Goal: Task Accomplishment & Management: Manage account settings

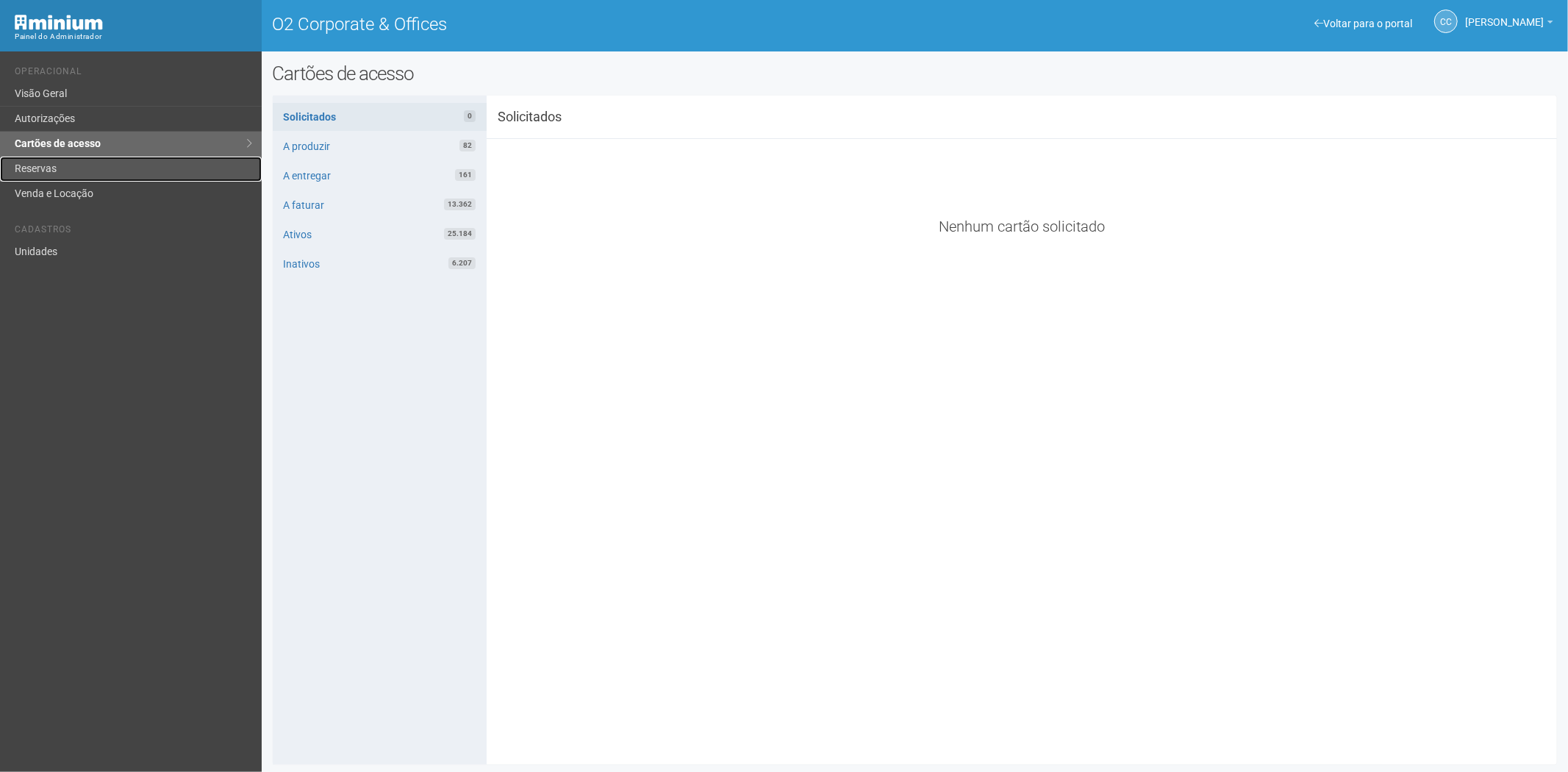
click at [44, 160] on link "Reservas" at bounding box center [131, 169] width 261 height 25
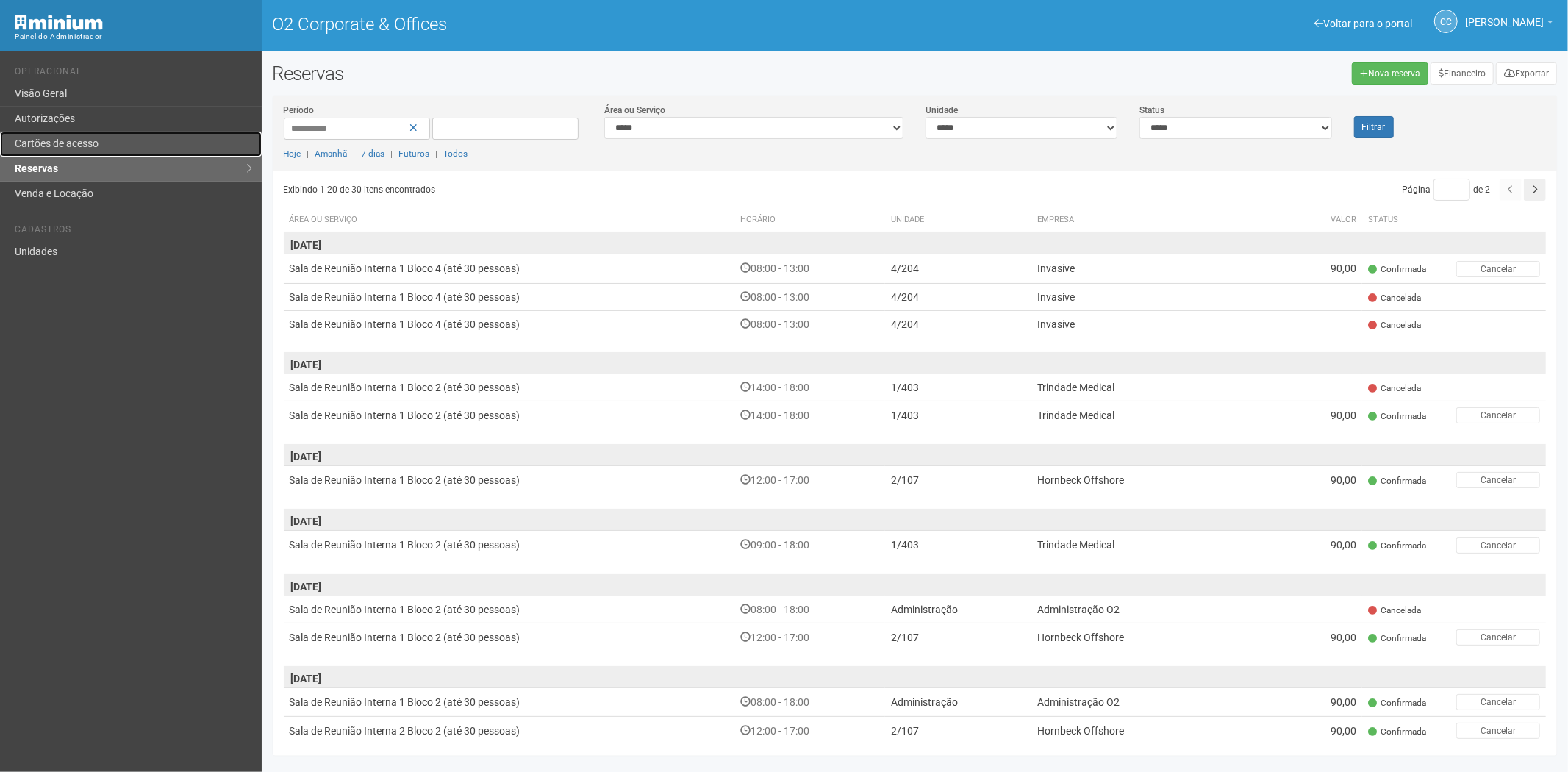
click at [86, 141] on link "Cartões de acesso" at bounding box center [131, 144] width 261 height 25
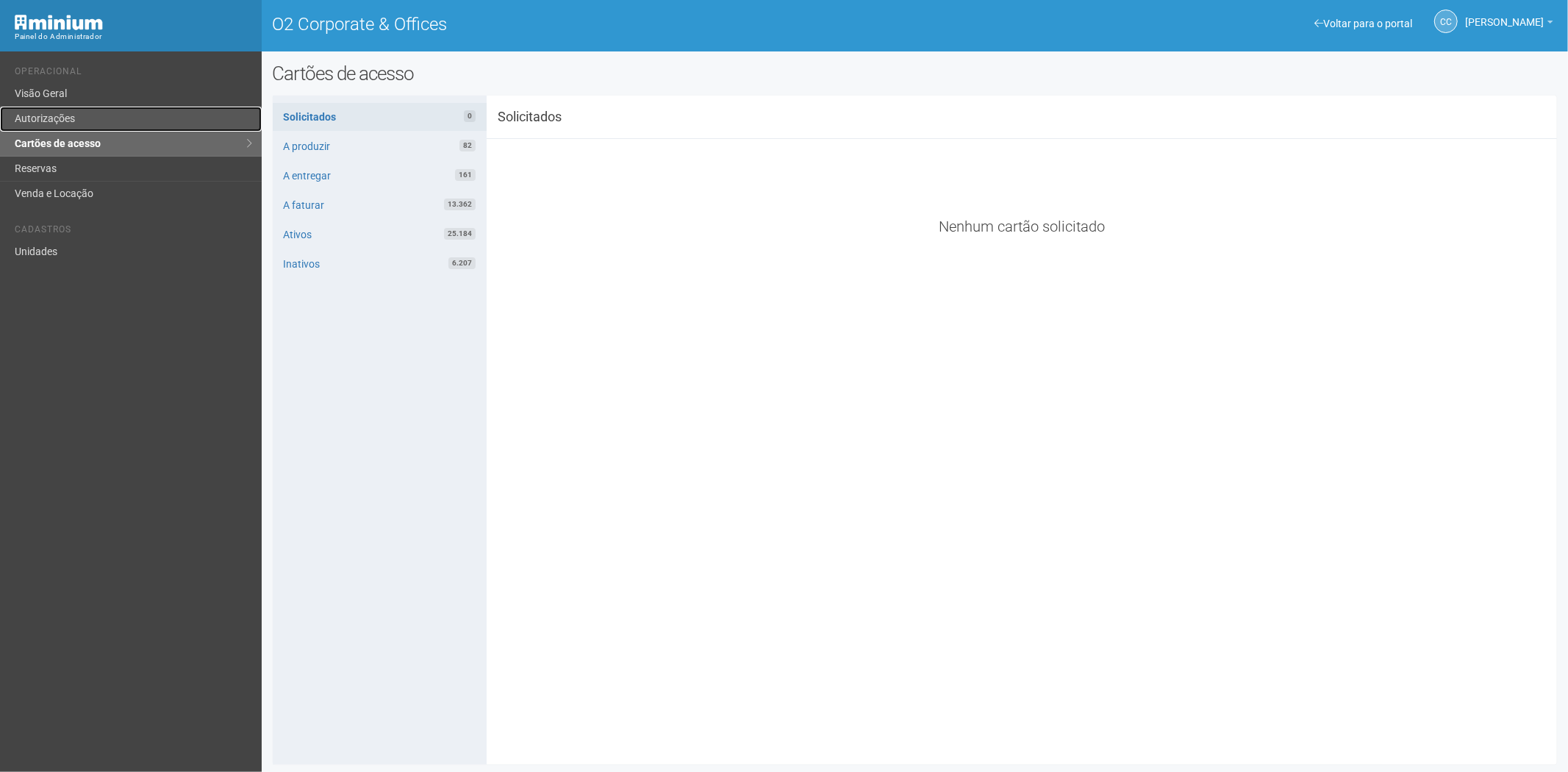
click at [54, 116] on link "Autorizações" at bounding box center [131, 119] width 261 height 25
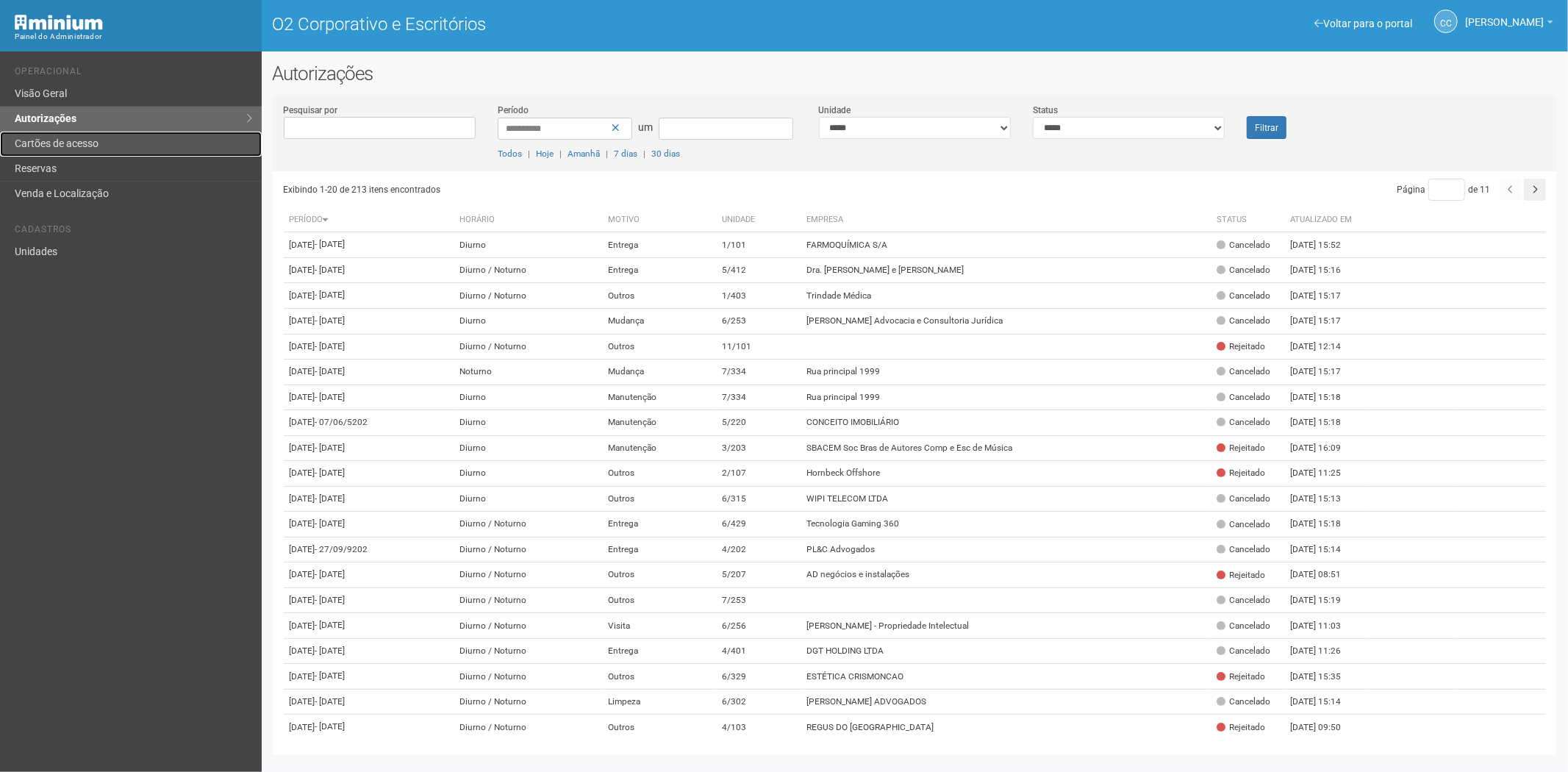
click at [111, 138] on link "Cartões de acesso" at bounding box center [131, 144] width 261 height 25
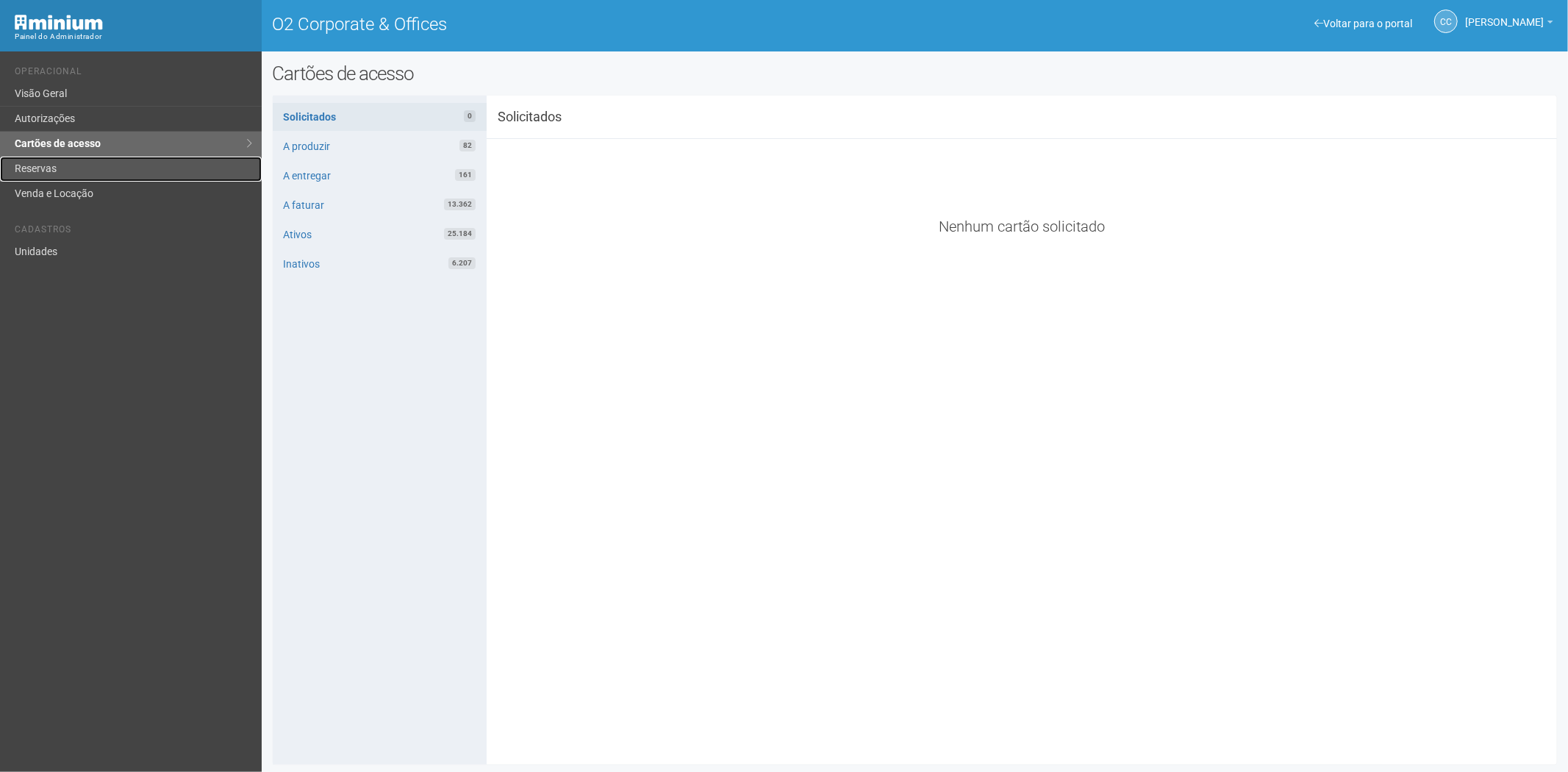
click at [126, 166] on link "Reservas" at bounding box center [131, 169] width 261 height 25
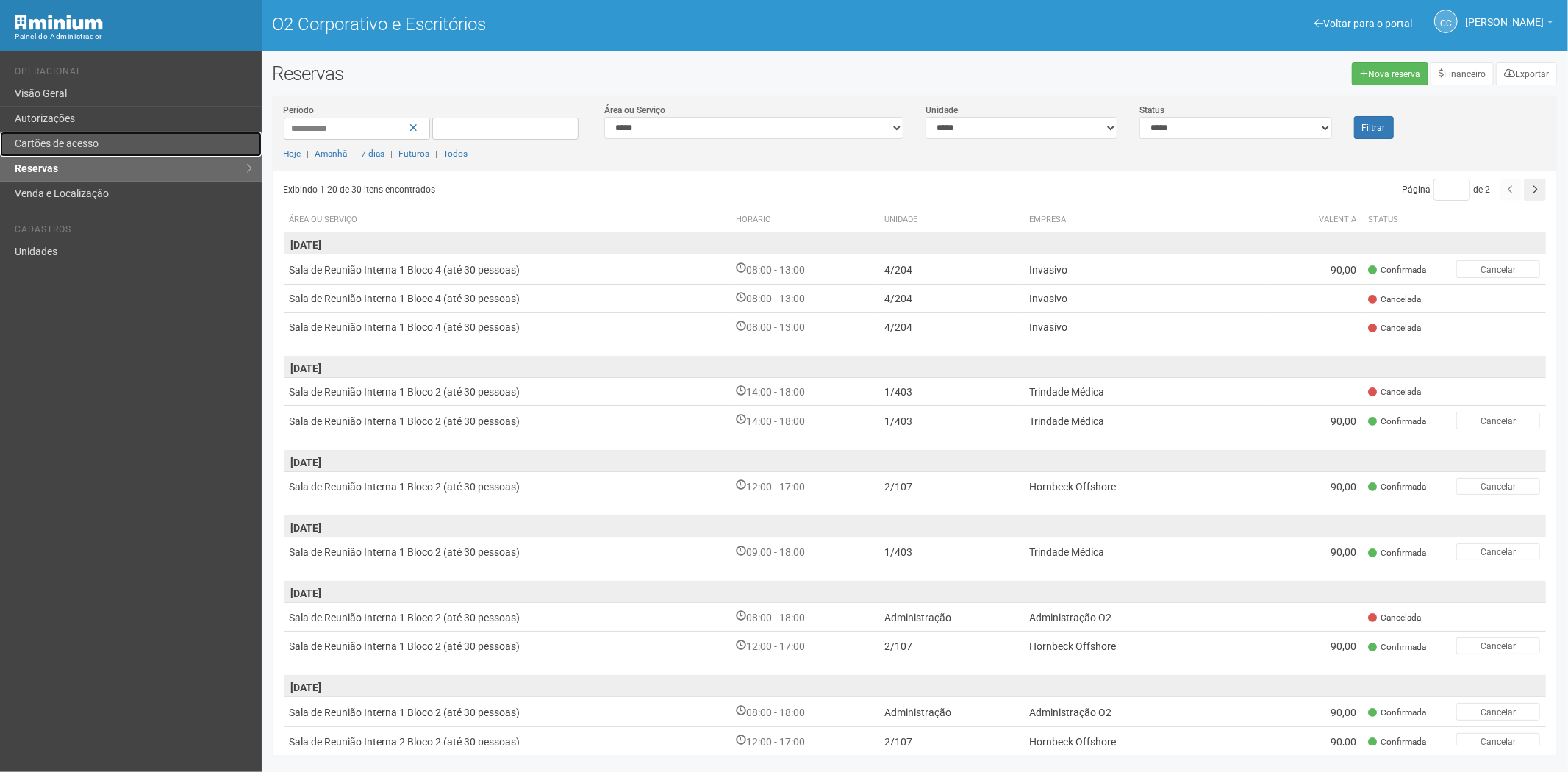
drag, startPoint x: 156, startPoint y: 142, endPoint x: 172, endPoint y: 138, distance: 16.5
click at [156, 142] on link "Cartões de acesso" at bounding box center [131, 144] width 261 height 25
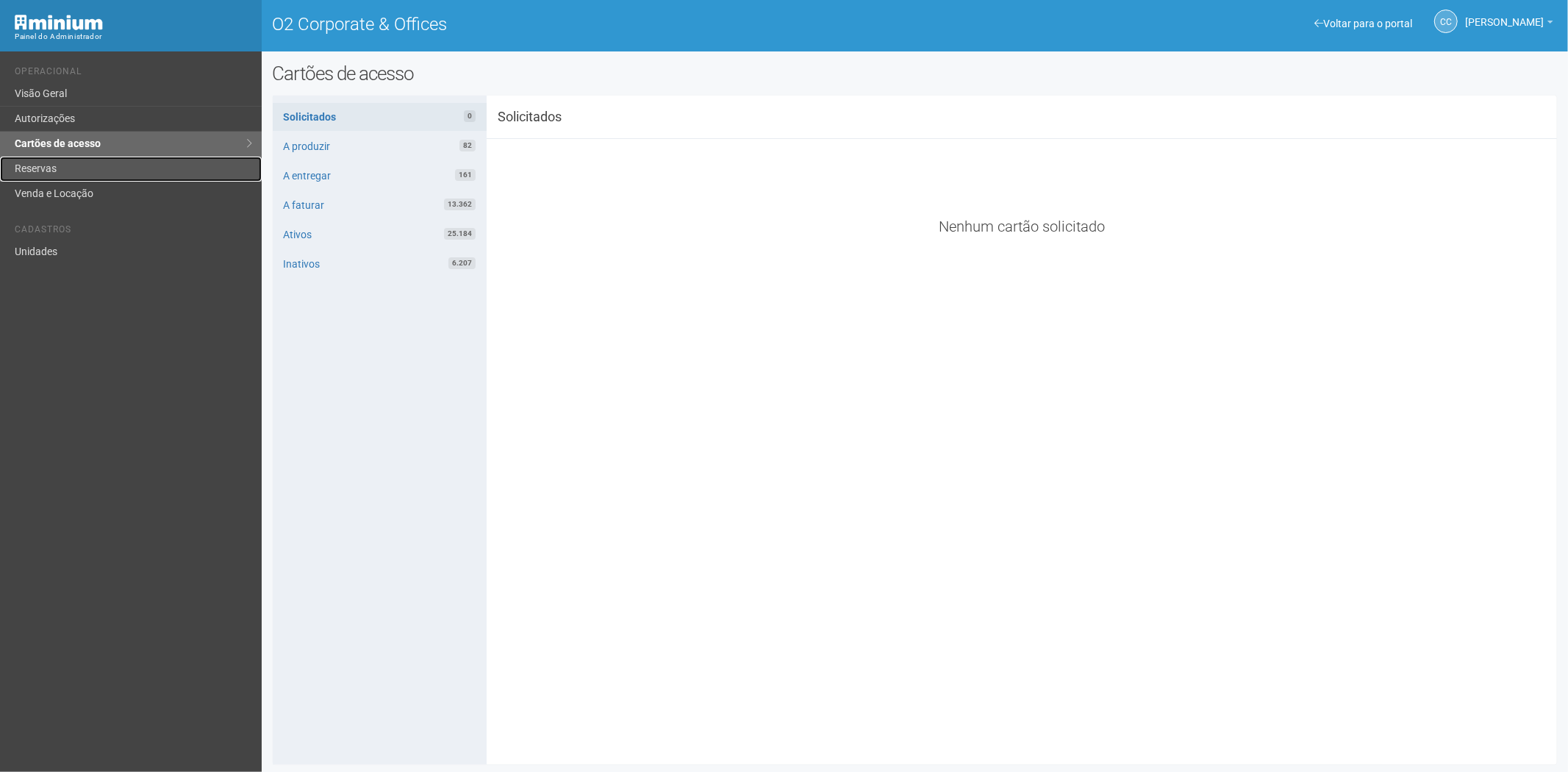
click at [77, 174] on link "Reservas" at bounding box center [131, 169] width 261 height 25
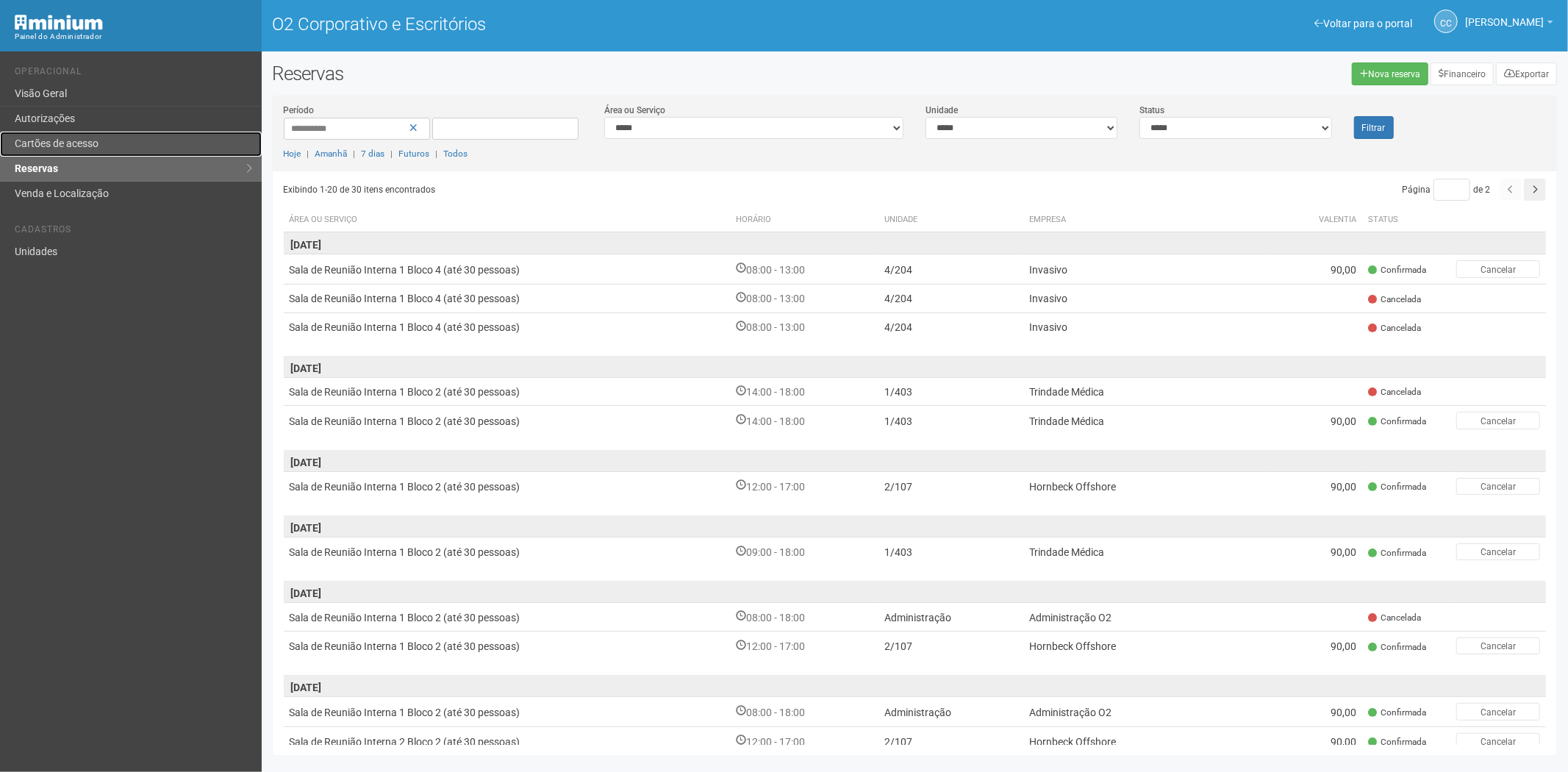
click at [81, 141] on font "Cartões de acesso" at bounding box center [57, 143] width 84 height 12
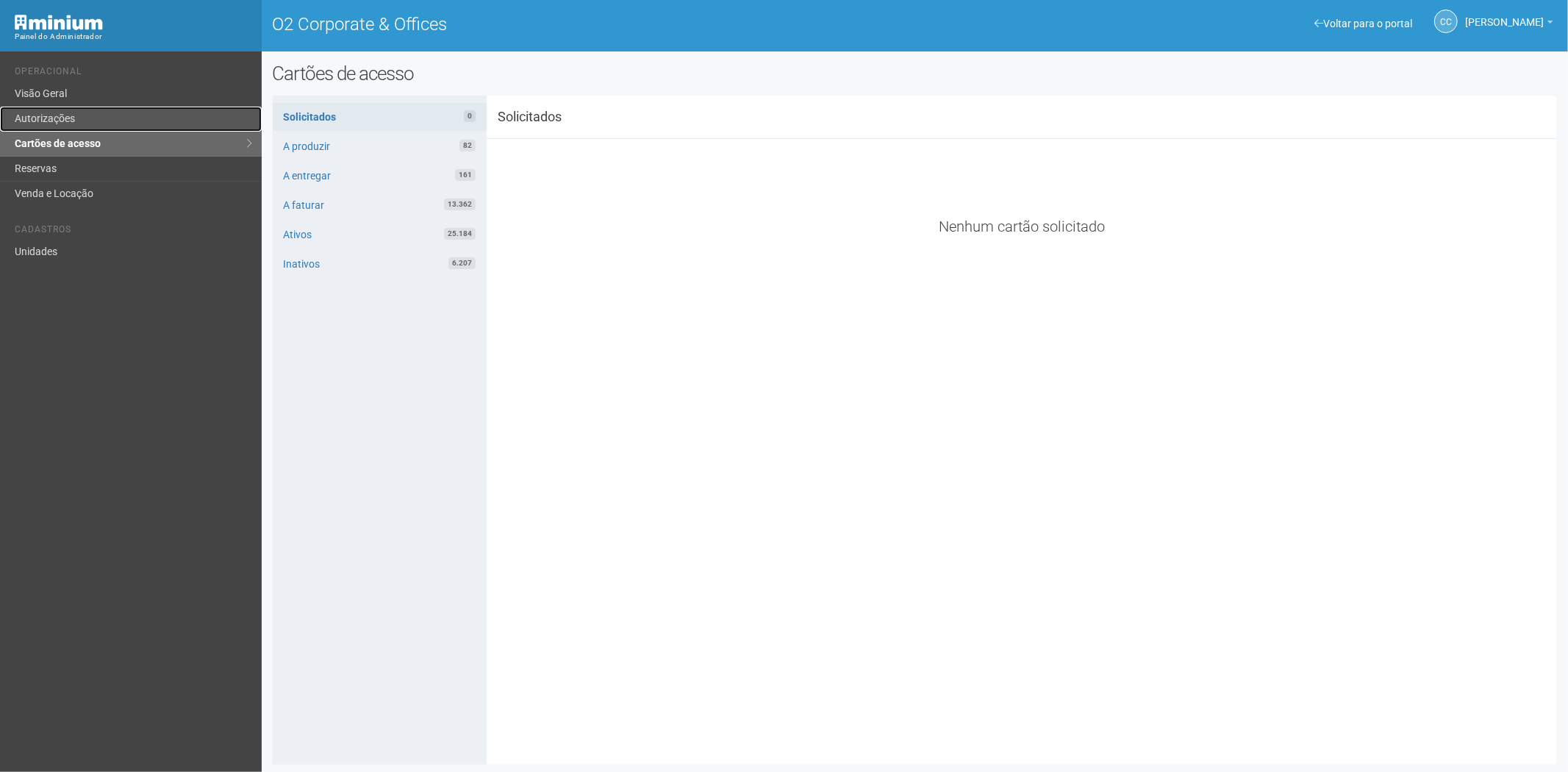
click at [130, 112] on link "Autorizações" at bounding box center [131, 119] width 261 height 25
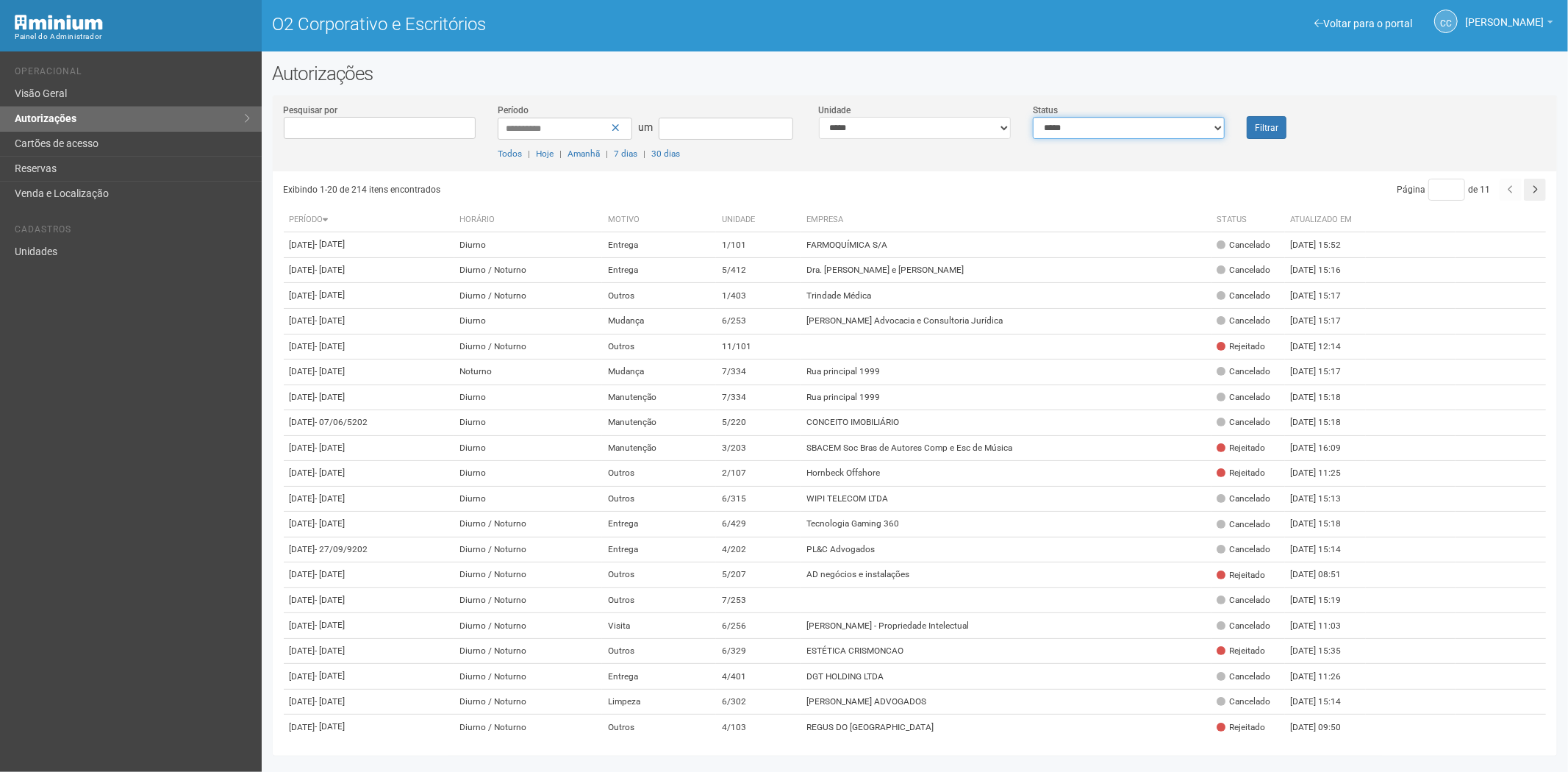
drag, startPoint x: 1148, startPoint y: 126, endPoint x: 1125, endPoint y: 138, distance: 25.9
click at [1148, 126] on select "**********" at bounding box center [1129, 128] width 192 height 22
select select "*"
click at [1033, 117] on select "**********" at bounding box center [1129, 128] width 192 height 22
click at [1253, 130] on button "Filtrar" at bounding box center [1267, 128] width 40 height 23
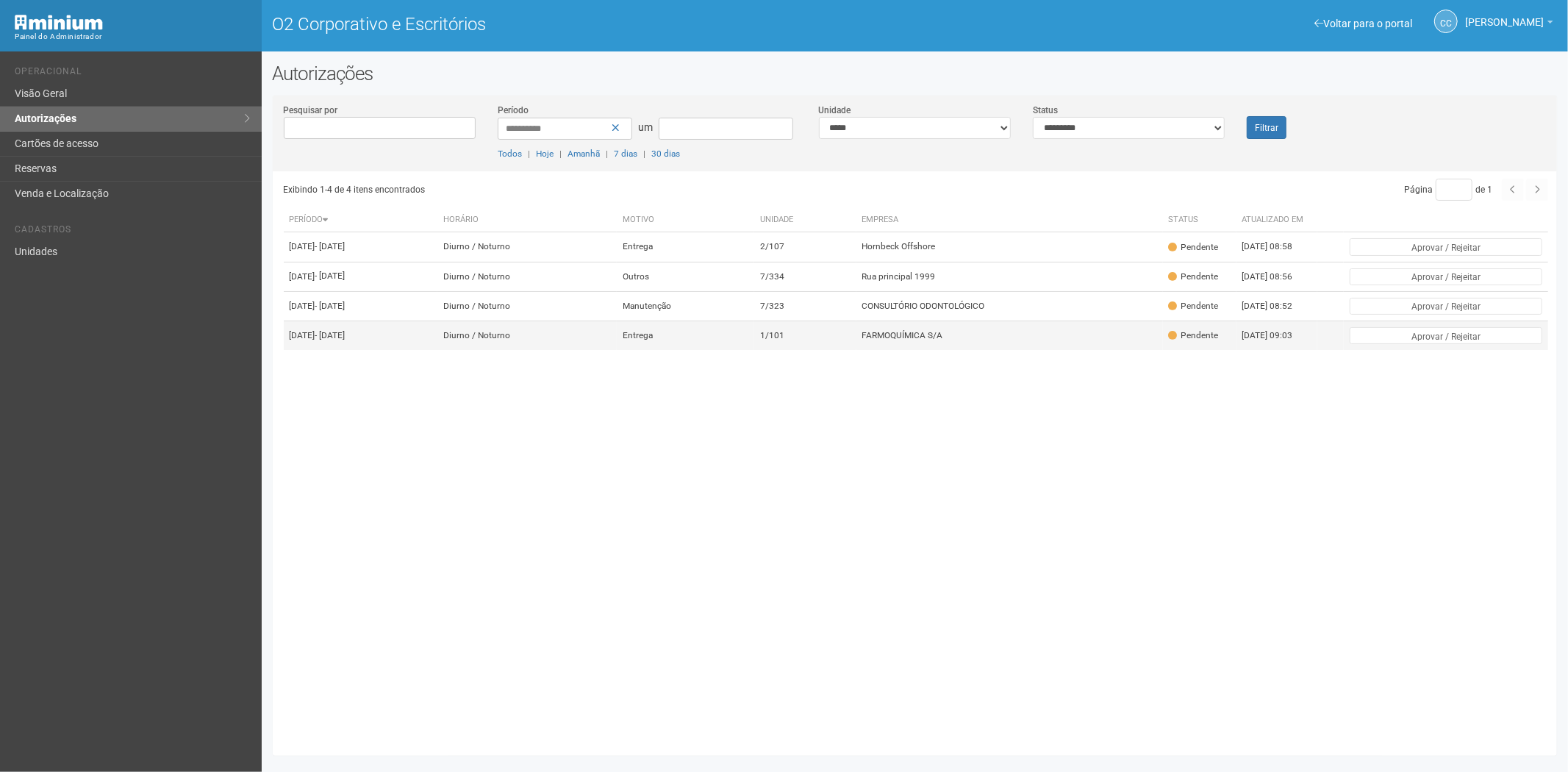
click at [1005, 351] on td "FARMOQUÍMICA S/A" at bounding box center [1010, 335] width 307 height 29
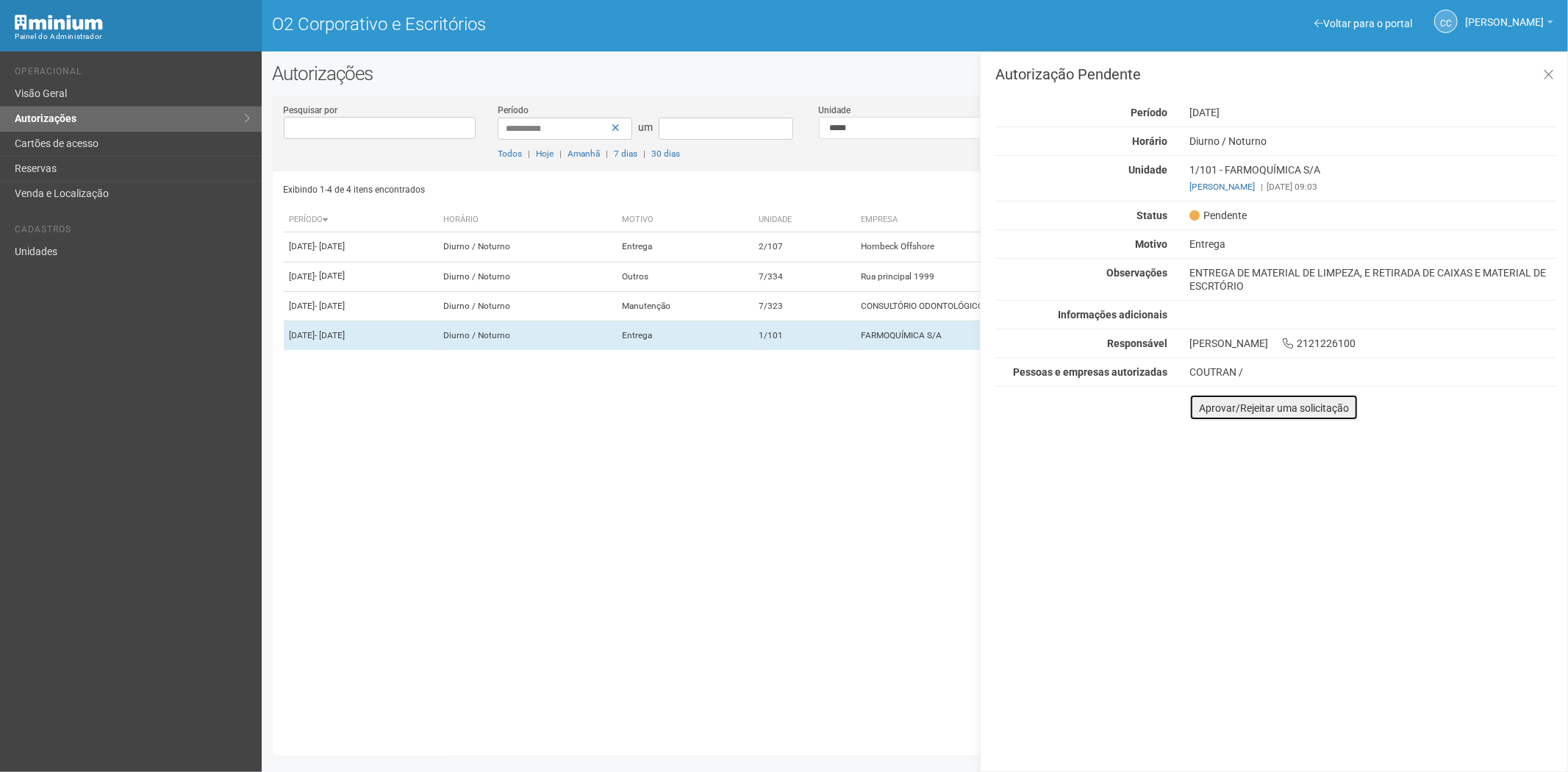
click at [1218, 406] on font "Aprovar/Rejeitar uma solicitação" at bounding box center [1274, 407] width 150 height 12
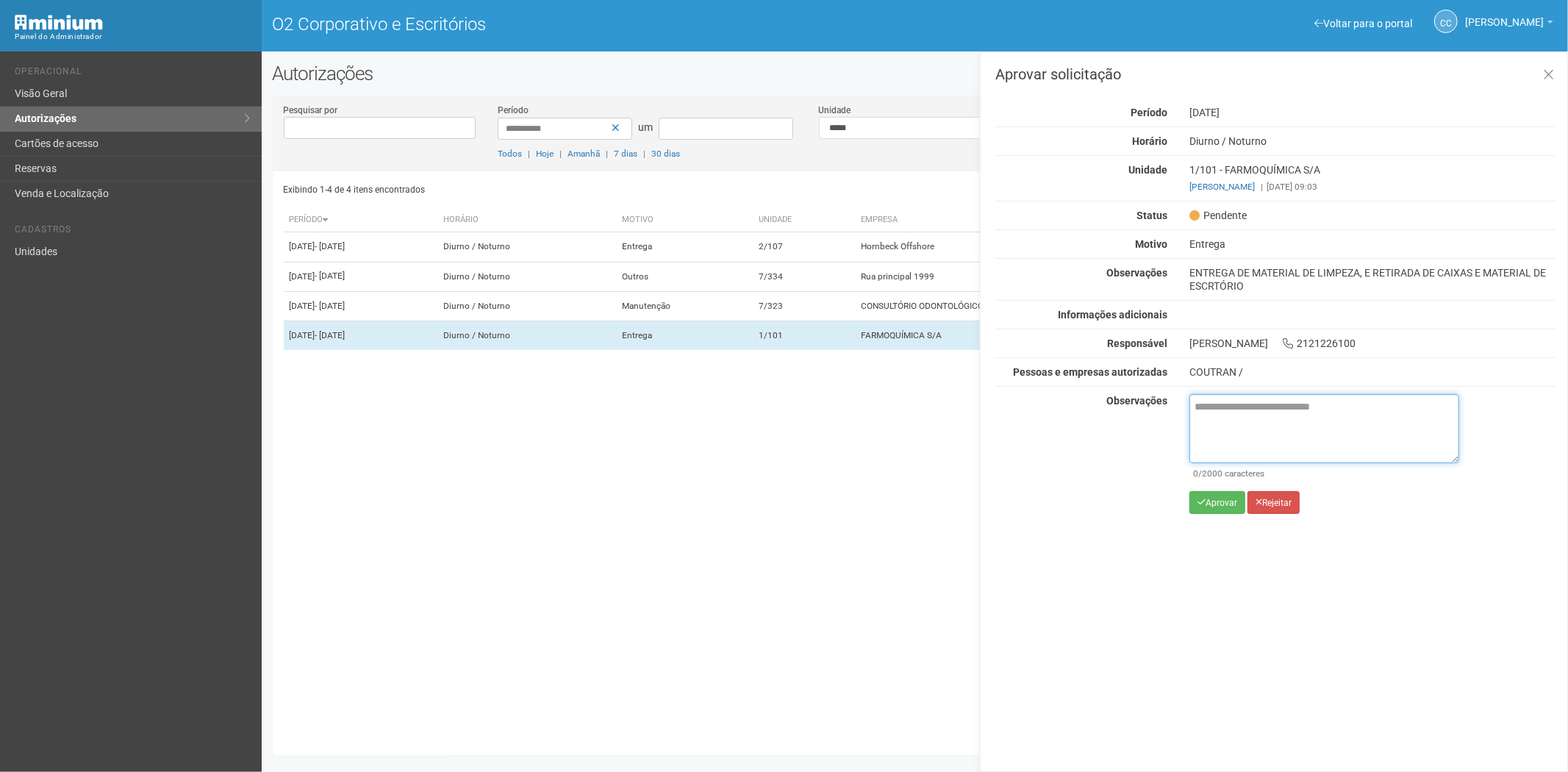
click at [1216, 414] on textarea at bounding box center [1324, 429] width 270 height 69
paste textarea "**********"
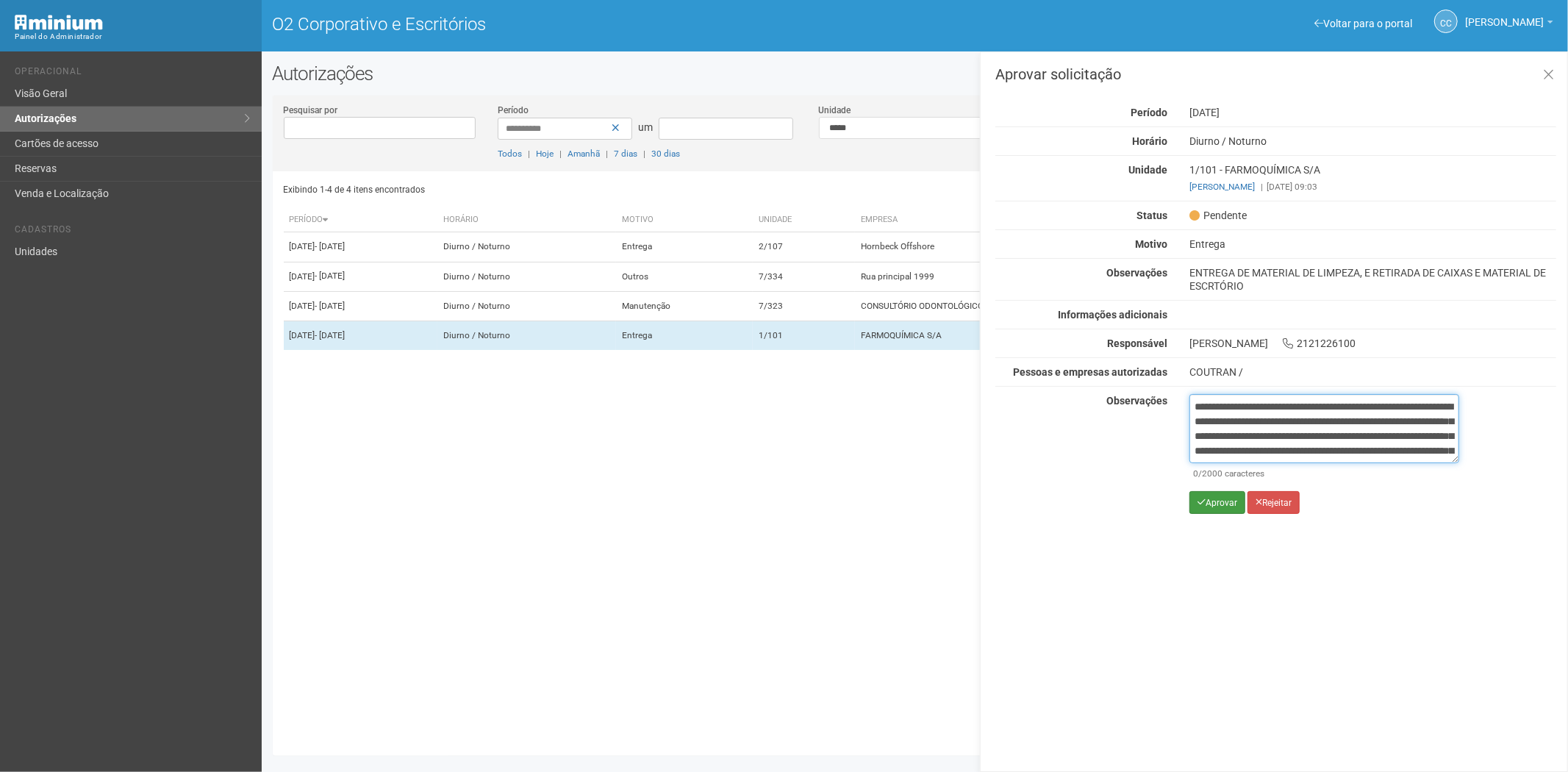
scroll to position [83, 0]
type textarea "**********"
click at [1218, 504] on font "Aprovar" at bounding box center [1221, 503] width 32 height 11
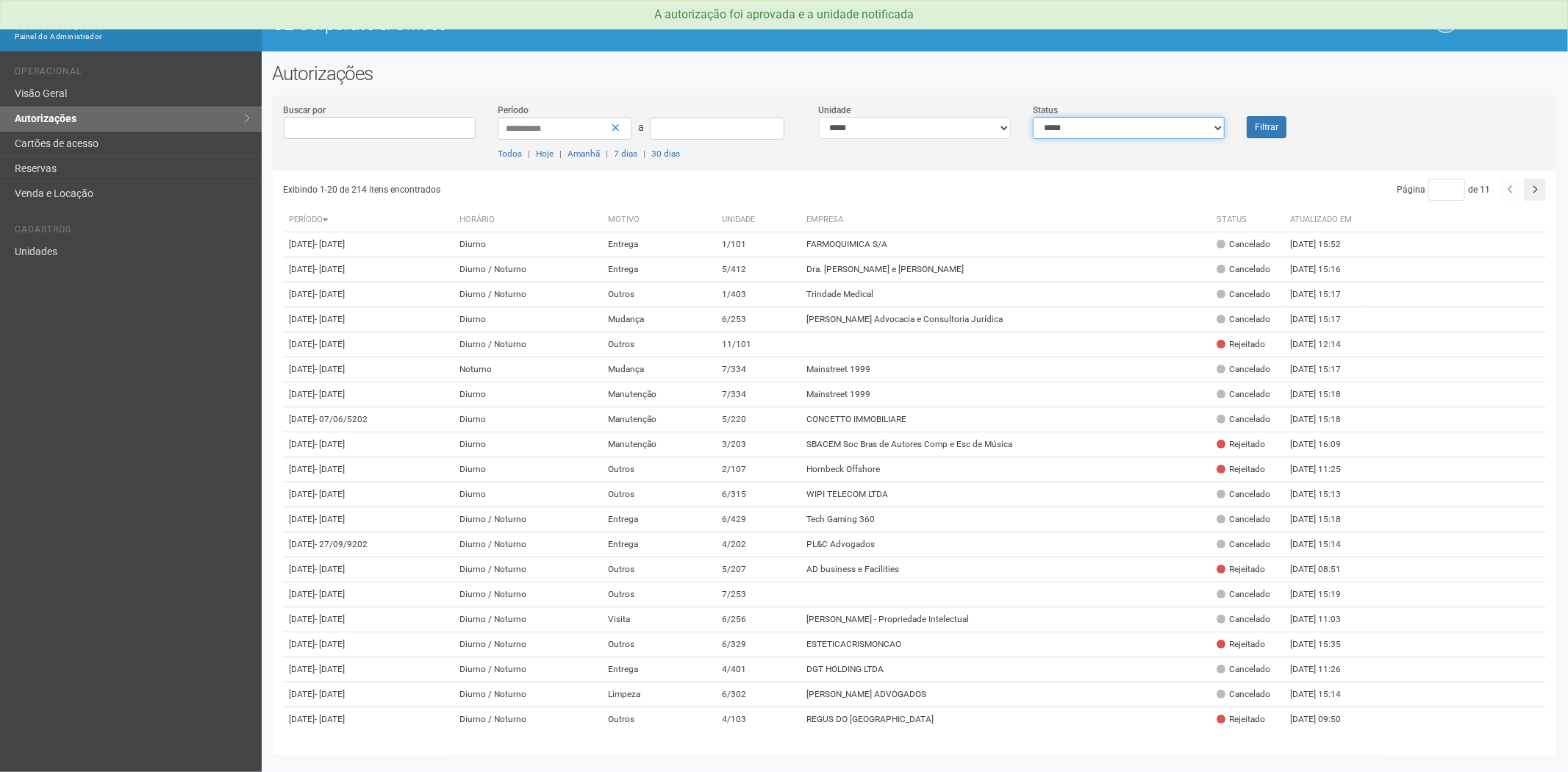
click at [1163, 129] on select "**********" at bounding box center [1129, 128] width 192 height 22
select select "*"
click at [1033, 117] on select "**********" at bounding box center [1129, 128] width 192 height 22
click at [1273, 125] on button "Filtrar" at bounding box center [1267, 127] width 40 height 22
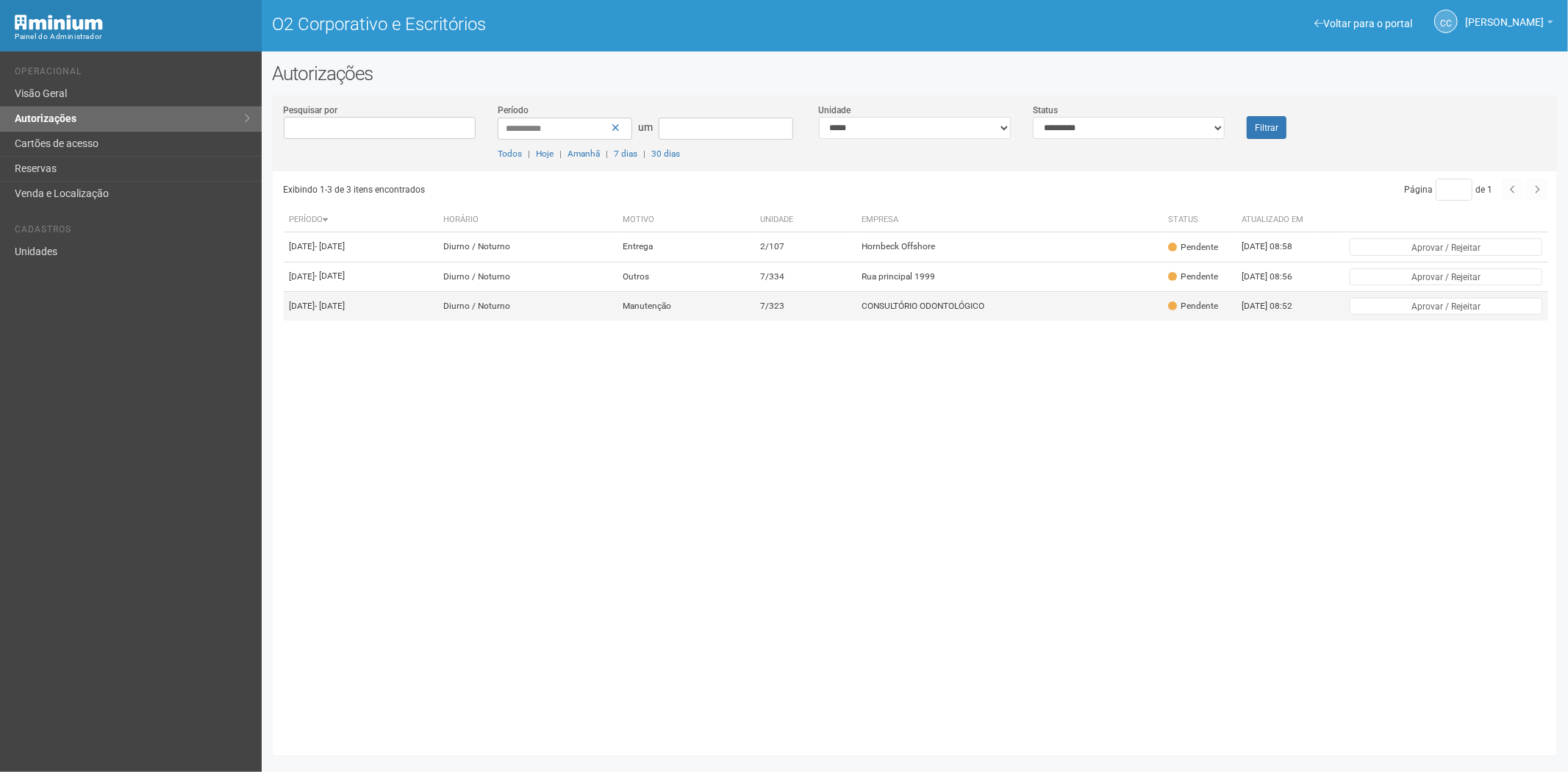
click at [912, 321] on td "CONSULTÓRIO ODONTOLÓGICO" at bounding box center [1010, 306] width 307 height 29
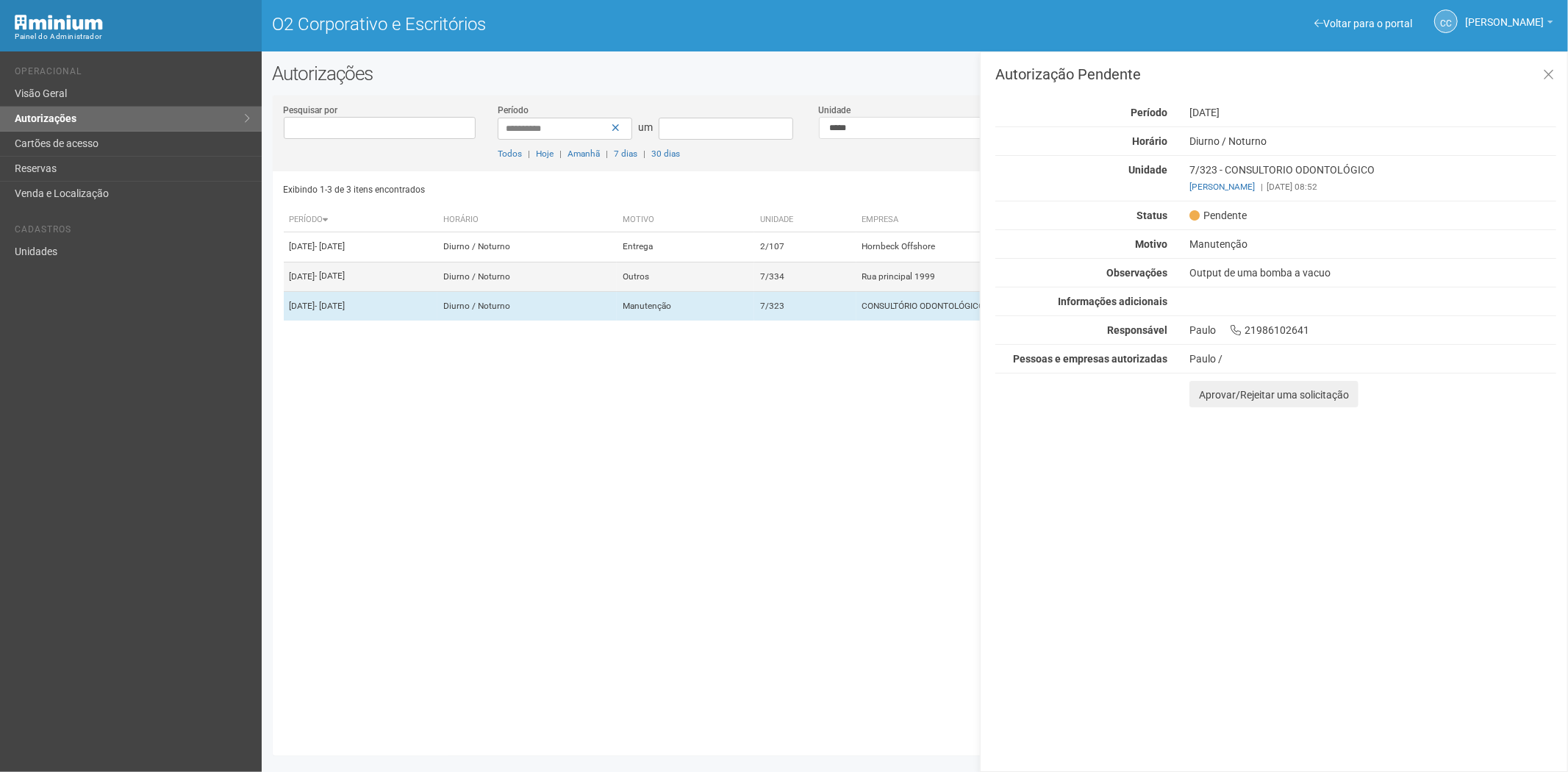
click at [755, 292] on td "Outros" at bounding box center [685, 276] width 138 height 29
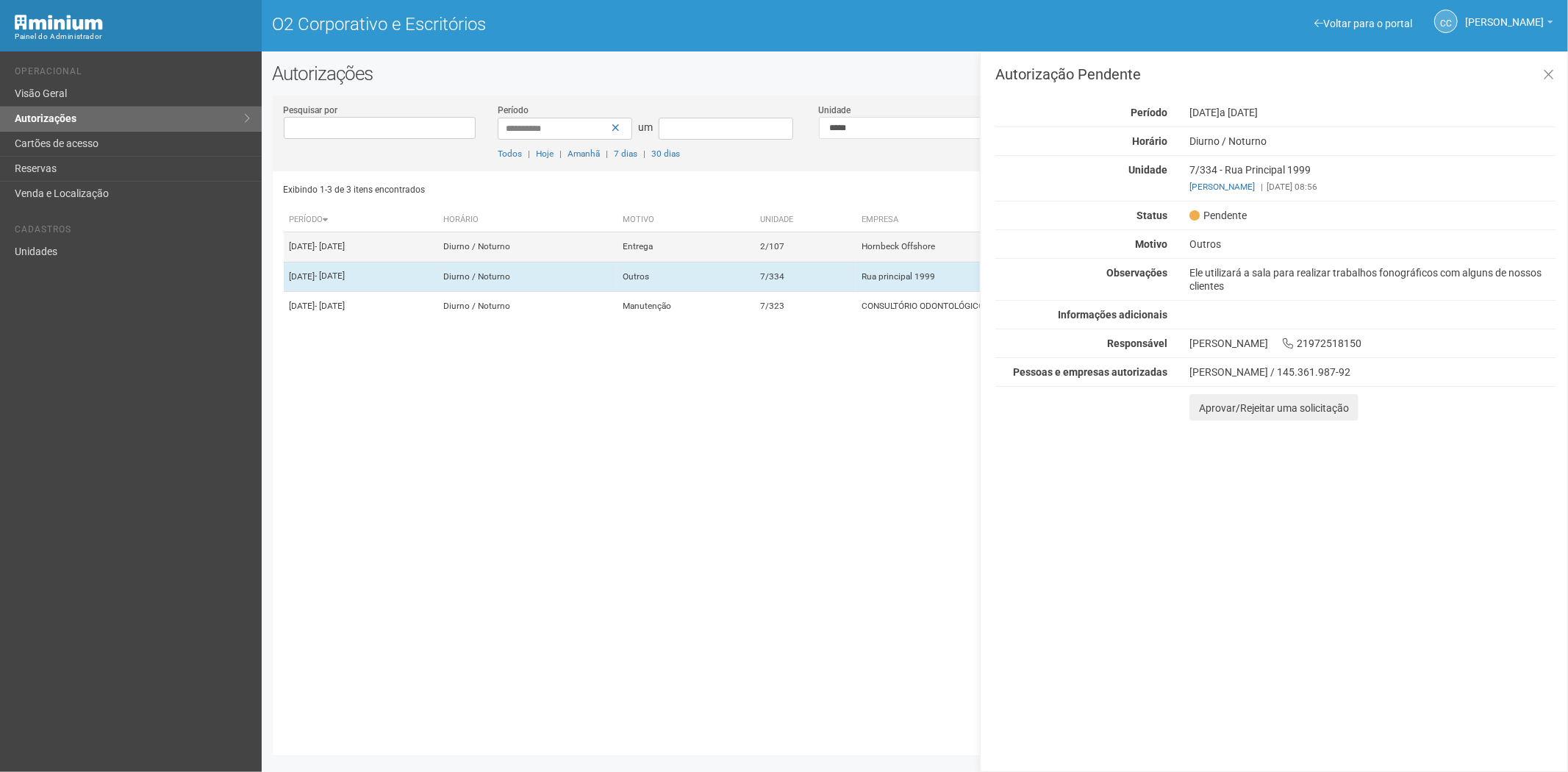
click at [755, 253] on td "Entrega" at bounding box center [685, 246] width 138 height 29
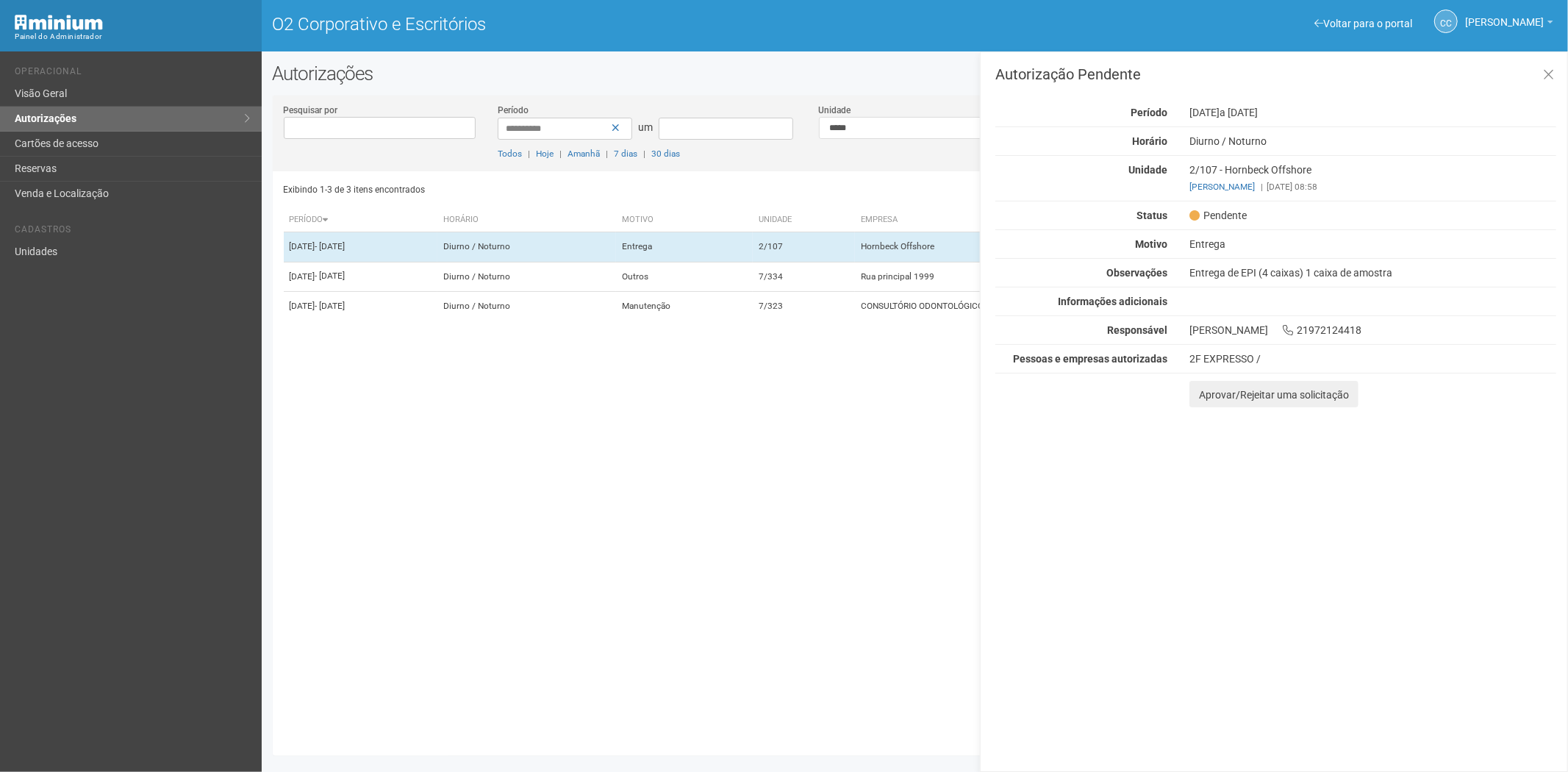
click at [1203, 409] on div "Autorização Pendente Período 06/10/2025 a 11/10/2025 Horário Diurno / Noturno U…" at bounding box center [1274, 412] width 588 height 721
click at [1208, 398] on font "Aprovar/Rejeitar uma solicitação" at bounding box center [1274, 395] width 150 height 12
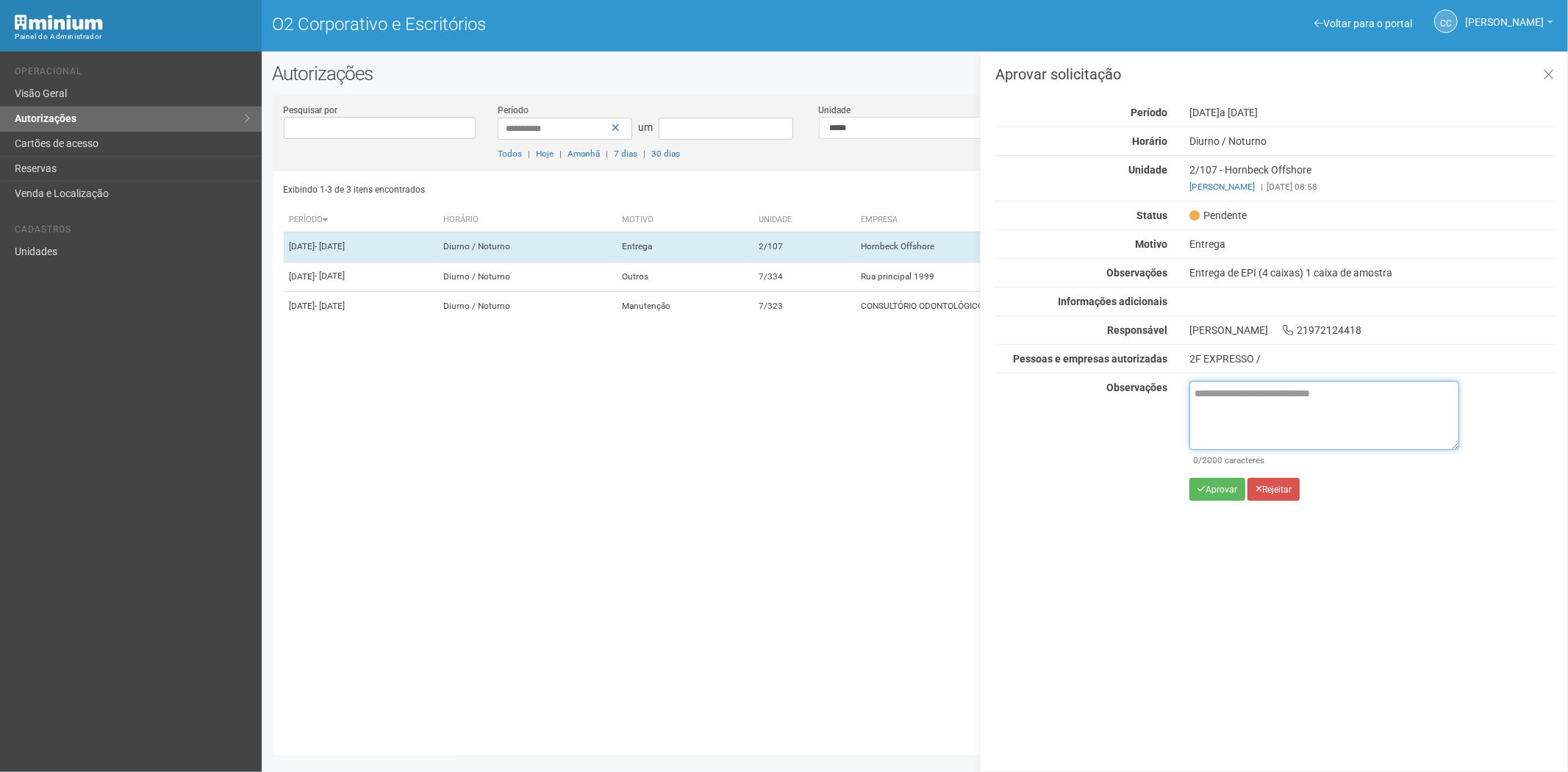
click at [1228, 405] on textarea at bounding box center [1324, 415] width 270 height 69
paste textarea "**********"
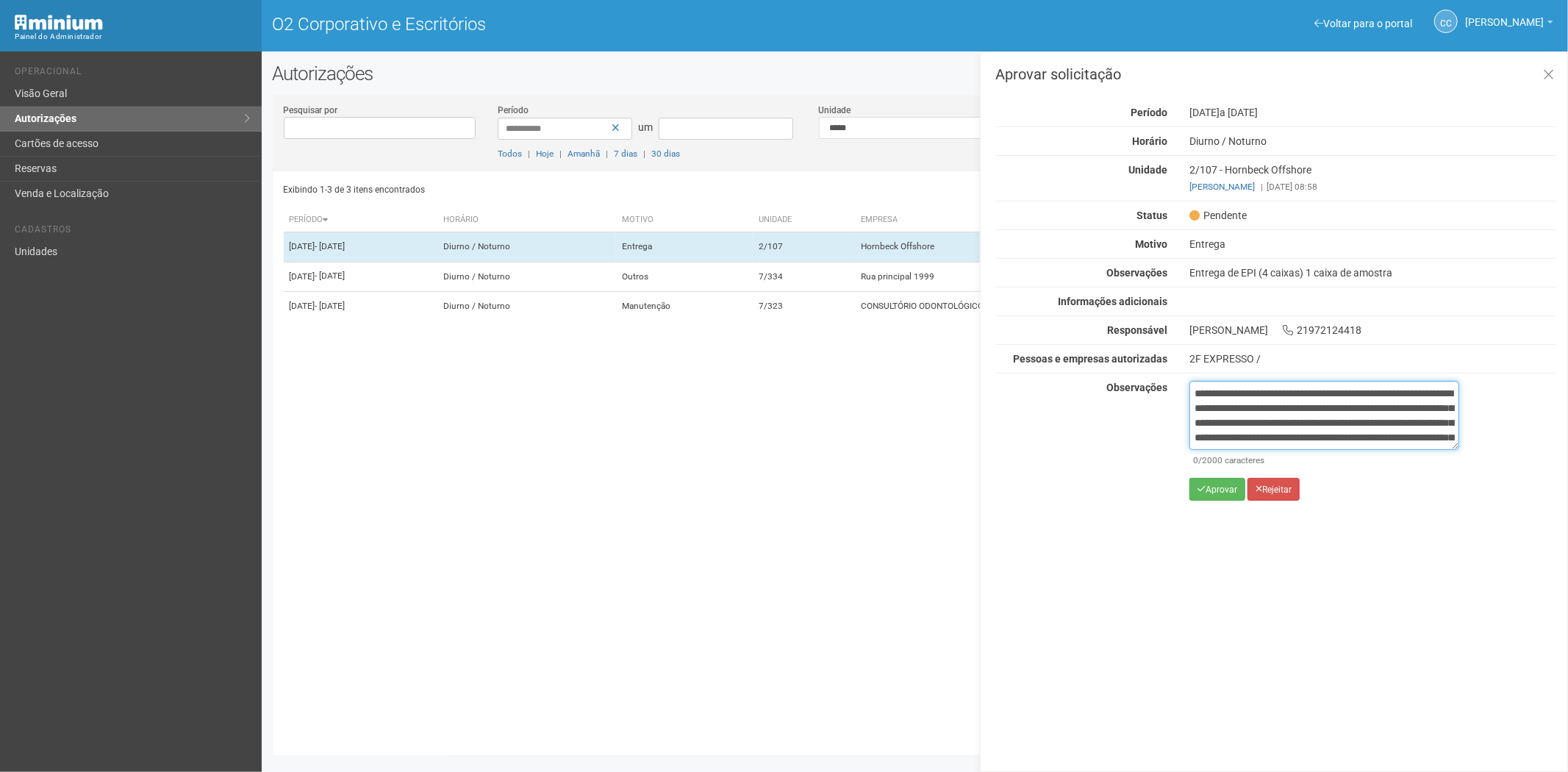
scroll to position [83, 0]
type textarea "**********"
click at [1214, 489] on font "Aprovar" at bounding box center [1221, 490] width 32 height 11
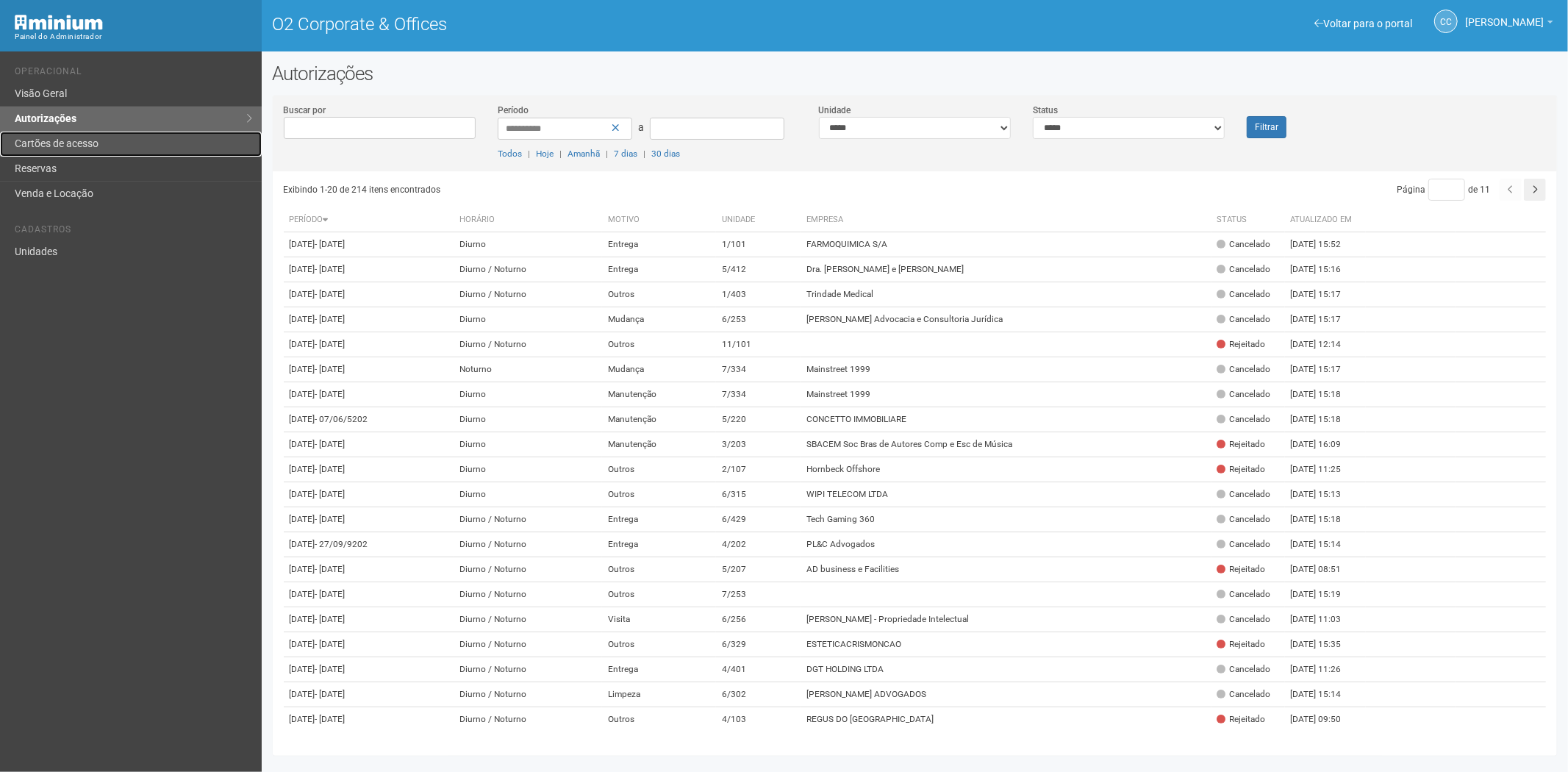
click at [146, 143] on link "Cartões de acesso" at bounding box center [131, 144] width 261 height 25
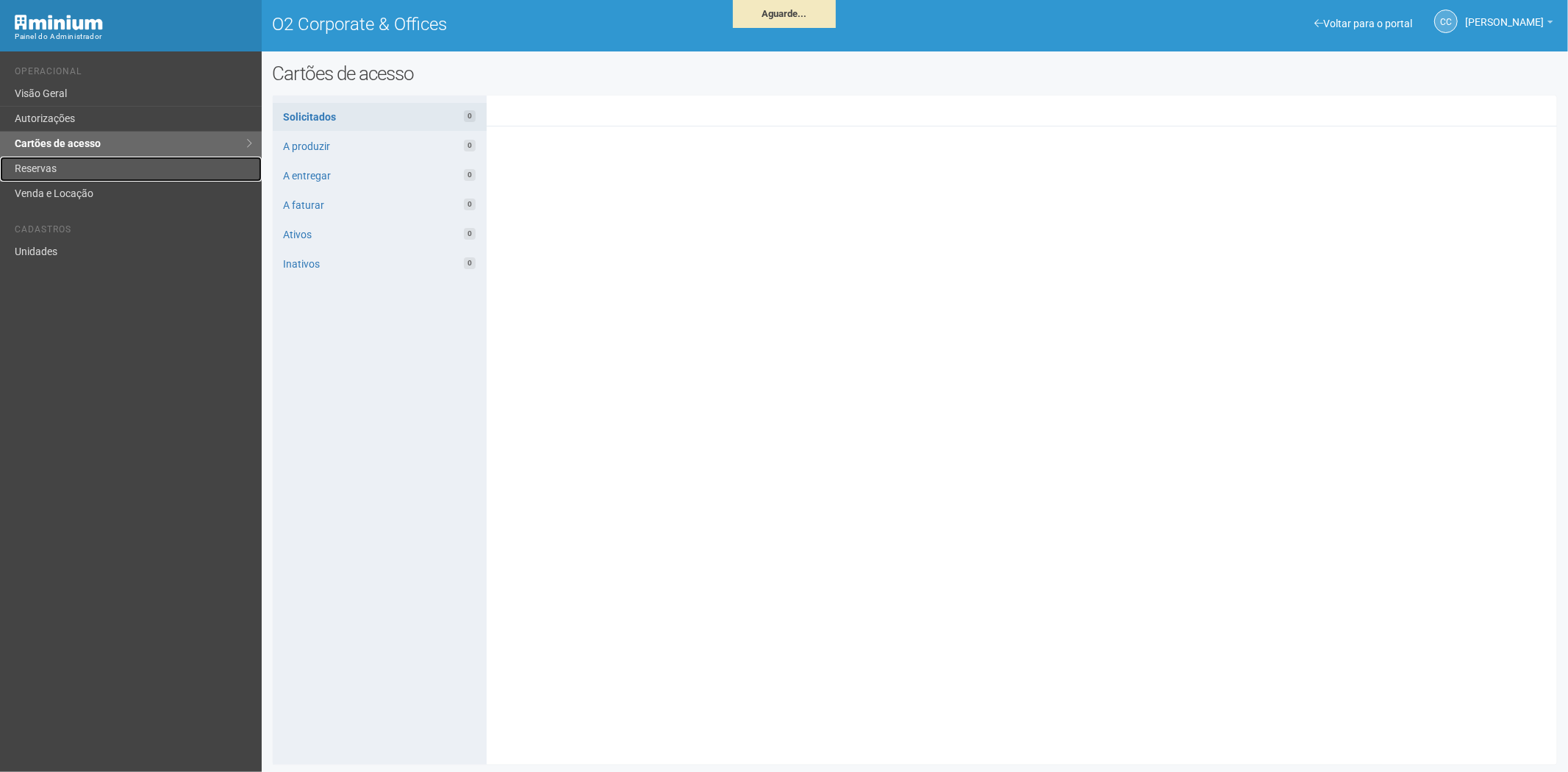
click at [104, 166] on link "Reservas" at bounding box center [131, 169] width 261 height 25
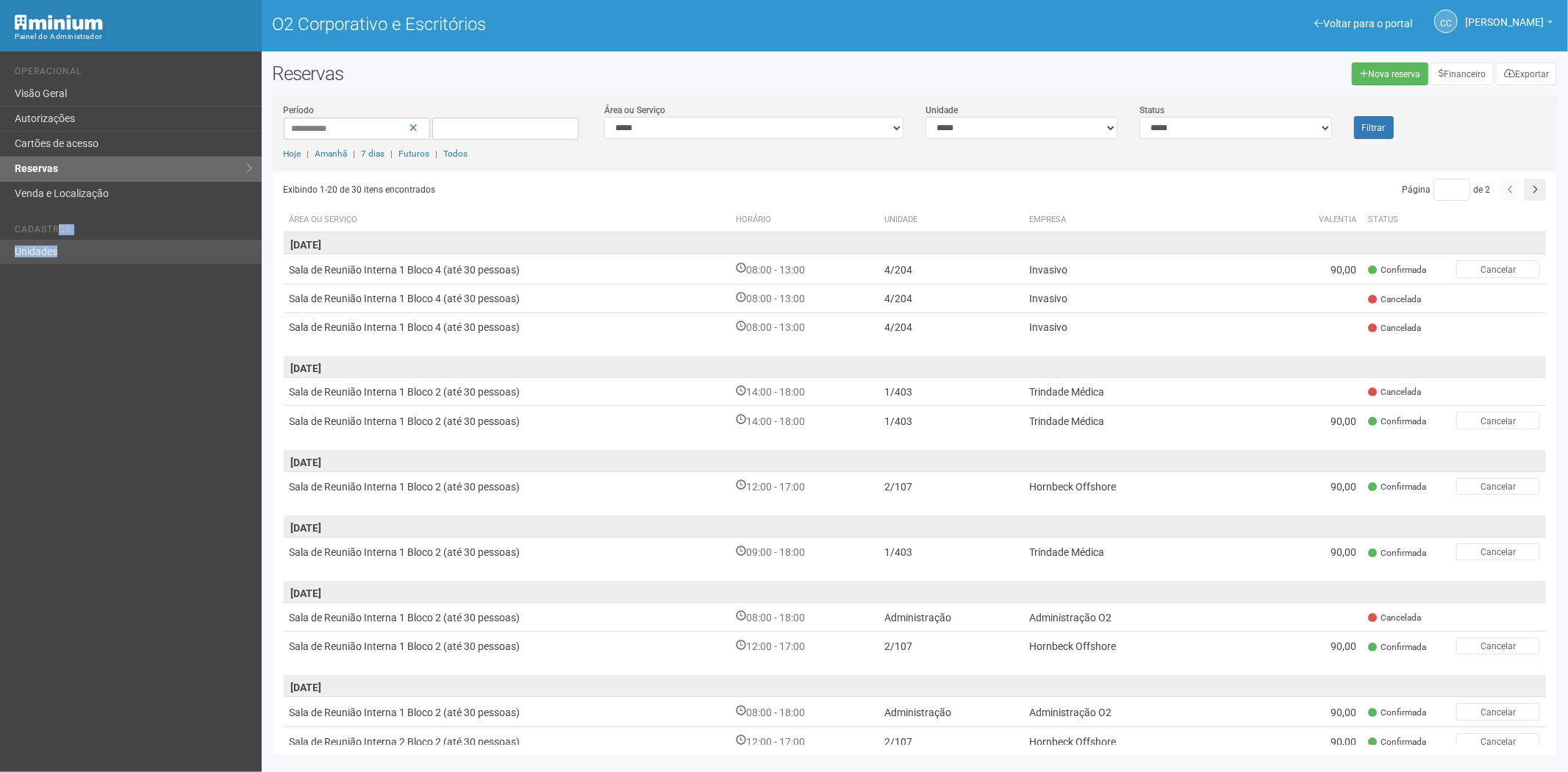
drag, startPoint x: 56, startPoint y: 237, endPoint x: 79, endPoint y: 245, distance: 24.4
click at [56, 245] on ul "Cadastros Unidades" at bounding box center [132, 238] width 236 height 51
click at [101, 259] on link "Unidades" at bounding box center [131, 252] width 261 height 24
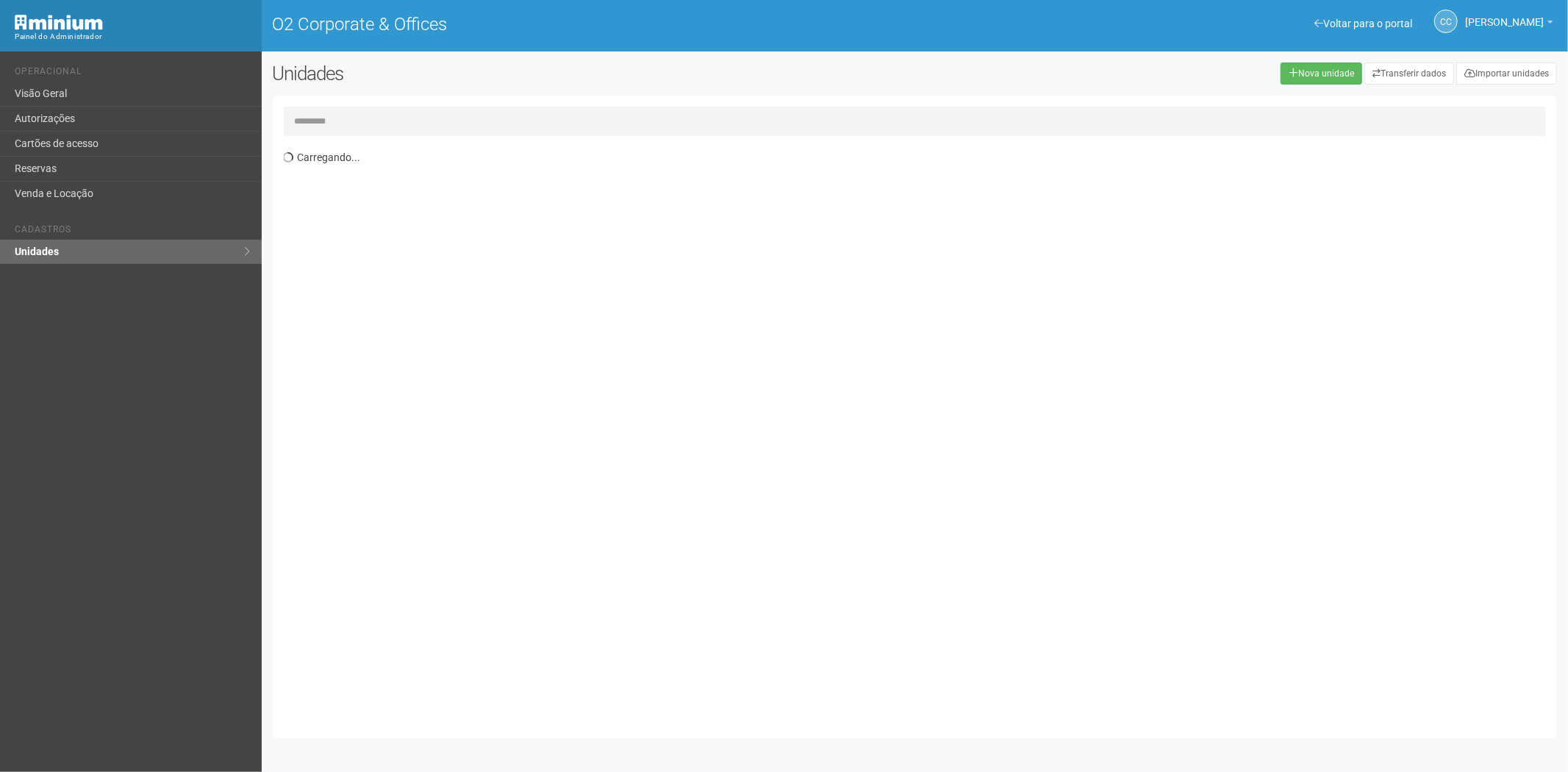
click at [342, 115] on input "text" at bounding box center [915, 121] width 1263 height 29
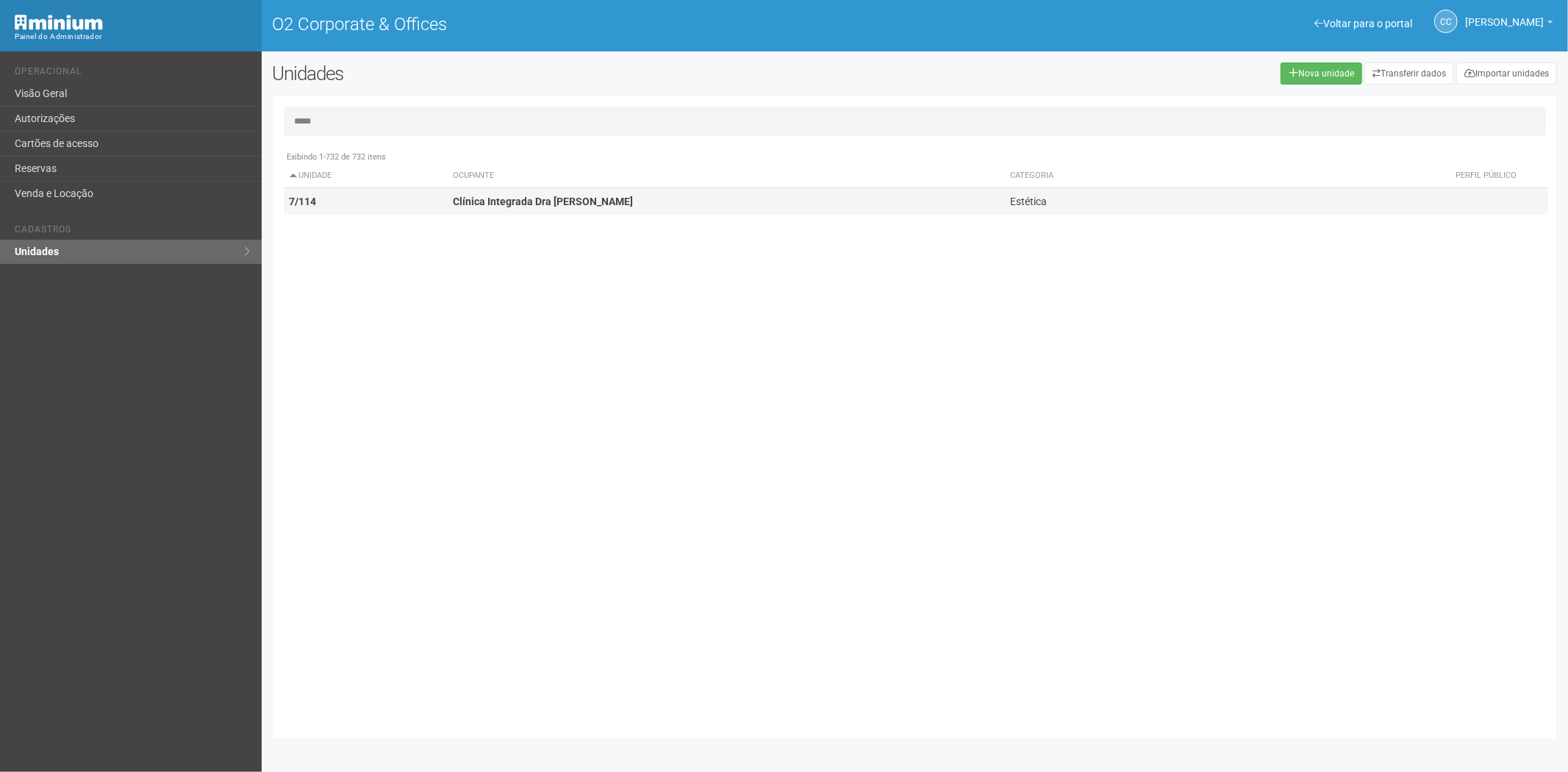
type input "*****"
click at [364, 202] on td "7/114" at bounding box center [365, 202] width 164 height 28
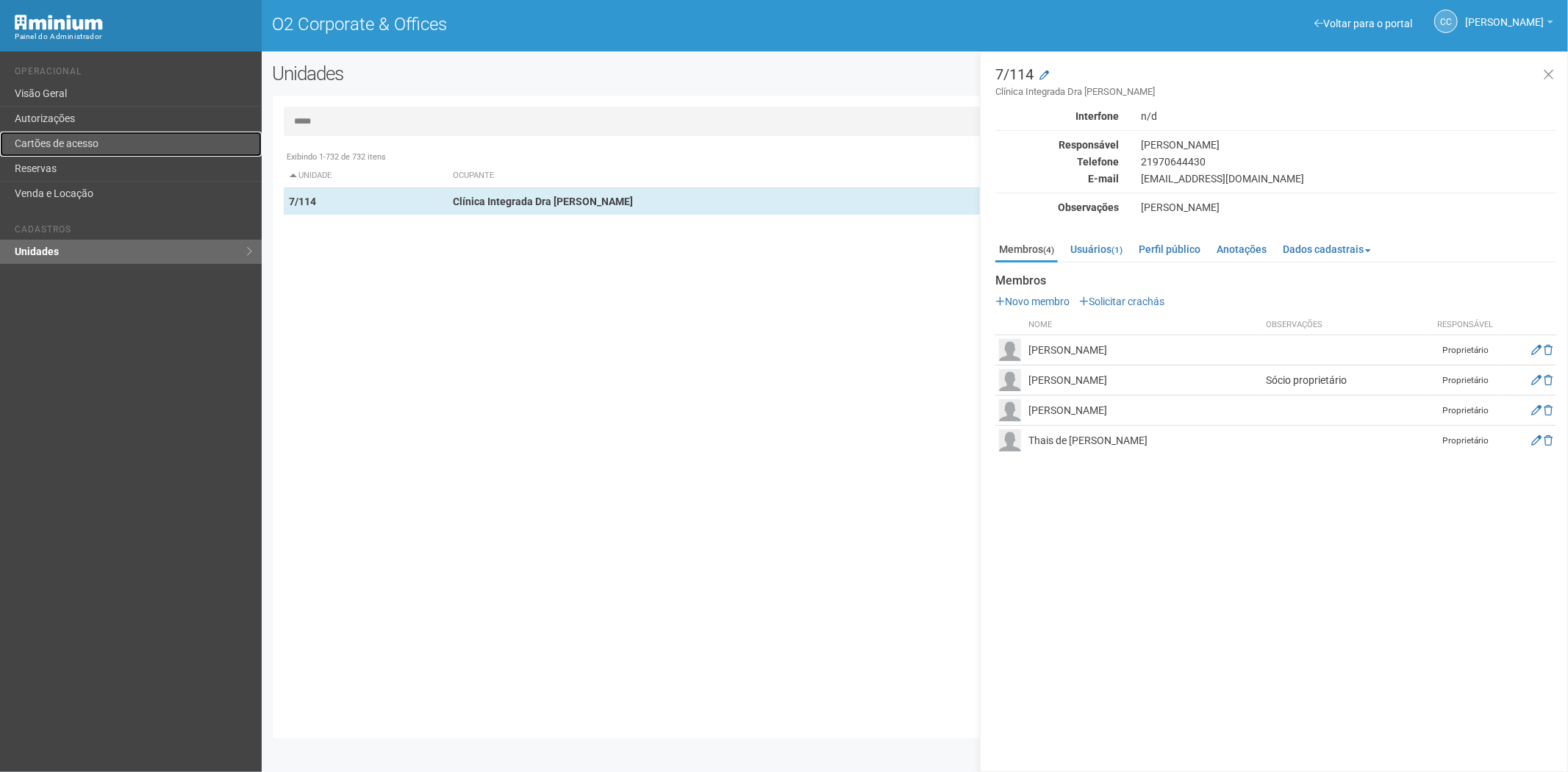
click at [77, 140] on link "Cartões de acesso" at bounding box center [131, 144] width 261 height 25
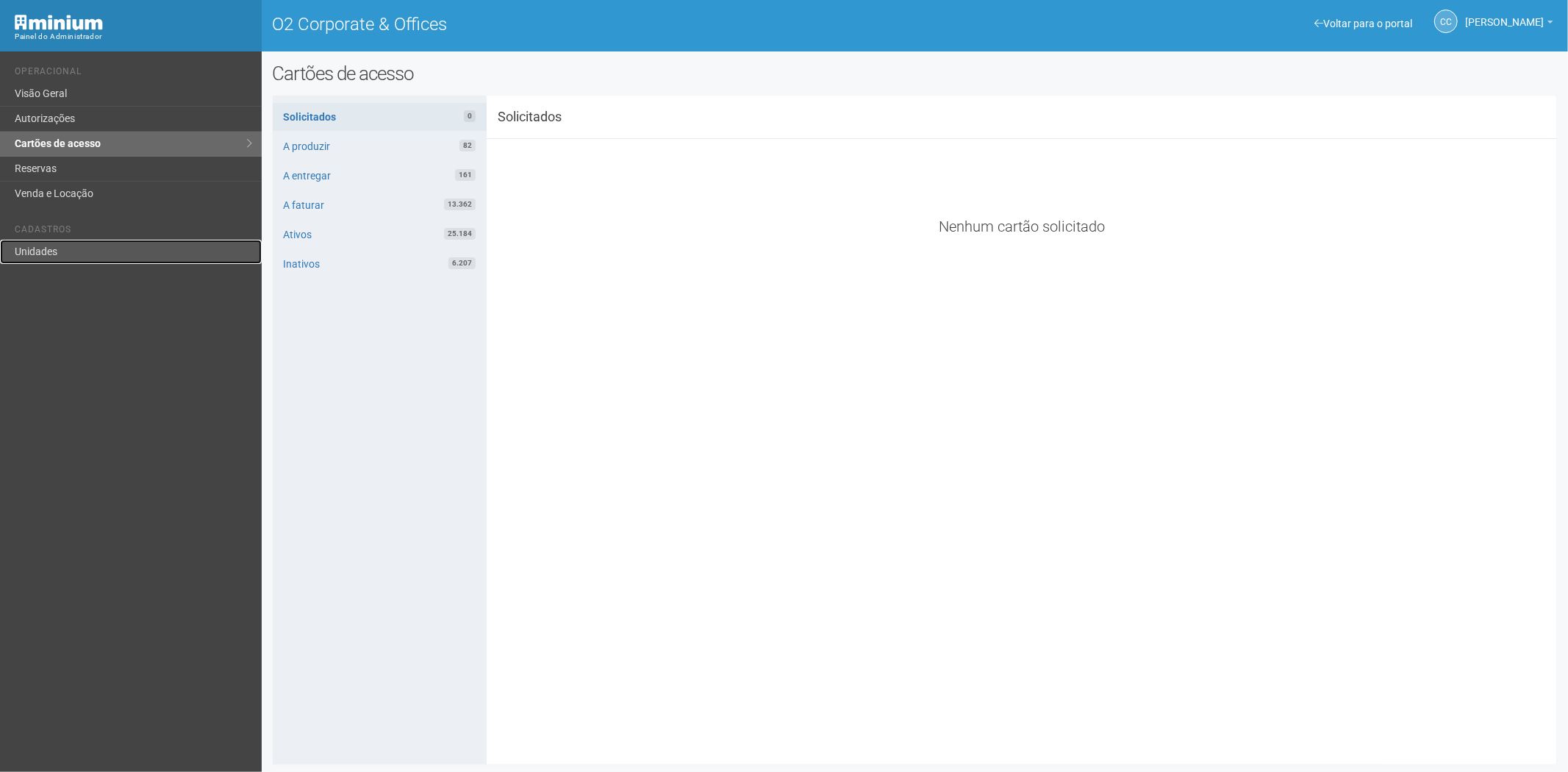
click at [52, 252] on link "Unidades" at bounding box center [131, 252] width 261 height 24
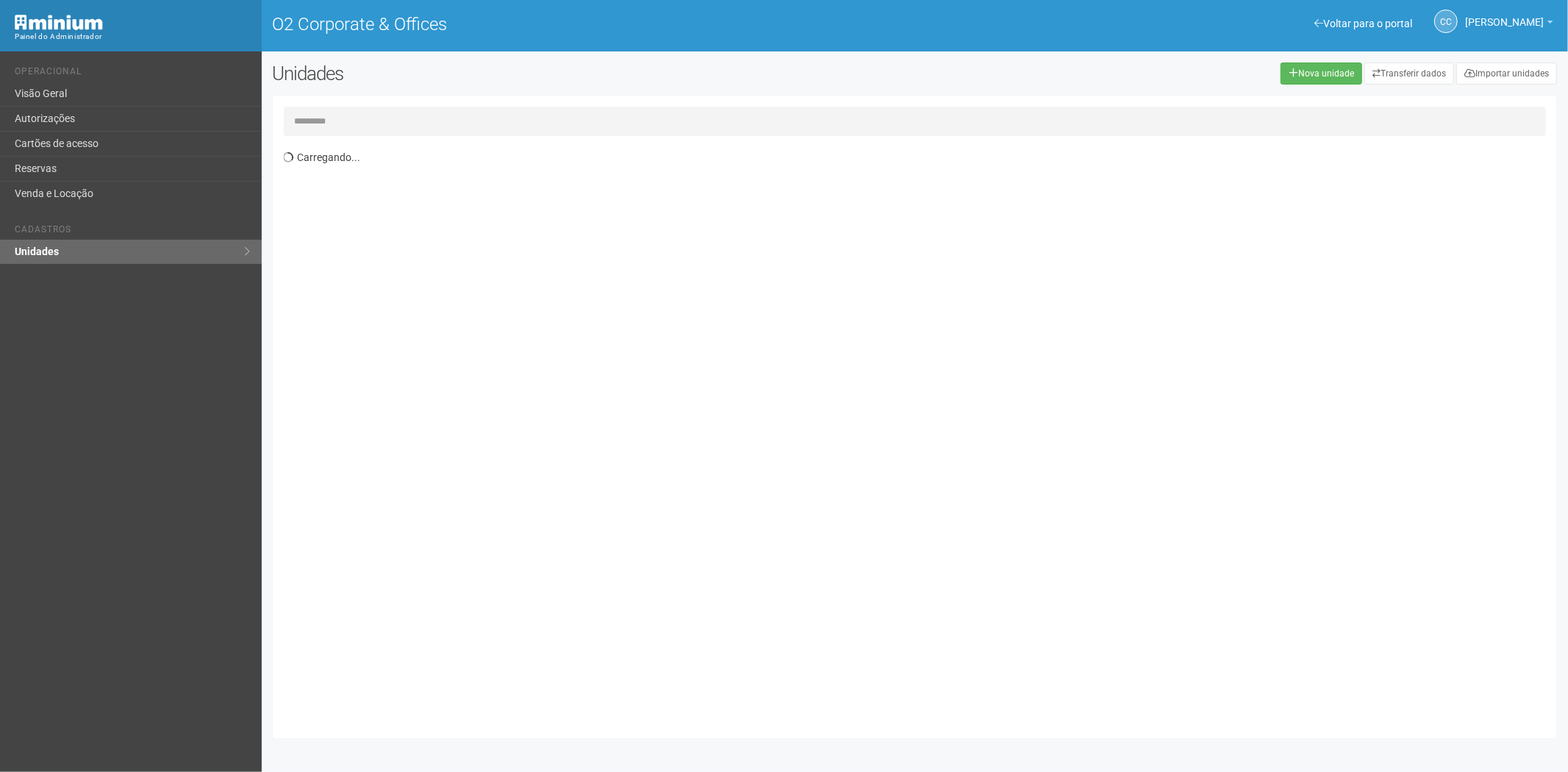
type input "*"
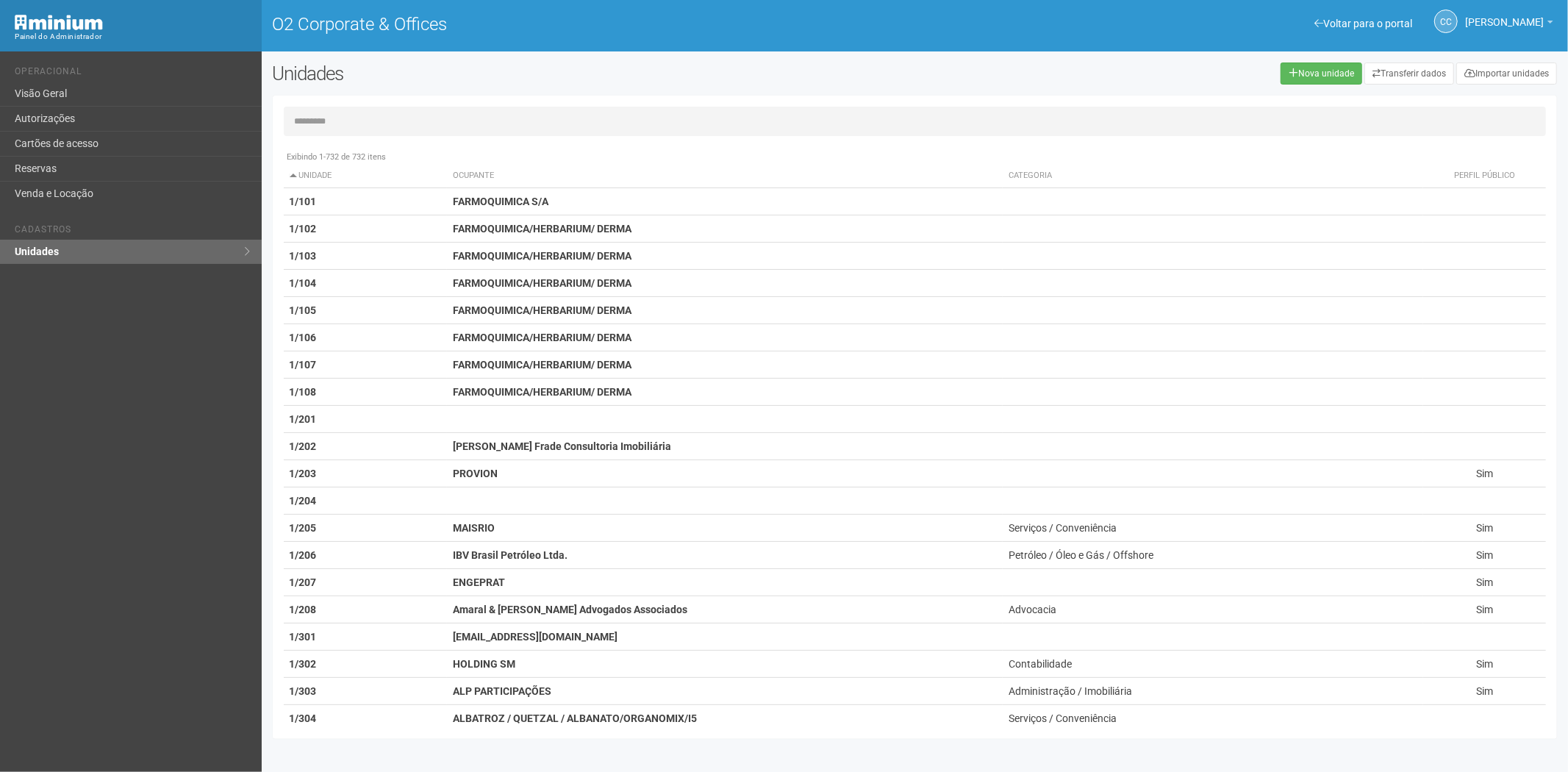
type input "*"
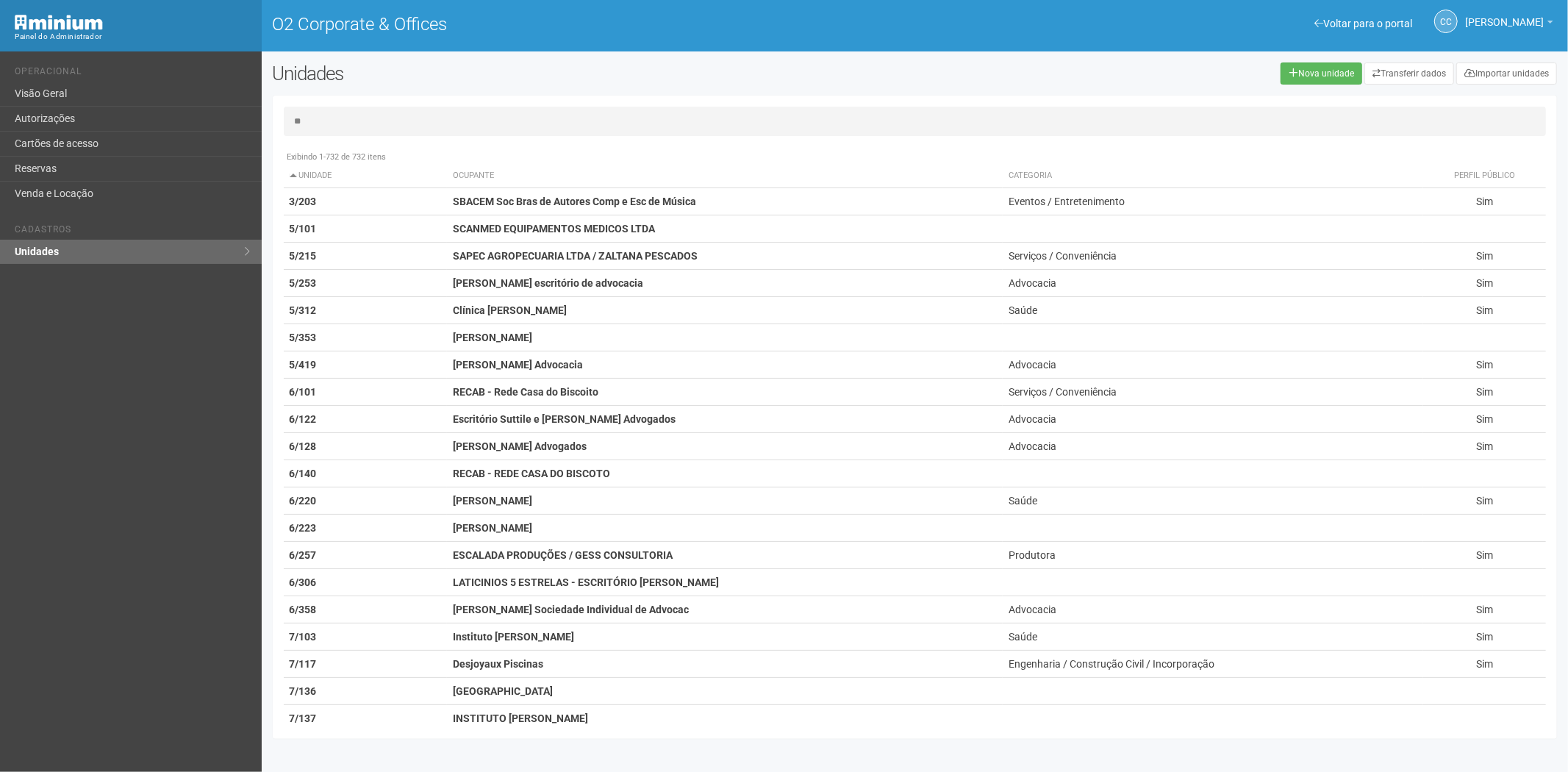
type input "*"
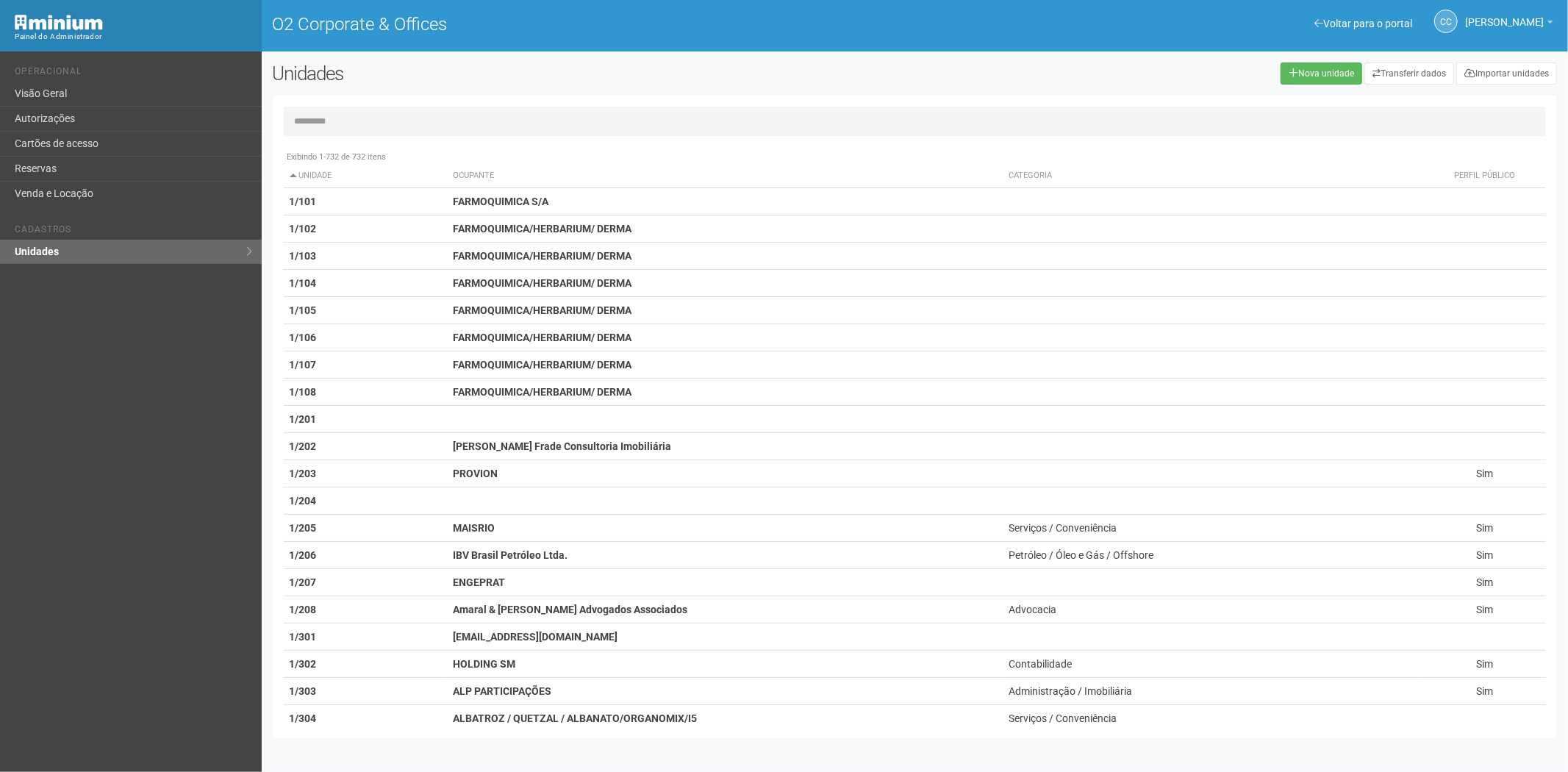
click at [78, 495] on div "Voltar para o portal Operacional Visão Geral Autorizações Cartões de acesso Res…" at bounding box center [131, 412] width 261 height 721
click at [70, 123] on link "Autorizações" at bounding box center [131, 119] width 261 height 25
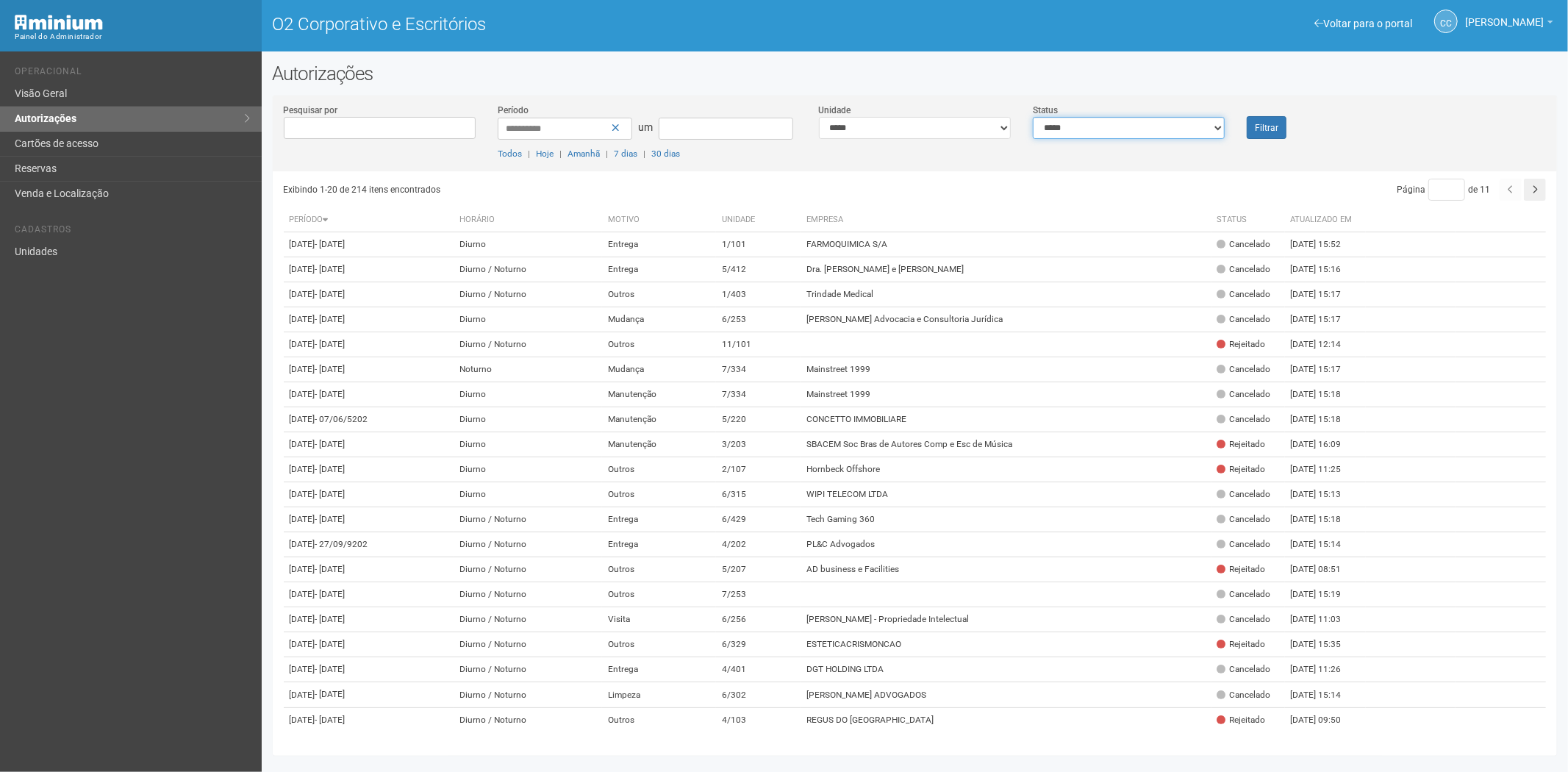
click at [1148, 121] on select "**********" at bounding box center [1129, 128] width 192 height 22
click at [1033, 117] on select "**********" at bounding box center [1129, 128] width 192 height 22
drag, startPoint x: 1182, startPoint y: 115, endPoint x: 1178, endPoint y: 128, distance: 13.6
click at [1180, 122] on div "**********" at bounding box center [1129, 121] width 214 height 36
click at [1172, 135] on select "**********" at bounding box center [1129, 128] width 192 height 22
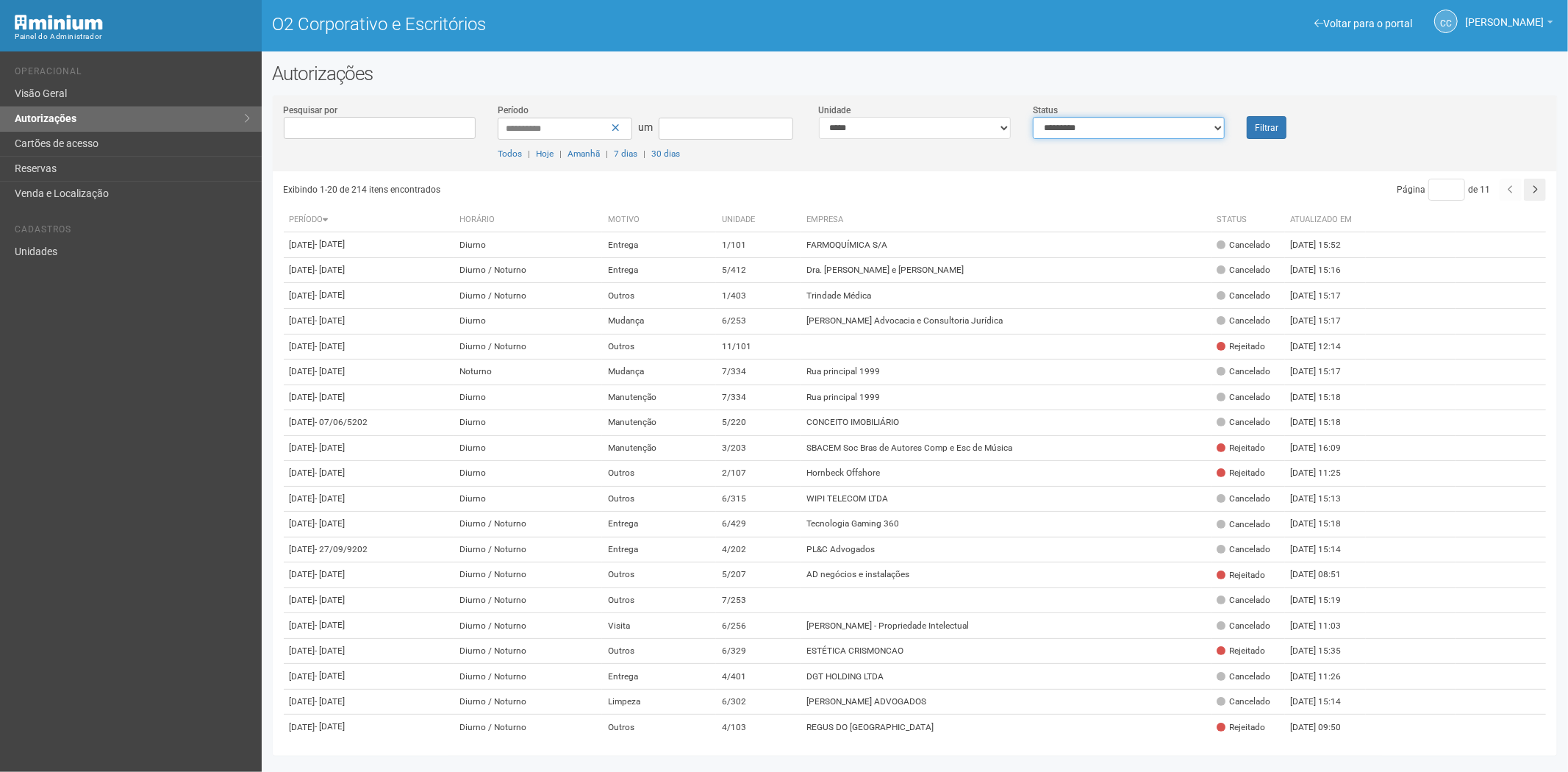
select select "*"
click at [1033, 117] on select "**********" at bounding box center [1129, 128] width 192 height 22
click at [1261, 120] on button "Filtrar" at bounding box center [1267, 128] width 40 height 23
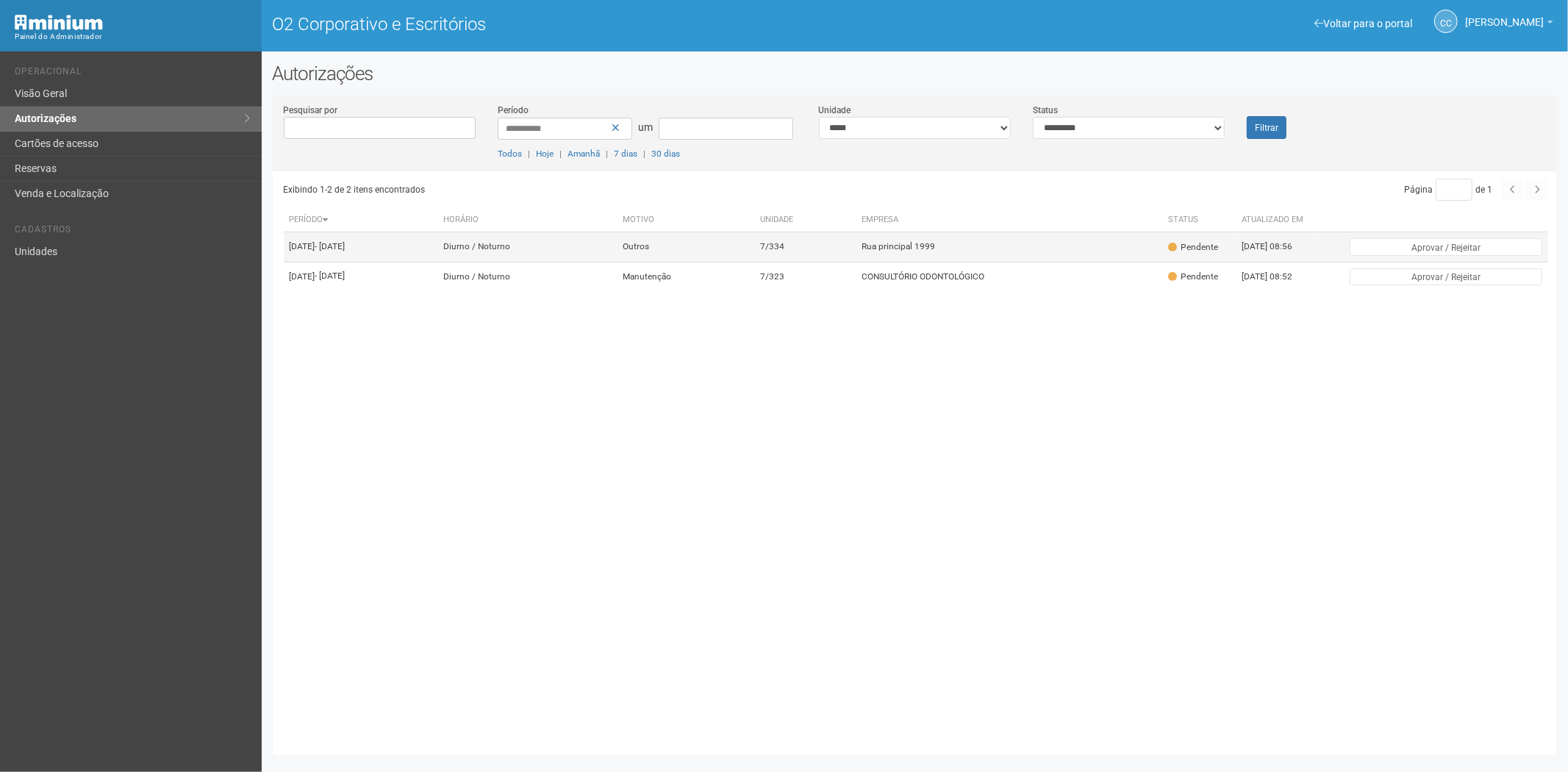
click at [908, 261] on td "Rua principal 1999" at bounding box center [1010, 246] width 307 height 29
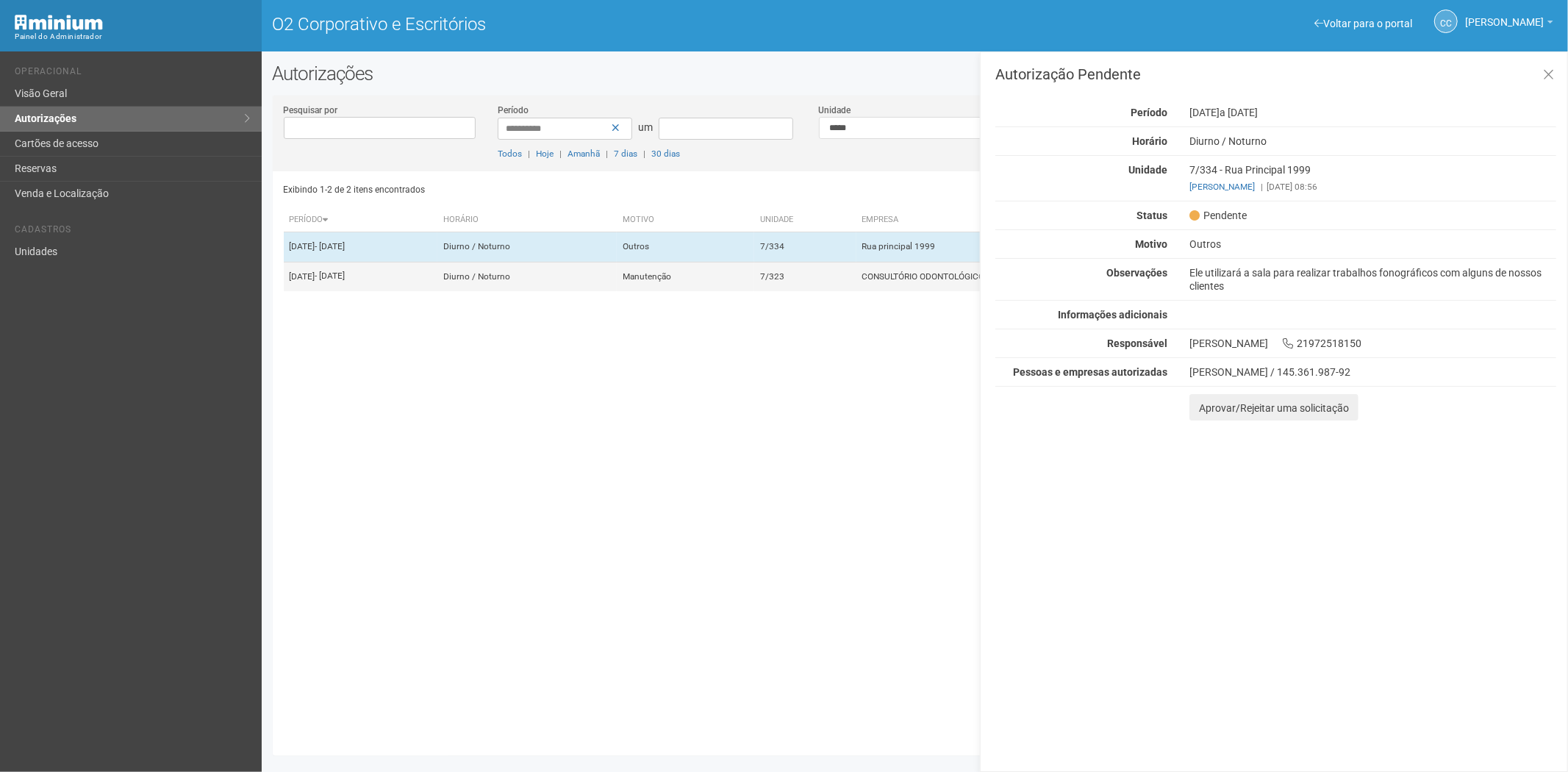
click at [750, 287] on td "Manutenção" at bounding box center [685, 276] width 138 height 29
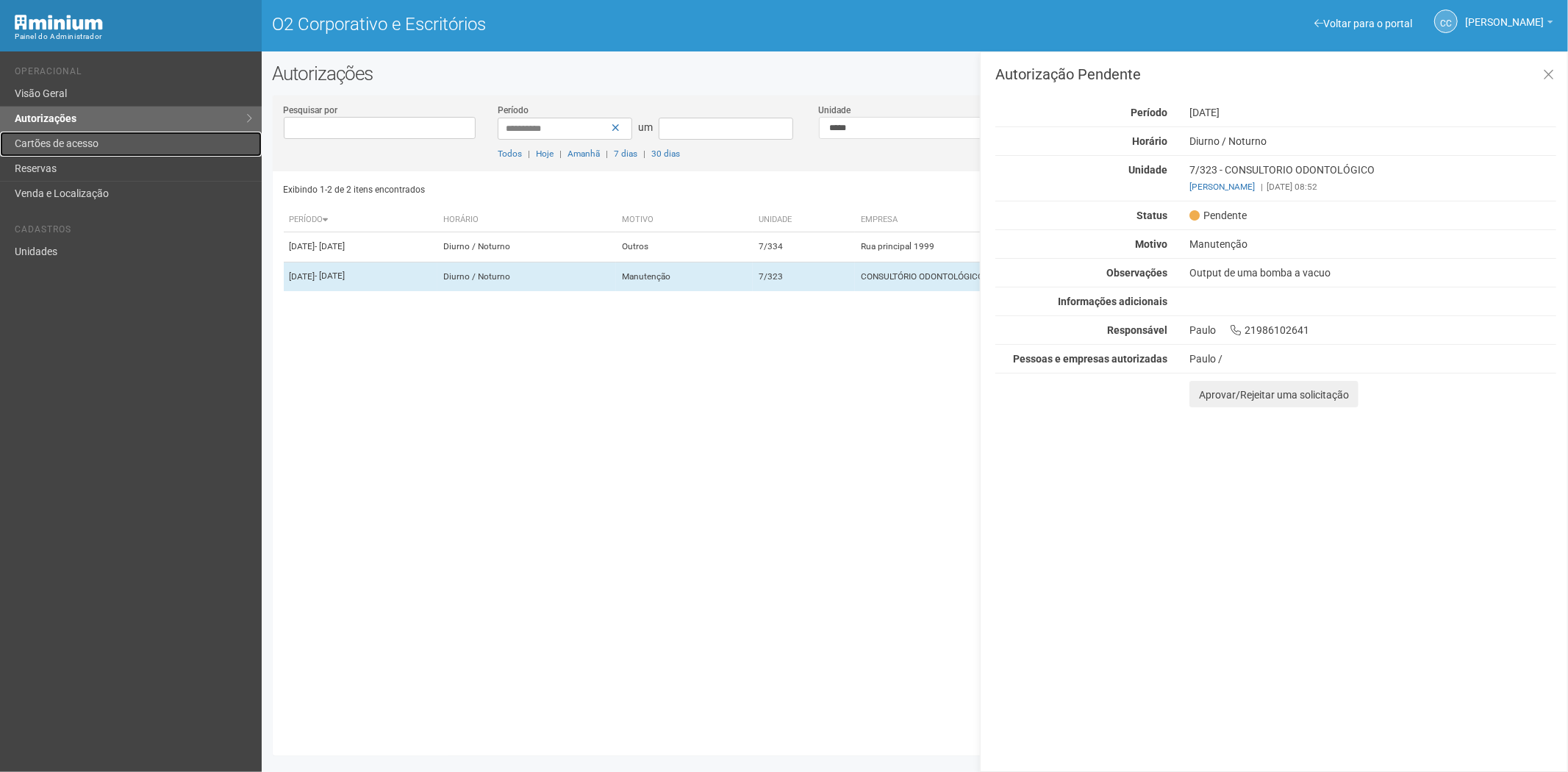
click at [41, 143] on font "Cartões de acesso" at bounding box center [57, 143] width 84 height 12
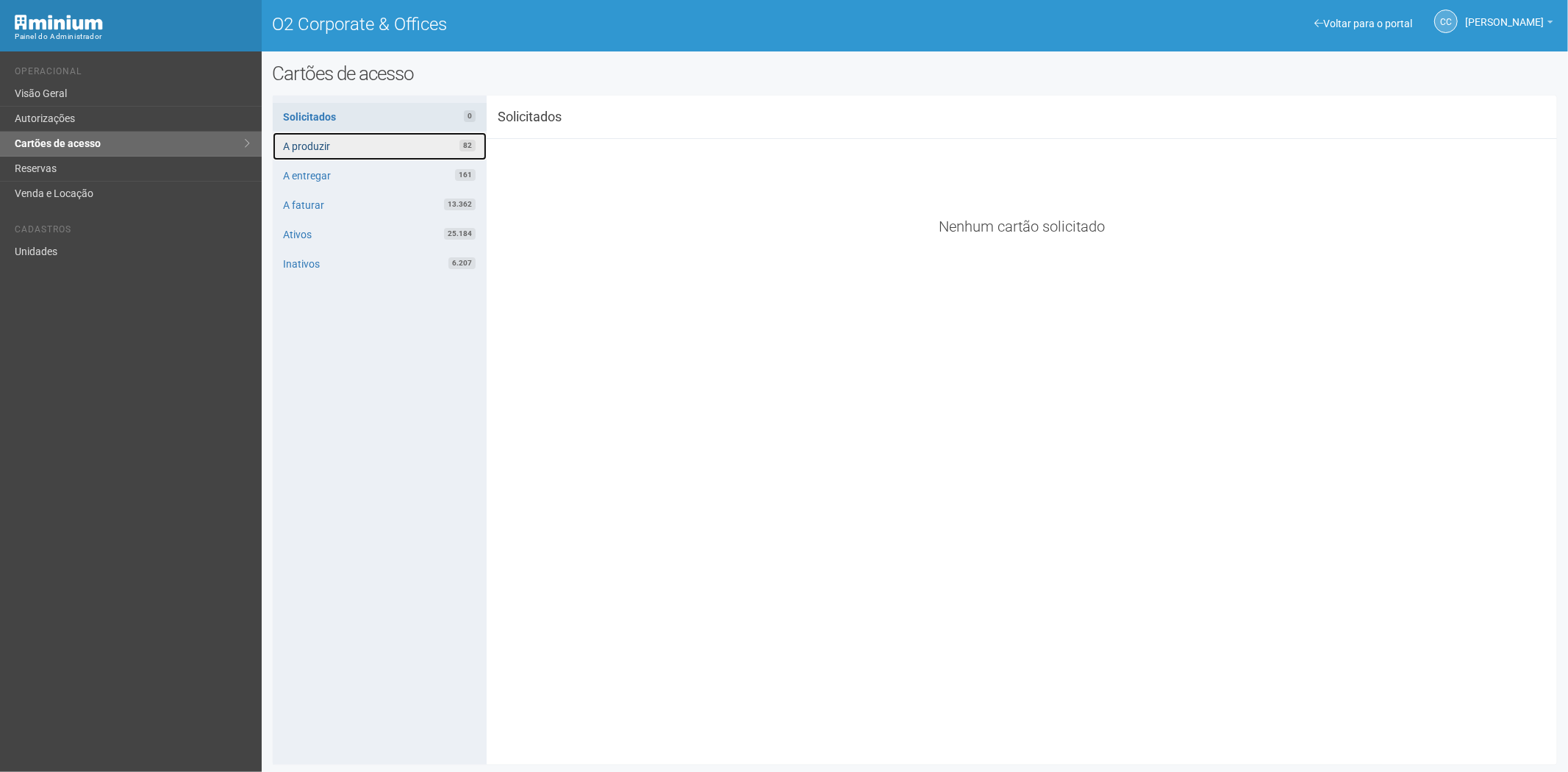
click at [446, 147] on link "A produzir 82" at bounding box center [380, 146] width 214 height 28
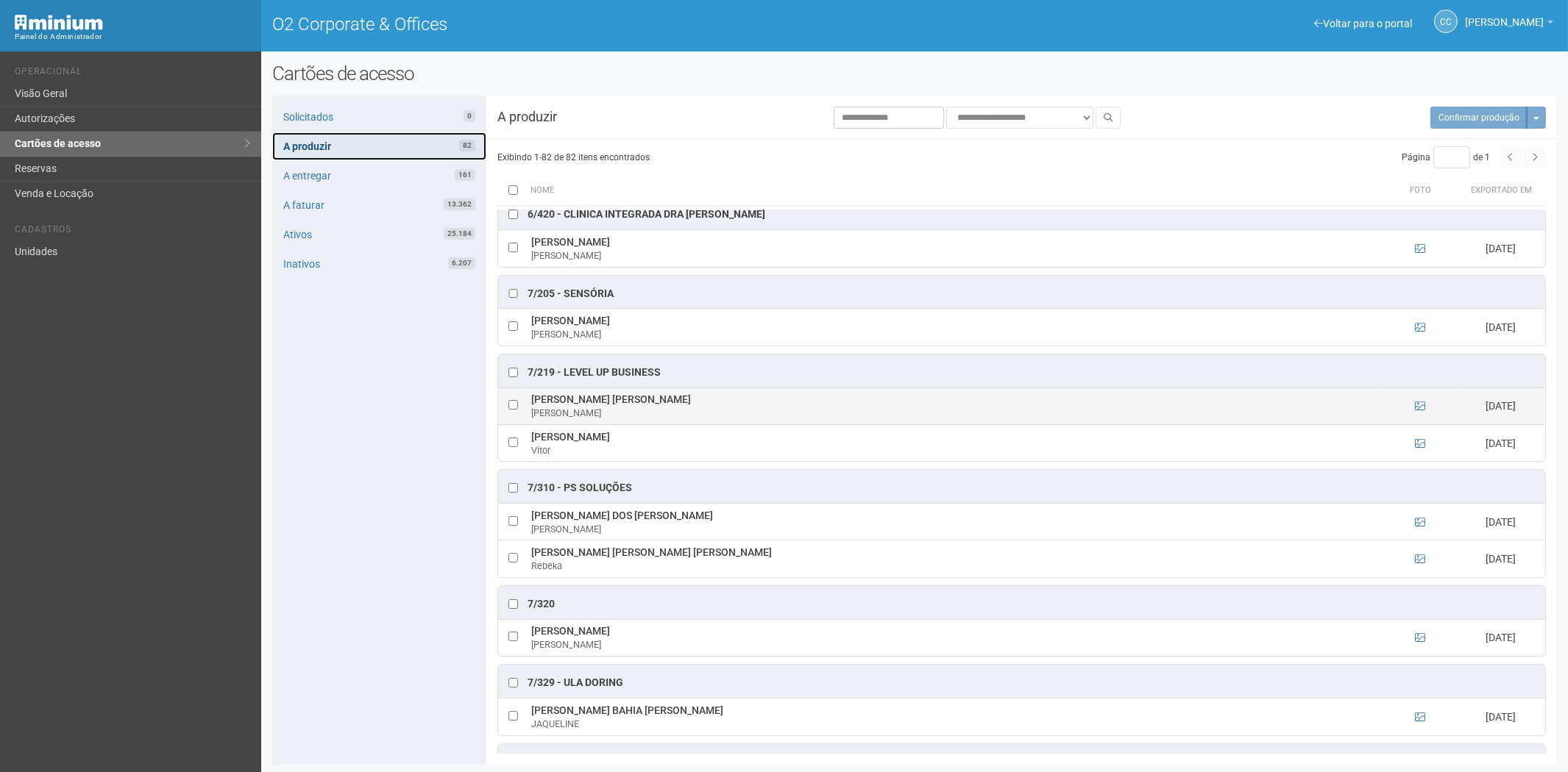
scroll to position [3759, 0]
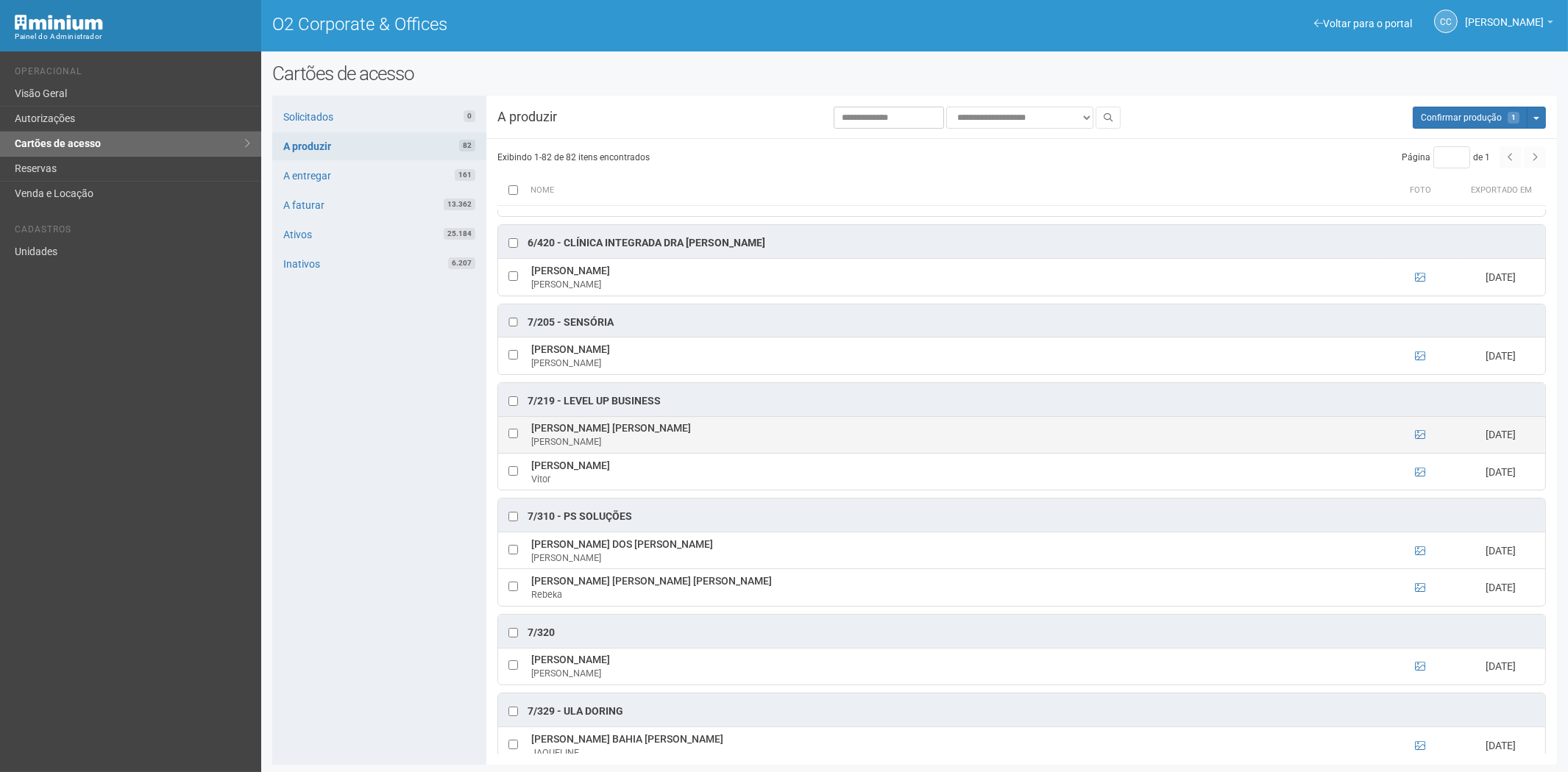
drag, startPoint x: 528, startPoint y: 458, endPoint x: 653, endPoint y: 466, distance: 125.3
click at [653, 453] on td "Fernanda Rosa de oliveira Fernanda" at bounding box center [956, 434] width 856 height 36
copy td "Fernanda Rosa de oliveira"
click at [369, 503] on div "Solicitados 0 A produzir 82 A entregar 161 A faturar 13.362 Ativos 25.184 Inati…" at bounding box center [379, 430] width 214 height 670
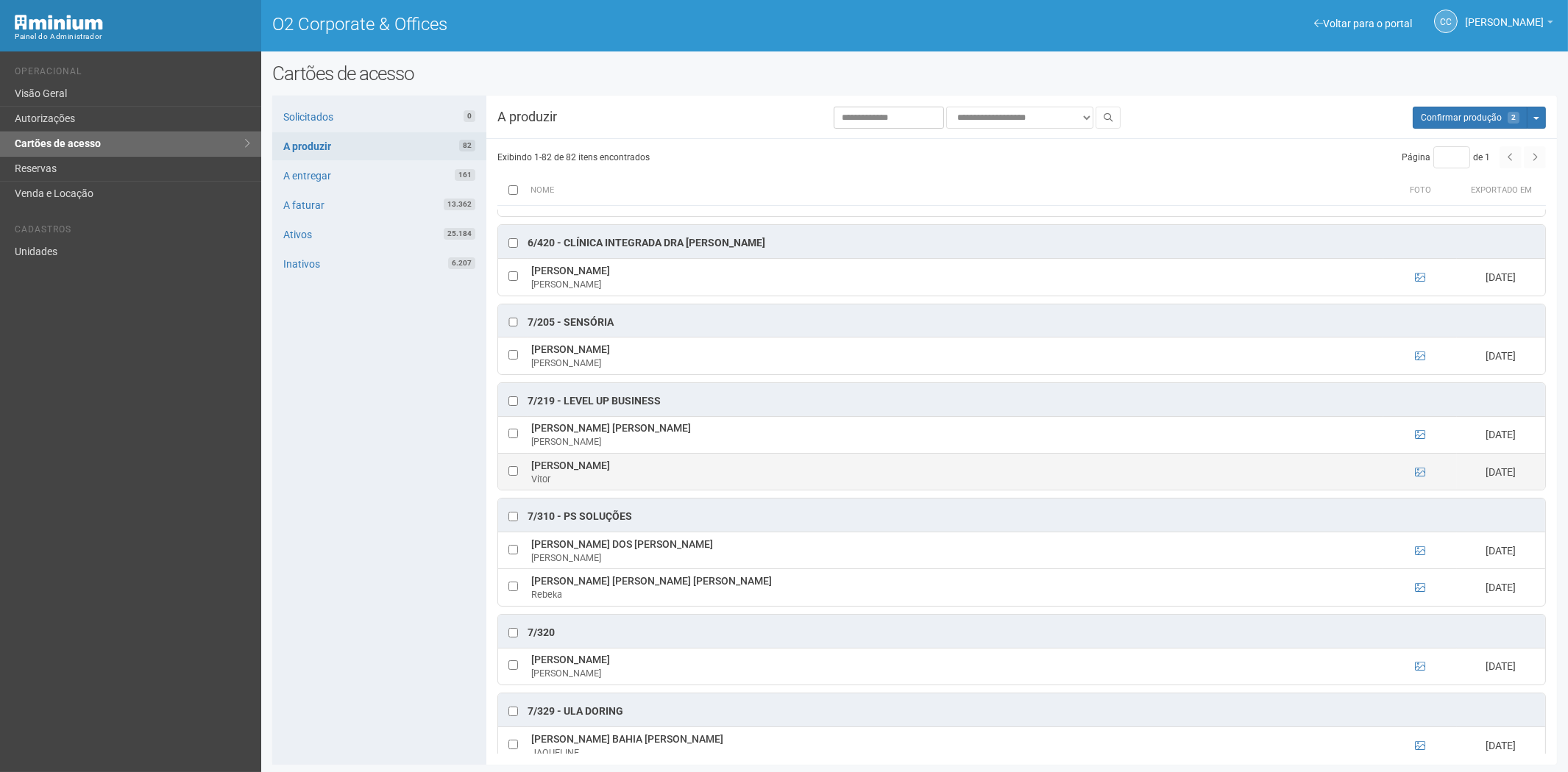
drag, startPoint x: 528, startPoint y: 495, endPoint x: 626, endPoint y: 494, distance: 98.0
click at [653, 490] on td "Vitor Santiago de Oliveira Vitor" at bounding box center [956, 470] width 856 height 36
copy td "Vitor Santiago de Oliveira"
click at [370, 585] on div "Solicitados 0 A produzir 82 A entregar 161 A faturar 13.362 Ativos 25.184 Inati…" at bounding box center [379, 430] width 214 height 670
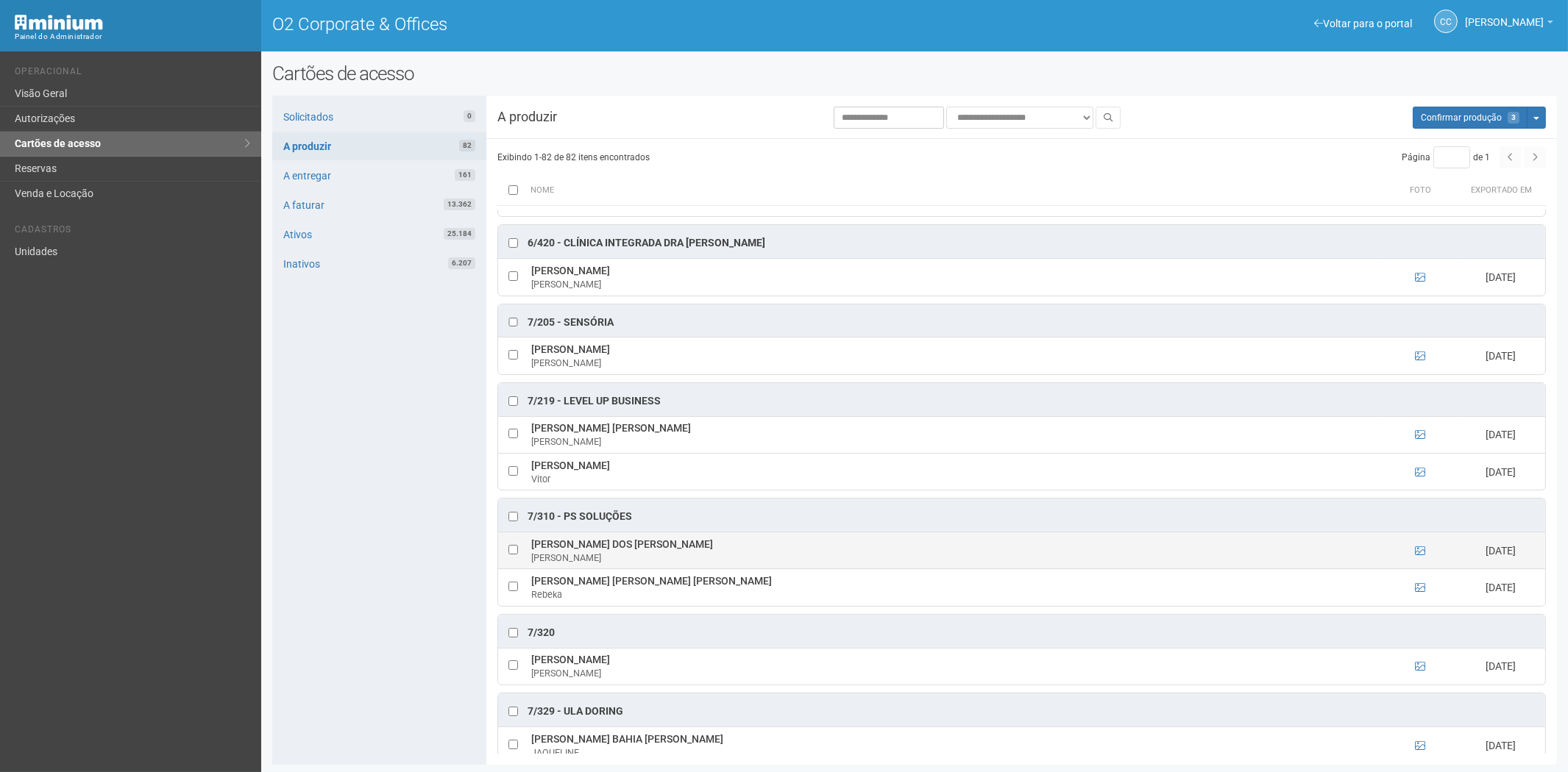
drag, startPoint x: 530, startPoint y: 572, endPoint x: 656, endPoint y: 577, distance: 126.1
click at [675, 569] on td "FELIPE SOARES DOS SANTOS FELIPE" at bounding box center [956, 551] width 856 height 36
copy td "FELIPE SOARES DOS SANTOS"
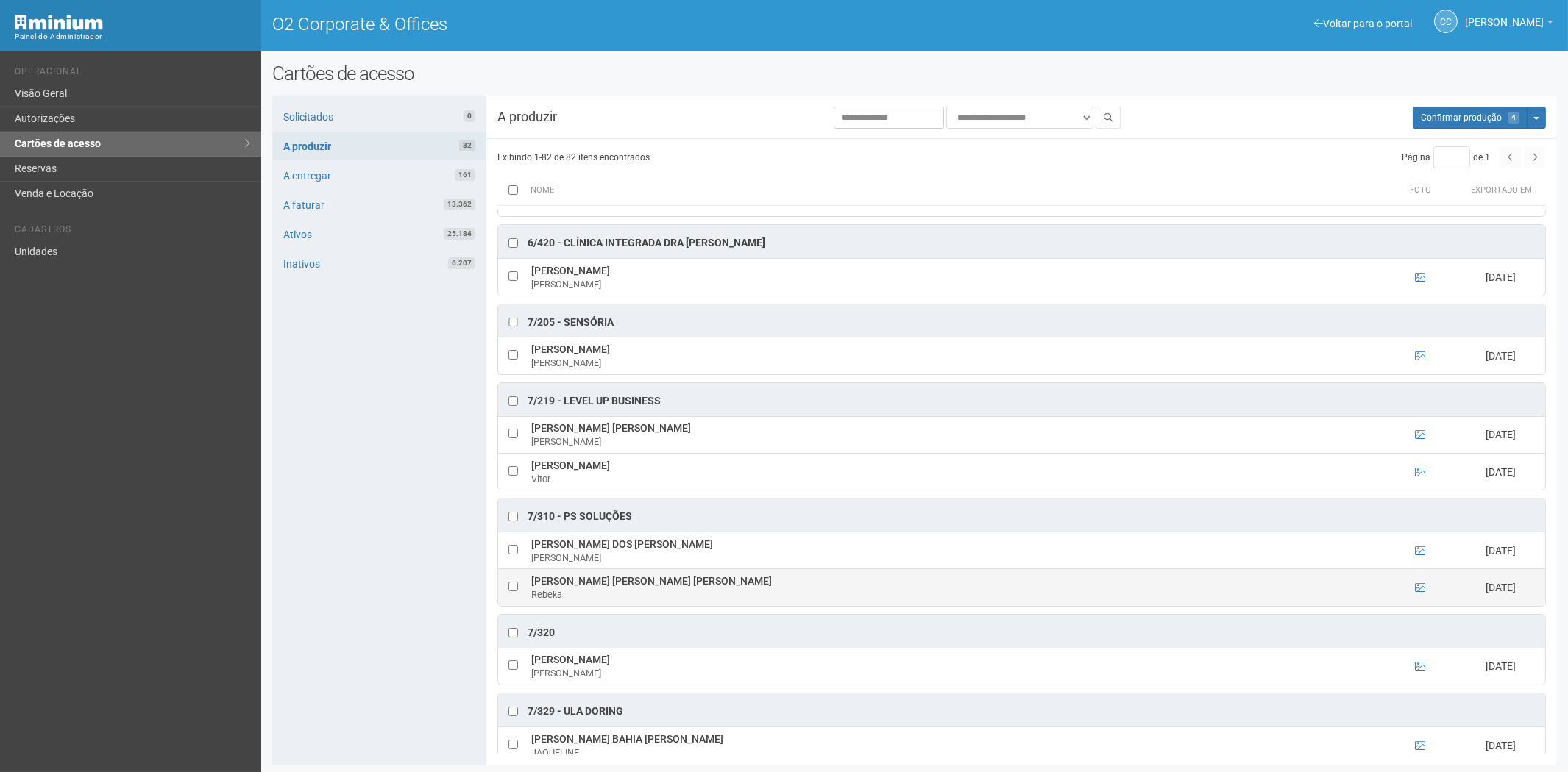
drag, startPoint x: 531, startPoint y: 610, endPoint x: 723, endPoint y: 615, distance: 192.1
click at [723, 606] on td "Rebeka Alexandra de Oliveira de Souza Rebeka" at bounding box center [956, 587] width 856 height 36
copy td "Rebeka Alexandra de Oliveira de Souza"
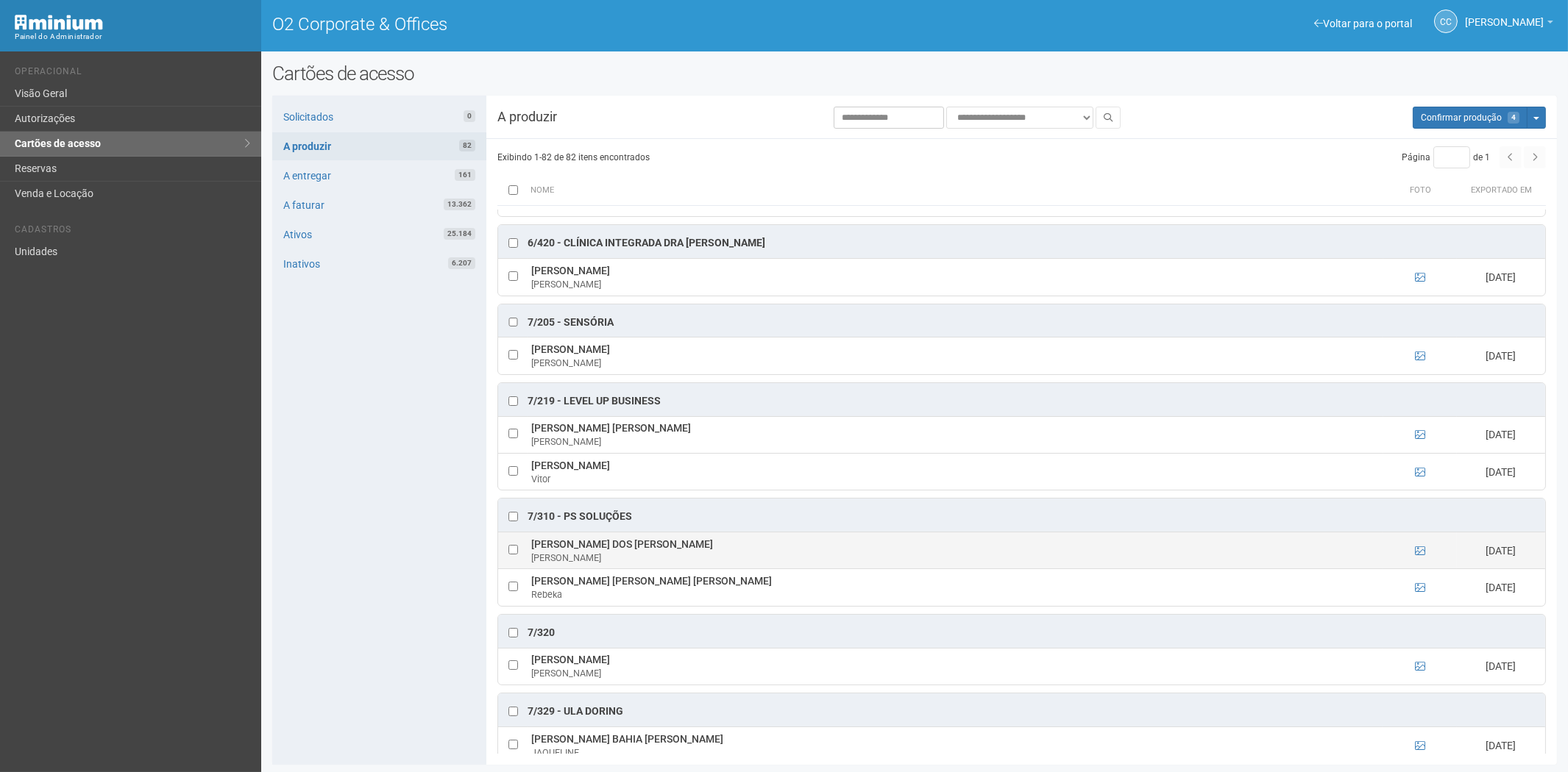
drag, startPoint x: 199, startPoint y: 601, endPoint x: 685, endPoint y: 591, distance: 486.1
click at [201, 601] on div "Voltar para o portal Operacional Visão Geral Autorizações Cartões de acesso Res…" at bounding box center [131, 412] width 262 height 721
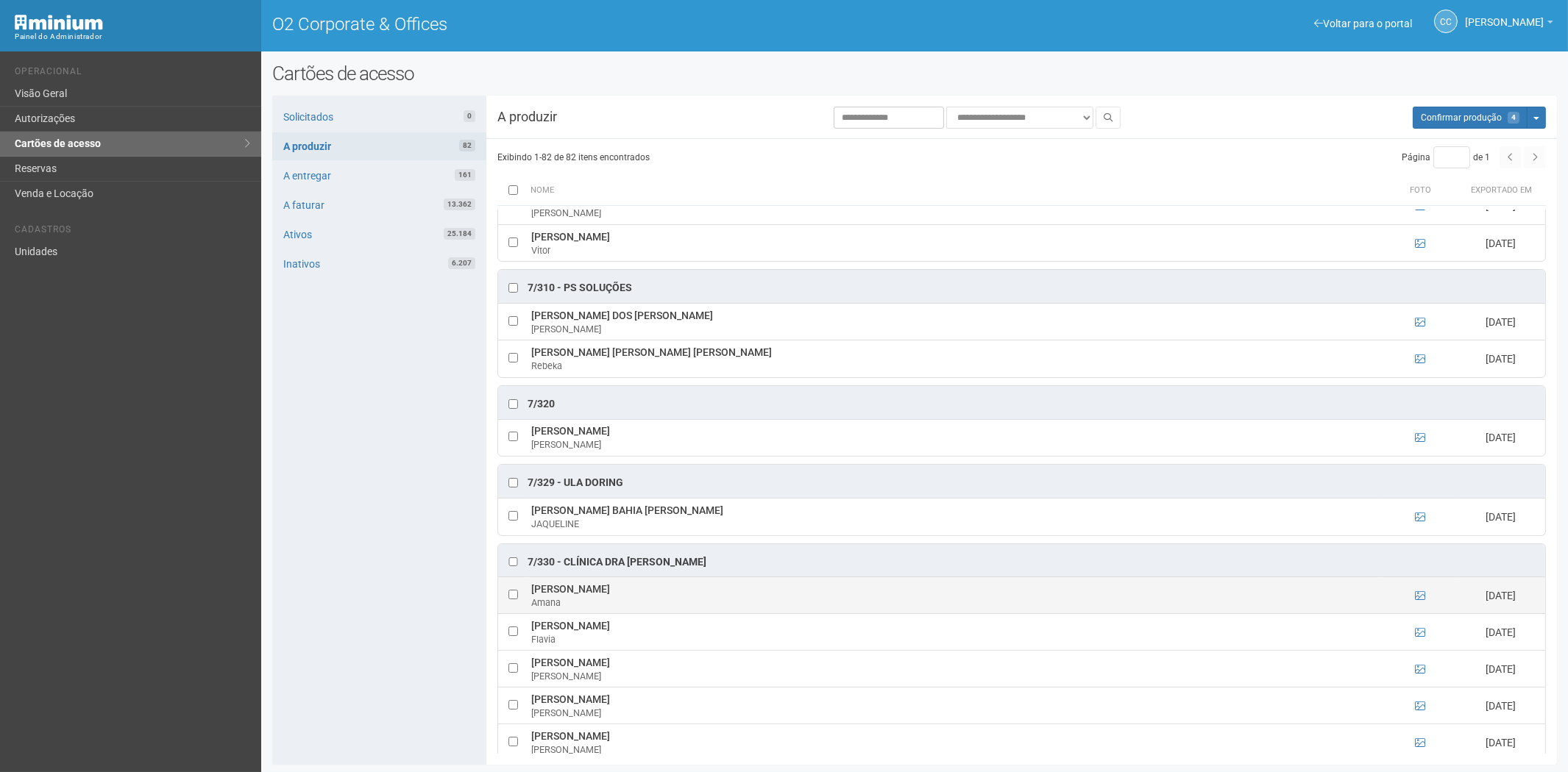
scroll to position [4005, 0]
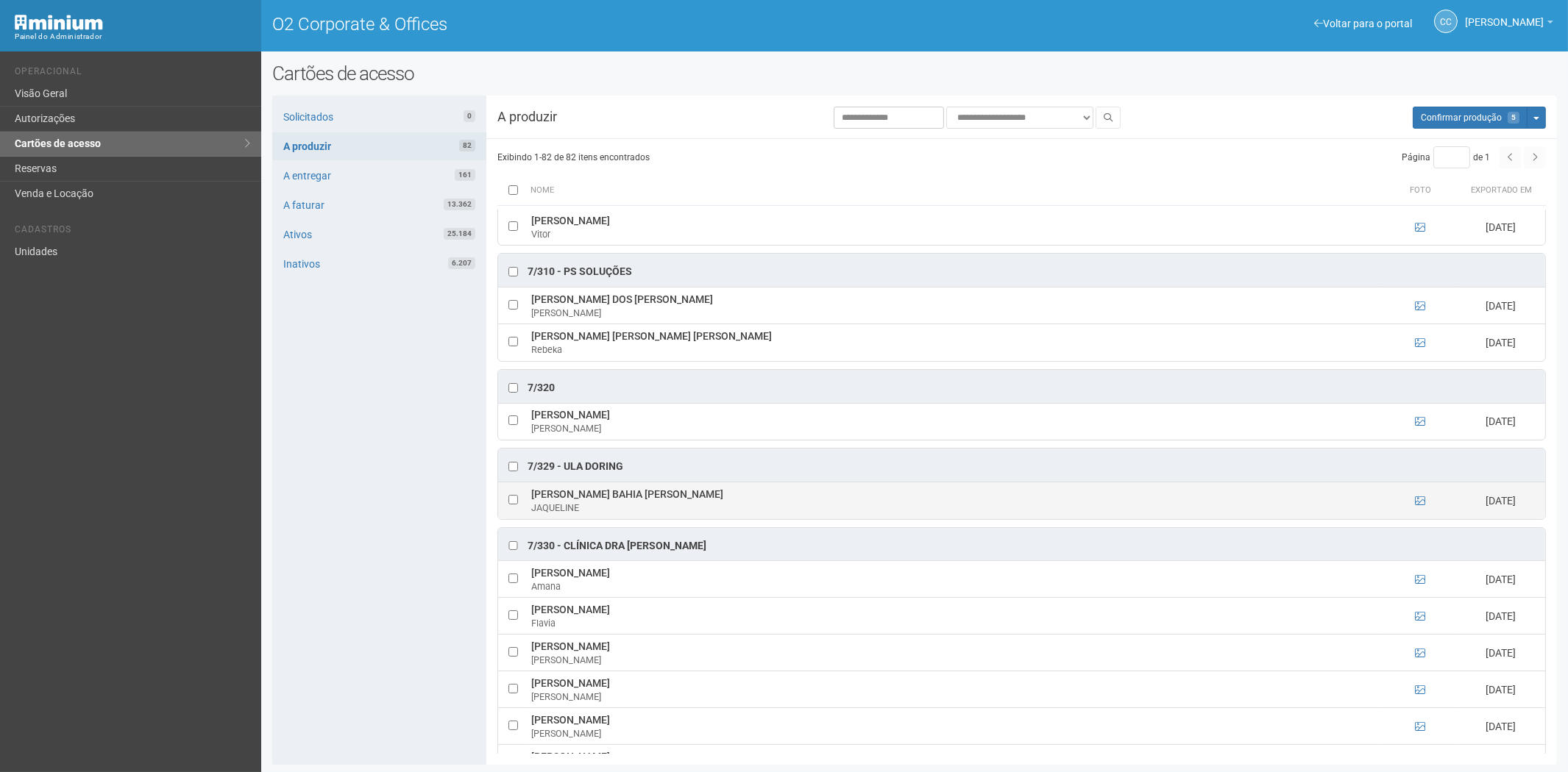
click at [662, 519] on td "JAQUELINE BAHIA DE SOUZA JAQUELINE" at bounding box center [956, 501] width 856 height 36
drag, startPoint x: 529, startPoint y: 521, endPoint x: 649, endPoint y: 526, distance: 120.1
click at [675, 519] on td "JAQUELINE BAHIA DE SOUZA JAQUELINE" at bounding box center [956, 501] width 856 height 36
copy td "[PERSON_NAME] BAHIA [PERSON_NAME]"
click at [360, 496] on div "Solicitados 0 A produzir 82 A entregar 161 A faturar 13.362 Ativos 25.184 Inati…" at bounding box center [379, 430] width 214 height 670
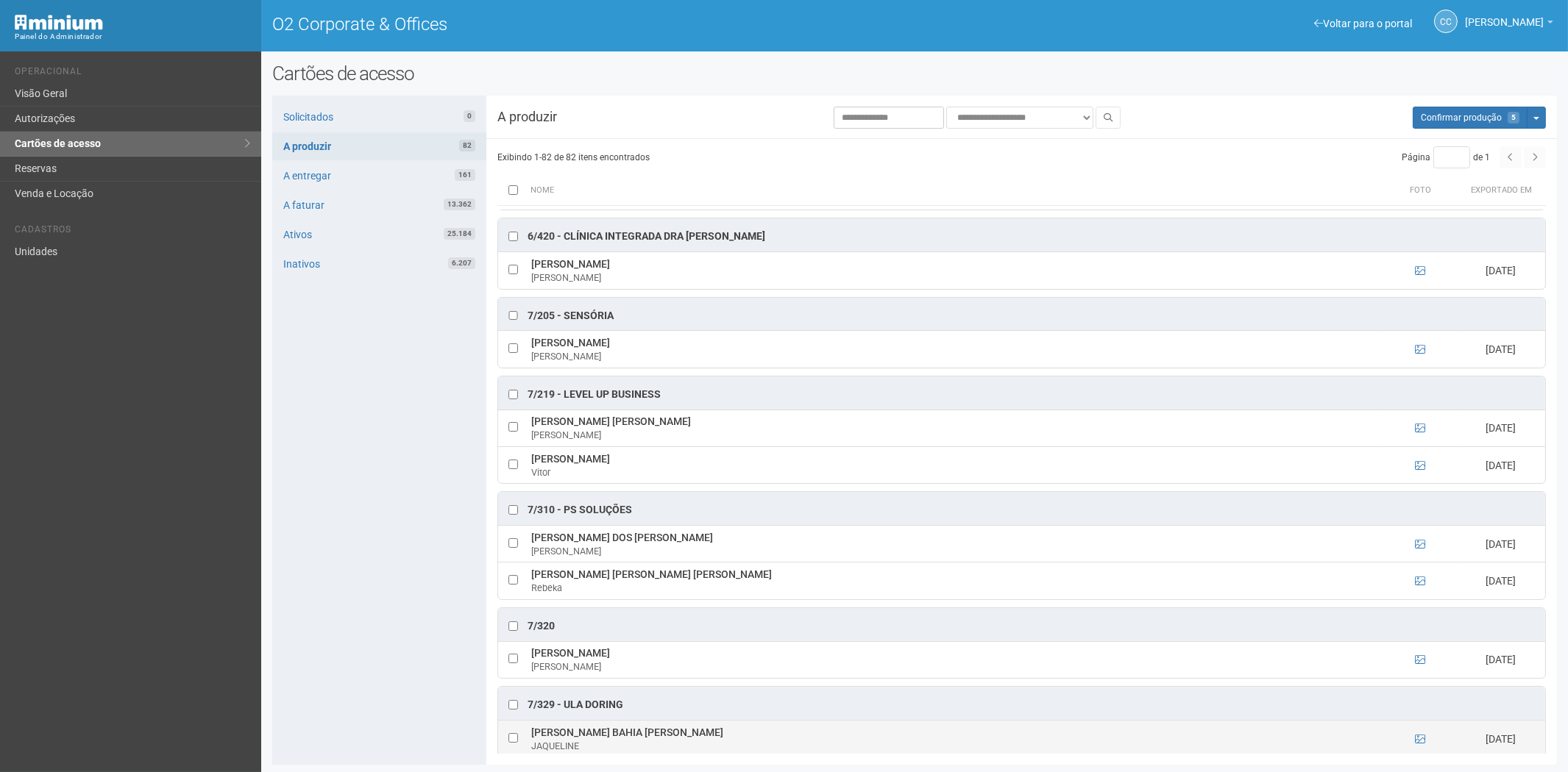
scroll to position [3759, 0]
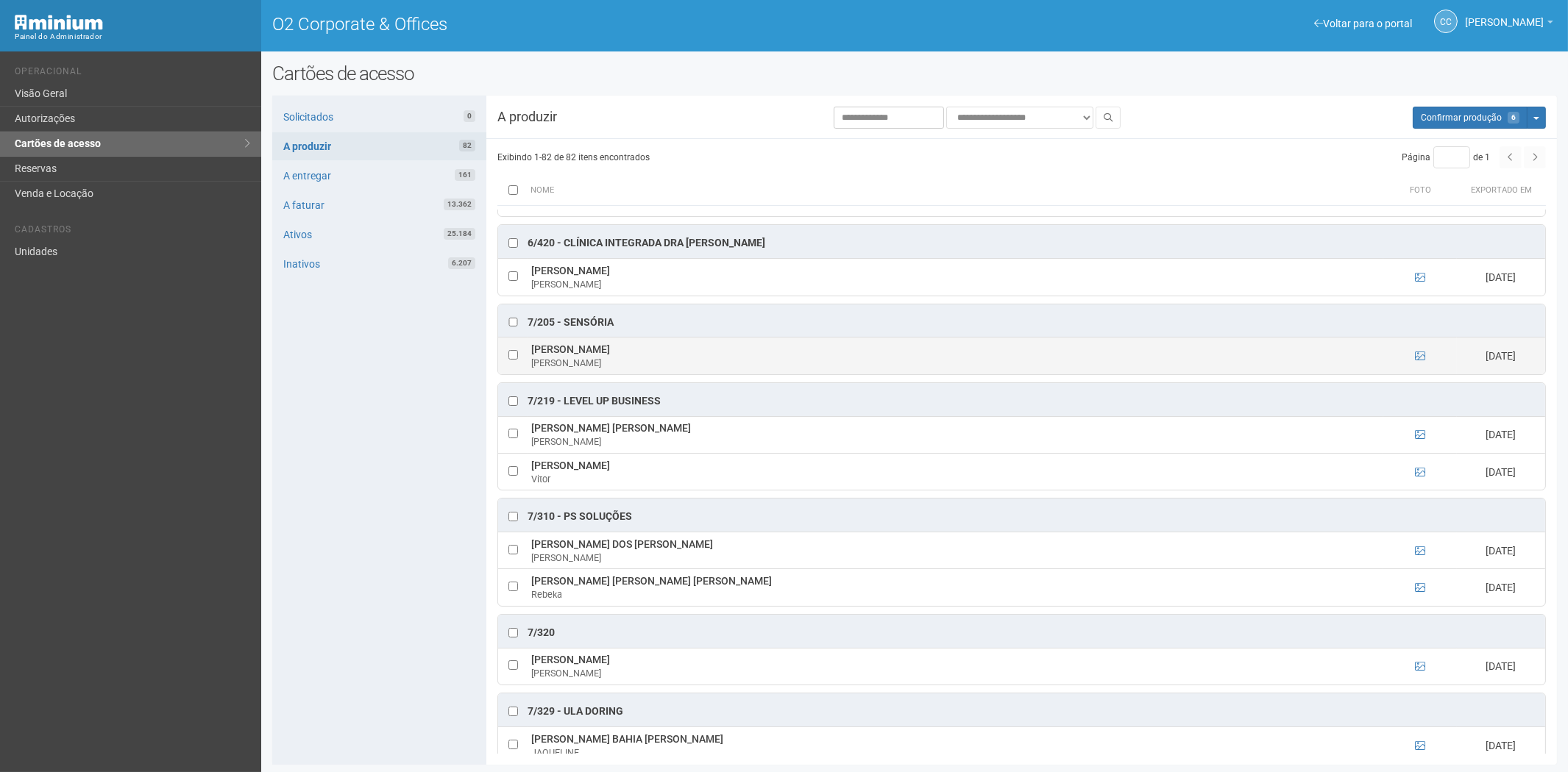
drag, startPoint x: 531, startPoint y: 381, endPoint x: 651, endPoint y: 380, distance: 120.0
click at [651, 374] on td "Flavio Rodrigues Chaves Flavio" at bounding box center [956, 356] width 856 height 36
copy td "Flavio Rodrigues Chaves"
click at [432, 491] on div "Solicitados 0 A produzir 82 A entregar 161 A faturar 13.362 Ativos 25.184 Inati…" at bounding box center [379, 430] width 214 height 670
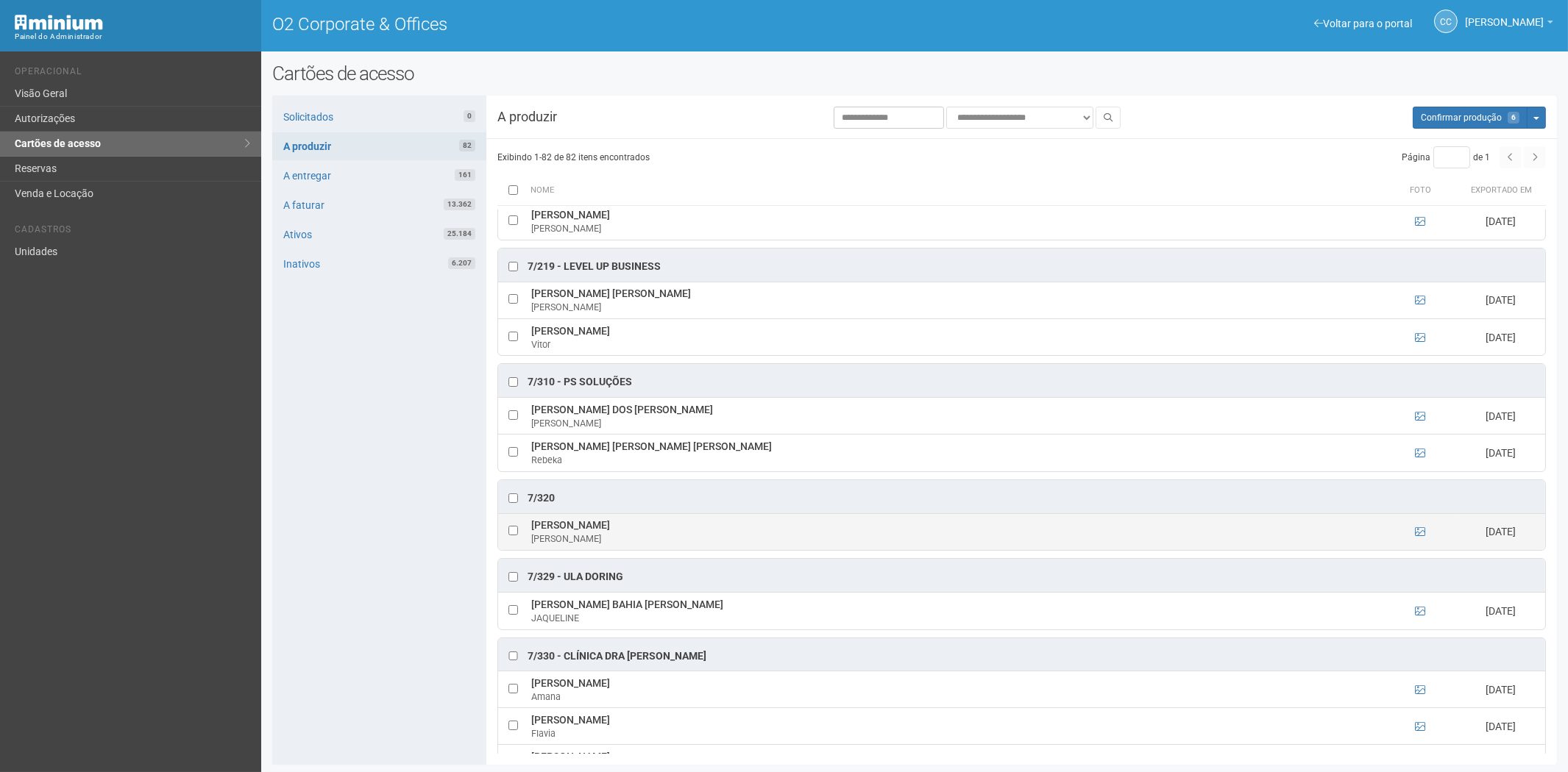
scroll to position [3923, 0]
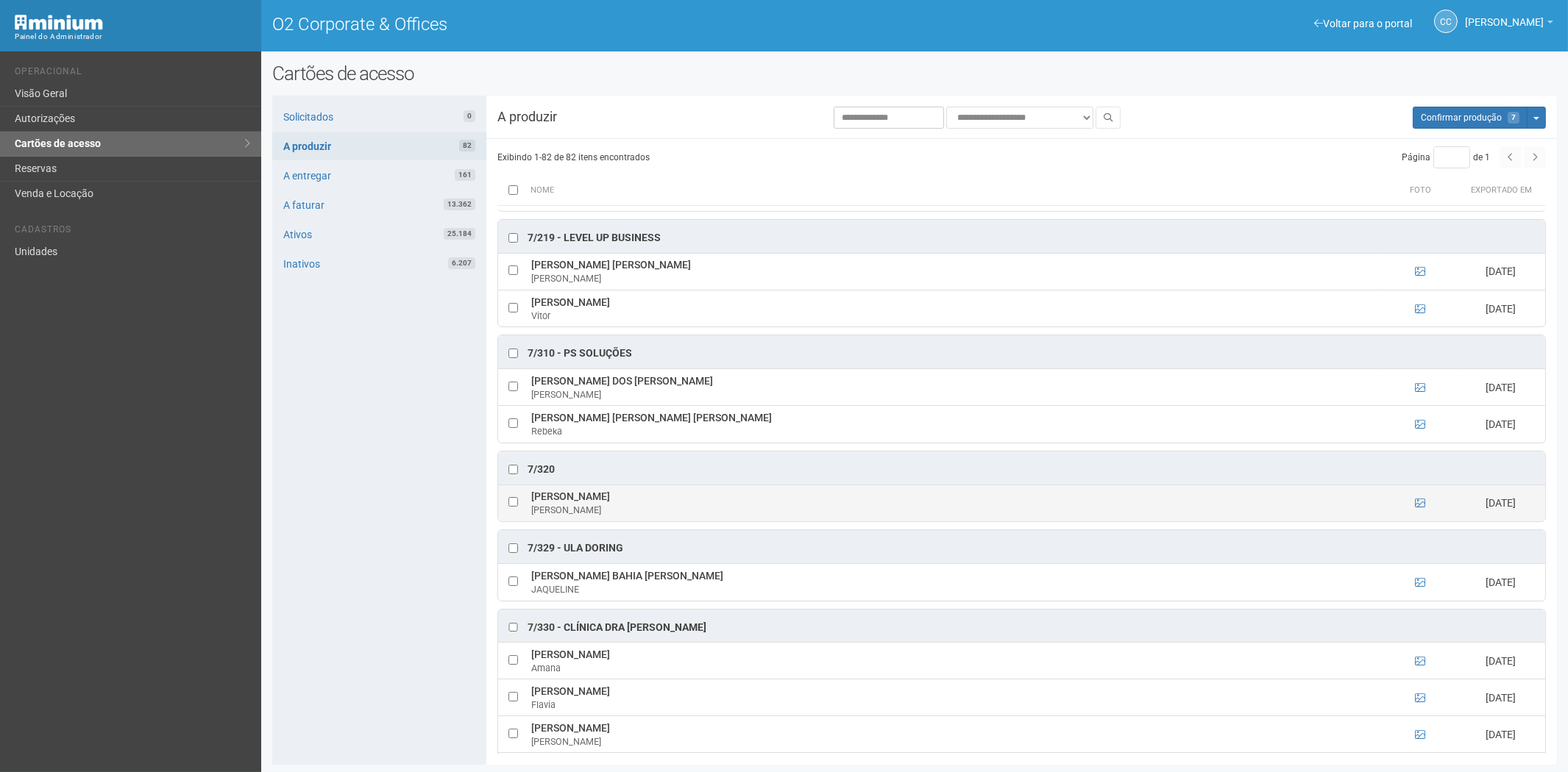
drag, startPoint x: 532, startPoint y: 526, endPoint x: 618, endPoint y: 534, distance: 86.4
click at [618, 521] on td "Ellen Moura Lopes Ellen" at bounding box center [956, 503] width 856 height 36
copy td "Ellen Moura Lopes"
click at [379, 671] on div "Solicitados 0 A produzir 82 A entregar 161 A faturar 13.362 Ativos 25.184 Inati…" at bounding box center [379, 430] width 214 height 670
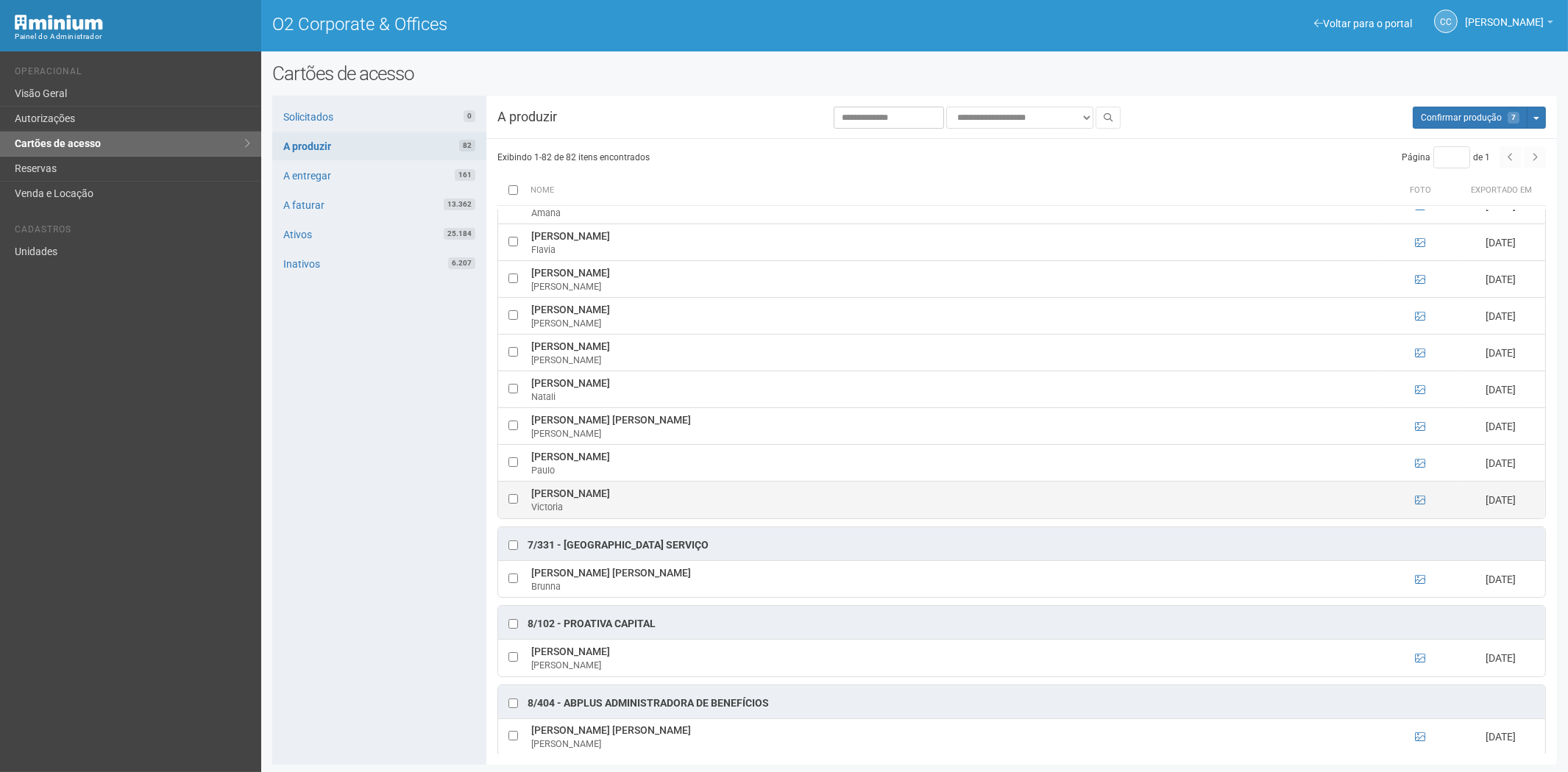
scroll to position [4413, 0]
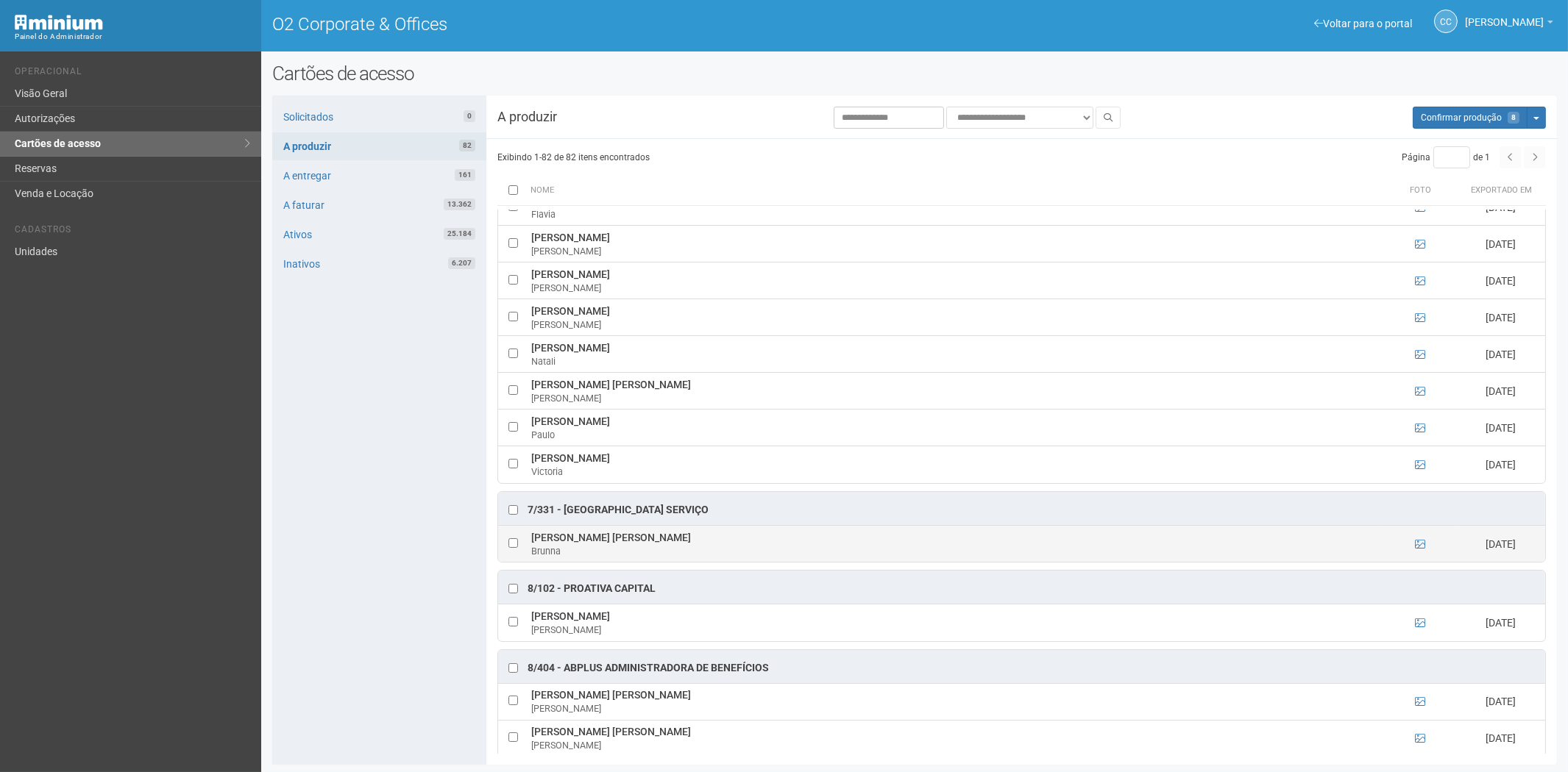
drag, startPoint x: 531, startPoint y: 571, endPoint x: 629, endPoint y: 575, distance: 98.1
click at [658, 562] on td "Brunna Da Silva Cardiano Brunna" at bounding box center [956, 543] width 856 height 36
copy td "Brunna Da Silva Cardiano"
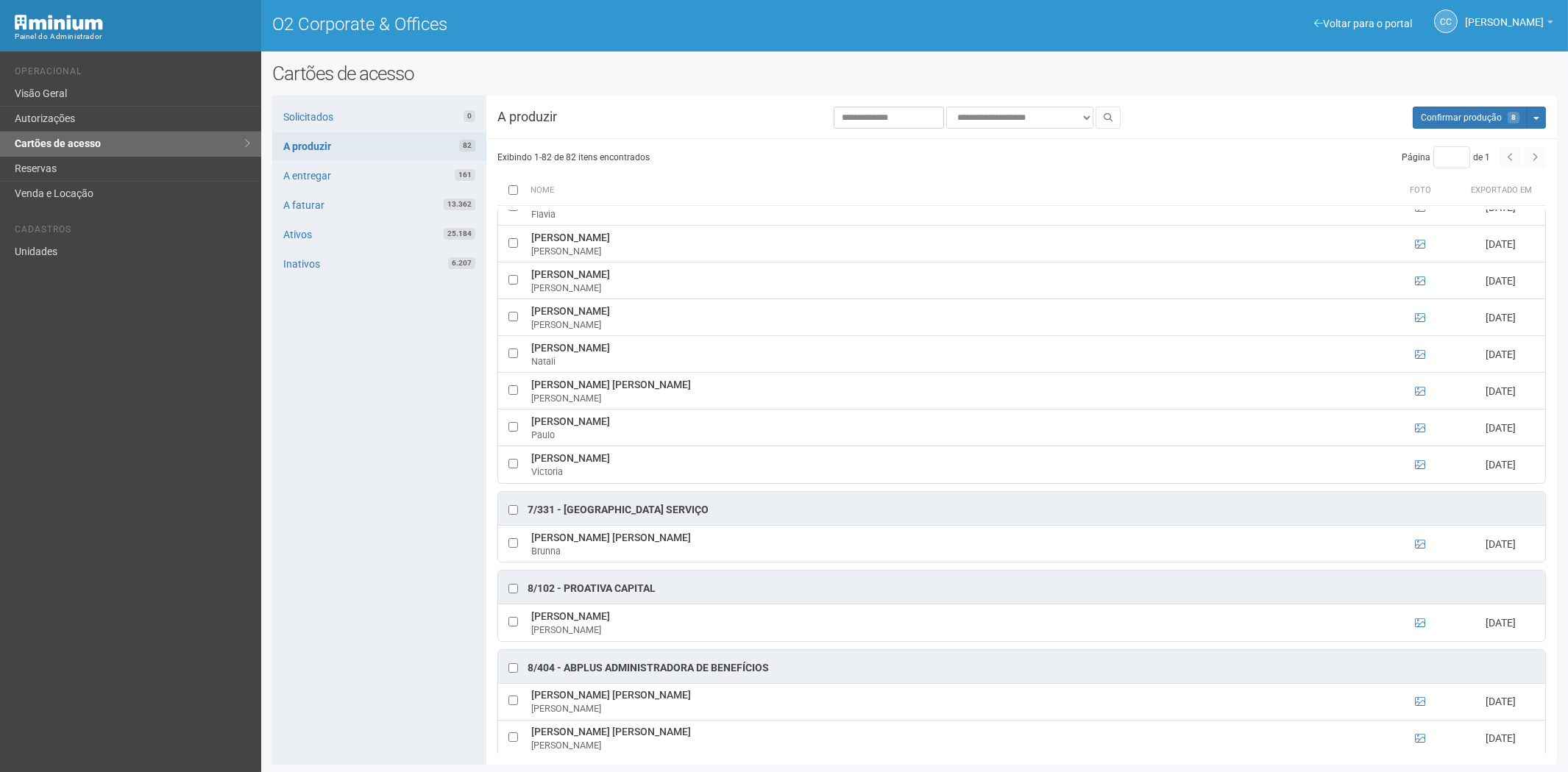
click at [322, 567] on div "Solicitados 0 A produzir 82 A entregar 161 A faturar 13.362 Ativos 25.184 Inati…" at bounding box center [379, 430] width 214 height 670
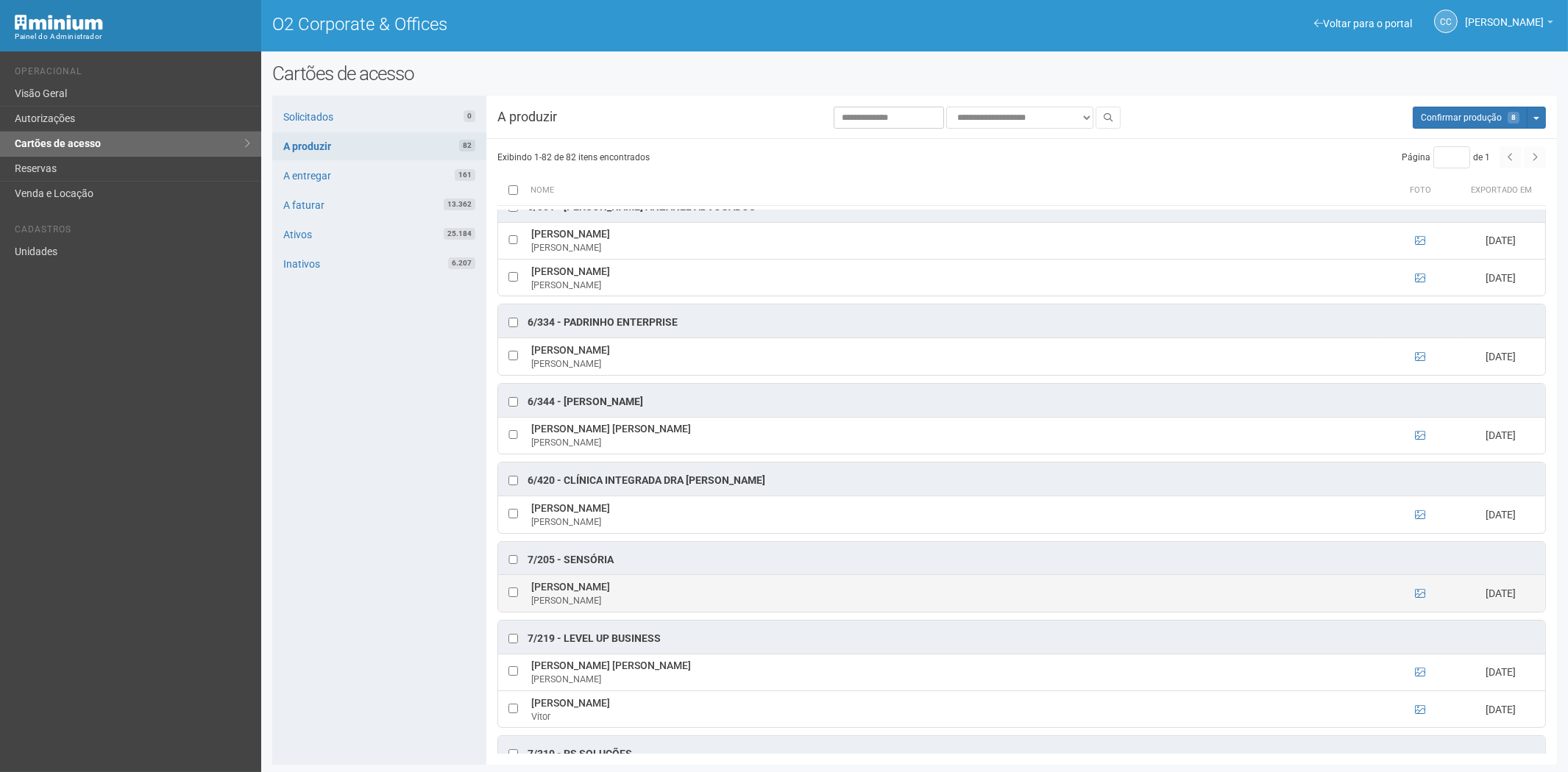
scroll to position [3514, 0]
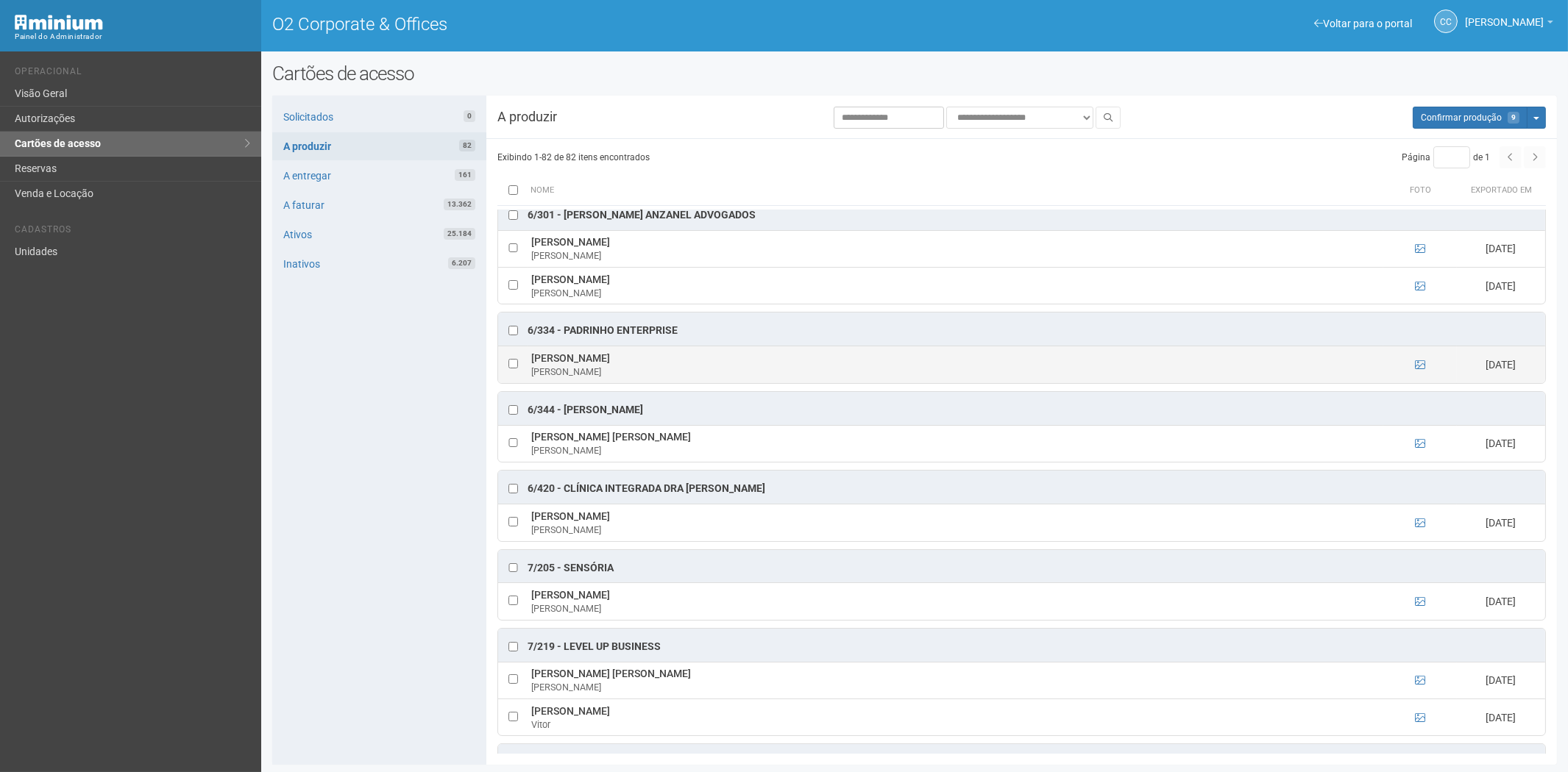
drag, startPoint x: 529, startPoint y: 385, endPoint x: 575, endPoint y: 390, distance: 46.3
click at [589, 383] on td "Patrick Riça Patrick" at bounding box center [956, 365] width 856 height 36
copy td "Patrick Riça"
drag, startPoint x: 357, startPoint y: 580, endPoint x: 400, endPoint y: 564, distance: 45.9
click at [357, 580] on div "Solicitados 0 A produzir 82 A entregar 161 A faturar 13.362 Ativos 25.184 Inati…" at bounding box center [379, 430] width 214 height 670
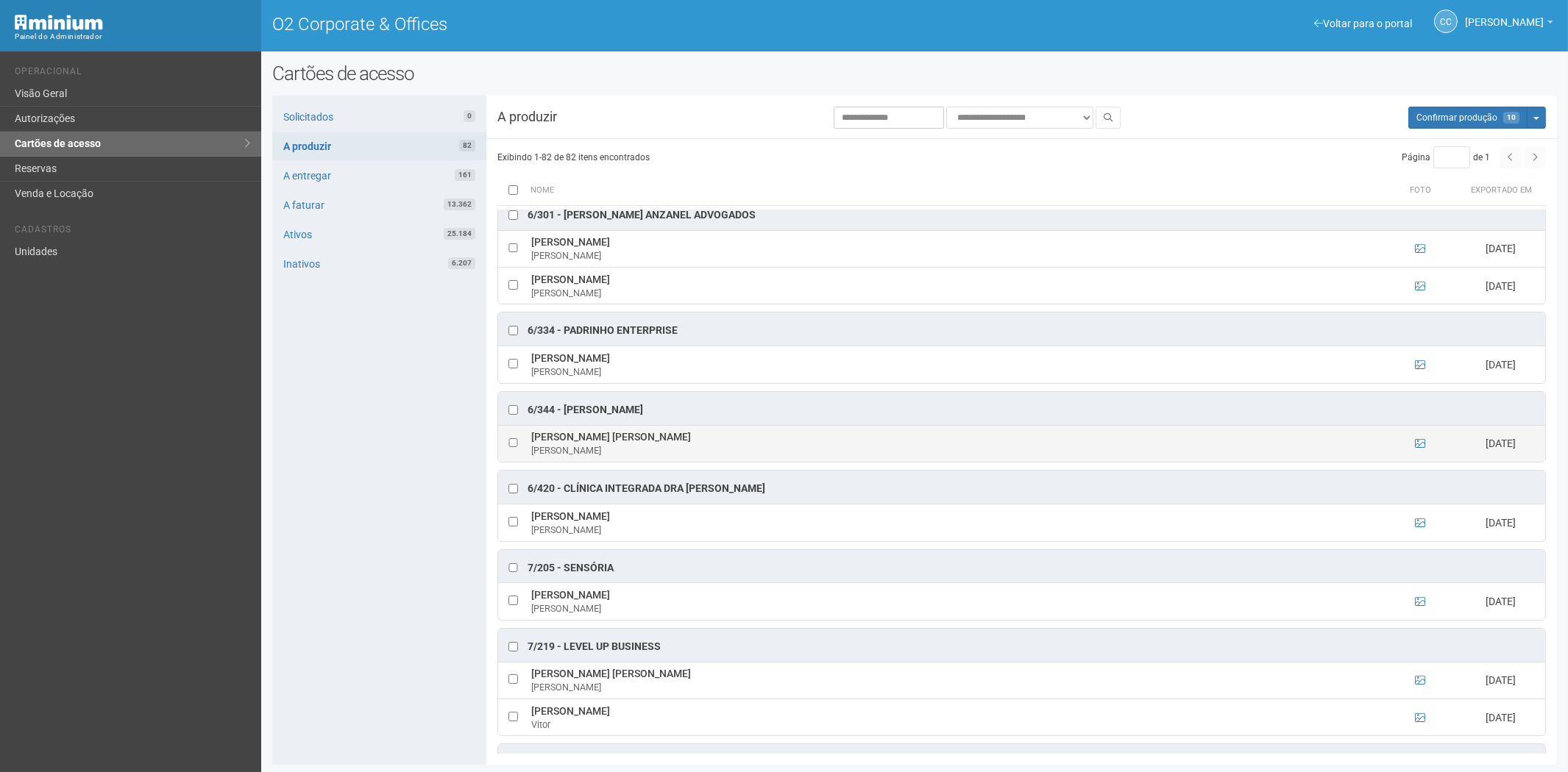
drag, startPoint x: 532, startPoint y: 464, endPoint x: 659, endPoint y: 468, distance: 127.1
click at [674, 462] on td "Fernanda Santos Fernandes Fernanda" at bounding box center [956, 443] width 856 height 36
copy td "Fernanda Santos Fernandes"
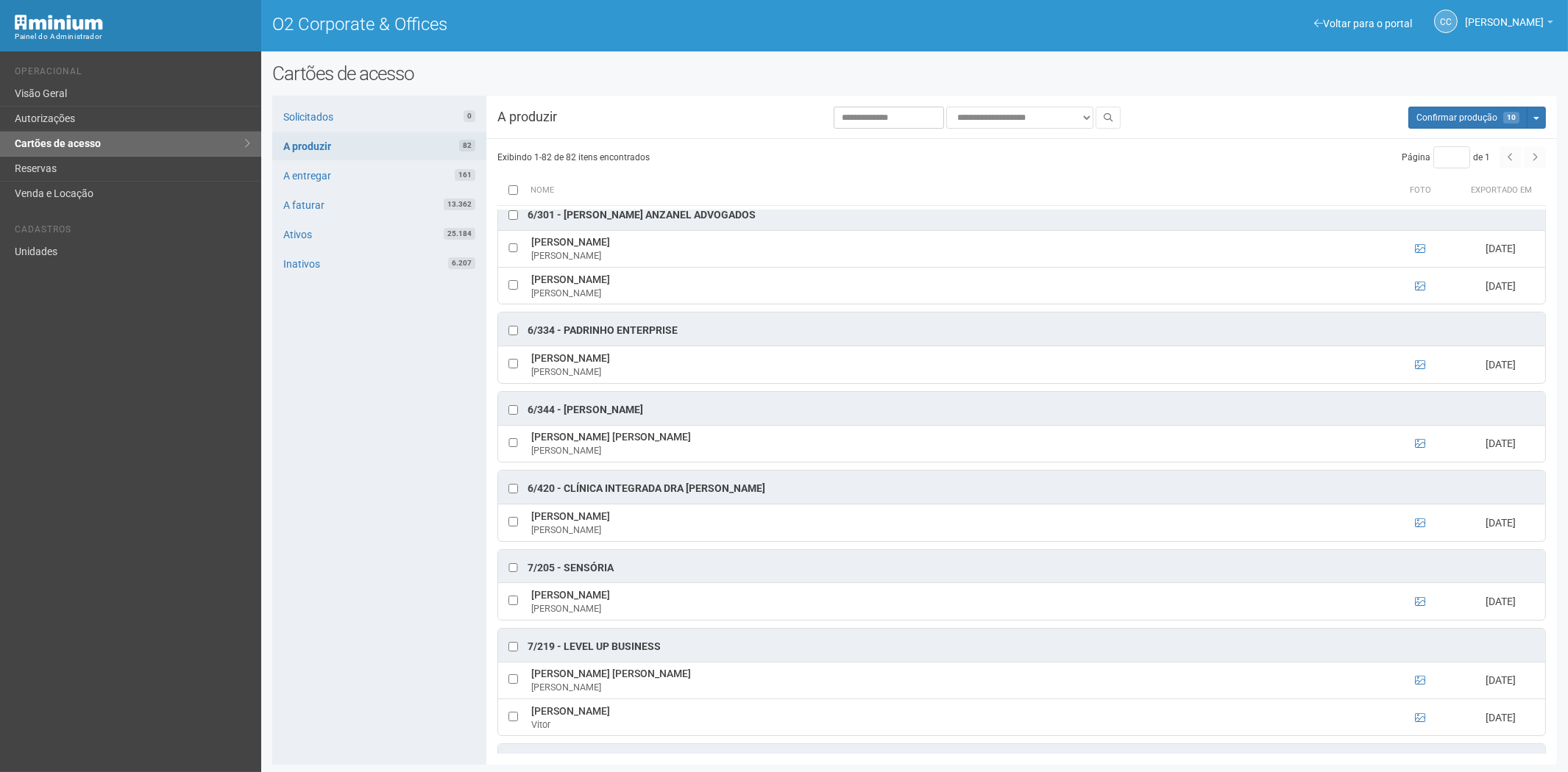
drag, startPoint x: 341, startPoint y: 640, endPoint x: 369, endPoint y: 631, distance: 29.4
click at [343, 640] on div "Solicitados 0 A produzir 82 A entregar 161 A faturar 13.362 Ativos 25.184 Inati…" at bounding box center [379, 430] width 214 height 670
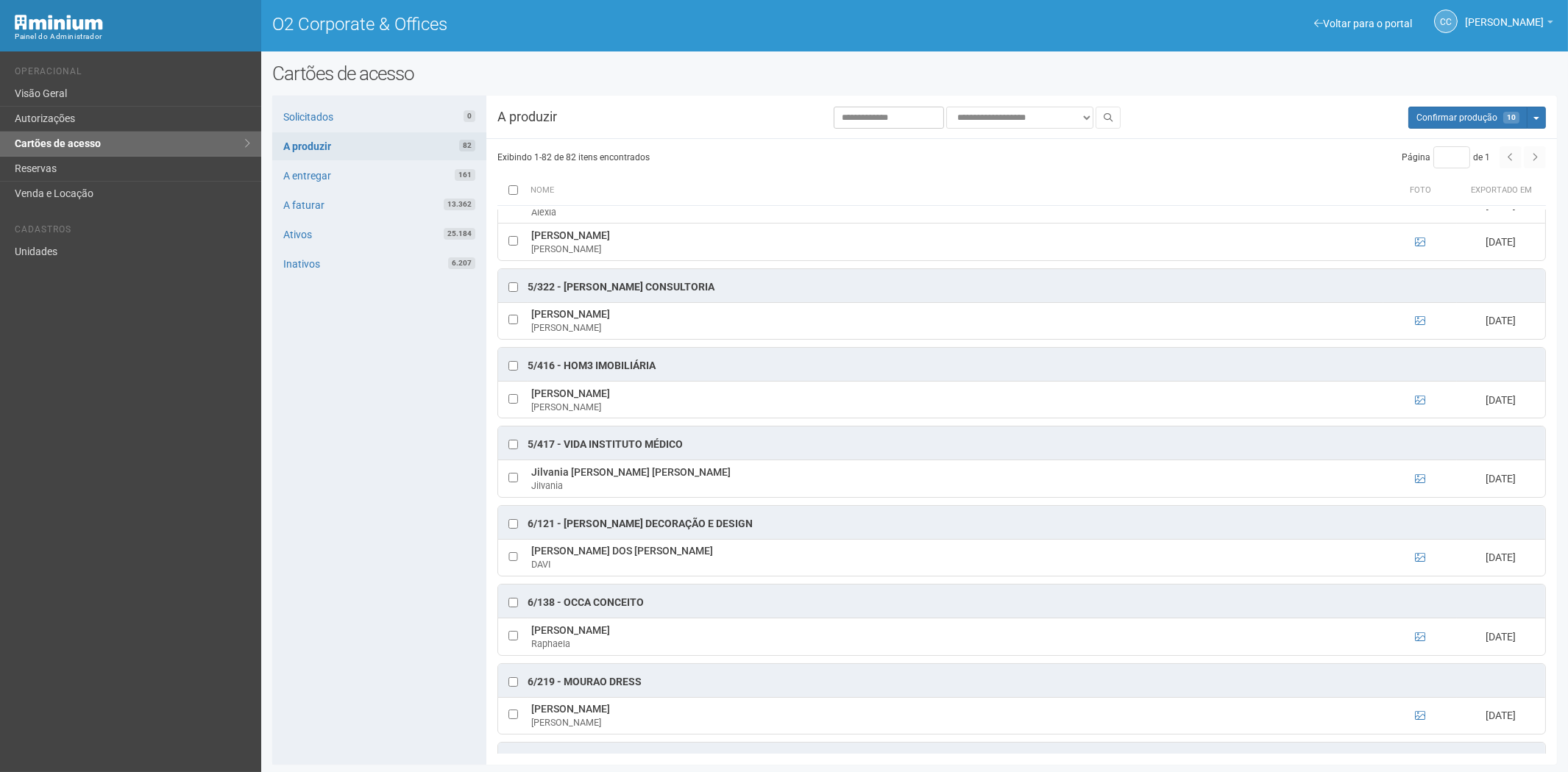
scroll to position [2942, 0]
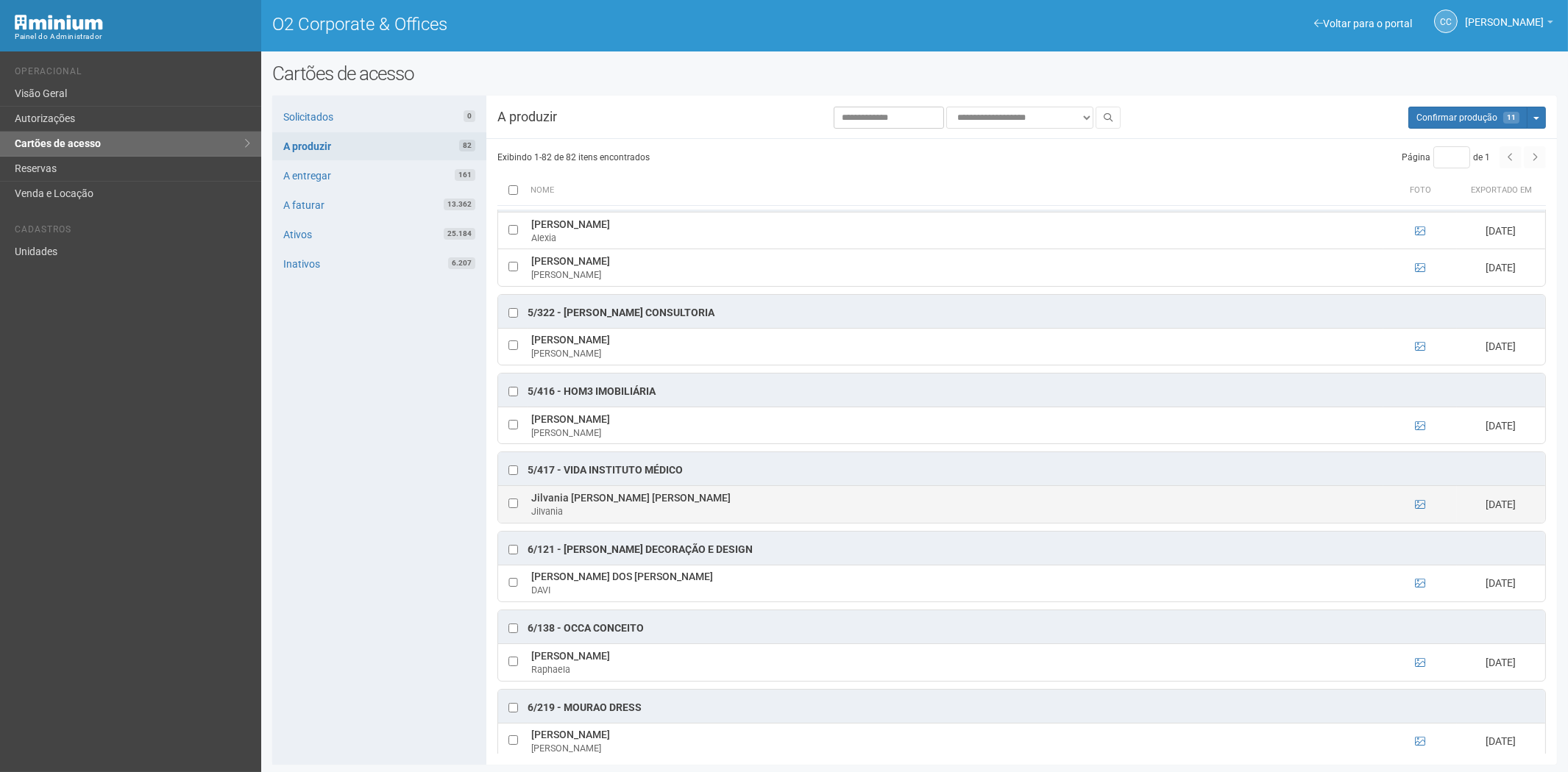
drag, startPoint x: 532, startPoint y: 519, endPoint x: 641, endPoint y: 526, distance: 109.2
click at [641, 523] on td "Jilvania Soares Mota Jilvania" at bounding box center [956, 504] width 856 height 36
drag, startPoint x: 369, startPoint y: 545, endPoint x: 385, endPoint y: 545, distance: 16.0
click at [369, 545] on div "Solicitados 0 A produzir 82 A entregar 161 A faturar 13.362 Ativos 25.184 Inati…" at bounding box center [379, 430] width 214 height 670
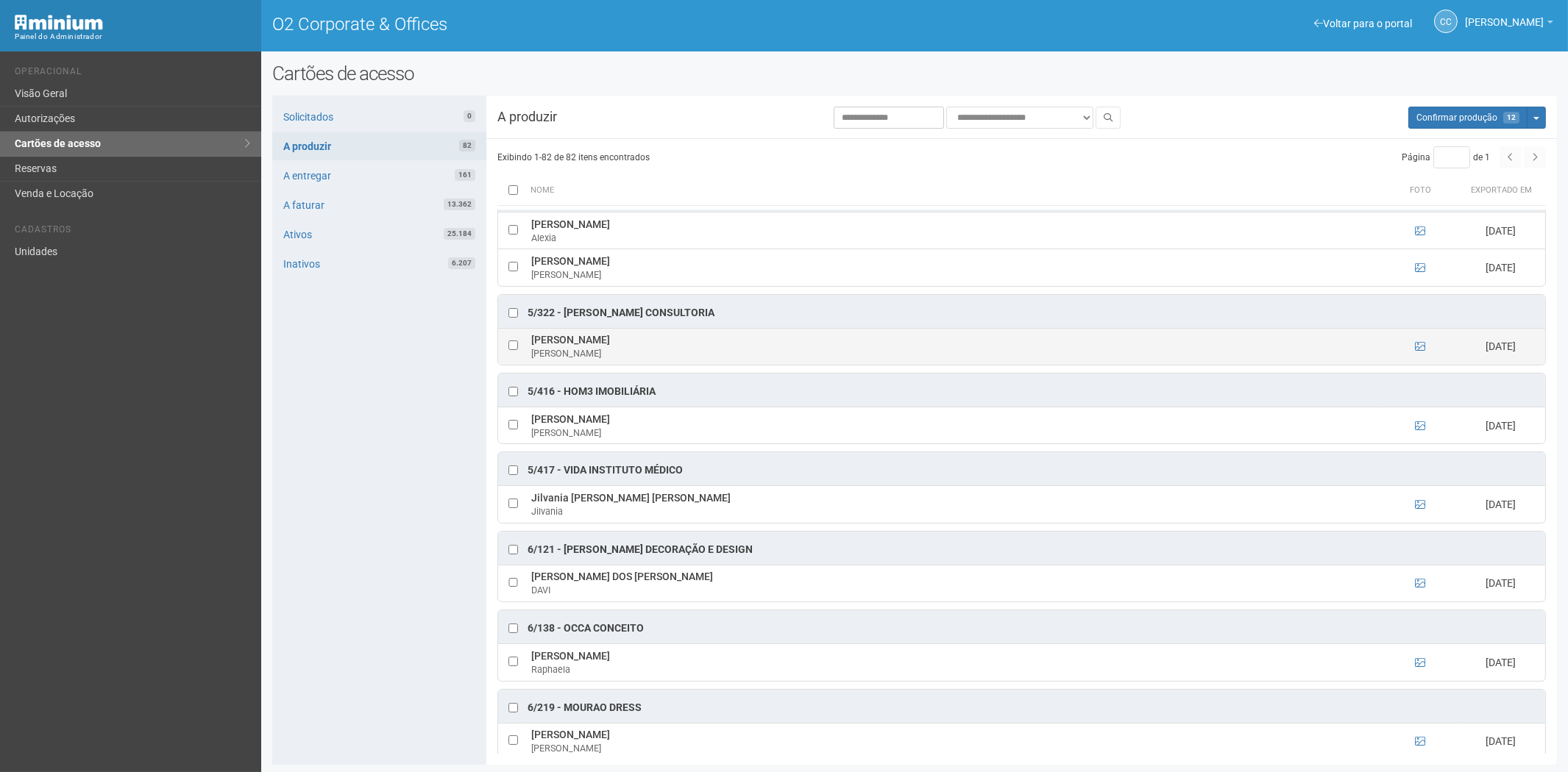
drag, startPoint x: 529, startPoint y: 363, endPoint x: 608, endPoint y: 366, distance: 79.1
click at [614, 365] on td "Alex Mansour Alex" at bounding box center [956, 346] width 856 height 36
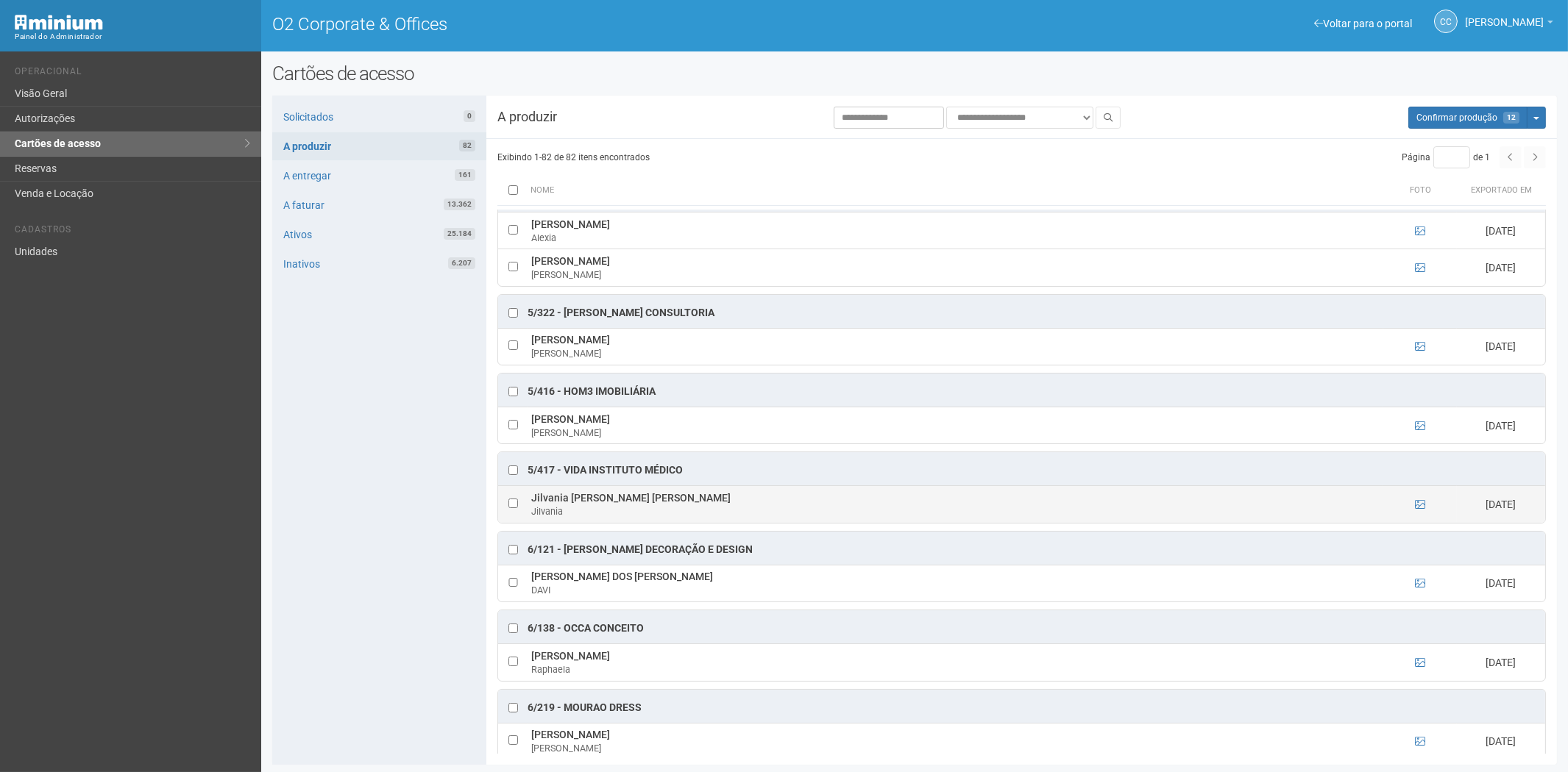
drag, startPoint x: 350, startPoint y: 501, endPoint x: 539, endPoint y: 535, distance: 192.0
click at [352, 501] on div "Solicitados 0 A produzir 82 A entregar 161 A faturar 13.362 Ativos 25.184 Inati…" at bounding box center [379, 430] width 214 height 670
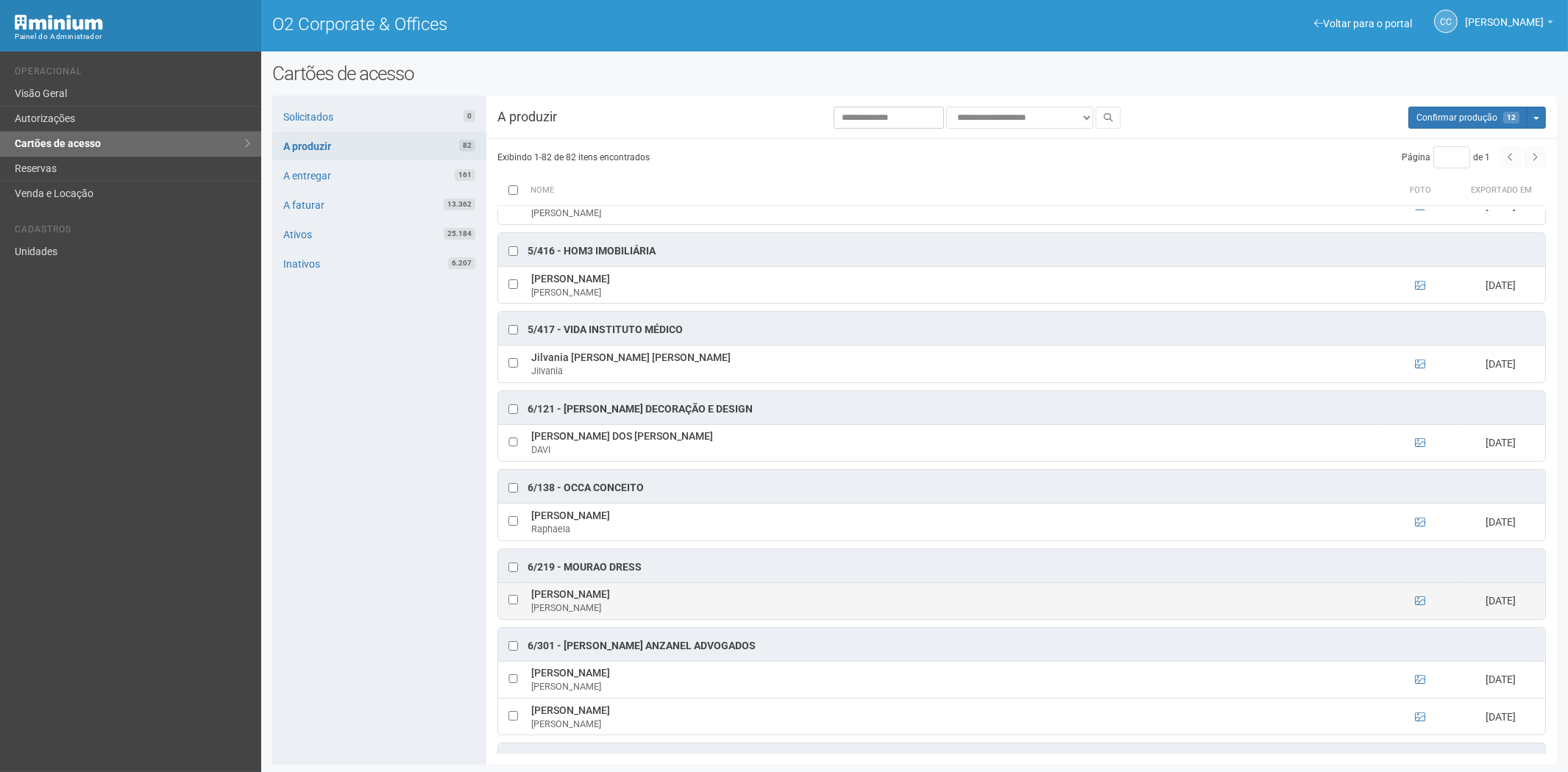
scroll to position [3106, 0]
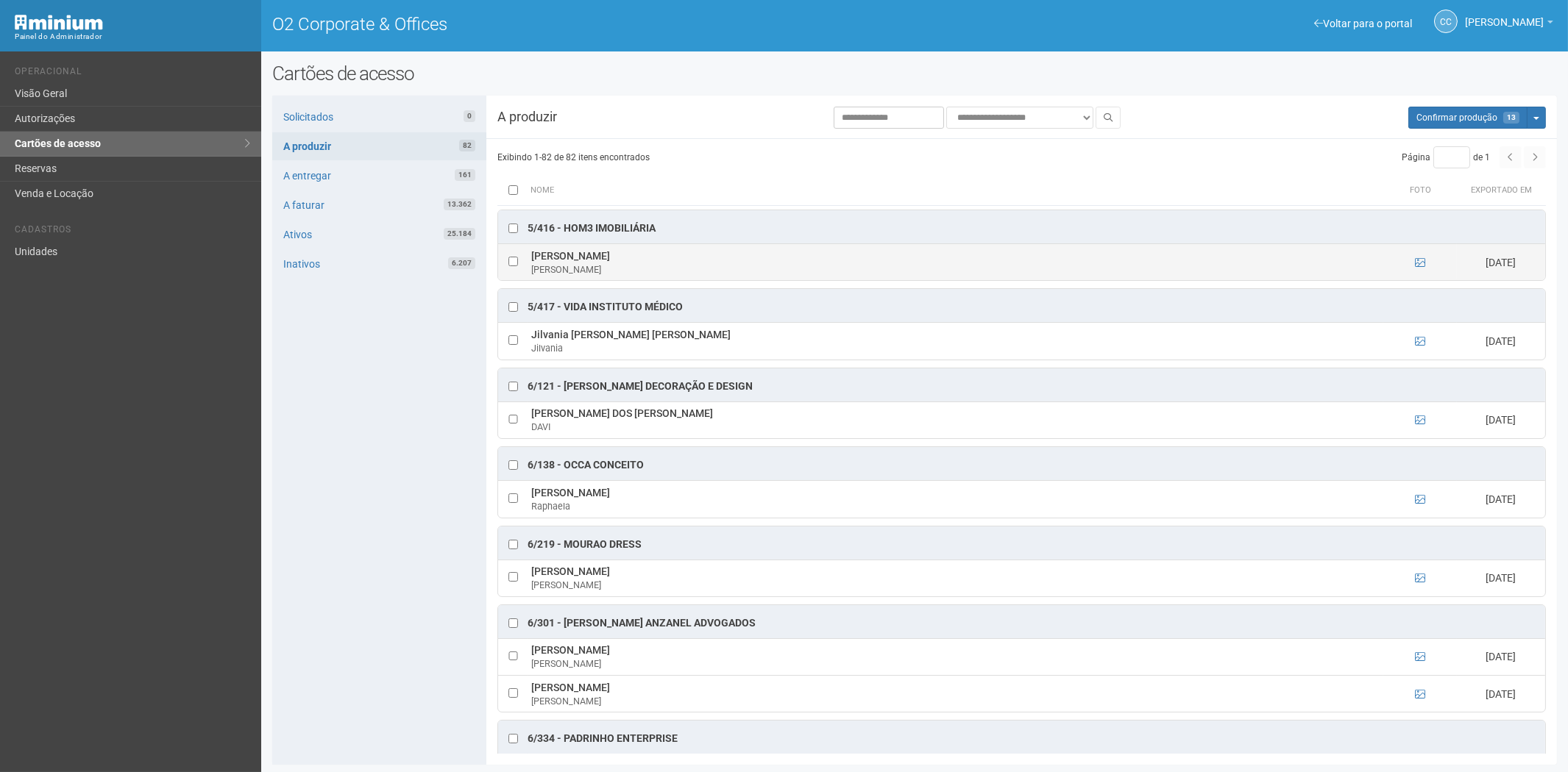
drag, startPoint x: 546, startPoint y: 275, endPoint x: 656, endPoint y: 278, distance: 110.0
click at [656, 278] on td "SHEILA CAMILO DE BRITO SHEILA" at bounding box center [956, 261] width 856 height 36
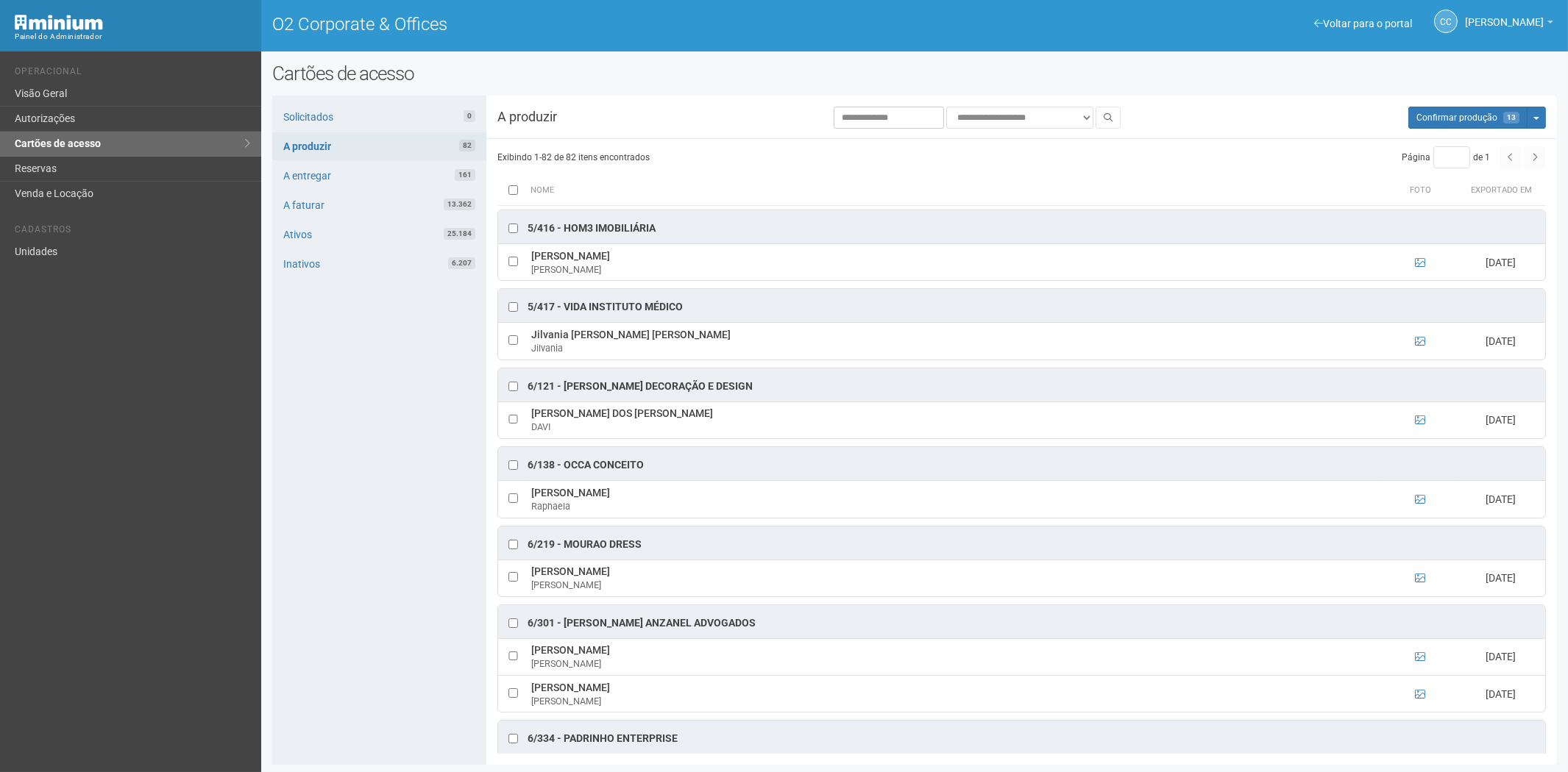
click at [411, 591] on div "Solicitados 0 A produzir 82 A entregar 161 A faturar 13.362 Ativos 25.184 Inati…" at bounding box center [379, 430] width 214 height 670
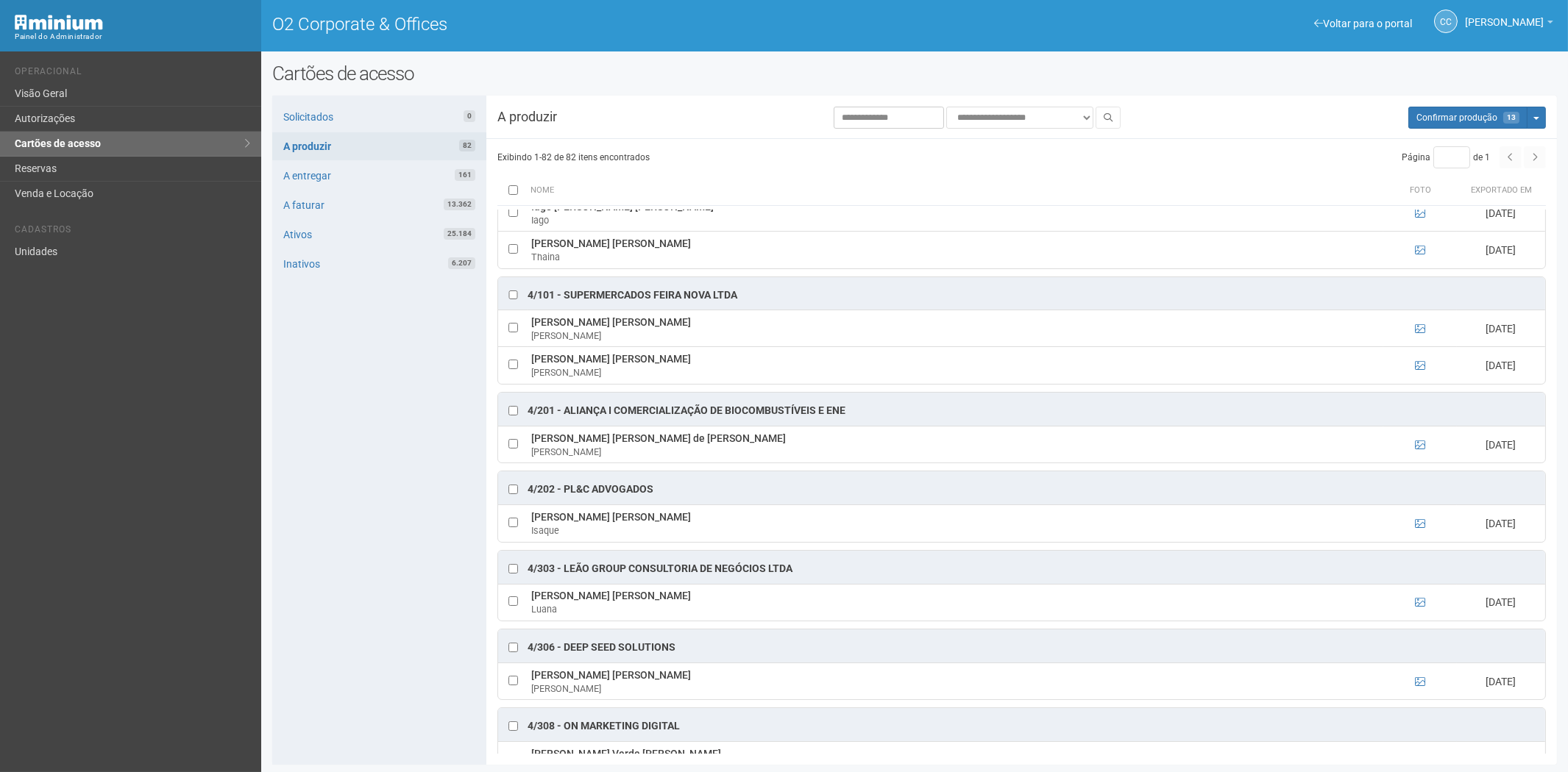
scroll to position [2125, 0]
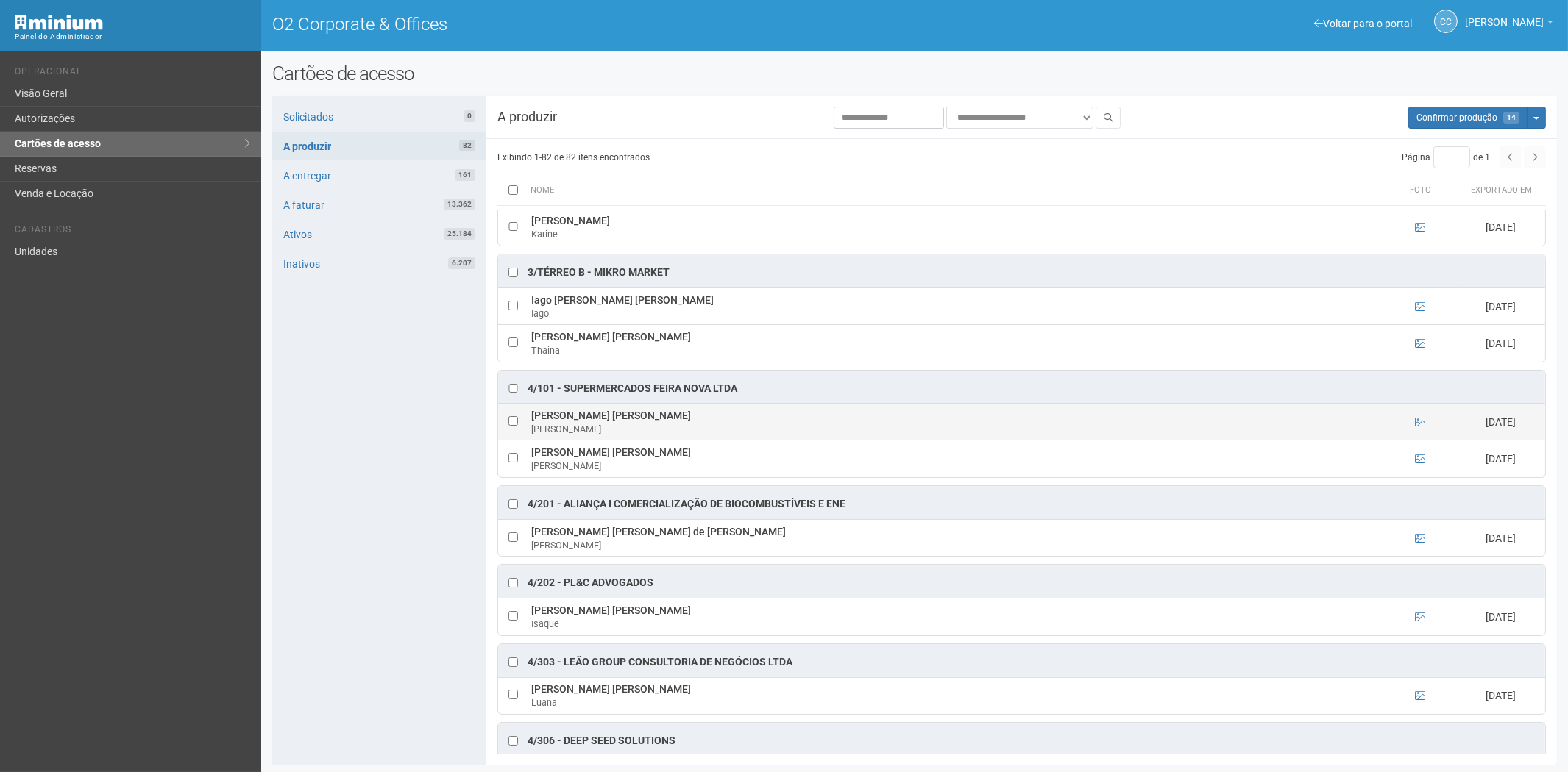
drag, startPoint x: 526, startPoint y: 434, endPoint x: 686, endPoint y: 435, distance: 160.0
click at [686, 435] on tr "Manuel Fernando Martins Ribeiro Fernando 24/09/2025" at bounding box center [1022, 422] width 1047 height 36
click at [376, 579] on div "Solicitados 0 A produzir 82 A entregar 161 A faturar 13.362 Ativos 25.184 Inati…" at bounding box center [379, 430] width 214 height 670
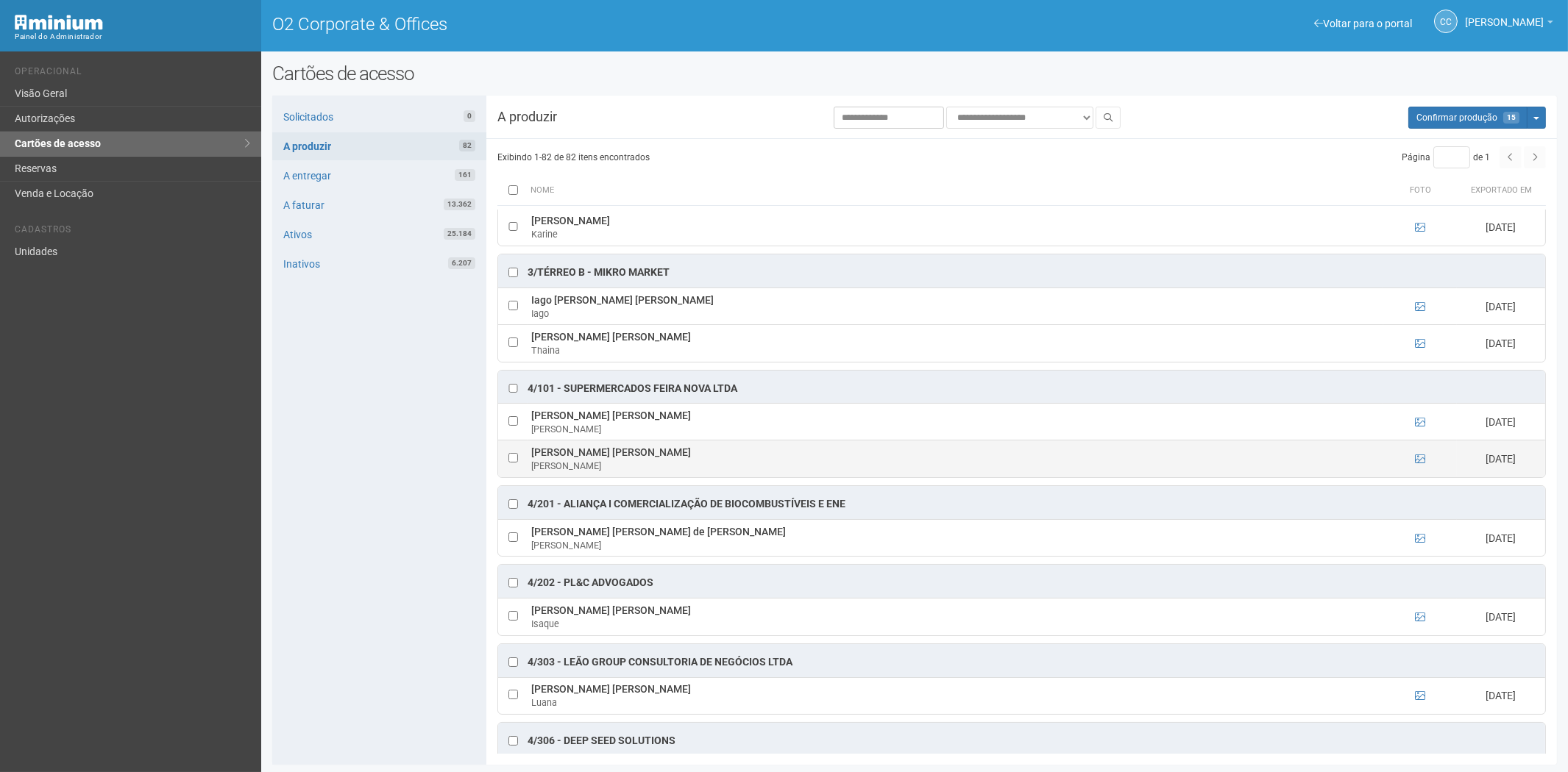
drag, startPoint x: 534, startPoint y: 465, endPoint x: 663, endPoint y: 469, distance: 129.1
click at [671, 469] on td "Paula Eduarda Gomes Victorio Paula" at bounding box center [956, 458] width 856 height 36
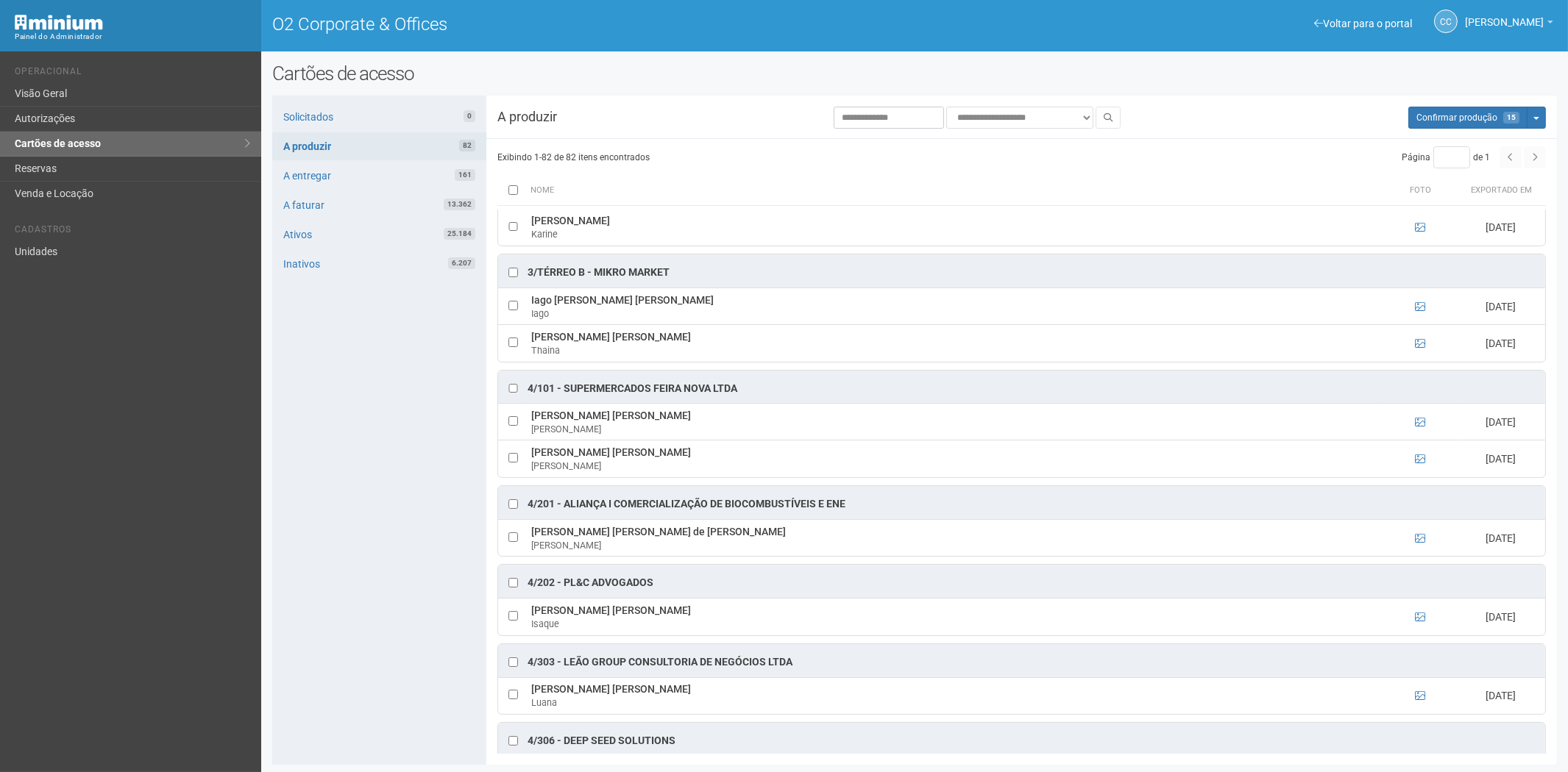
click at [353, 580] on div "Solicitados 0 A produzir 82 A entregar 161 A faturar 13.362 Ativos 25.184 Inati…" at bounding box center [379, 430] width 214 height 670
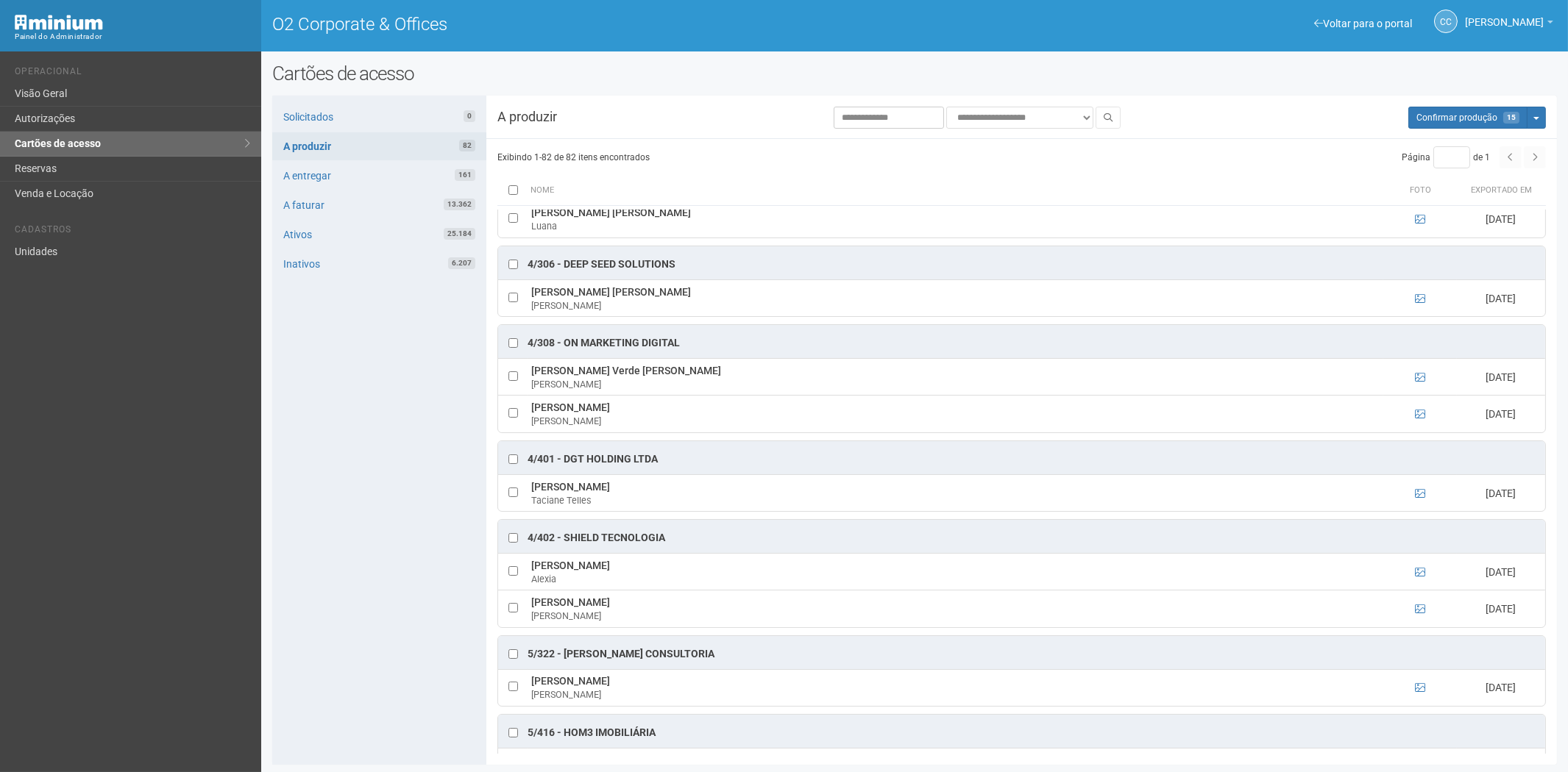
scroll to position [2615, 0]
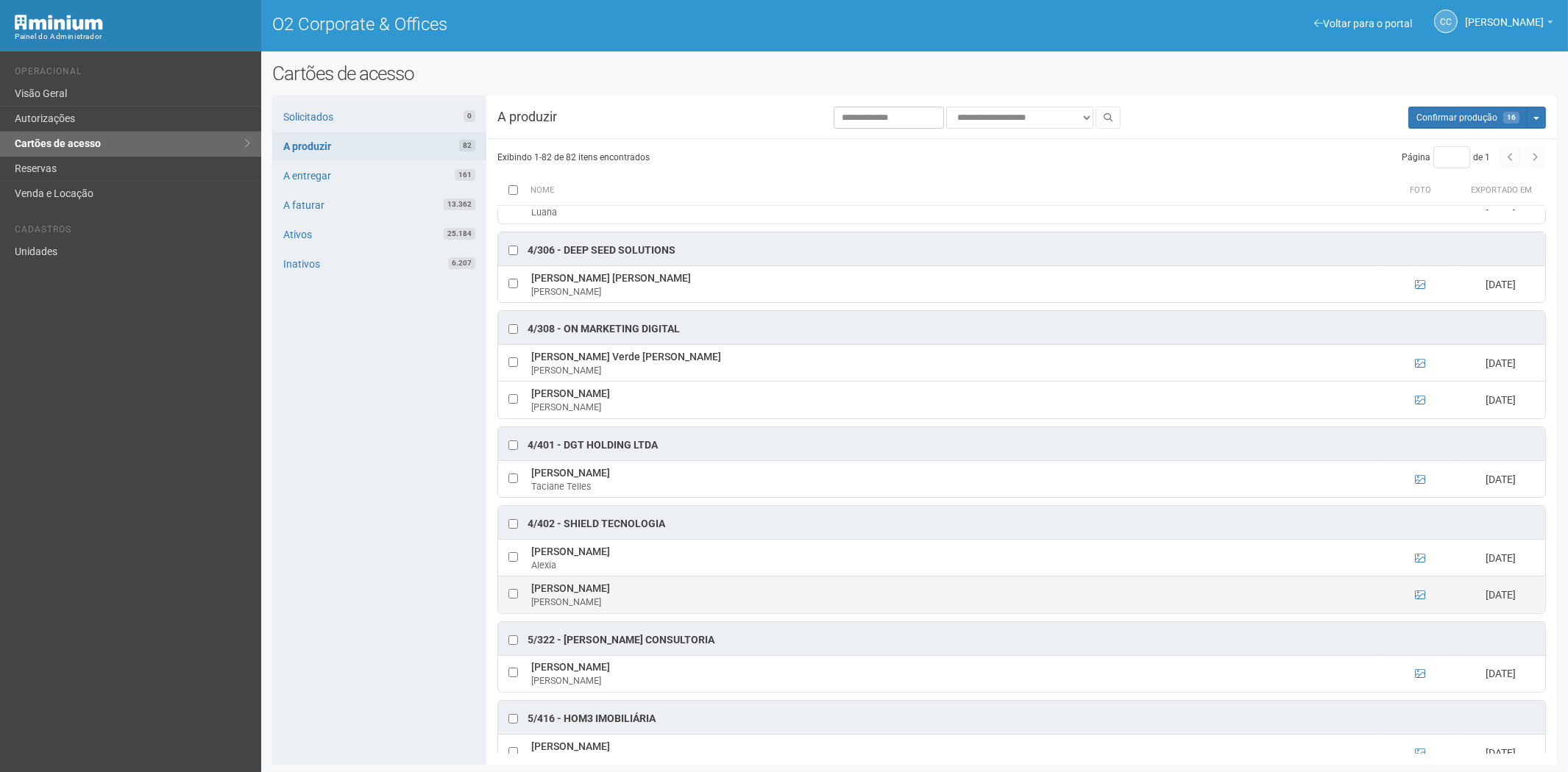
drag, startPoint x: 530, startPoint y: 608, endPoint x: 628, endPoint y: 615, distance: 98.2
click at [641, 614] on tr "Daniel Paredes Bessa Daniel 23/09/2025" at bounding box center [1022, 594] width 1047 height 36
drag, startPoint x: 361, startPoint y: 610, endPoint x: 407, endPoint y: 587, distance: 51.4
click at [361, 610] on div "Solicitados 0 A produzir 82 A entregar 161 A faturar 13.362 Ativos 25.184 Inati…" at bounding box center [379, 430] width 214 height 670
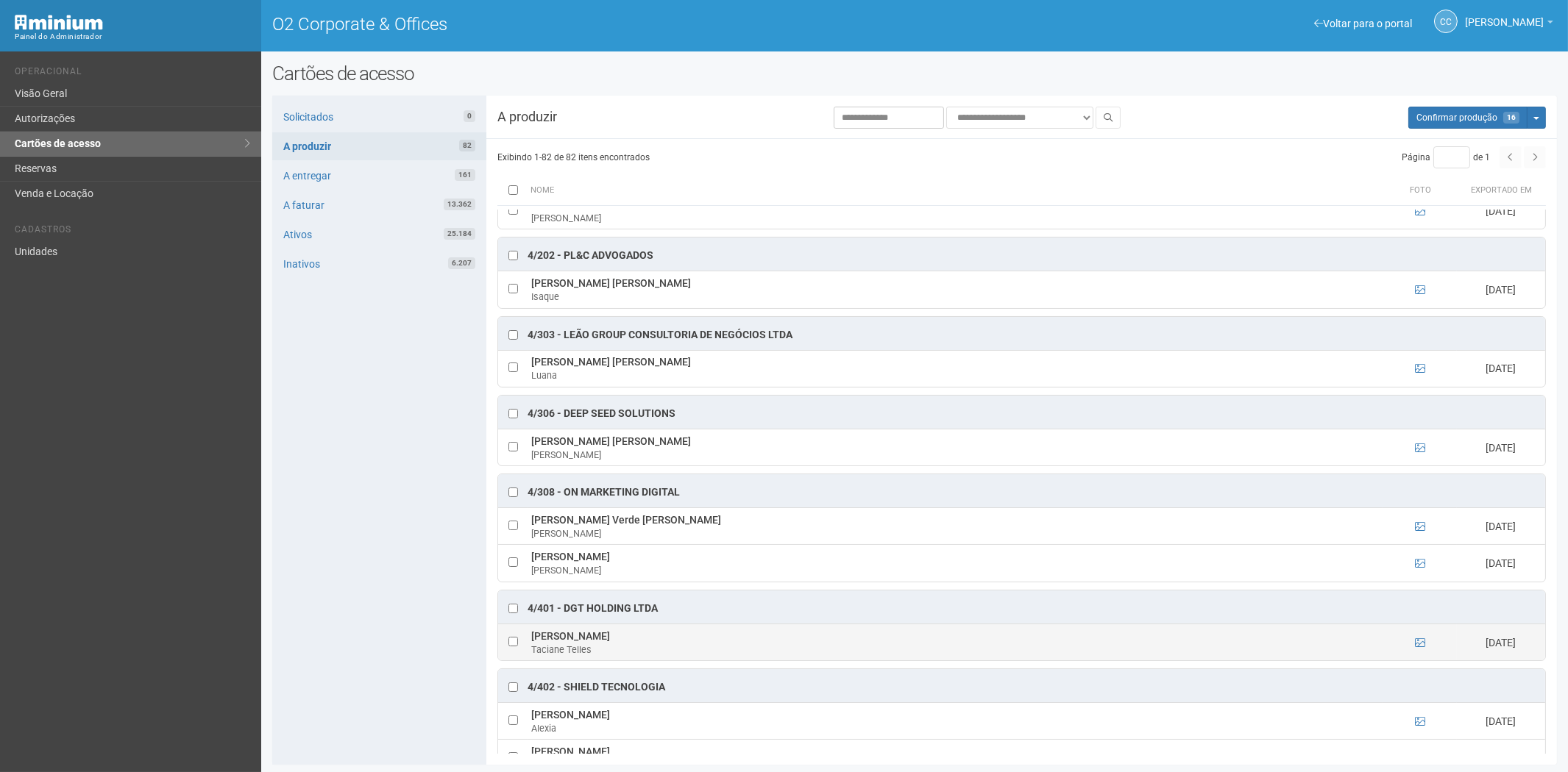
scroll to position [2370, 0]
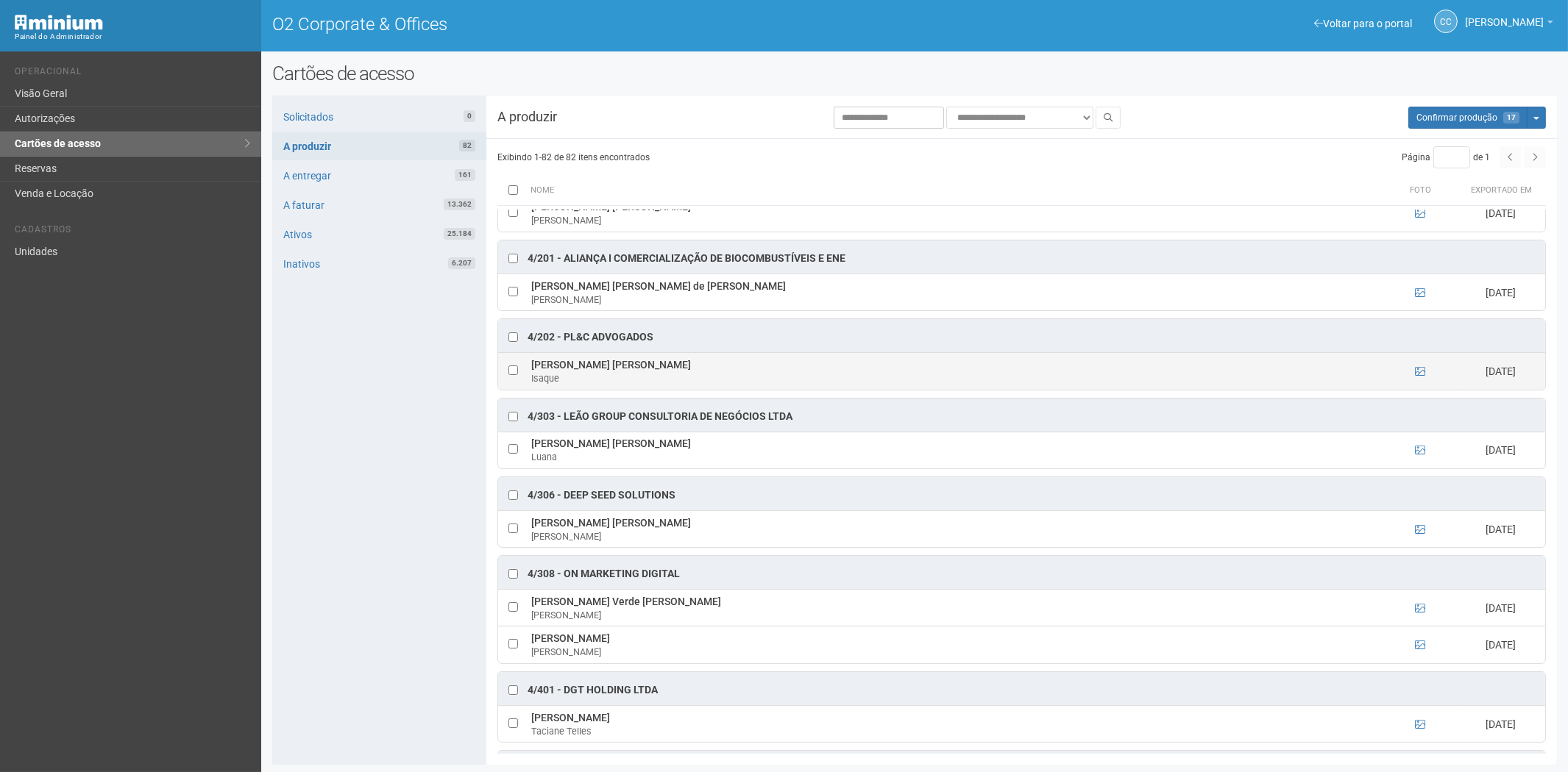
drag, startPoint x: 542, startPoint y: 381, endPoint x: 644, endPoint y: 382, distance: 102.0
click at [653, 381] on td "Isaque Ponciano da Silva Isaque" at bounding box center [956, 371] width 856 height 36
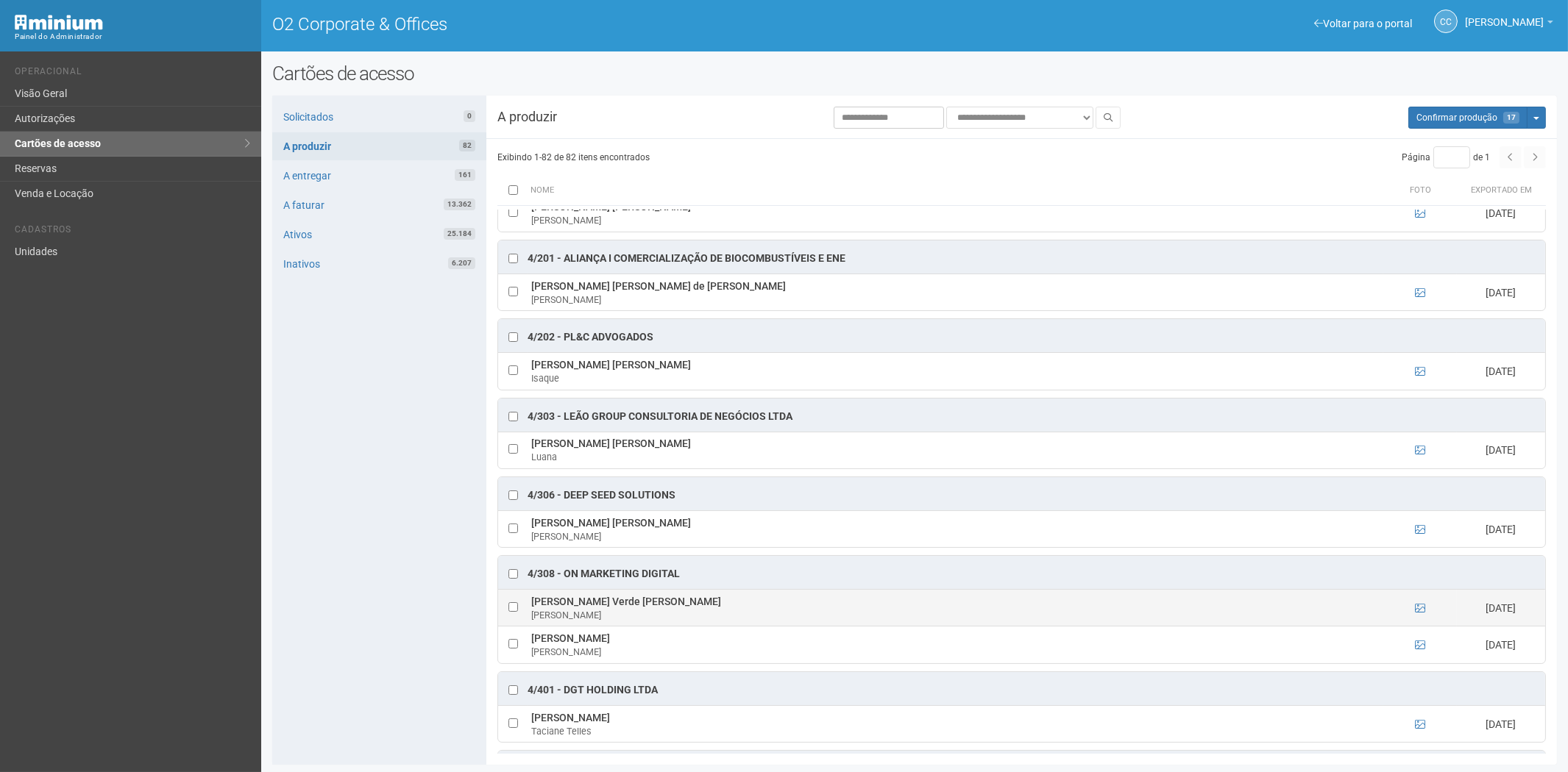
drag, startPoint x: 366, startPoint y: 633, endPoint x: 615, endPoint y: 616, distance: 249.6
click at [368, 631] on div "Solicitados 0 A produzir 82 A entregar 161 A faturar 13.362 Ativos 25.184 Inati…" at bounding box center [379, 430] width 214 height 670
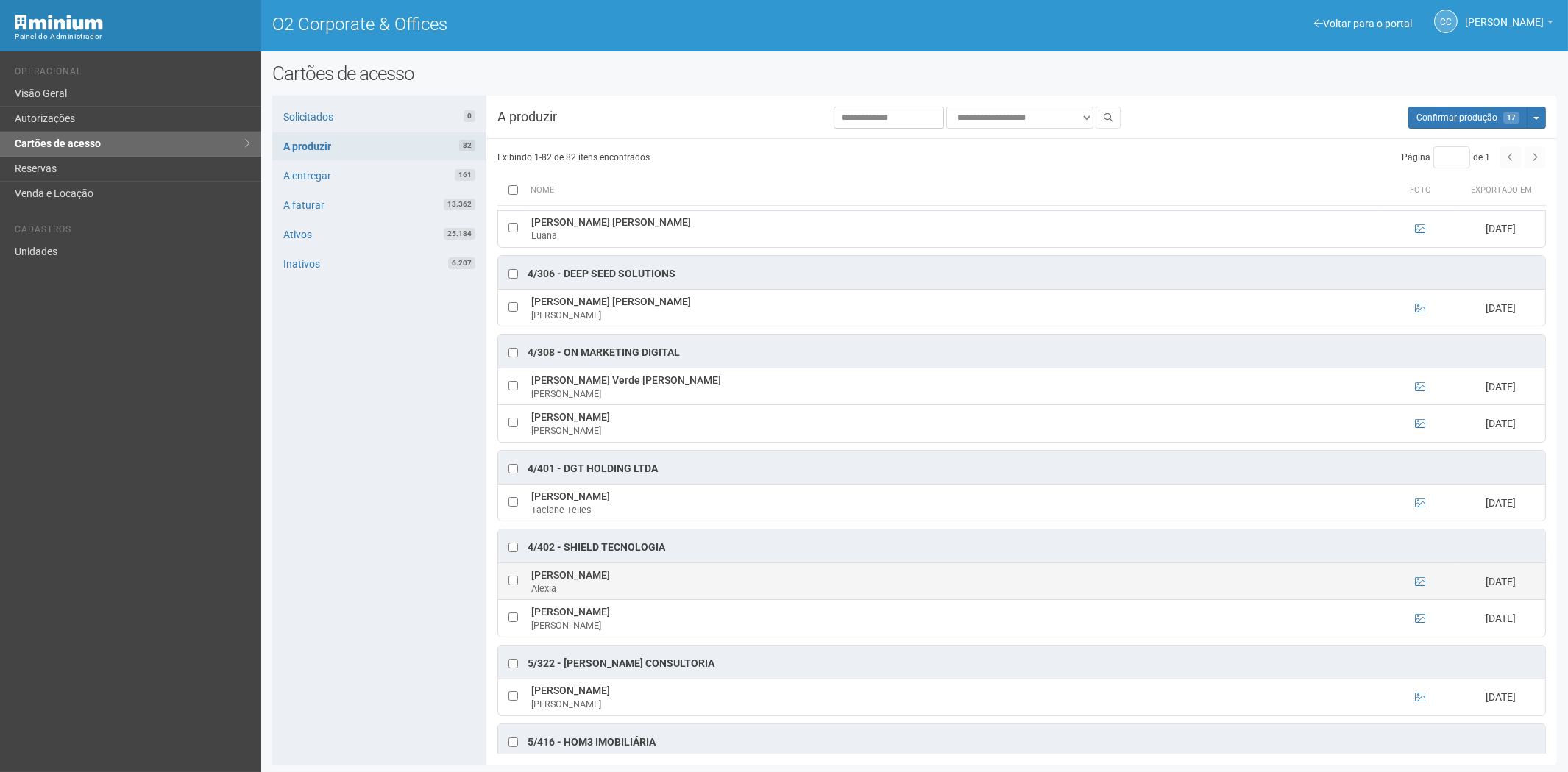
scroll to position [2615, 0]
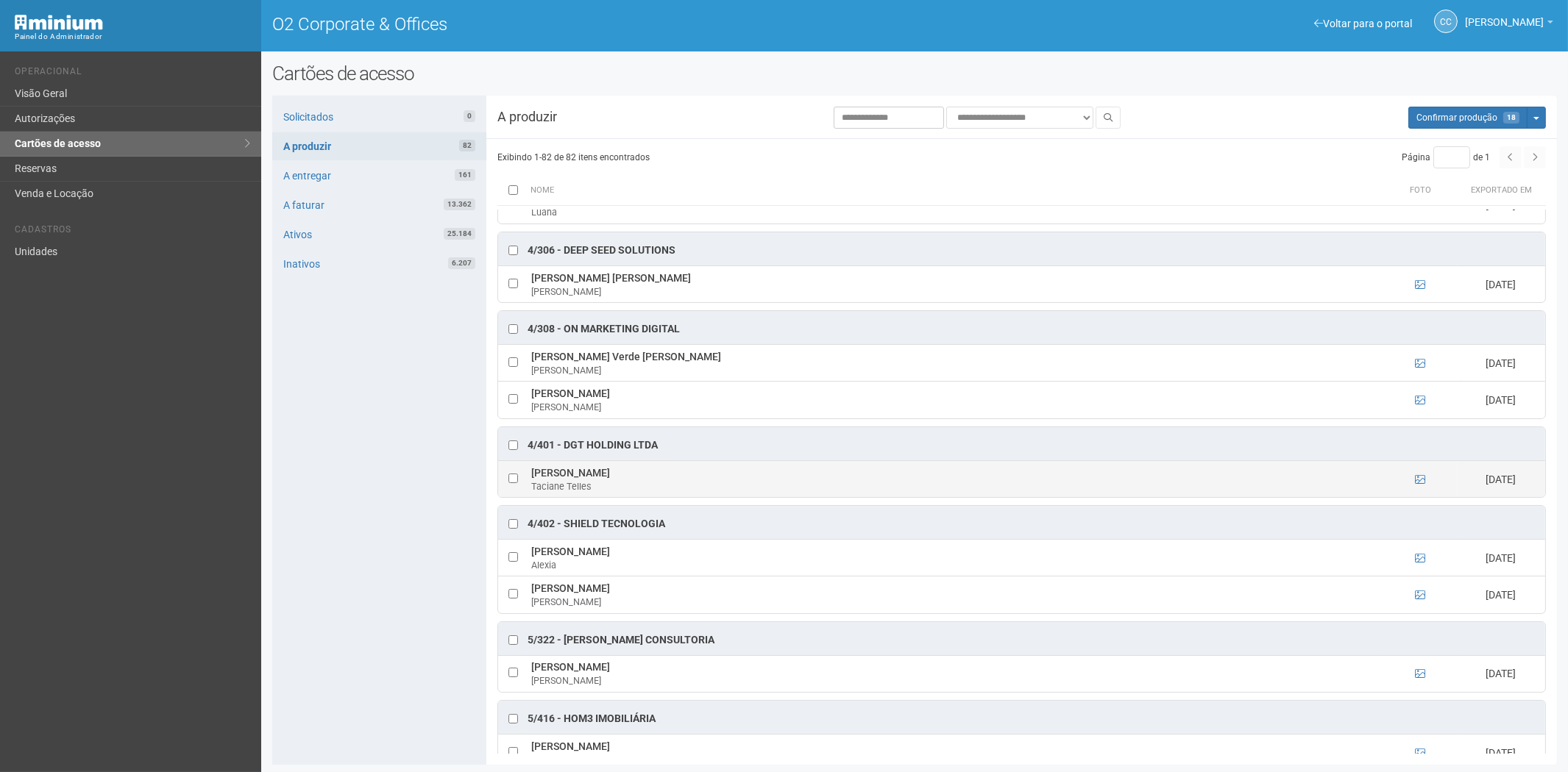
drag, startPoint x: 526, startPoint y: 491, endPoint x: 632, endPoint y: 495, distance: 106.1
click at [638, 491] on tr "Taciane Serrano Telles Taciane Telles 23/09/2025" at bounding box center [1022, 478] width 1047 height 36
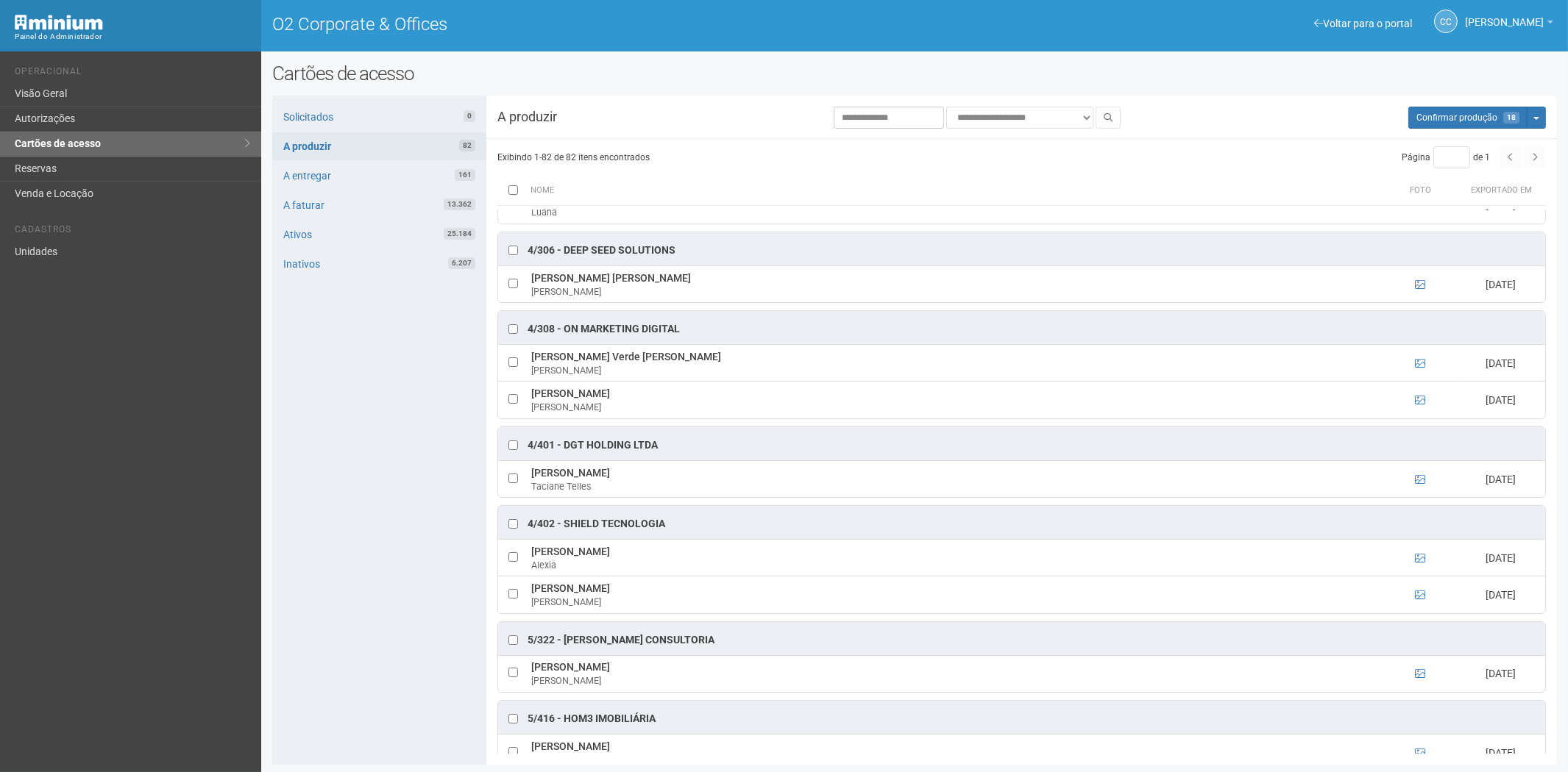
click at [1300, 156] on div "Página * de 1" at bounding box center [1284, 157] width 524 height 22
click at [1435, 117] on span "Confirmar produção" at bounding box center [1457, 118] width 81 height 11
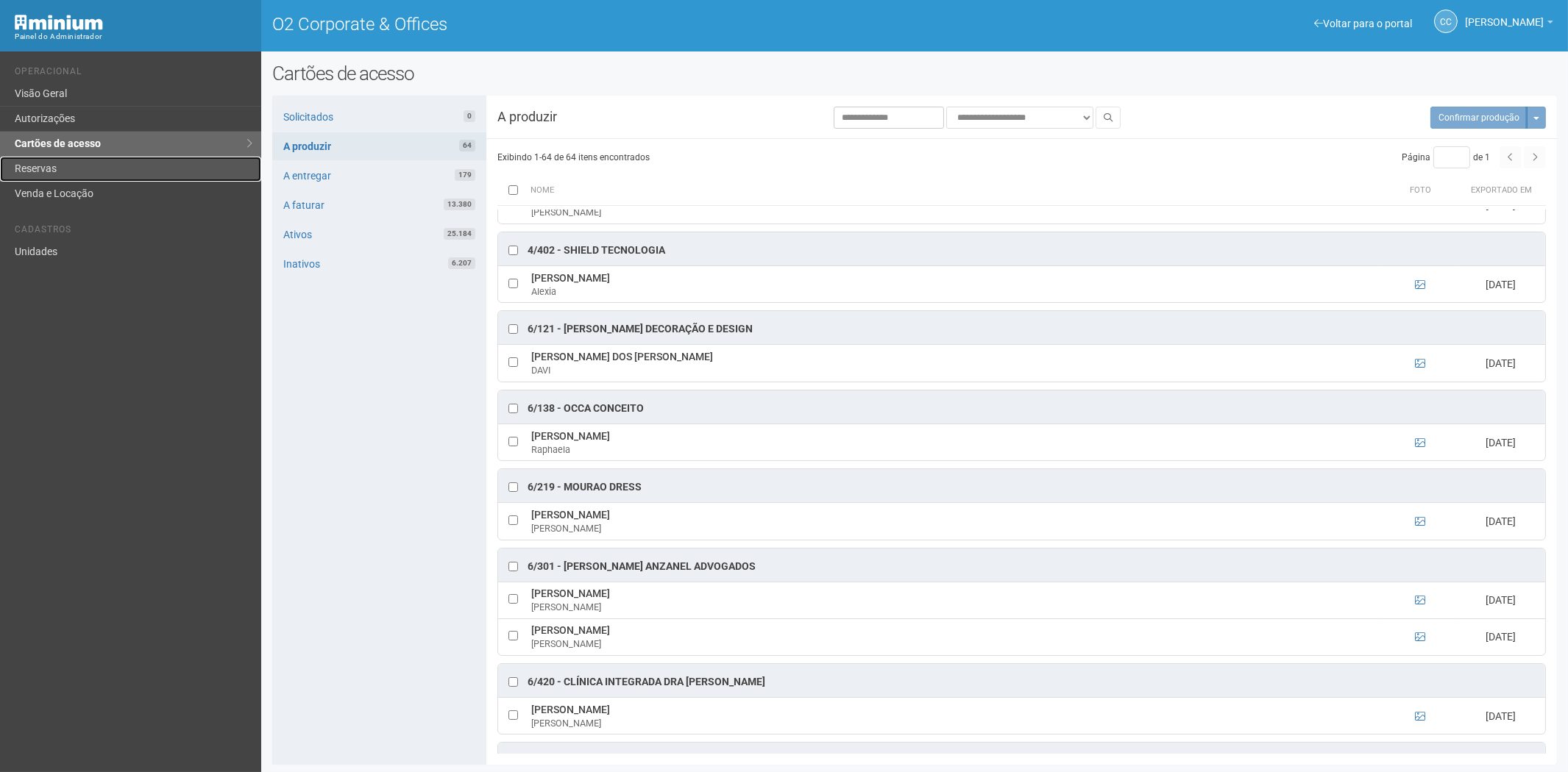
click at [53, 173] on link "Reservas" at bounding box center [131, 169] width 262 height 25
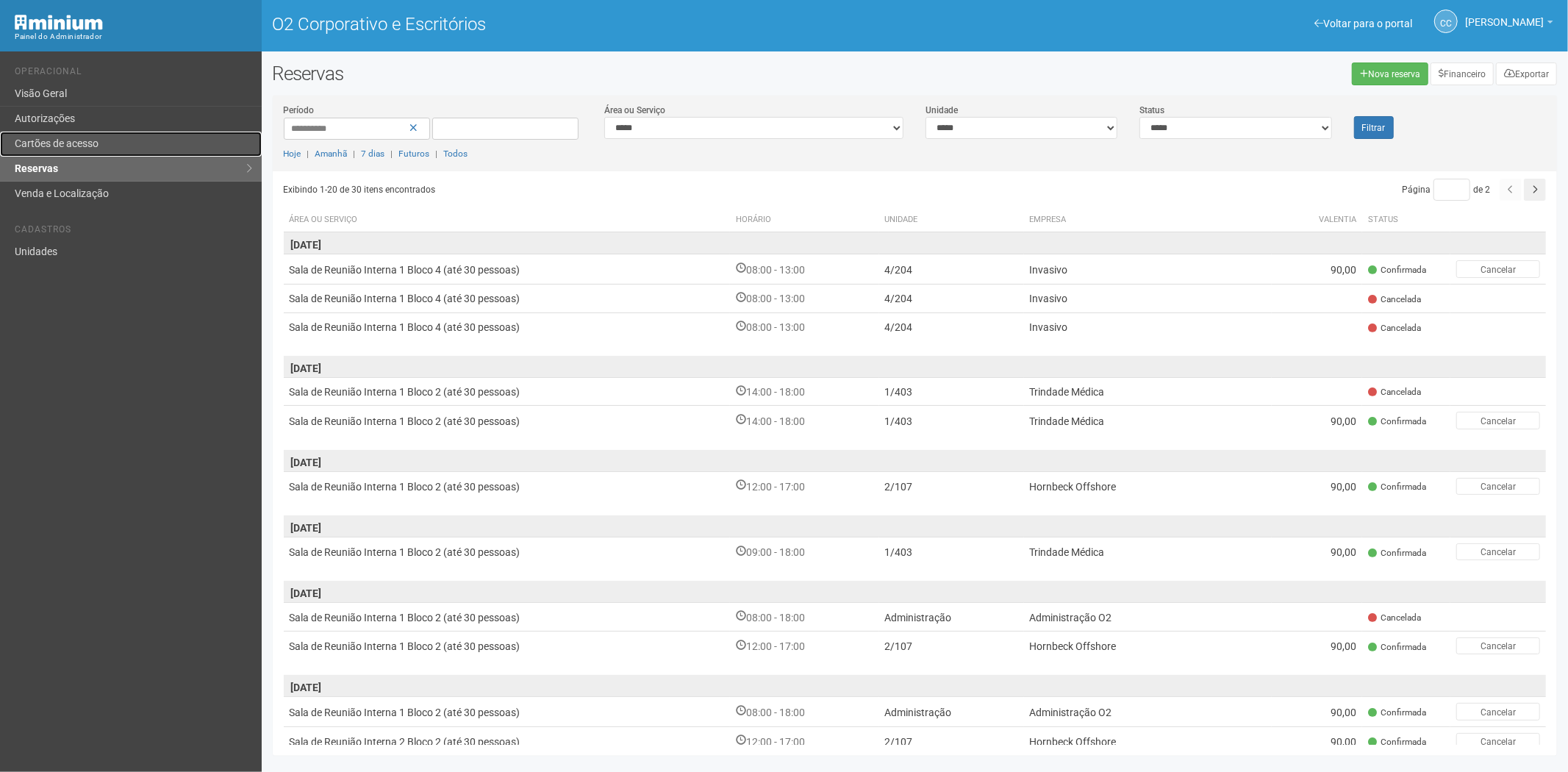
click at [57, 149] on font "Cartões de acesso" at bounding box center [57, 143] width 84 height 12
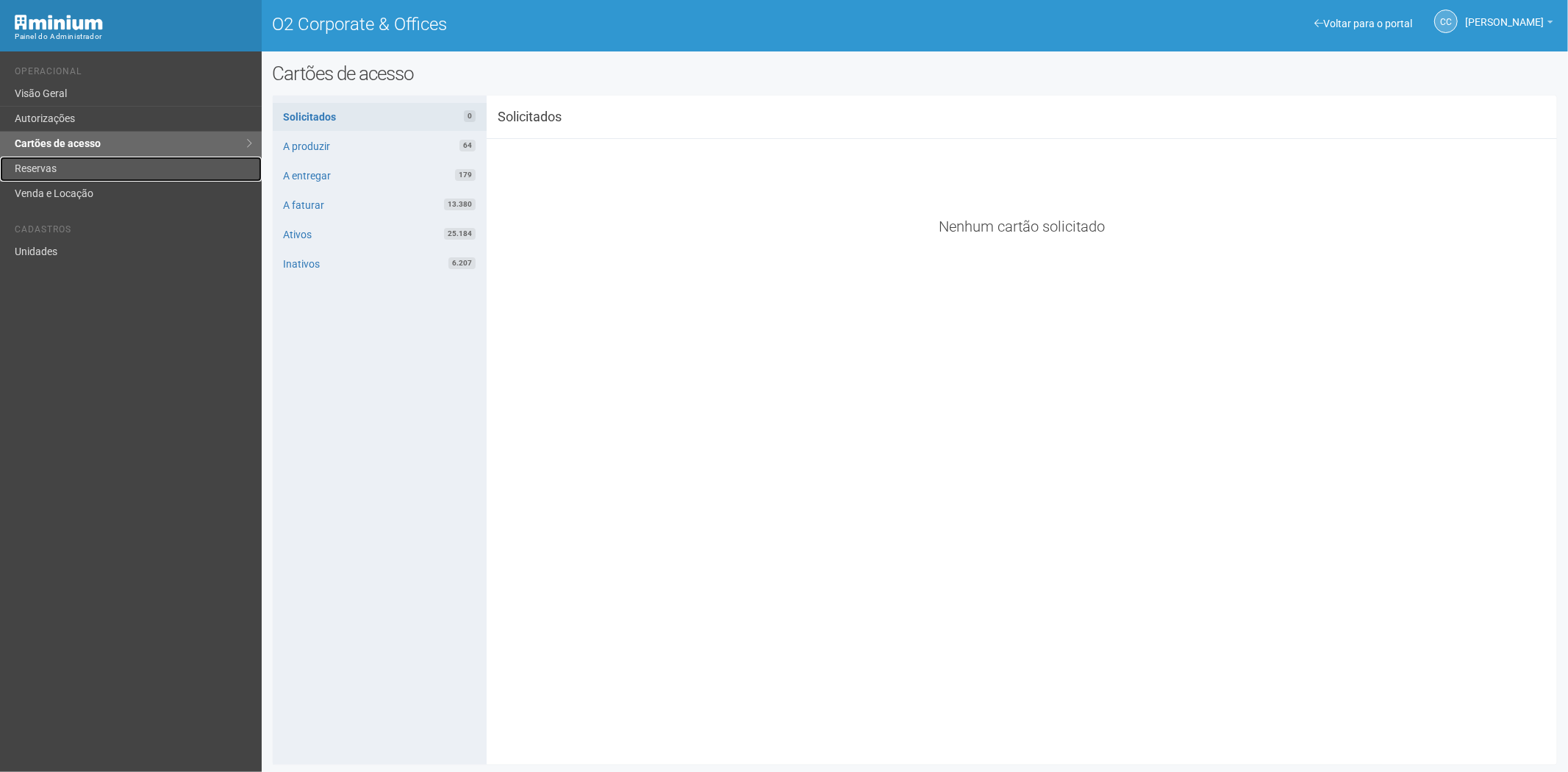
click at [76, 167] on link "Reservas" at bounding box center [131, 169] width 261 height 25
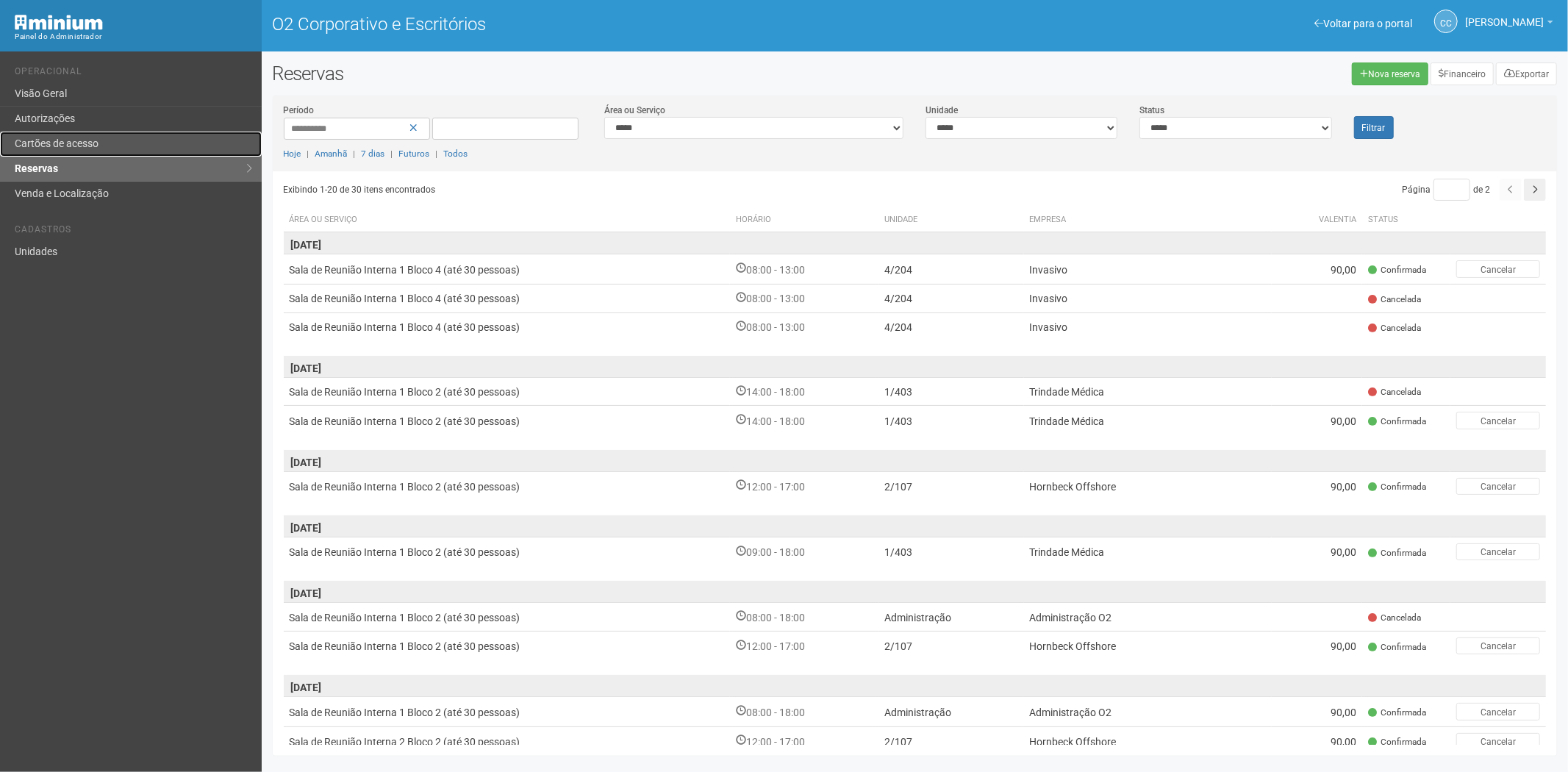
click at [49, 151] on link "Cartões de acesso" at bounding box center [131, 144] width 261 height 25
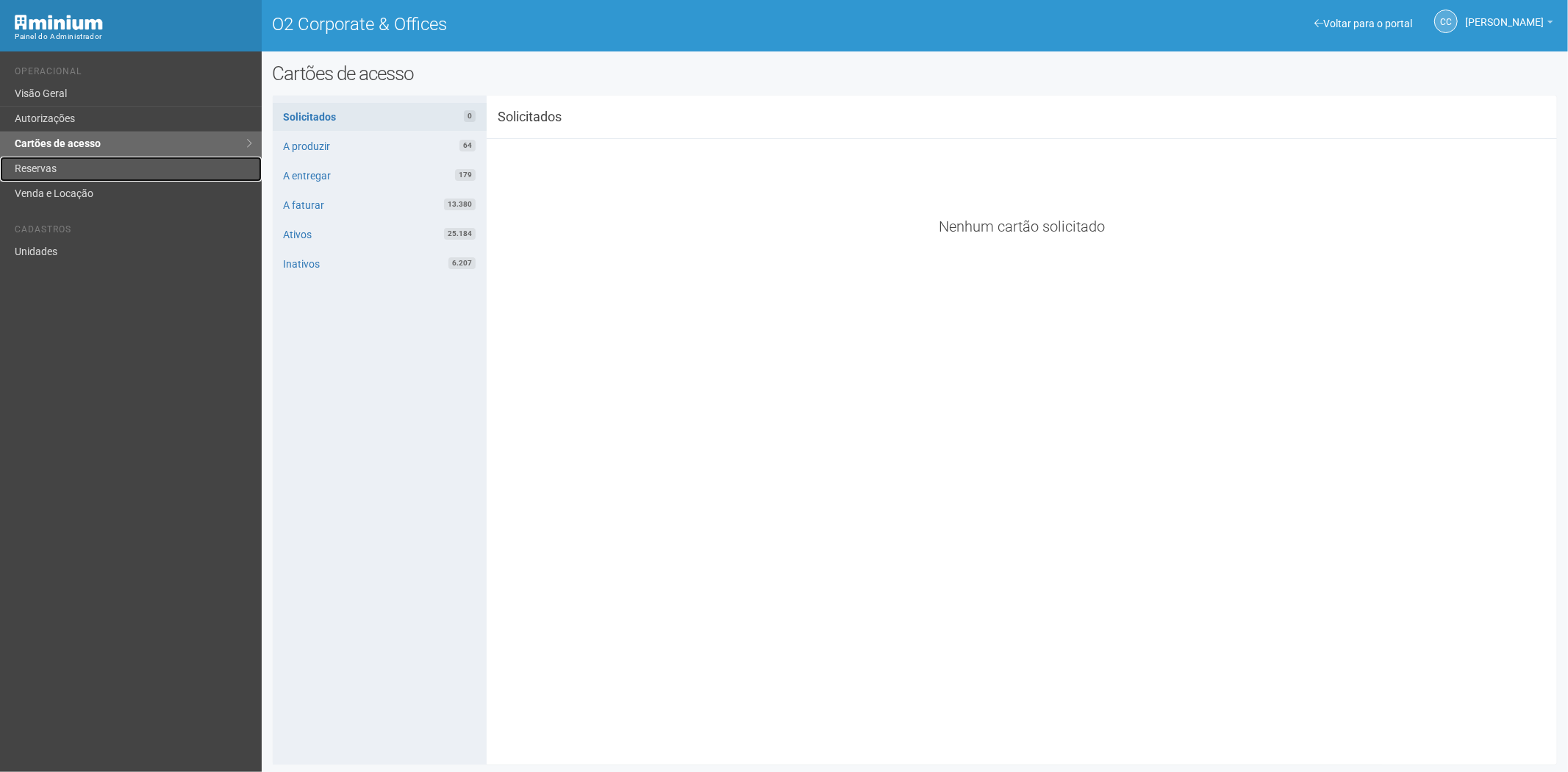
click at [92, 167] on link "Reservas" at bounding box center [131, 169] width 261 height 25
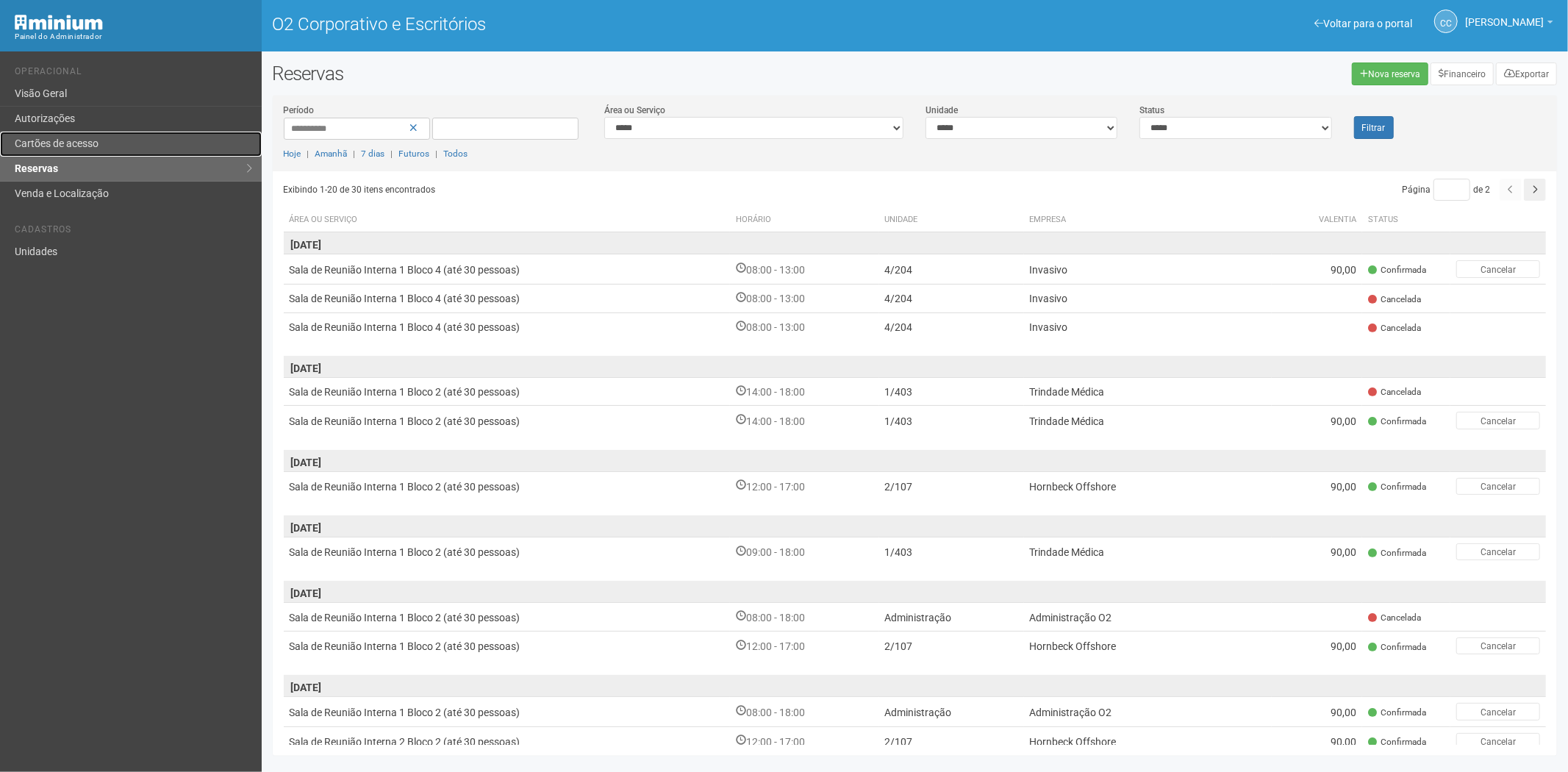
click at [143, 138] on link "Cartões de acesso" at bounding box center [131, 144] width 261 height 25
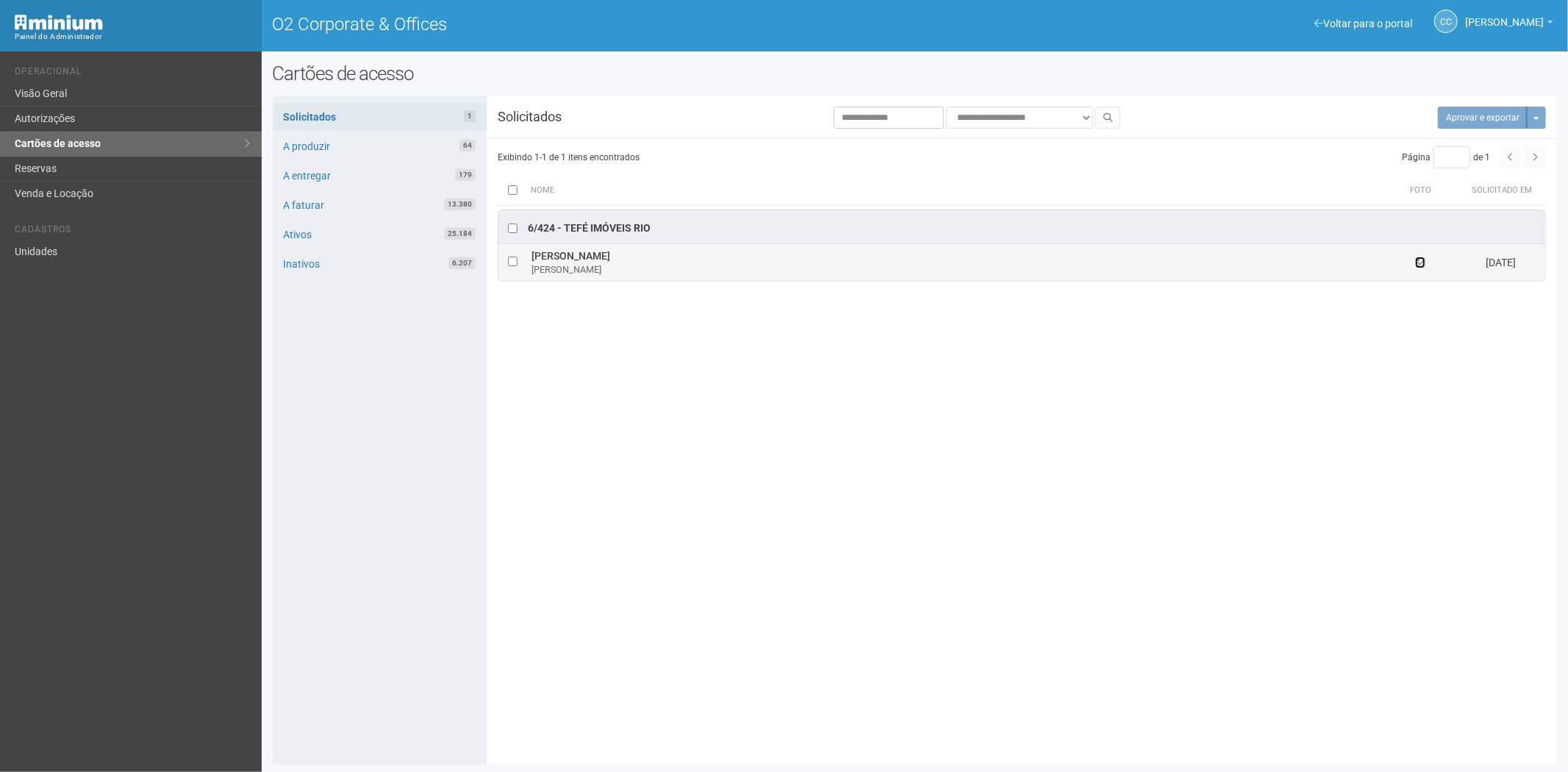
click at [1422, 265] on icon at bounding box center [1420, 262] width 11 height 11
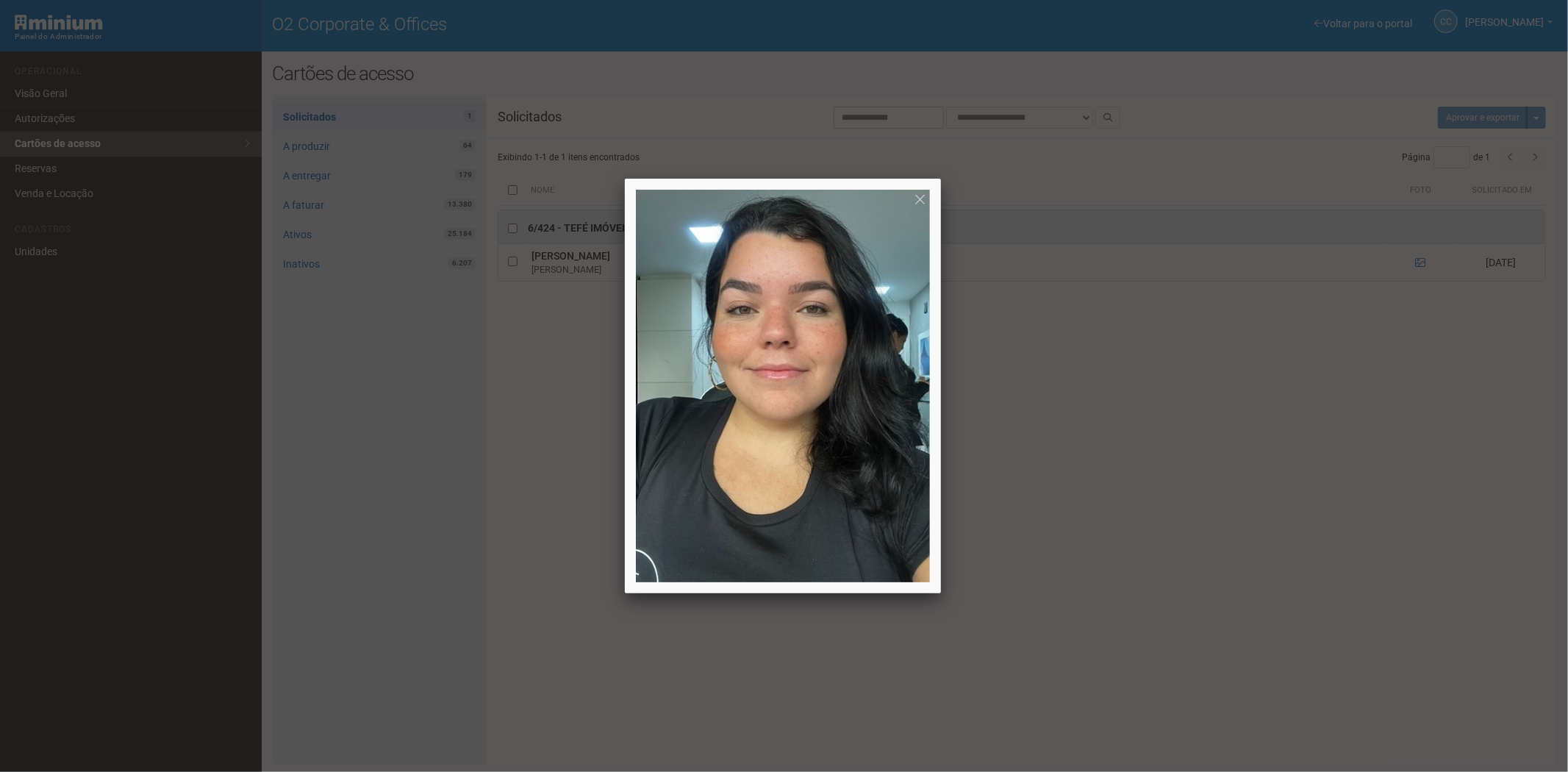
click at [1182, 541] on div at bounding box center [784, 386] width 1568 height 772
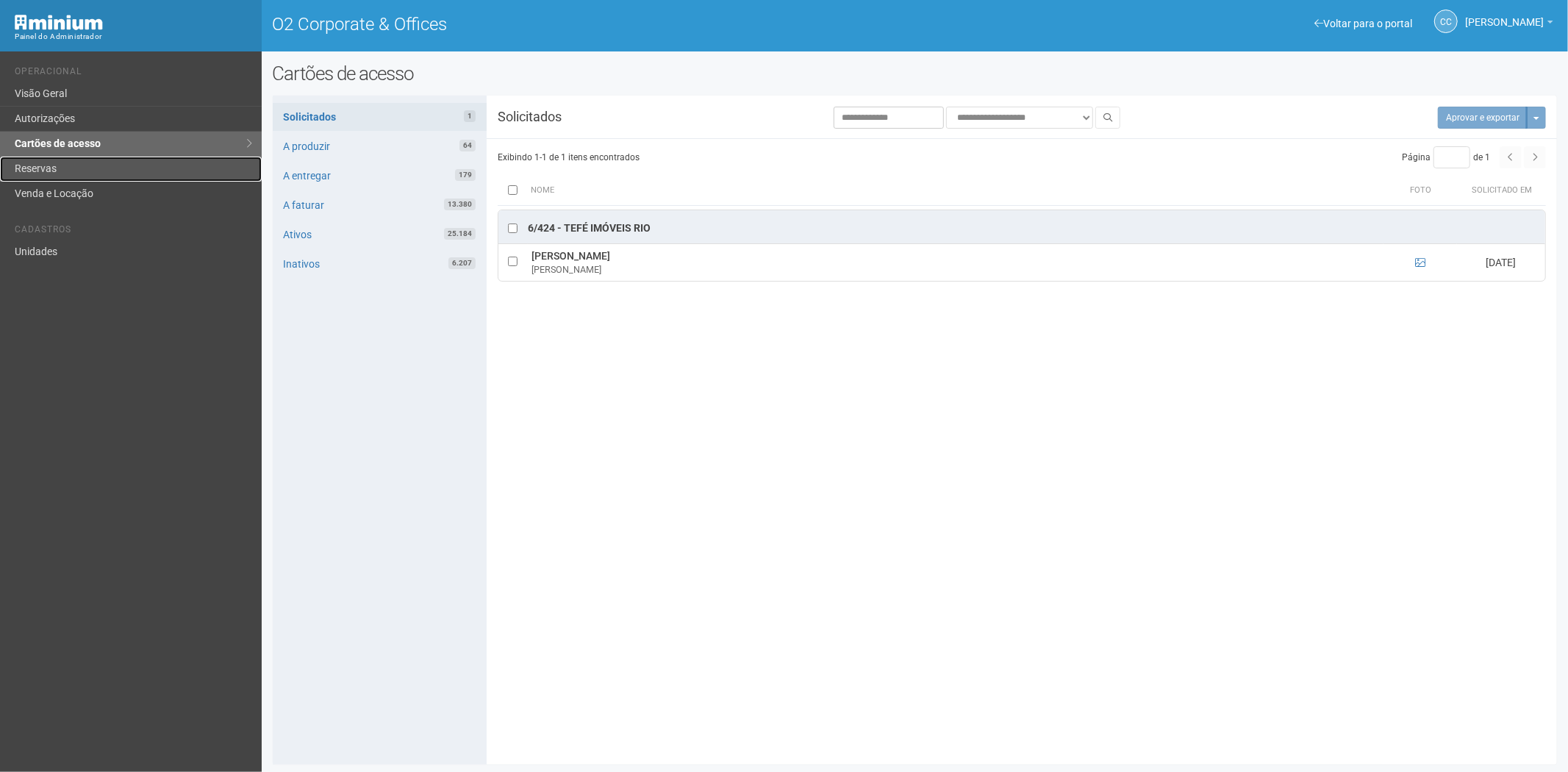
click at [115, 160] on link "Reservas" at bounding box center [131, 169] width 261 height 25
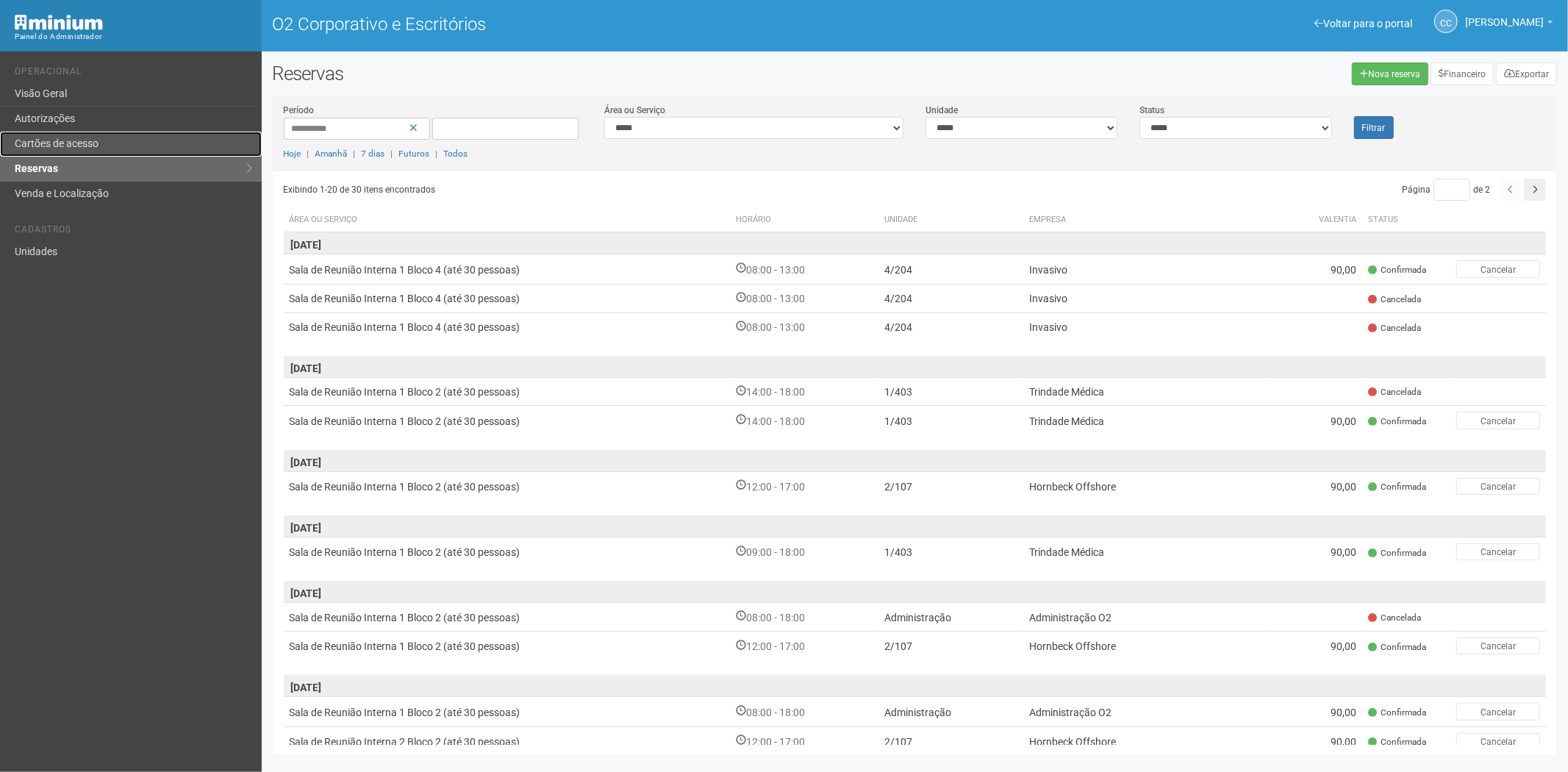
click at [88, 142] on font "Cartões de acesso" at bounding box center [57, 143] width 84 height 12
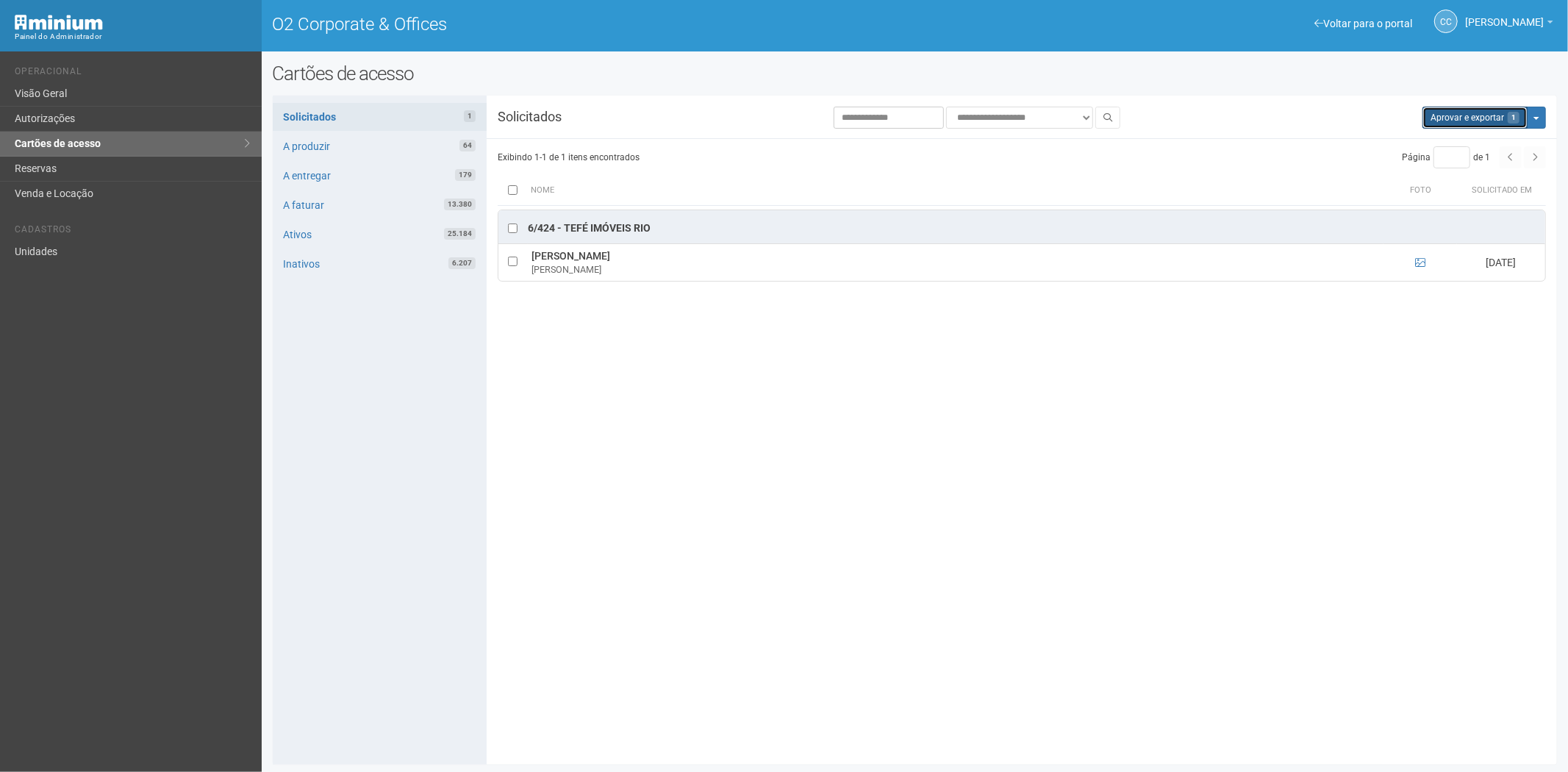
click at [1468, 118] on button "Aprovar e exportar 1" at bounding box center [1475, 117] width 105 height 22
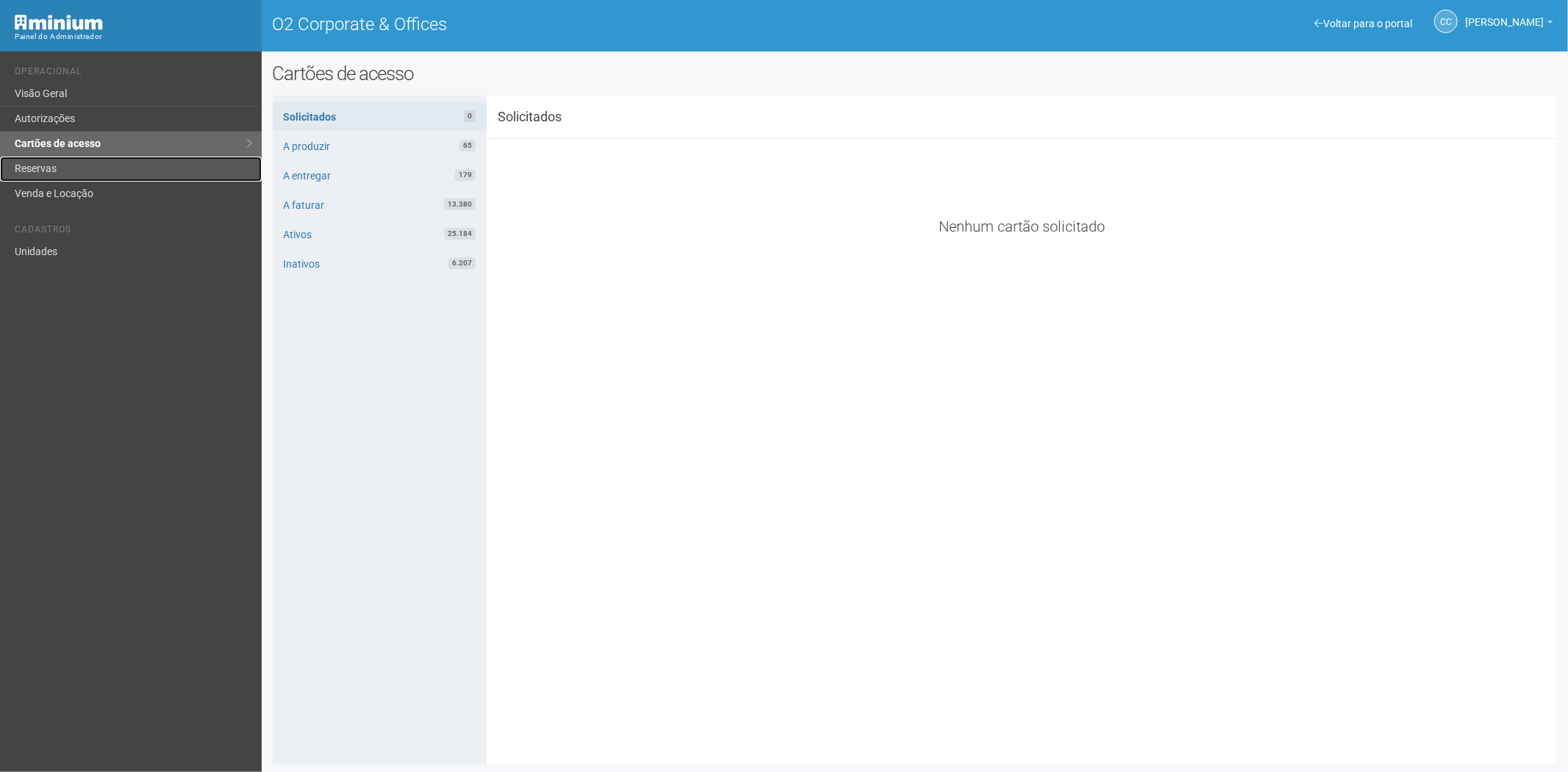
click at [165, 173] on link "Reservas" at bounding box center [131, 169] width 261 height 25
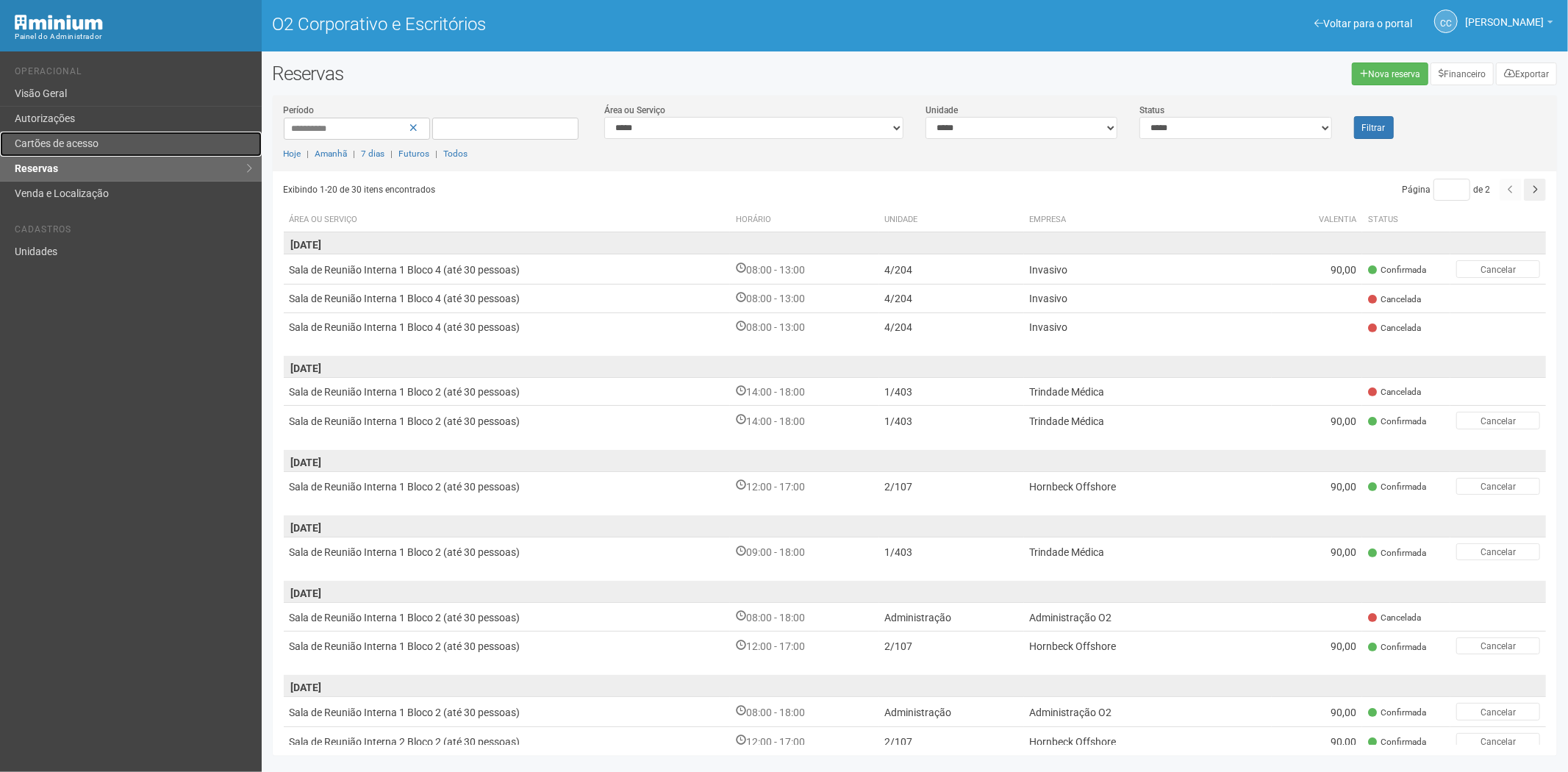
click at [85, 149] on font "Cartões de acesso" at bounding box center [57, 143] width 84 height 12
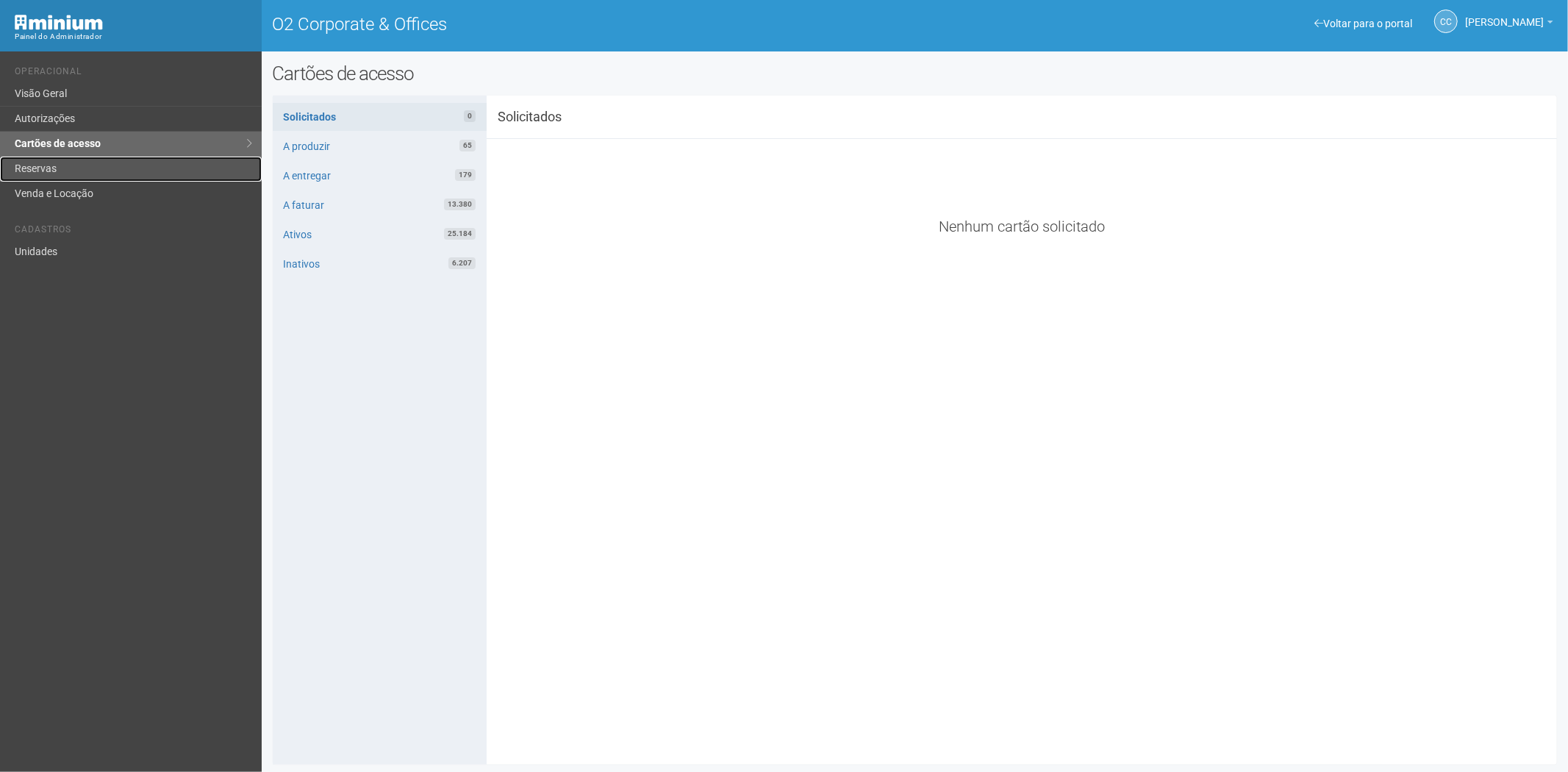
click at [36, 170] on link "Reservas" at bounding box center [131, 169] width 261 height 25
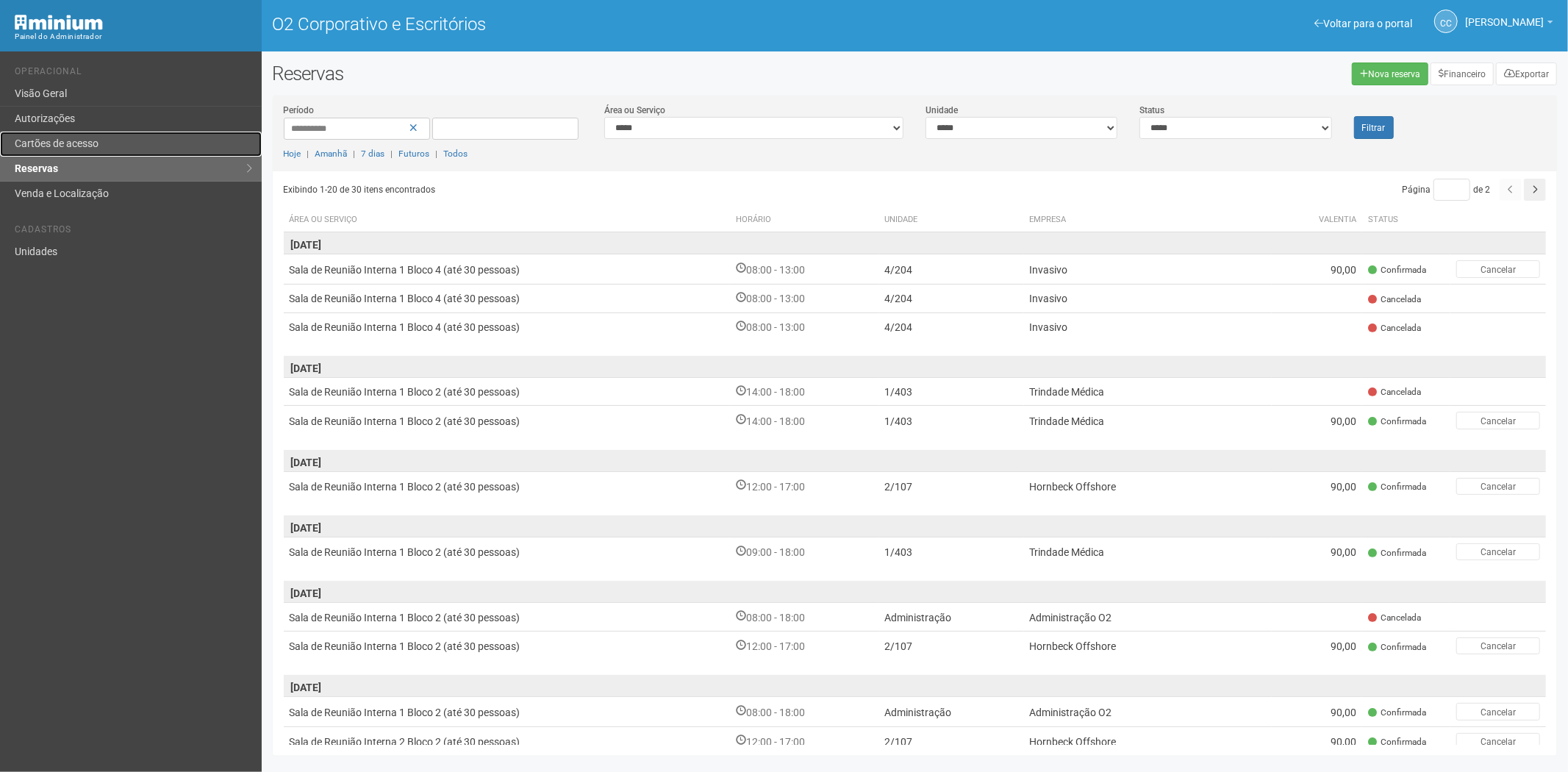
click at [68, 145] on font "Cartões de acesso" at bounding box center [57, 143] width 84 height 12
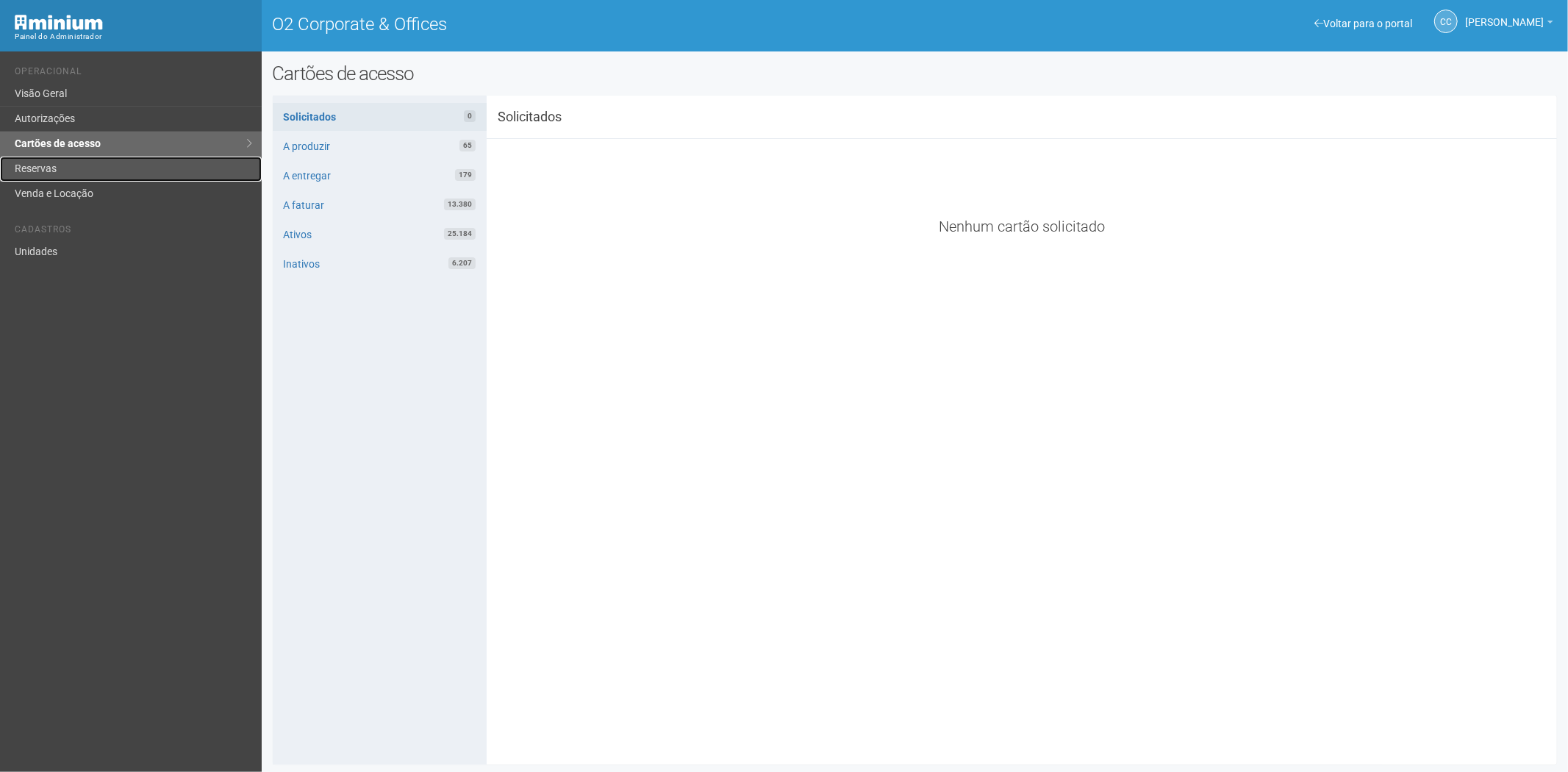
click at [59, 170] on link "Reservas" at bounding box center [131, 169] width 261 height 25
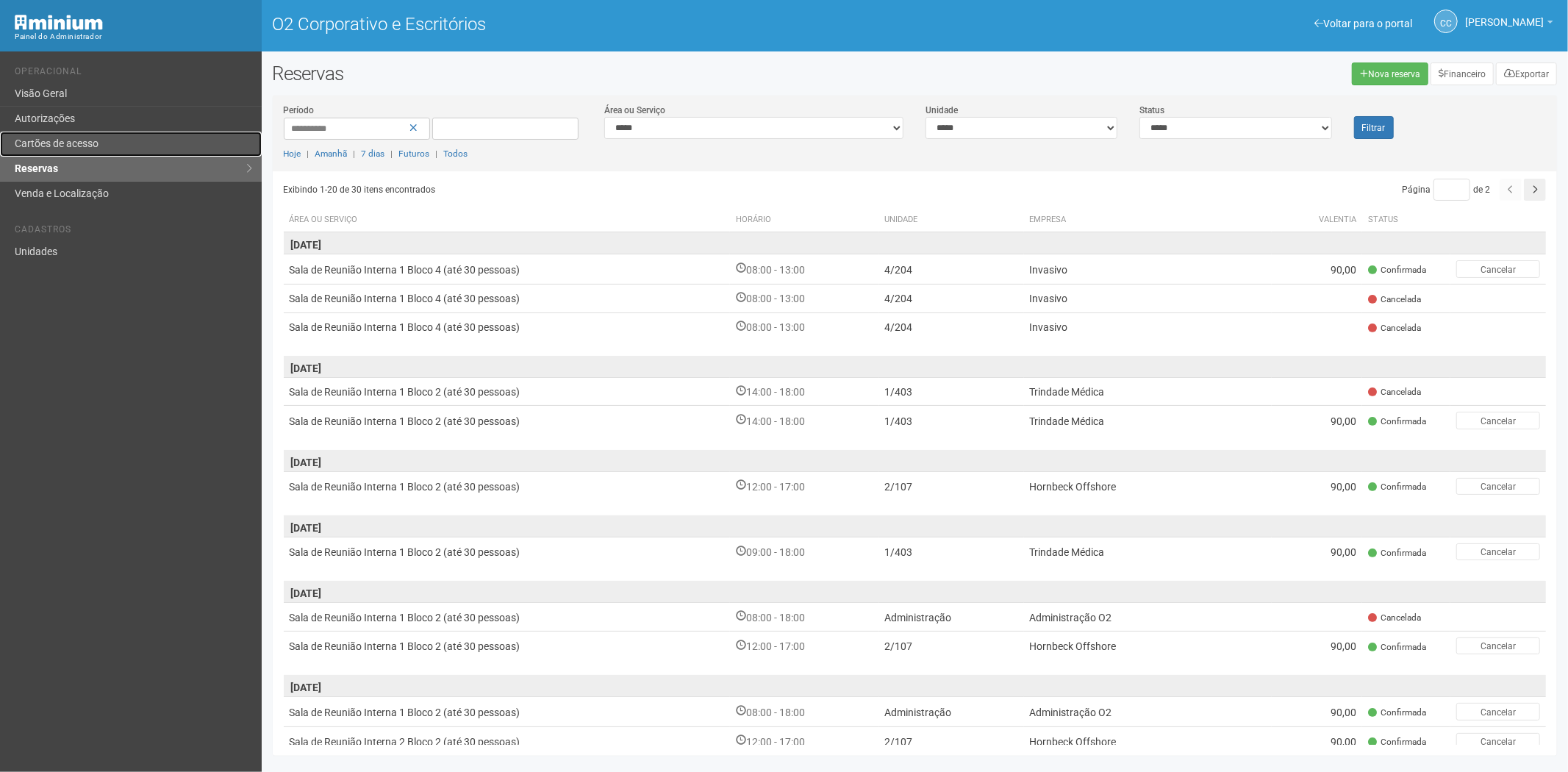
click at [61, 149] on font "Cartões de acesso" at bounding box center [57, 143] width 84 height 12
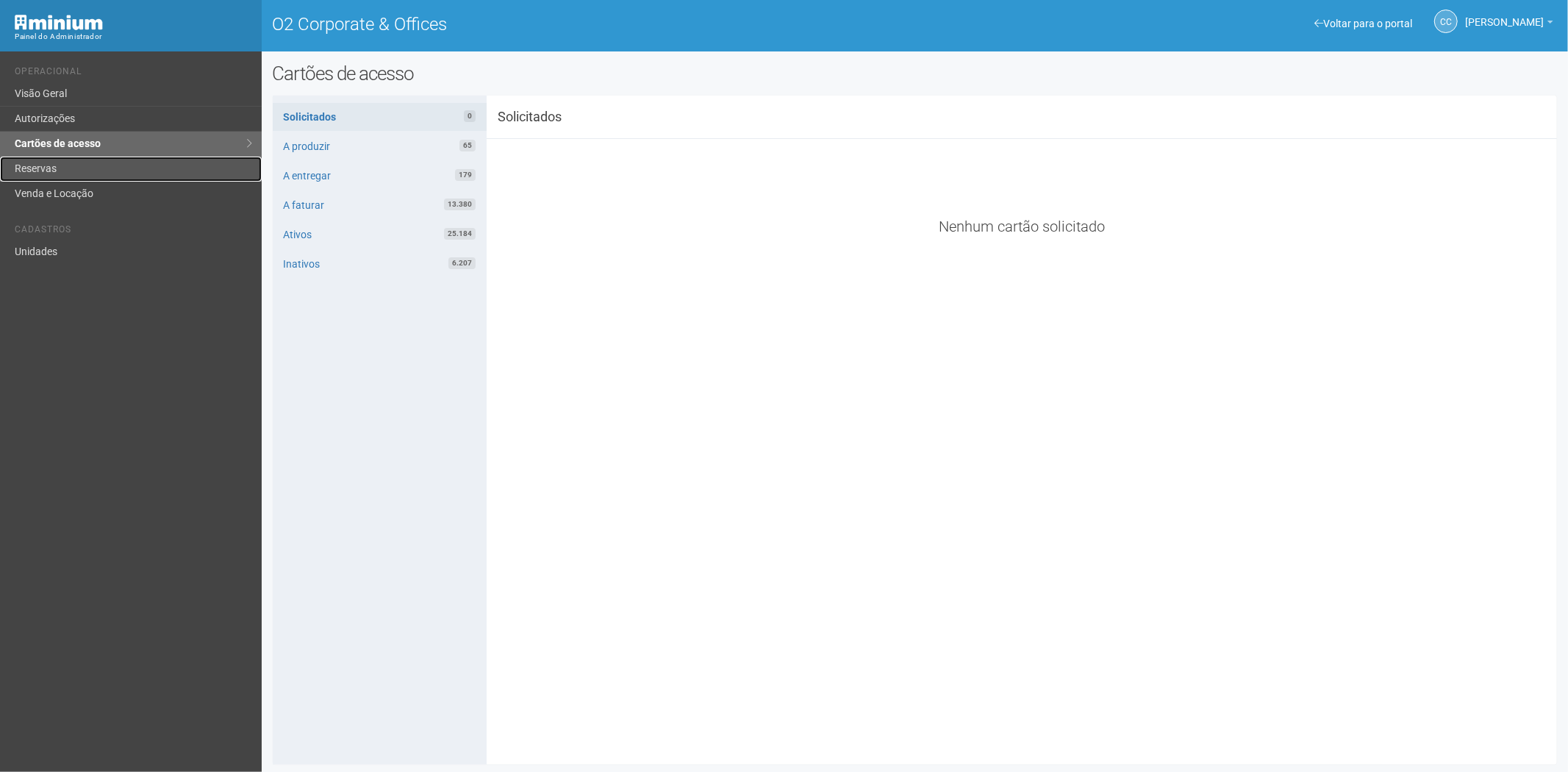
click at [181, 170] on link "Reservas" at bounding box center [131, 169] width 261 height 25
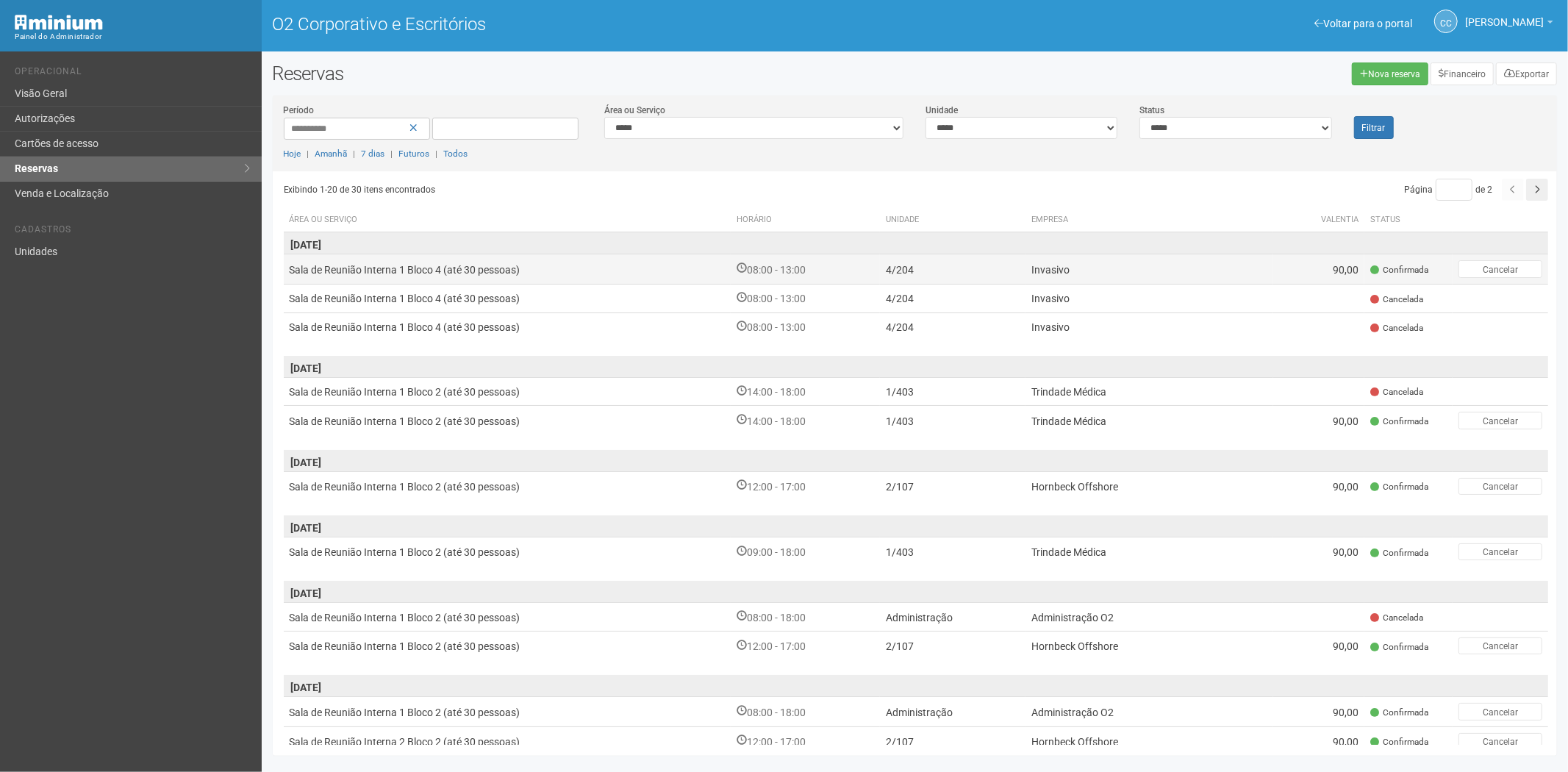
click at [1015, 267] on td "4/204" at bounding box center [952, 269] width 145 height 29
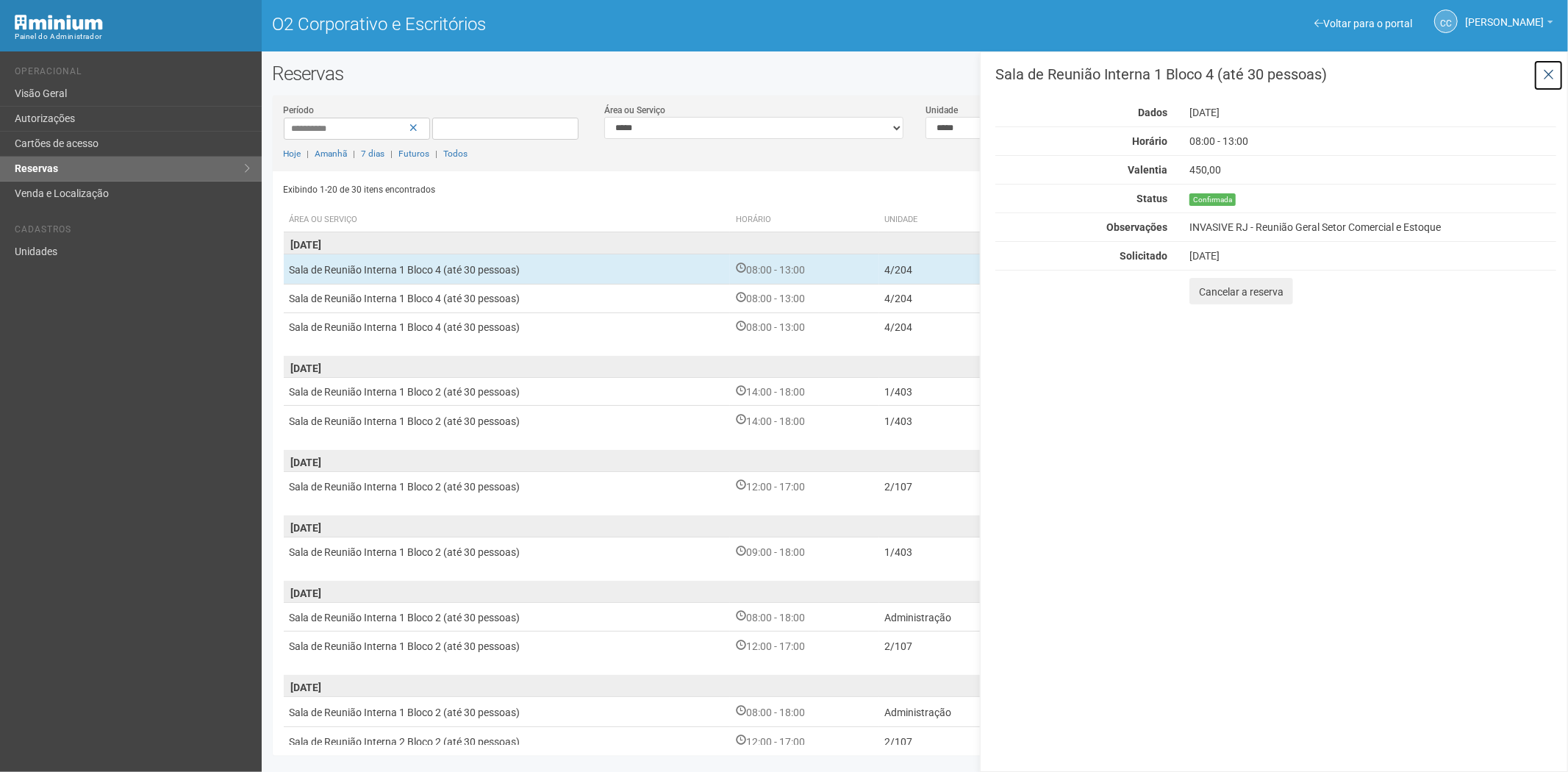
click at [1549, 76] on icon at bounding box center [1548, 75] width 11 height 15
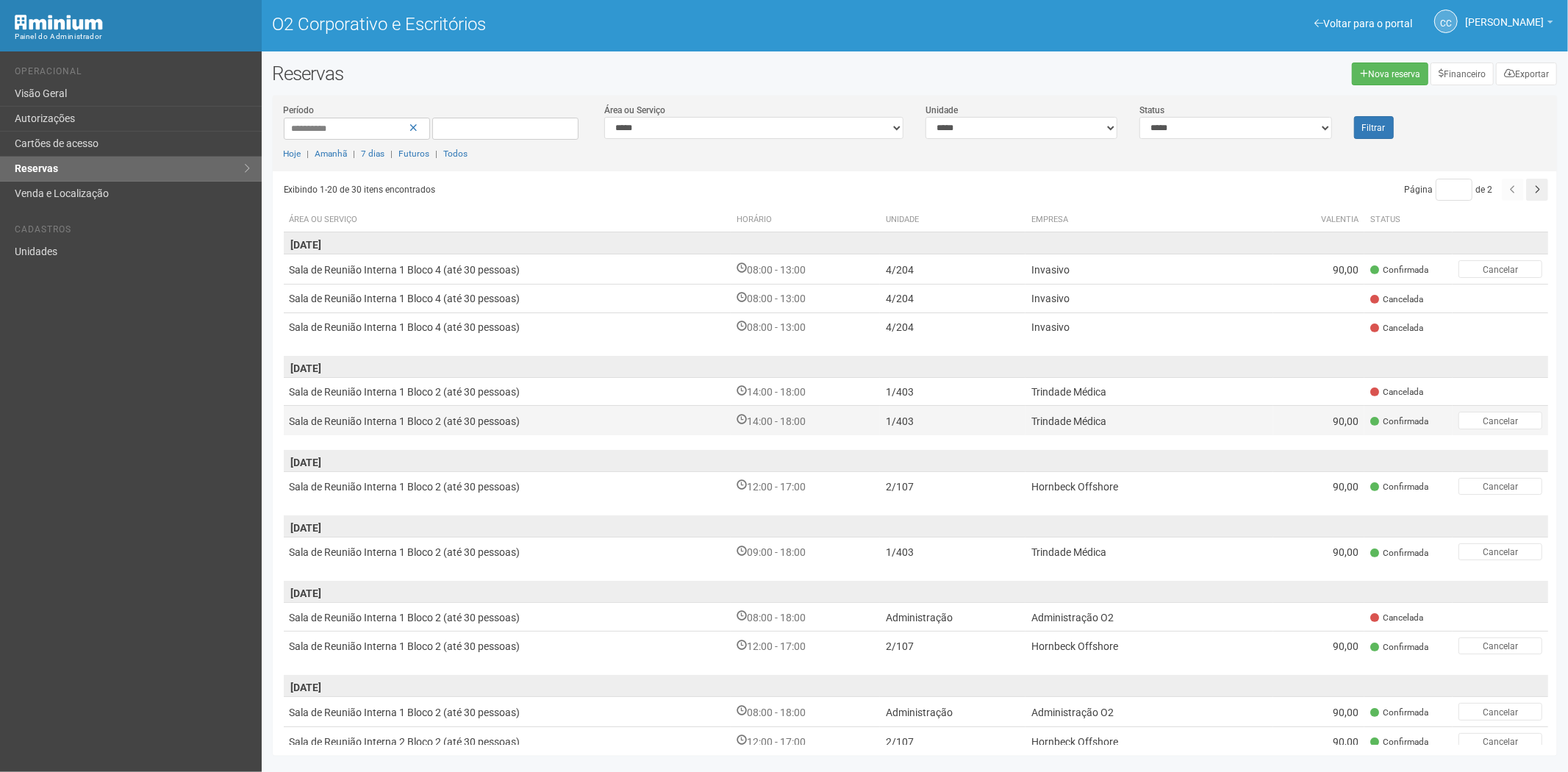
click at [723, 410] on td "Sala de Reunião Interna 1 Bloco 2 (até 30 pessoas)" at bounding box center [508, 421] width 448 height 29
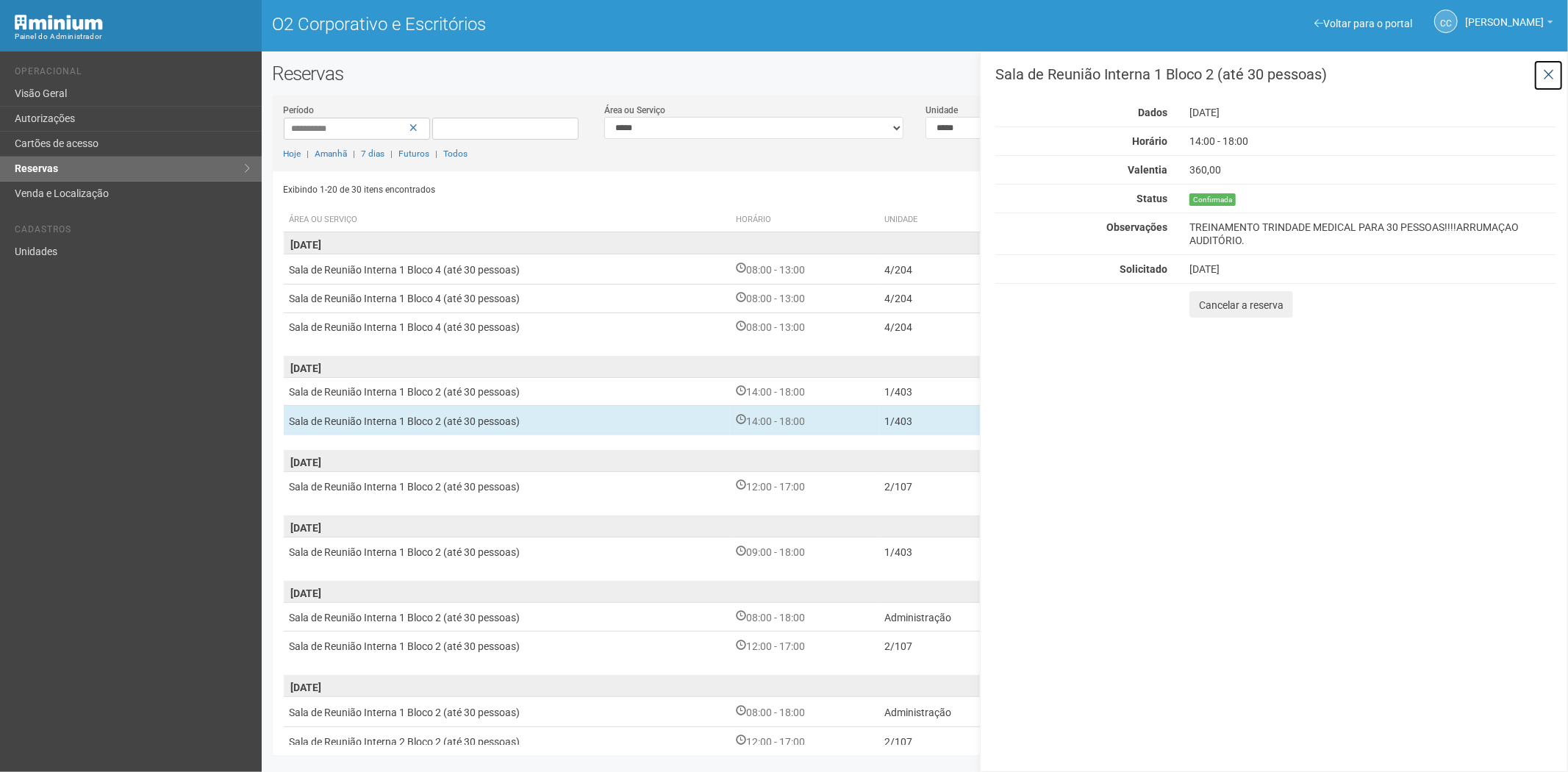
click at [1541, 76] on button at bounding box center [1548, 76] width 30 height 32
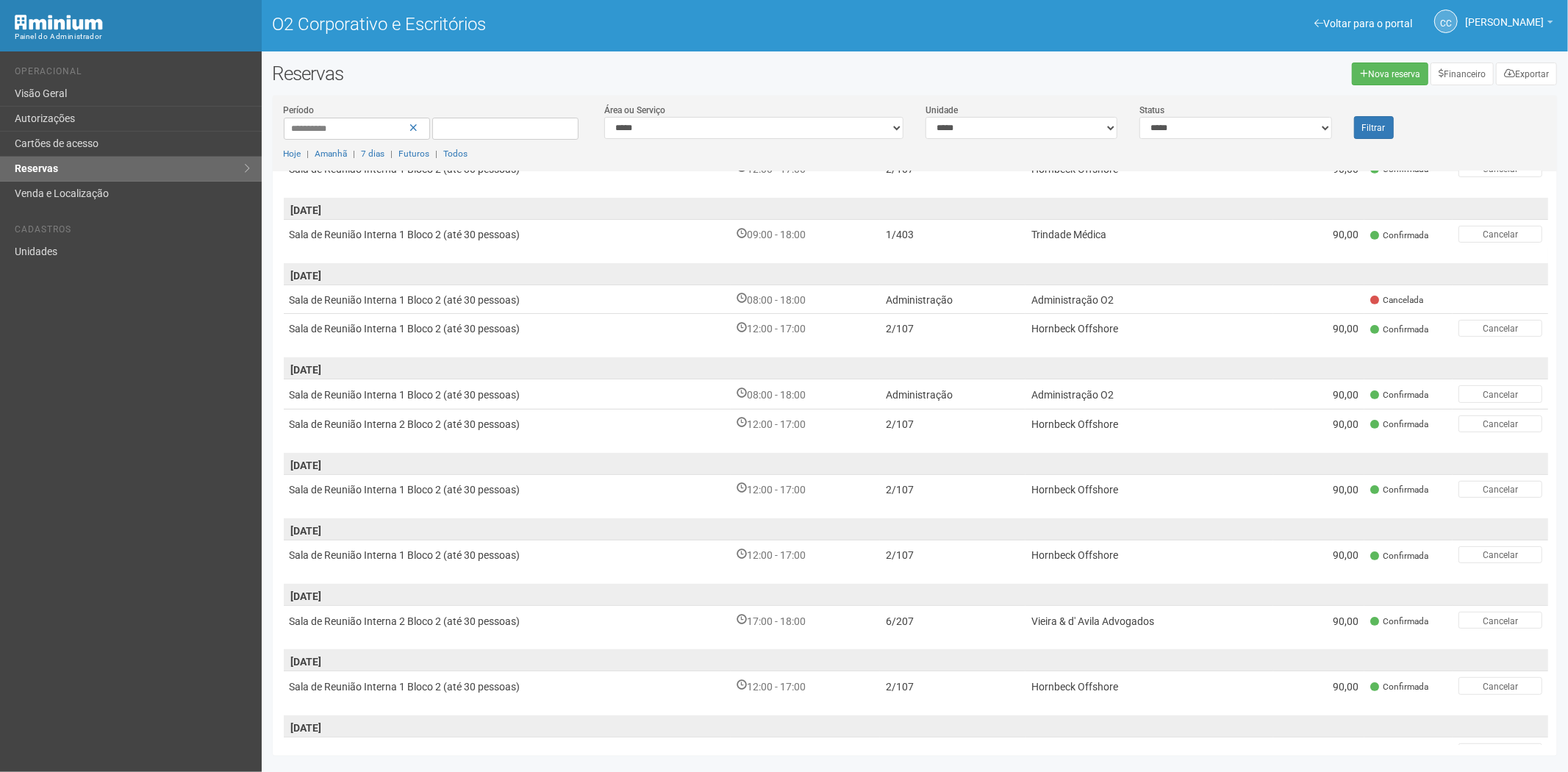
scroll to position [326, 0]
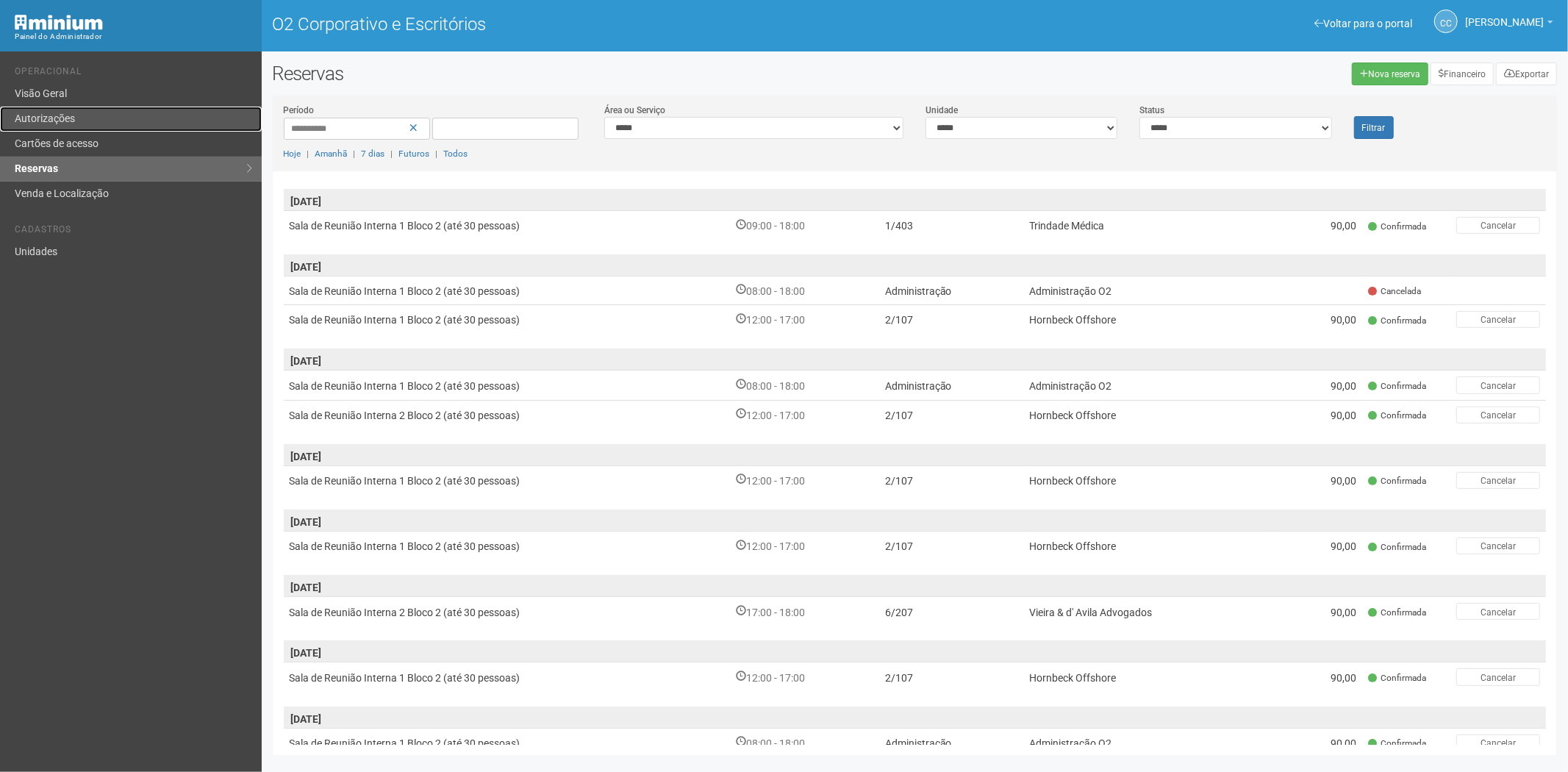
click at [92, 121] on link "Autorizações" at bounding box center [131, 119] width 261 height 25
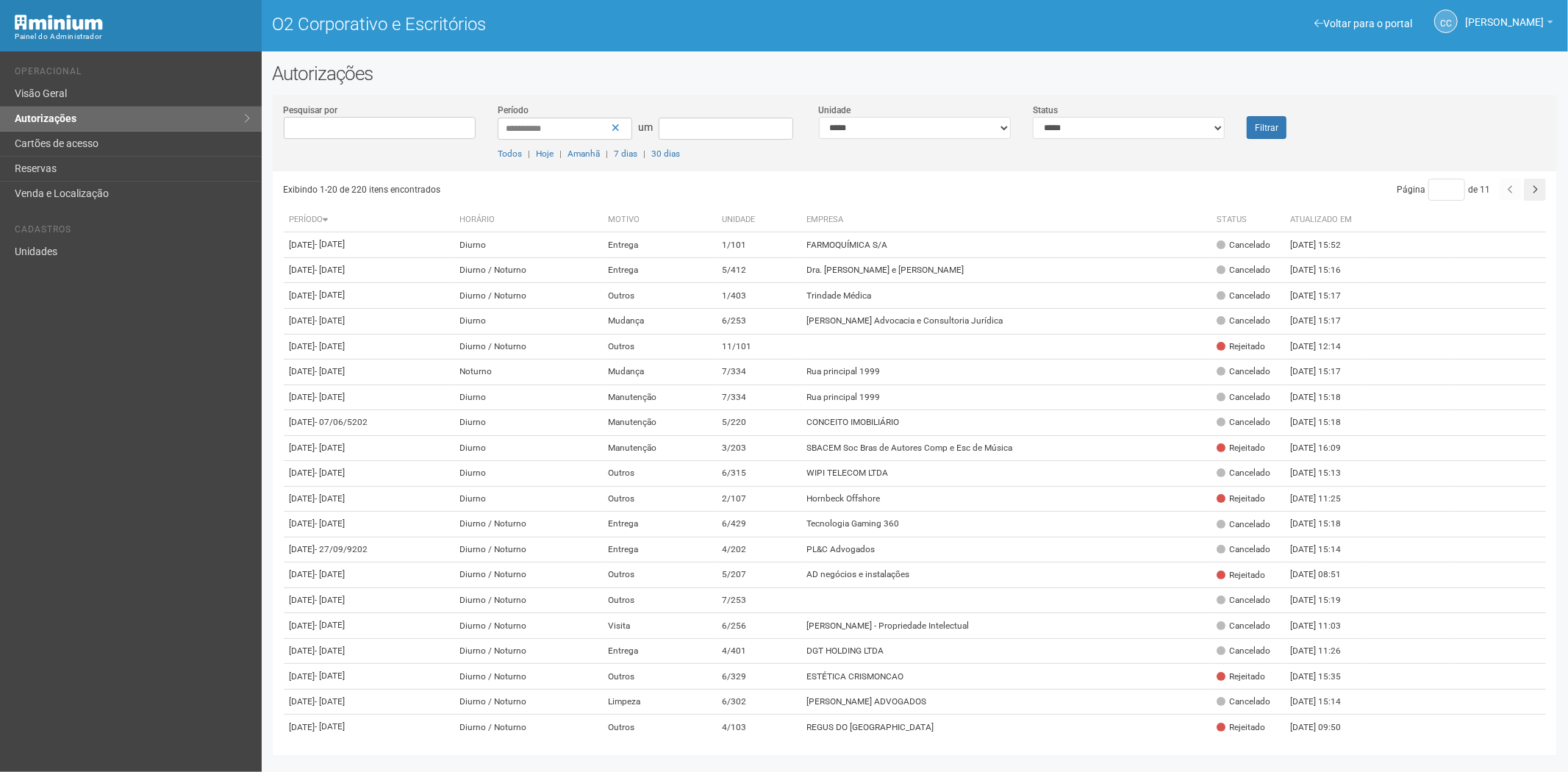
drag, startPoint x: 1084, startPoint y: 116, endPoint x: 1083, endPoint y: 126, distance: 10.0
click at [1083, 122] on div "**********" at bounding box center [1129, 121] width 214 height 36
click at [1083, 128] on select "**********" at bounding box center [1129, 128] width 192 height 22
select select "*"
click at [1033, 117] on select "**********" at bounding box center [1129, 128] width 192 height 22
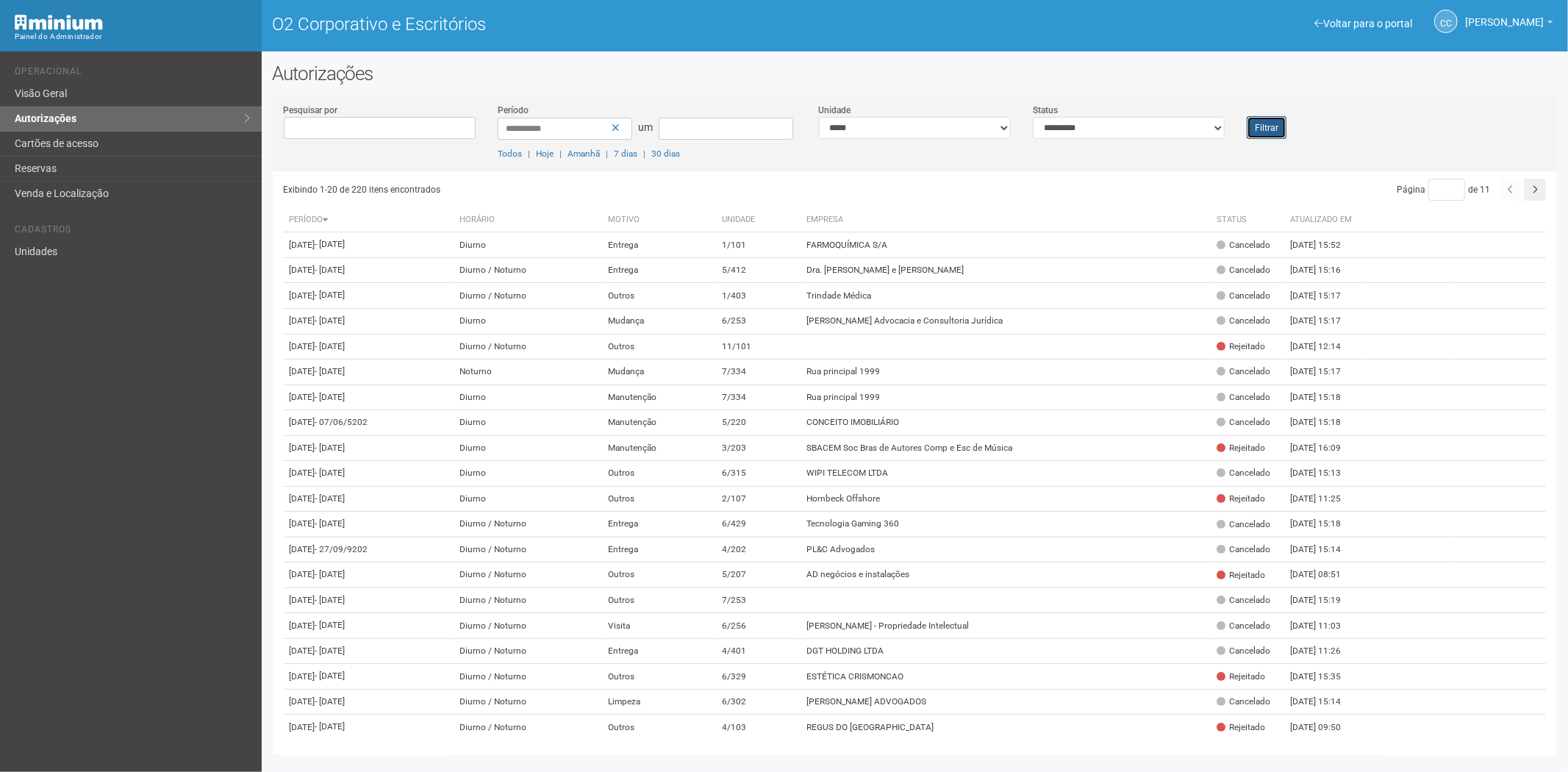
click at [1269, 125] on font "Filtrar" at bounding box center [1267, 128] width 23 height 11
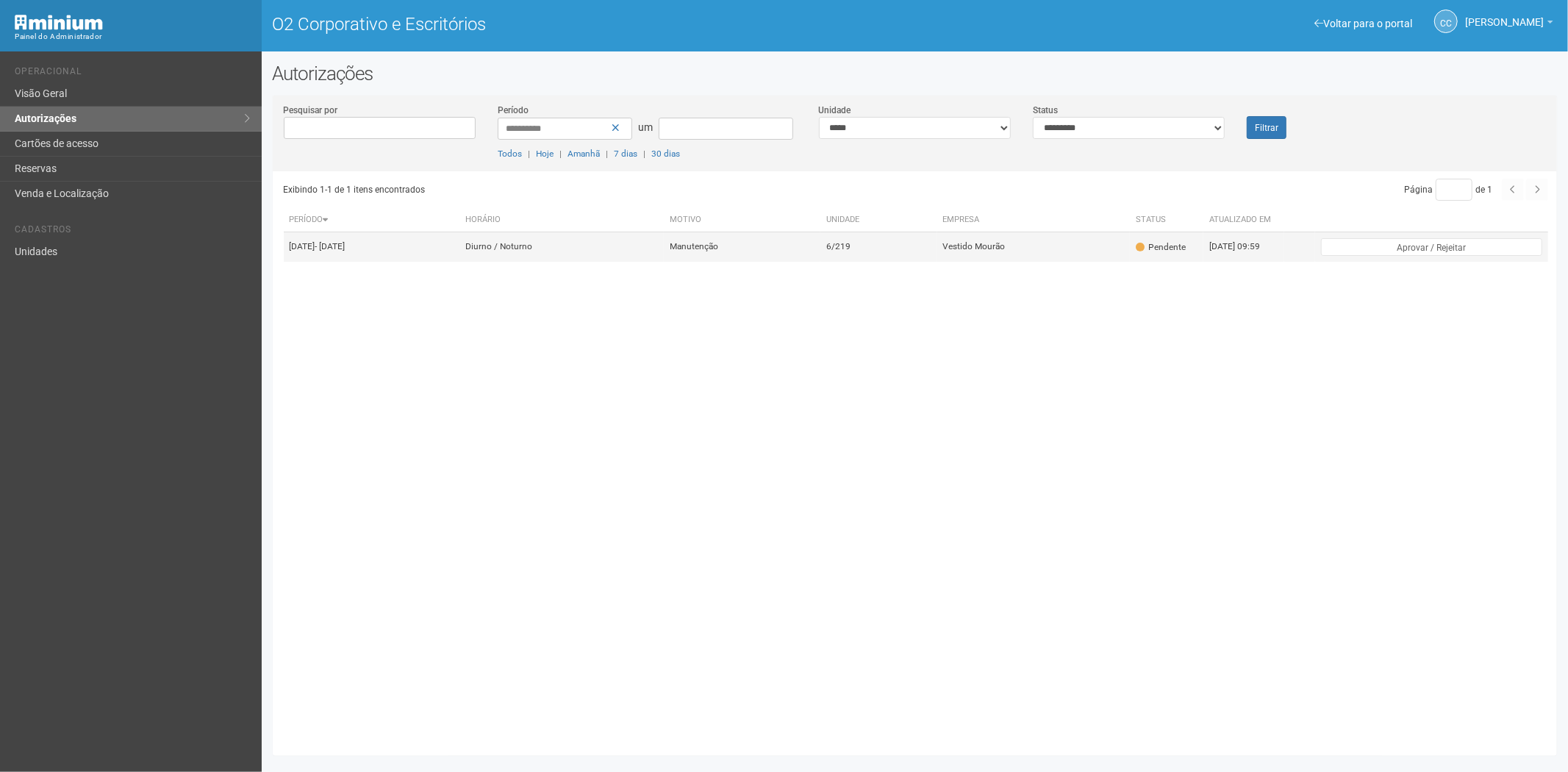
click at [664, 248] on td "Diurno / Noturno" at bounding box center [562, 246] width 204 height 29
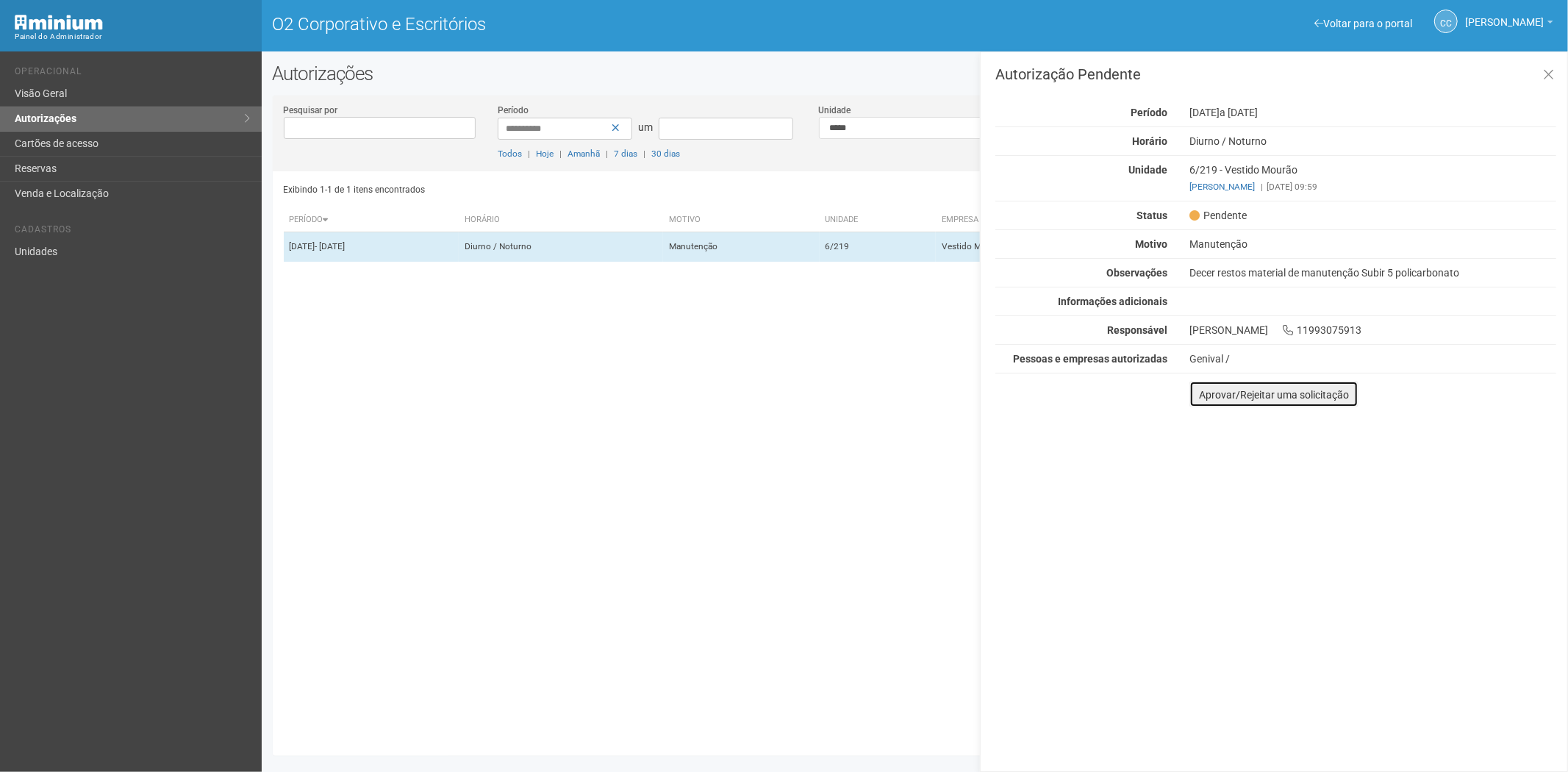
click at [1210, 401] on button "Aprovar/Rejeitar uma solicitação" at bounding box center [1274, 394] width 169 height 27
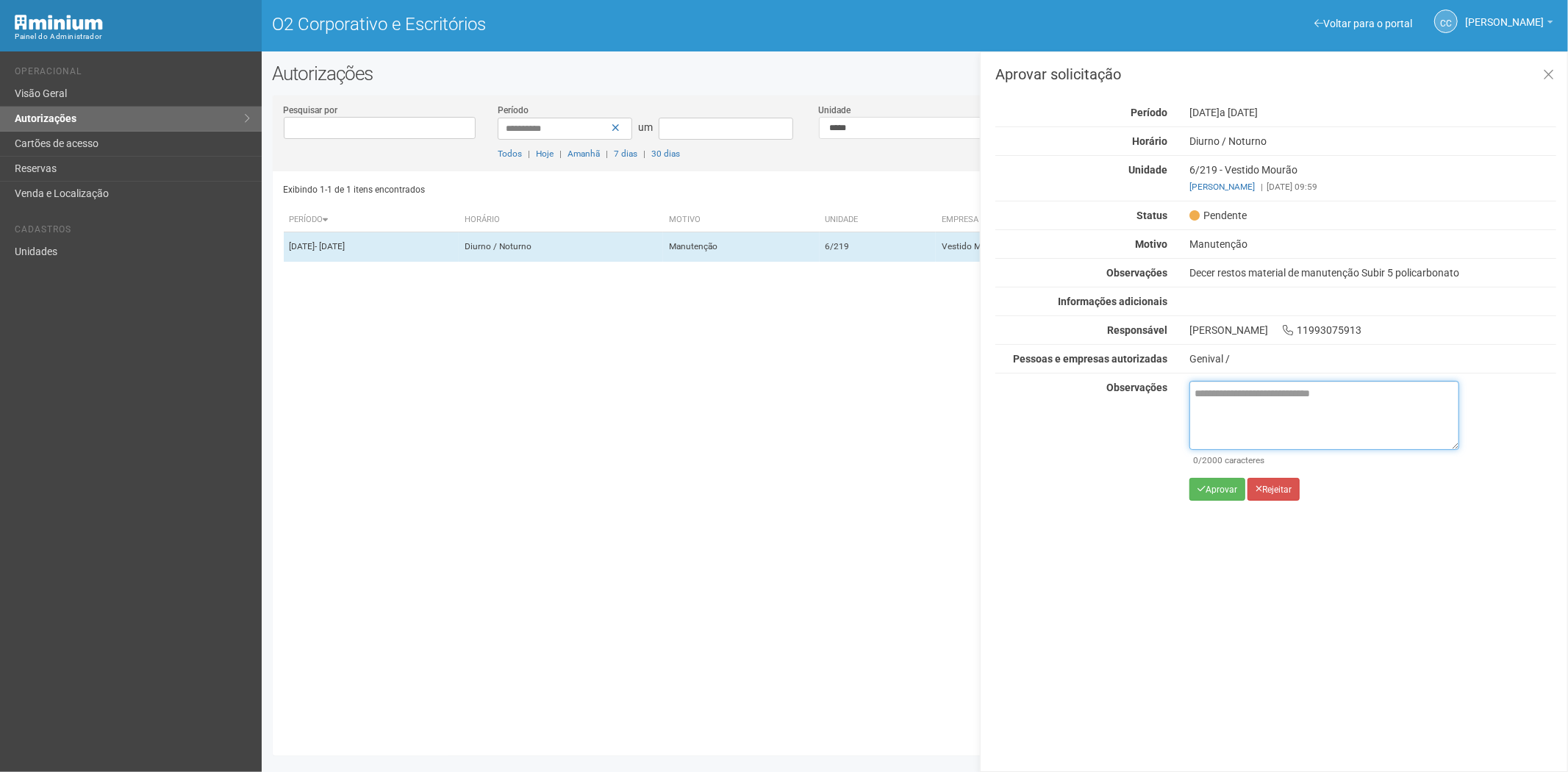
click at [1213, 415] on textarea at bounding box center [1324, 415] width 270 height 69
paste textarea "**********"
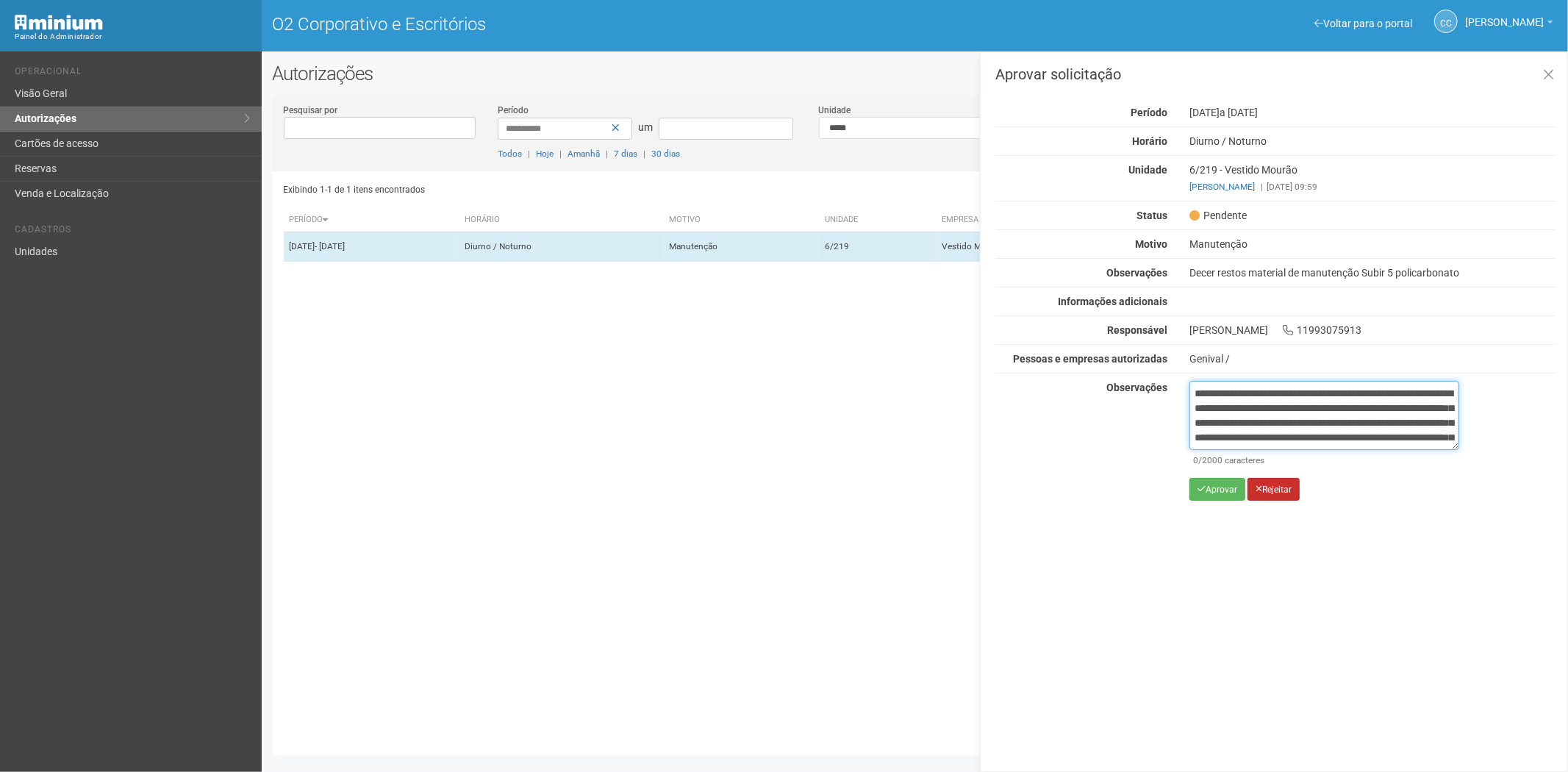
scroll to position [83, 0]
type textarea "**********"
click at [1215, 487] on font "Aprovar" at bounding box center [1221, 490] width 32 height 11
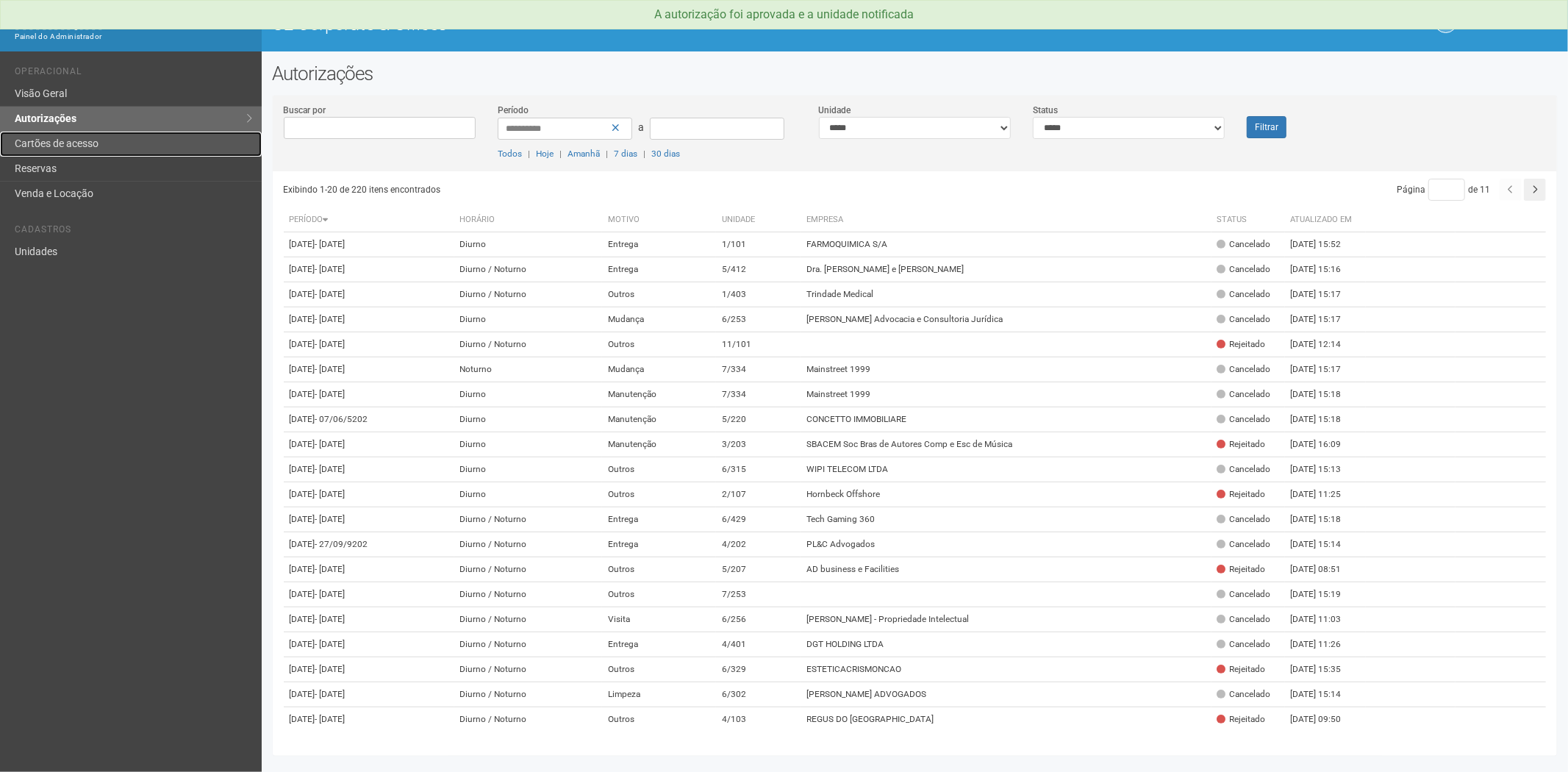
click at [122, 153] on link "Cartões de acesso" at bounding box center [131, 144] width 261 height 25
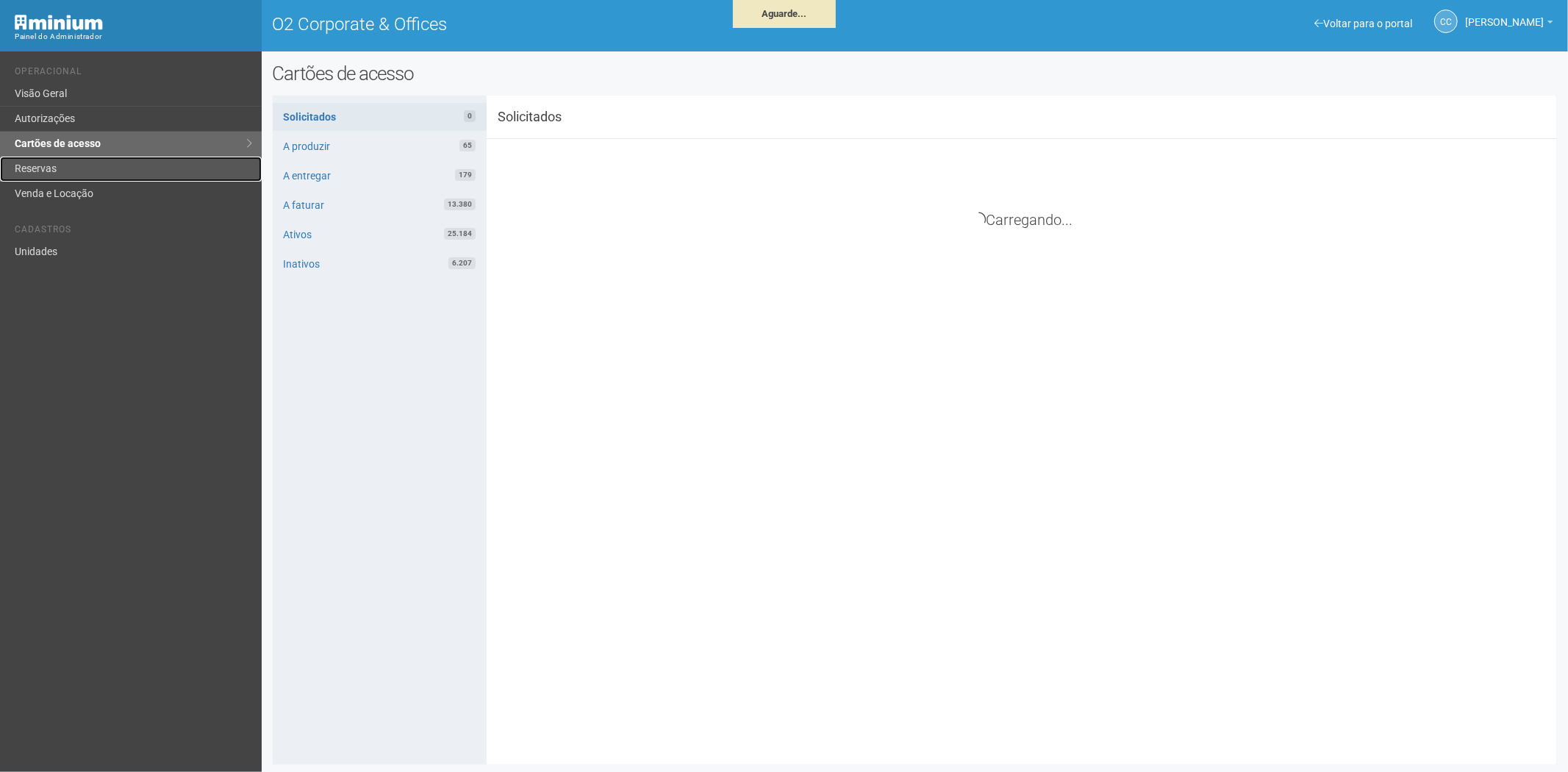
drag, startPoint x: 84, startPoint y: 168, endPoint x: 90, endPoint y: 176, distance: 10.0
click at [84, 168] on link "Reservas" at bounding box center [131, 169] width 261 height 25
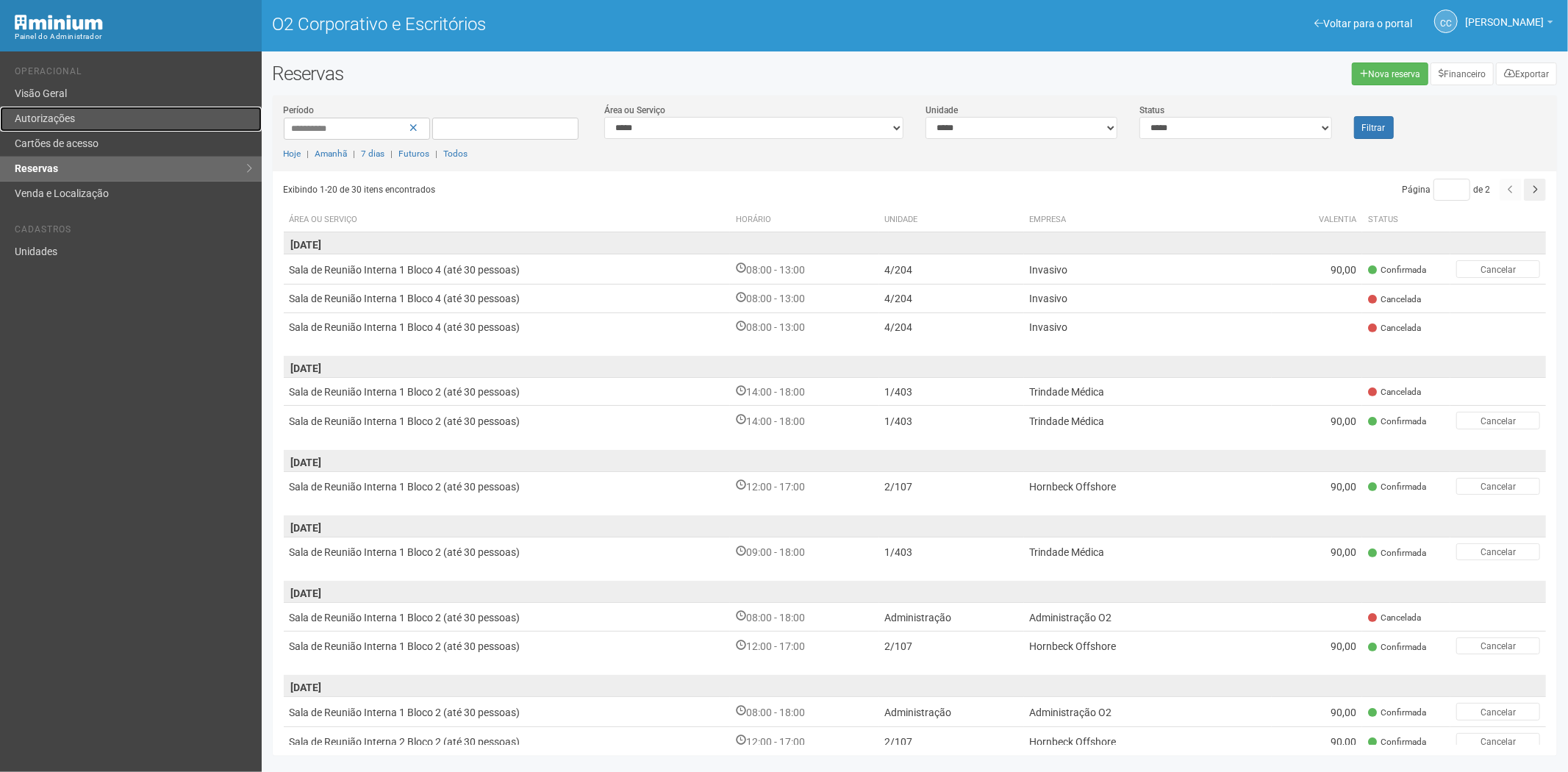
click at [54, 117] on font "Autorizações" at bounding box center [45, 118] width 60 height 12
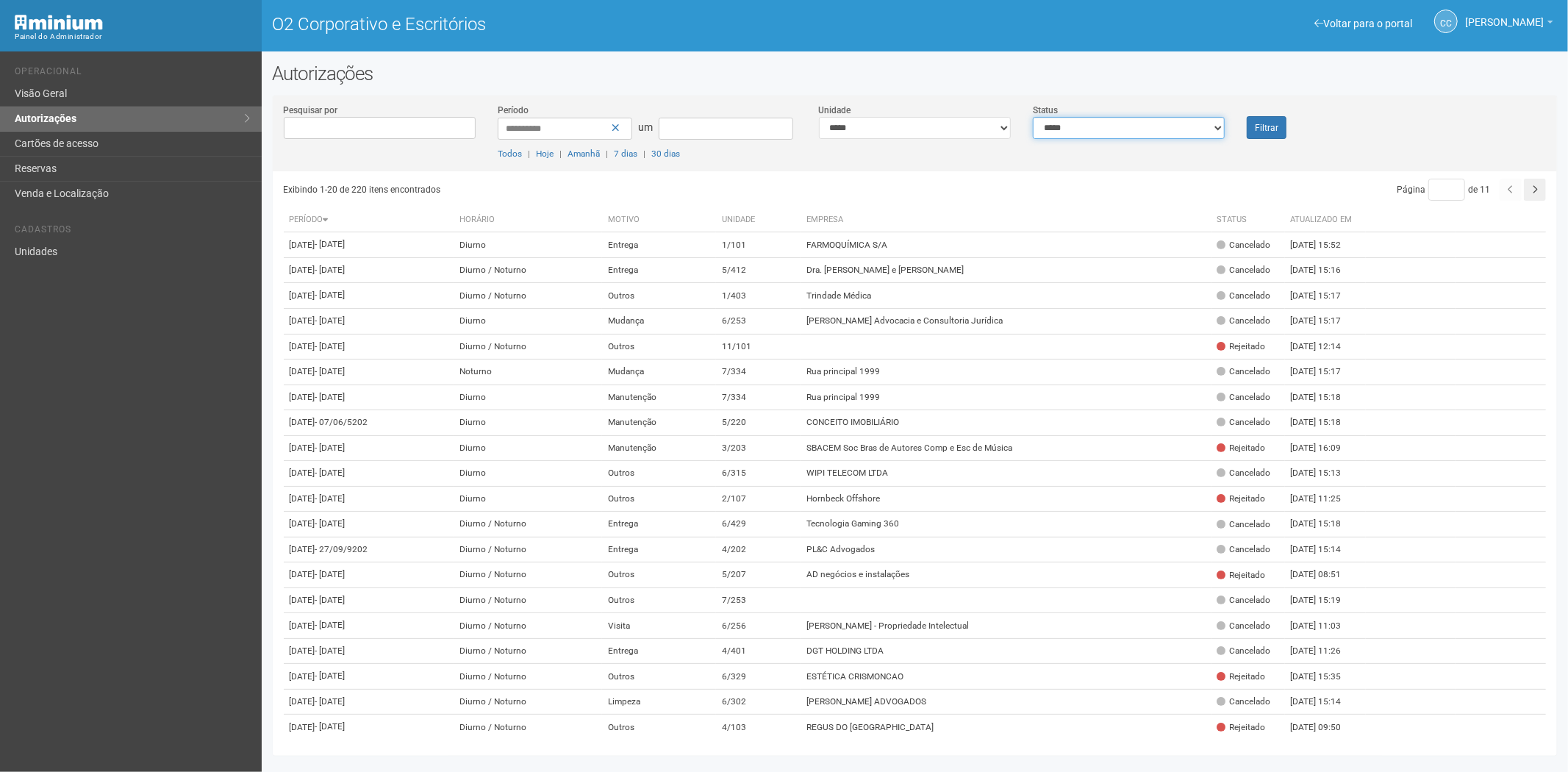
click at [1103, 130] on select "**********" at bounding box center [1129, 128] width 192 height 22
select select "*"
click at [1033, 117] on select "**********" at bounding box center [1129, 128] width 192 height 22
click at [1258, 126] on font "Filtrar" at bounding box center [1267, 128] width 23 height 11
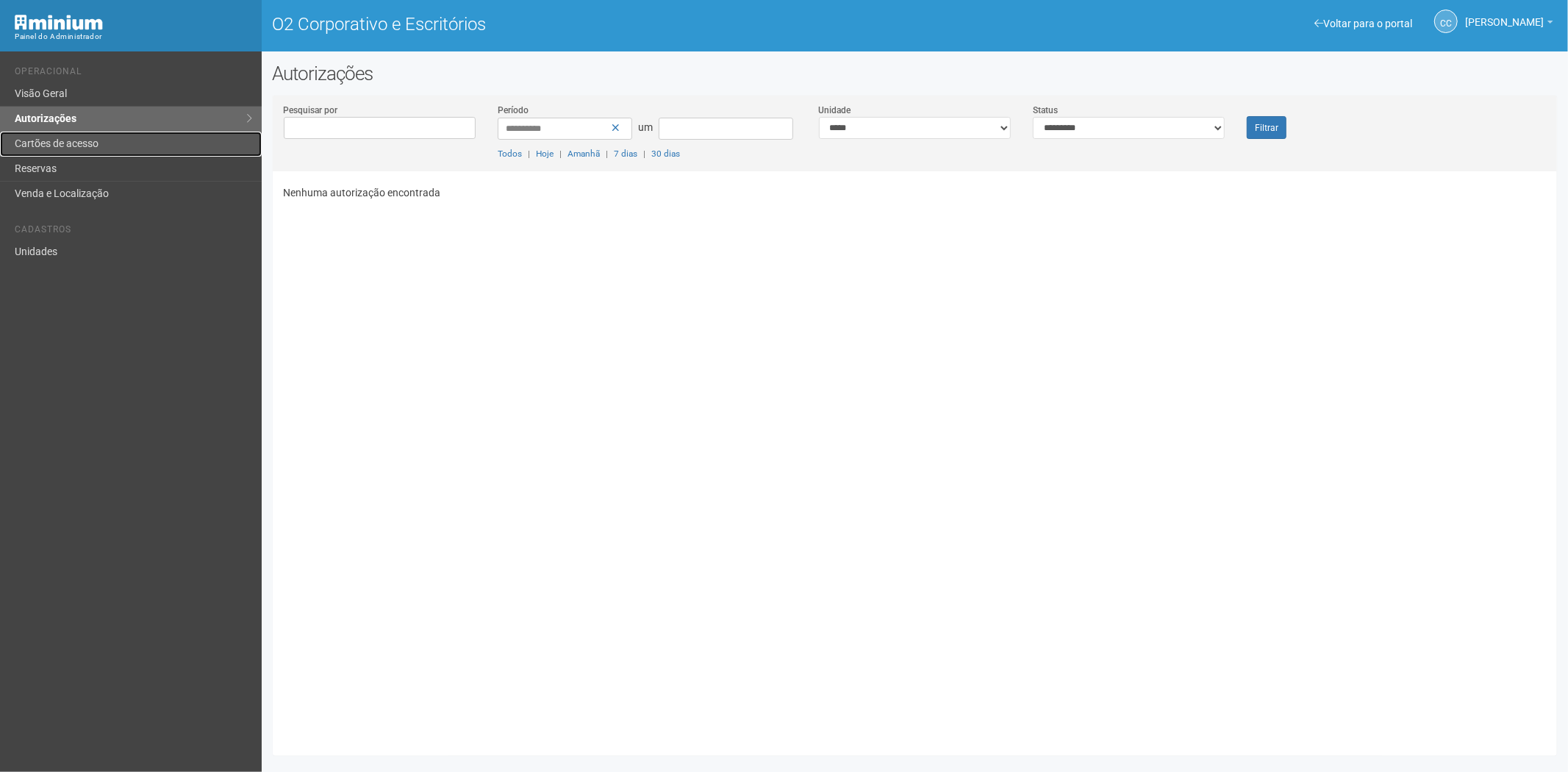
click at [72, 150] on link "Cartões de acesso" at bounding box center [131, 144] width 261 height 25
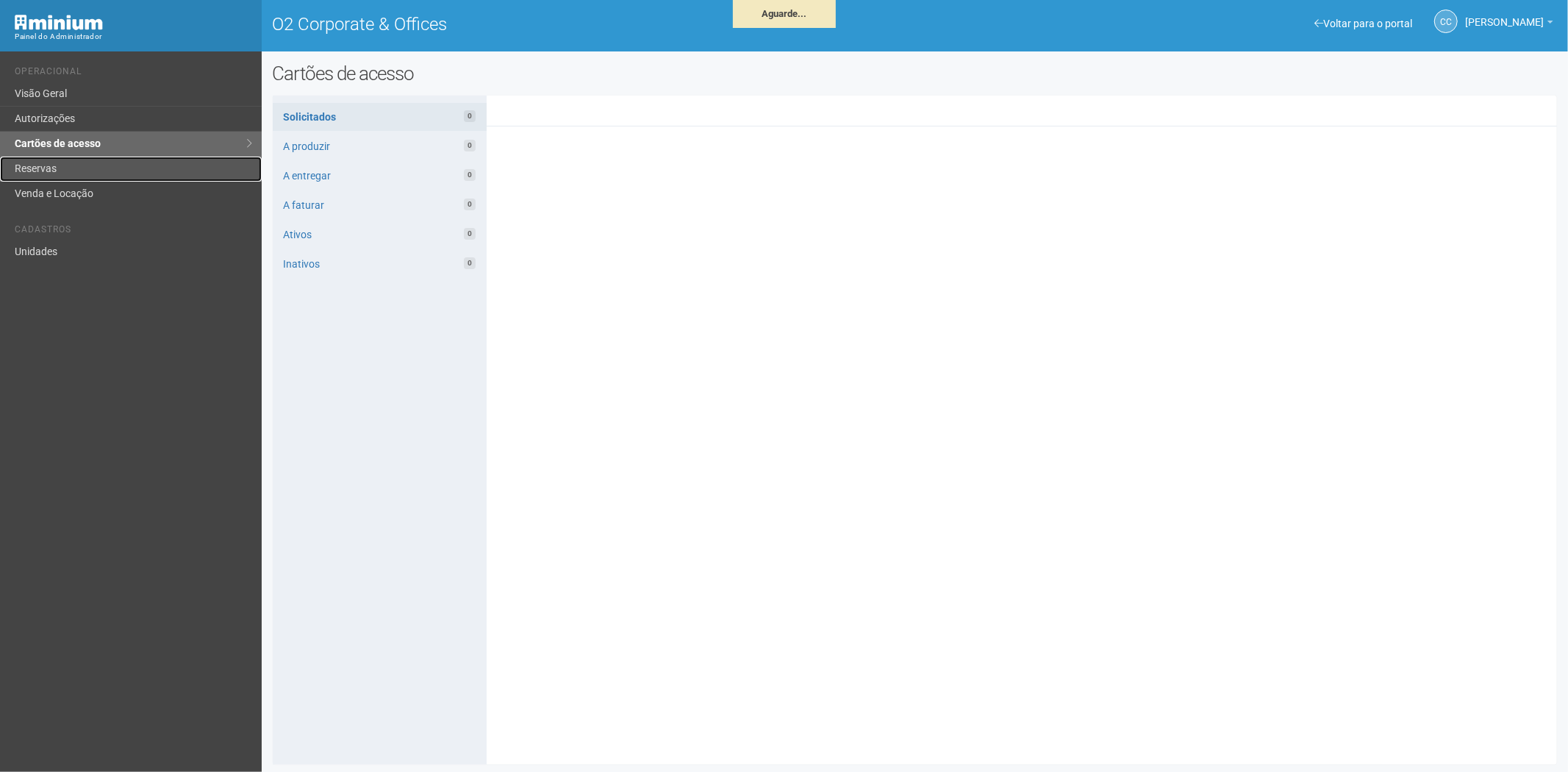
click at [77, 173] on link "Reservas" at bounding box center [131, 169] width 261 height 25
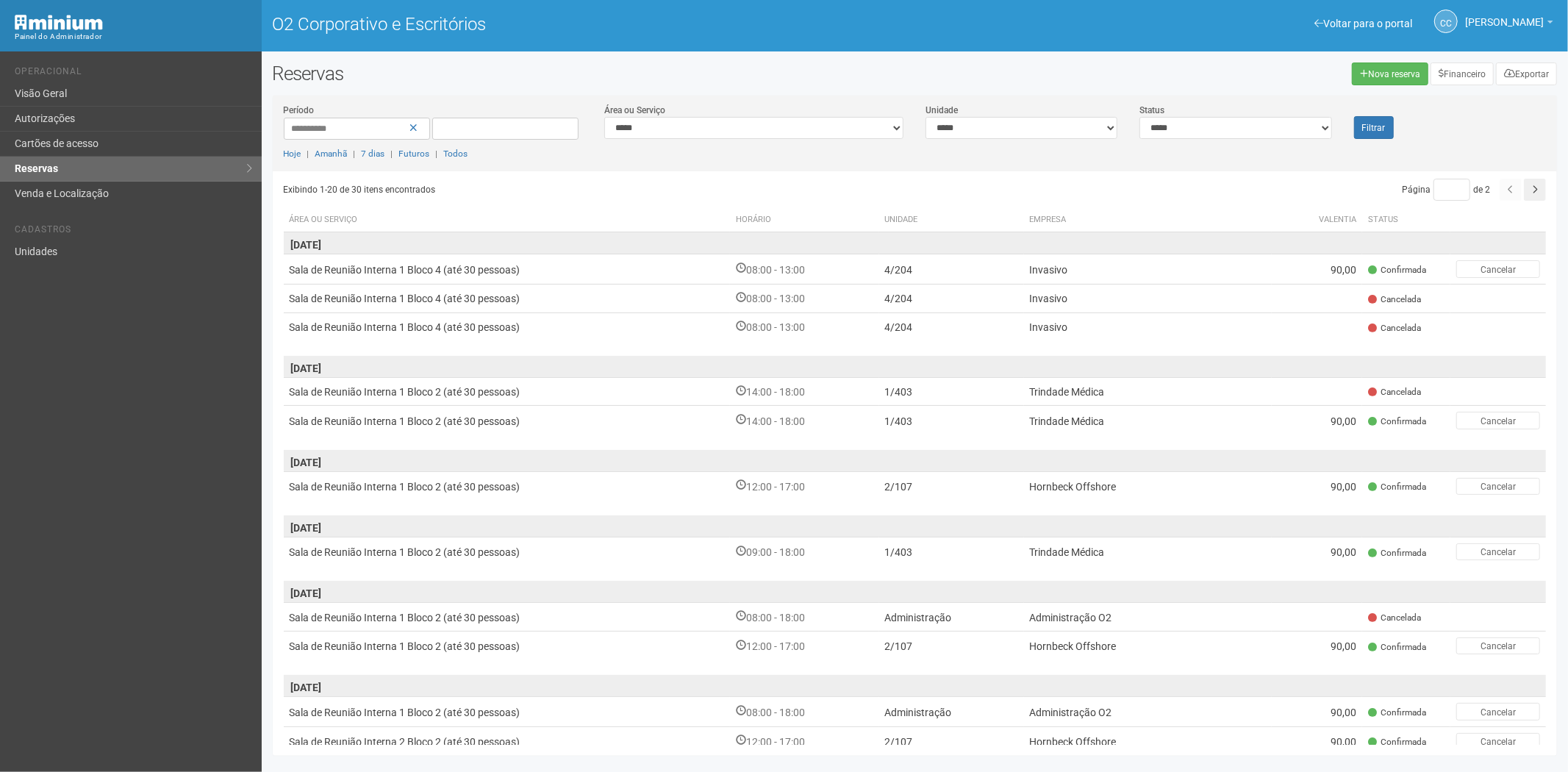
drag, startPoint x: 49, startPoint y: 607, endPoint x: 121, endPoint y: 620, distance: 73.2
click at [49, 607] on div "Voltar para o portal Operacional Visão Geral Autorizações Cartões de acesso Res…" at bounding box center [131, 412] width 261 height 721
click at [920, 417] on td "1/403" at bounding box center [952, 421] width 145 height 29
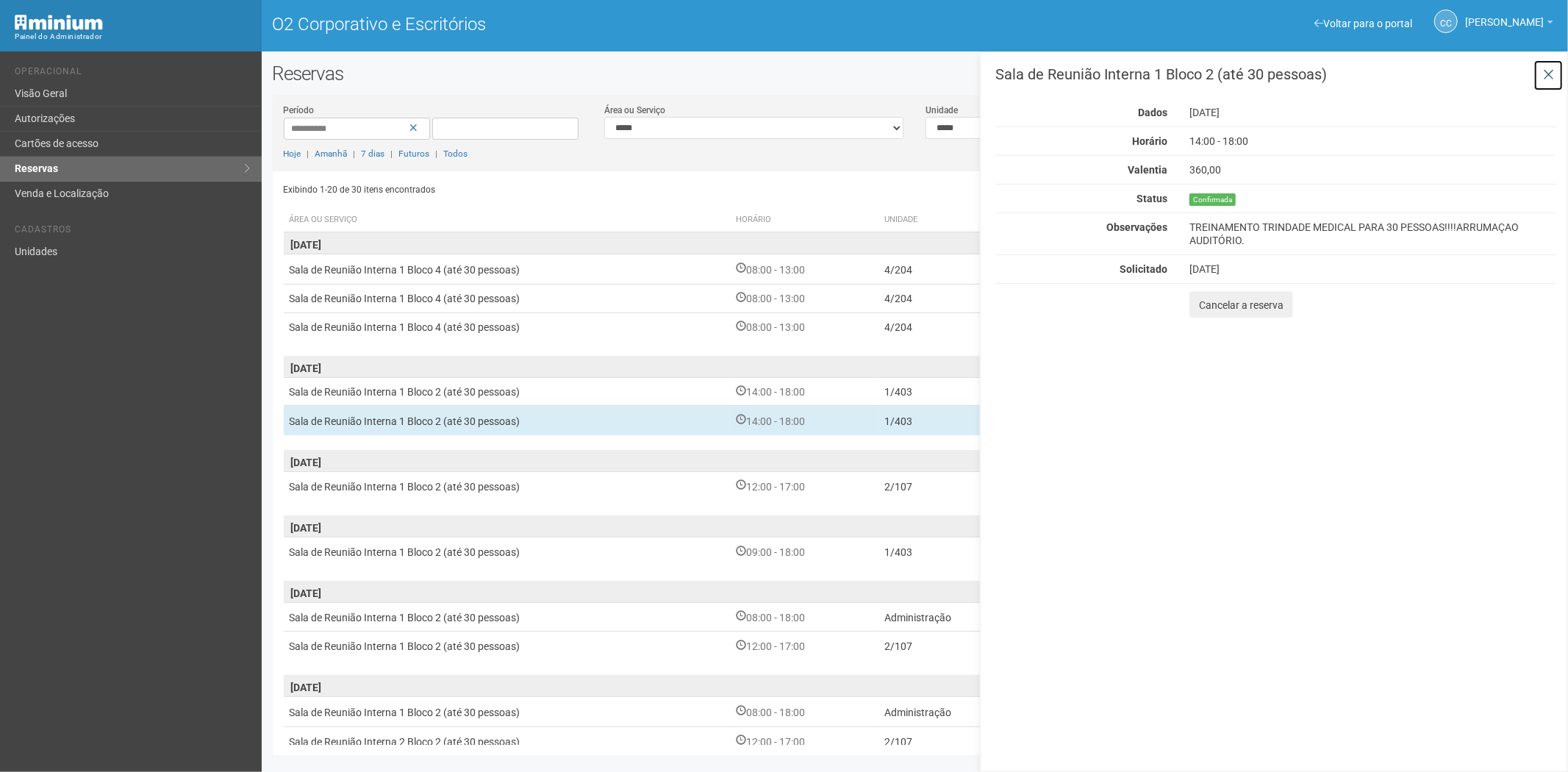
click at [1548, 72] on icon at bounding box center [1548, 75] width 11 height 15
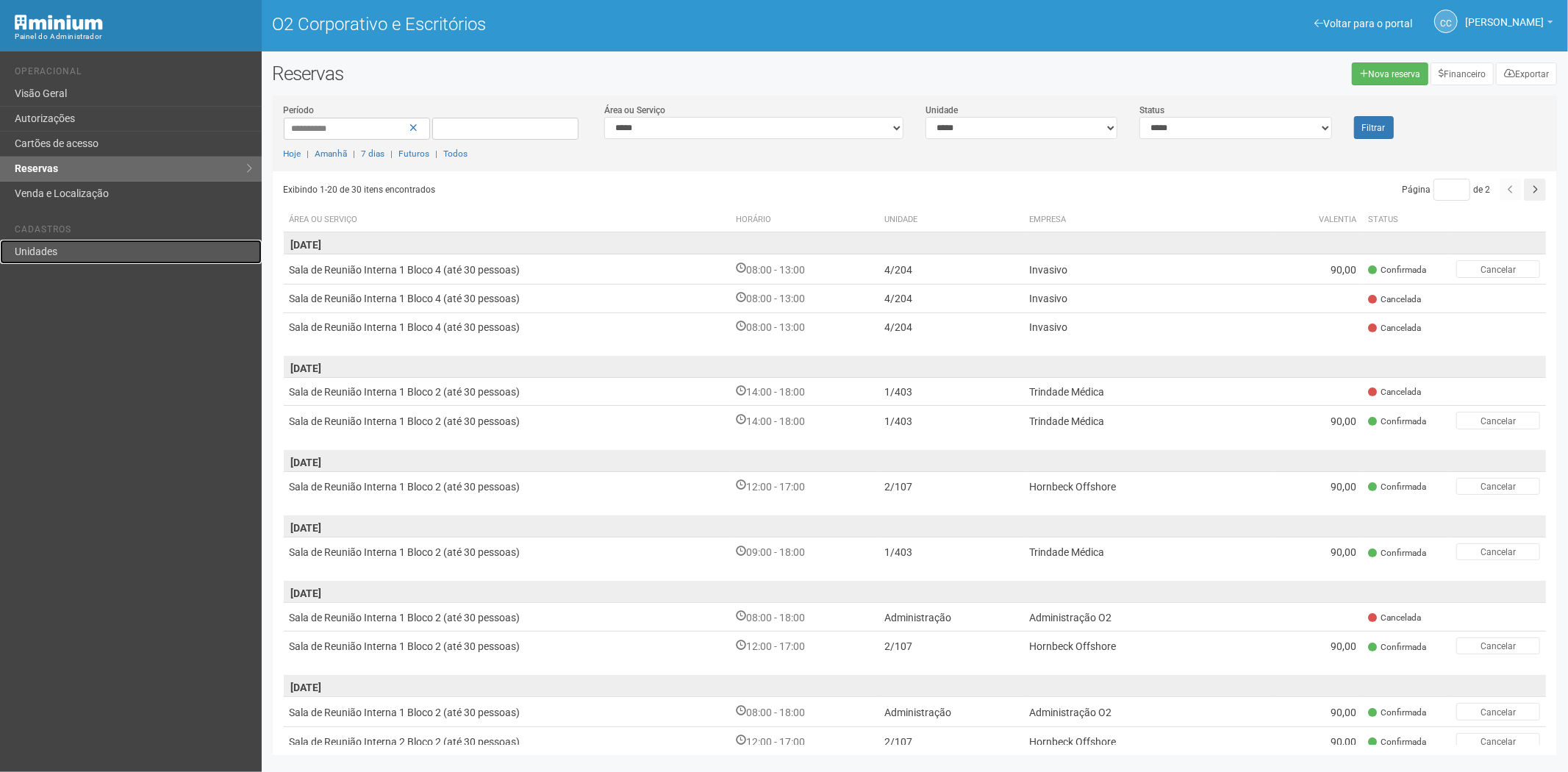
click at [49, 251] on font "Unidades" at bounding box center [36, 251] width 43 height 12
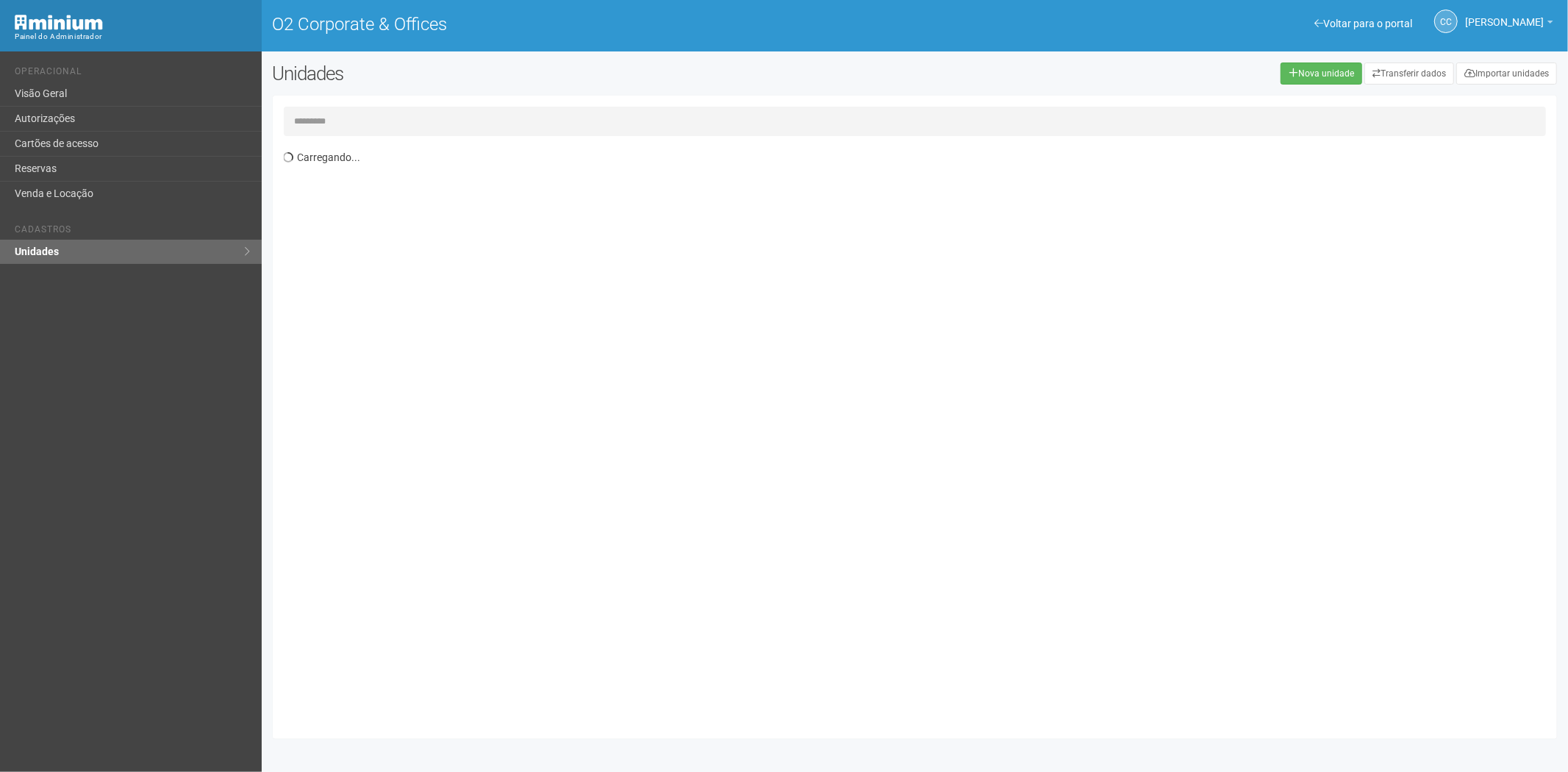
click at [349, 125] on input "text" at bounding box center [915, 121] width 1263 height 29
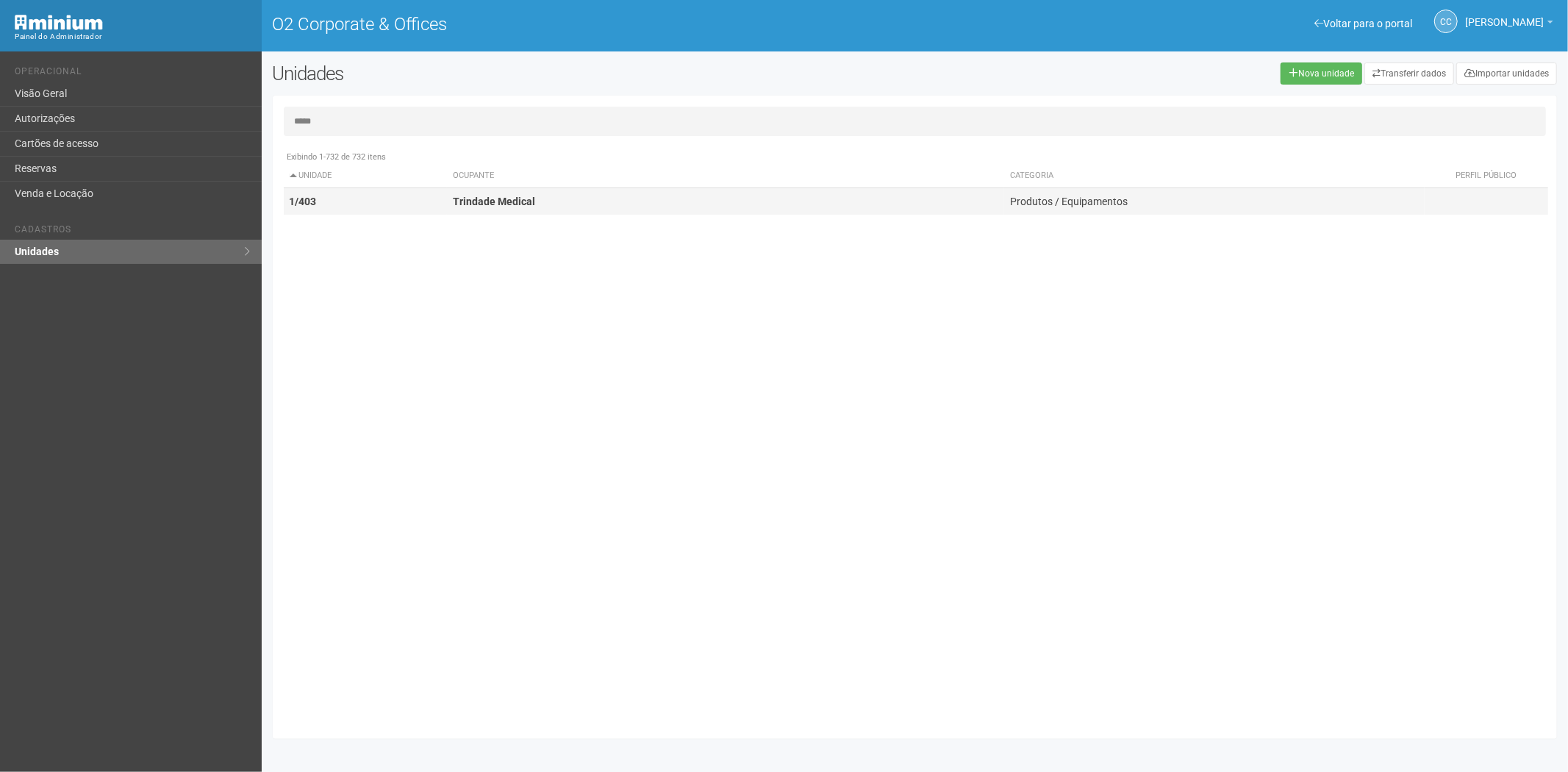
type input "*****"
drag, startPoint x: 508, startPoint y: 201, endPoint x: 469, endPoint y: 194, distance: 39.6
click at [452, 199] on td "Trindade Medical" at bounding box center [725, 202] width 557 height 28
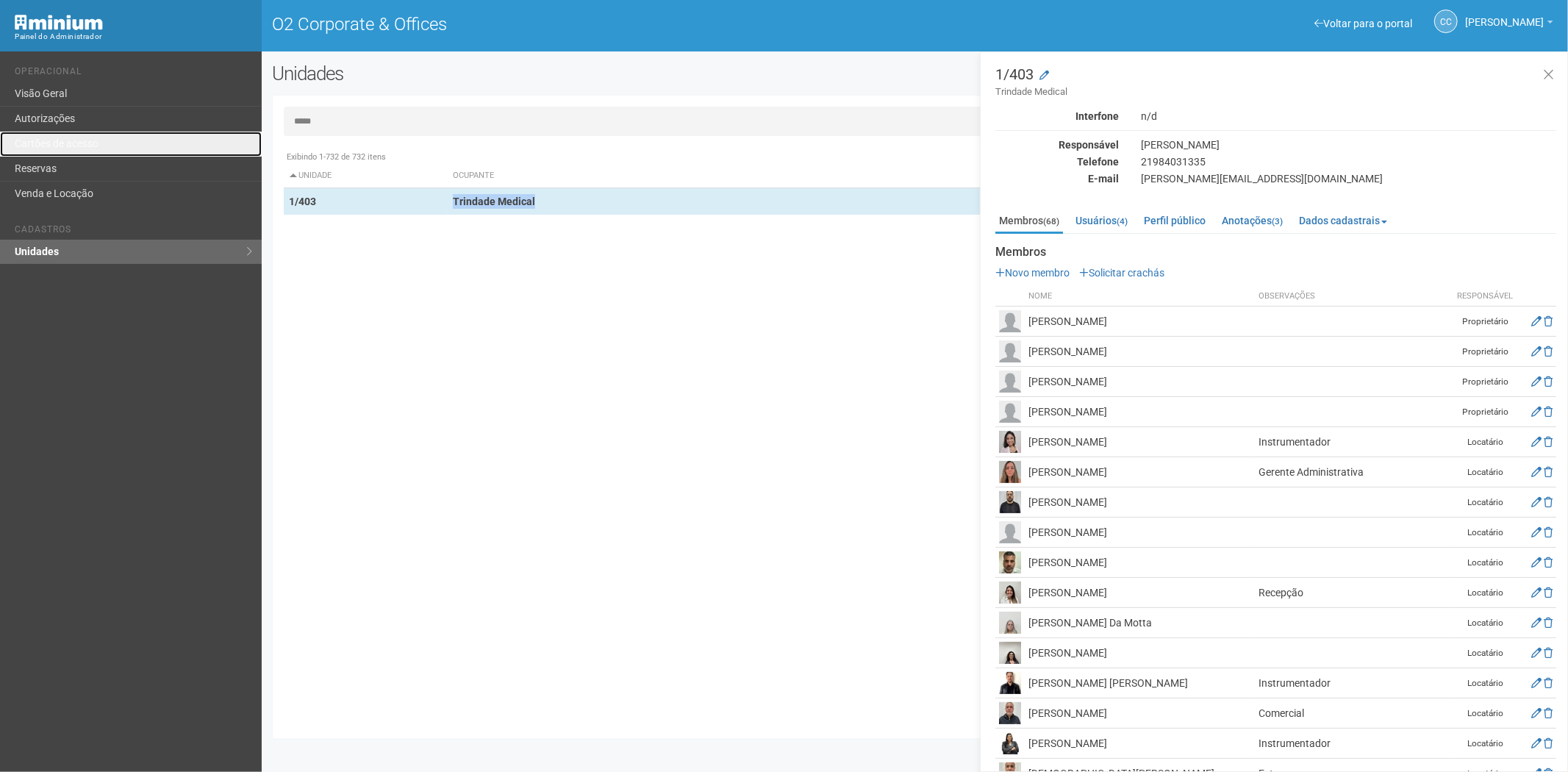
drag, startPoint x: 64, startPoint y: 136, endPoint x: 180, endPoint y: 282, distance: 186.5
click at [64, 136] on link "Cartões de acesso" at bounding box center [131, 144] width 261 height 25
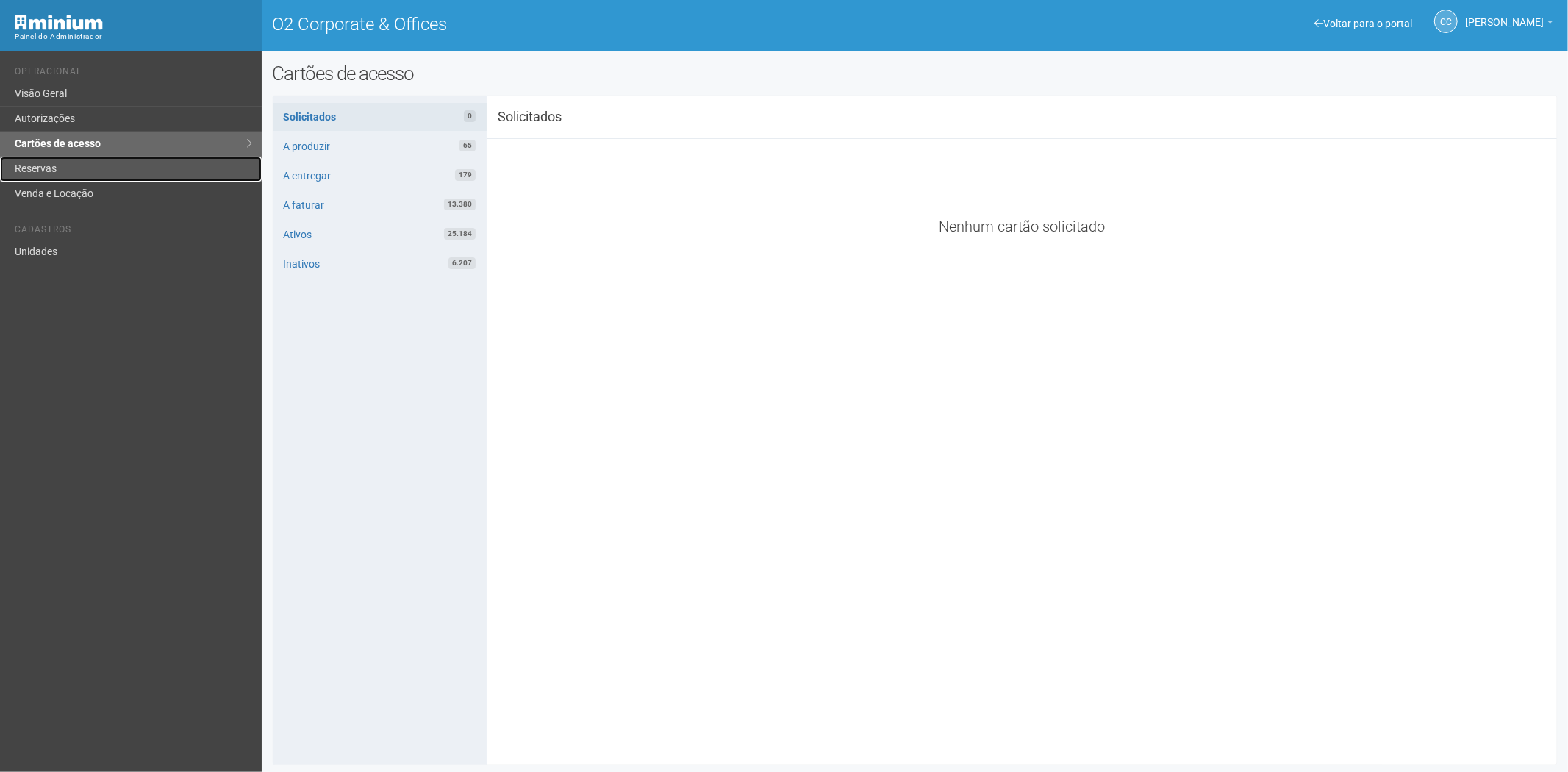
click at [125, 158] on link "Reservas" at bounding box center [131, 169] width 261 height 25
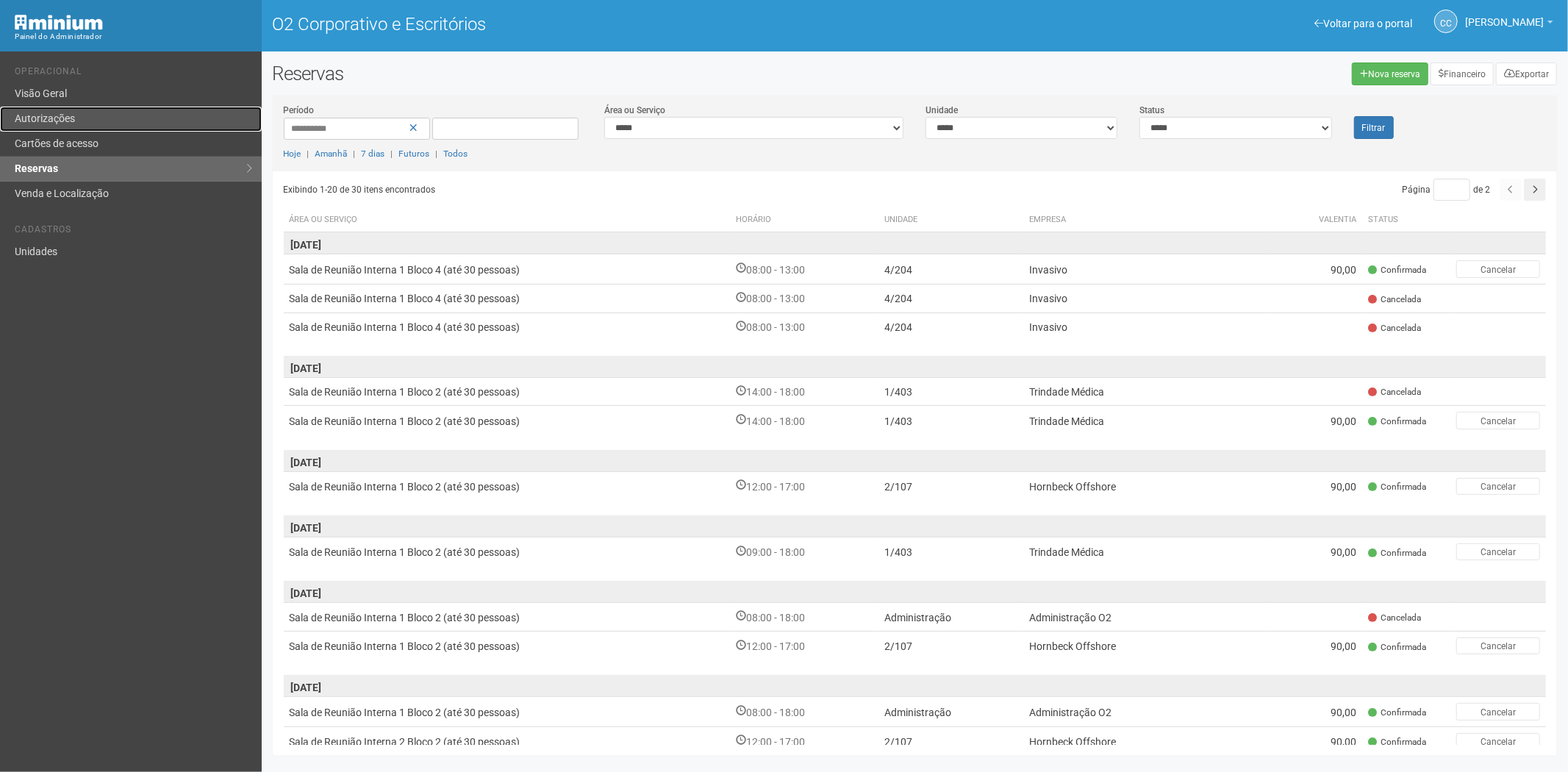
drag, startPoint x: 125, startPoint y: 117, endPoint x: 155, endPoint y: 117, distance: 30.0
click at [125, 117] on link "Autorizações" at bounding box center [131, 119] width 261 height 25
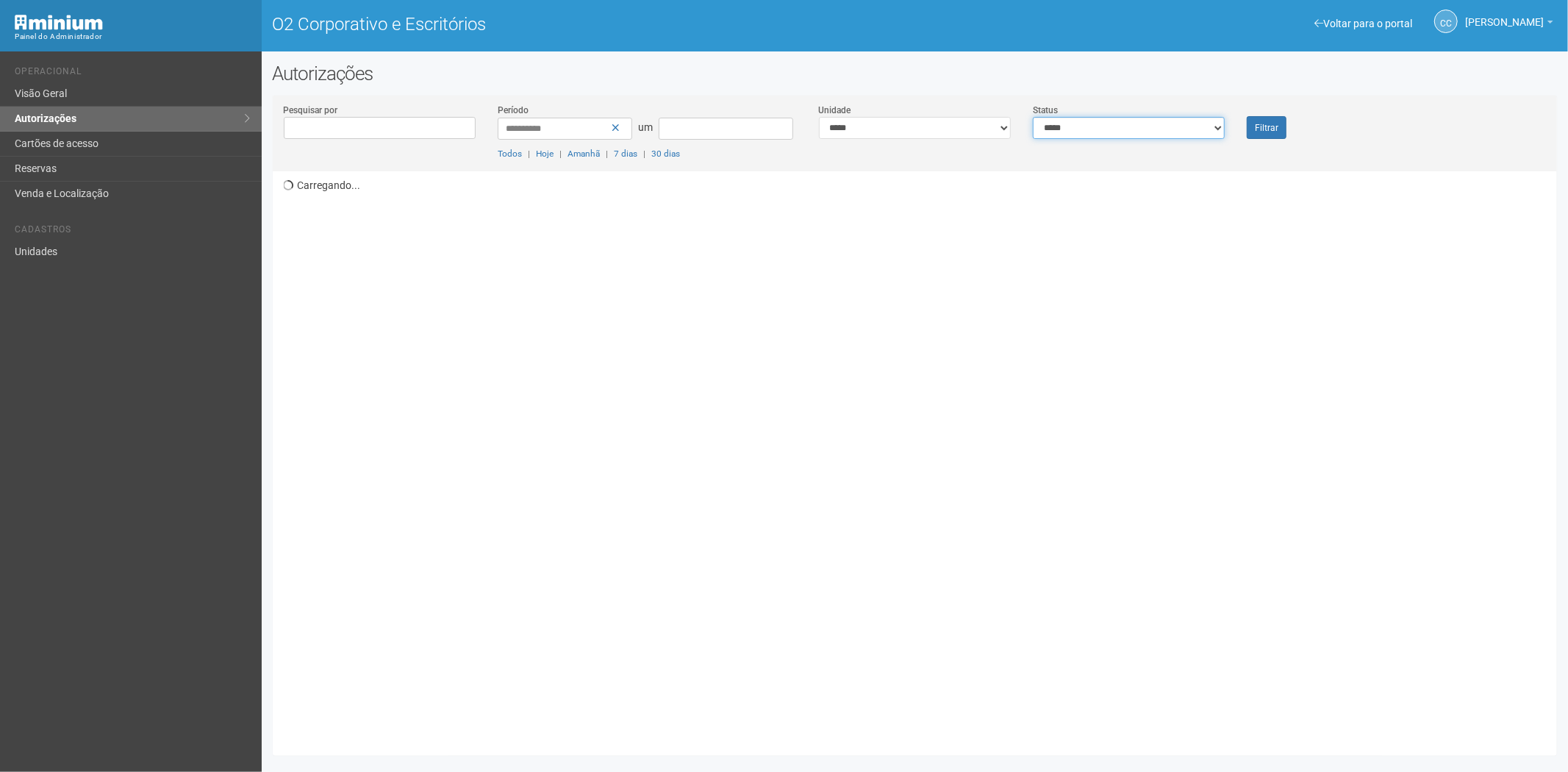
drag, startPoint x: 1076, startPoint y: 125, endPoint x: 1077, endPoint y: 138, distance: 13.0
click at [1076, 125] on select "**********" at bounding box center [1129, 128] width 192 height 22
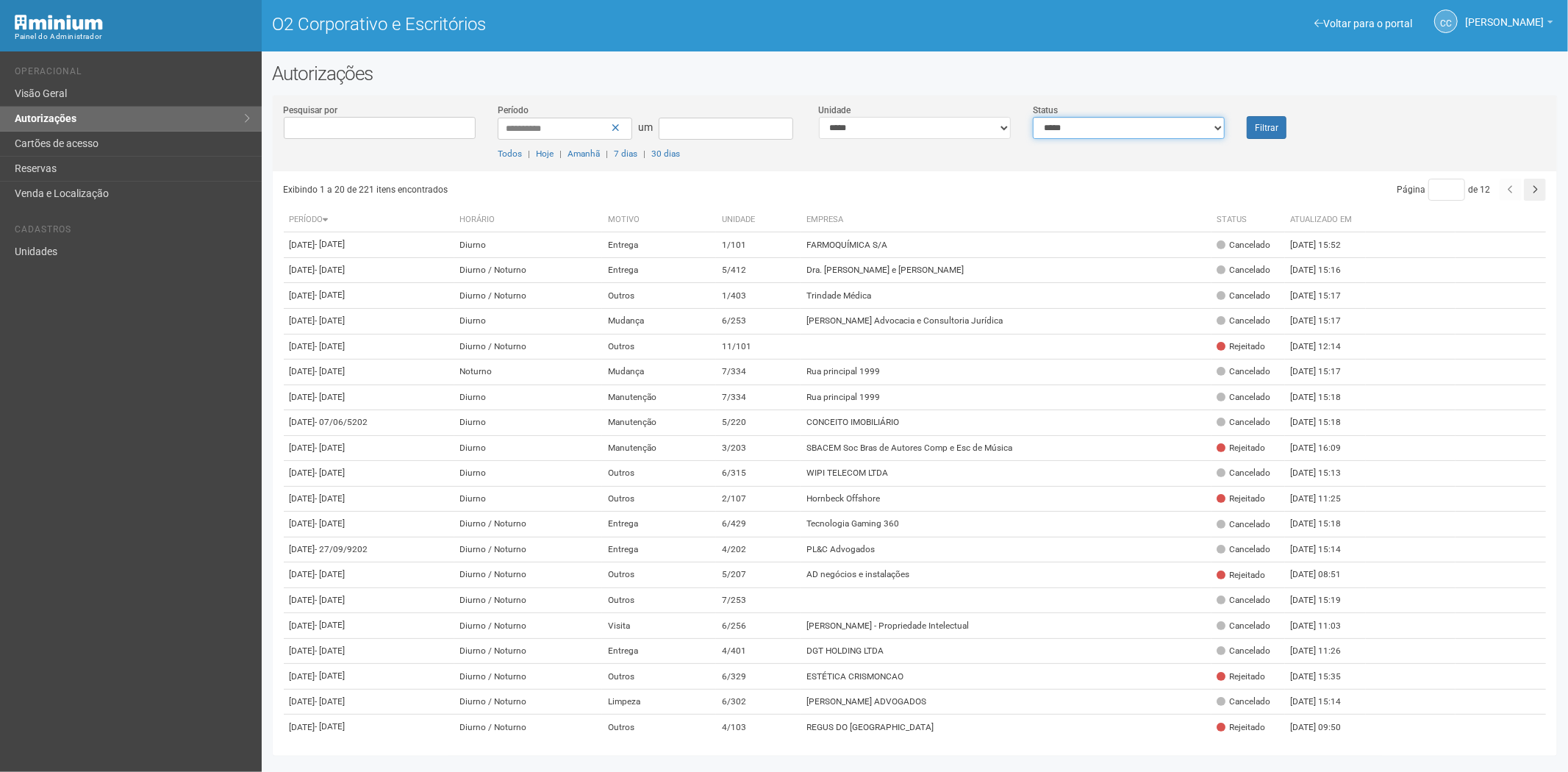
select select "*"
click at [1033, 117] on select "**********" at bounding box center [1129, 128] width 192 height 22
click at [1276, 129] on font "Filtrar" at bounding box center [1267, 128] width 23 height 11
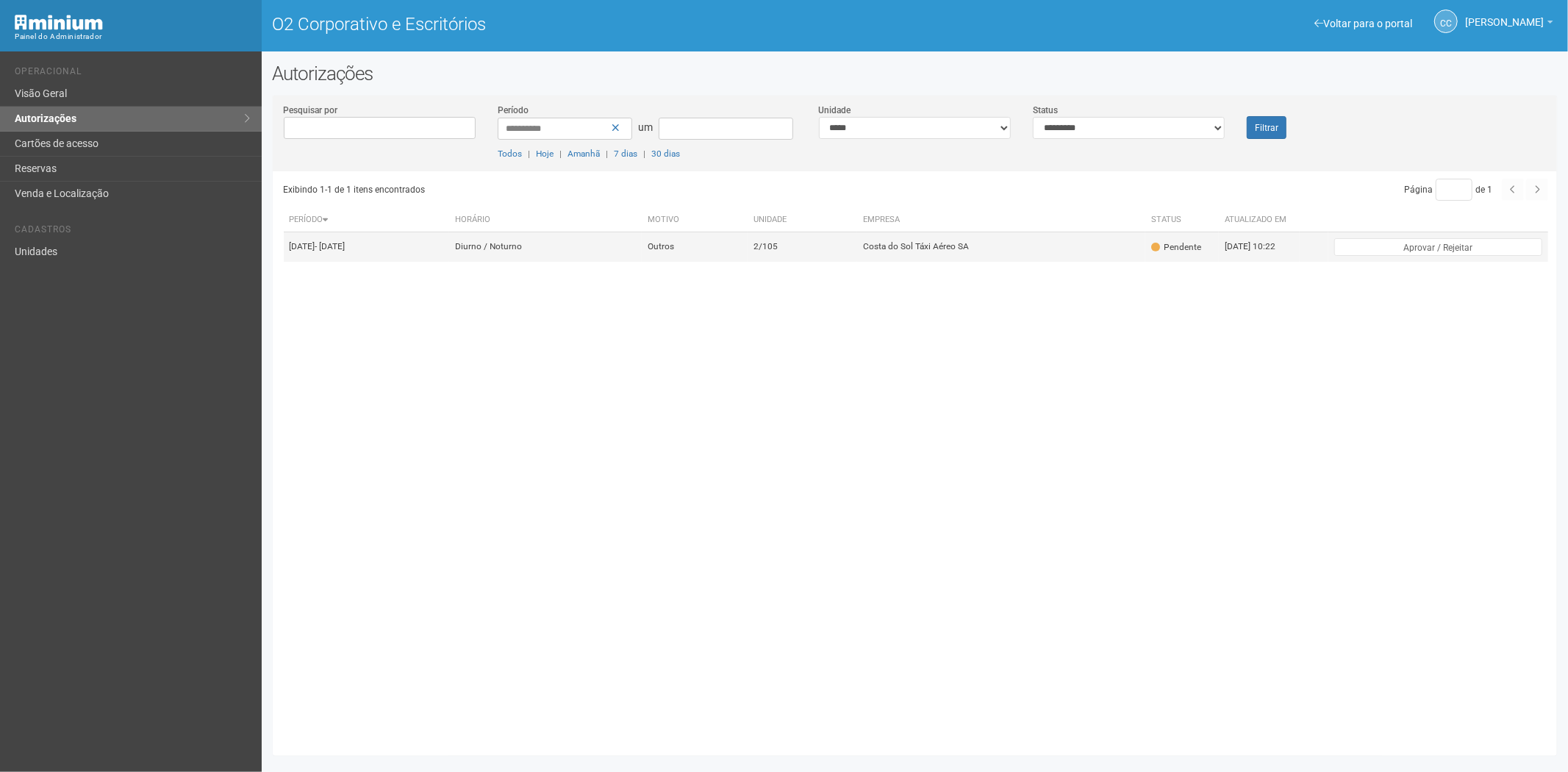
click at [857, 250] on td "2/105" at bounding box center [802, 246] width 109 height 29
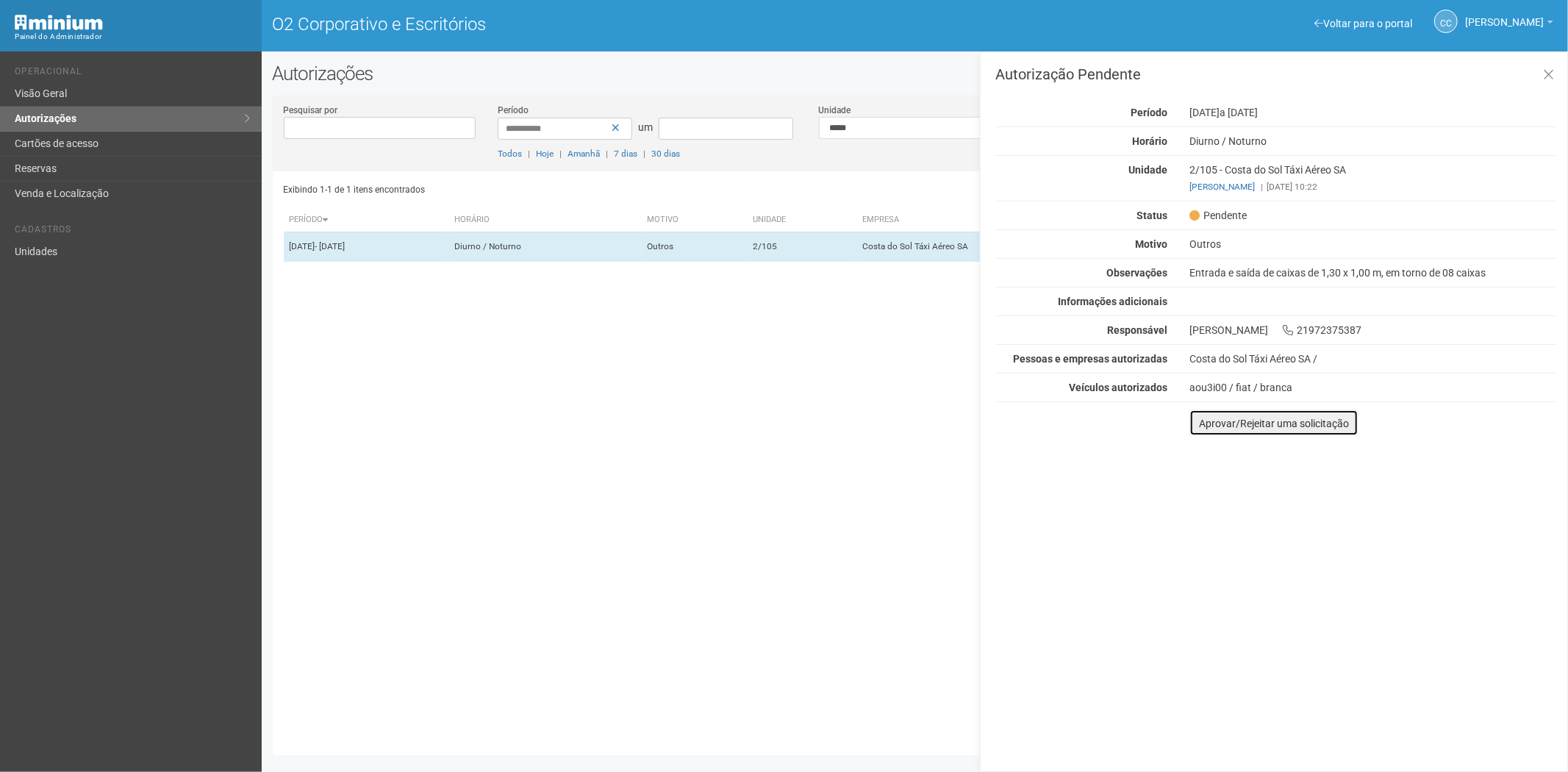
click at [1218, 429] on font "Aprovar/Rejeitar uma solicitação" at bounding box center [1274, 423] width 150 height 12
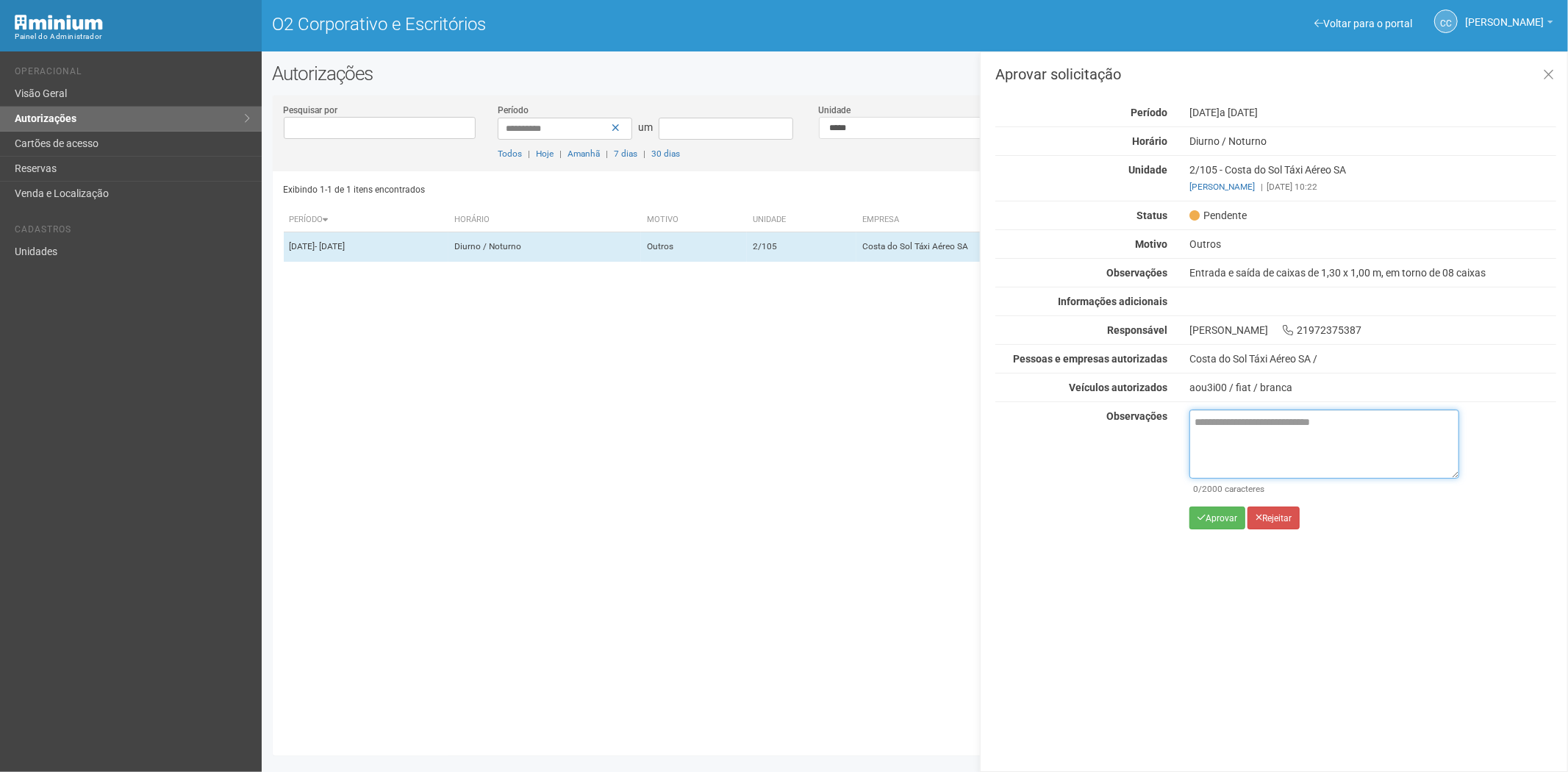
click at [1250, 454] on textarea at bounding box center [1324, 445] width 270 height 69
paste textarea "**********"
type textarea "**********"
drag, startPoint x: 1289, startPoint y: 428, endPoint x: 1182, endPoint y: 421, distance: 107.2
click at [1182, 421] on div "**********" at bounding box center [1324, 475] width 292 height 131
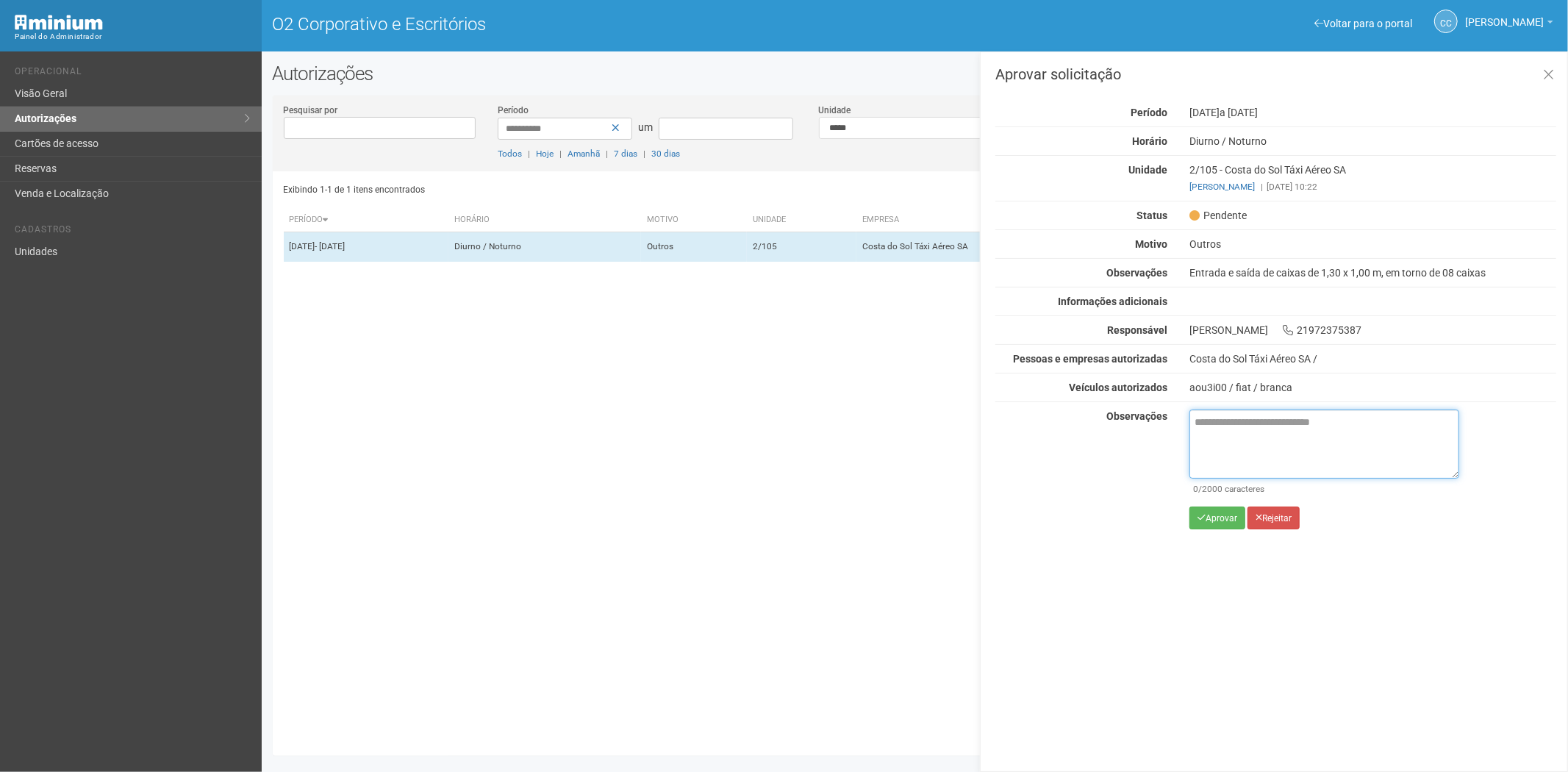
click at [1254, 442] on textarea at bounding box center [1324, 445] width 270 height 69
paste textarea "**********"
type textarea "**********"
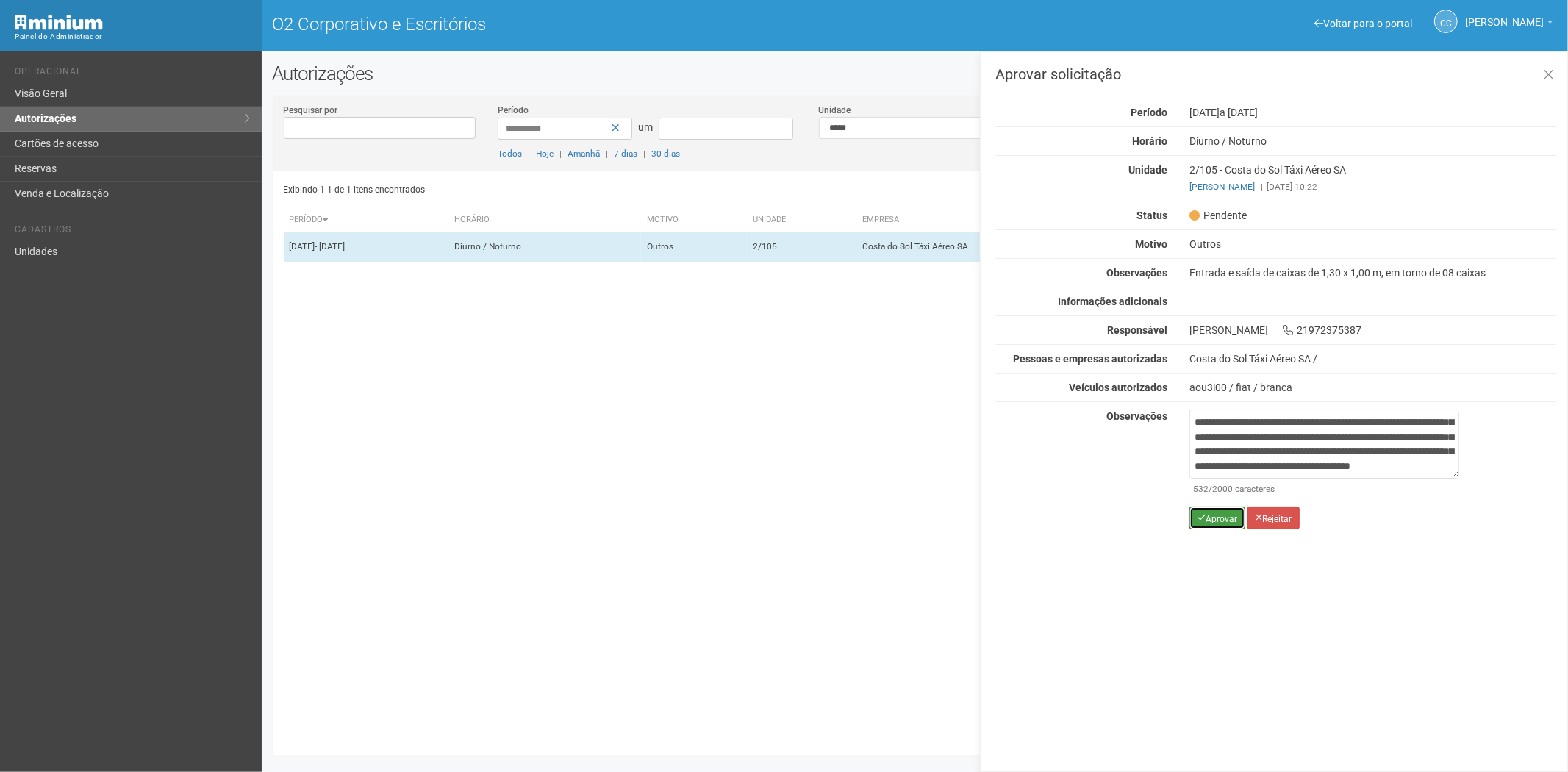
click at [1206, 521] on font "Aprovar" at bounding box center [1221, 519] width 32 height 11
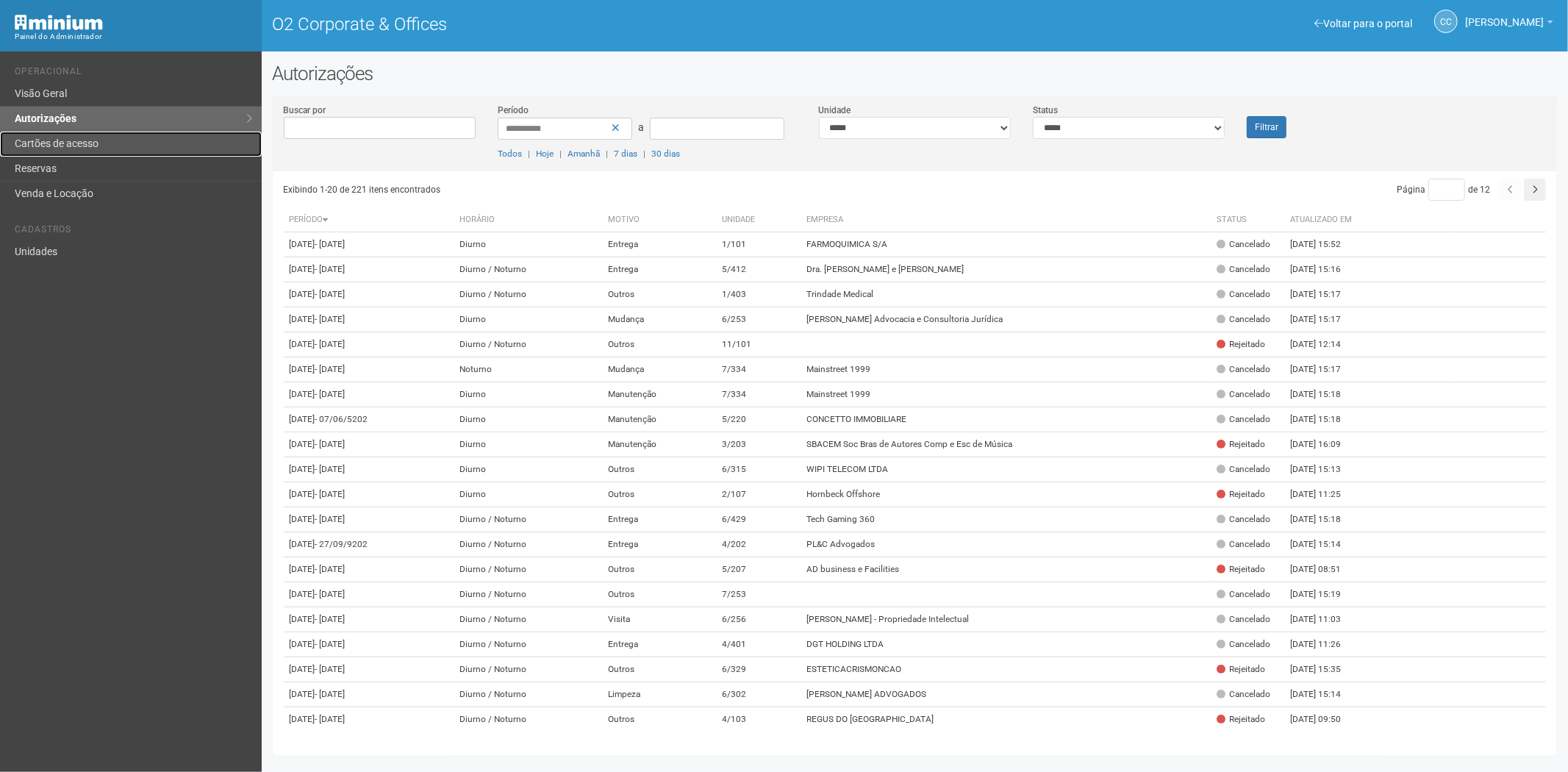
click at [54, 149] on link "Cartões de acesso" at bounding box center [131, 144] width 261 height 25
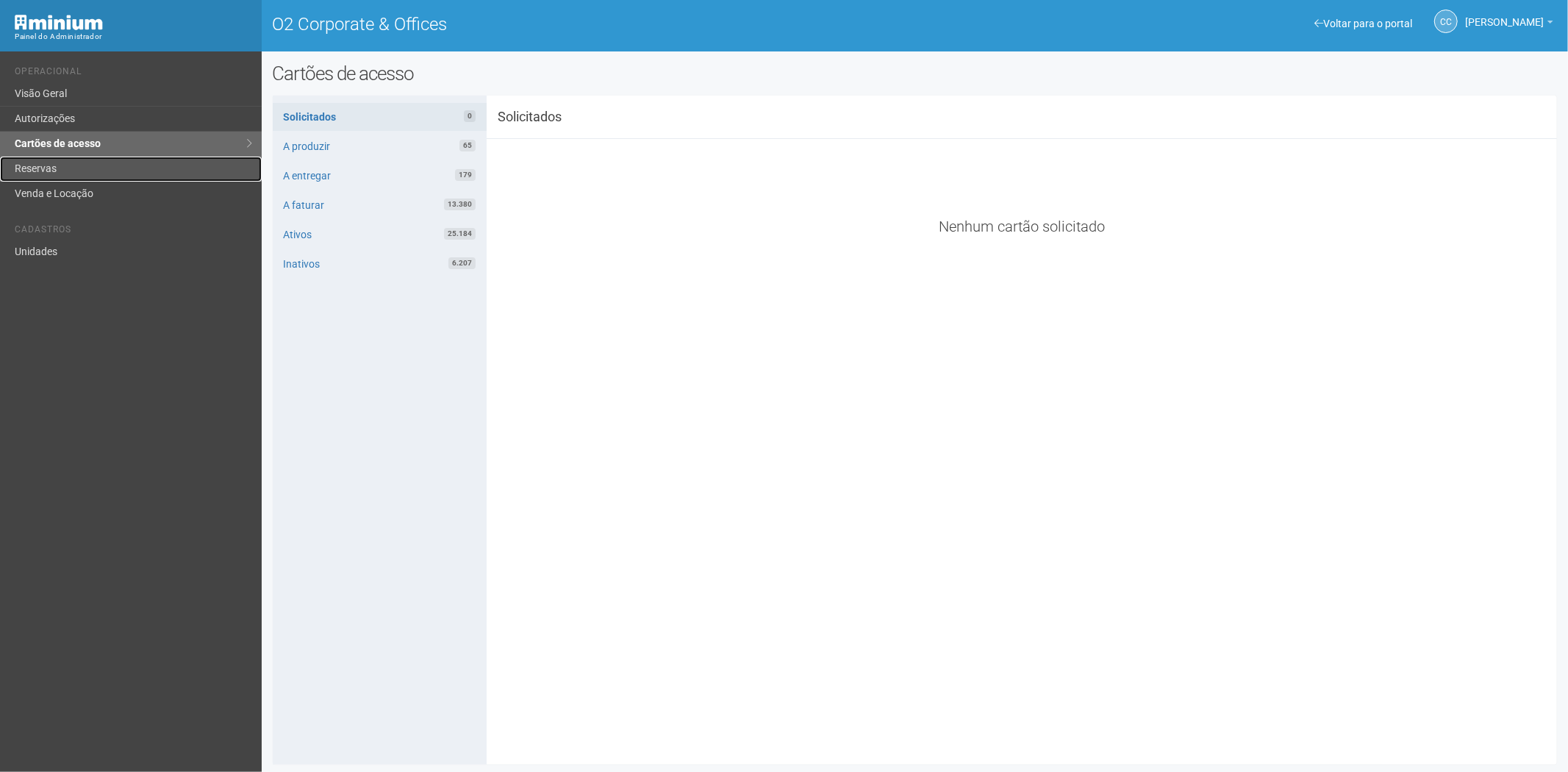
click at [71, 164] on link "Reservas" at bounding box center [131, 169] width 261 height 25
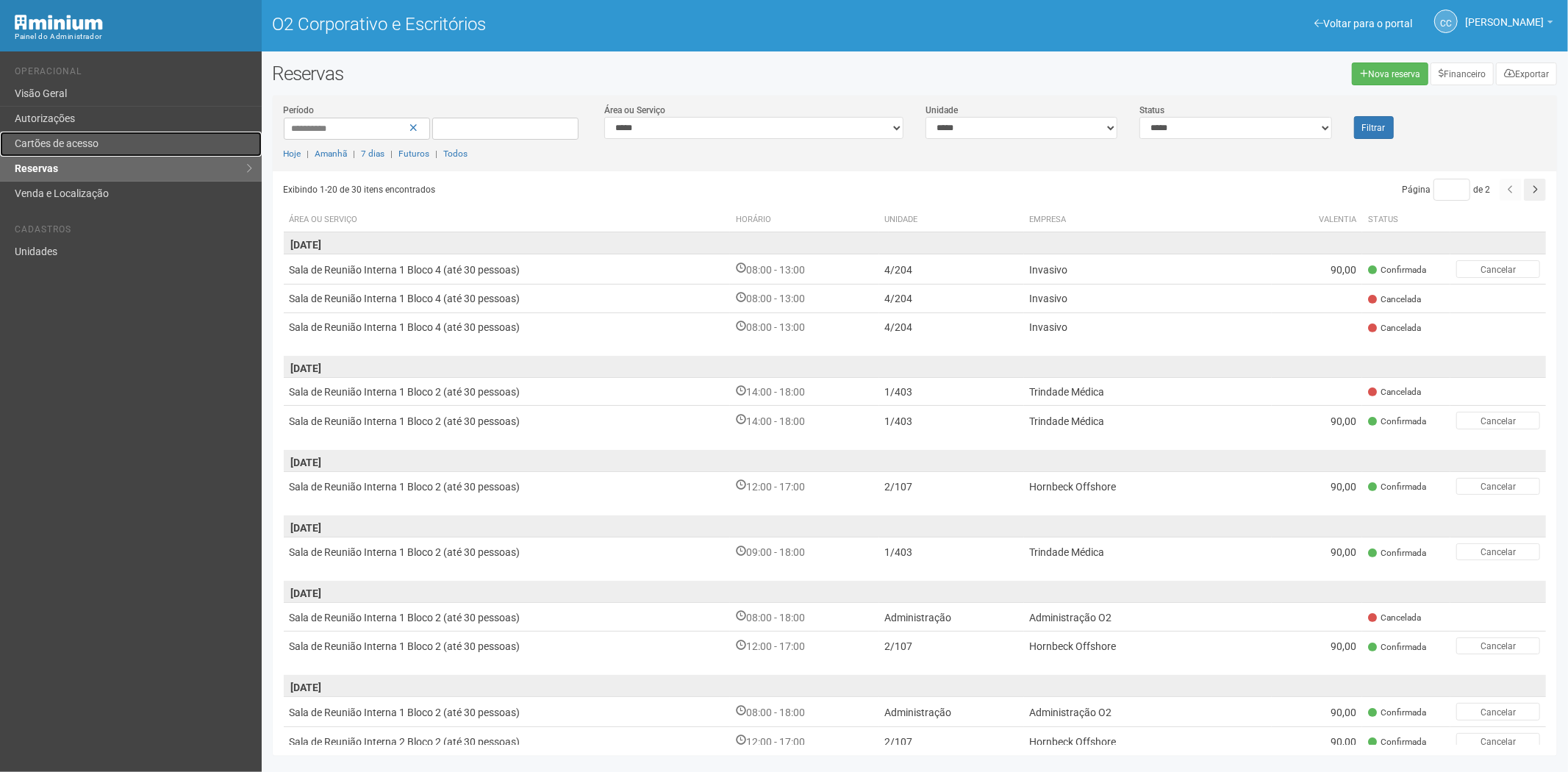
click at [61, 146] on font "Cartões de acesso" at bounding box center [57, 143] width 84 height 12
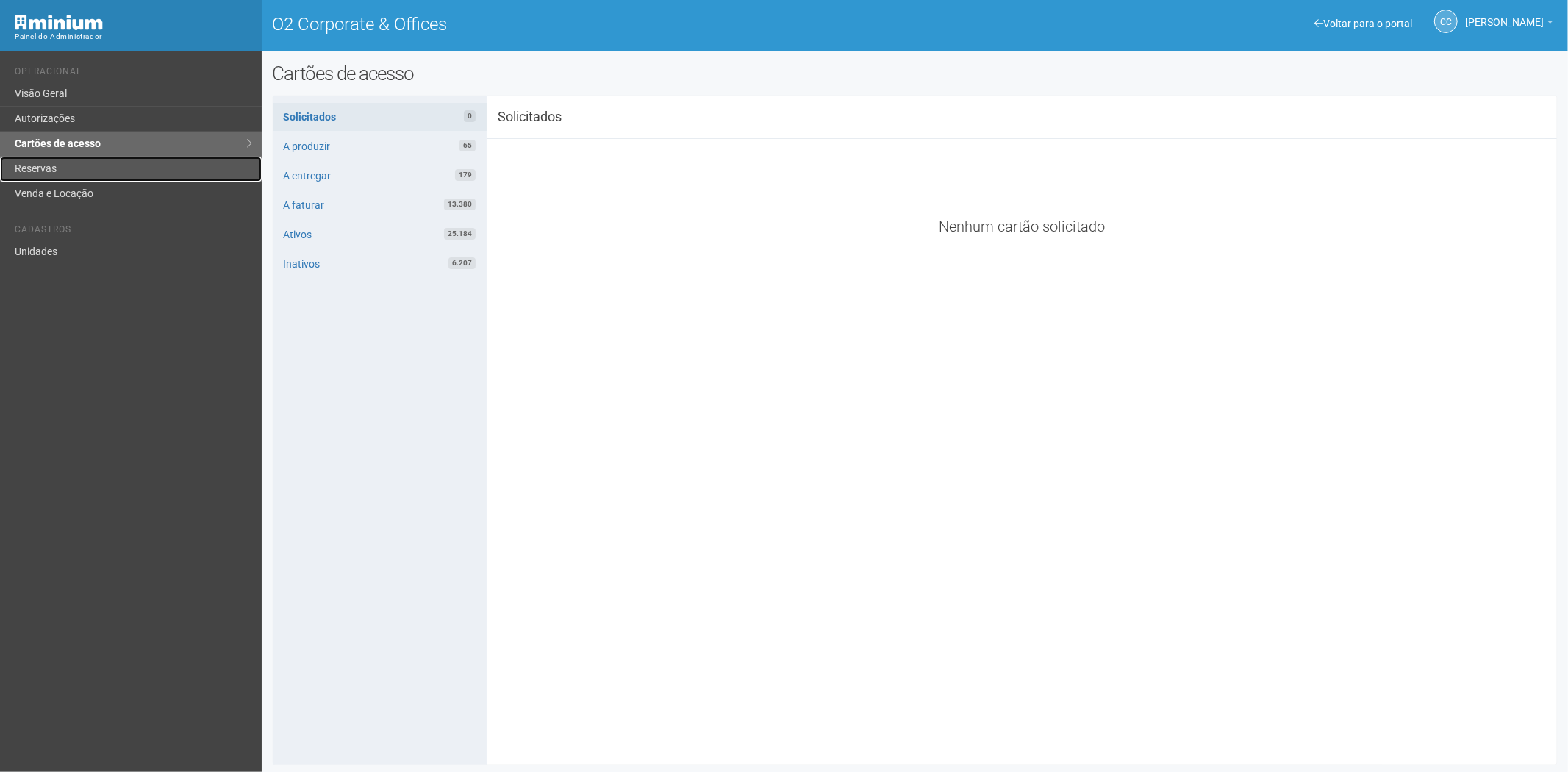
click at [83, 165] on link "Reservas" at bounding box center [131, 169] width 261 height 25
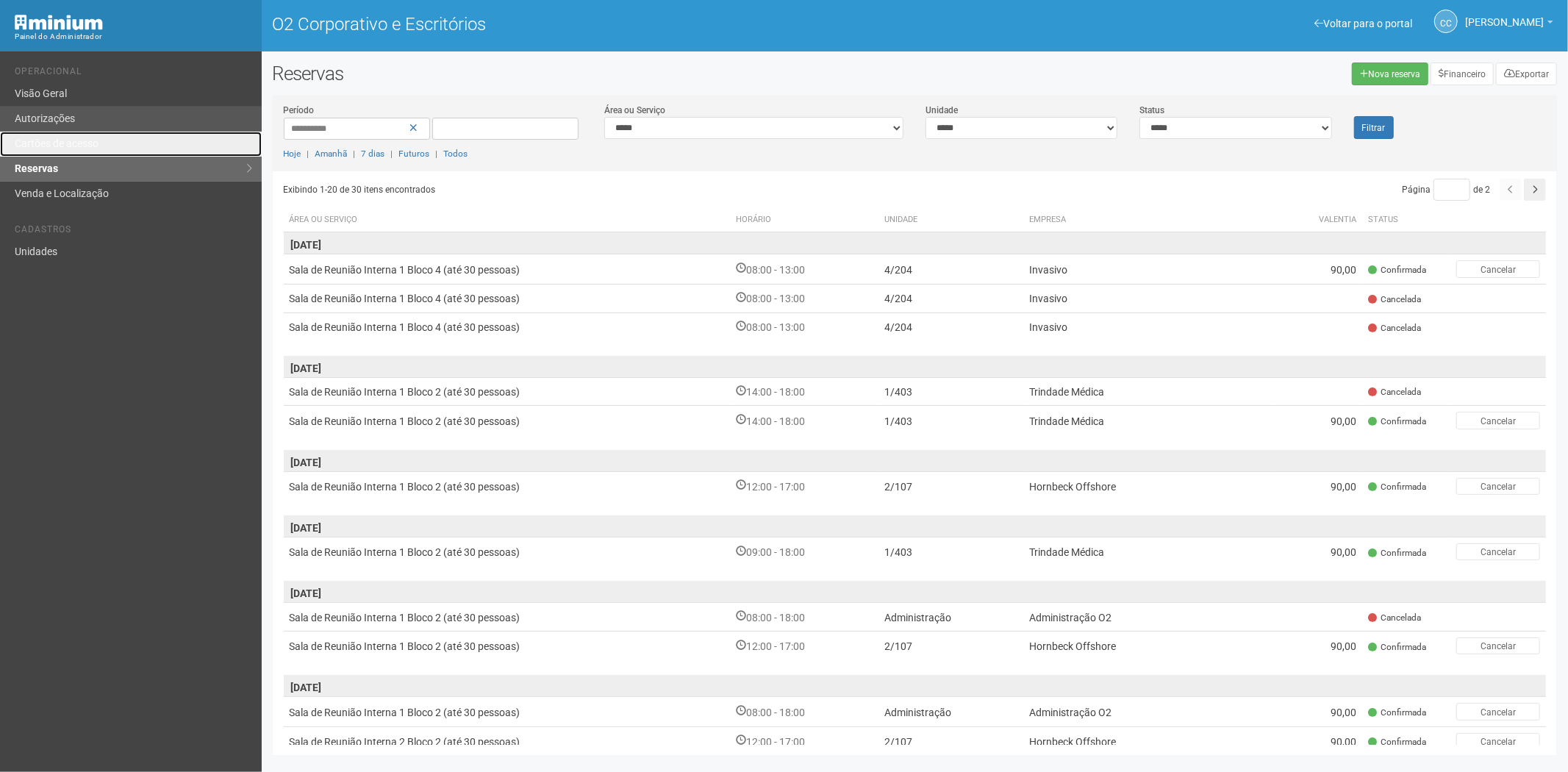
drag, startPoint x: 76, startPoint y: 133, endPoint x: 76, endPoint y: 121, distance: 12.0
click at [76, 133] on link "Cartões de acesso" at bounding box center [131, 144] width 261 height 25
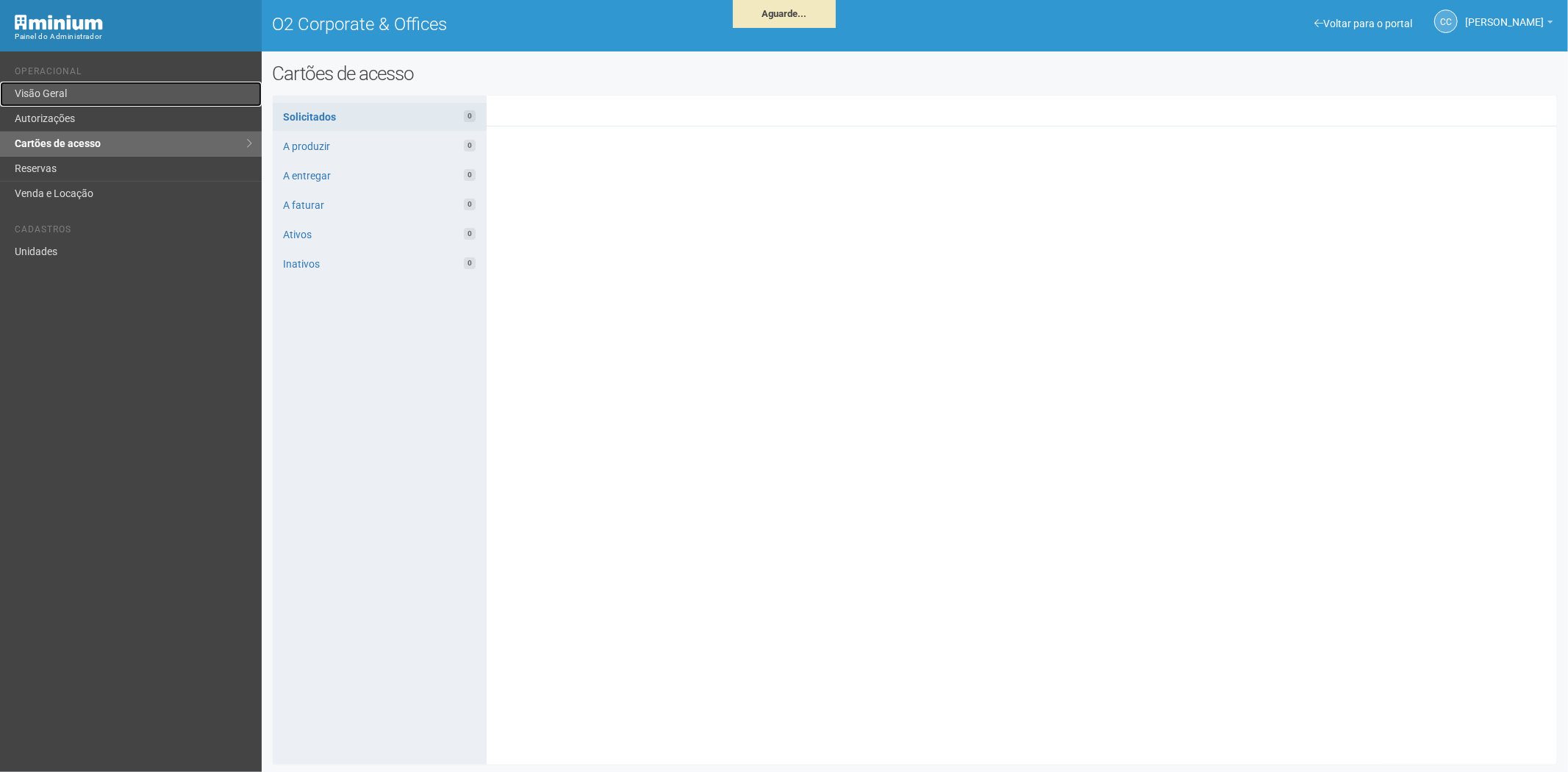
click at [70, 96] on link "Visão Geral" at bounding box center [131, 94] width 261 height 25
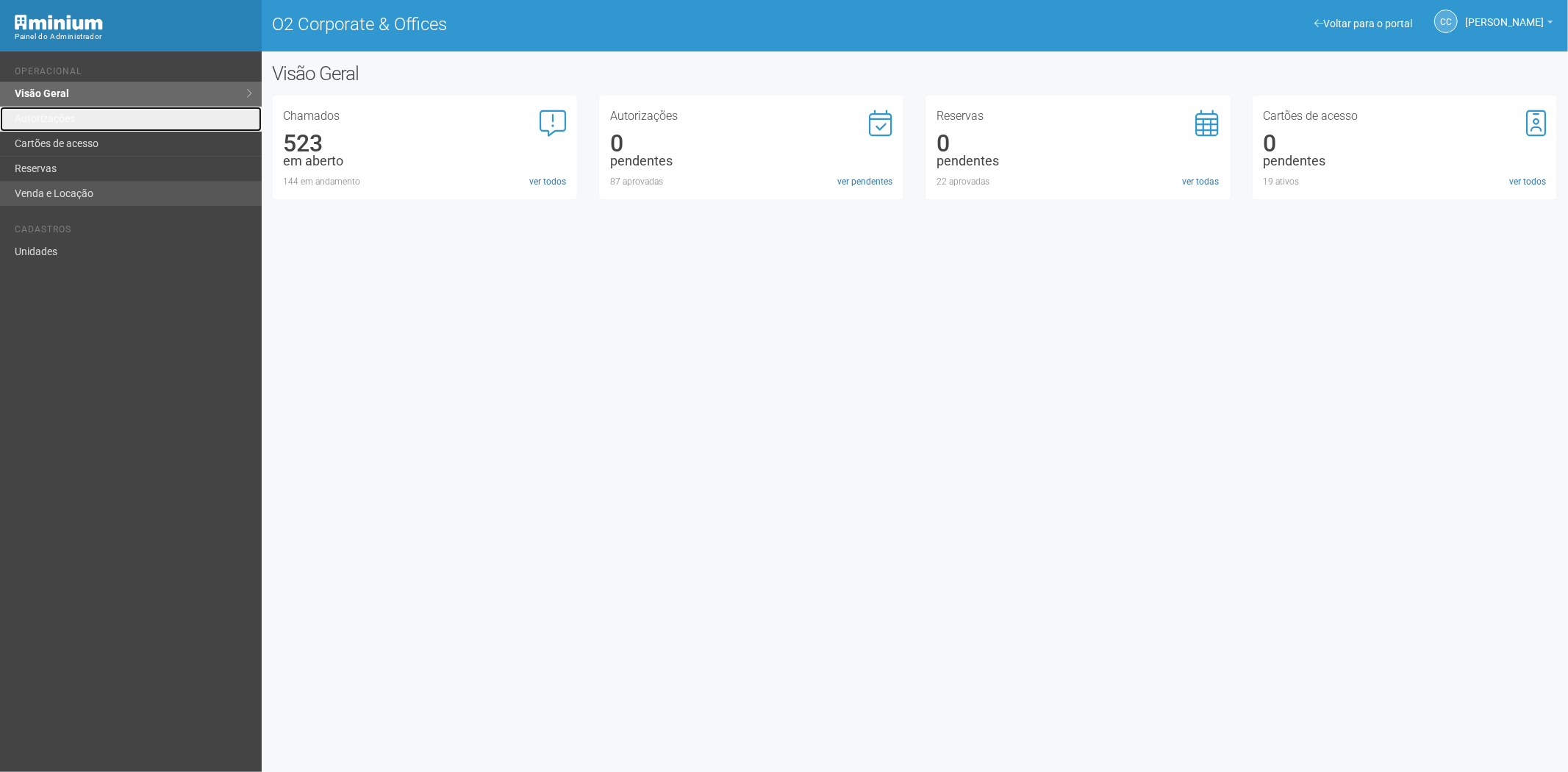
drag, startPoint x: 49, startPoint y: 121, endPoint x: 138, endPoint y: 198, distance: 117.7
click at [49, 121] on link "Autorizações" at bounding box center [131, 119] width 261 height 25
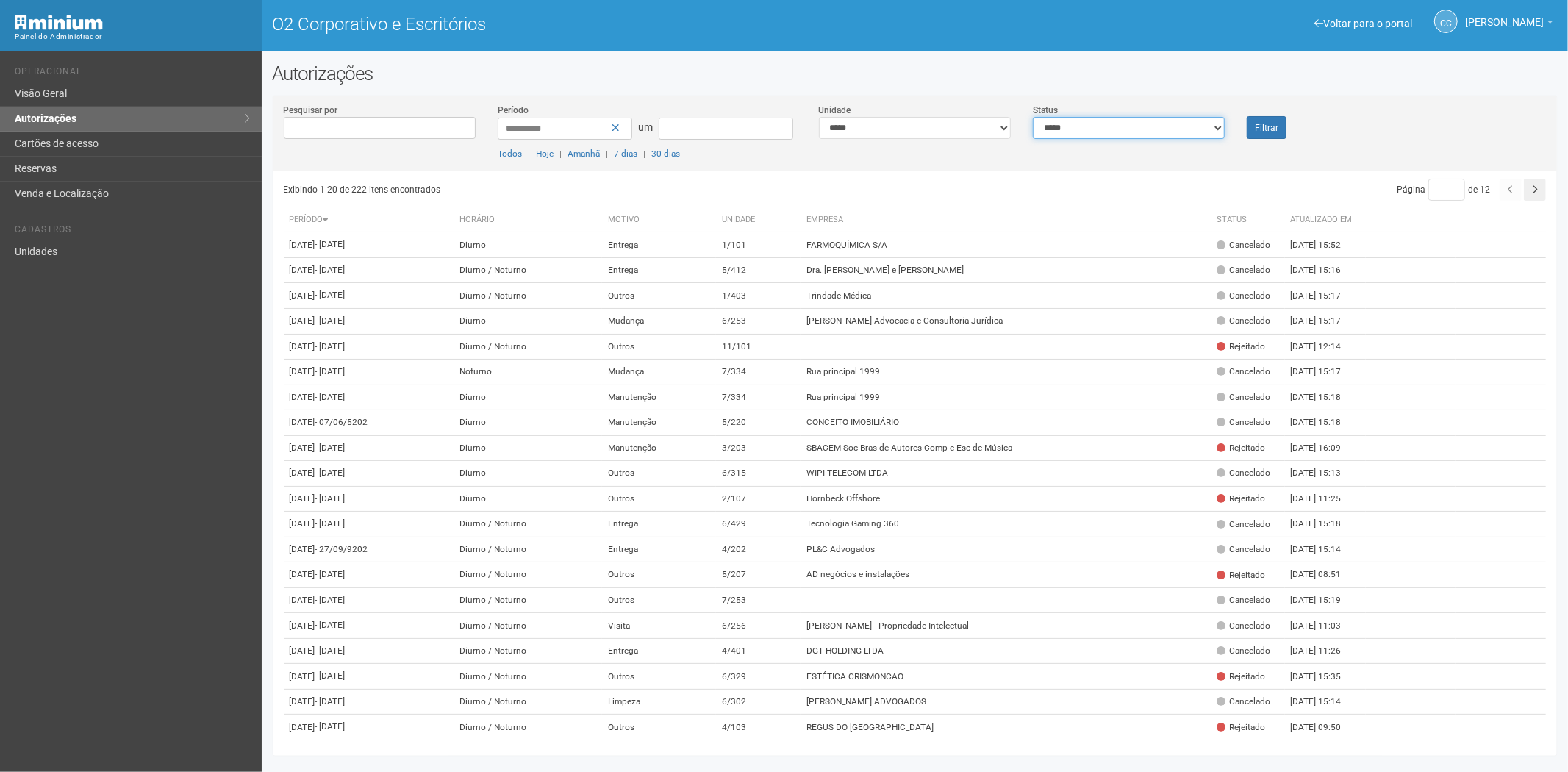
drag, startPoint x: 1127, startPoint y: 121, endPoint x: 1111, endPoint y: 137, distance: 22.6
click at [1127, 121] on select "**********" at bounding box center [1129, 128] width 192 height 22
click at [1033, 117] on select "**********" at bounding box center [1129, 128] width 192 height 22
drag, startPoint x: 1154, startPoint y: 130, endPoint x: 1149, endPoint y: 135, distance: 7.1
click at [1154, 130] on select "**********" at bounding box center [1129, 128] width 192 height 22
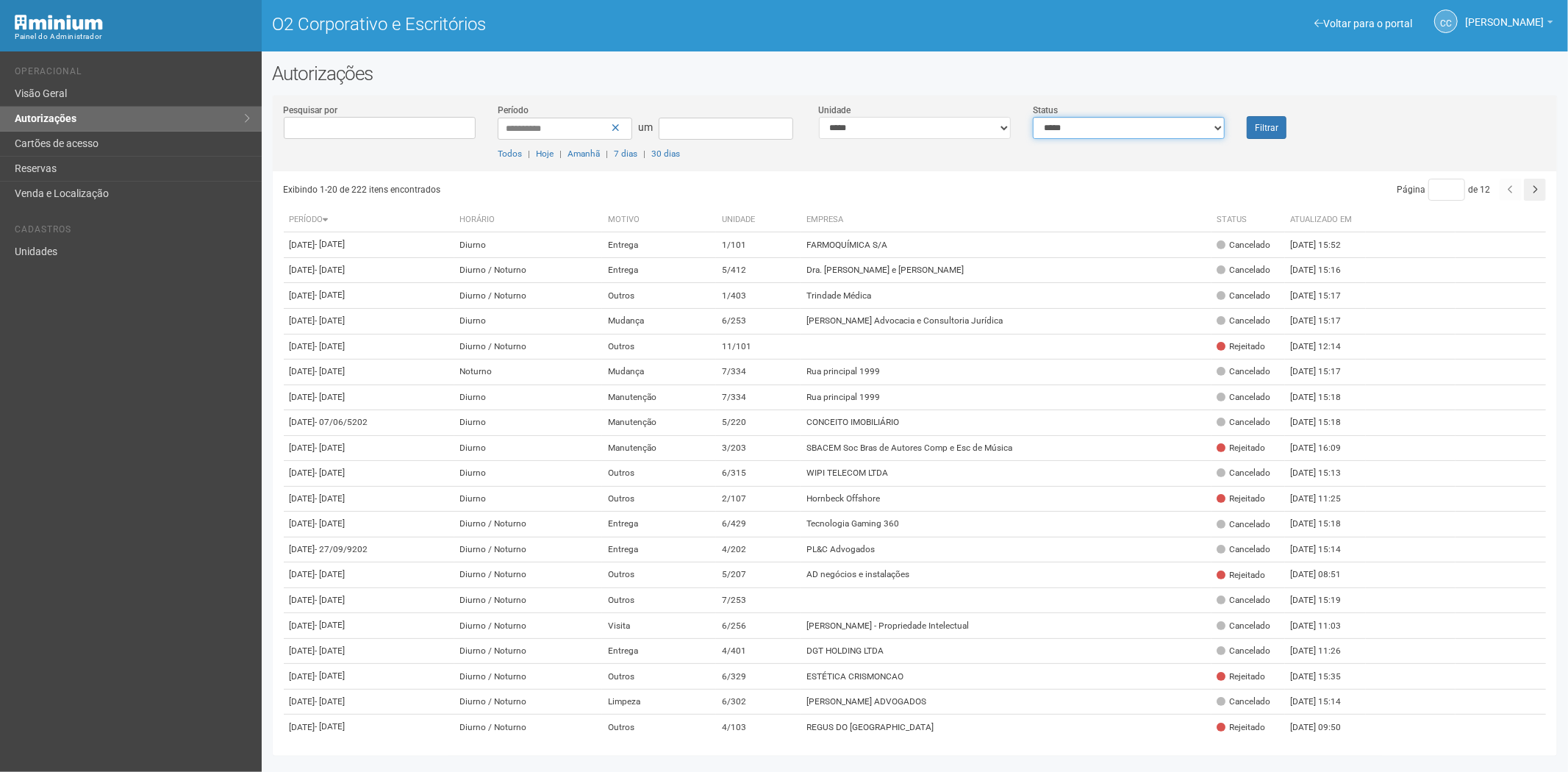
select select "*"
click at [1033, 117] on select "**********" at bounding box center [1129, 128] width 192 height 22
click at [1269, 127] on font "Filtrar" at bounding box center [1267, 128] width 23 height 11
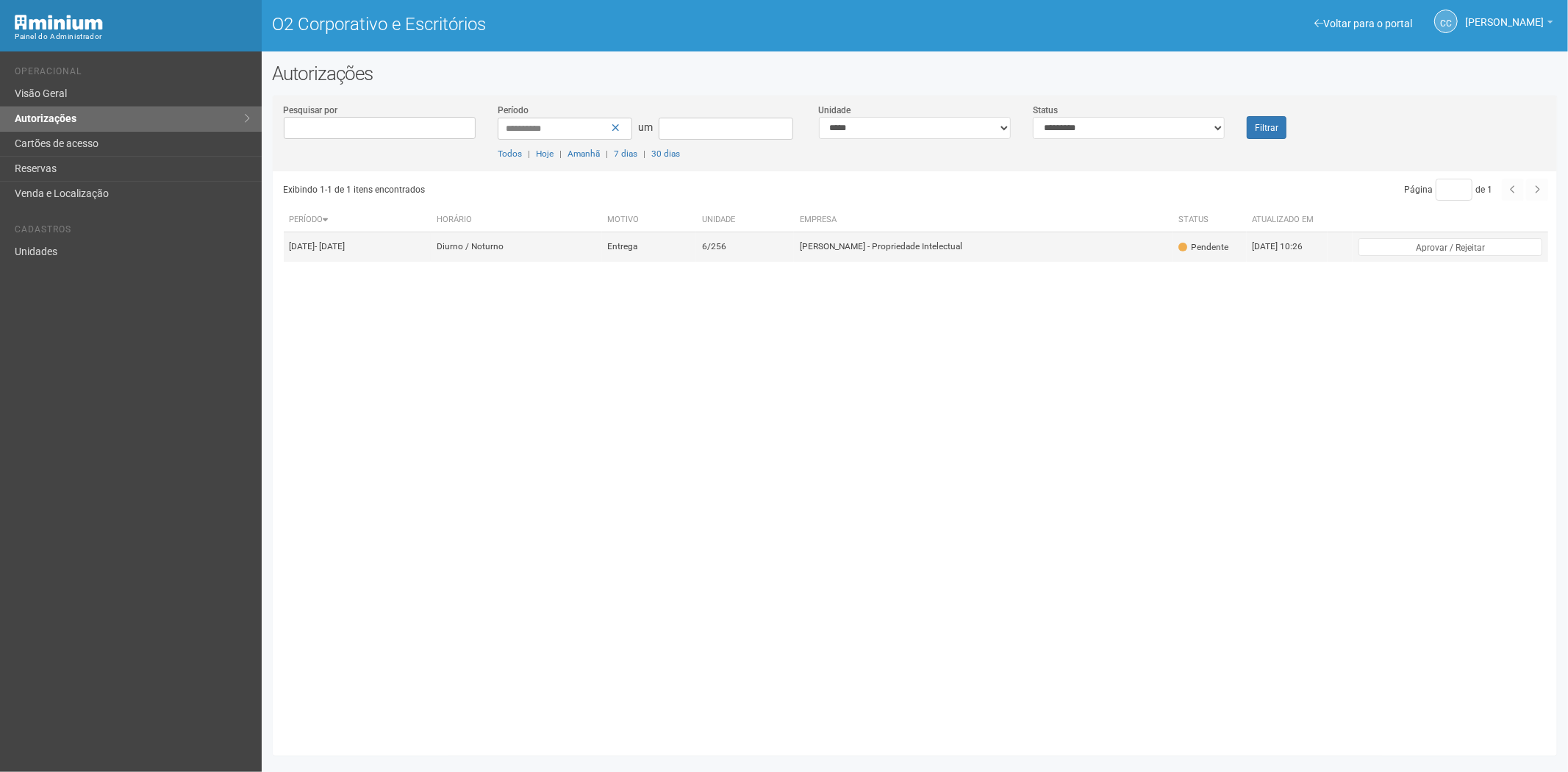
click at [597, 247] on td "Diurno / Noturno" at bounding box center [516, 246] width 172 height 29
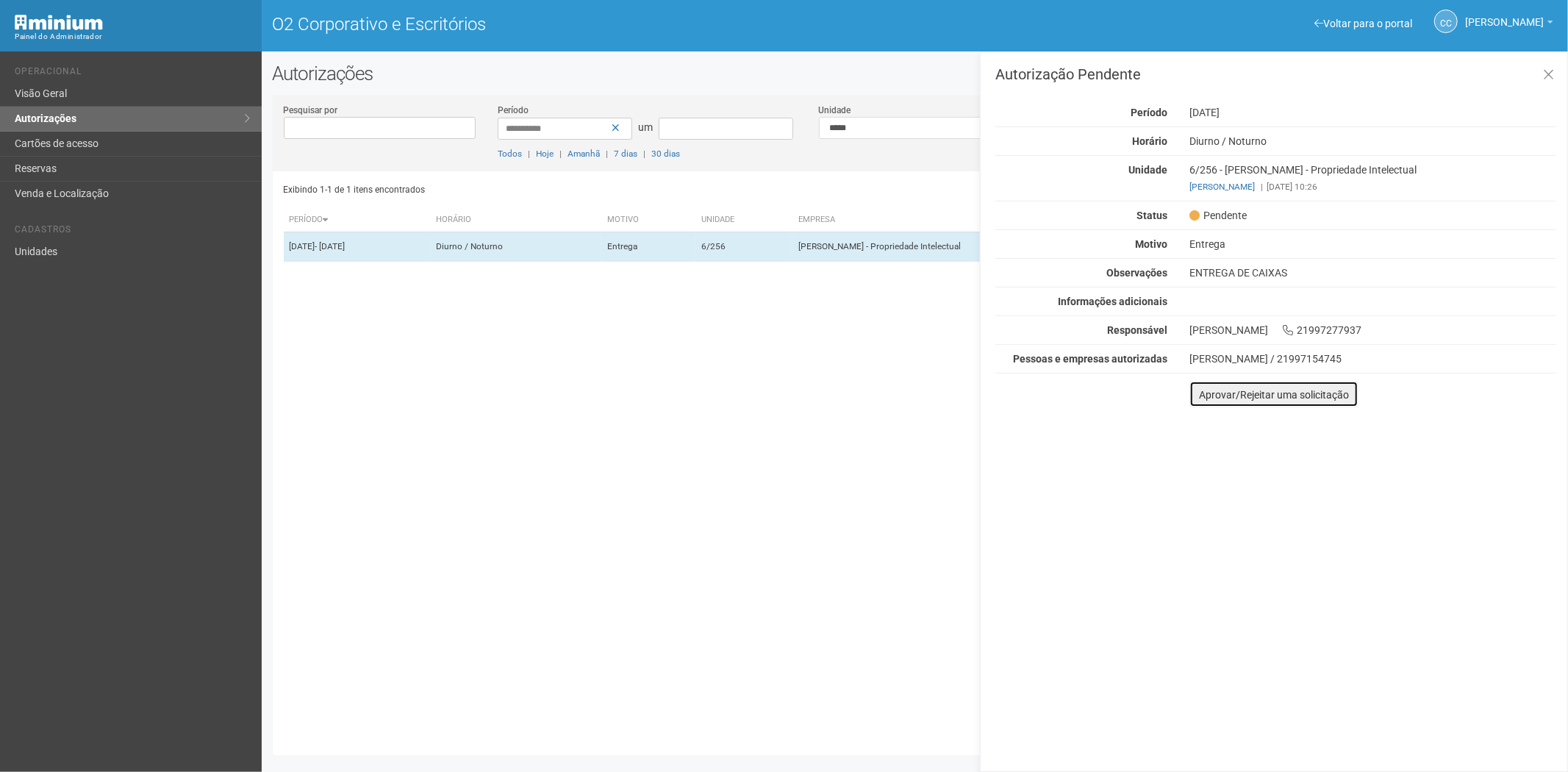
click at [1206, 398] on font "Aprovar/Rejeitar uma solicitação" at bounding box center [1274, 395] width 150 height 12
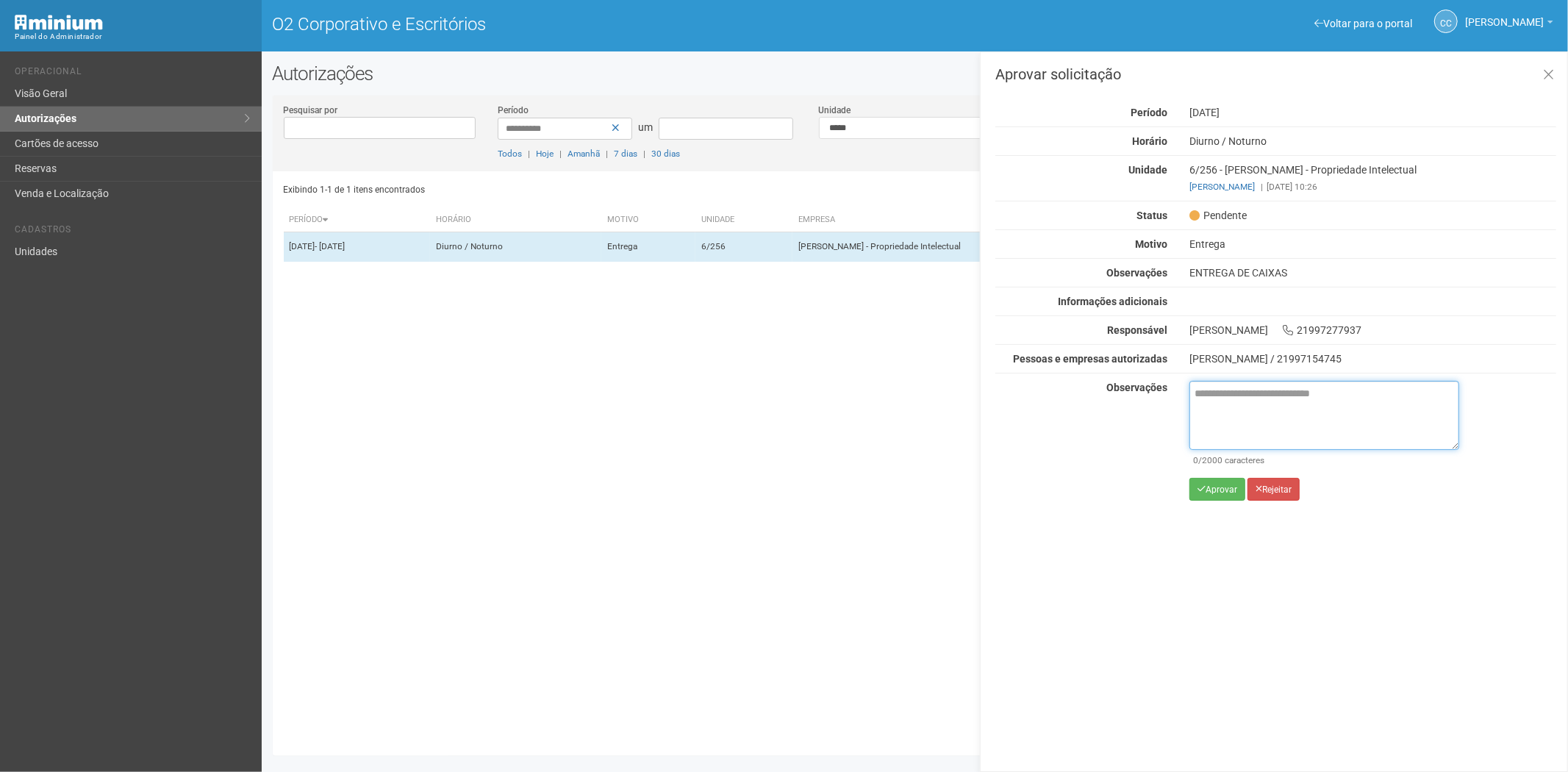
click at [1209, 399] on textarea at bounding box center [1324, 415] width 270 height 69
paste textarea "**********"
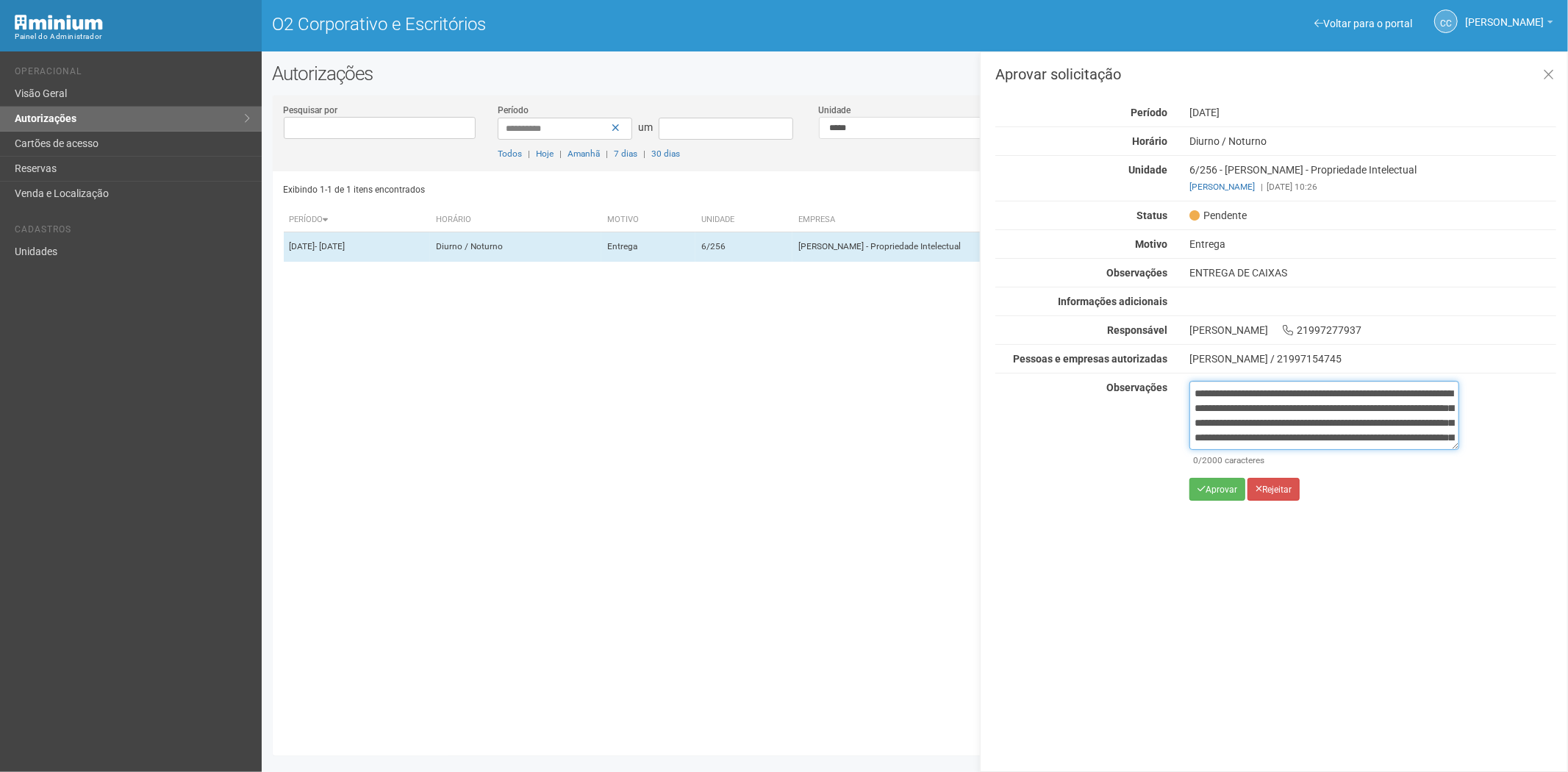
scroll to position [83, 0]
type textarea "**********"
click at [1211, 491] on font "Aprovar" at bounding box center [1221, 490] width 32 height 11
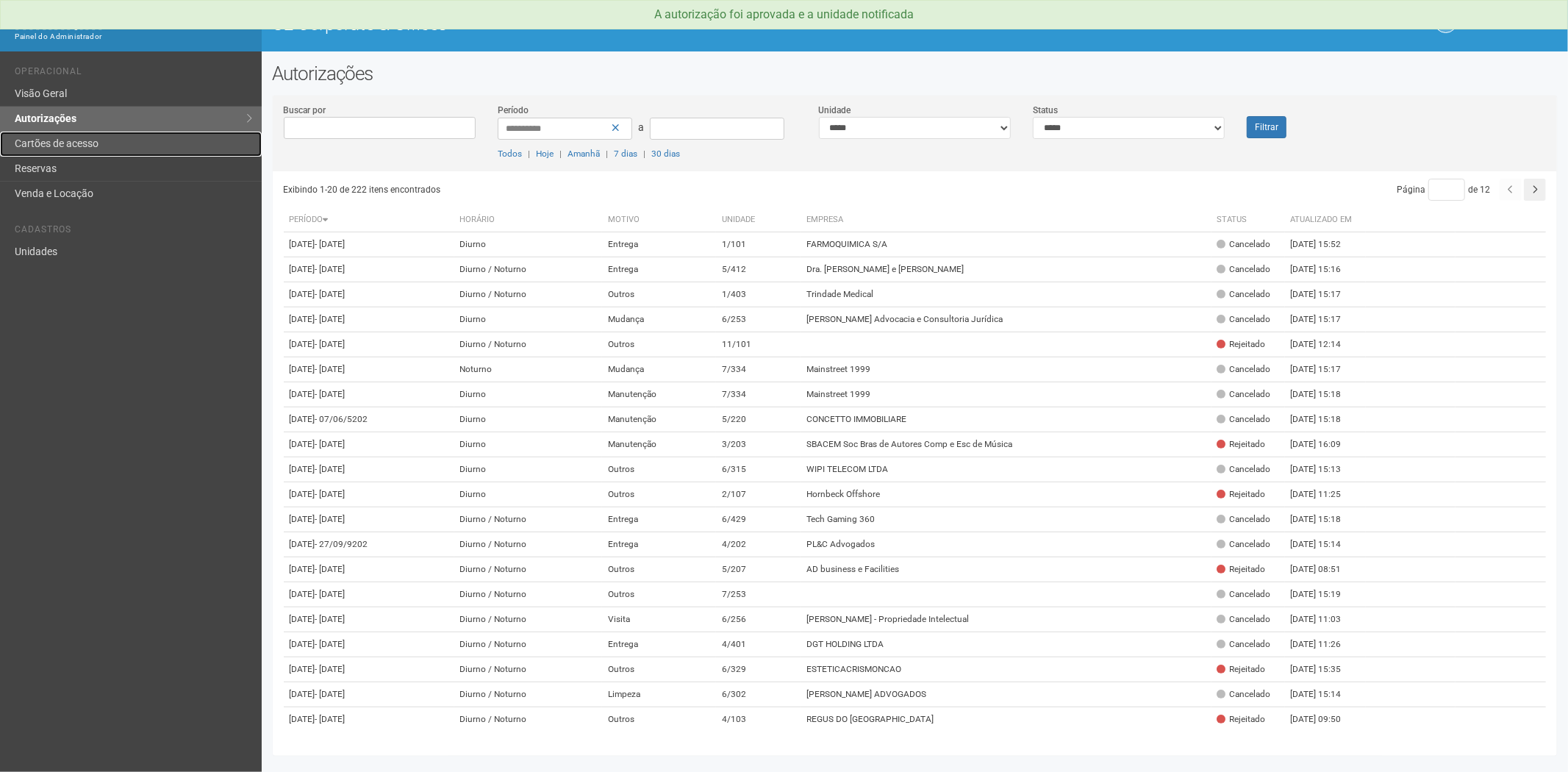
click at [64, 144] on link "Cartões de acesso" at bounding box center [131, 144] width 261 height 25
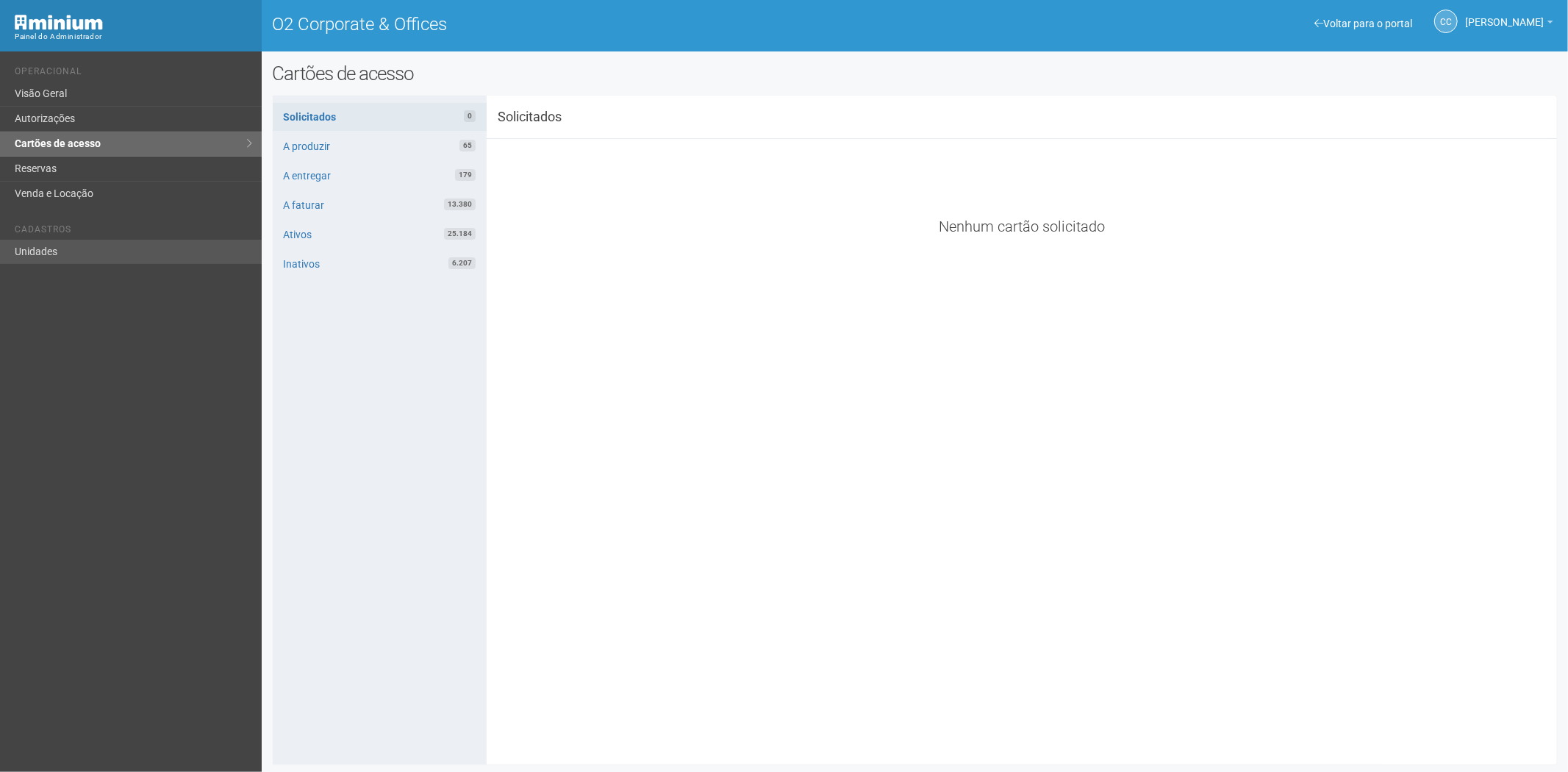
drag, startPoint x: 98, startPoint y: 270, endPoint x: 101, endPoint y: 258, distance: 12.4
click at [98, 270] on div "Voltar para o portal Operacional Visão Geral Autorizações Cartões de acesso Res…" at bounding box center [131, 412] width 261 height 721
click at [101, 258] on link "Unidades" at bounding box center [131, 252] width 261 height 24
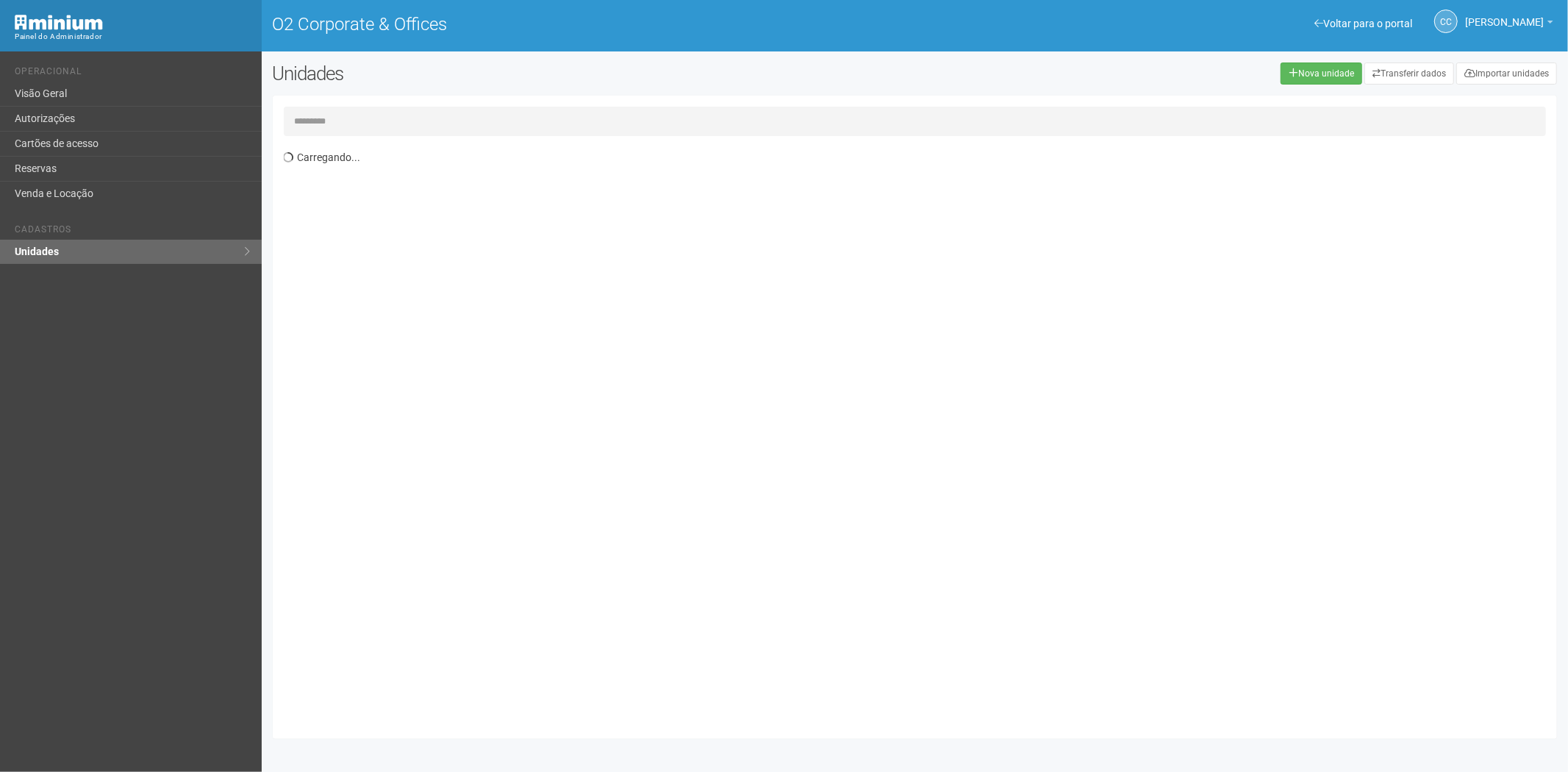
click at [394, 112] on input "text" at bounding box center [915, 121] width 1263 height 29
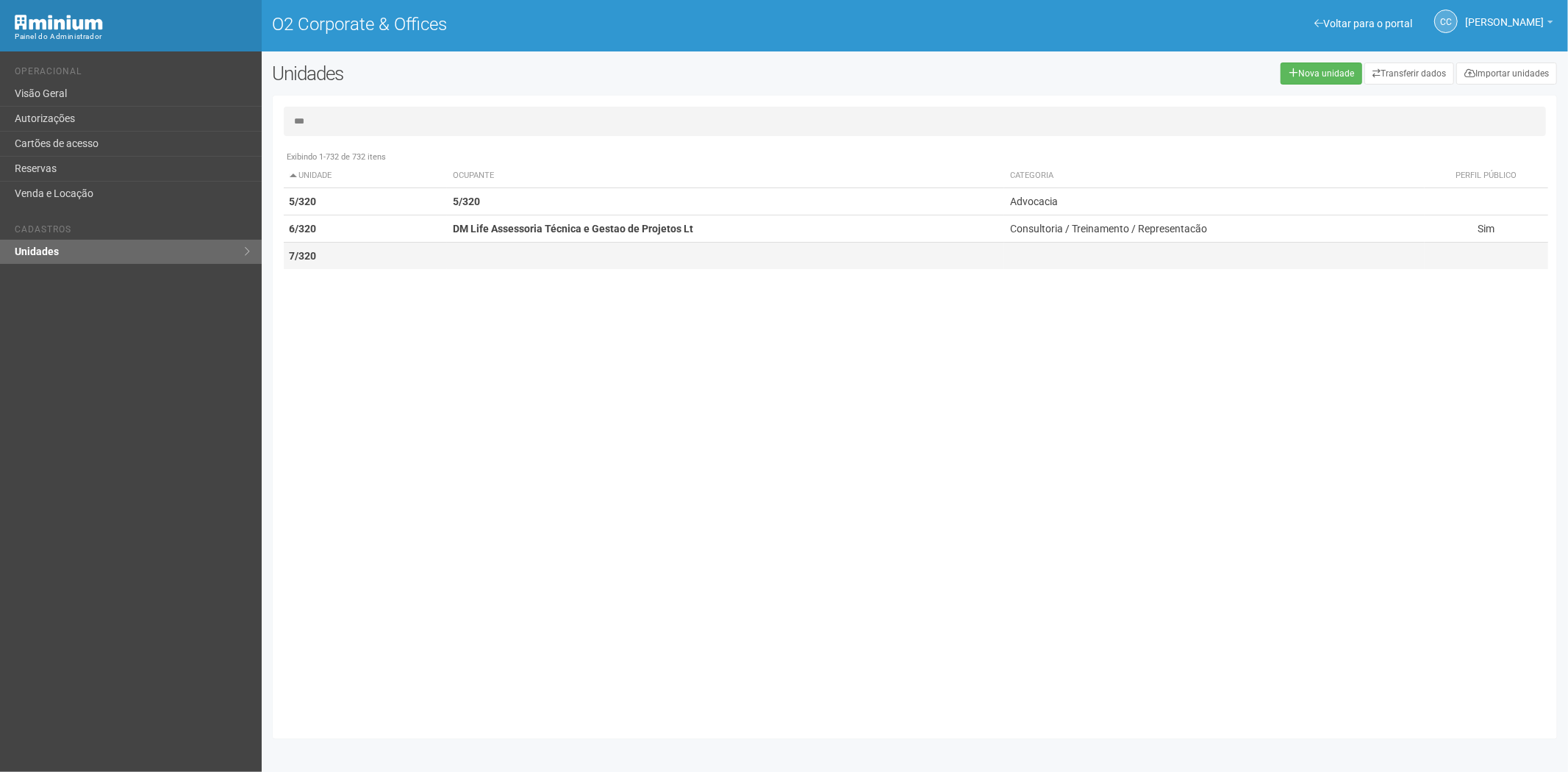
type input "***"
click at [398, 246] on td "7/320" at bounding box center [365, 256] width 164 height 28
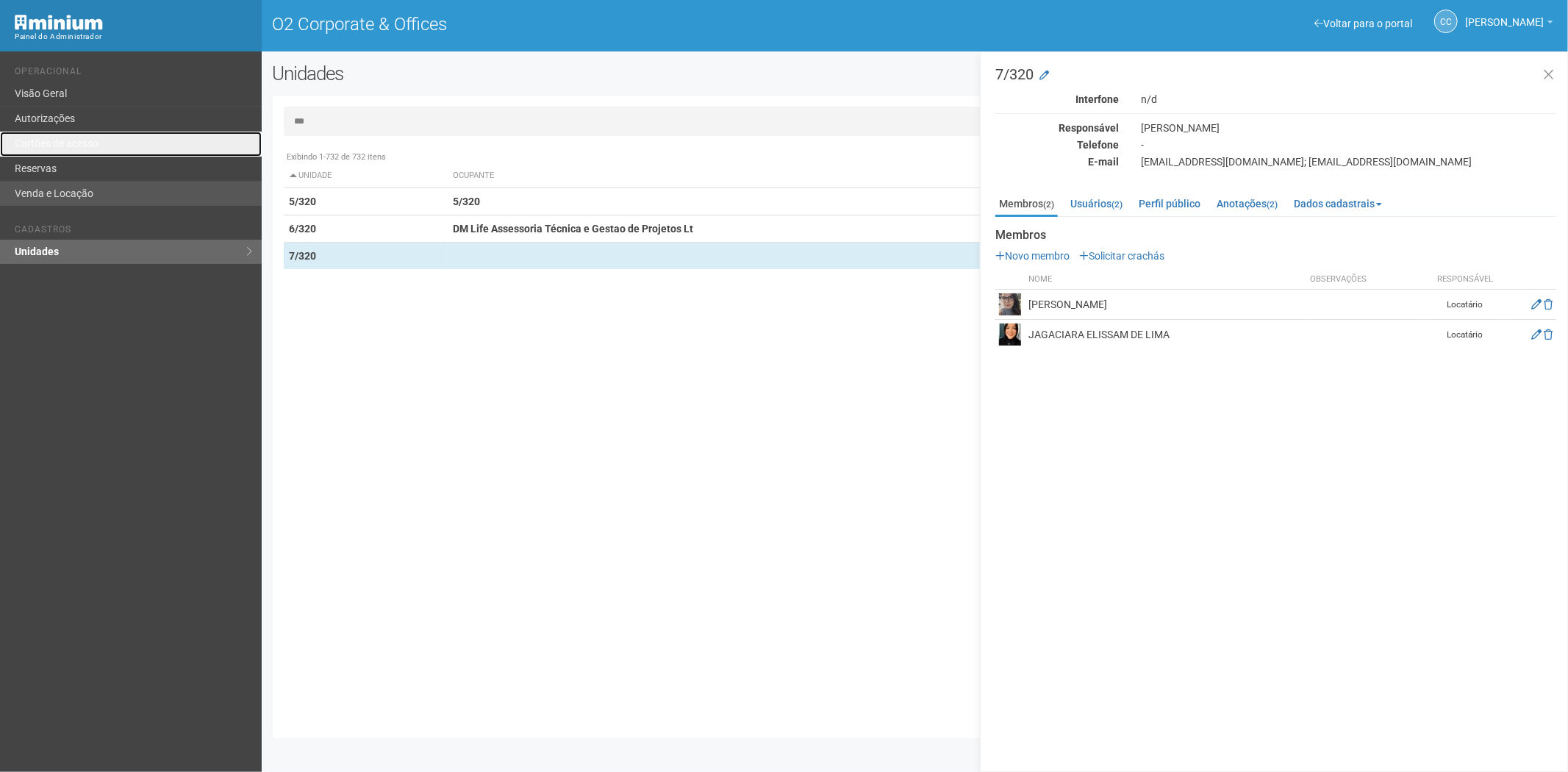
drag, startPoint x: 100, startPoint y: 135, endPoint x: 97, endPoint y: 186, distance: 51.1
click at [100, 135] on link "Cartões de acesso" at bounding box center [131, 144] width 261 height 25
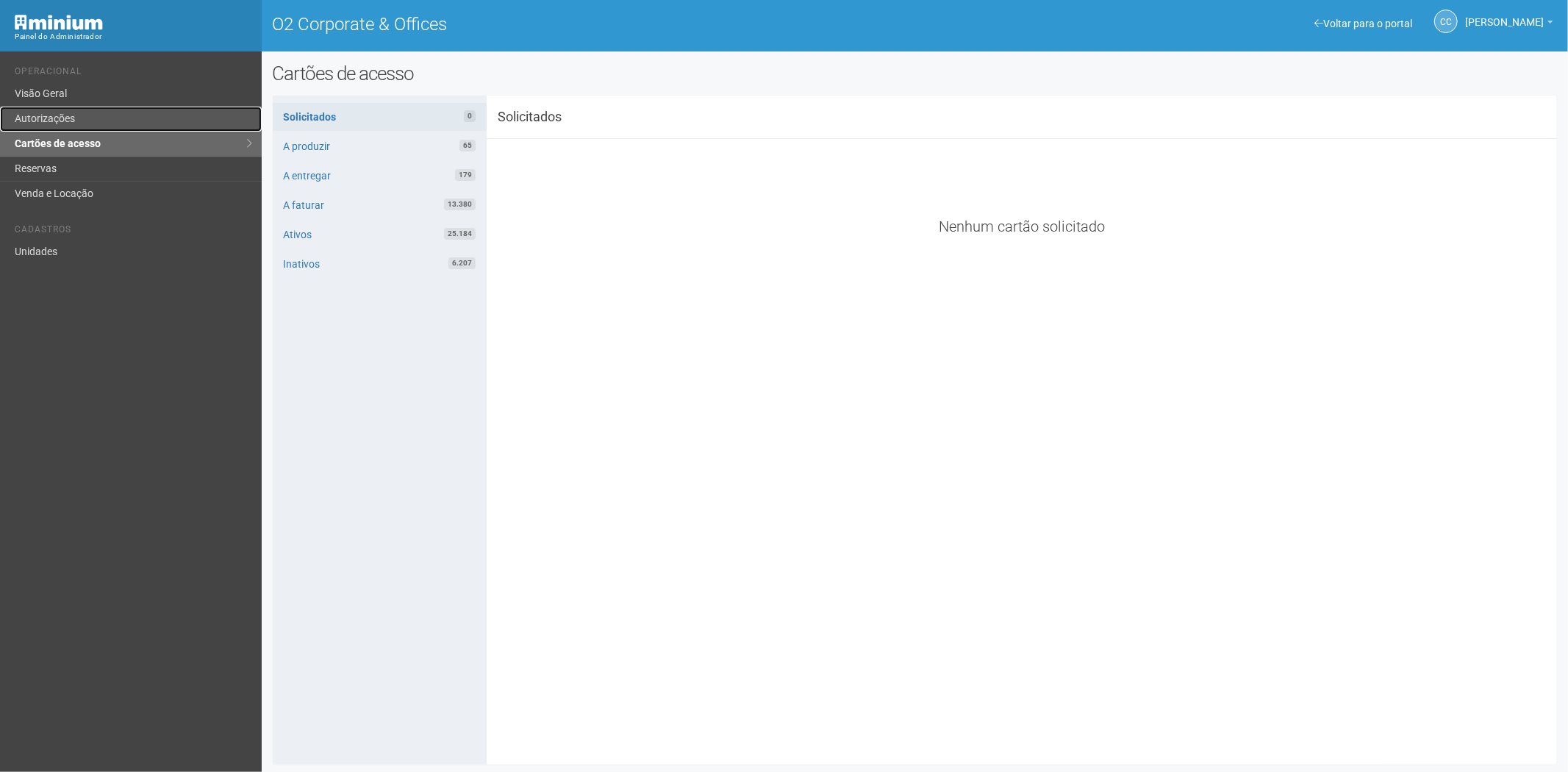
drag, startPoint x: 62, startPoint y: 122, endPoint x: 77, endPoint y: 130, distance: 17.0
click at [62, 122] on link "Autorizações" at bounding box center [131, 119] width 261 height 25
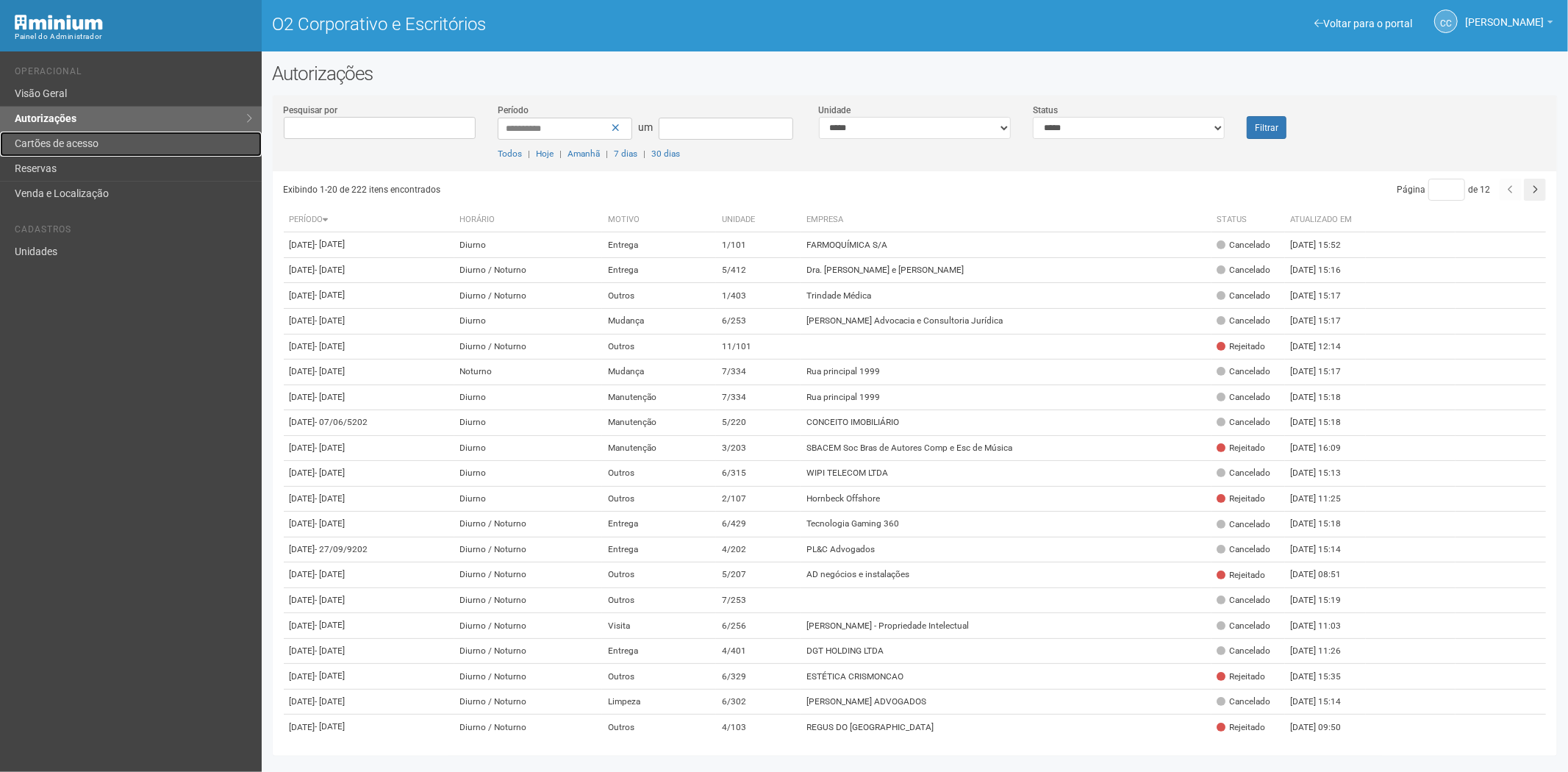
click at [38, 138] on font "Cartões de acesso" at bounding box center [57, 143] width 84 height 12
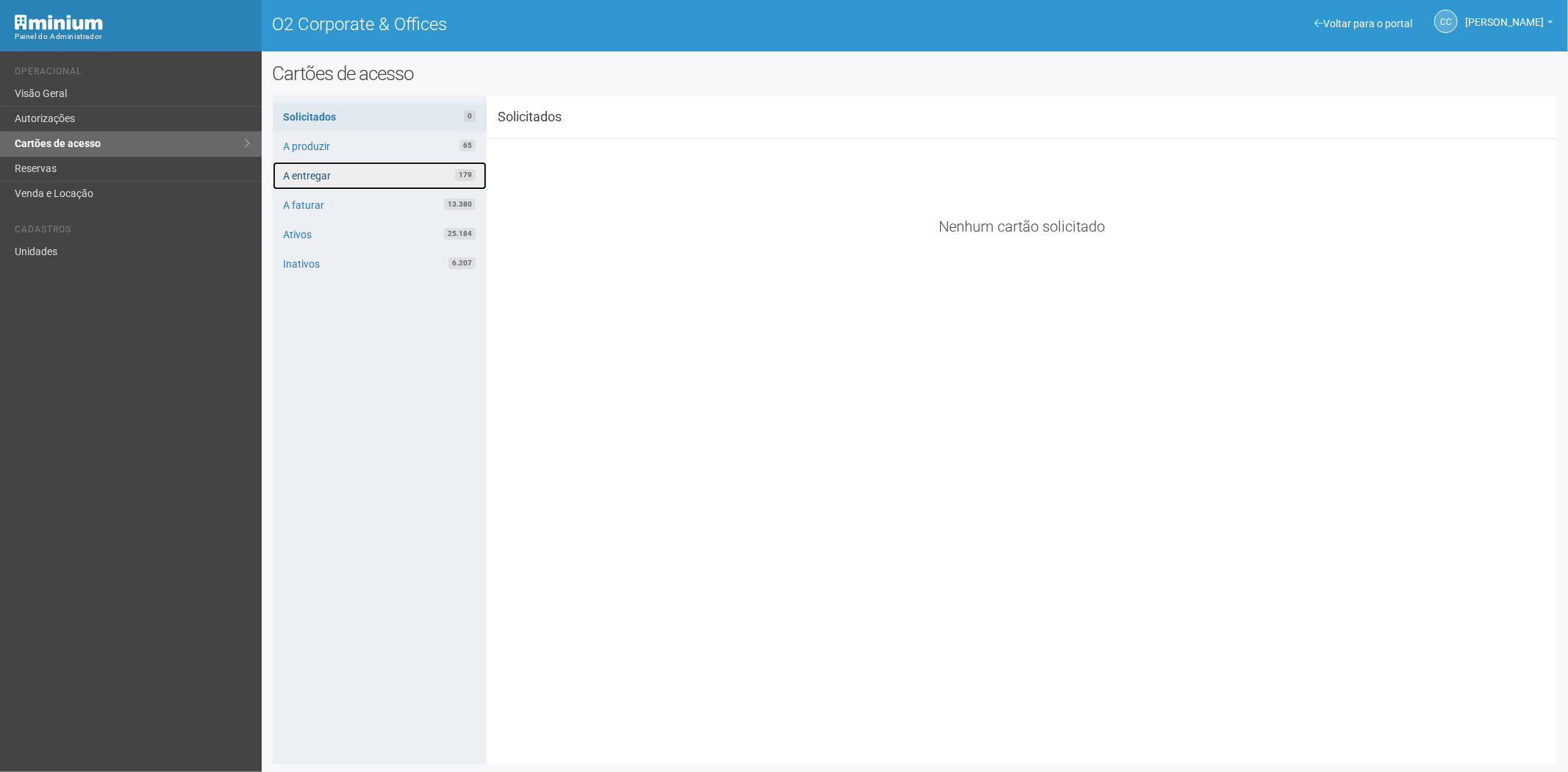
click at [412, 182] on link "A entregar 179" at bounding box center [380, 175] width 214 height 28
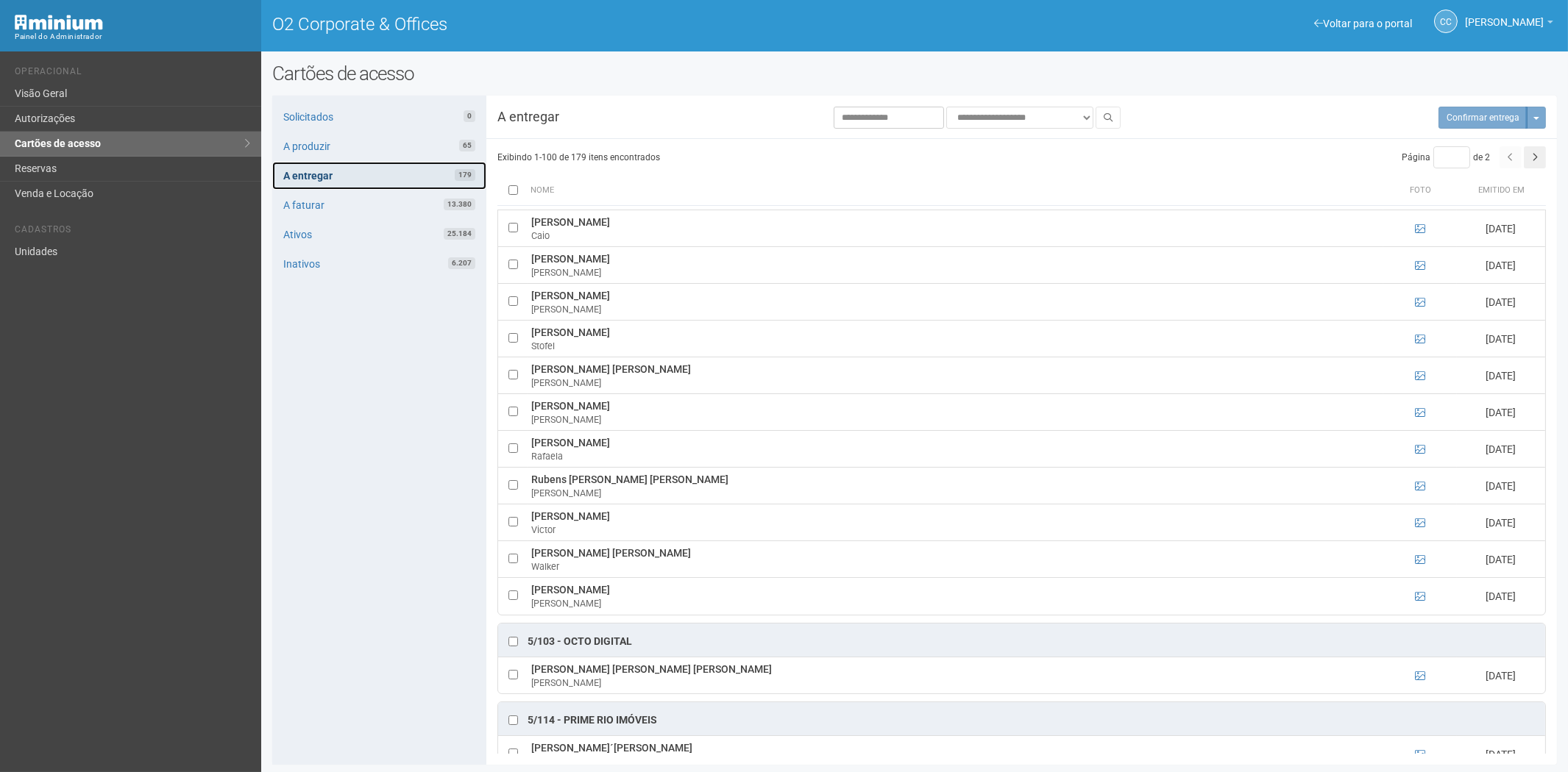
scroll to position [3759, 0]
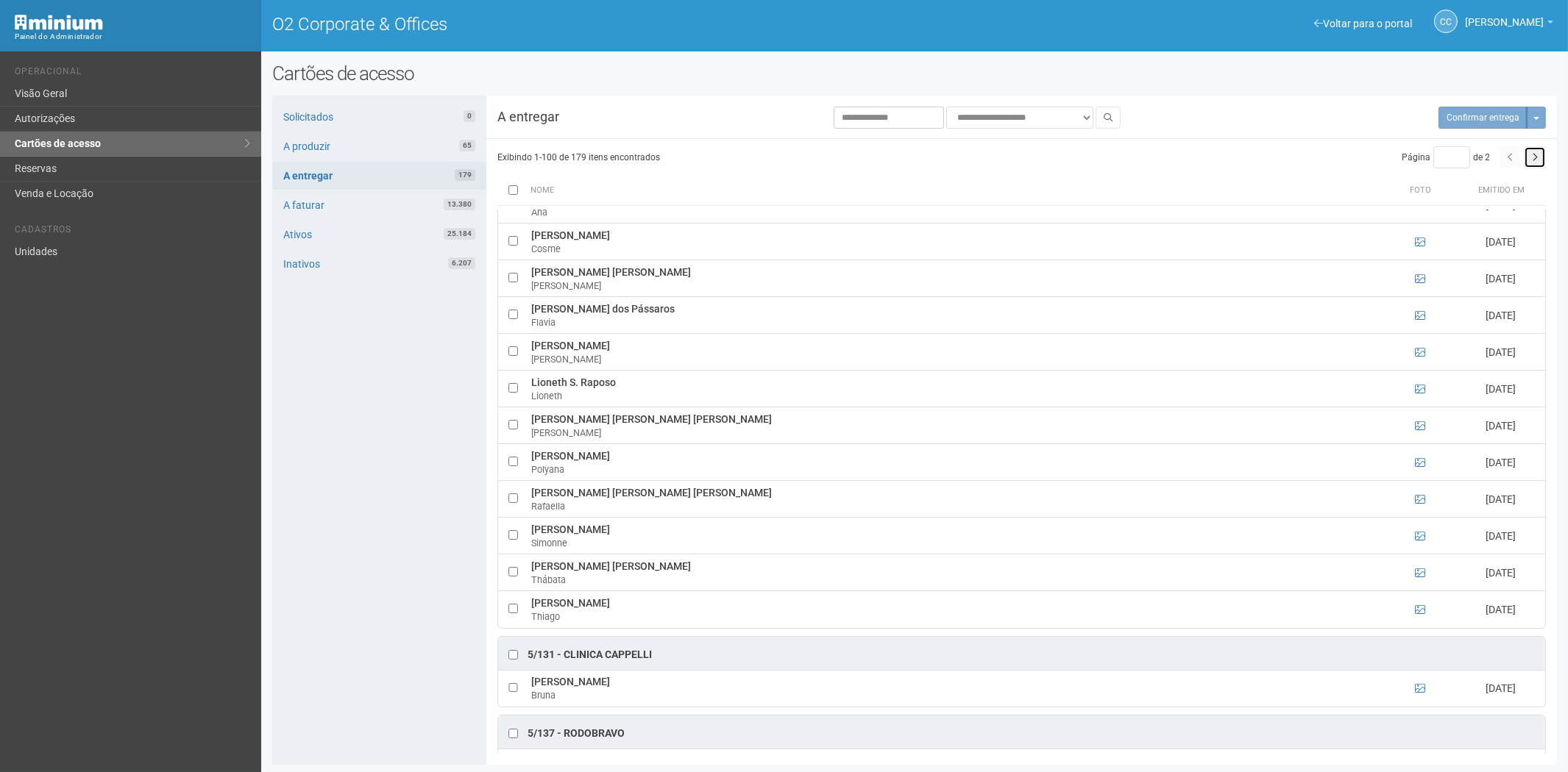
click at [1532, 158] on button "button" at bounding box center [1535, 157] width 22 height 22
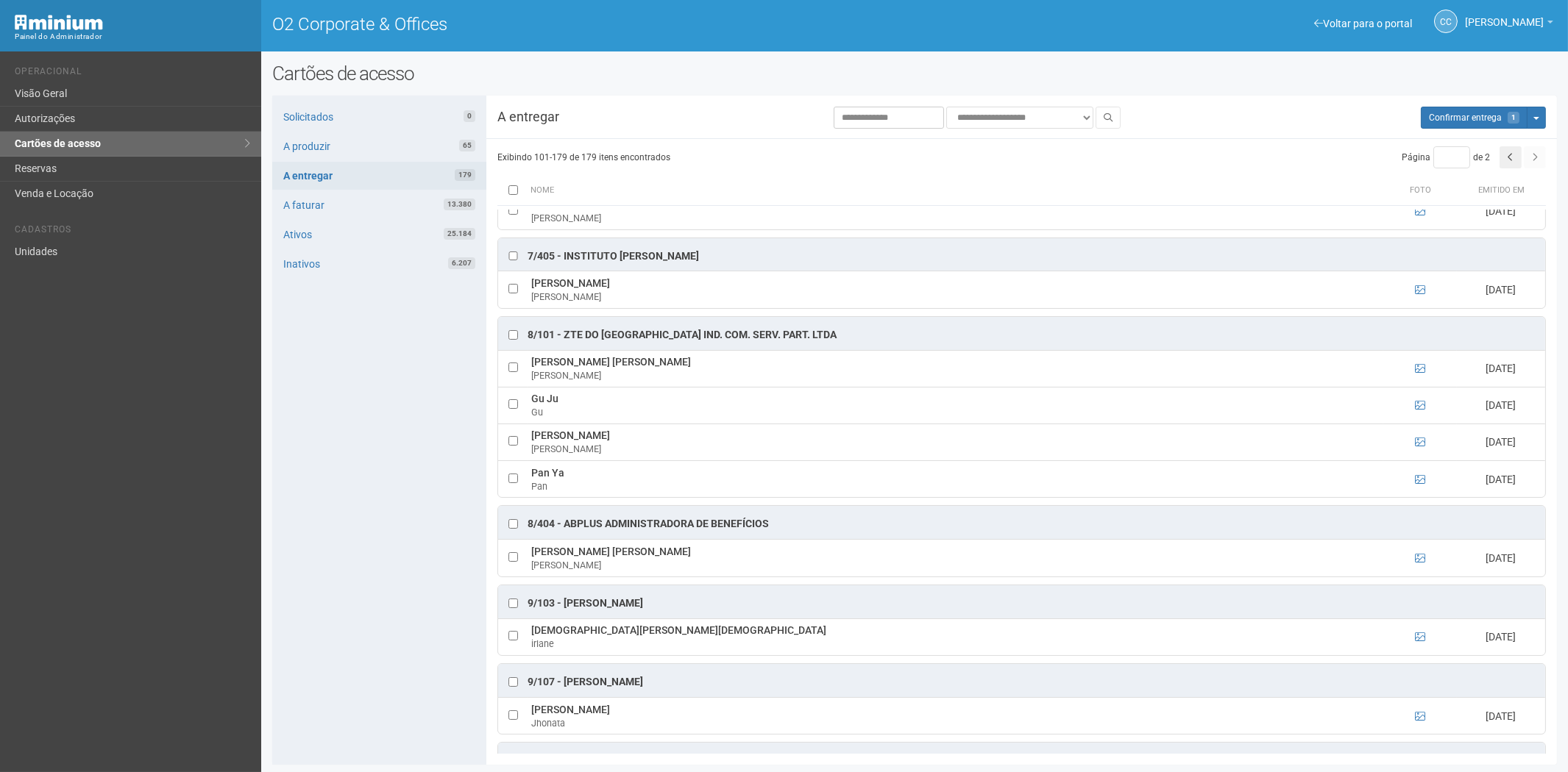
scroll to position [4552, 0]
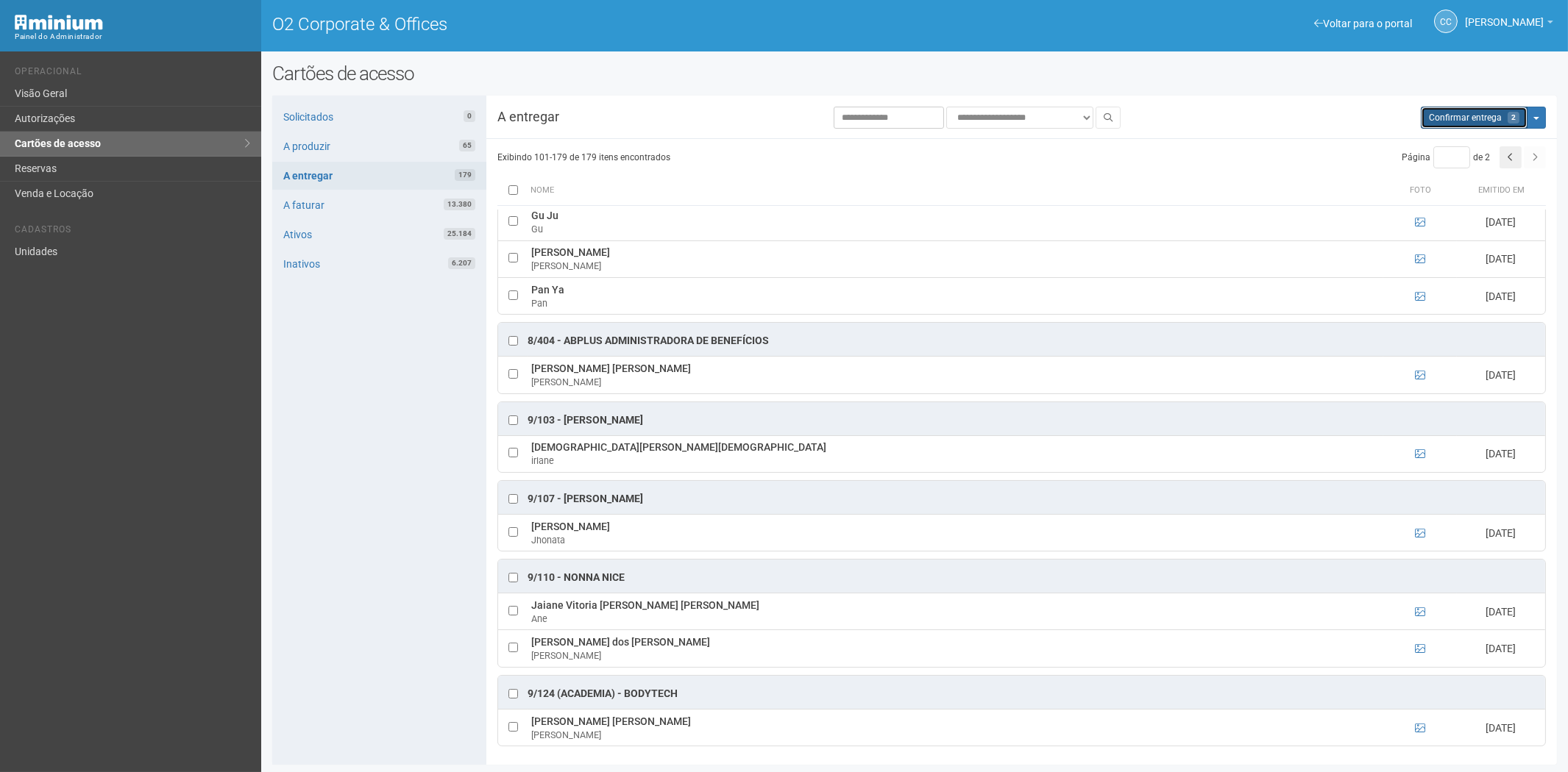
click at [1485, 120] on span "Confirmar entrega" at bounding box center [1466, 118] width 73 height 11
type input "*"
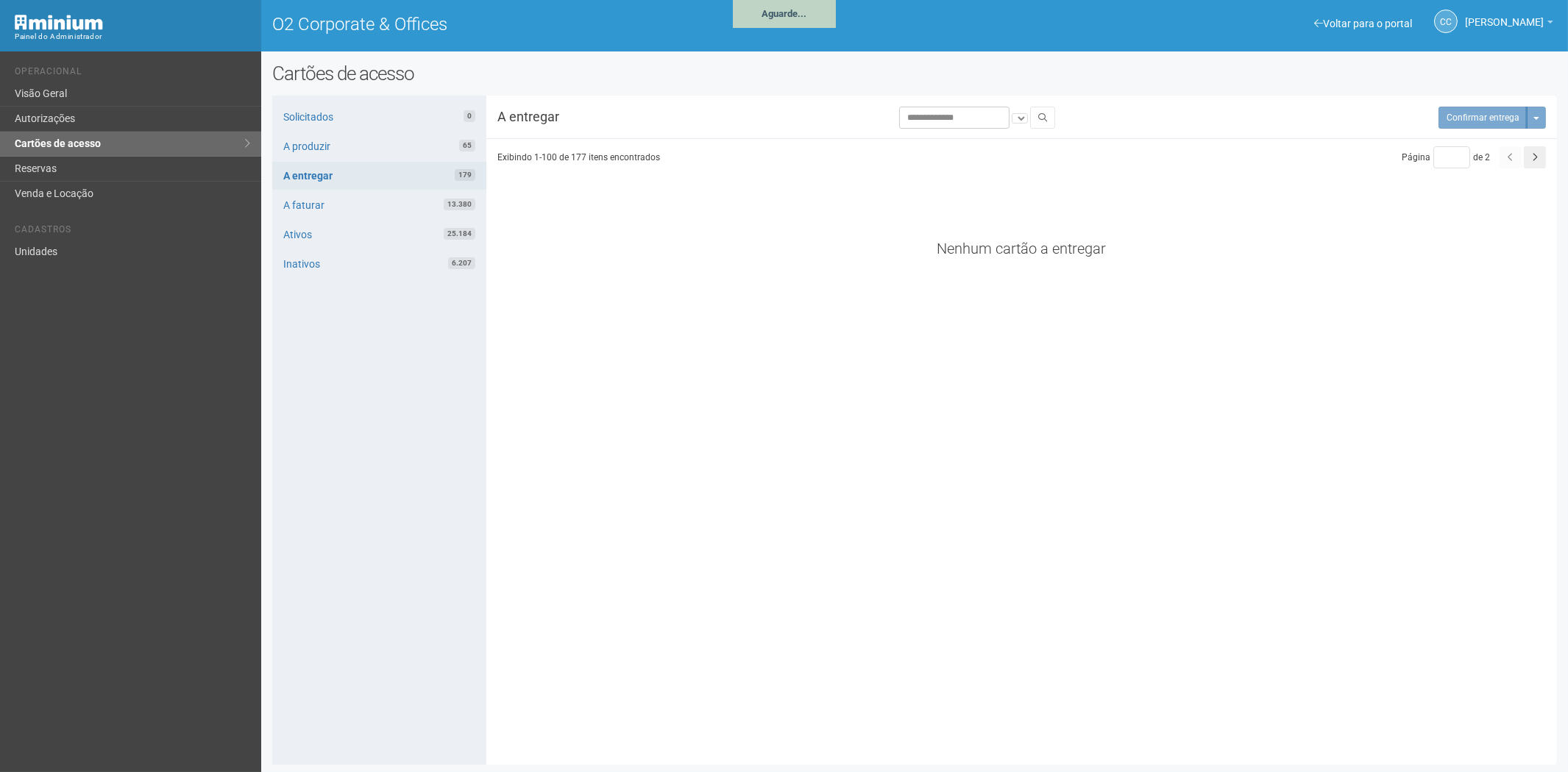
scroll to position [4250, 0]
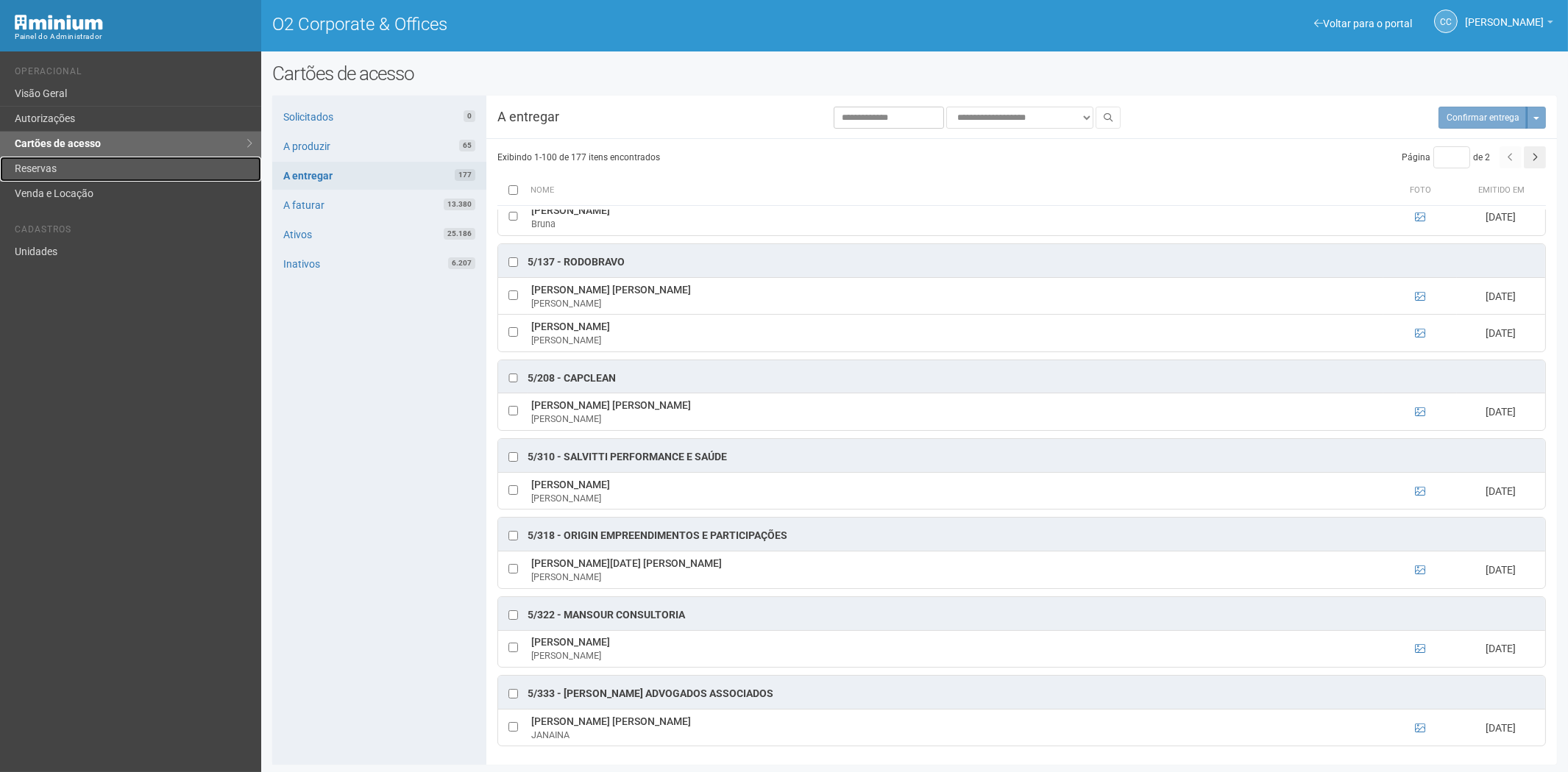
click at [34, 170] on link "Reservas" at bounding box center [131, 169] width 262 height 25
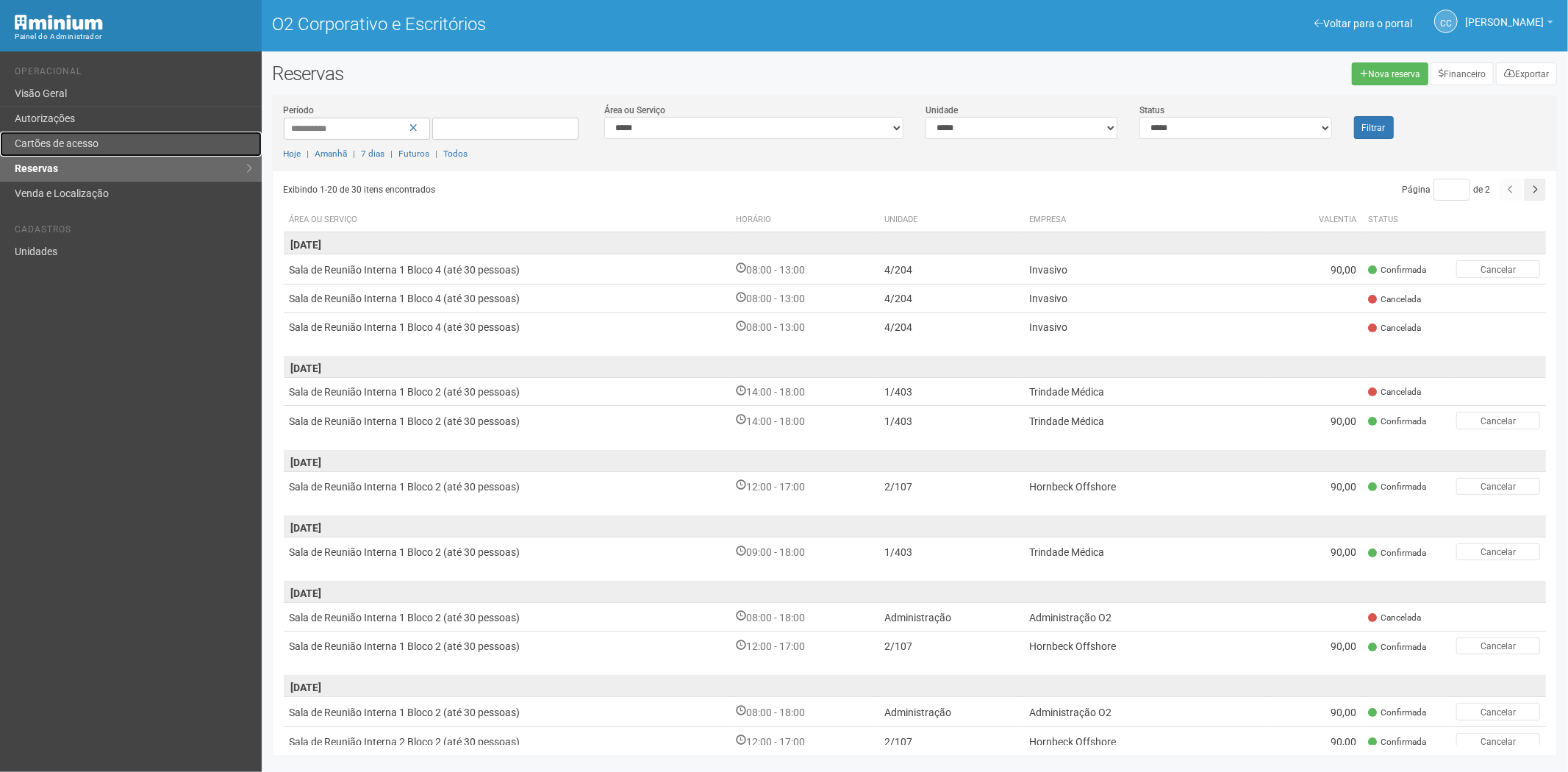
click at [108, 147] on link "Cartões de acesso" at bounding box center [131, 144] width 261 height 25
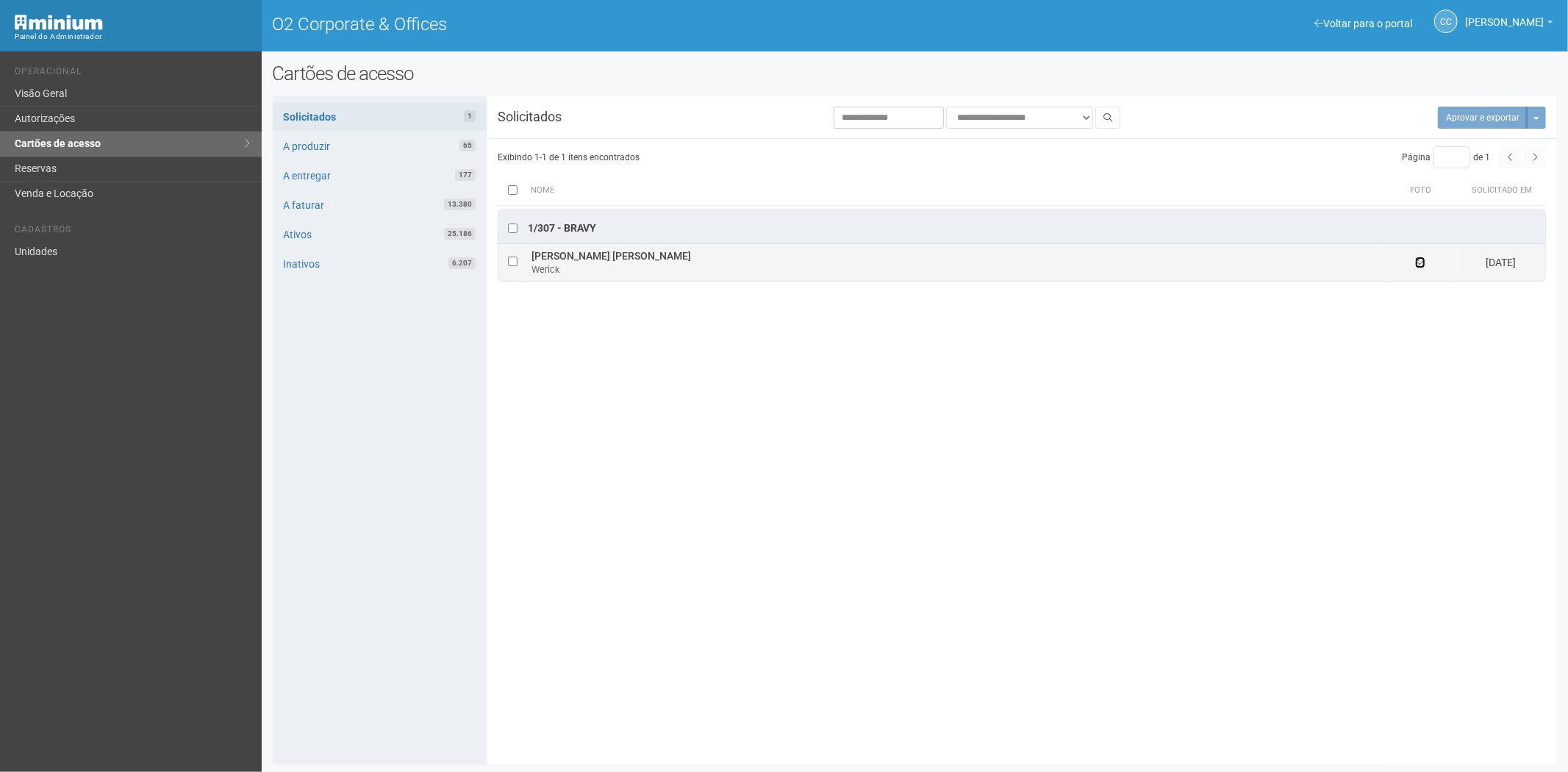
click at [1421, 268] on icon at bounding box center [1420, 262] width 11 height 11
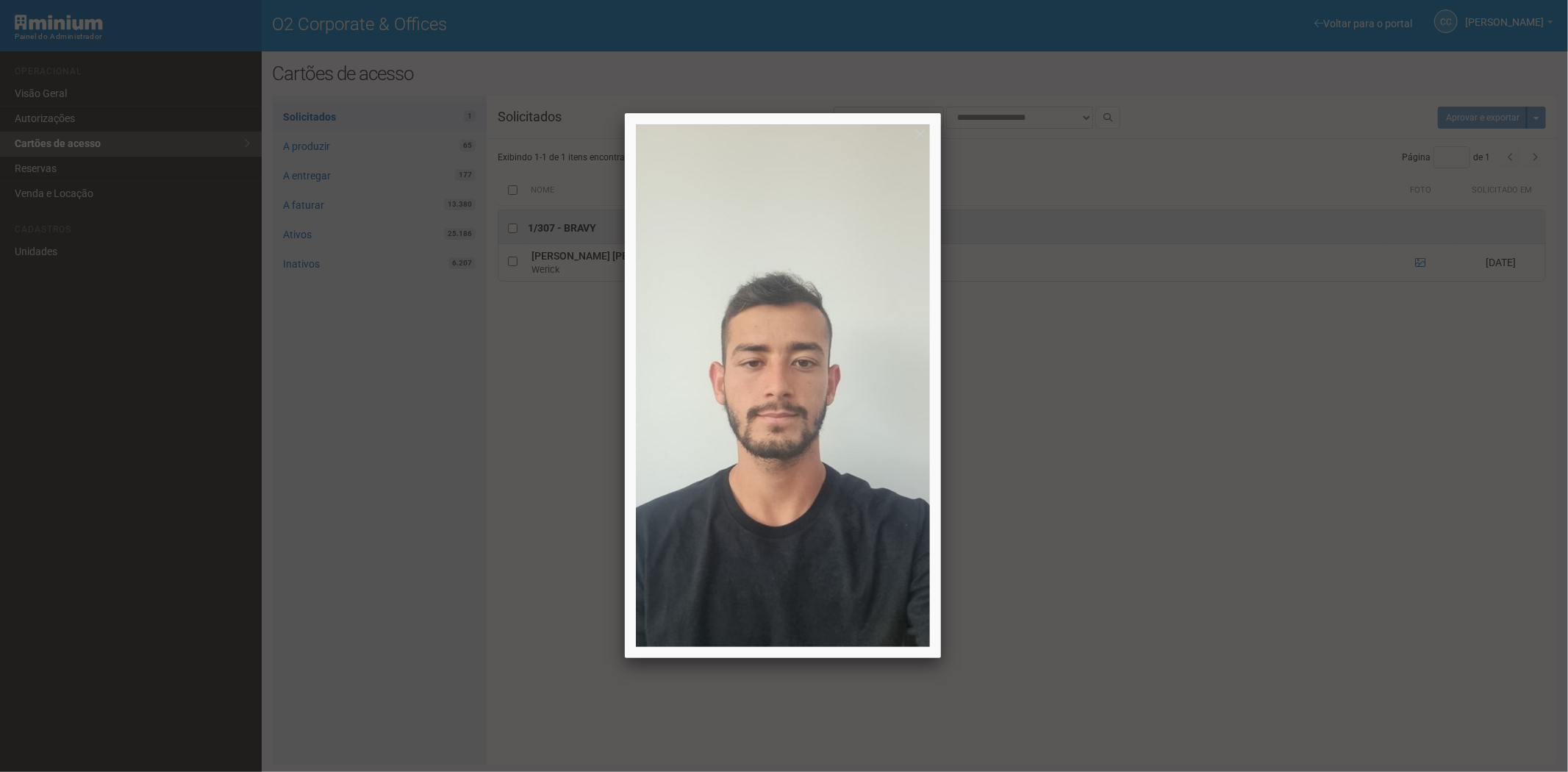
click at [1270, 531] on div at bounding box center [784, 386] width 1568 height 772
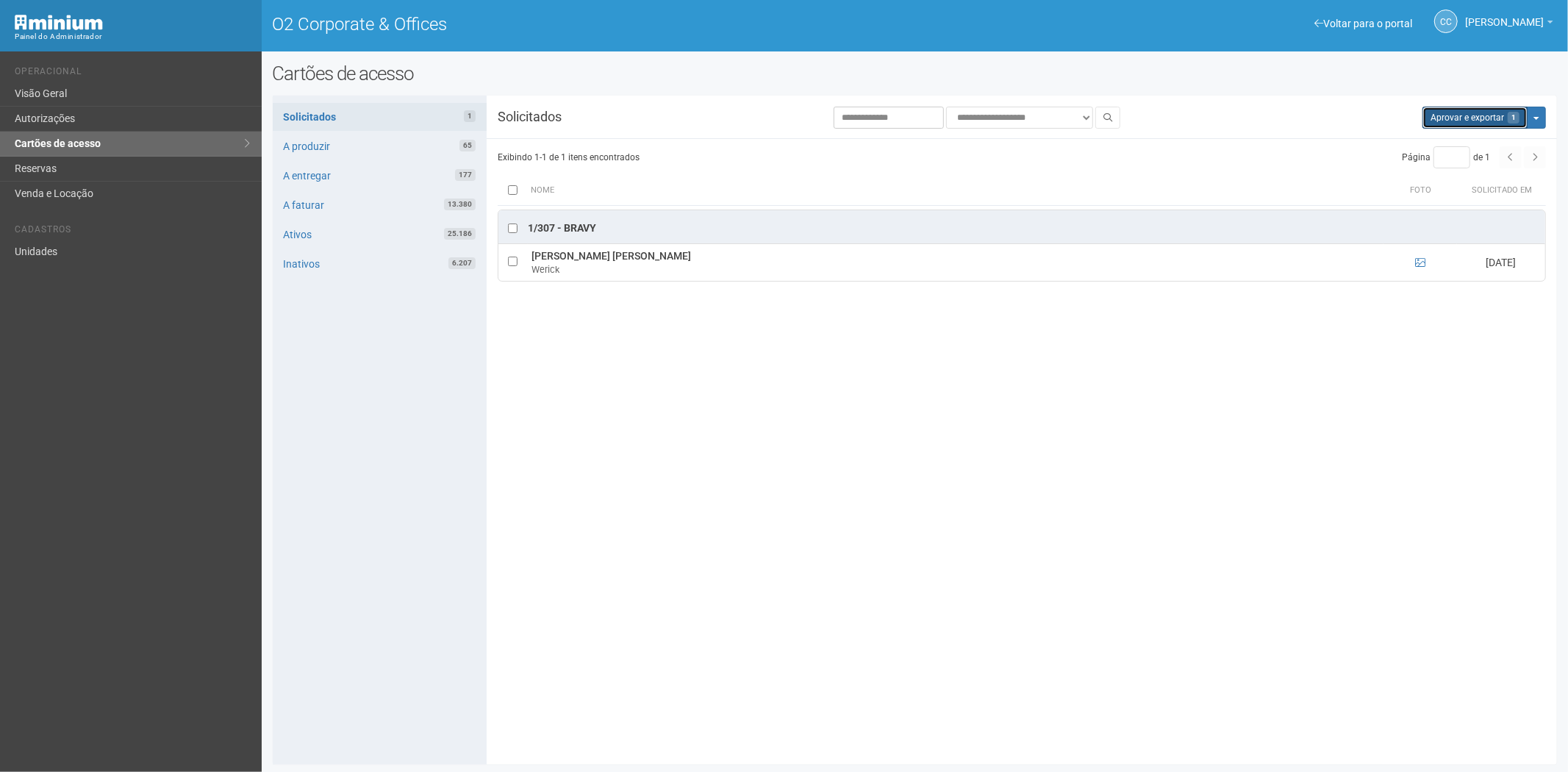
drag, startPoint x: 1451, startPoint y: 115, endPoint x: 851, endPoint y: 78, distance: 601.1
click at [1451, 114] on button "Aprovar e exportar 1" at bounding box center [1475, 117] width 105 height 22
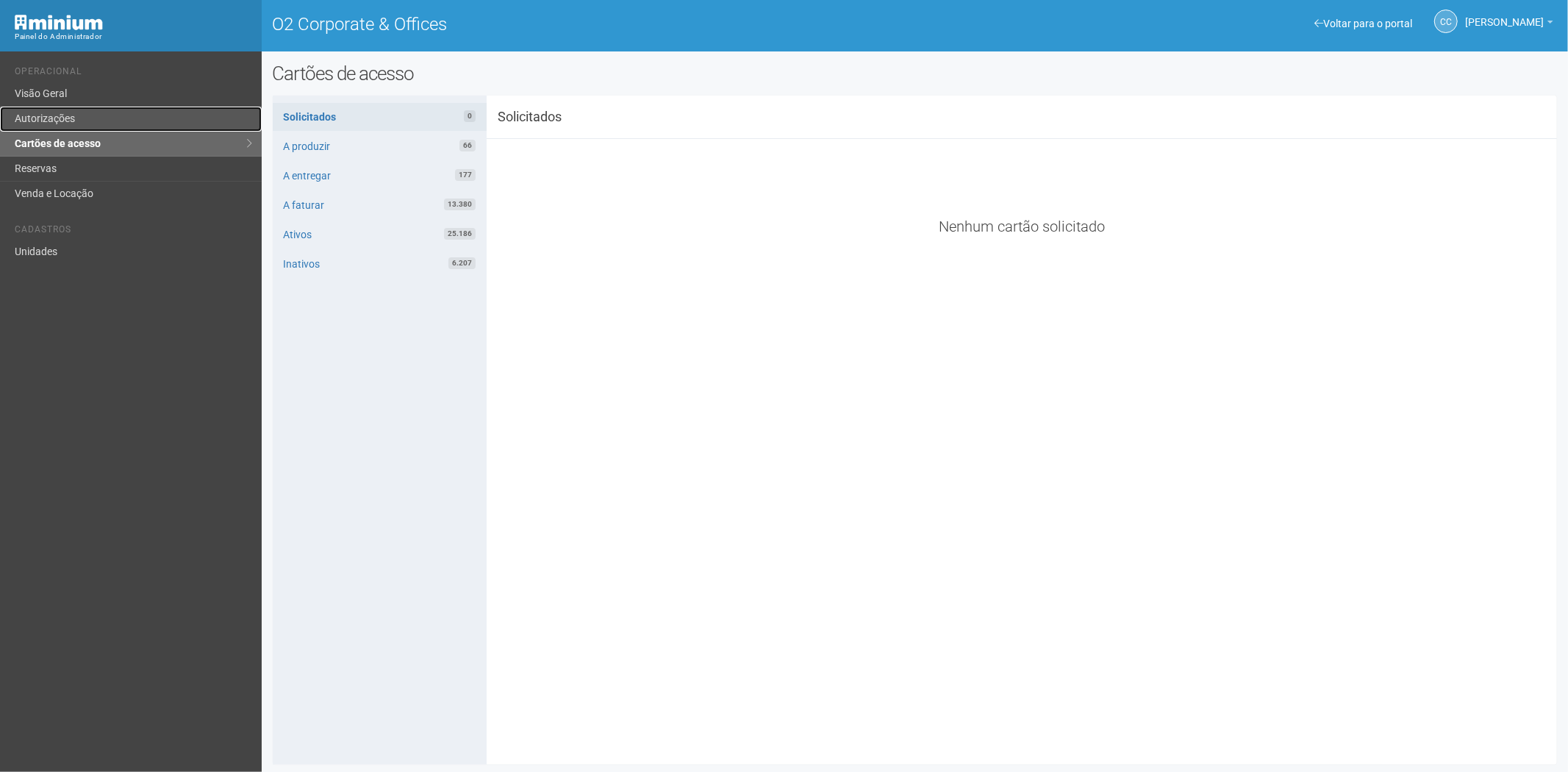
click at [67, 117] on link "Autorizações" at bounding box center [131, 119] width 261 height 25
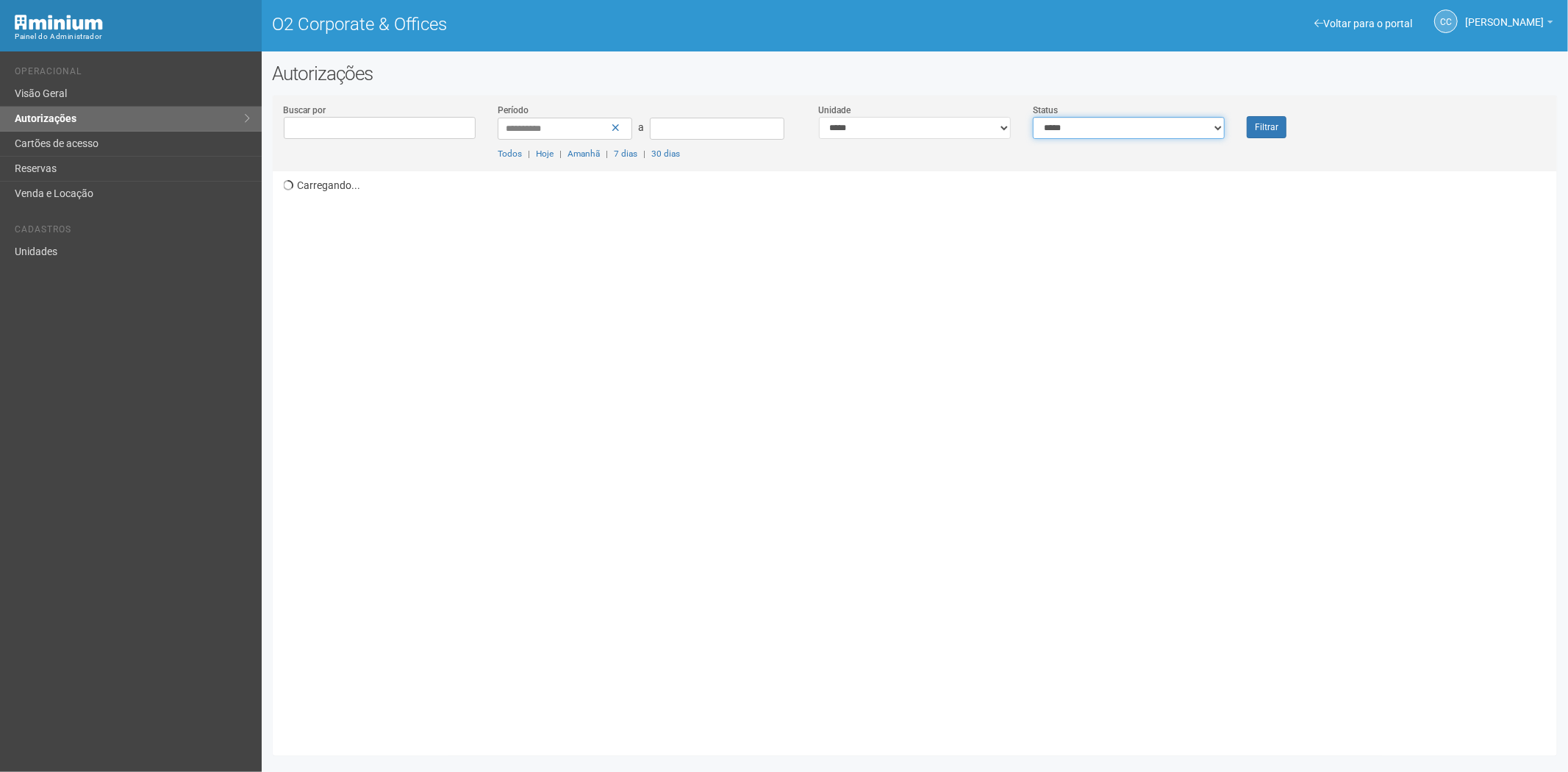
click at [1105, 125] on select "**********" at bounding box center [1129, 128] width 192 height 22
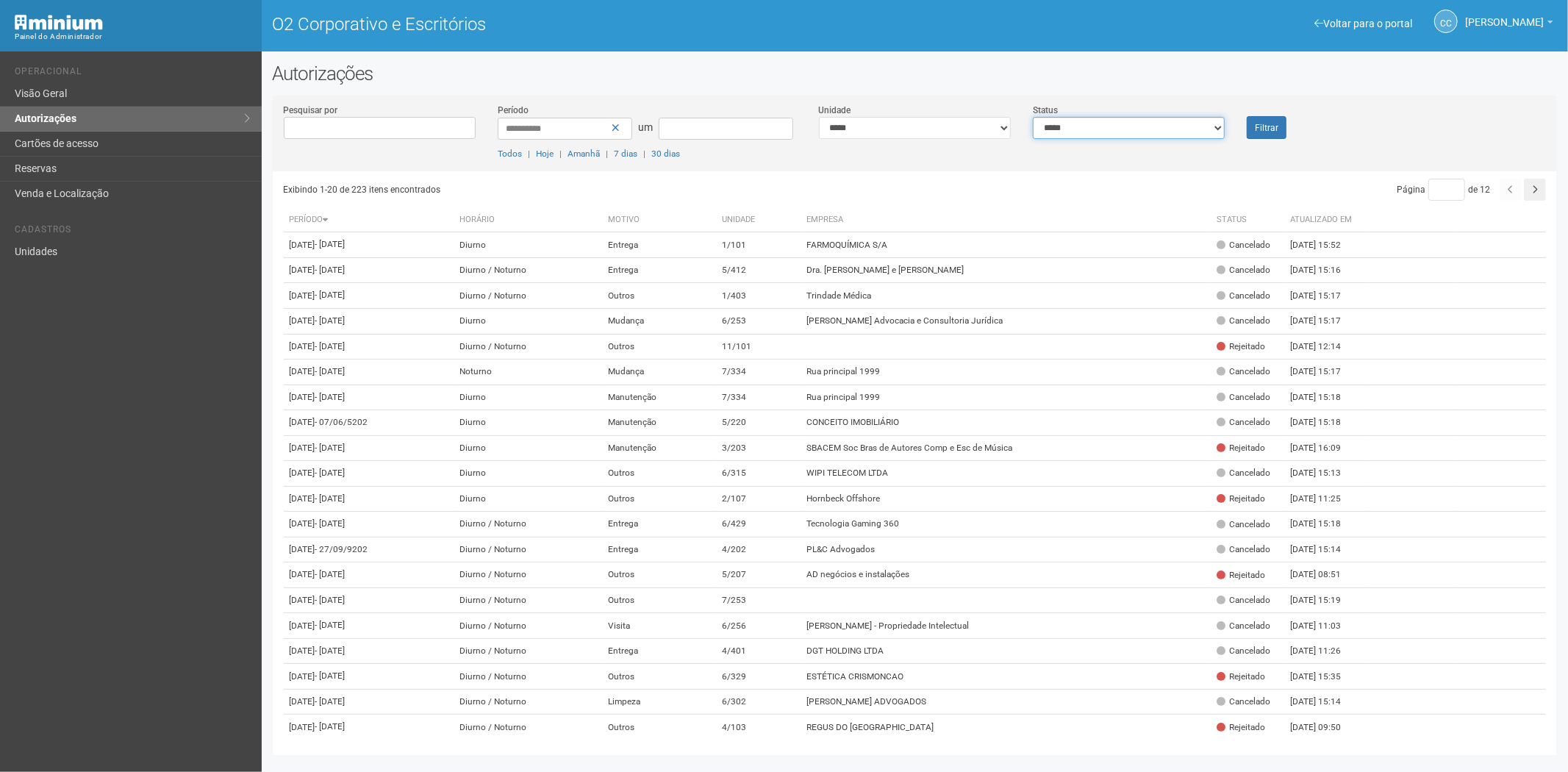
select select "*"
click at [1033, 117] on select "**********" at bounding box center [1129, 128] width 192 height 22
click at [1266, 131] on font "Filtrar" at bounding box center [1267, 128] width 23 height 11
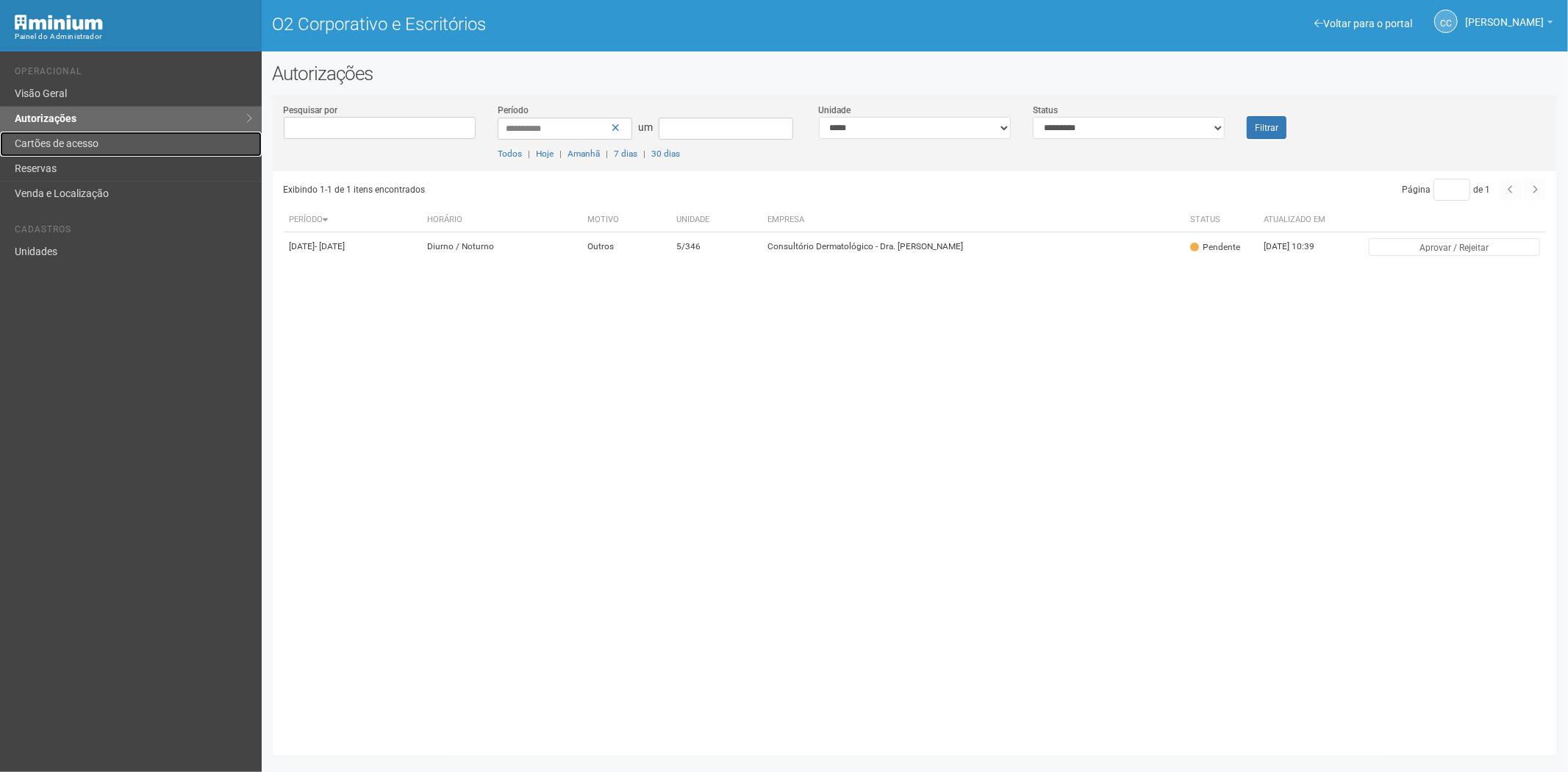
click at [138, 145] on link "Cartões de acesso" at bounding box center [131, 144] width 261 height 25
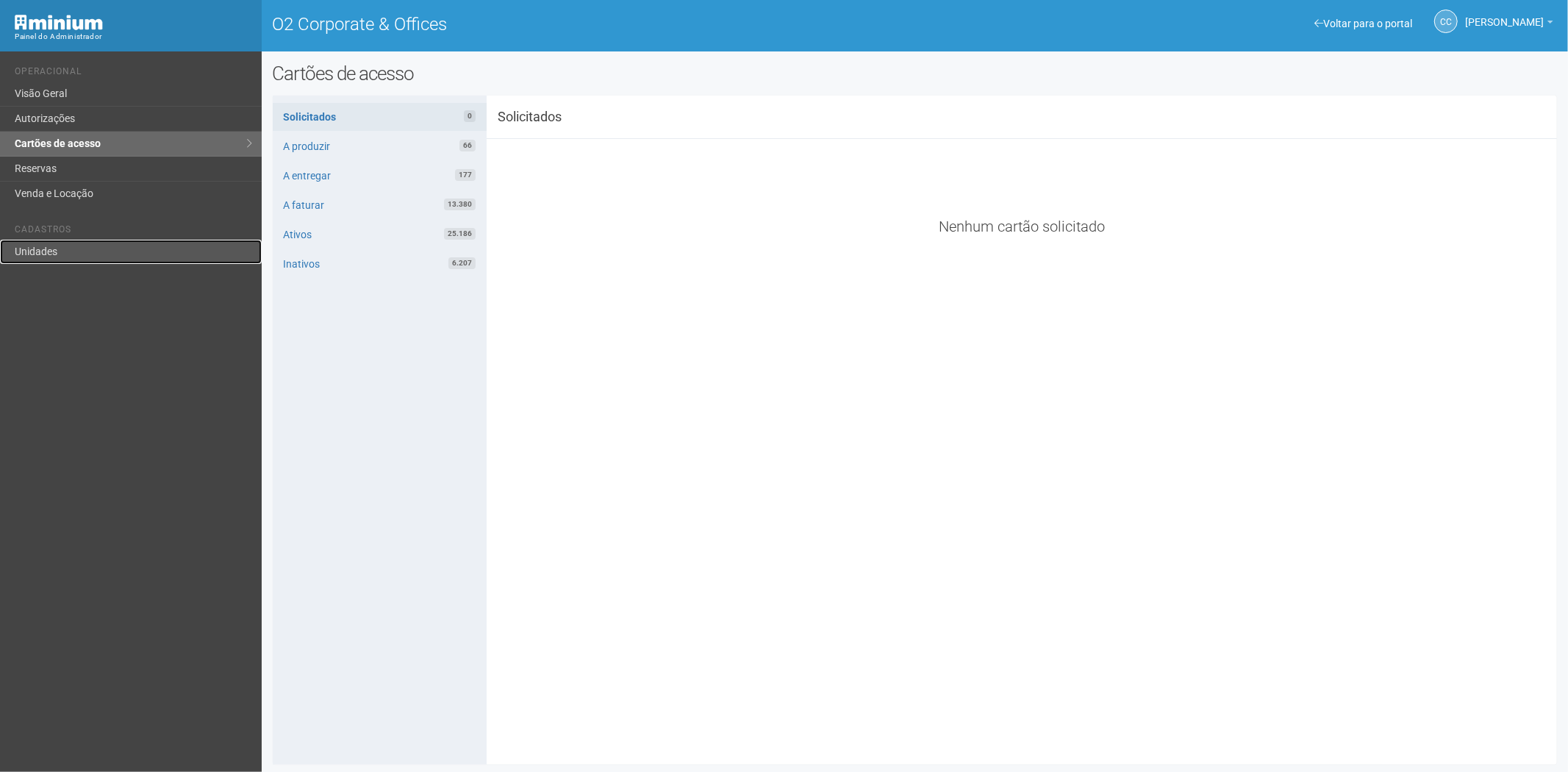
click at [75, 255] on link "Unidades" at bounding box center [131, 252] width 261 height 24
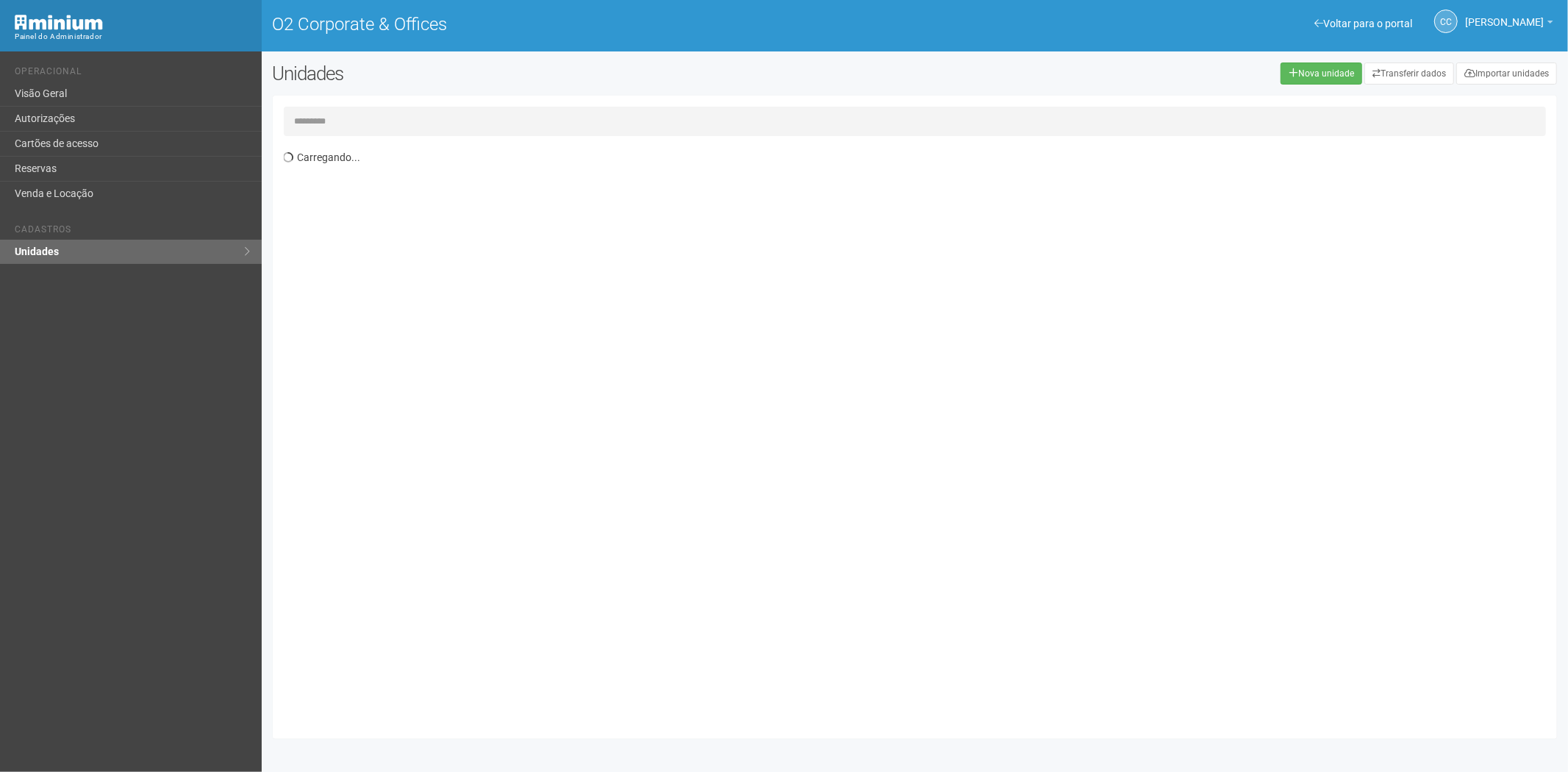
click at [325, 120] on input "text" at bounding box center [915, 121] width 1263 height 29
type input "*****"
click at [457, 215] on div "Exibindo 1-732 de 732 itens Unidade Ocupante Categoria Perfil público 1/101 FAR…" at bounding box center [920, 436] width 1274 height 585
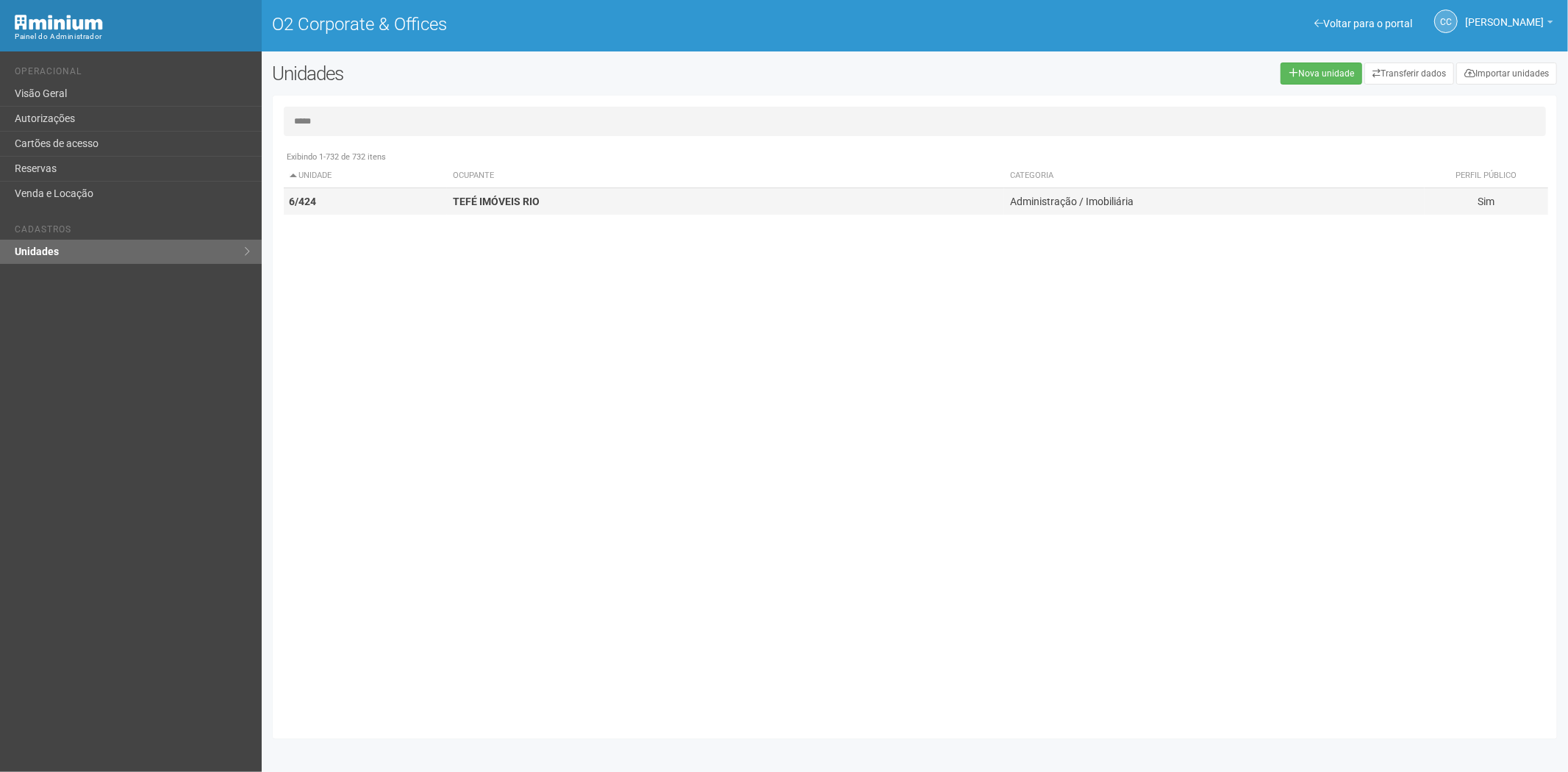
click at [826, 189] on td "TEFÉ IMÓVEIS RIO" at bounding box center [725, 202] width 557 height 28
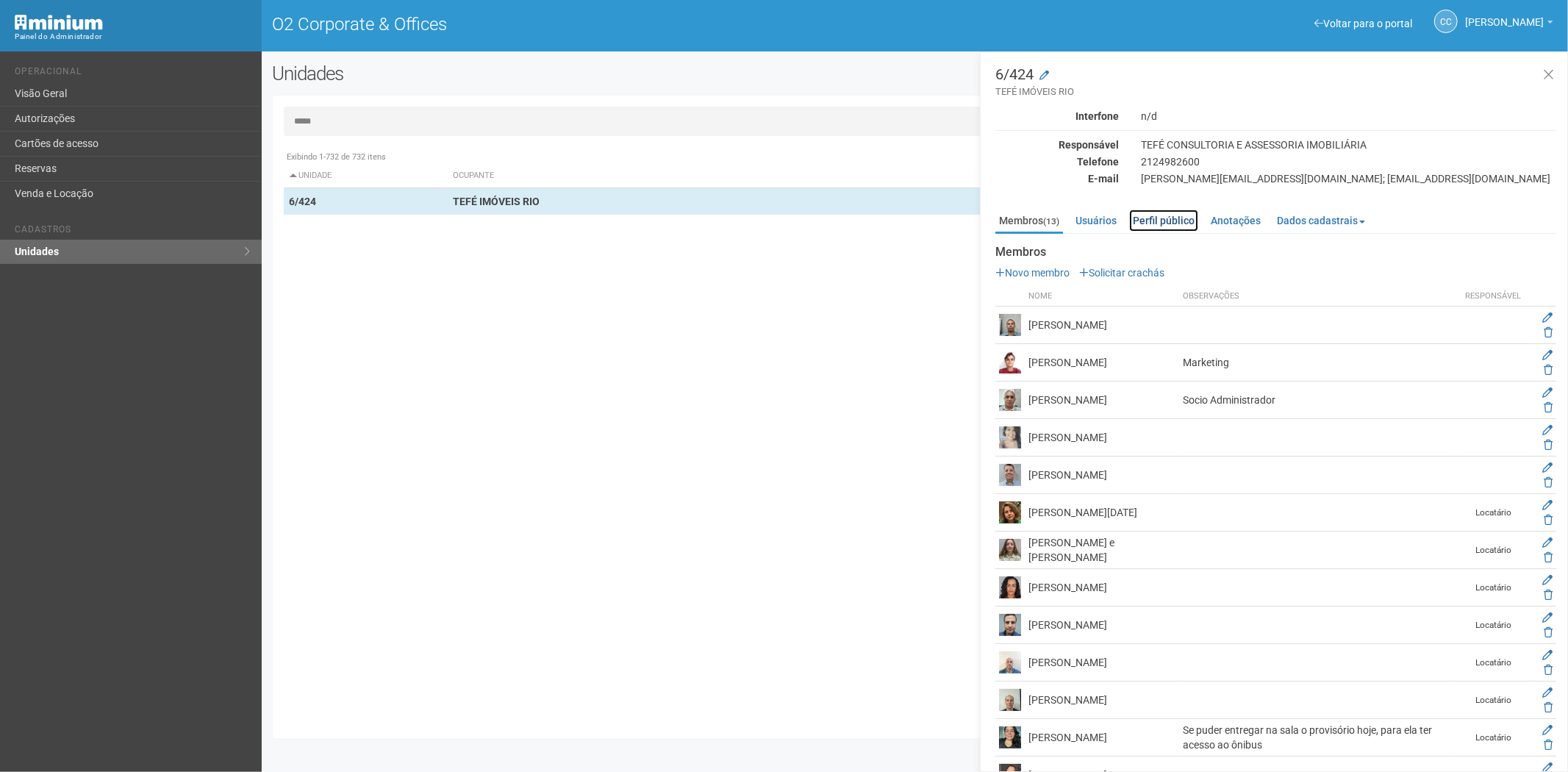
click at [1165, 217] on link "Perfil público" at bounding box center [1164, 221] width 69 height 22
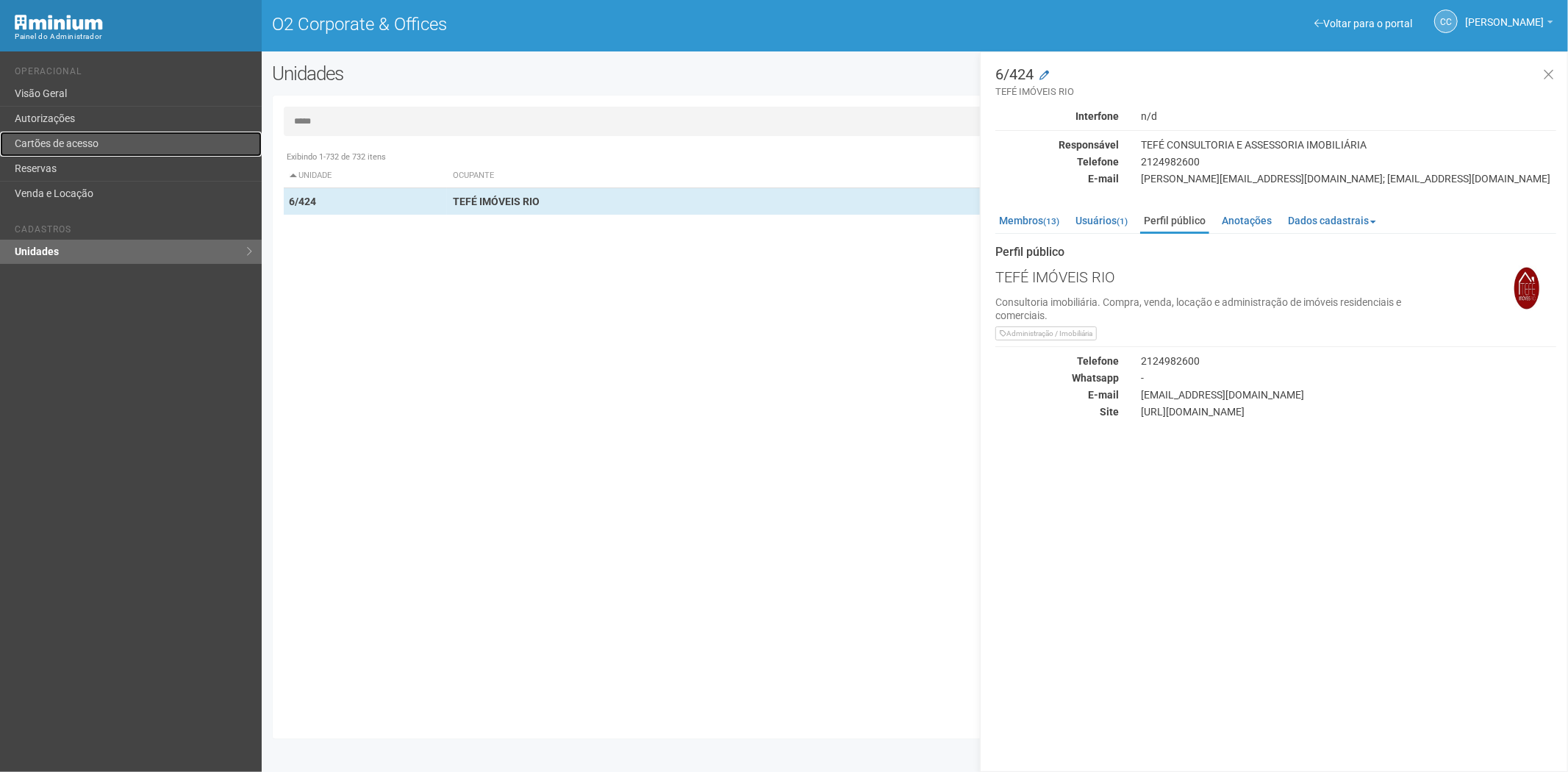
click at [71, 150] on link "Cartões de acesso" at bounding box center [131, 144] width 261 height 25
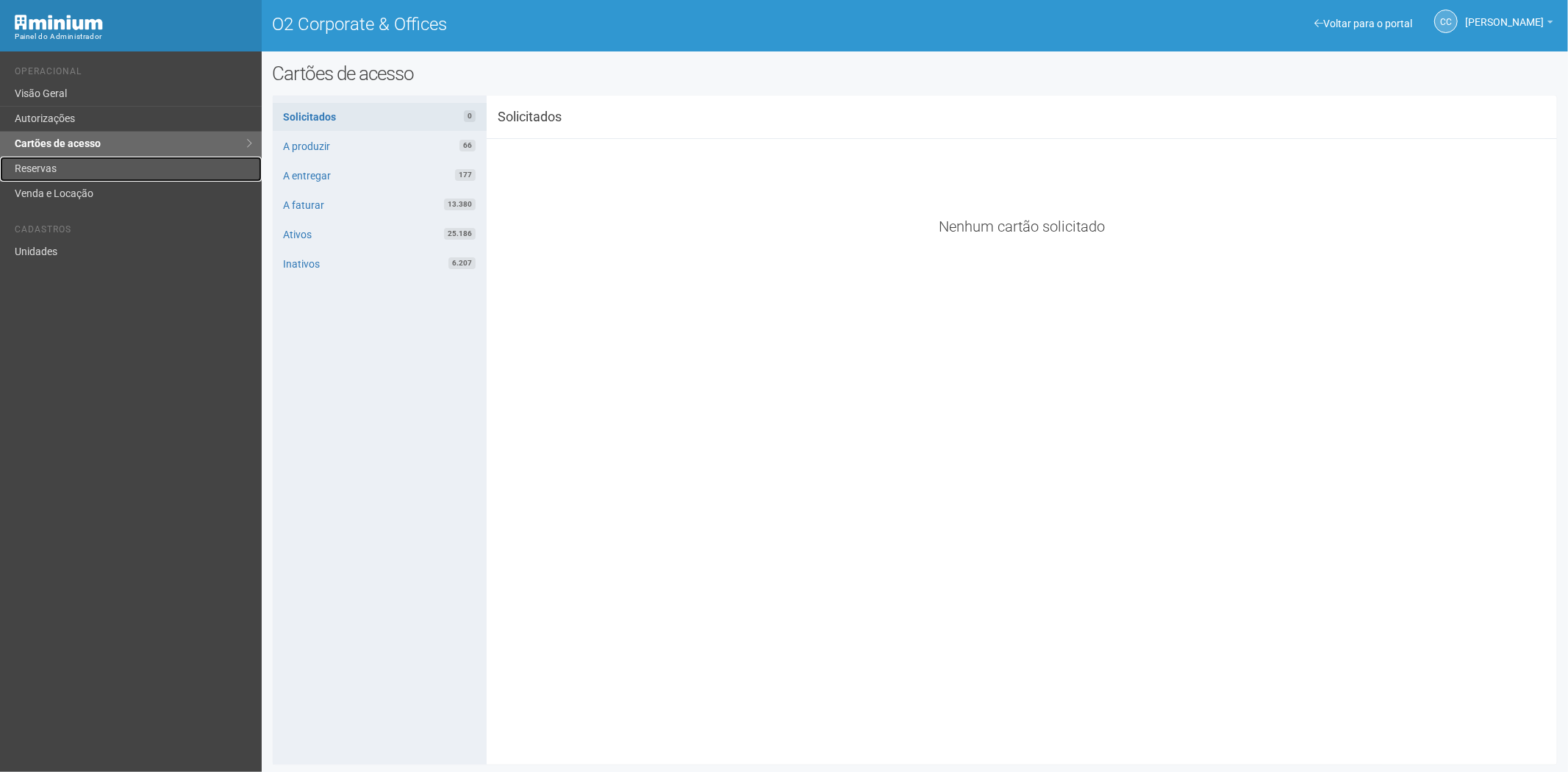
click at [29, 166] on link "Reservas" at bounding box center [131, 169] width 261 height 25
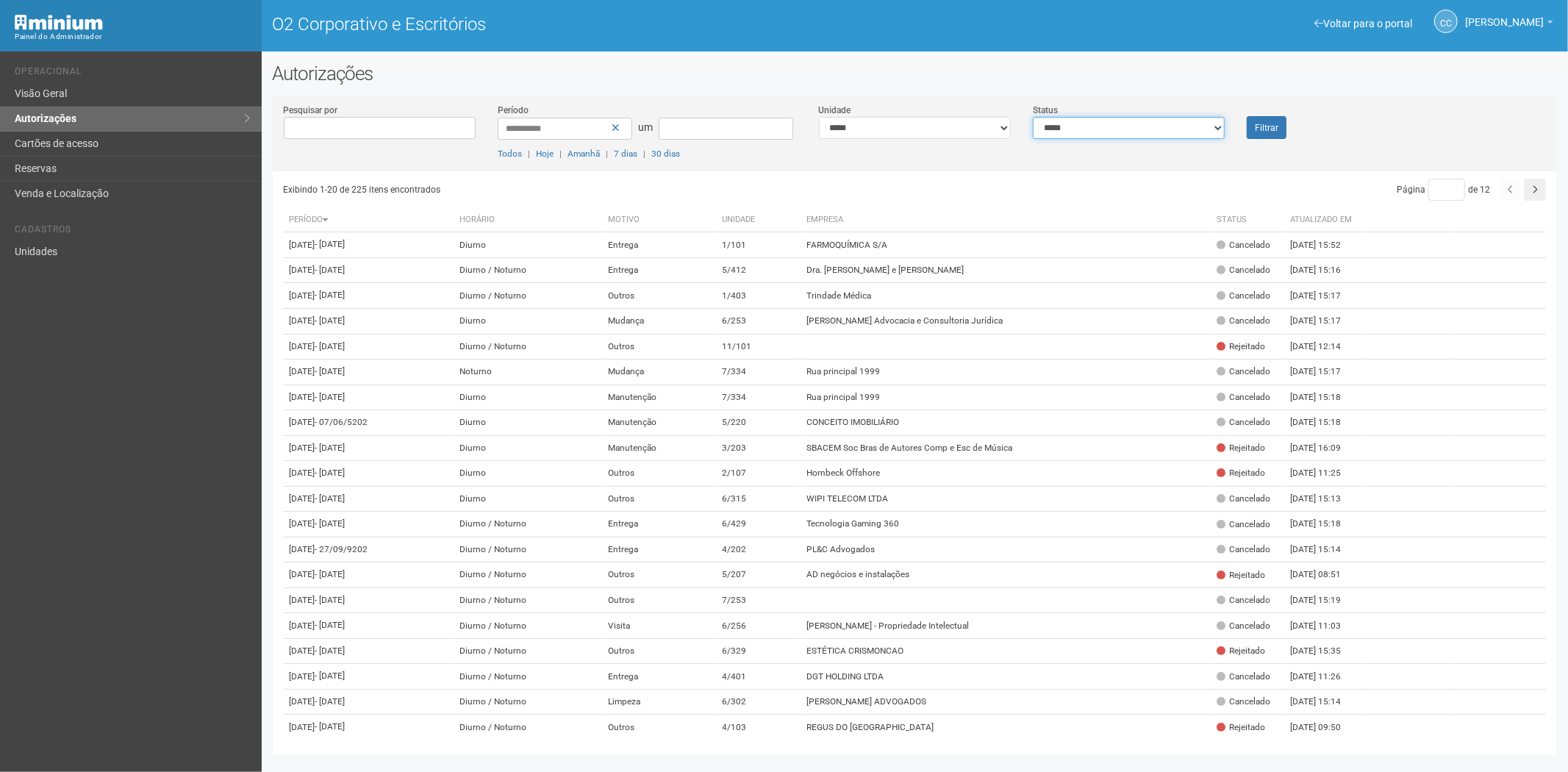
click at [1174, 130] on select "**********" at bounding box center [1129, 128] width 192 height 22
select select "*"
click at [1033, 117] on select "**********" at bounding box center [1129, 128] width 192 height 22
click at [1276, 133] on button "Filtrar" at bounding box center [1267, 128] width 40 height 23
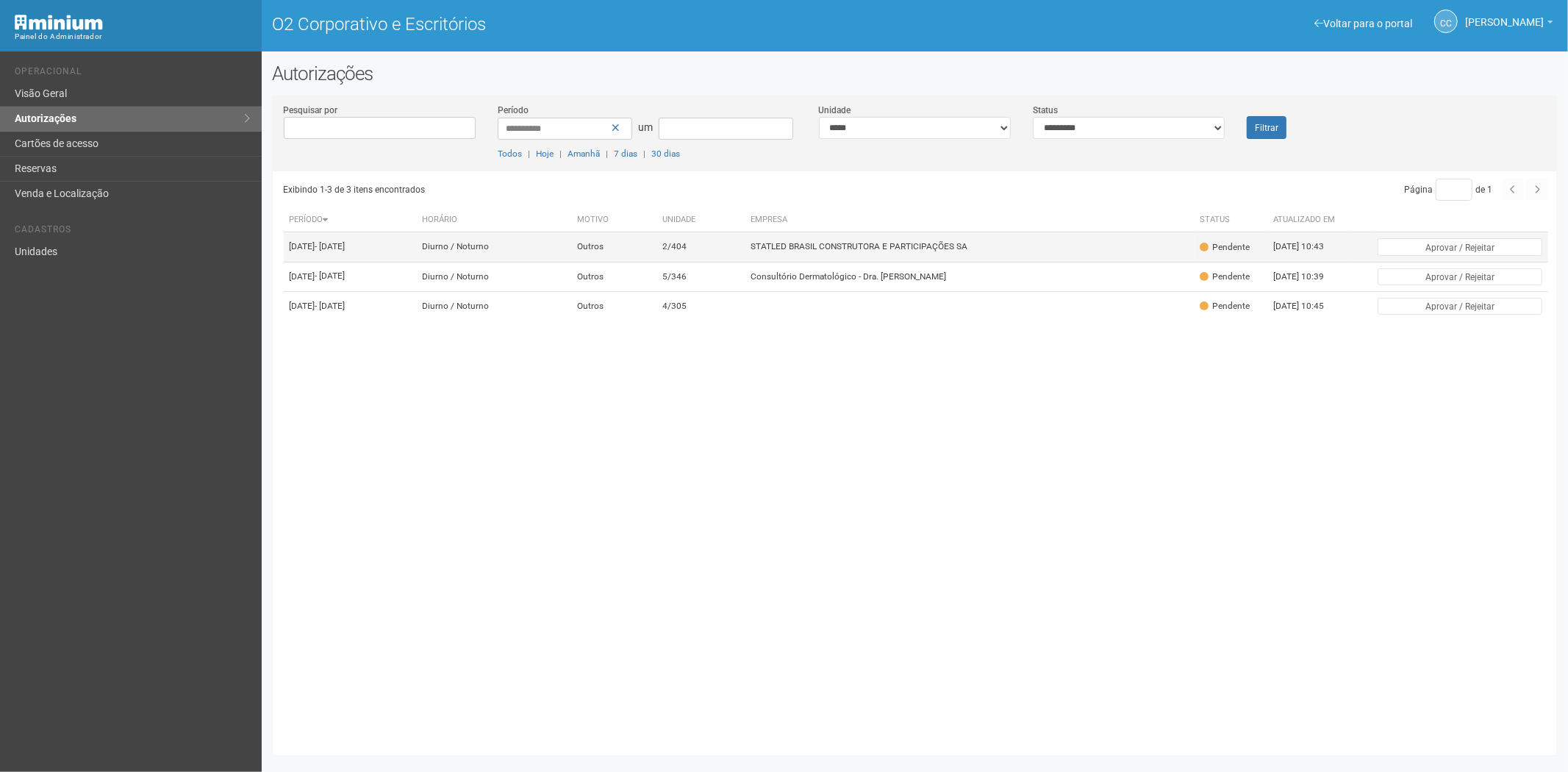
click at [904, 248] on font "STATLED BRASIL CONSTRUTORA E PARTICIPAÇÕES SA" at bounding box center [859, 247] width 217 height 11
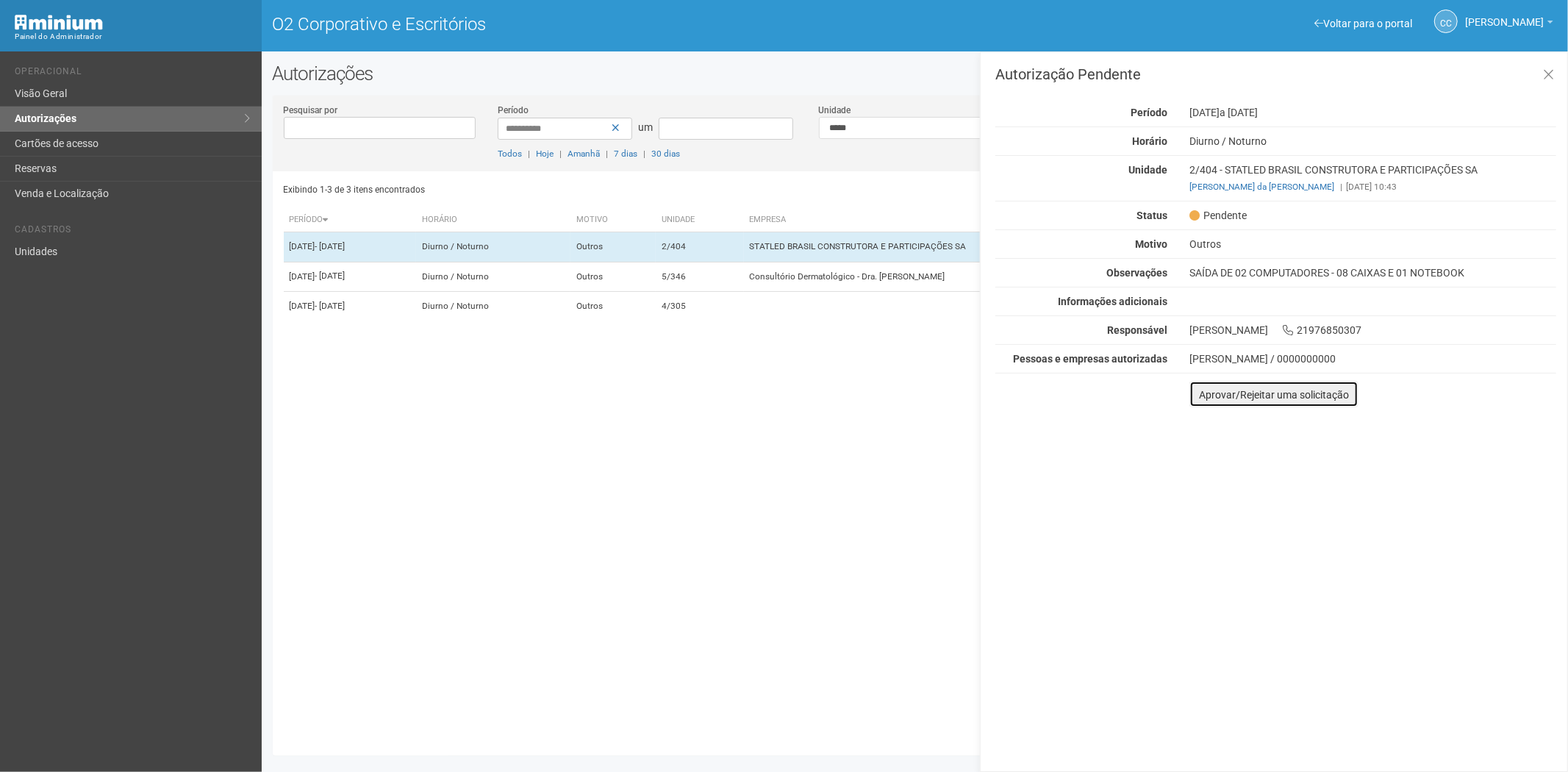
click at [1202, 393] on font "Aprovar/Rejeitar uma solicitação" at bounding box center [1274, 395] width 150 height 12
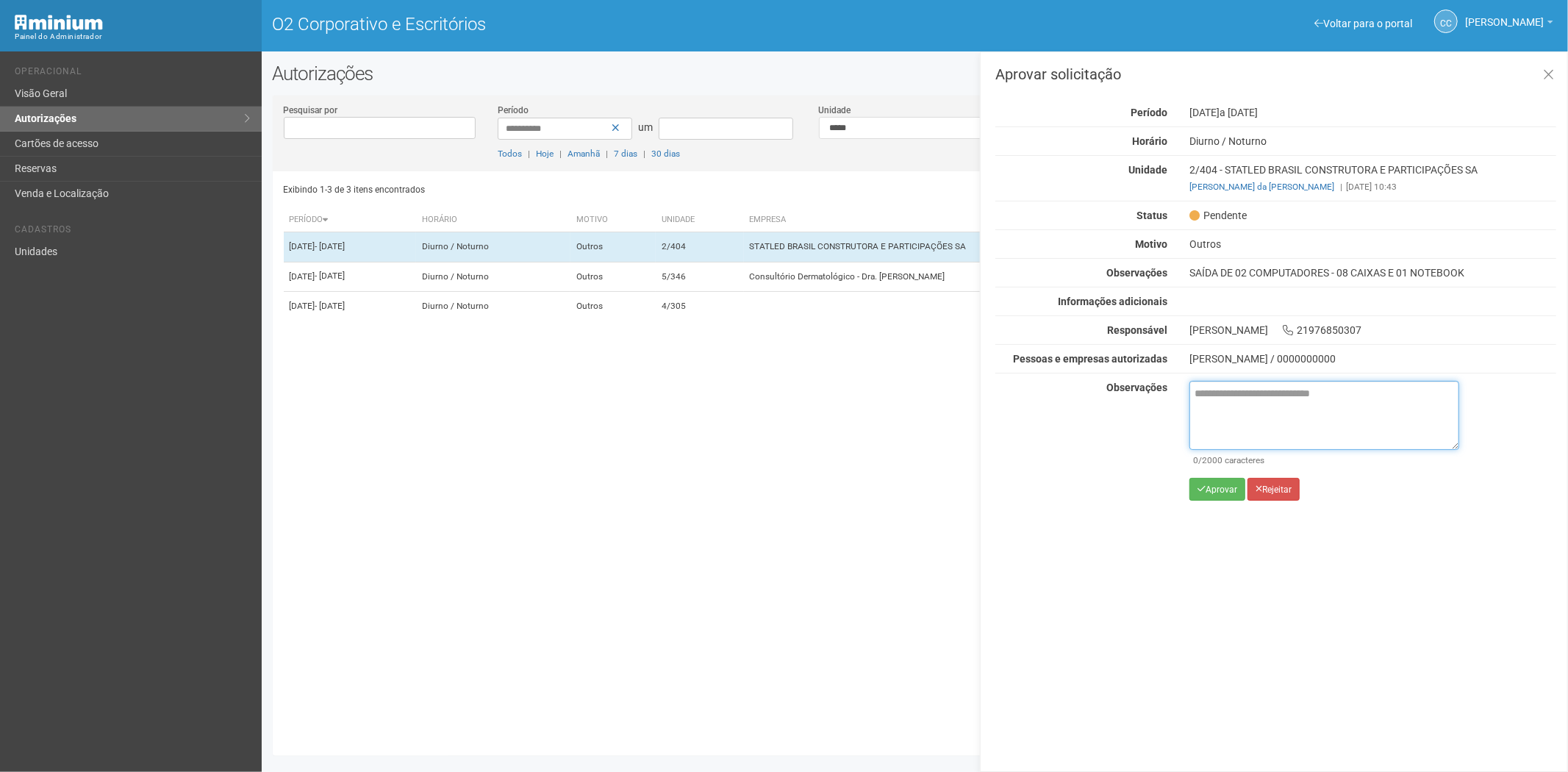
click at [1219, 399] on textarea at bounding box center [1324, 415] width 270 height 69
paste textarea "**********"
type textarea "**********"
drag, startPoint x: 1283, startPoint y: 392, endPoint x: 1158, endPoint y: 384, distance: 125.3
click at [1144, 378] on div "Autorização Pendente Período 06/10/2025 a 10/10/2025 Horário Diurno / Noturno U…" at bounding box center [1276, 302] width 561 height 419
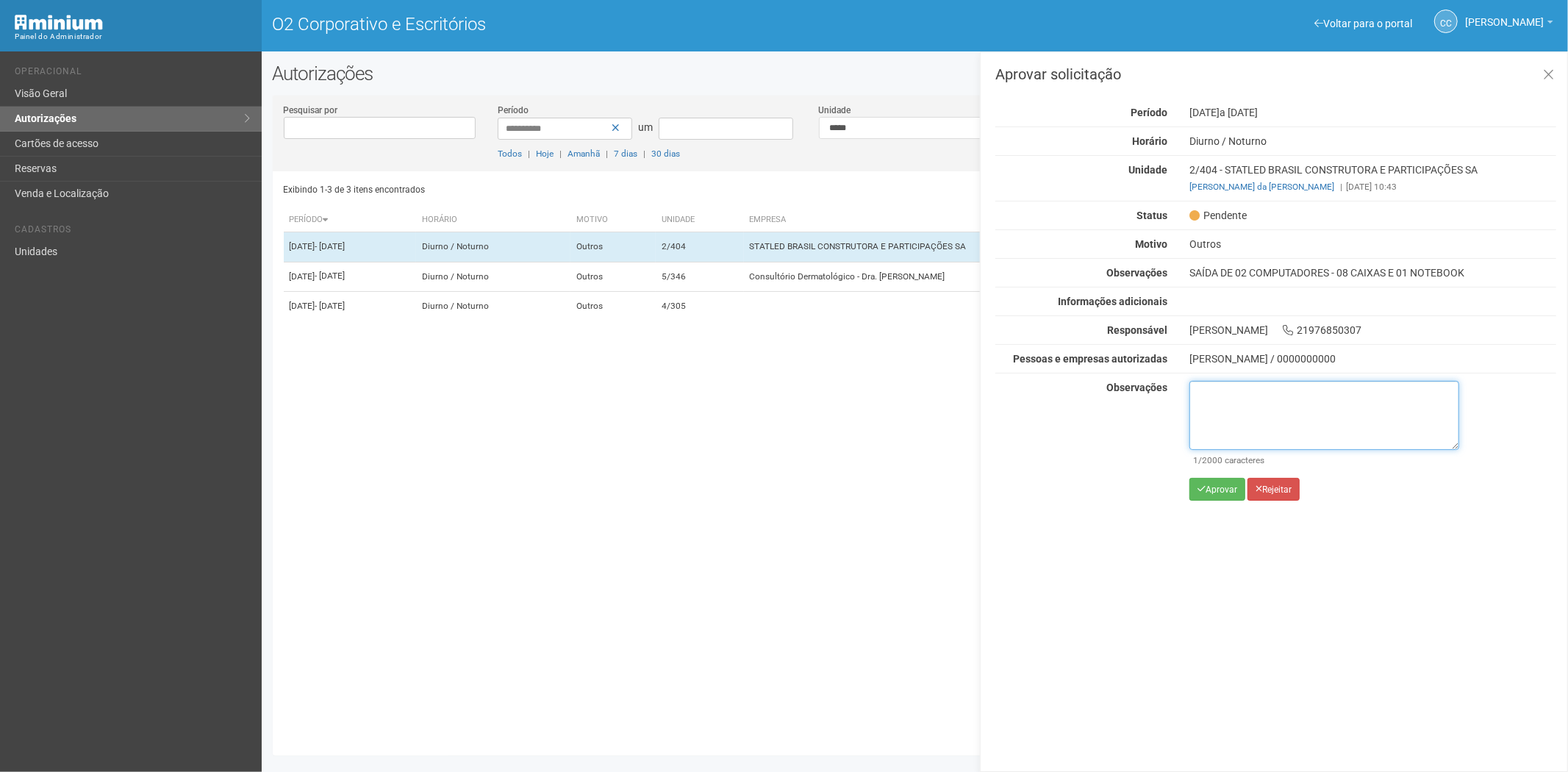
paste textarea "**********"
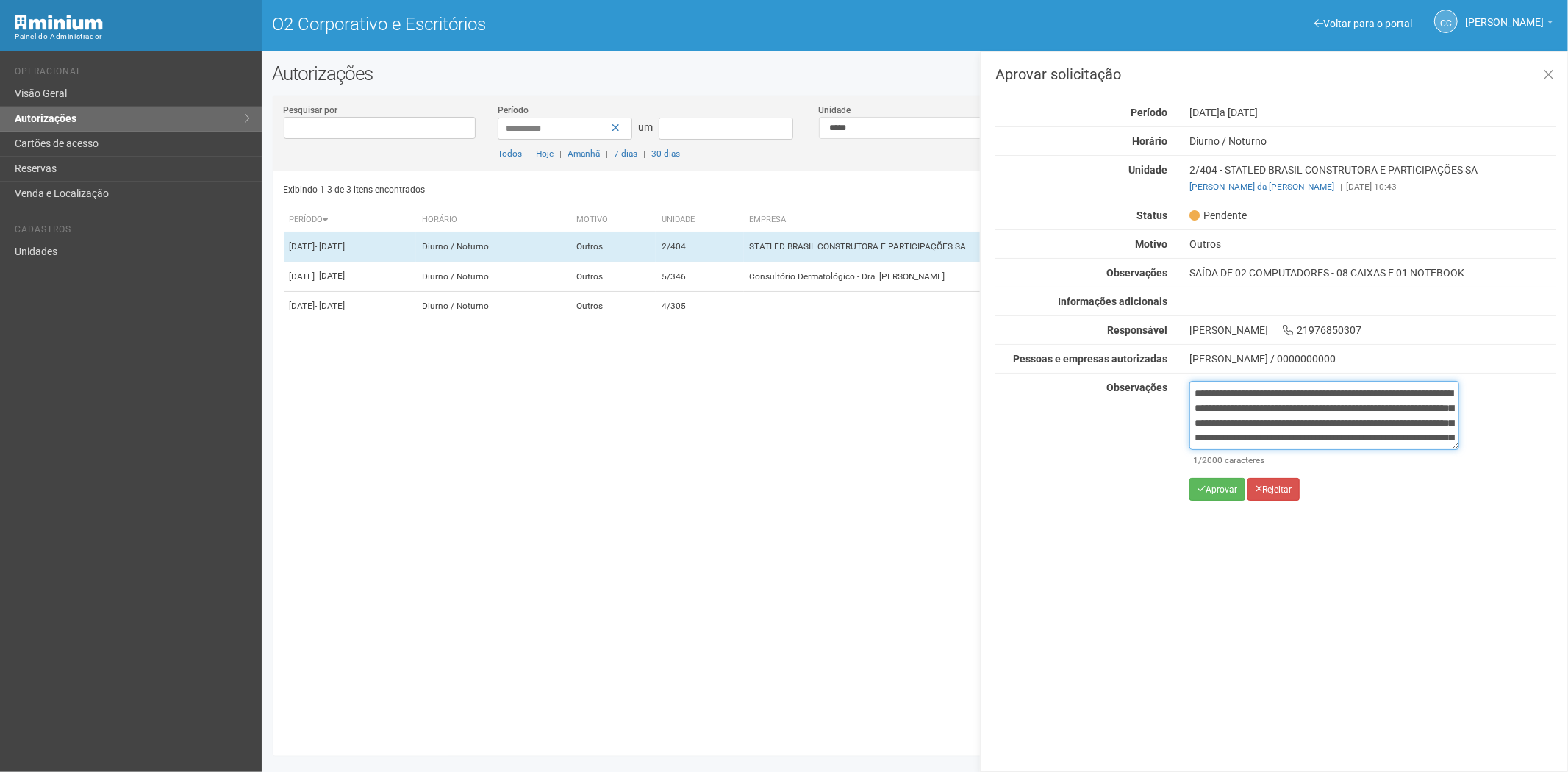
scroll to position [83, 0]
type textarea "**********"
click at [1224, 491] on font "Aprovar" at bounding box center [1221, 490] width 32 height 11
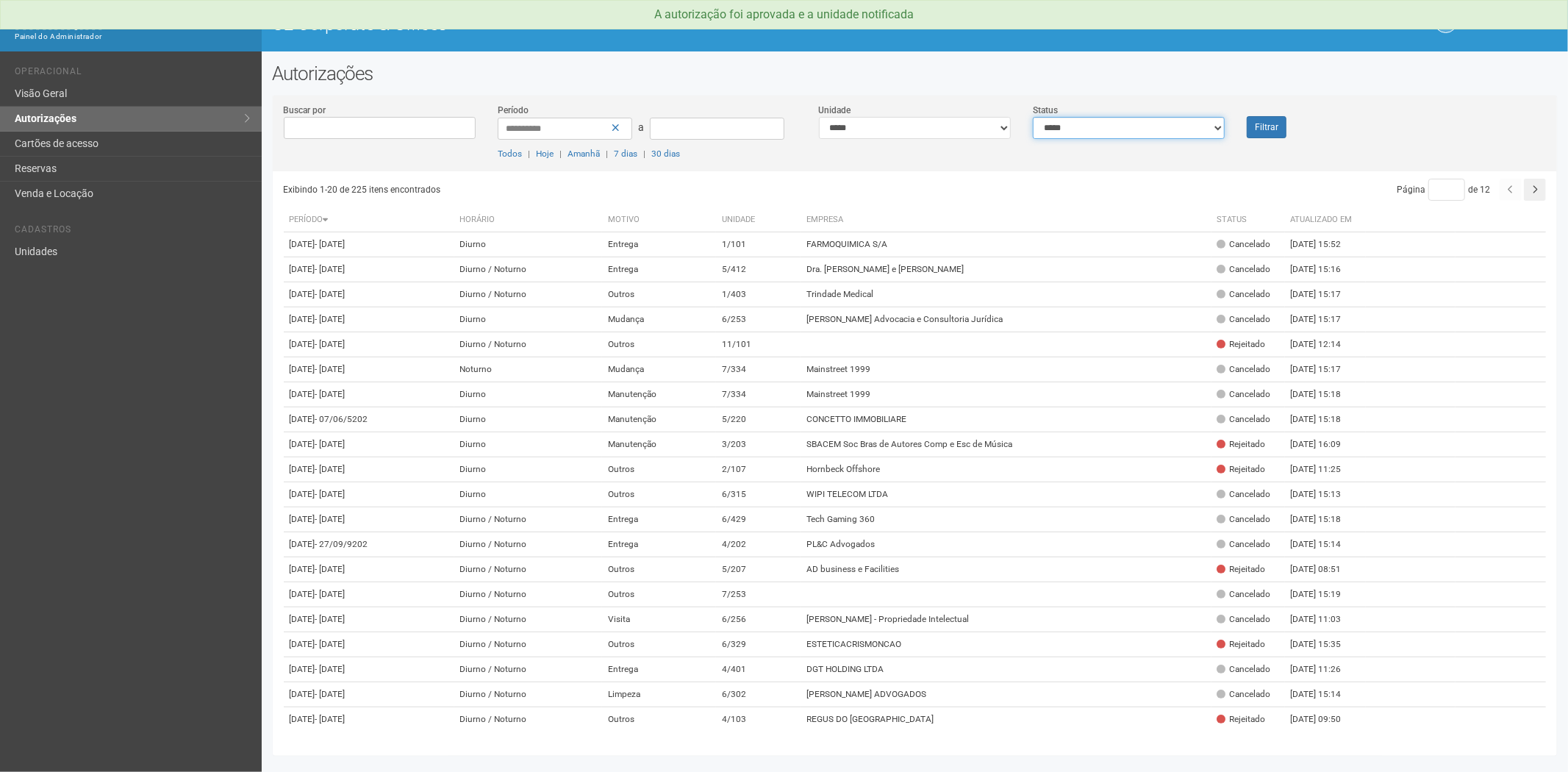
click at [1150, 131] on select "**********" at bounding box center [1129, 128] width 192 height 22
select select "*"
click at [1033, 117] on select "**********" at bounding box center [1129, 128] width 192 height 22
click at [1256, 124] on button "Filtrar" at bounding box center [1267, 127] width 40 height 22
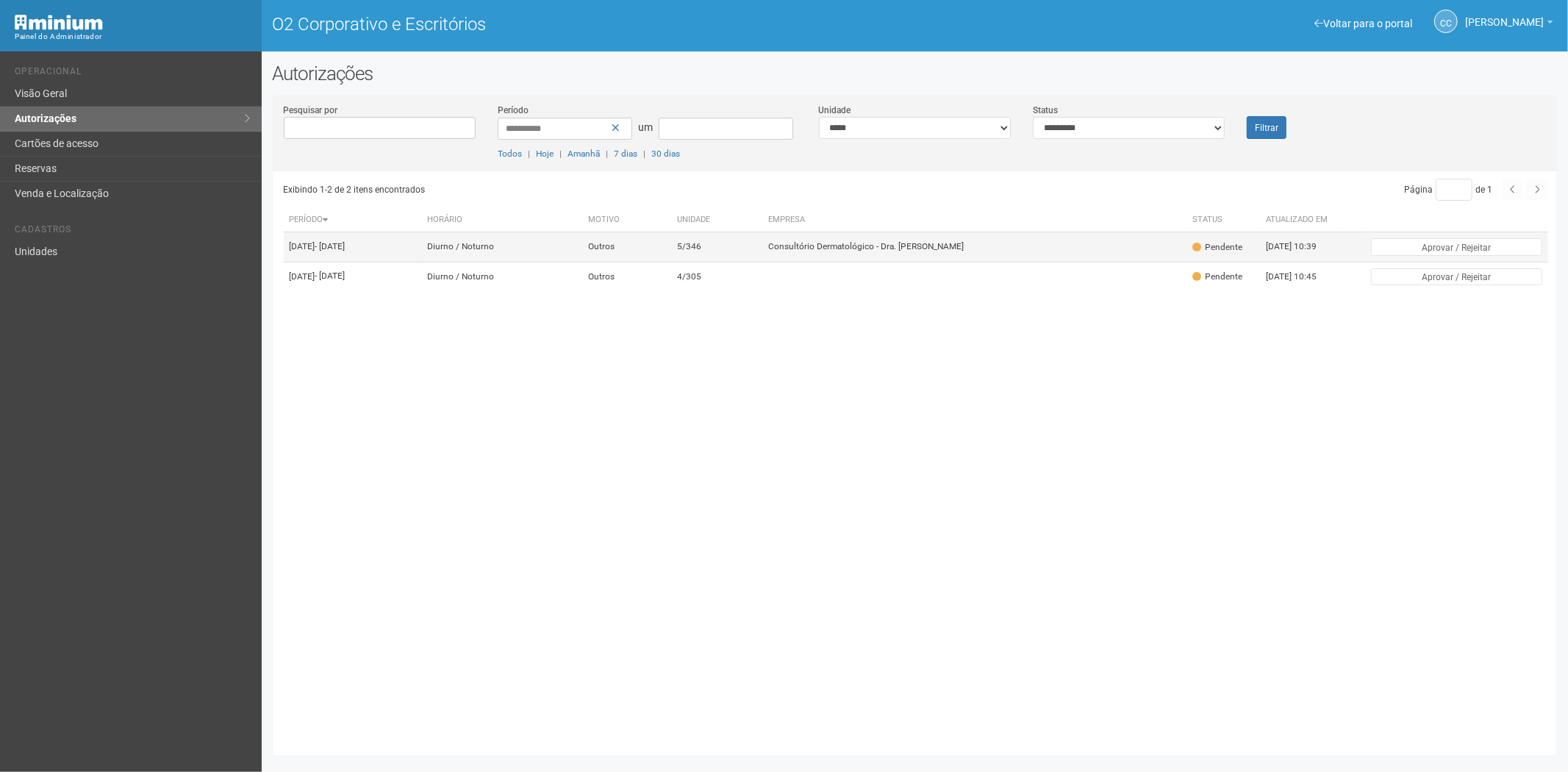
click at [763, 253] on td "5/346" at bounding box center [716, 246] width 92 height 29
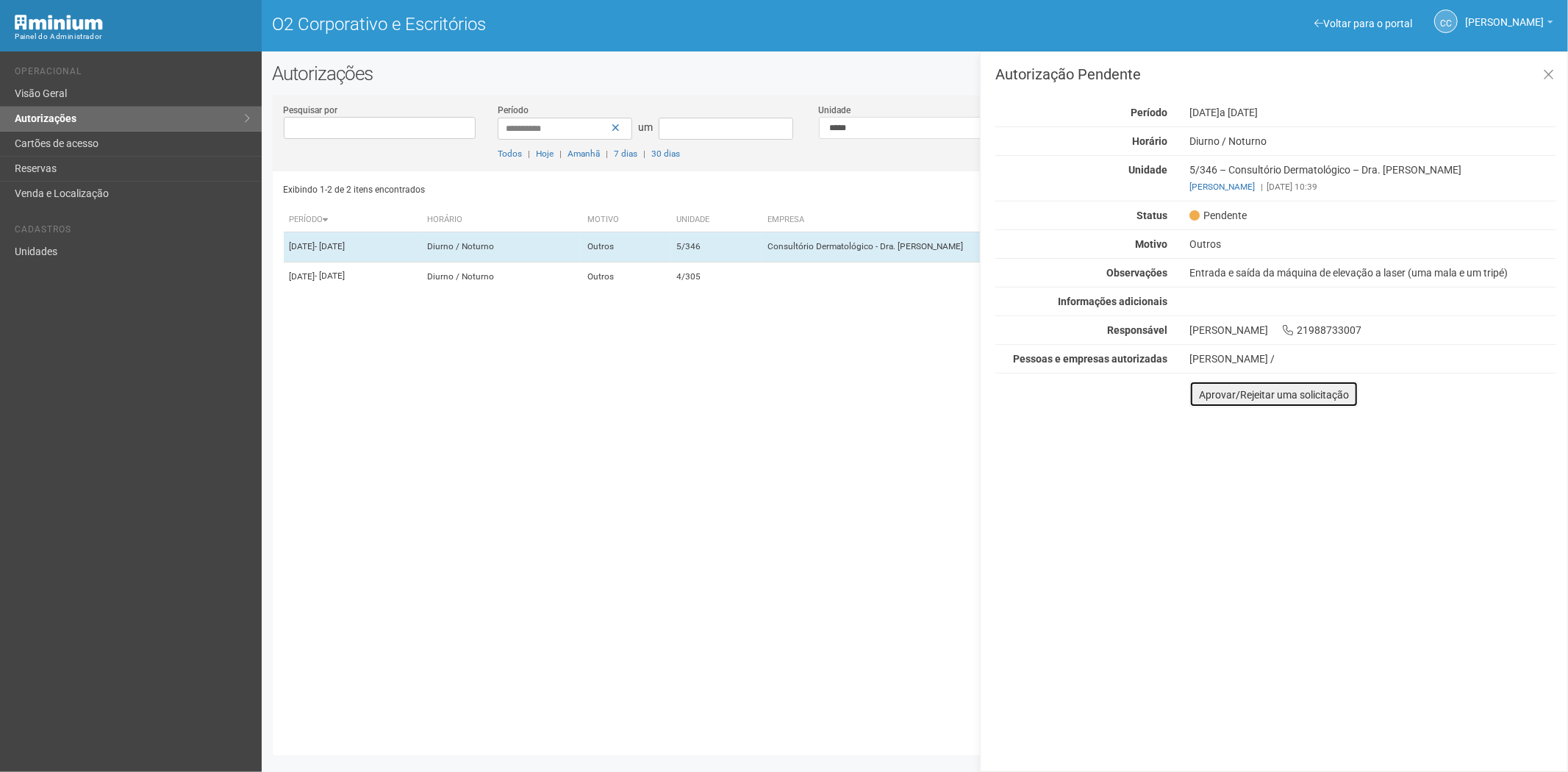
click at [1204, 398] on font "Aprovar/Rejeitar uma solicitação" at bounding box center [1274, 395] width 150 height 12
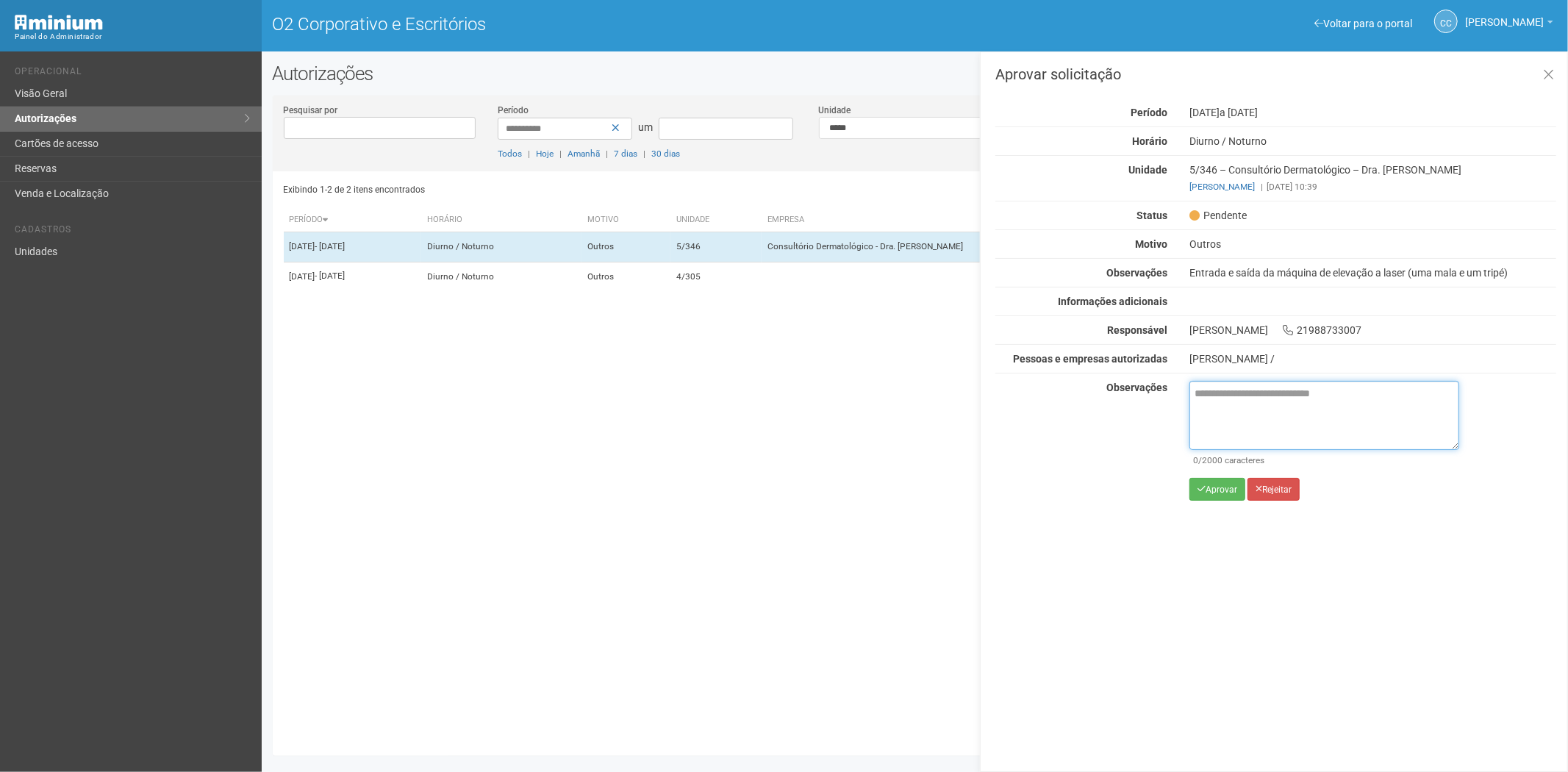
drag, startPoint x: 1209, startPoint y: 387, endPoint x: 1209, endPoint y: 396, distance: 9.0
click at [1209, 393] on textarea at bounding box center [1324, 415] width 270 height 69
paste textarea "**********"
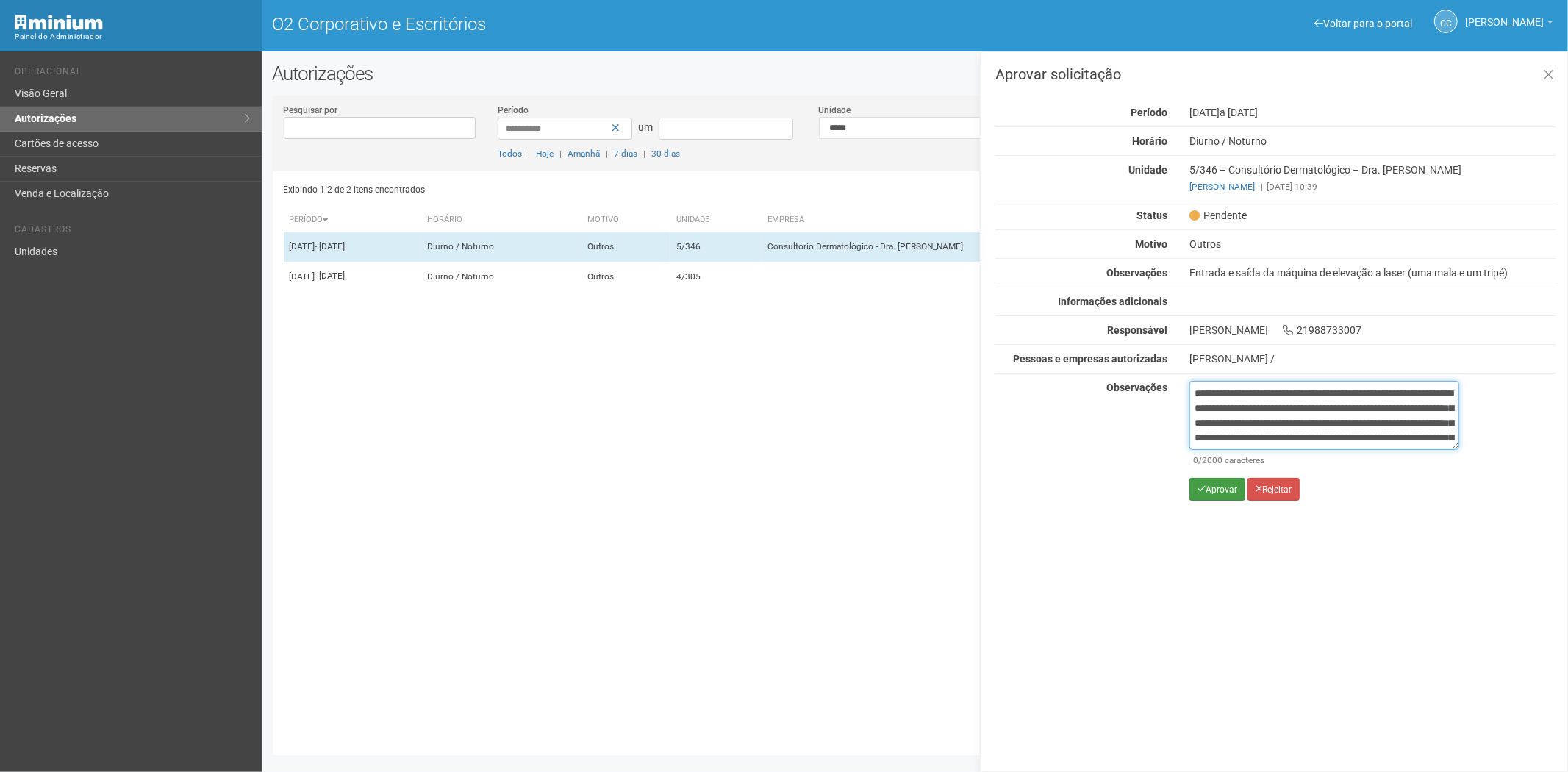
scroll to position [83, 0]
type textarea "**********"
click at [1214, 487] on font "Aprovar" at bounding box center [1221, 490] width 32 height 11
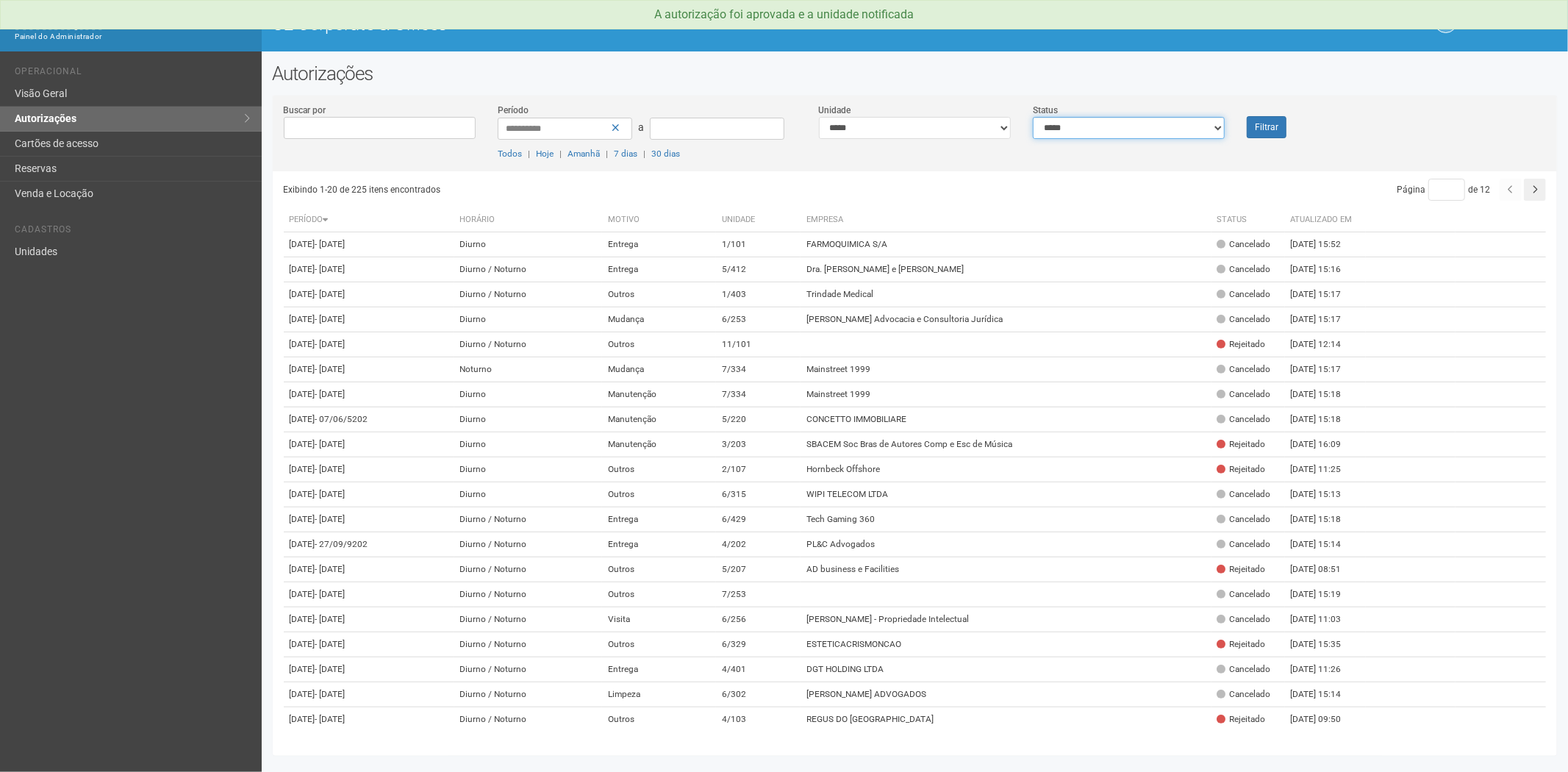
drag, startPoint x: 1164, startPoint y: 131, endPoint x: 1154, endPoint y: 137, distance: 11.7
click at [1164, 131] on select "**********" at bounding box center [1129, 128] width 192 height 22
select select "*"
click at [1033, 117] on select "**********" at bounding box center [1129, 128] width 192 height 22
click at [1260, 123] on button "Filtrar" at bounding box center [1267, 127] width 40 height 22
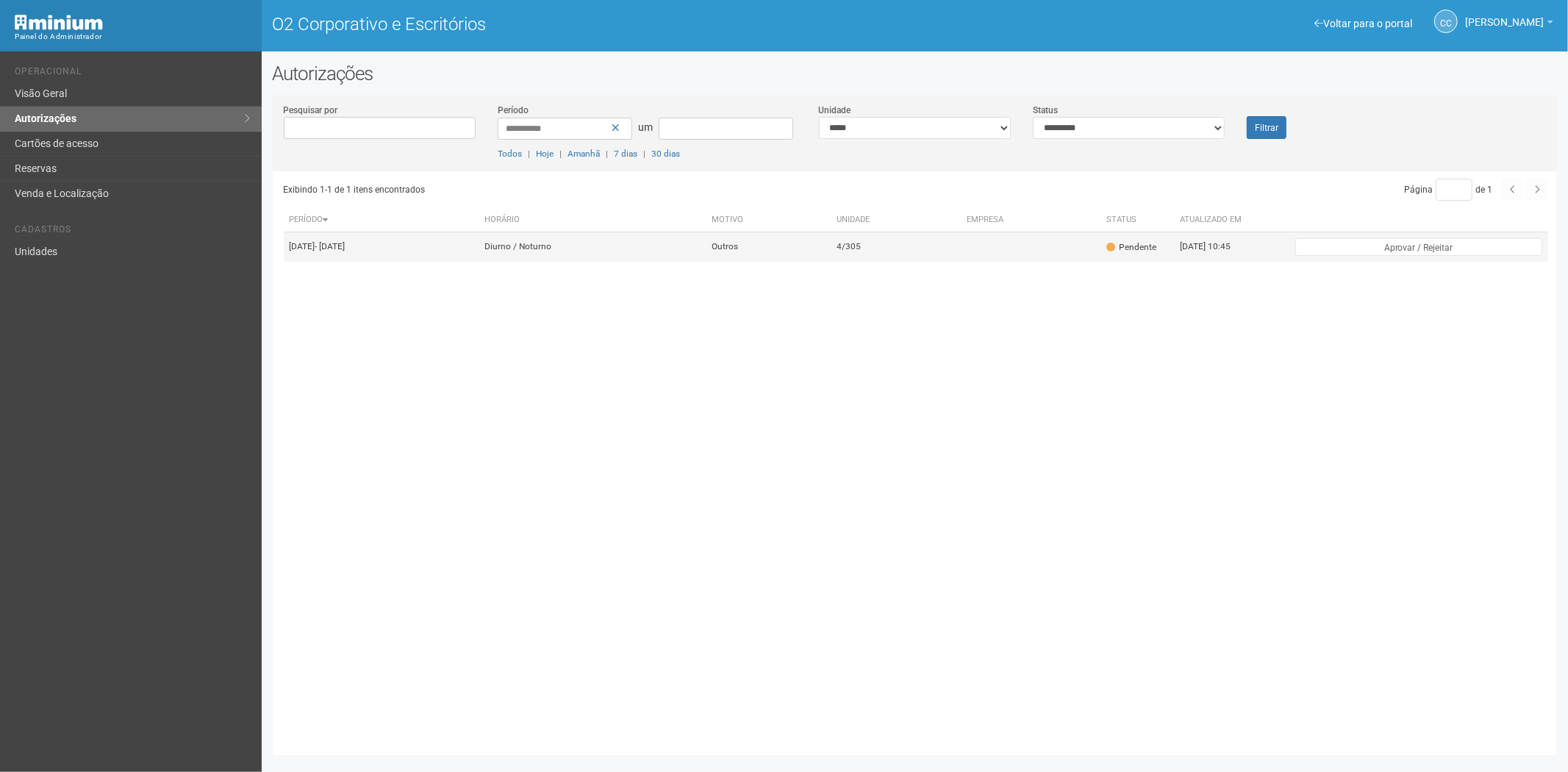
click at [831, 261] on td "Outros" at bounding box center [768, 246] width 125 height 29
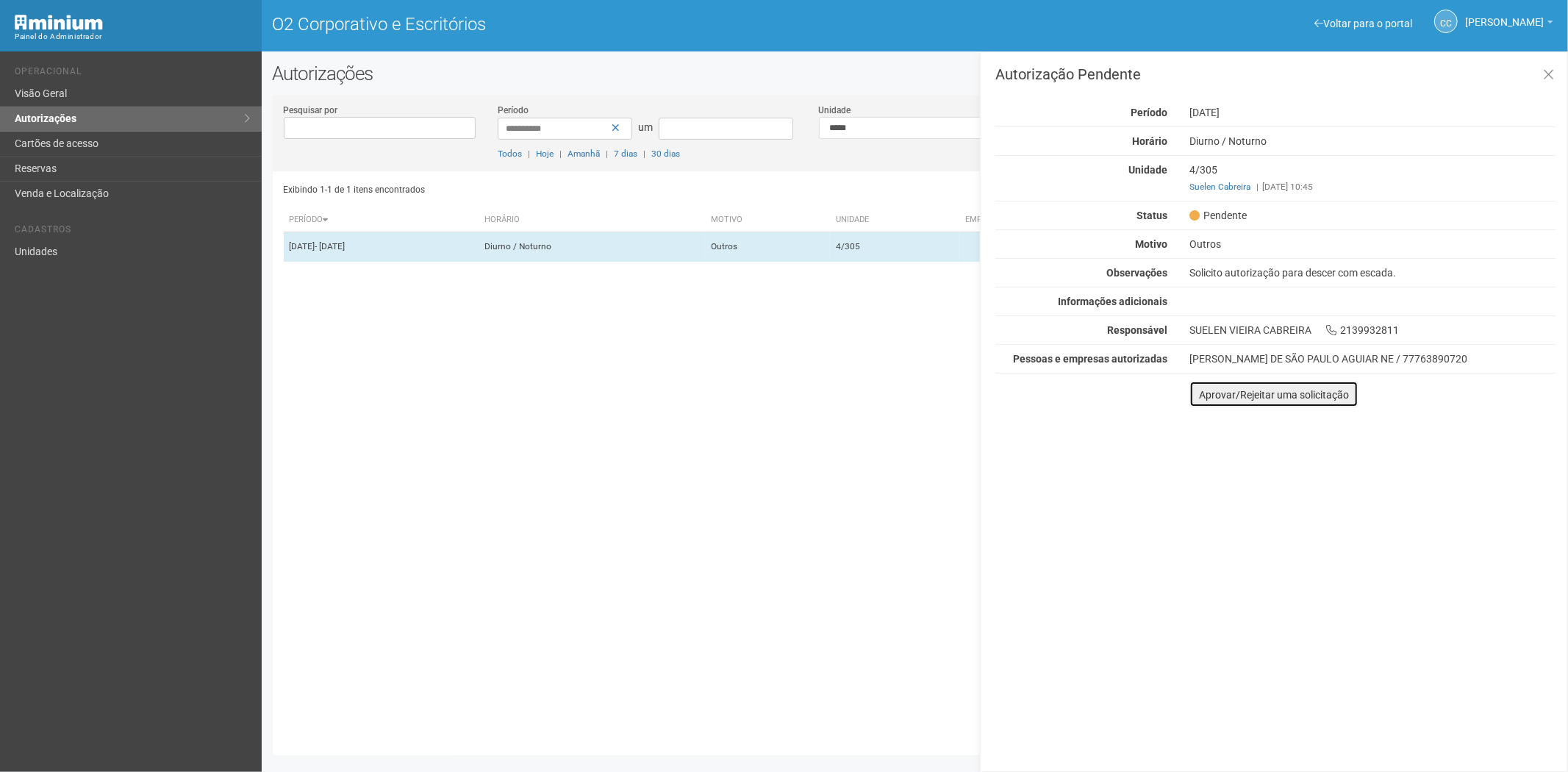
click at [1204, 396] on font "Aprovar/Rejeitar uma solicitação" at bounding box center [1274, 395] width 150 height 12
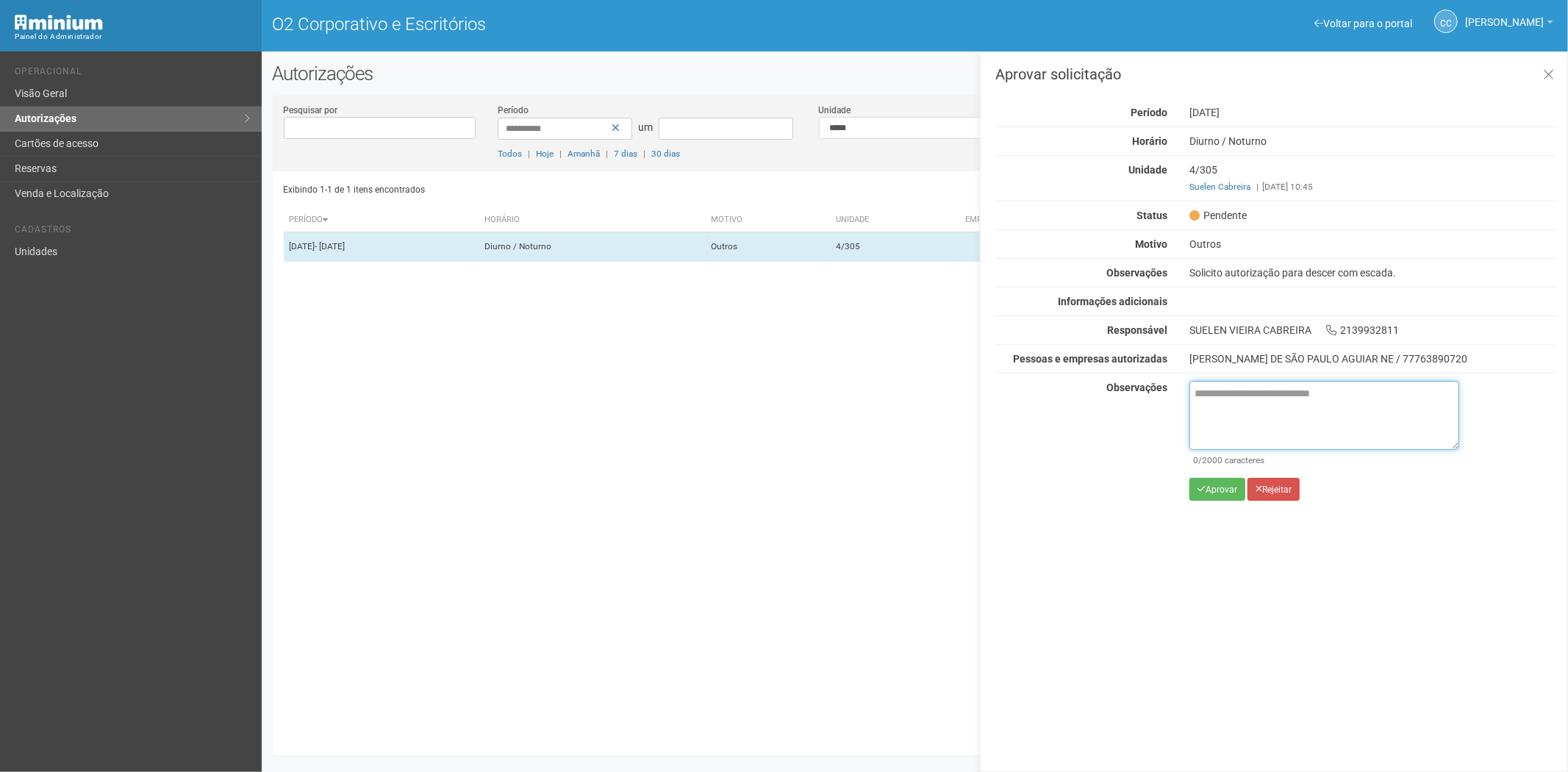
click at [1224, 415] on textarea at bounding box center [1324, 415] width 270 height 69
paste textarea "**********"
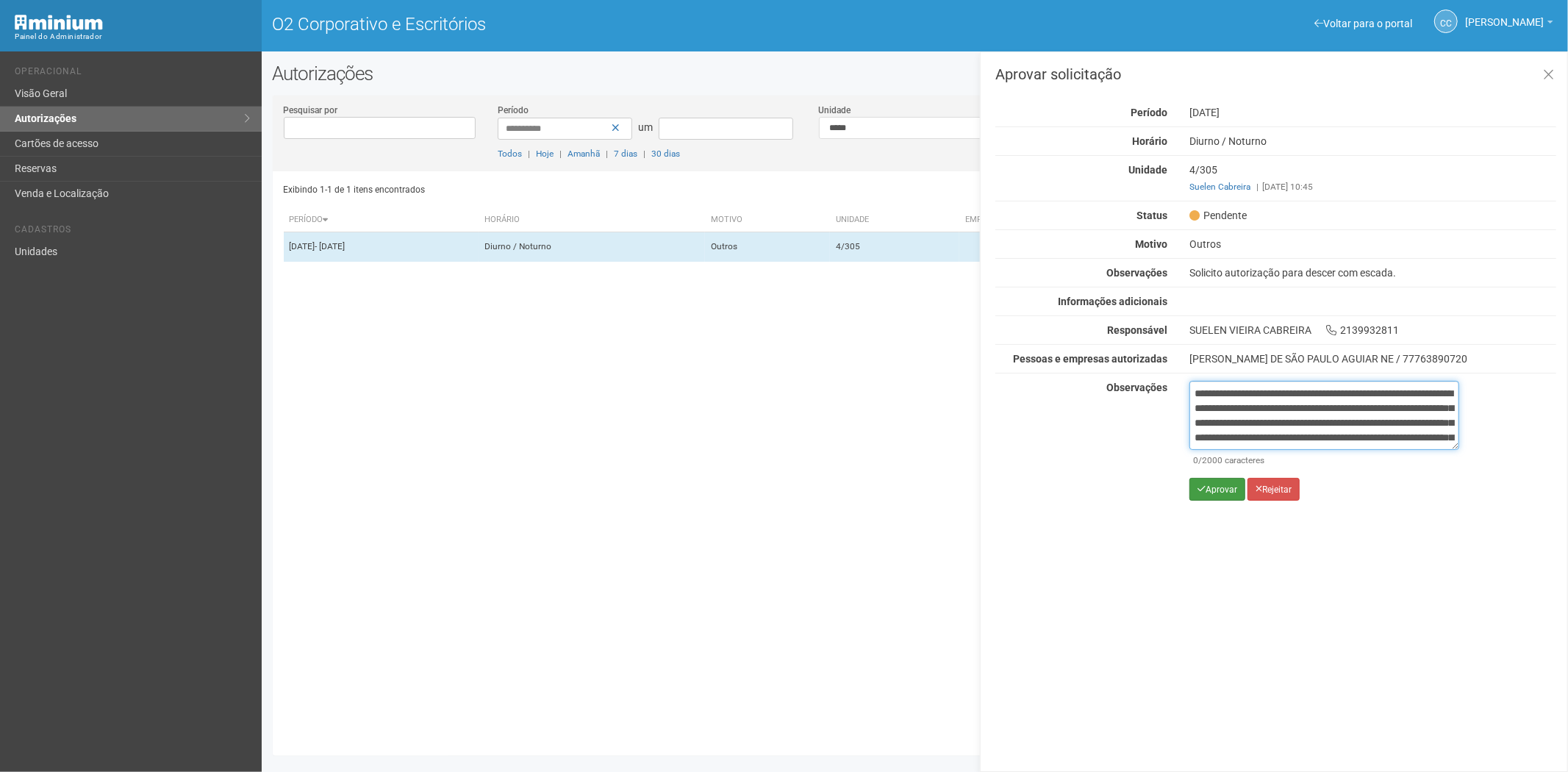
scroll to position [83, 0]
type textarea "**********"
click at [1200, 493] on icon "submit" at bounding box center [1201, 489] width 8 height 9
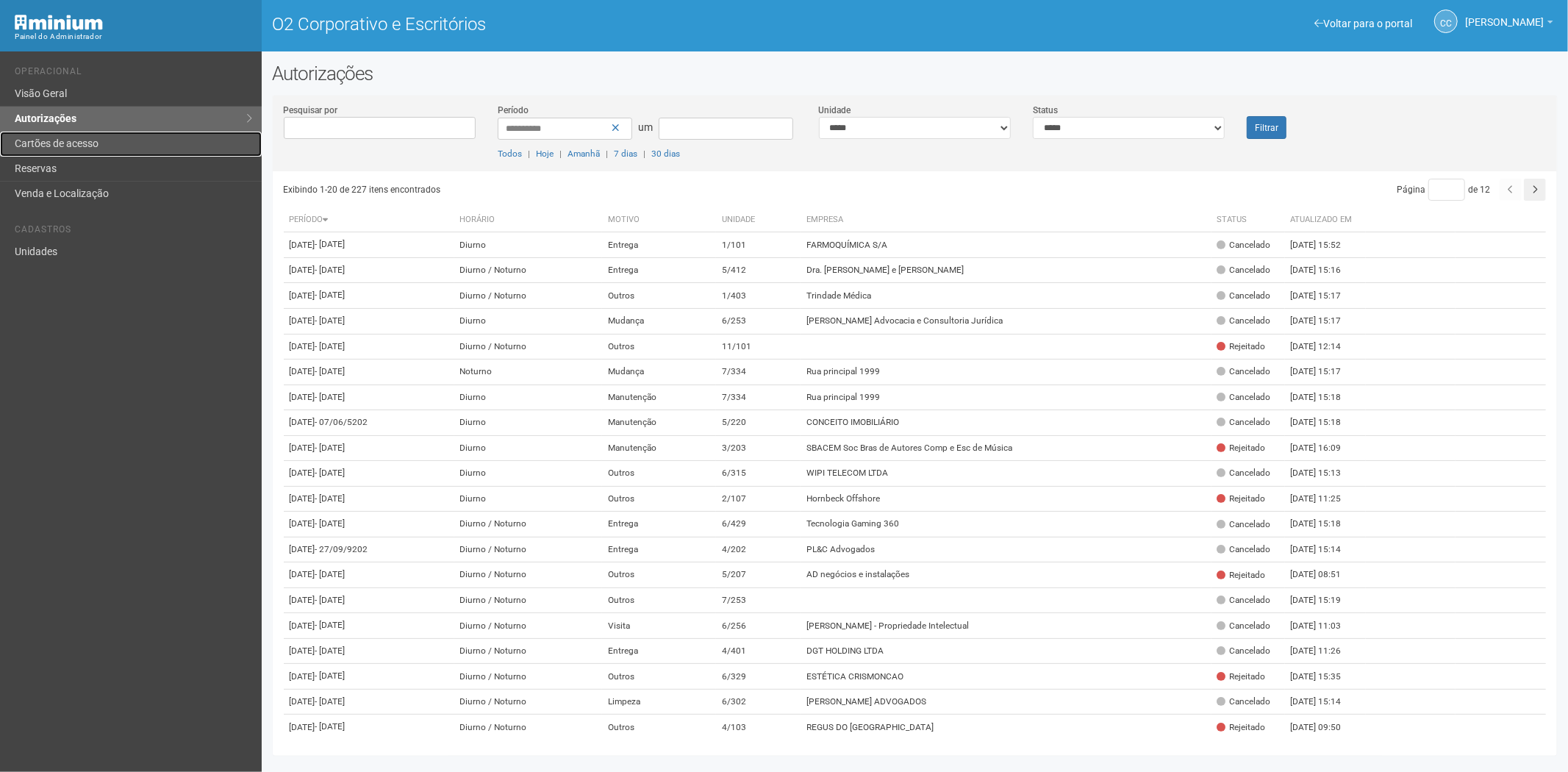
click at [92, 145] on font "Cartões de acesso" at bounding box center [57, 143] width 84 height 12
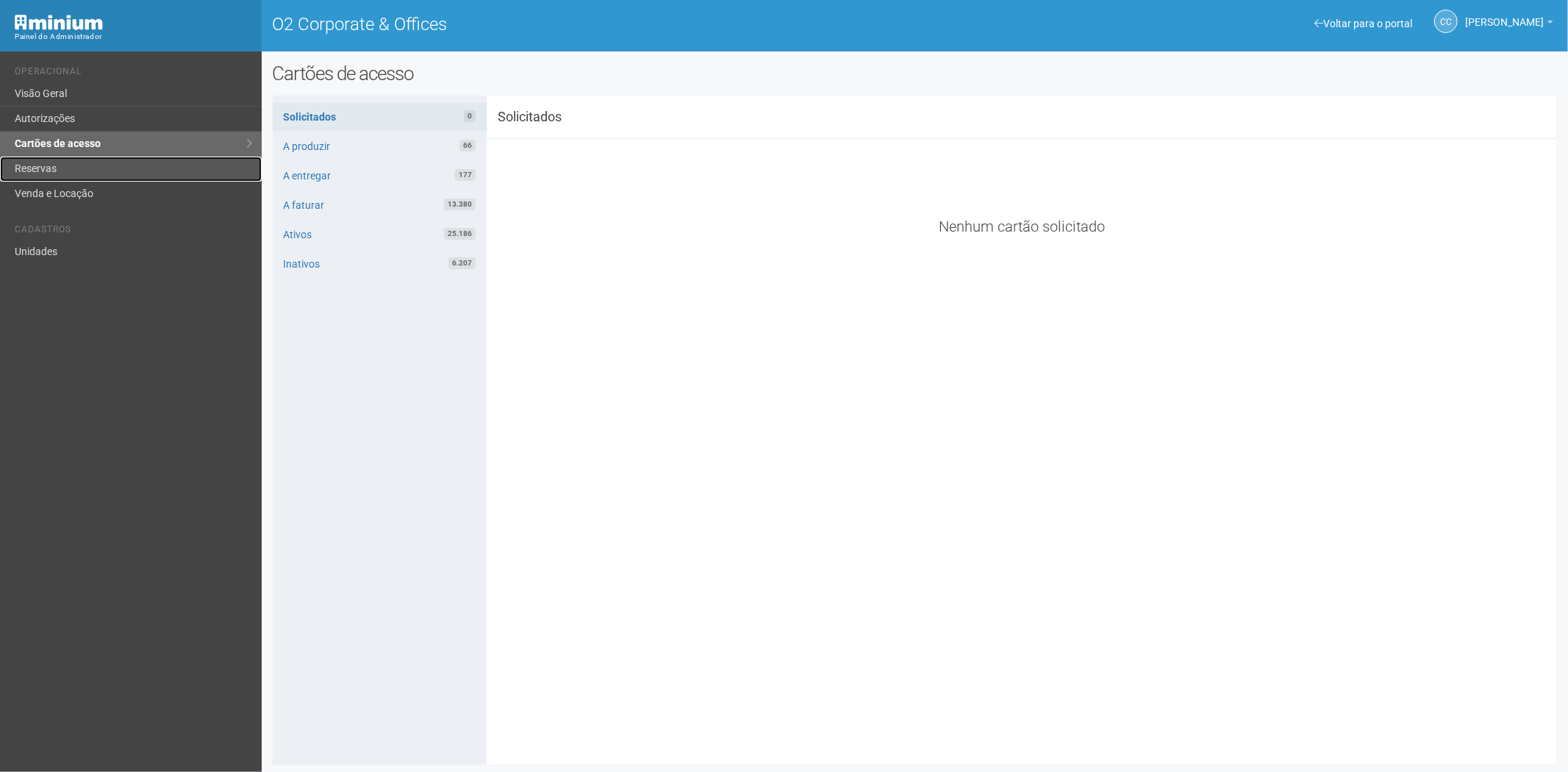
drag, startPoint x: 56, startPoint y: 159, endPoint x: 60, endPoint y: 166, distance: 8.1
click at [56, 159] on link "Reservas" at bounding box center [131, 169] width 261 height 25
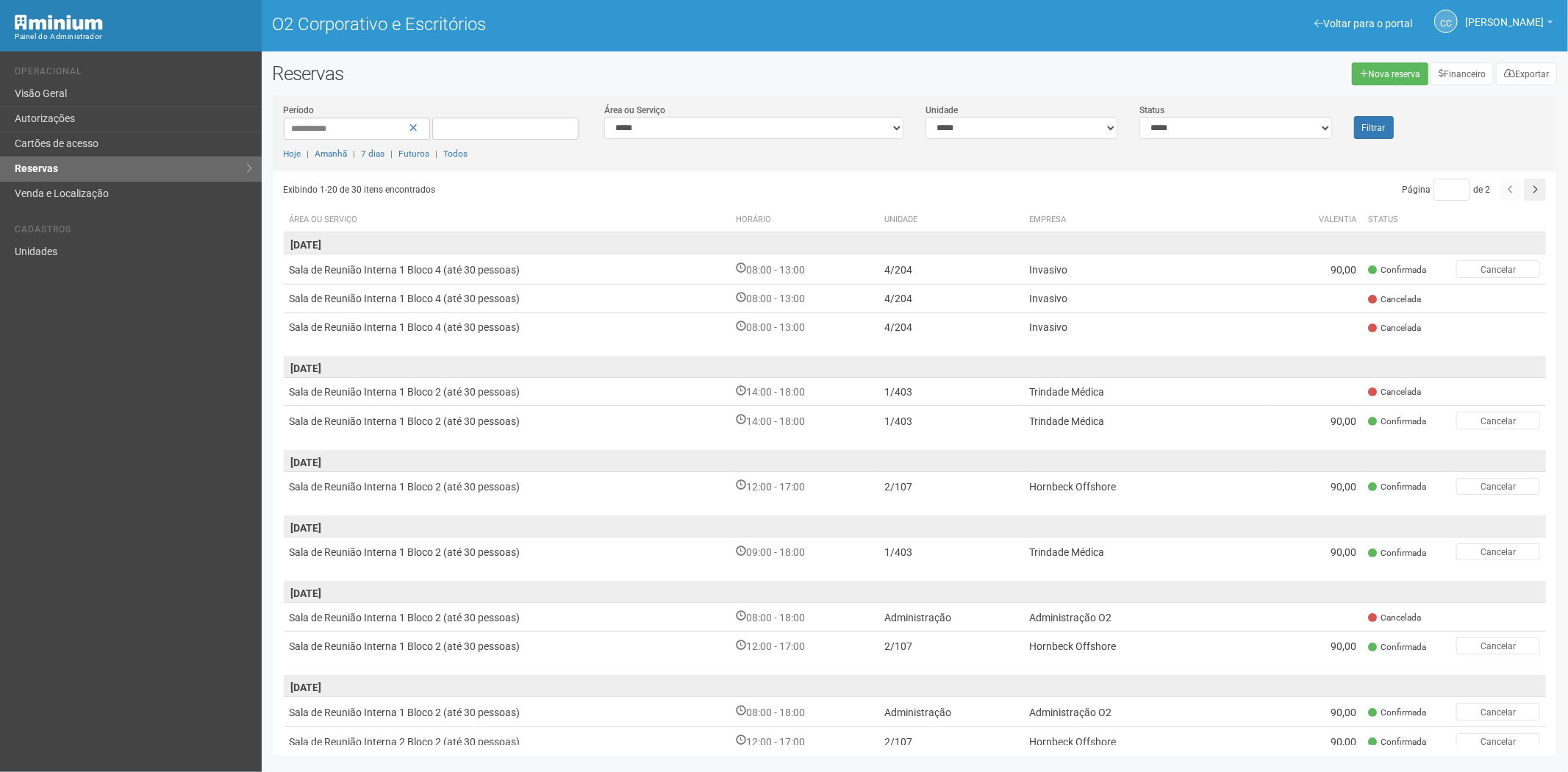
drag, startPoint x: 108, startPoint y: 533, endPoint x: 107, endPoint y: 165, distance: 368.0
click at [113, 528] on div "Voltar para o portal Operacional Visão Geral Autorizações Cartões de acesso Res…" at bounding box center [131, 412] width 261 height 721
click at [83, 146] on font "Cartões de acesso" at bounding box center [57, 143] width 84 height 12
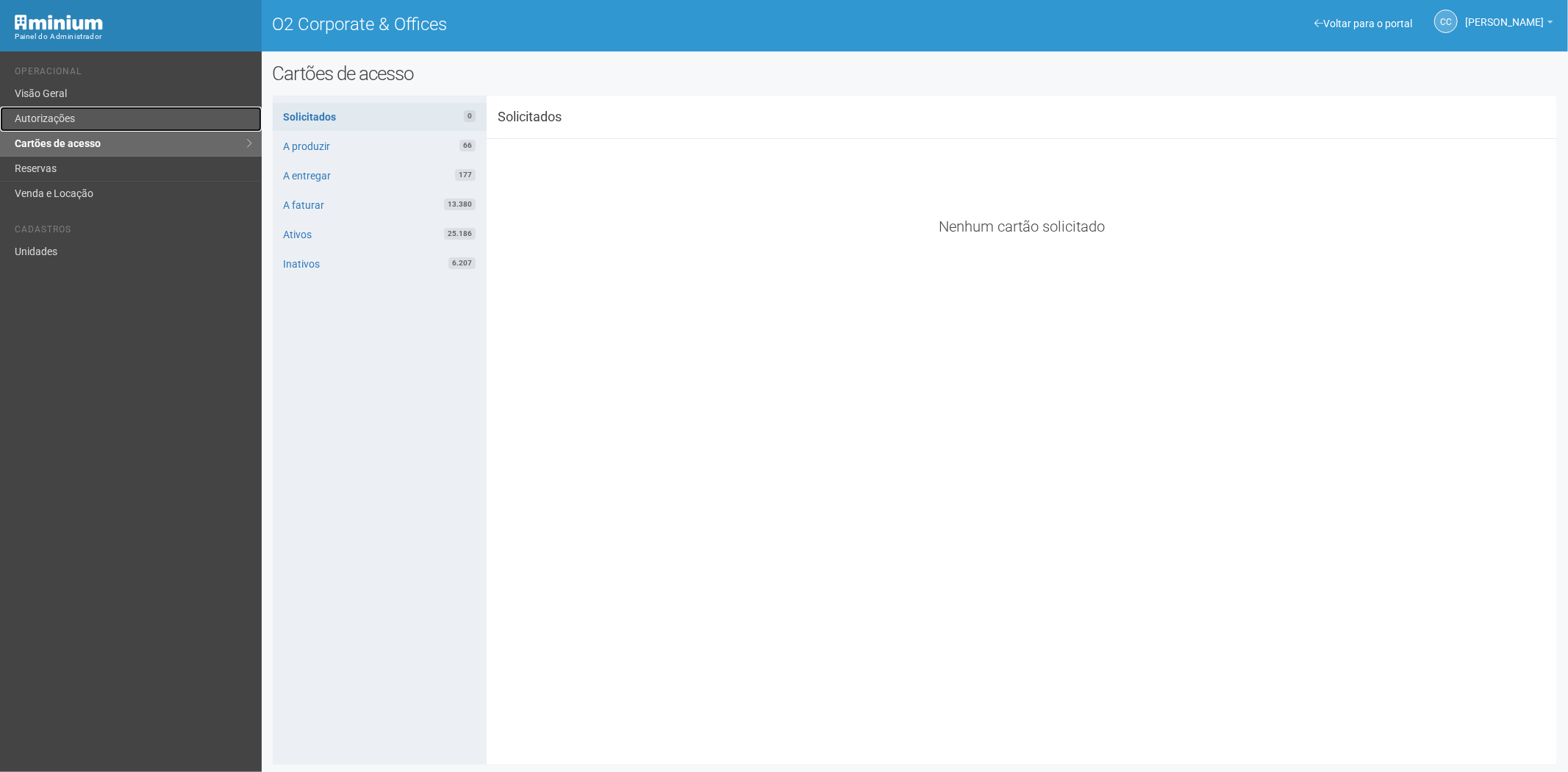
click at [71, 115] on link "Autorizações" at bounding box center [131, 119] width 261 height 25
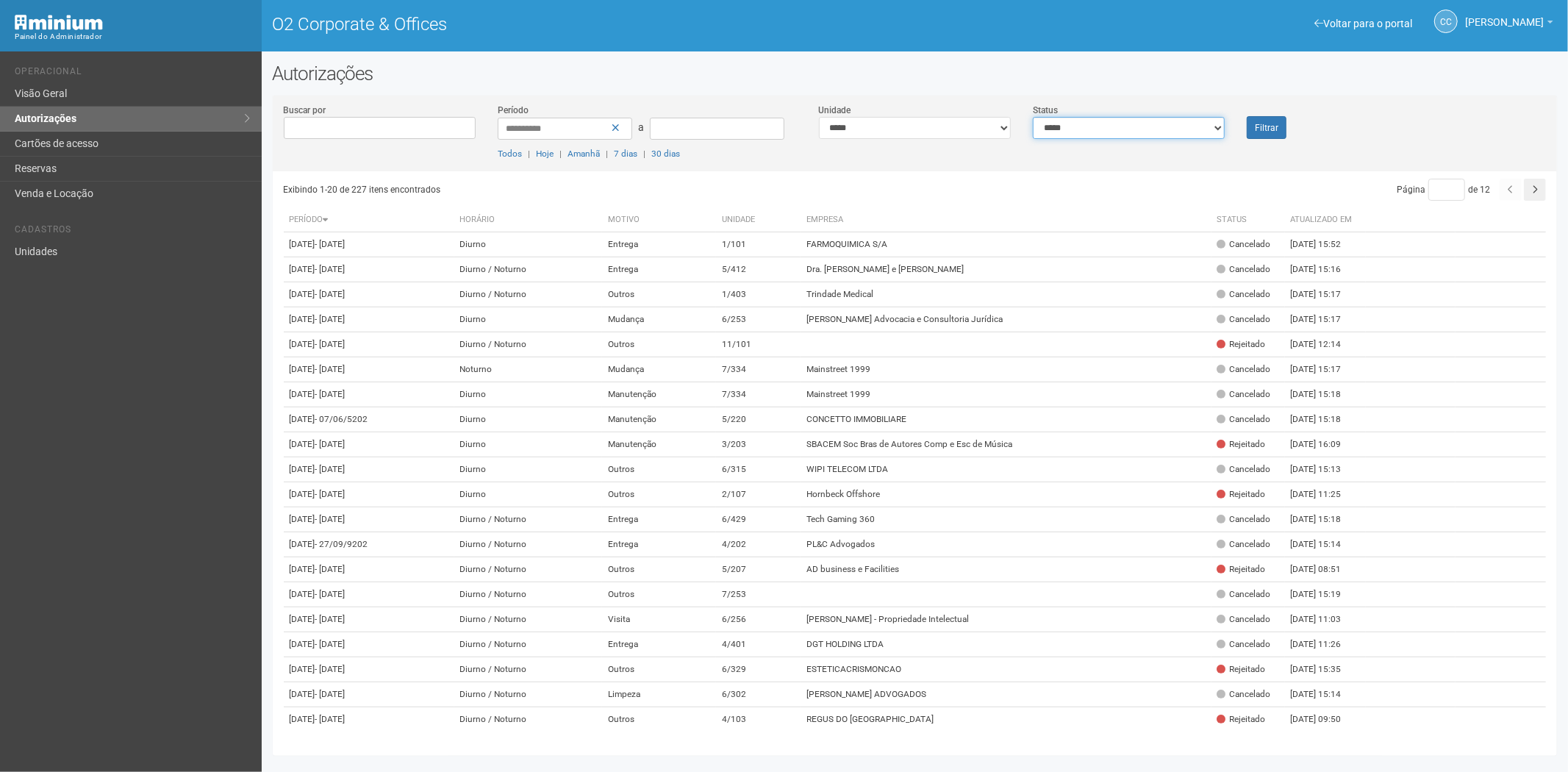
click at [1164, 134] on select "**********" at bounding box center [1129, 128] width 192 height 22
select select "*"
click at [1033, 117] on select "**********" at bounding box center [1129, 128] width 192 height 22
drag, startPoint x: 1251, startPoint y: 115, endPoint x: 1265, endPoint y: 124, distance: 16.6
click at [1252, 120] on div "Filtrar" at bounding box center [1289, 121] width 108 height 36
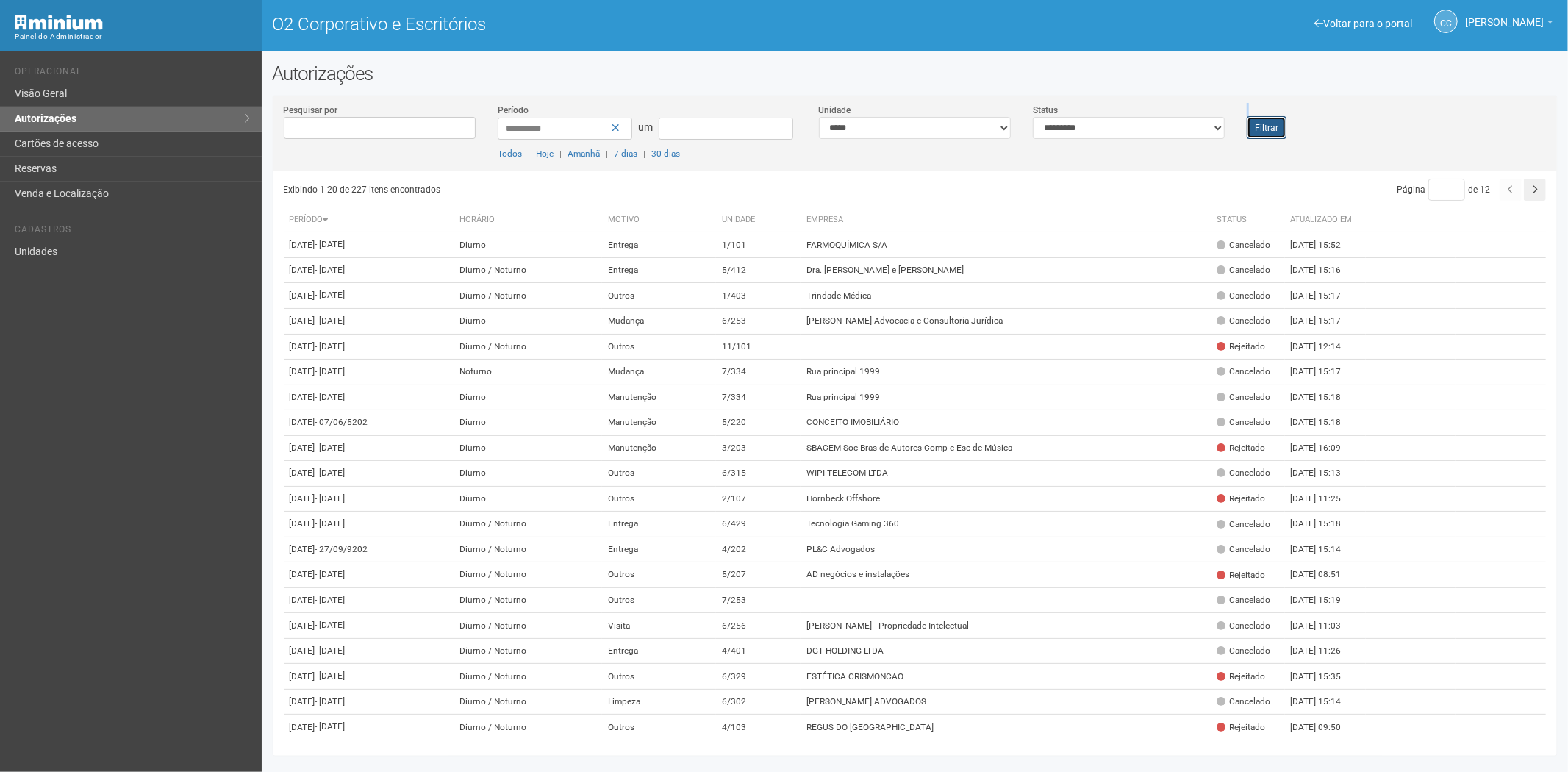
click at [1265, 124] on font "Filtrar" at bounding box center [1267, 128] width 23 height 11
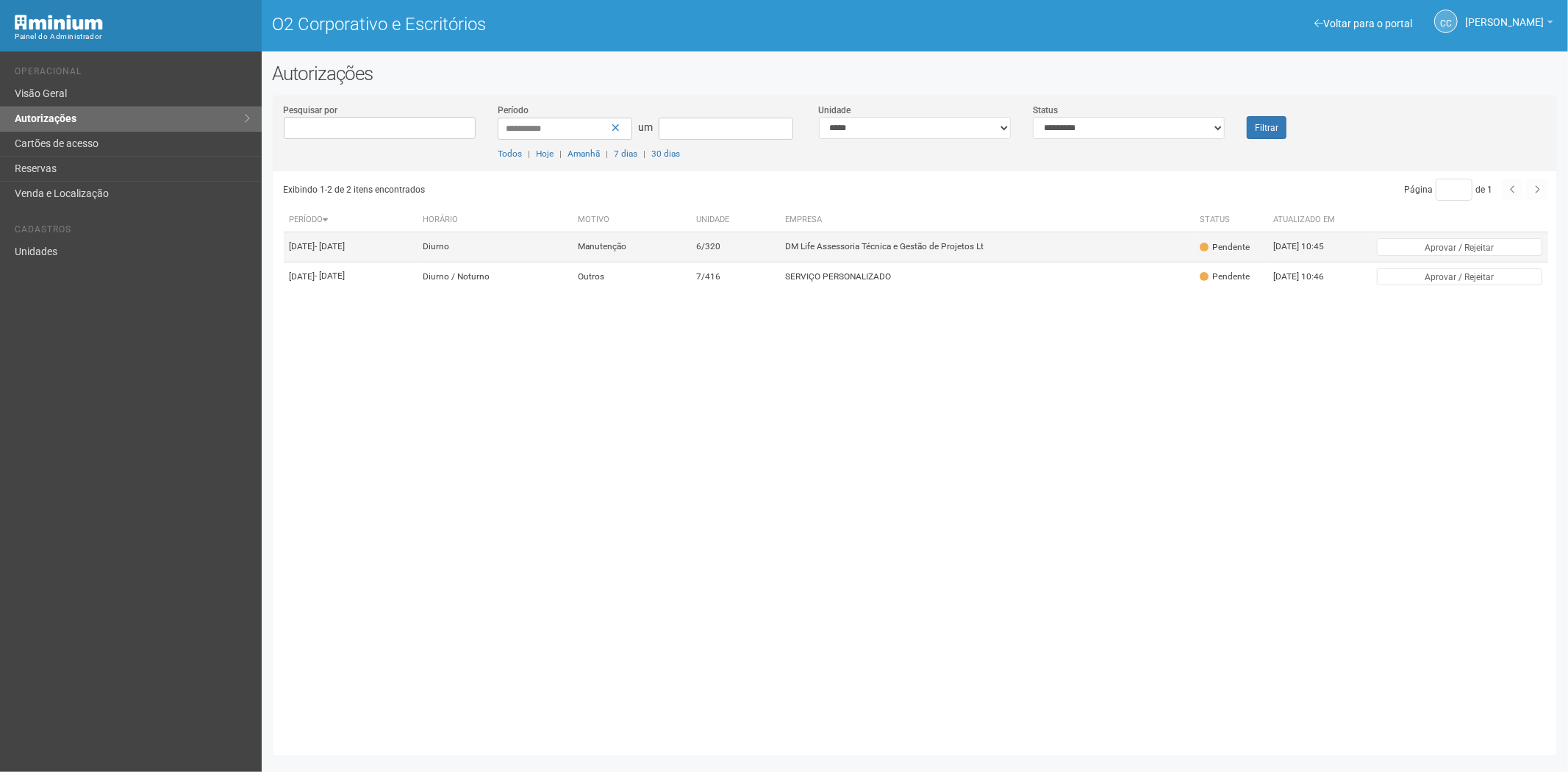
click at [691, 240] on td "Manutenção" at bounding box center [631, 246] width 119 height 29
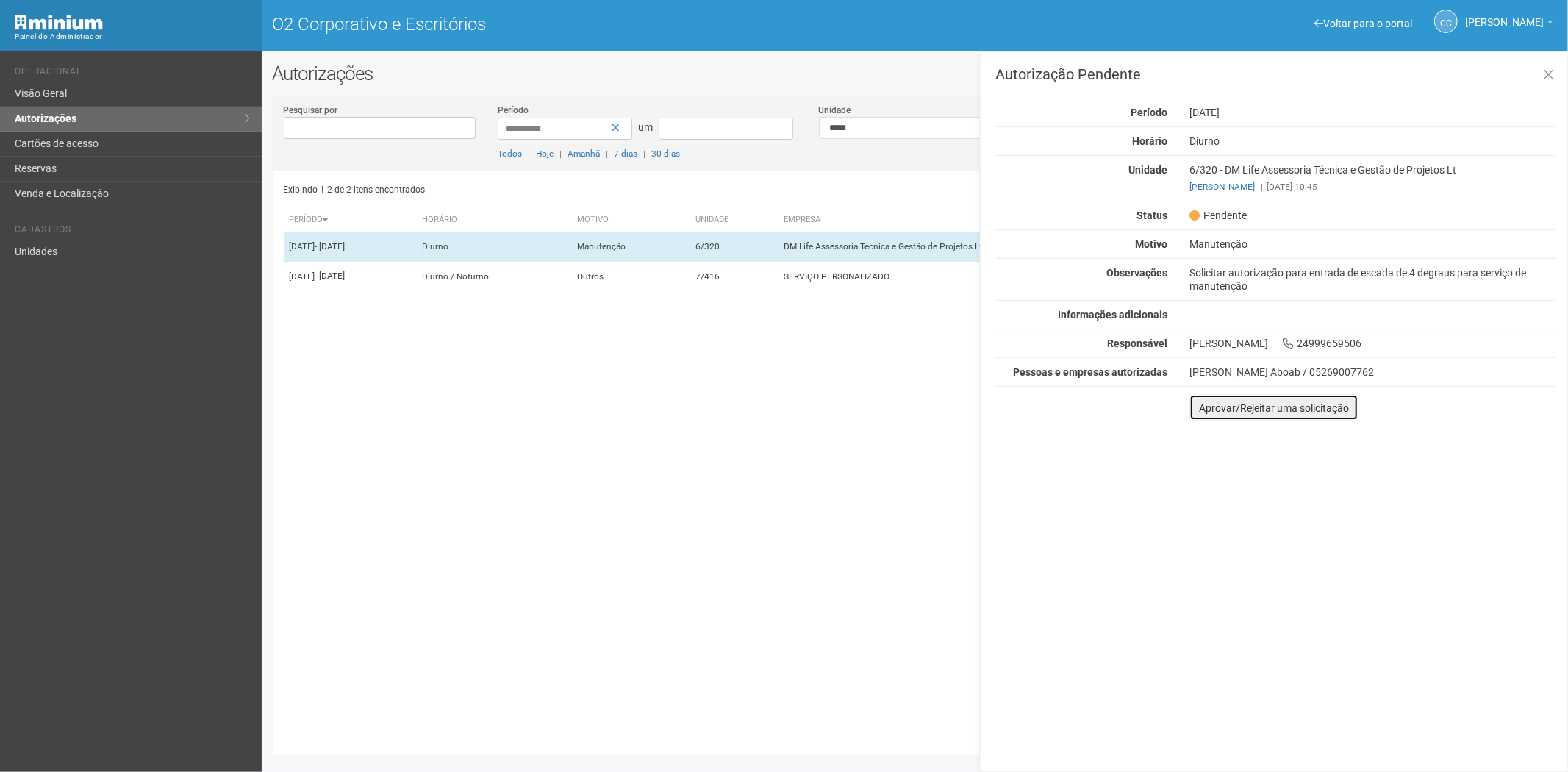
click at [1211, 409] on font "Aprovar/Rejeitar uma solicitação" at bounding box center [1274, 407] width 150 height 12
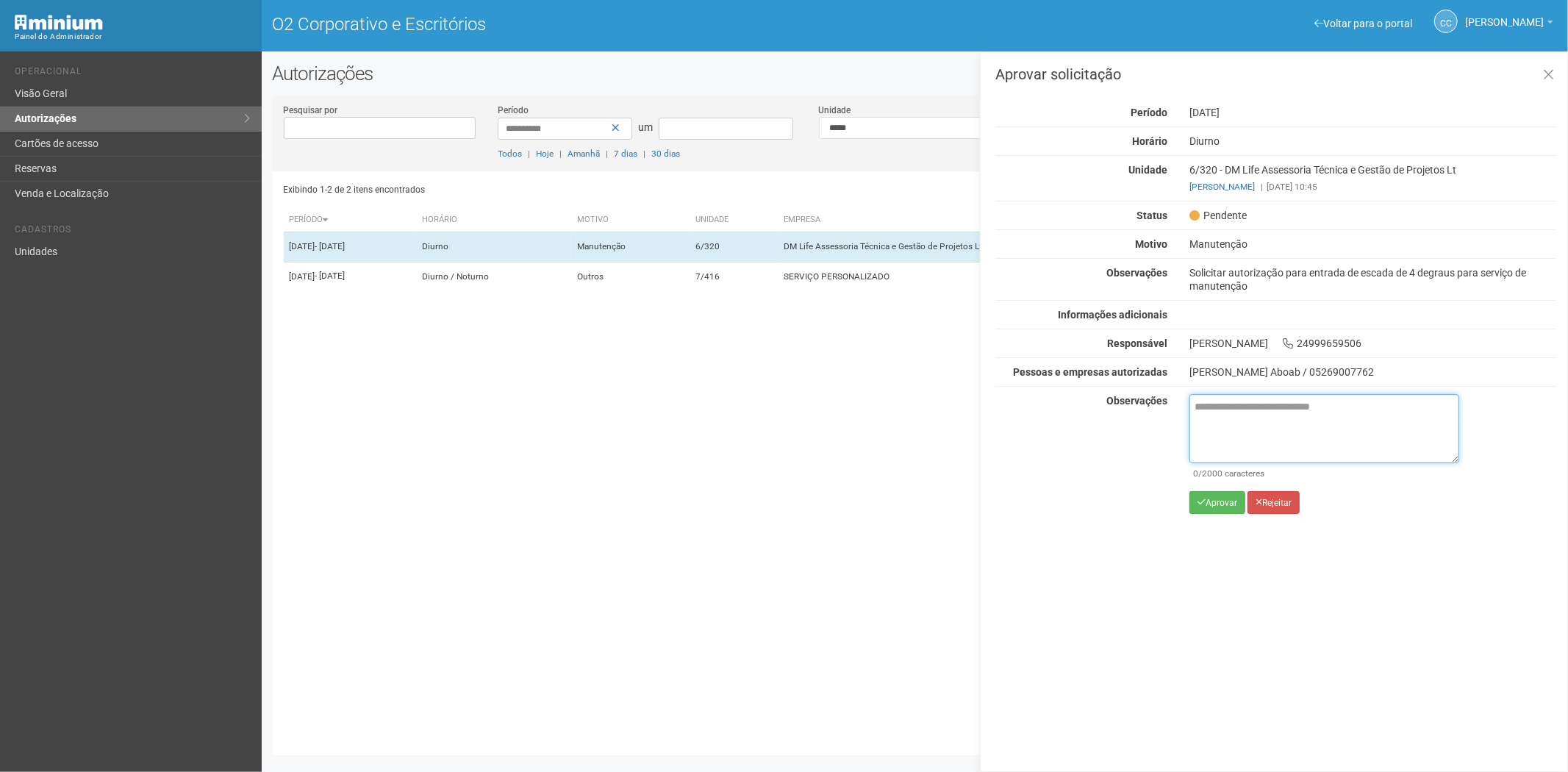
click at [1228, 437] on textarea at bounding box center [1324, 429] width 270 height 69
paste textarea "**********"
type textarea "**********"
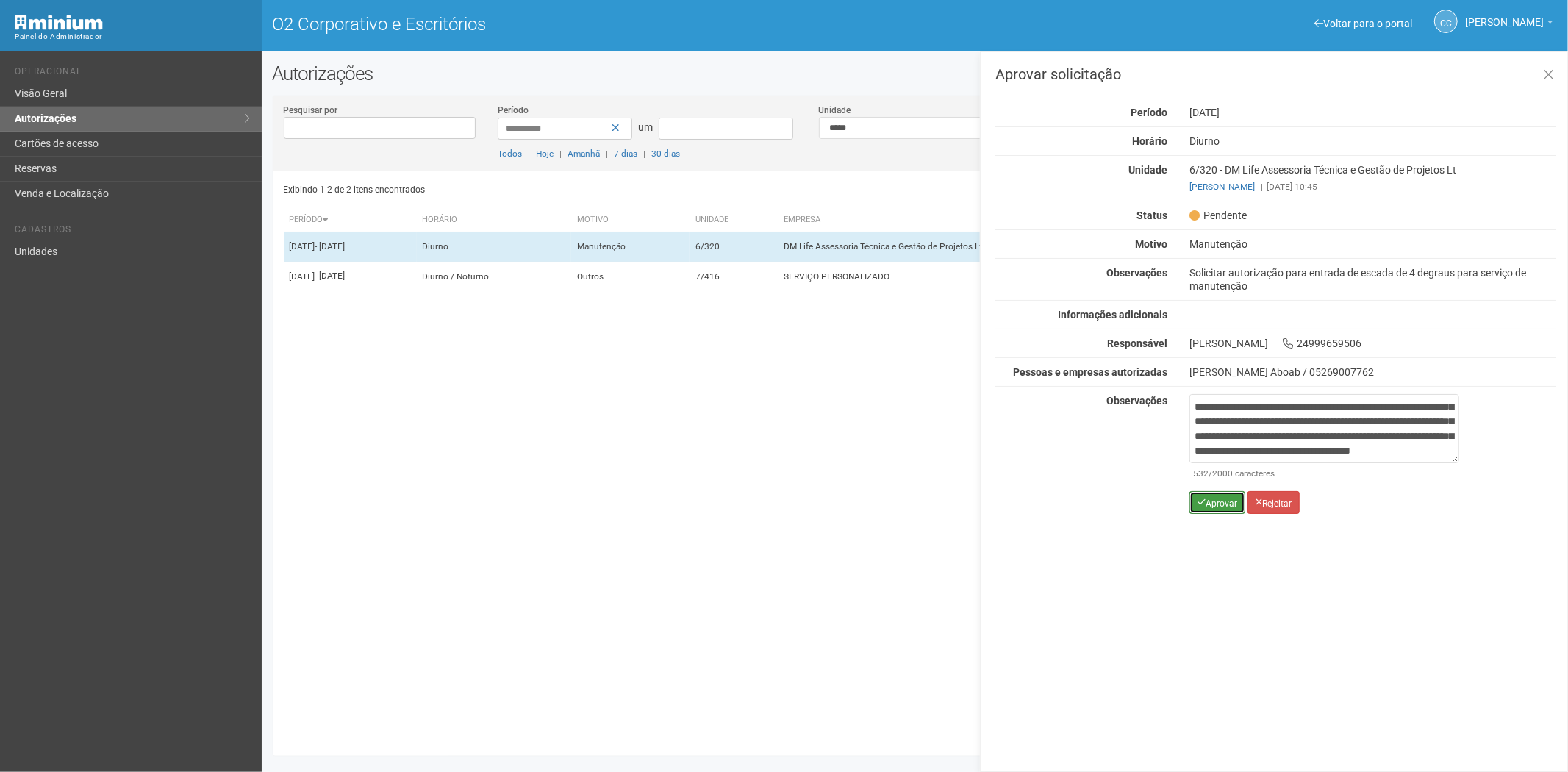
click at [1220, 498] on font "Aprovar" at bounding box center [1221, 503] width 32 height 11
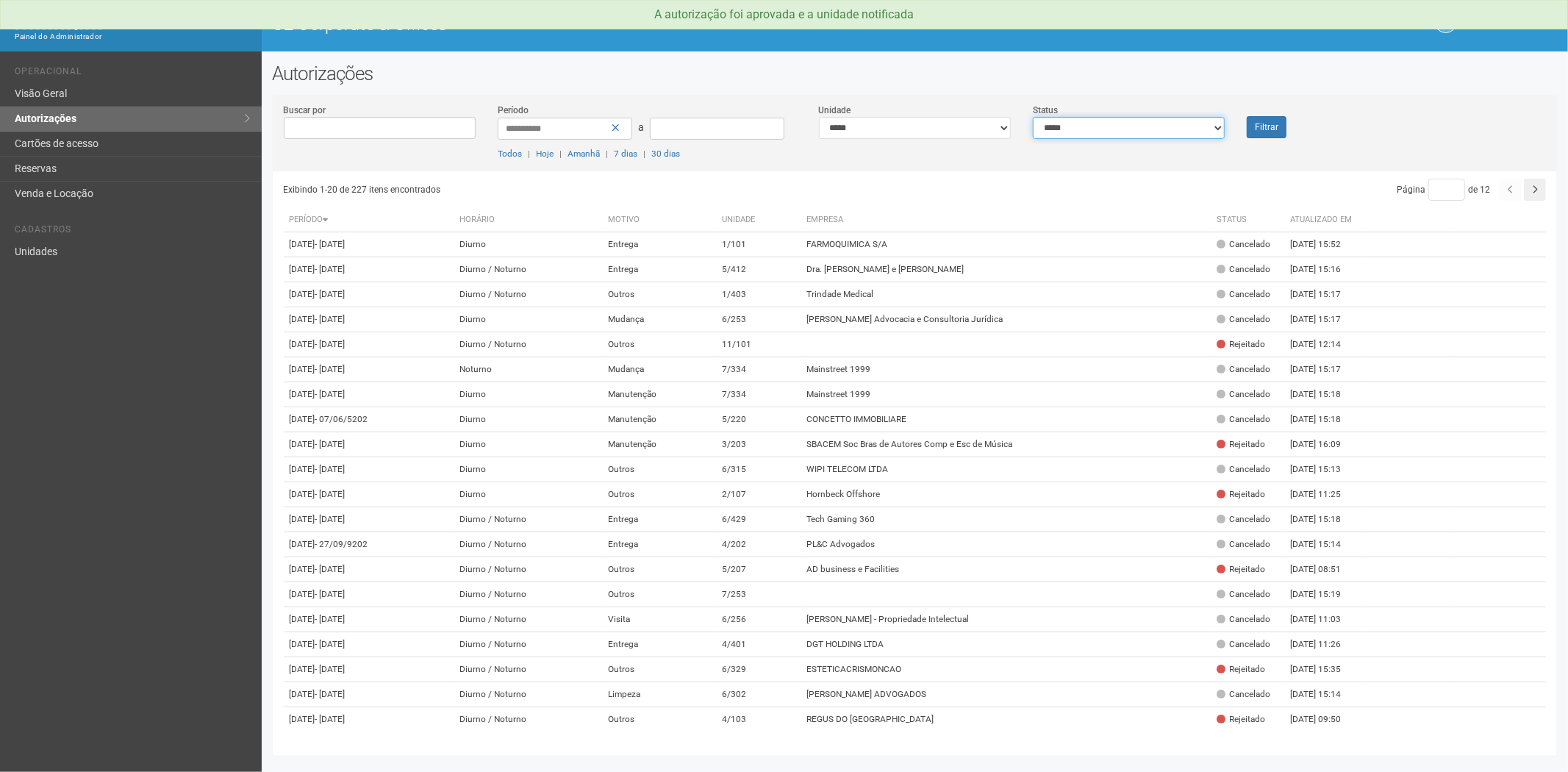
drag, startPoint x: 1163, startPoint y: 121, endPoint x: 1148, endPoint y: 137, distance: 21.9
click at [1163, 121] on select "**********" at bounding box center [1129, 128] width 192 height 22
select select "*"
click at [1033, 117] on select "**********" at bounding box center [1129, 128] width 192 height 22
click at [1269, 129] on button "Filtrar" at bounding box center [1267, 127] width 40 height 22
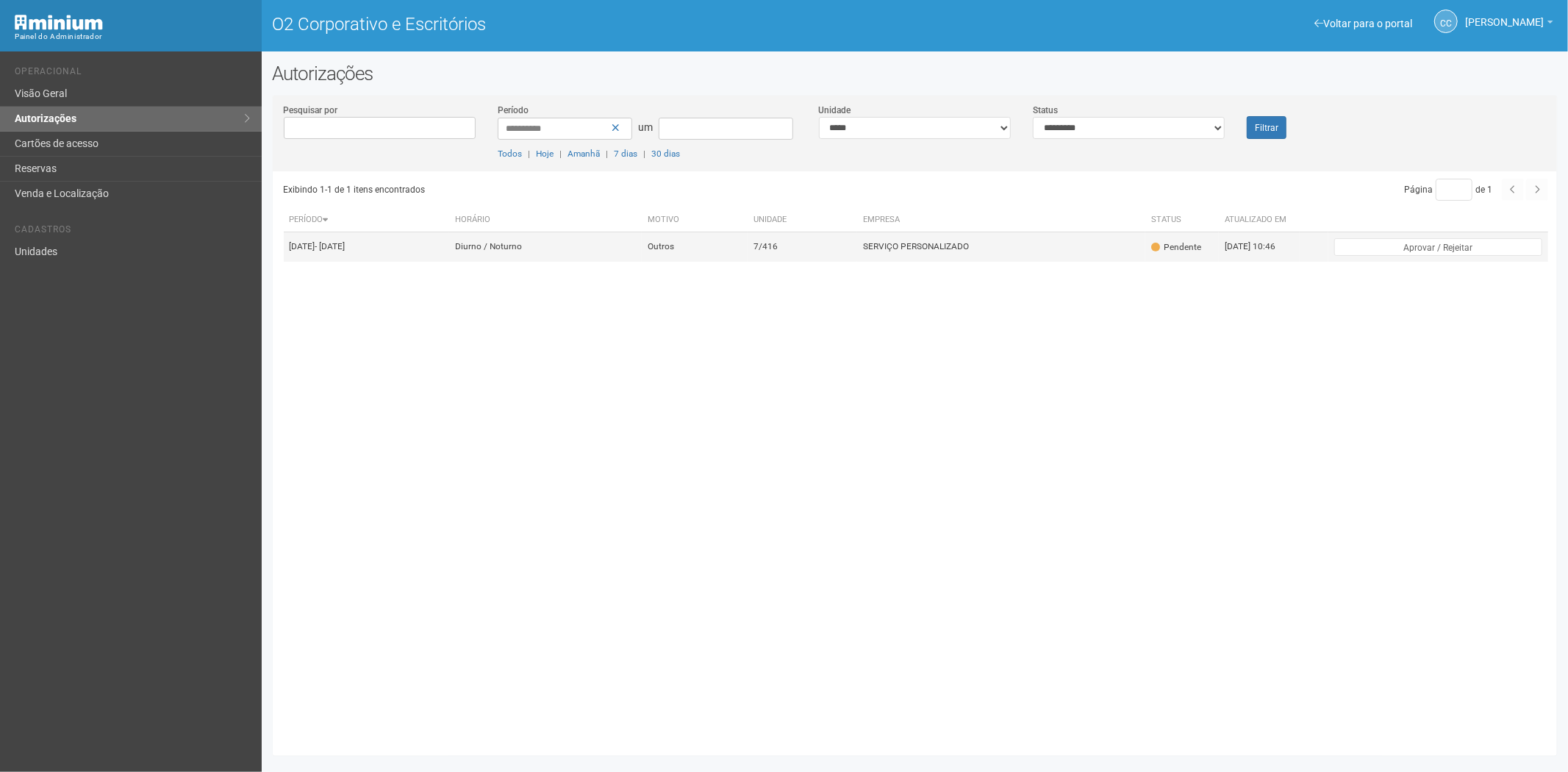
click at [955, 246] on td "SERVIÇO PERSONALIZADO" at bounding box center [1001, 246] width 288 height 29
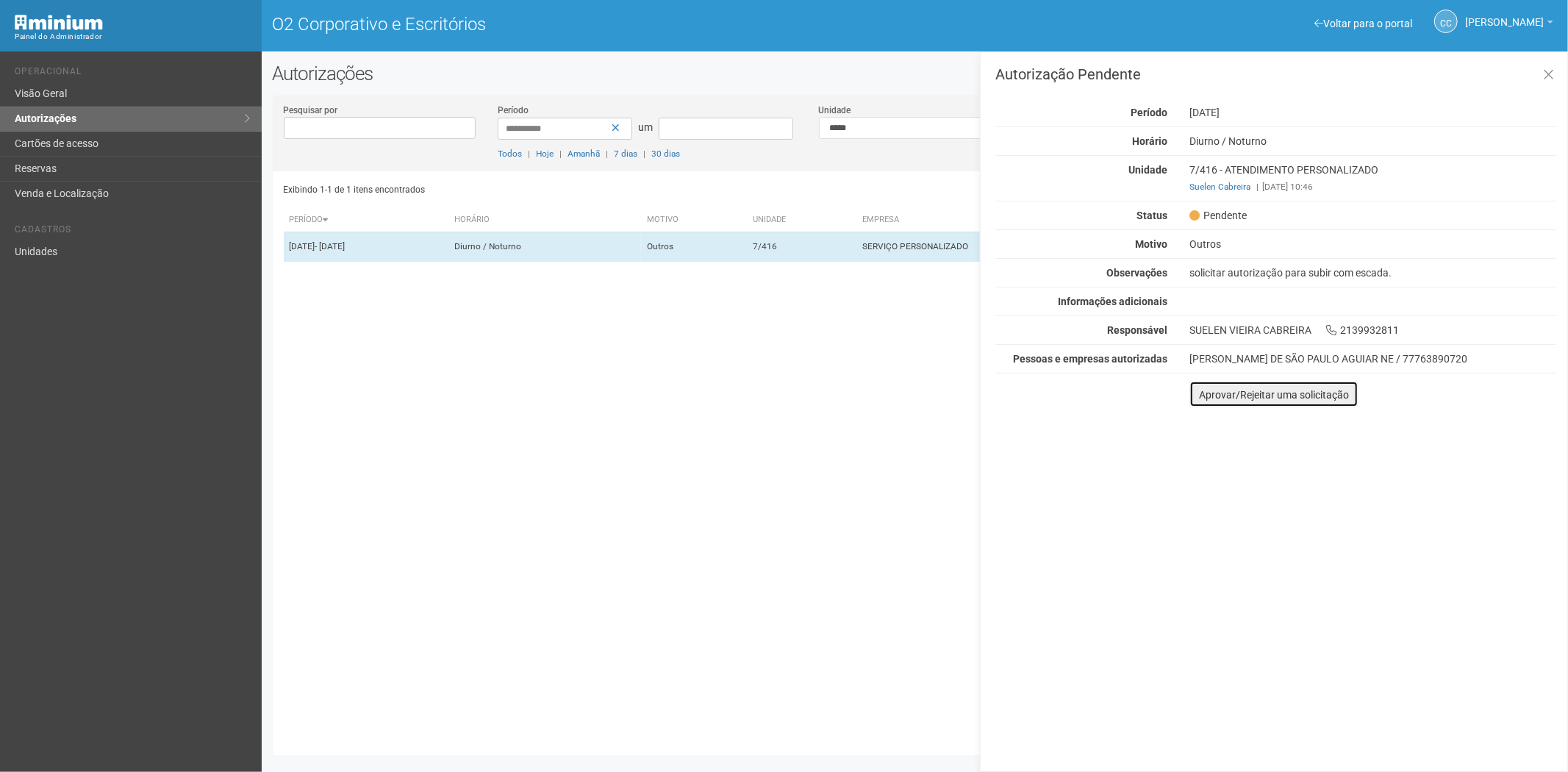
click at [1204, 405] on button "Aprovar/Rejeitar uma solicitação" at bounding box center [1274, 394] width 169 height 27
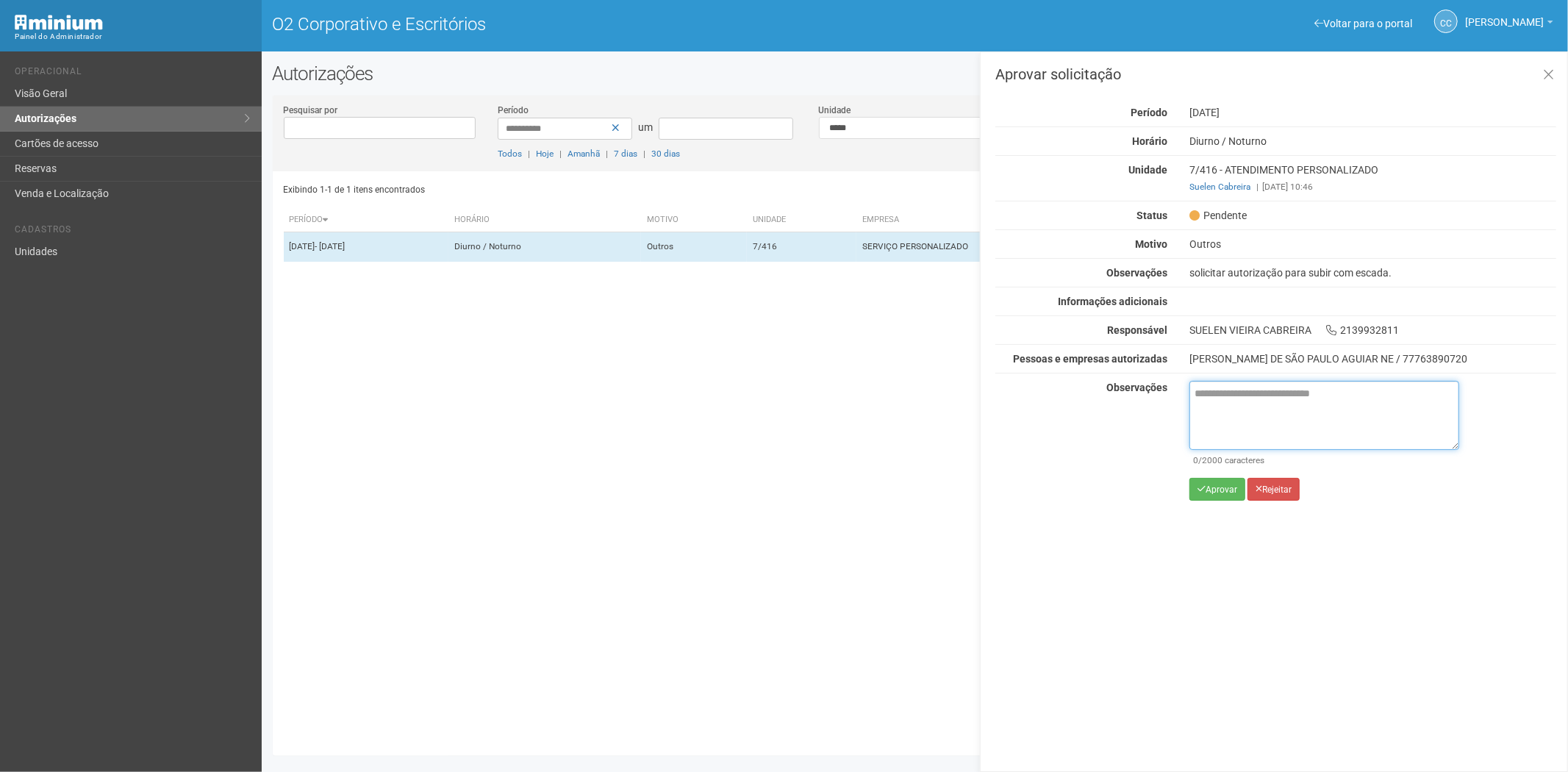
click at [1226, 399] on textarea at bounding box center [1324, 415] width 270 height 69
paste textarea "**********"
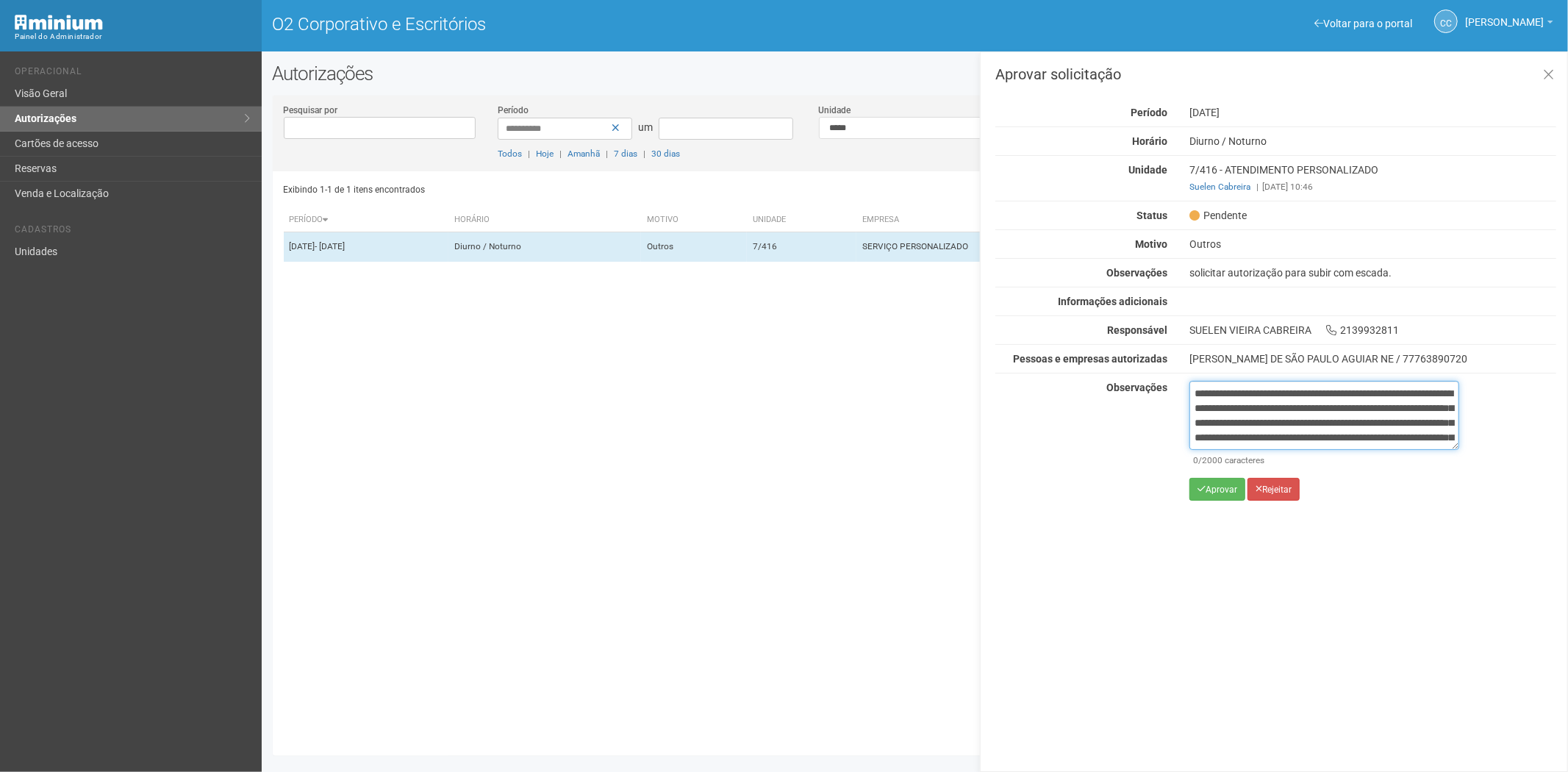
scroll to position [83, 0]
type textarea "**********"
click at [1213, 497] on button "Aprovar" at bounding box center [1217, 490] width 56 height 23
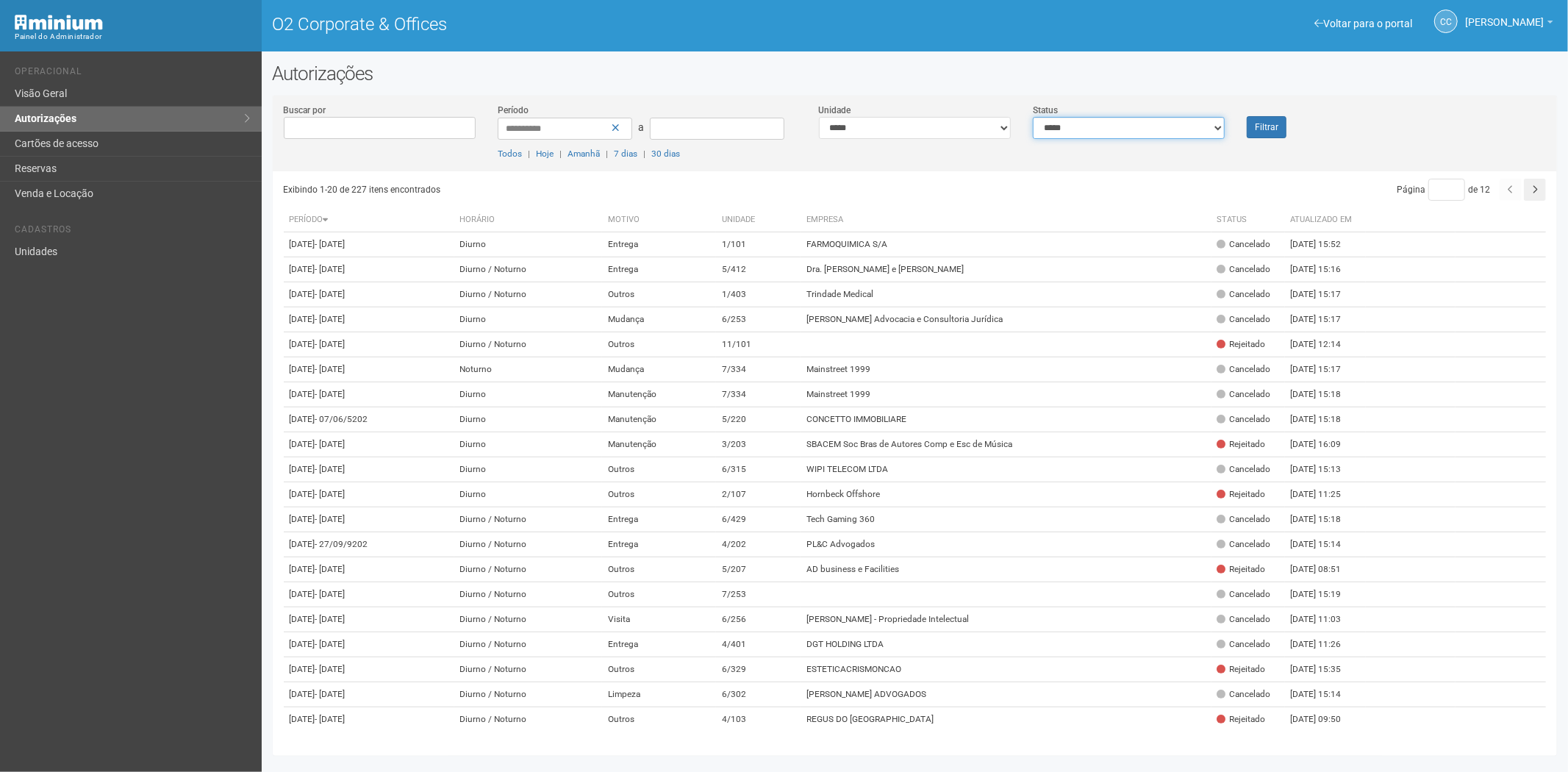
drag, startPoint x: 1131, startPoint y: 129, endPoint x: 1129, endPoint y: 137, distance: 8.2
click at [1129, 134] on select "**********" at bounding box center [1129, 128] width 192 height 22
select select "*"
click at [1033, 117] on select "**********" at bounding box center [1129, 128] width 192 height 22
drag, startPoint x: 1262, startPoint y: 125, endPoint x: 1255, endPoint y: 131, distance: 9.2
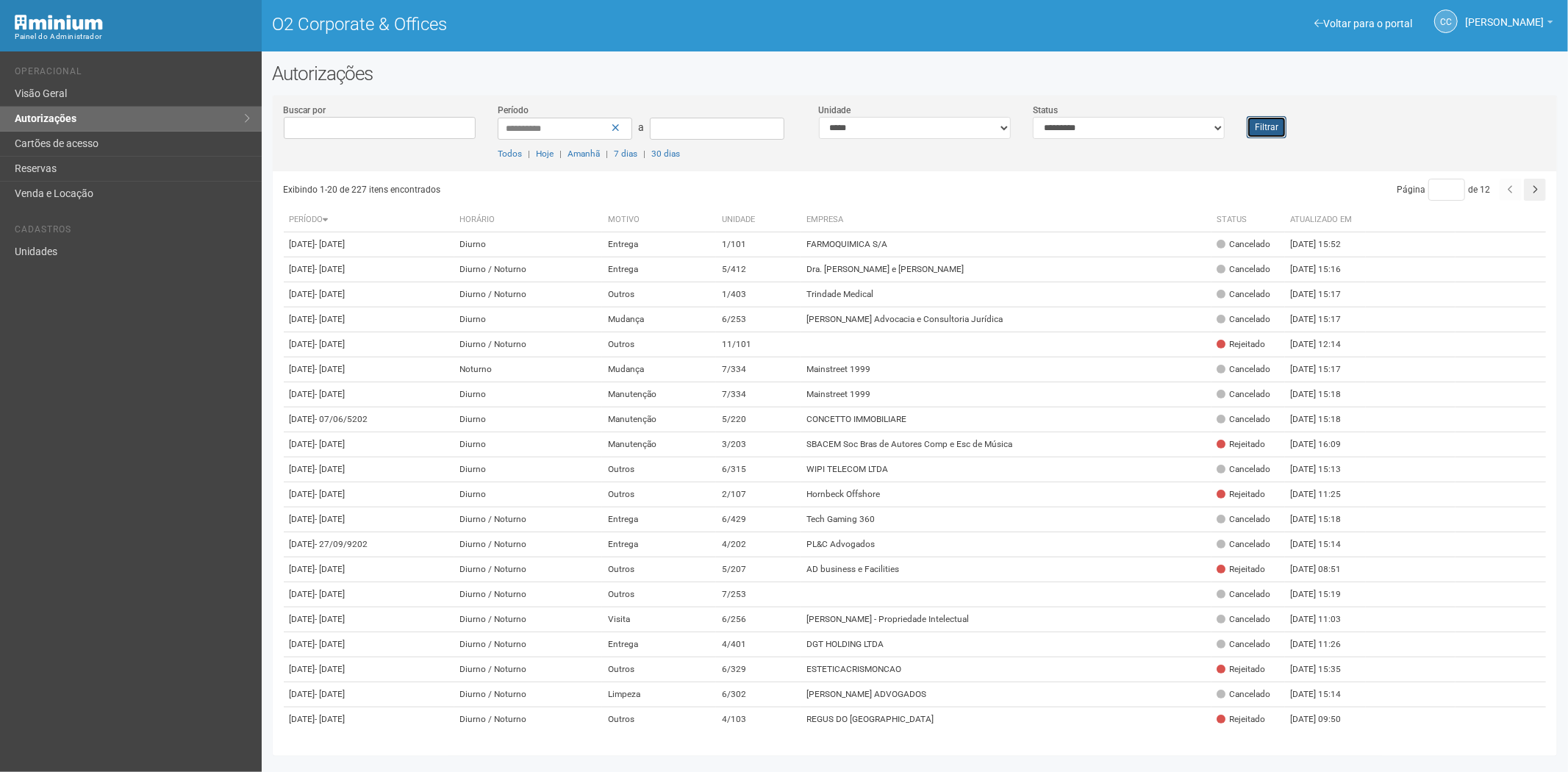
click at [1262, 127] on button "Filtrar" at bounding box center [1267, 127] width 40 height 22
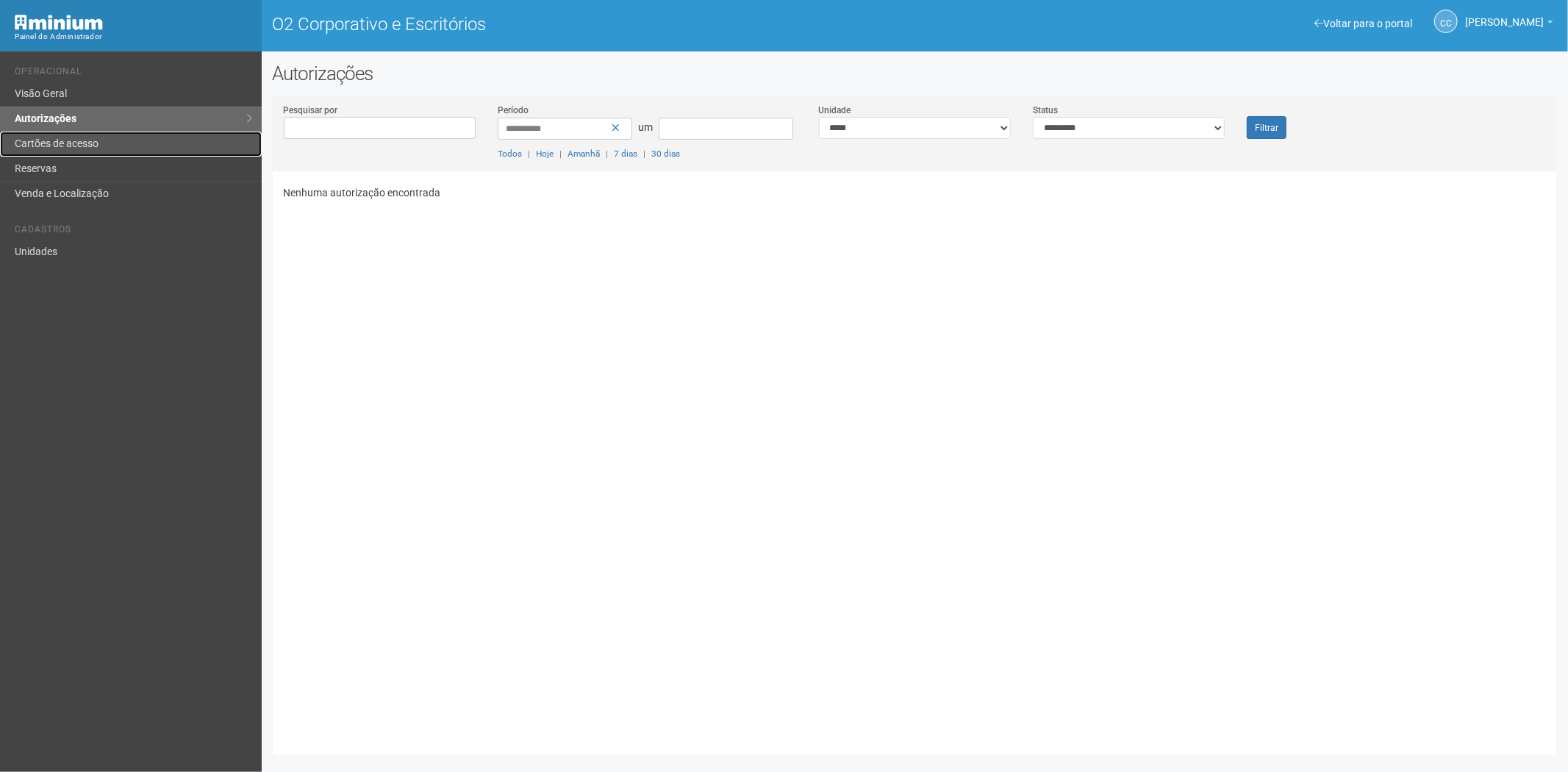
click at [122, 149] on link "Cartões de acesso" at bounding box center [131, 144] width 261 height 25
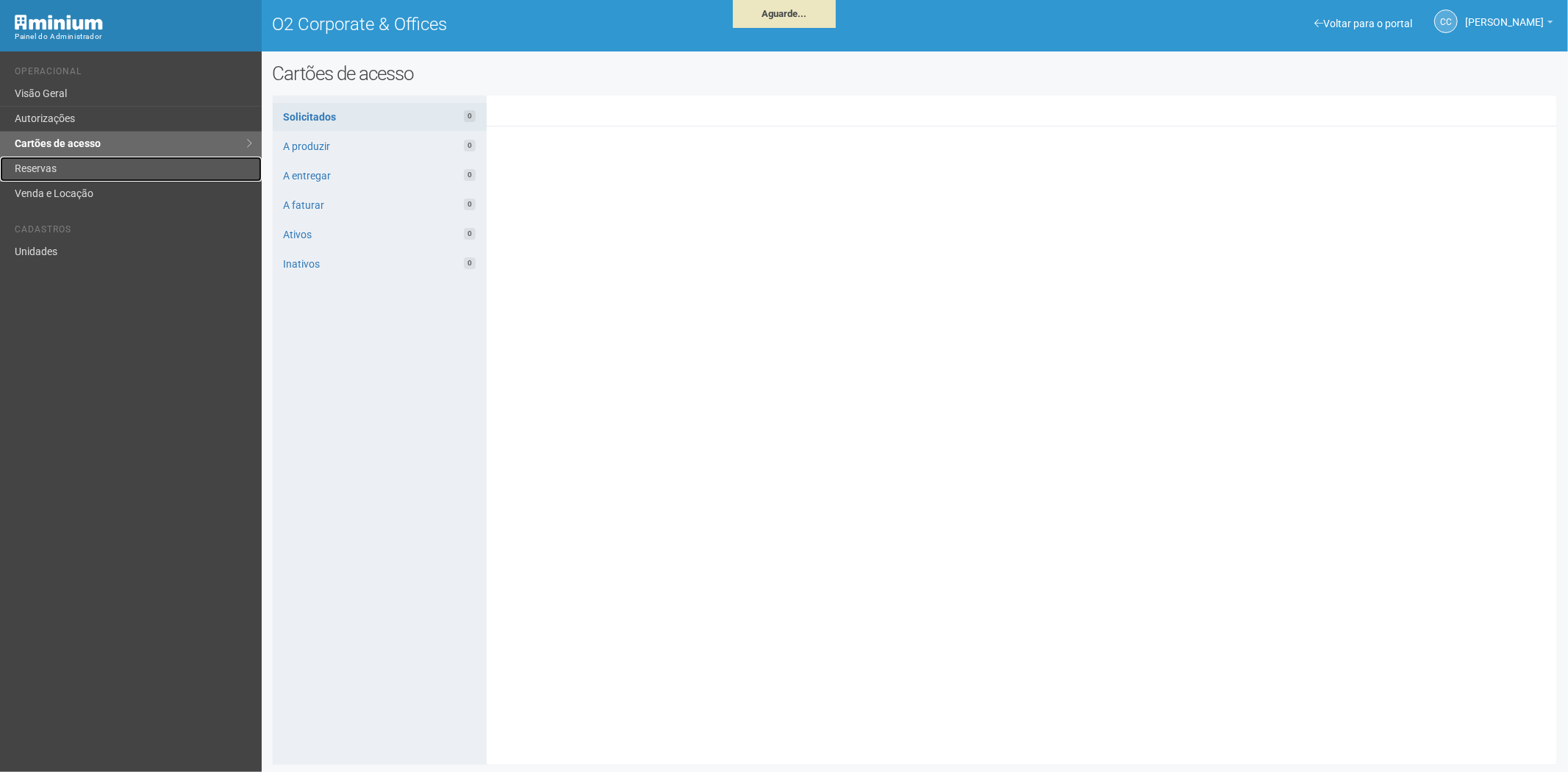
drag, startPoint x: 0, startPoint y: 0, endPoint x: 53, endPoint y: 169, distance: 177.1
click at [53, 169] on link "Reservas" at bounding box center [131, 169] width 261 height 25
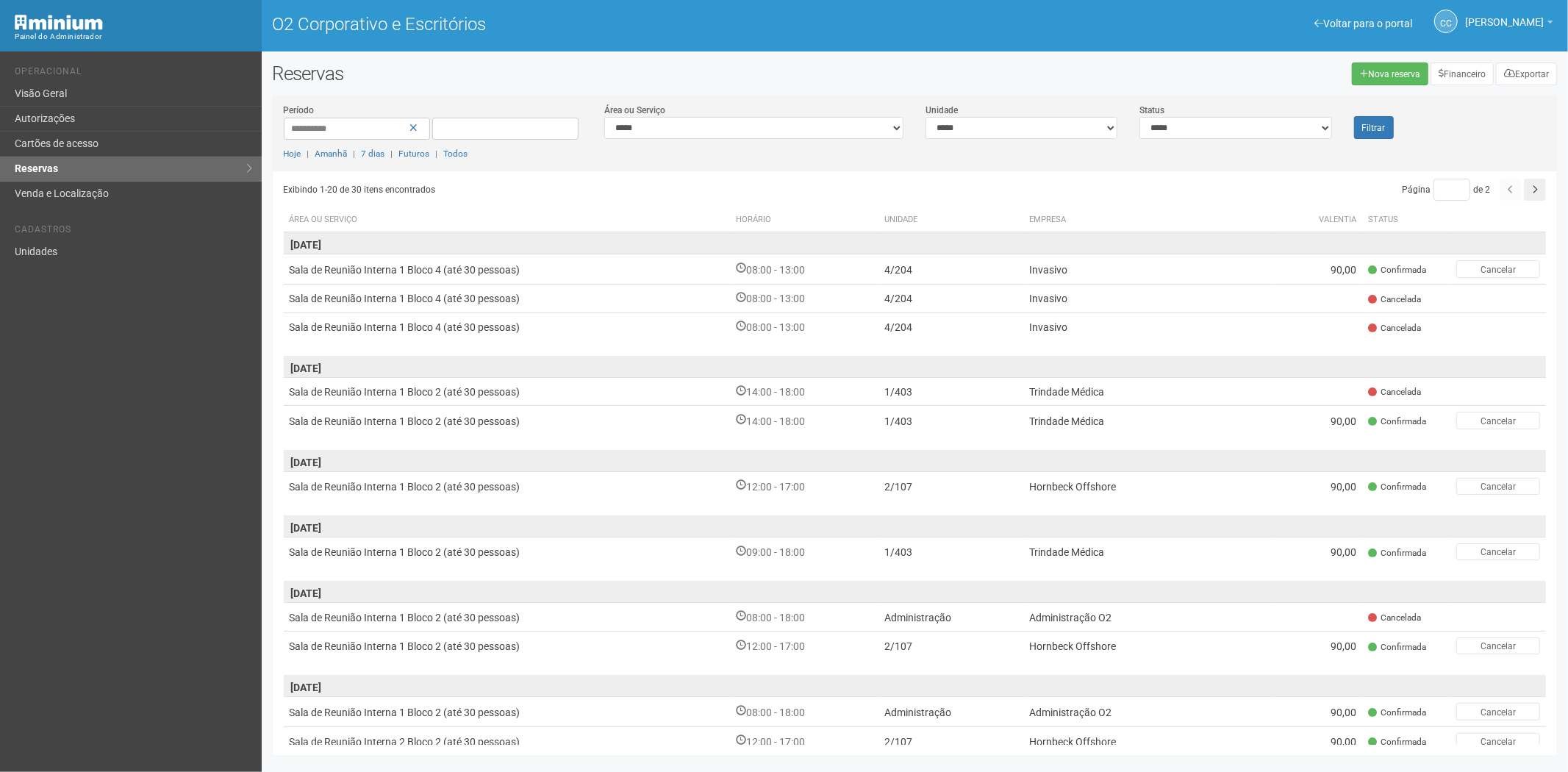
click at [86, 535] on div "Voltar para o portal Operacional Visão Geral Autorizações Cartões de acesso Res…" at bounding box center [131, 412] width 261 height 721
click at [90, 143] on font "Cartões de acesso" at bounding box center [57, 143] width 84 height 12
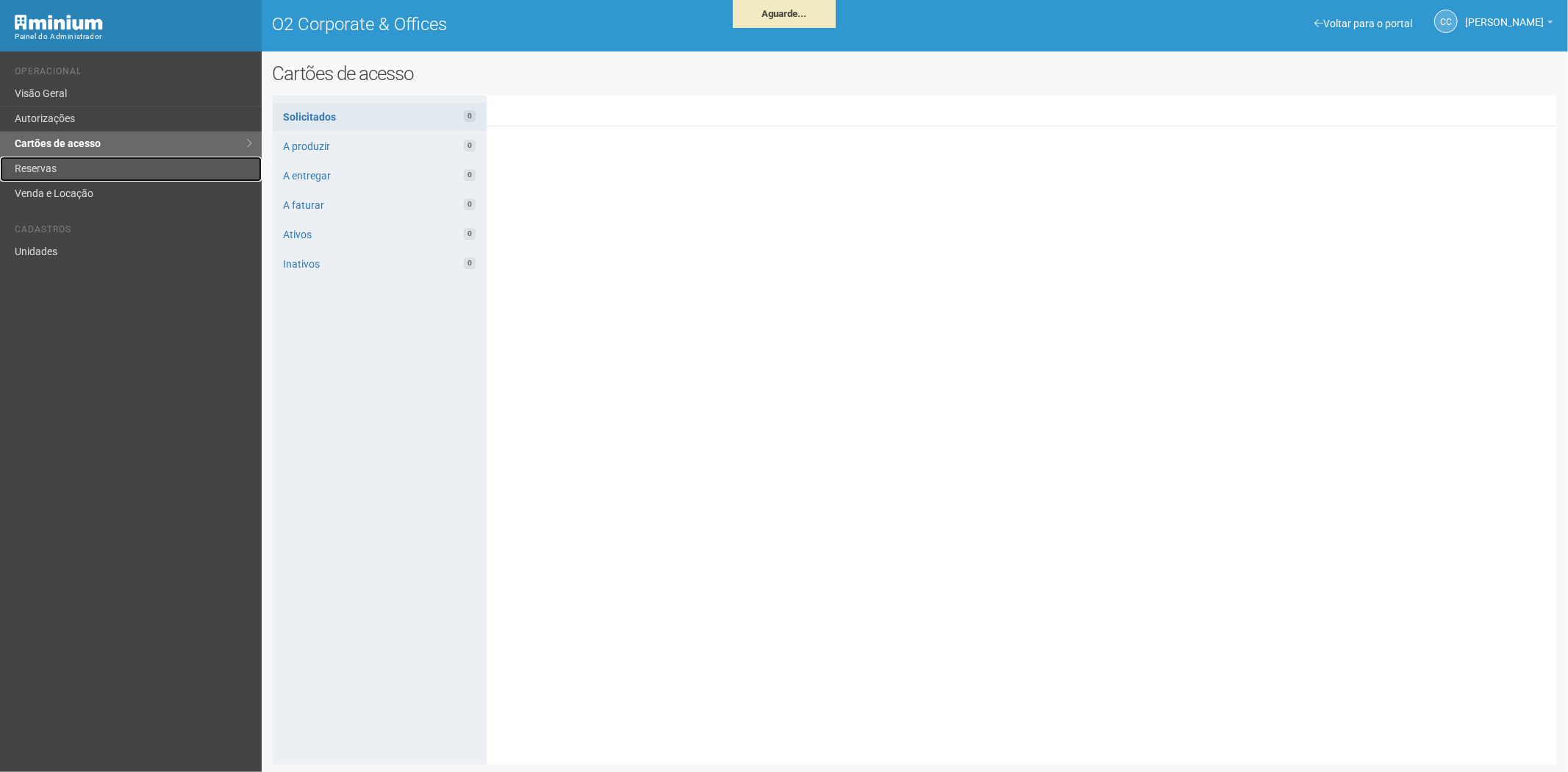
click at [96, 157] on link "Reservas" at bounding box center [131, 169] width 261 height 25
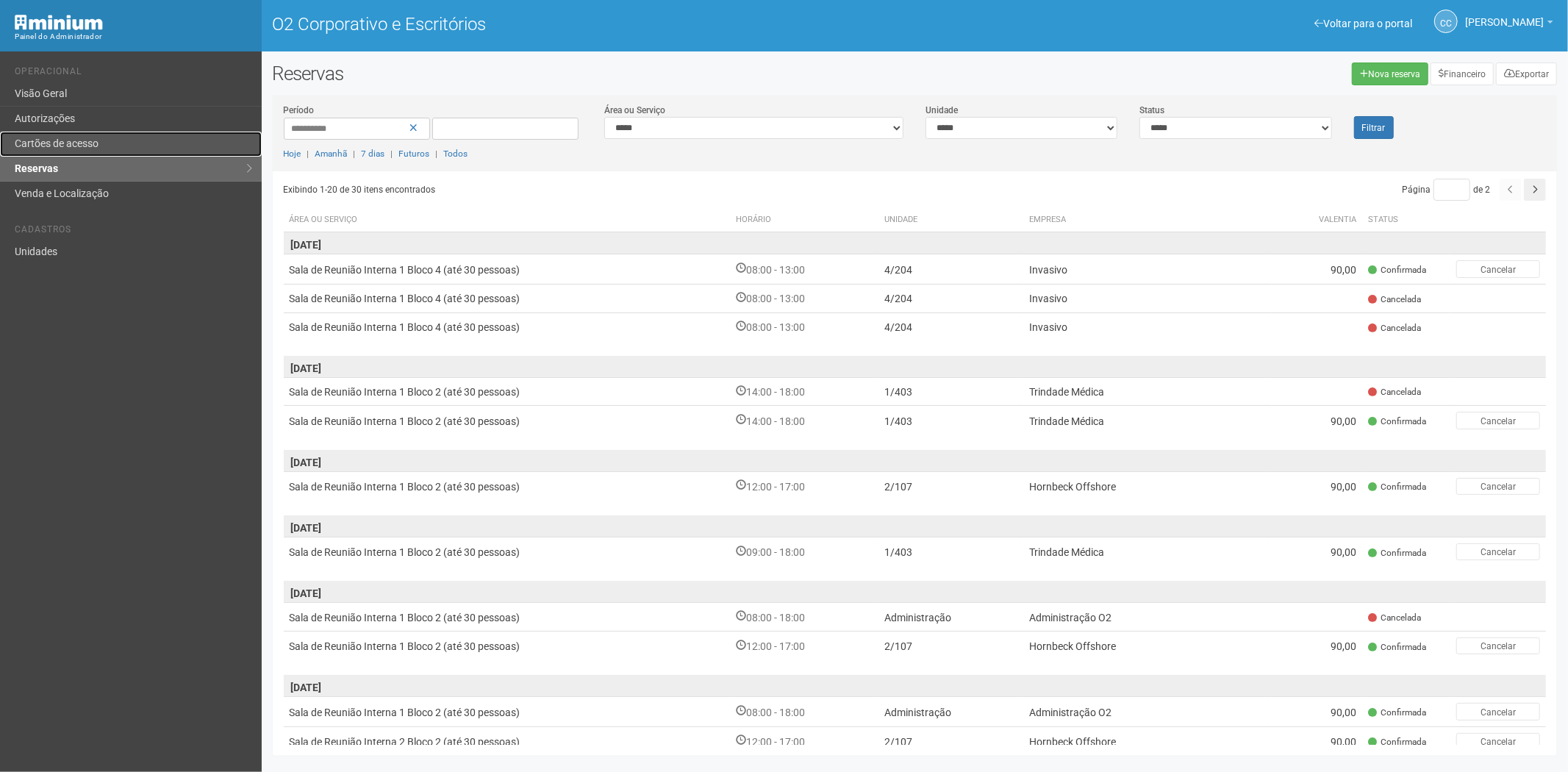
click at [108, 146] on link "Cartões de acesso" at bounding box center [131, 144] width 261 height 25
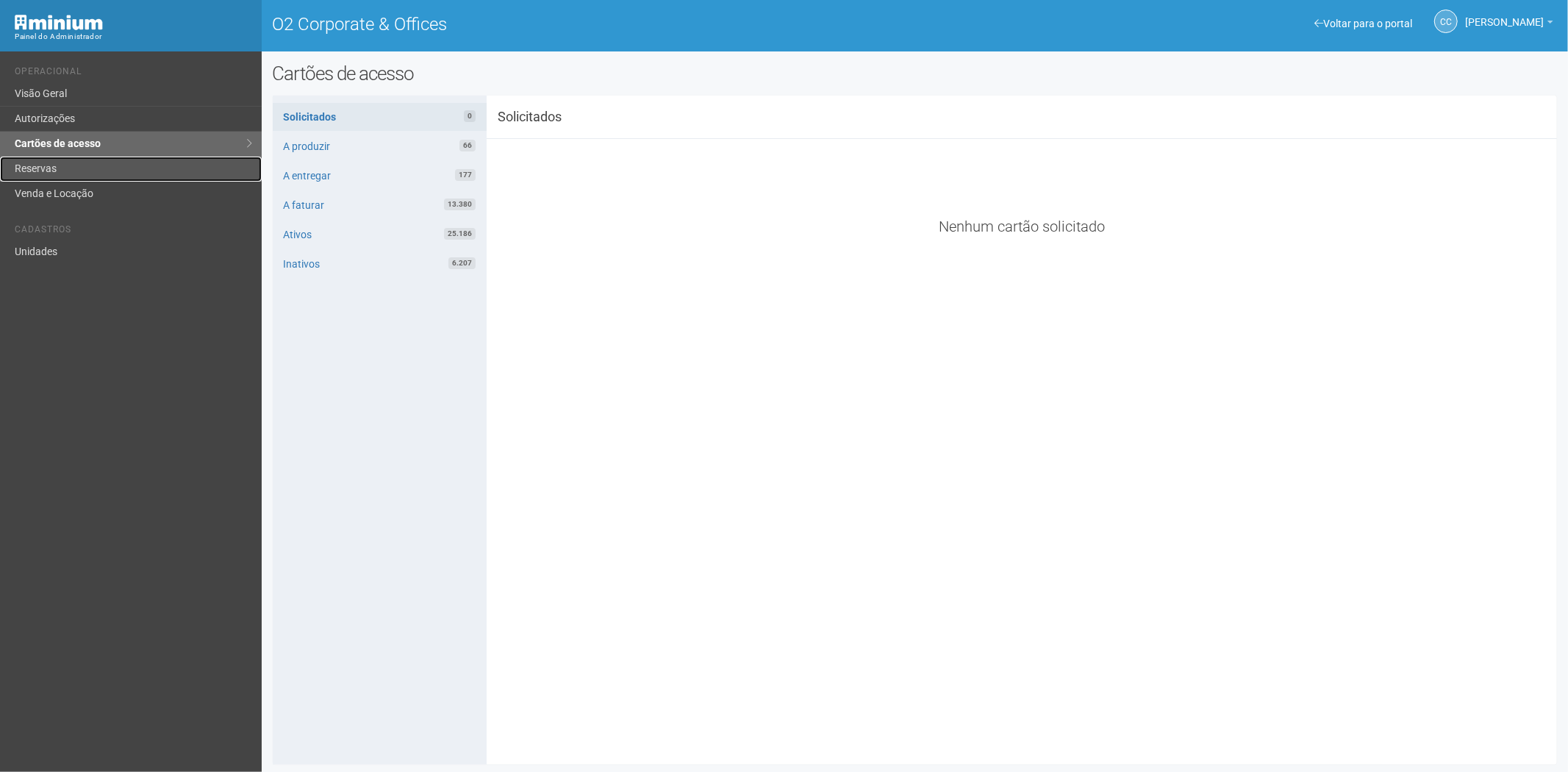
click at [76, 176] on link "Reservas" at bounding box center [131, 169] width 261 height 25
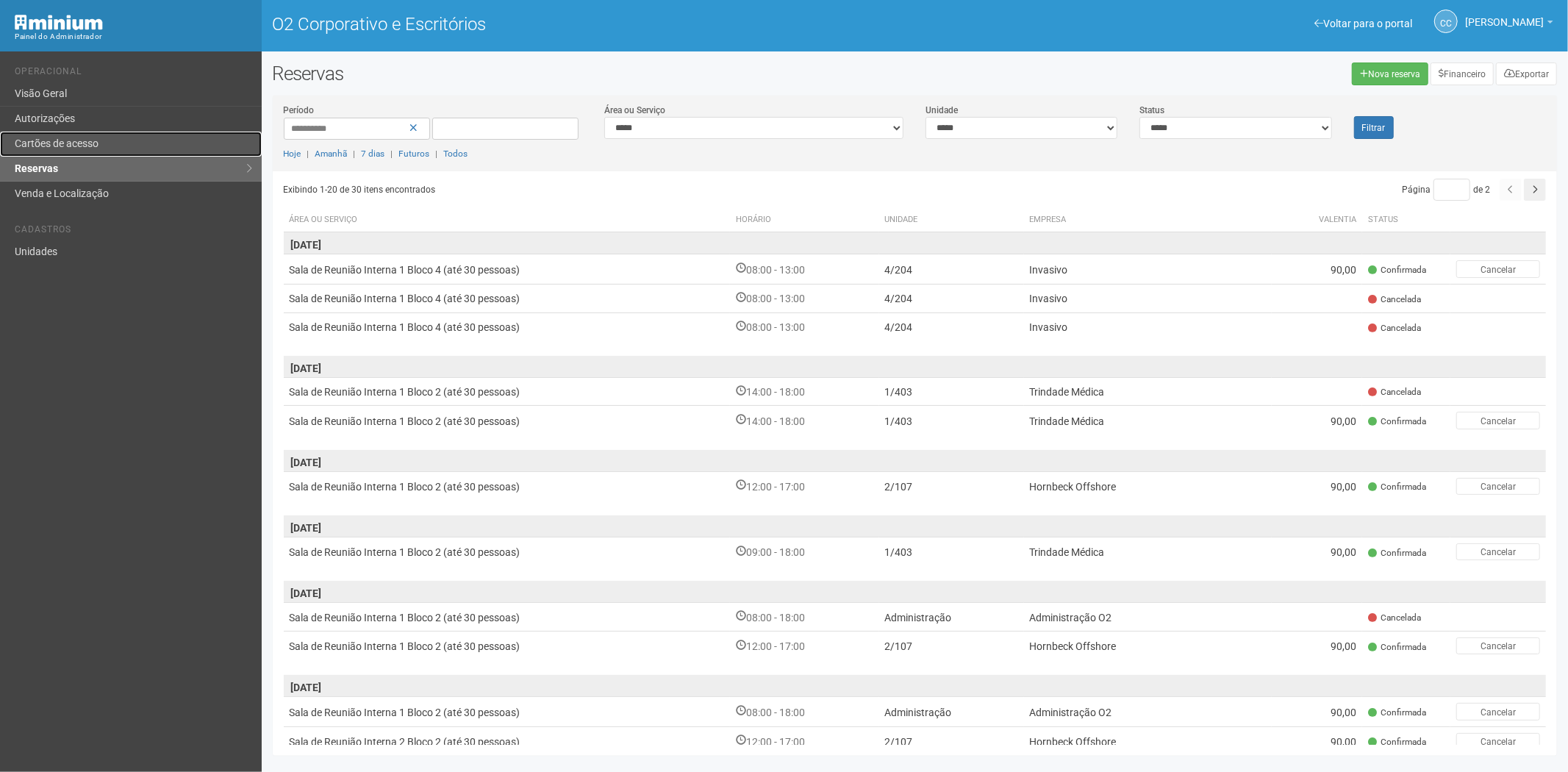
click at [74, 151] on link "Cartões de acesso" at bounding box center [131, 144] width 261 height 25
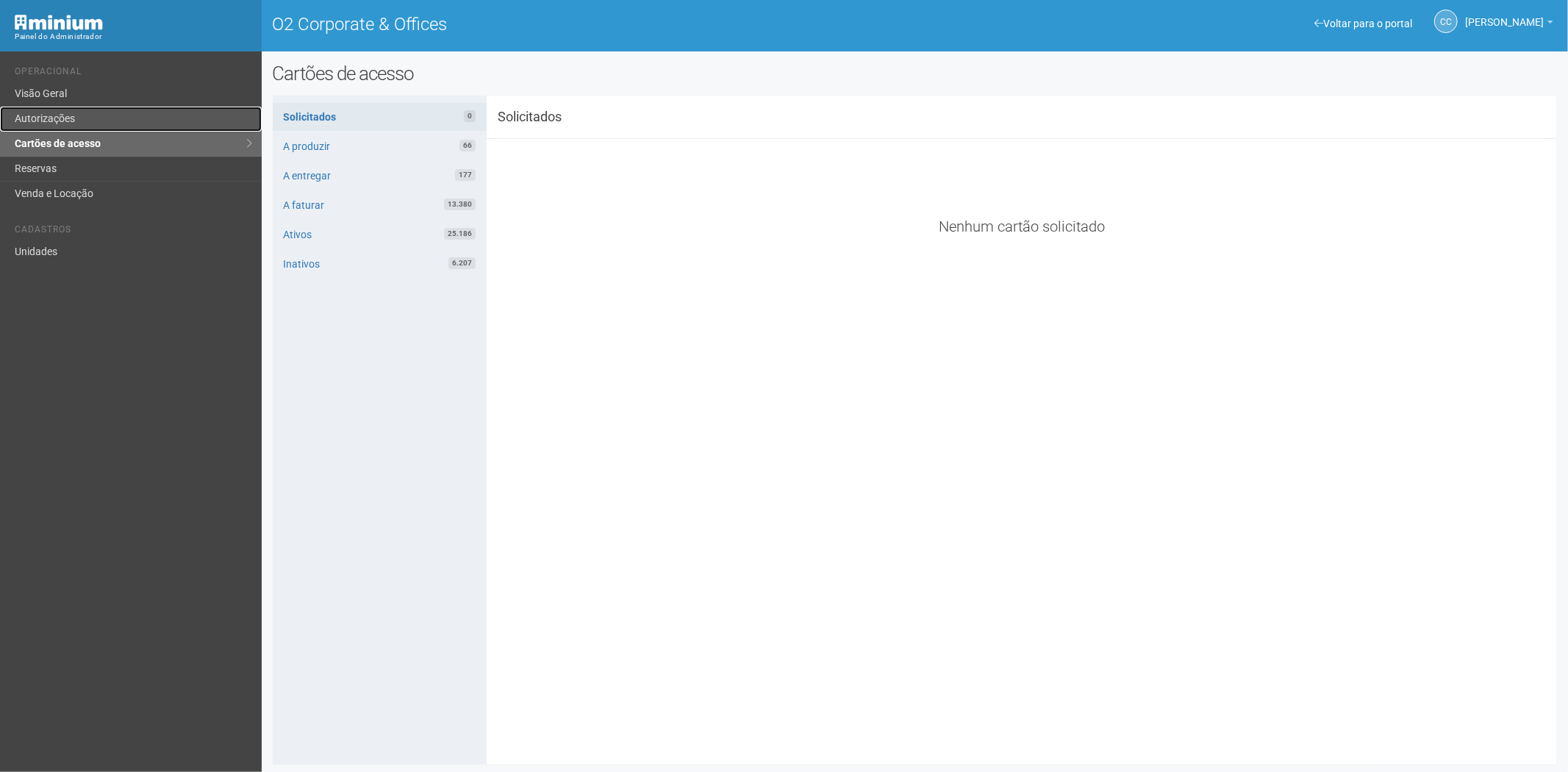
drag, startPoint x: 43, startPoint y: 113, endPoint x: 70, endPoint y: 118, distance: 27.5
click at [43, 113] on link "Autorizações" at bounding box center [131, 119] width 261 height 25
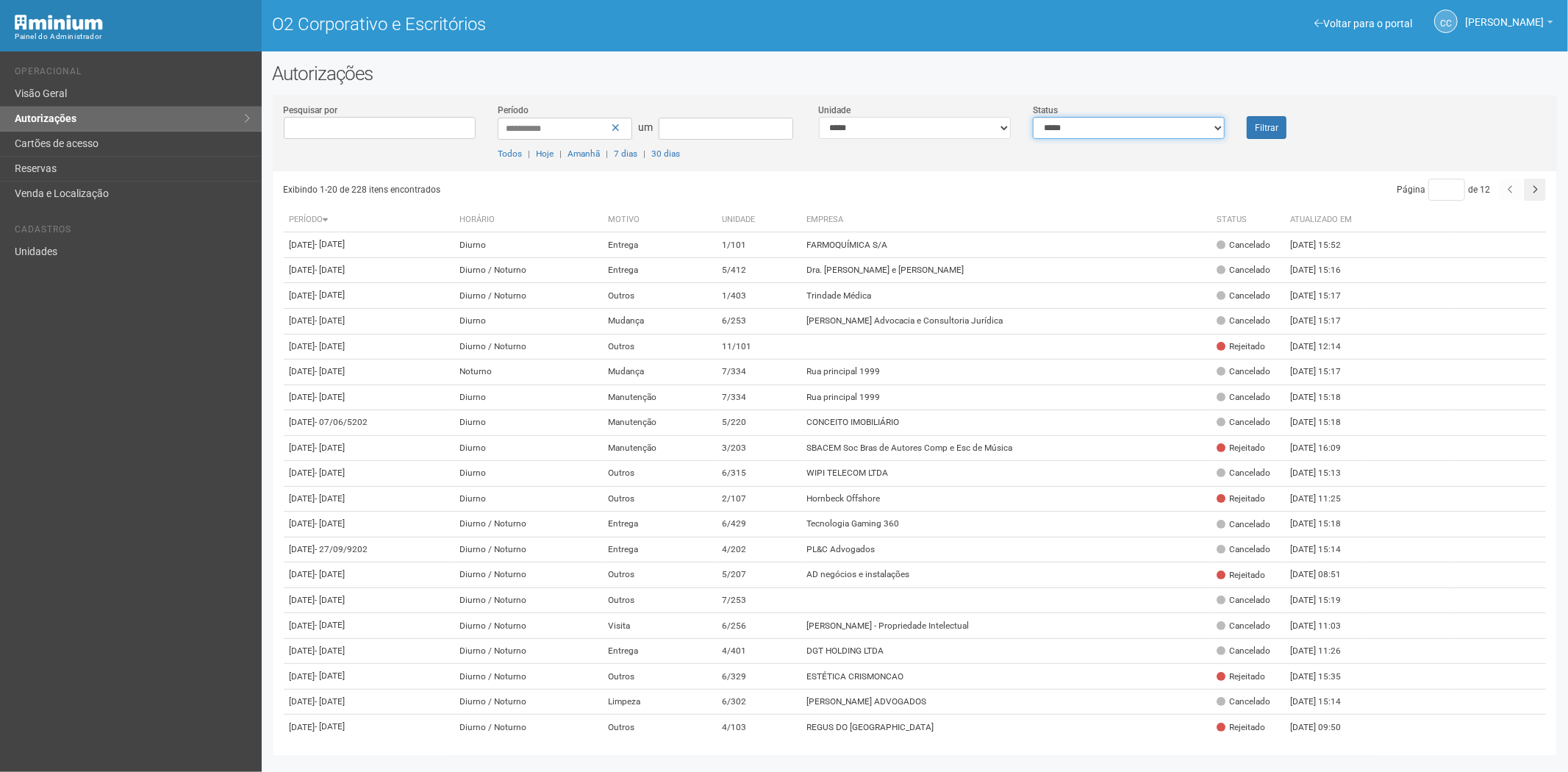
drag, startPoint x: 1101, startPoint y: 125, endPoint x: 1093, endPoint y: 136, distance: 13.6
click at [1101, 125] on select "**********" at bounding box center [1129, 128] width 192 height 22
select select "*"
click at [1033, 117] on select "**********" at bounding box center [1129, 128] width 192 height 22
click at [1274, 126] on font "Filtrar" at bounding box center [1267, 128] width 23 height 11
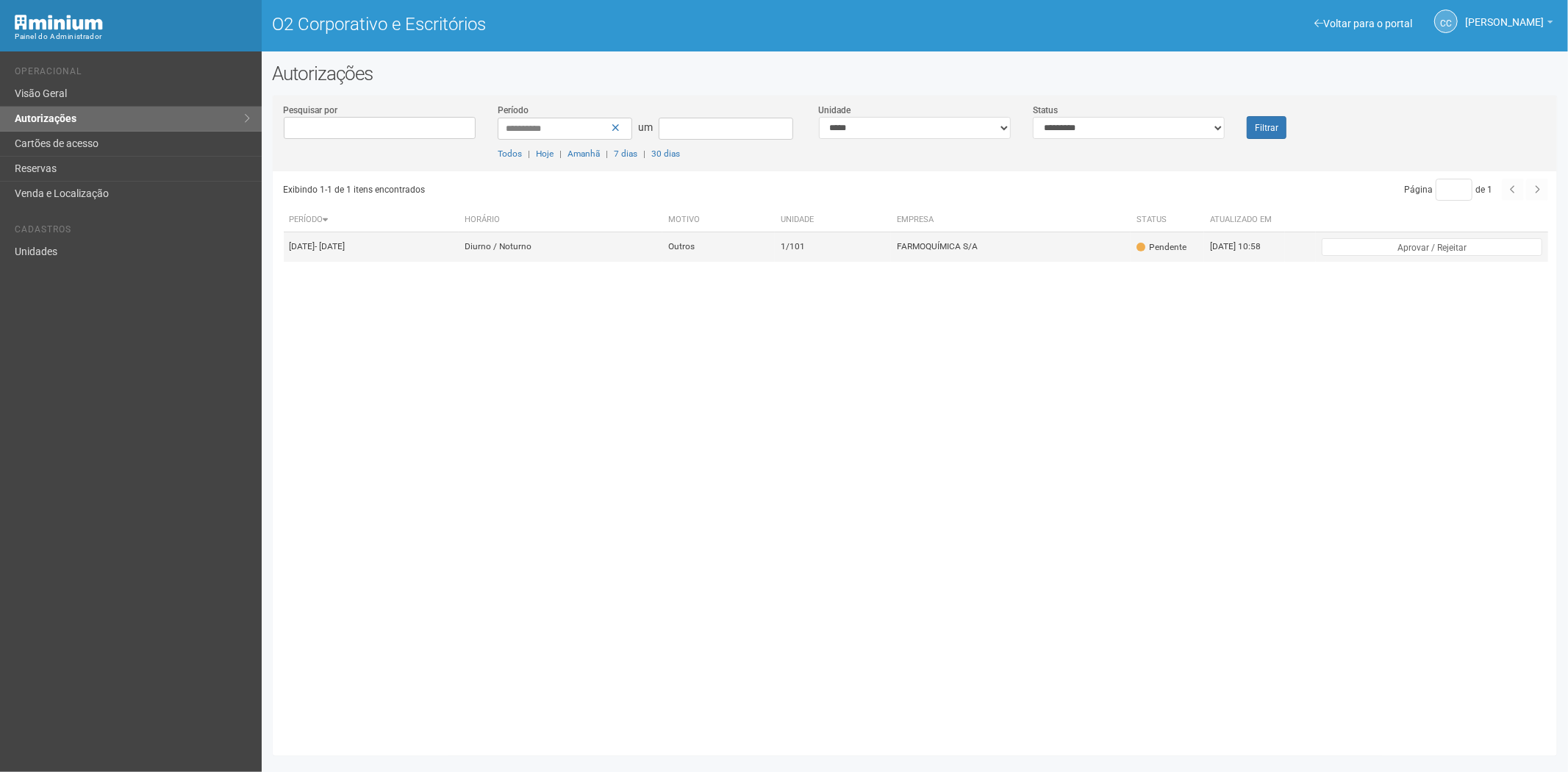
click at [775, 259] on td "Outros" at bounding box center [718, 246] width 113 height 29
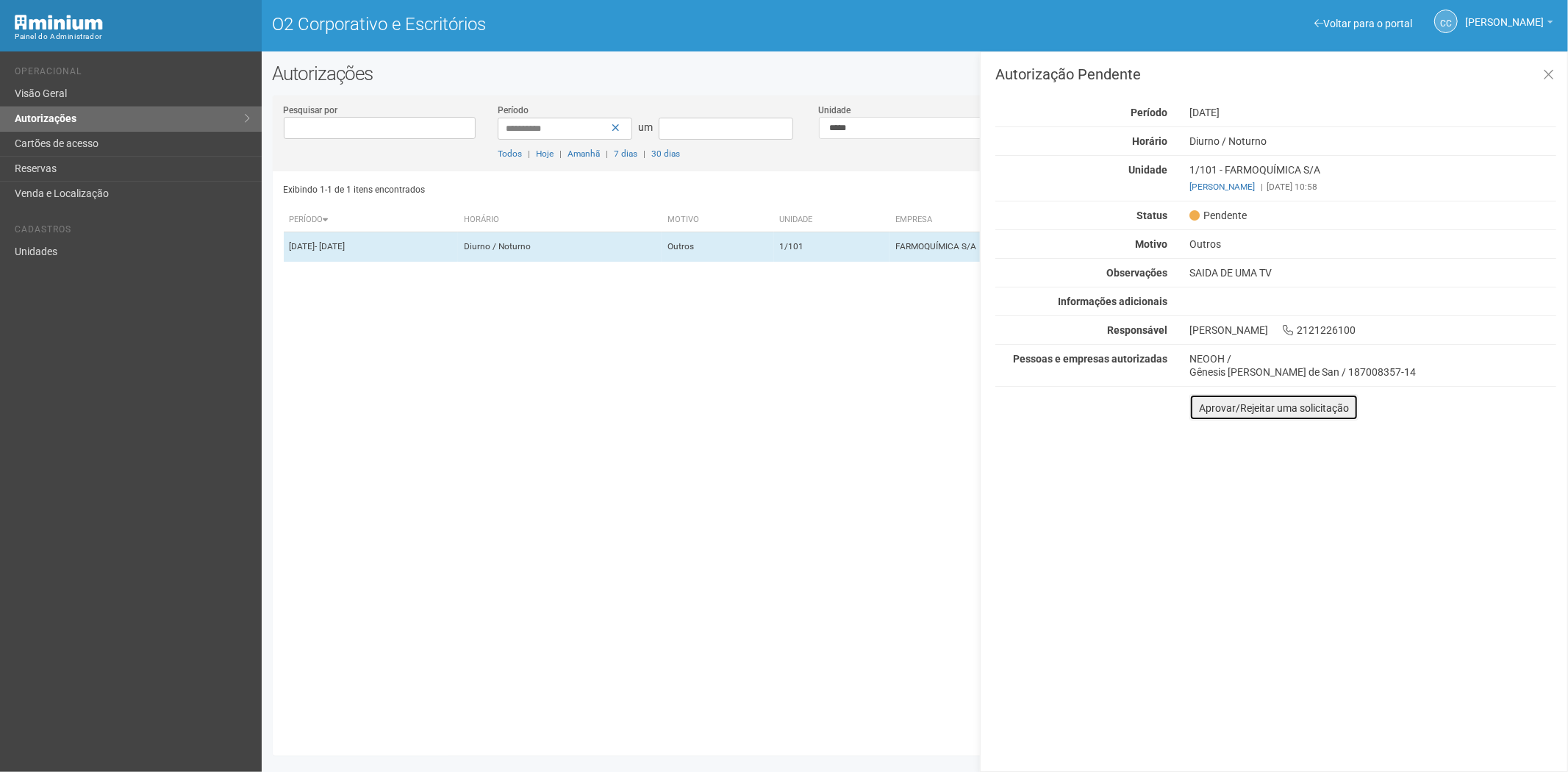
click at [1207, 414] on font "Aprovar/Rejeitar uma solicitação" at bounding box center [1274, 407] width 150 height 12
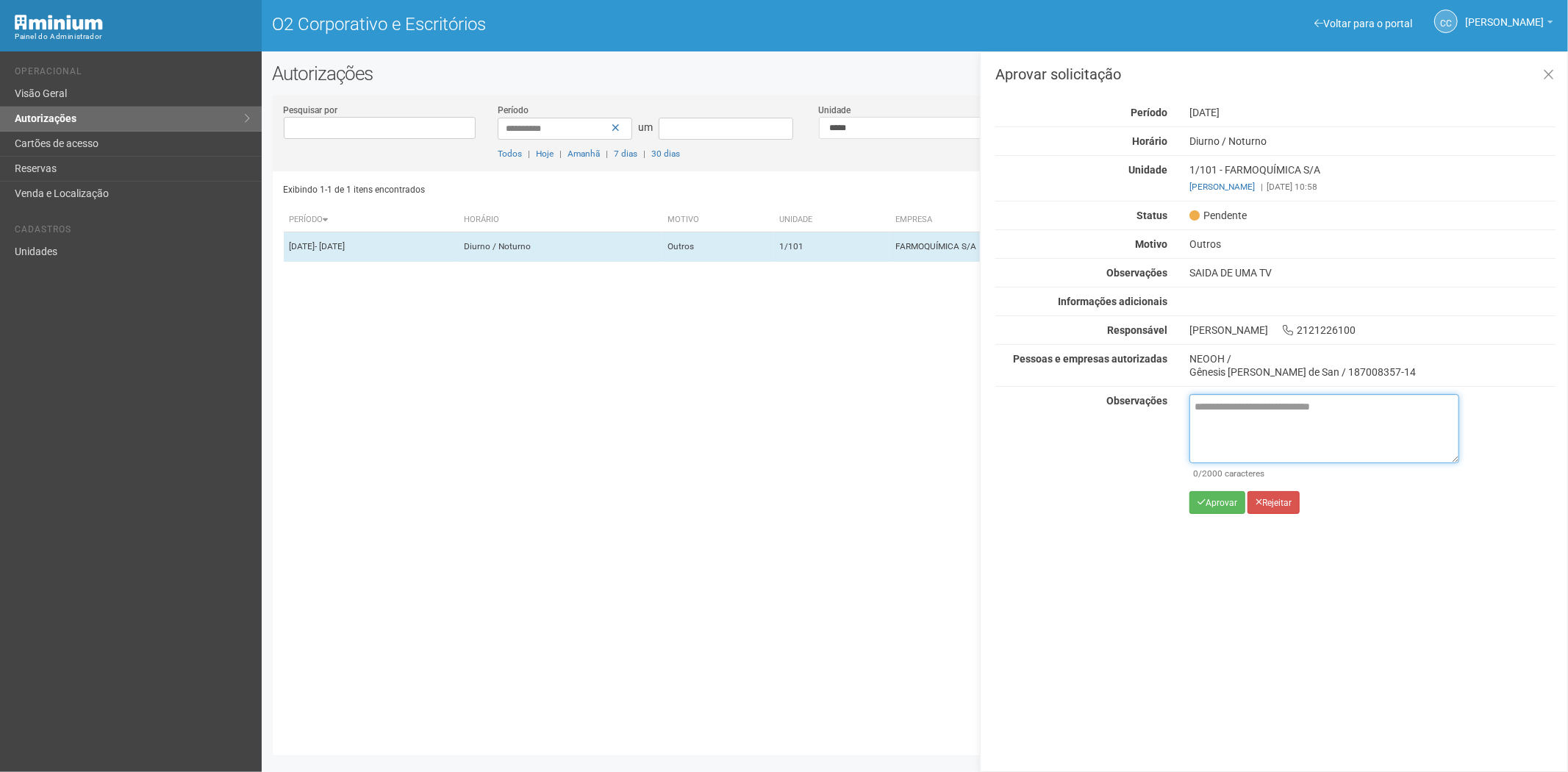
click at [1209, 431] on textarea at bounding box center [1324, 429] width 270 height 69
paste textarea "**********"
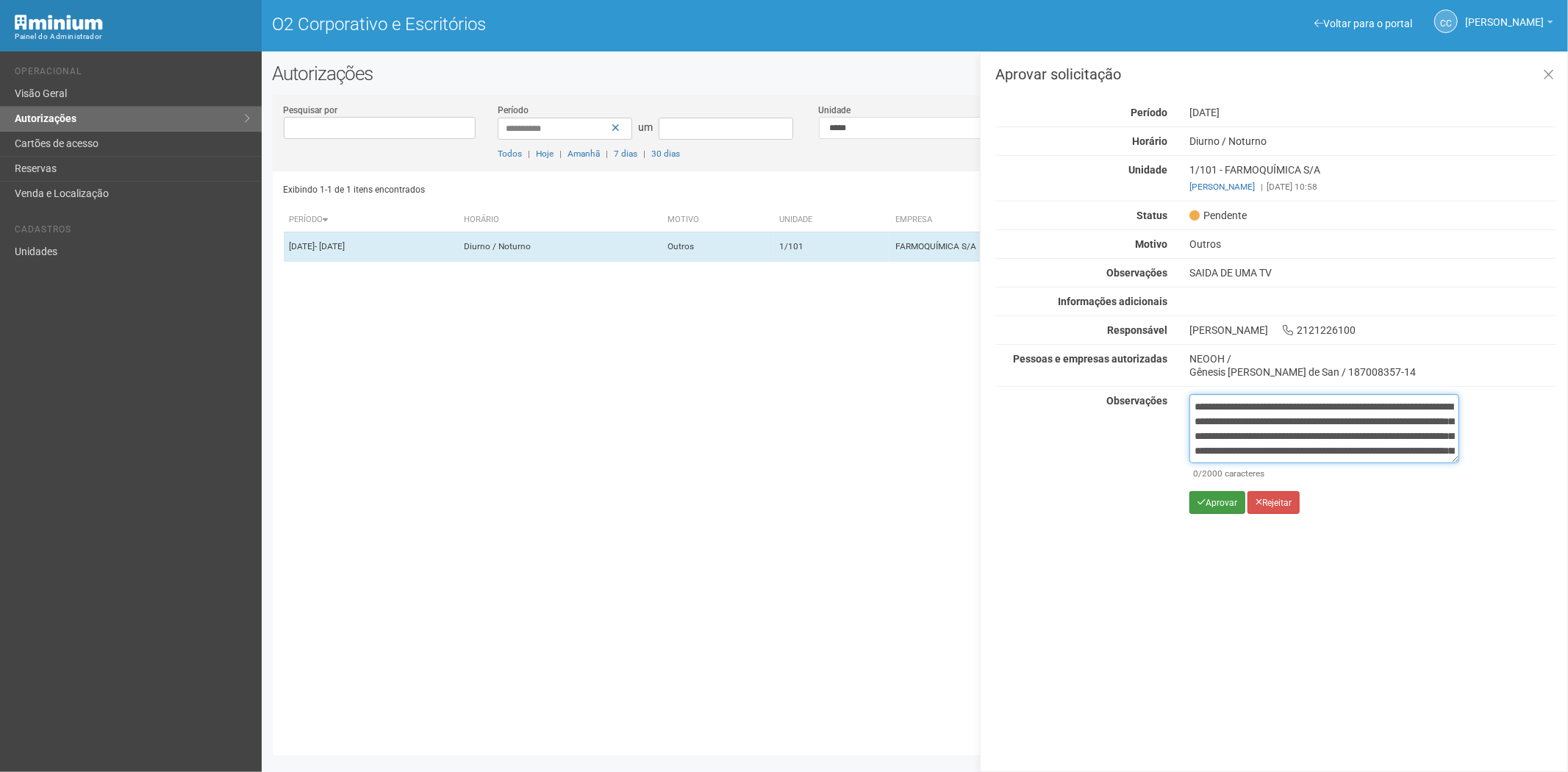
scroll to position [83, 0]
type textarea "**********"
click at [1217, 505] on font "Aprovar" at bounding box center [1221, 503] width 32 height 11
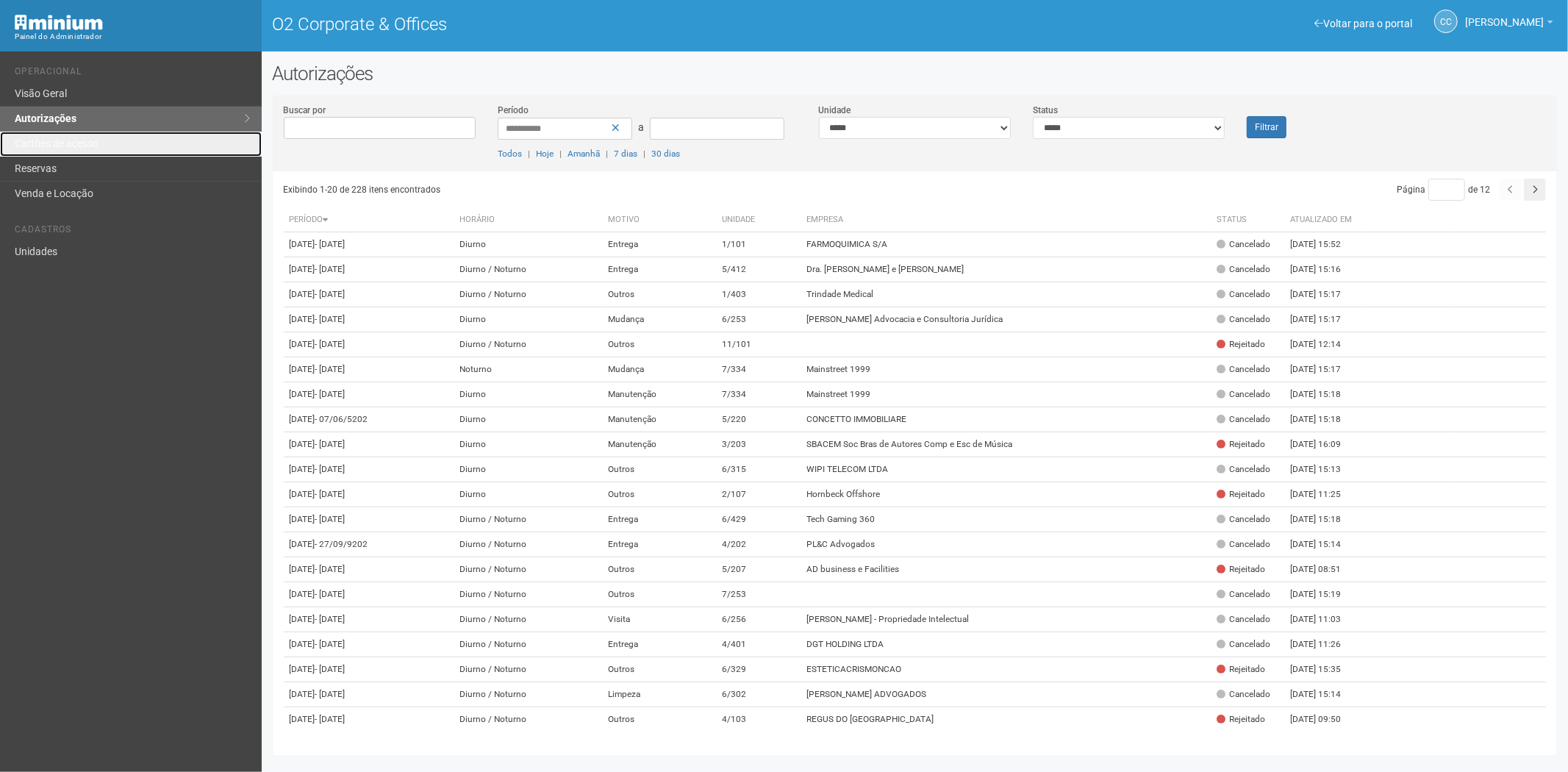
drag, startPoint x: 87, startPoint y: 145, endPoint x: 274, endPoint y: 427, distance: 338.4
click at [87, 146] on link "Cartões de acesso" at bounding box center [131, 144] width 261 height 25
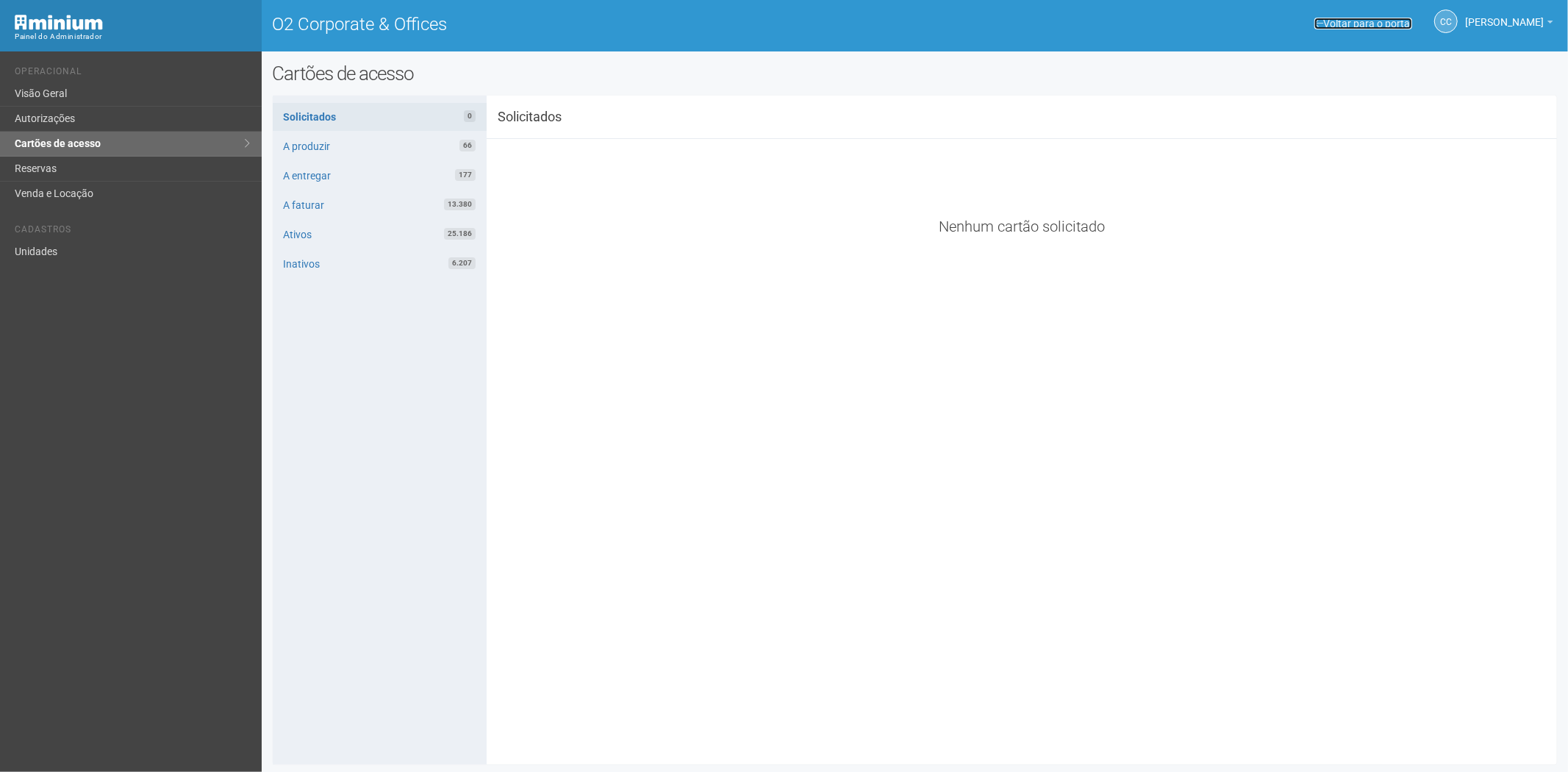
click at [1346, 20] on link "Voltar para o portal" at bounding box center [1364, 23] width 98 height 12
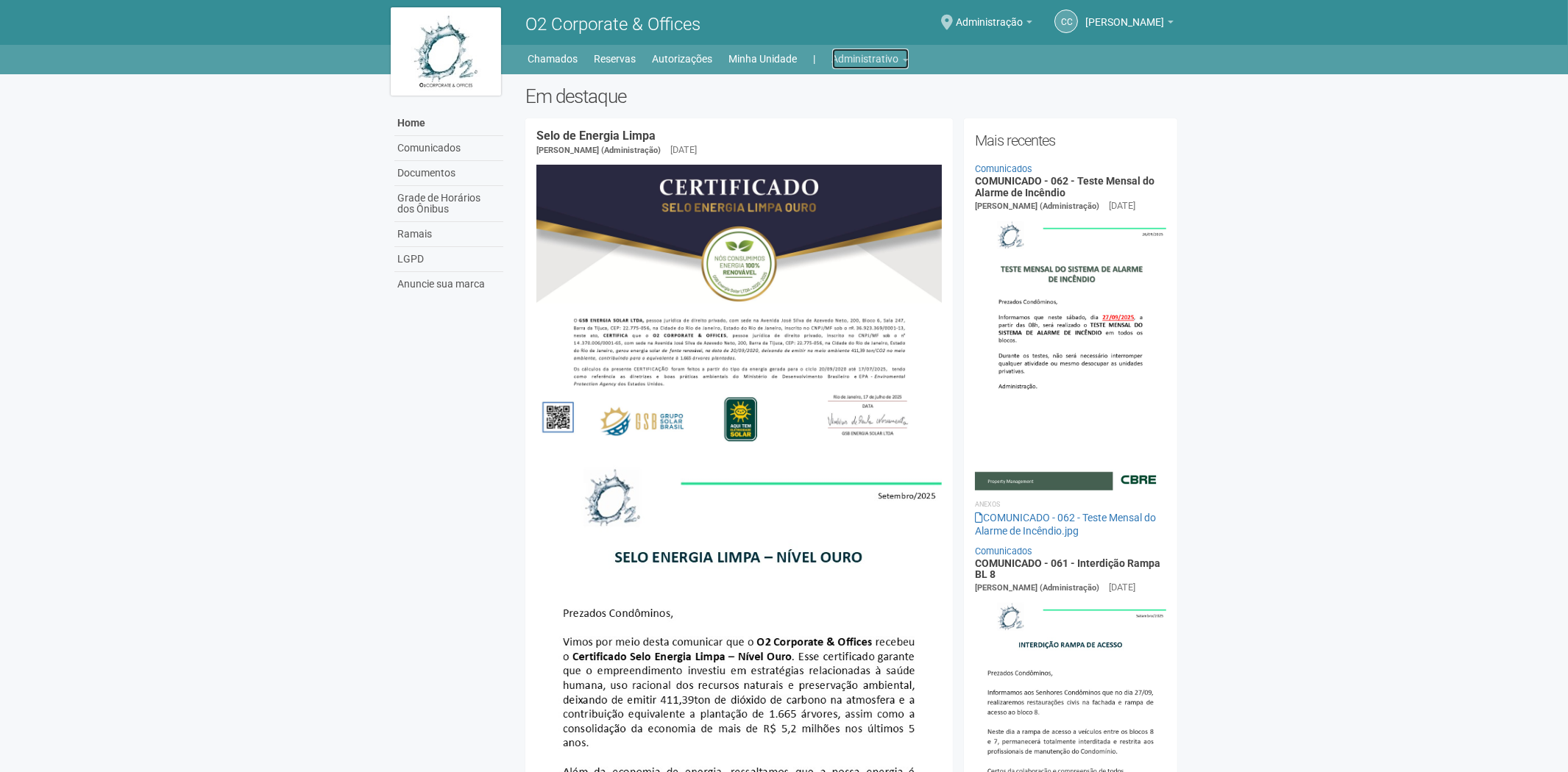
click at [871, 53] on link "Administrativo" at bounding box center [870, 59] width 77 height 20
click at [826, 116] on link "Cartões de acesso" at bounding box center [850, 116] width 125 height 26
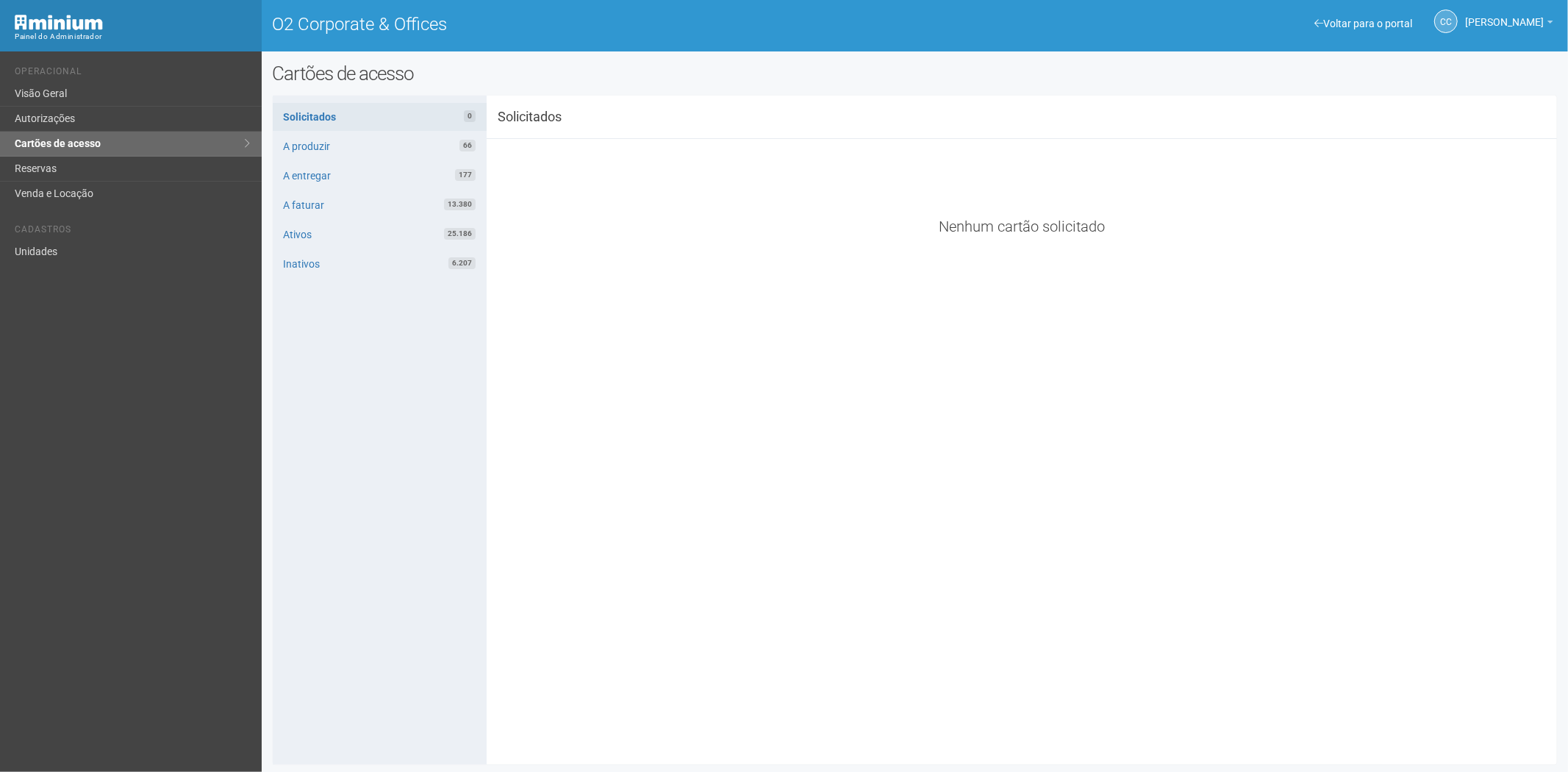
drag, startPoint x: 488, startPoint y: 567, endPoint x: 551, endPoint y: 563, distance: 63.1
click at [488, 567] on div "**********" at bounding box center [916, 430] width 1285 height 647
drag, startPoint x: 545, startPoint y: 217, endPoint x: 444, endPoint y: 97, distance: 156.8
click at [545, 217] on div "Exibindo 0-0 de 0 itens encontrados Página * de 1 Nenhum cartão solicitado Nome…" at bounding box center [1021, 186] width 1048 height 94
click at [607, 523] on div "**********" at bounding box center [916, 430] width 1285 height 647
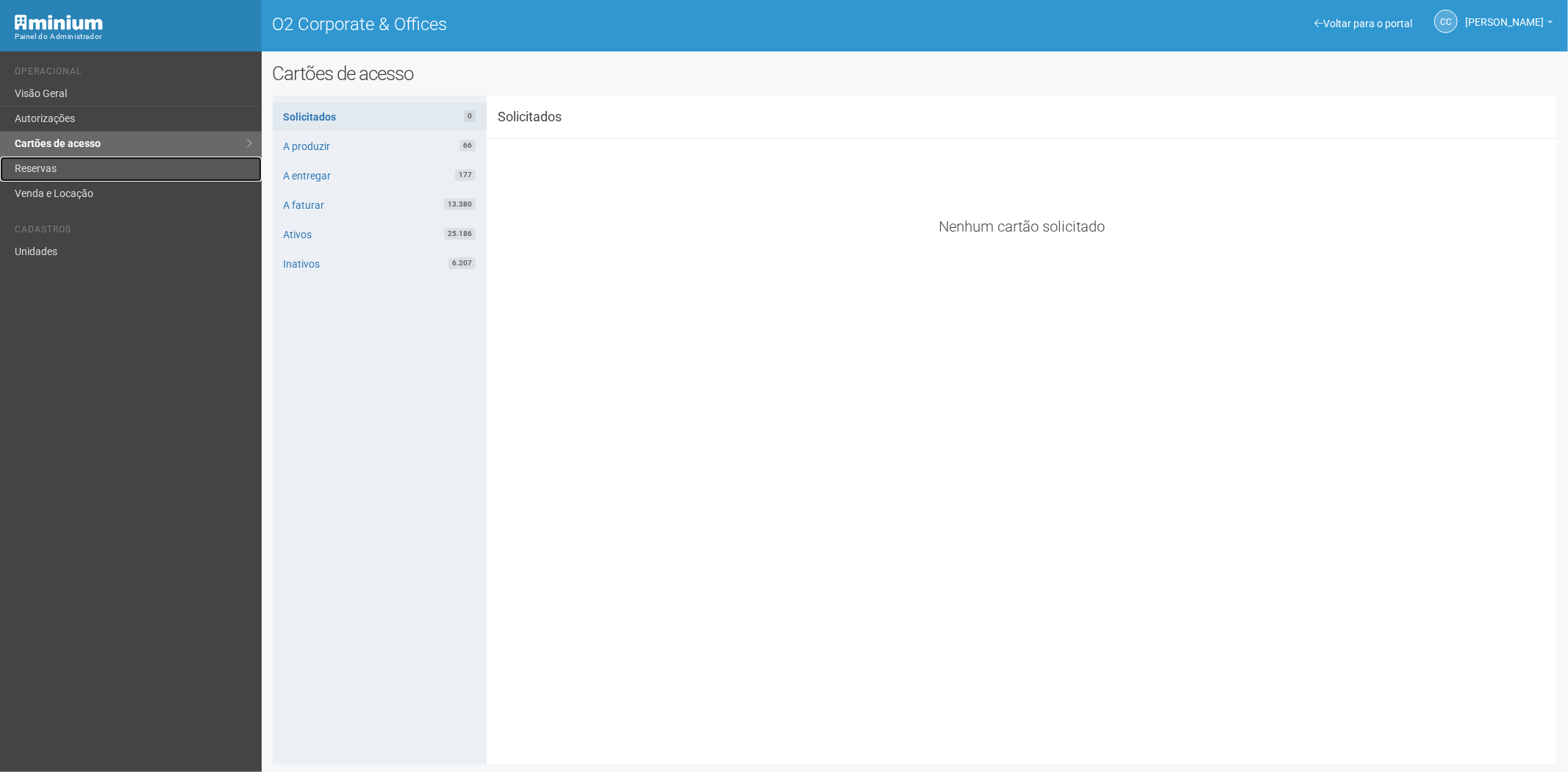
click at [58, 160] on link "Reservas" at bounding box center [131, 169] width 261 height 25
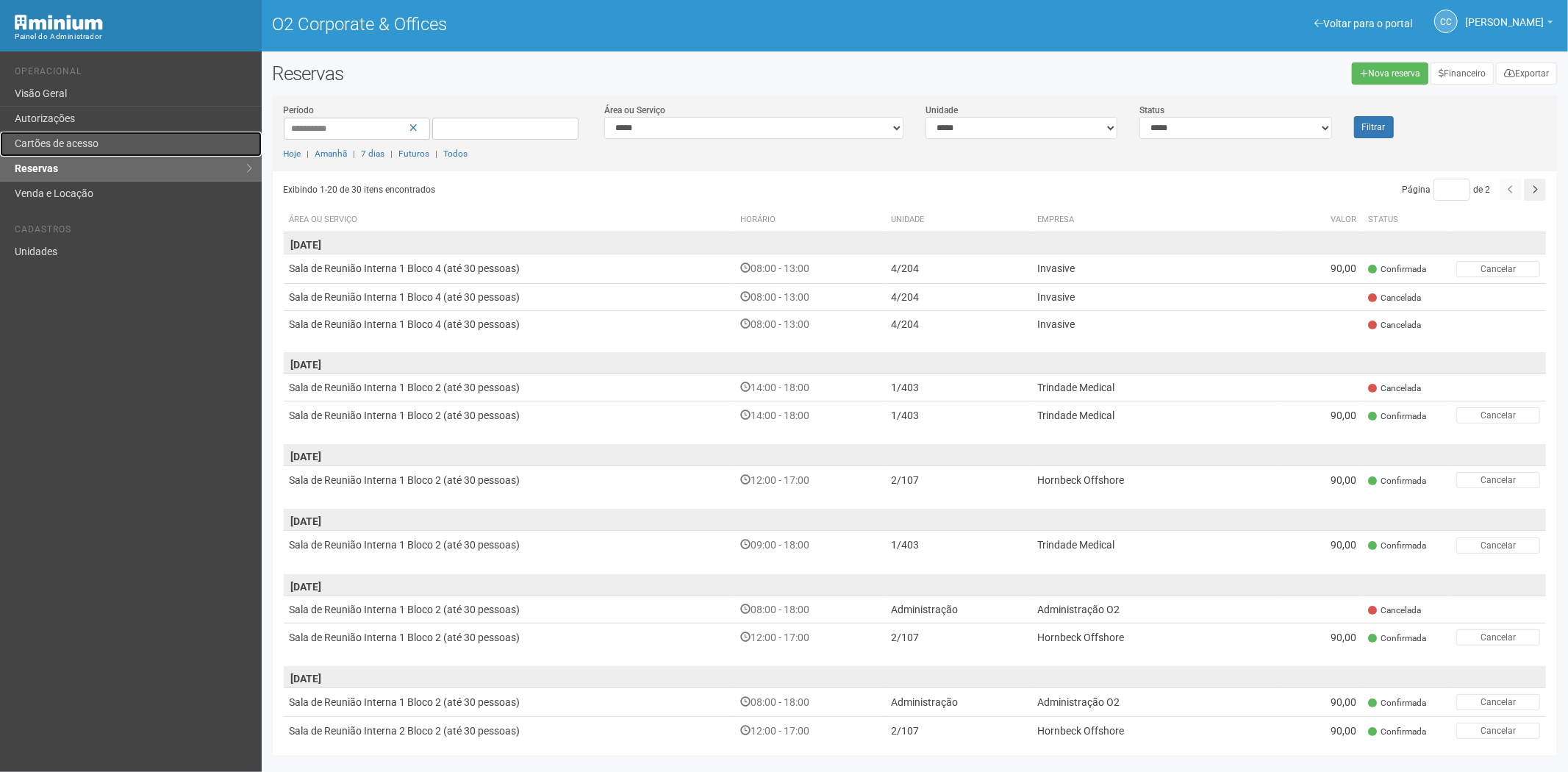
drag, startPoint x: 0, startPoint y: 0, endPoint x: 47, endPoint y: 148, distance: 155.3
click at [46, 150] on link "Cartões de acesso" at bounding box center [131, 144] width 261 height 25
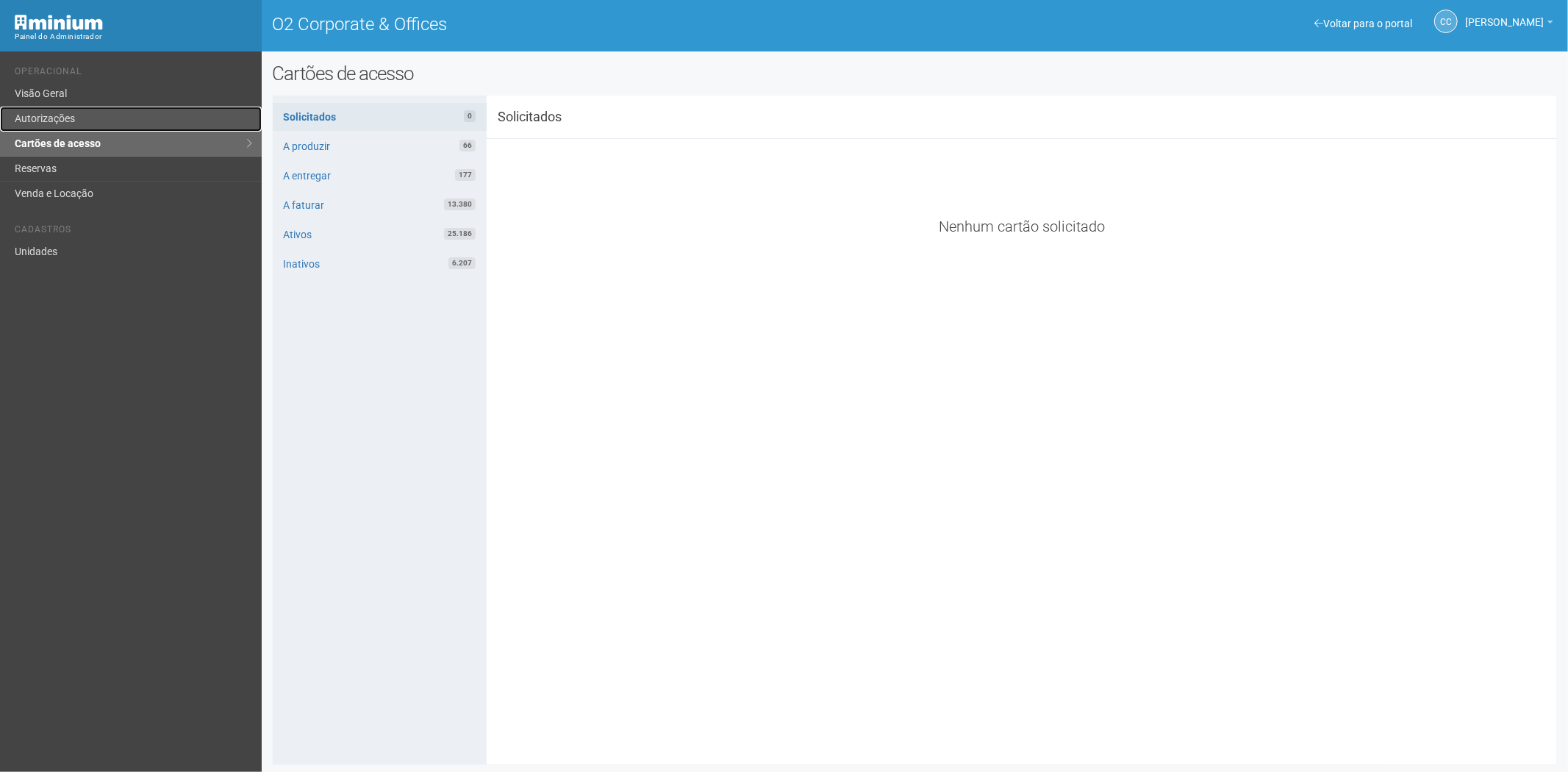
click at [90, 122] on link "Autorizações" at bounding box center [131, 119] width 261 height 25
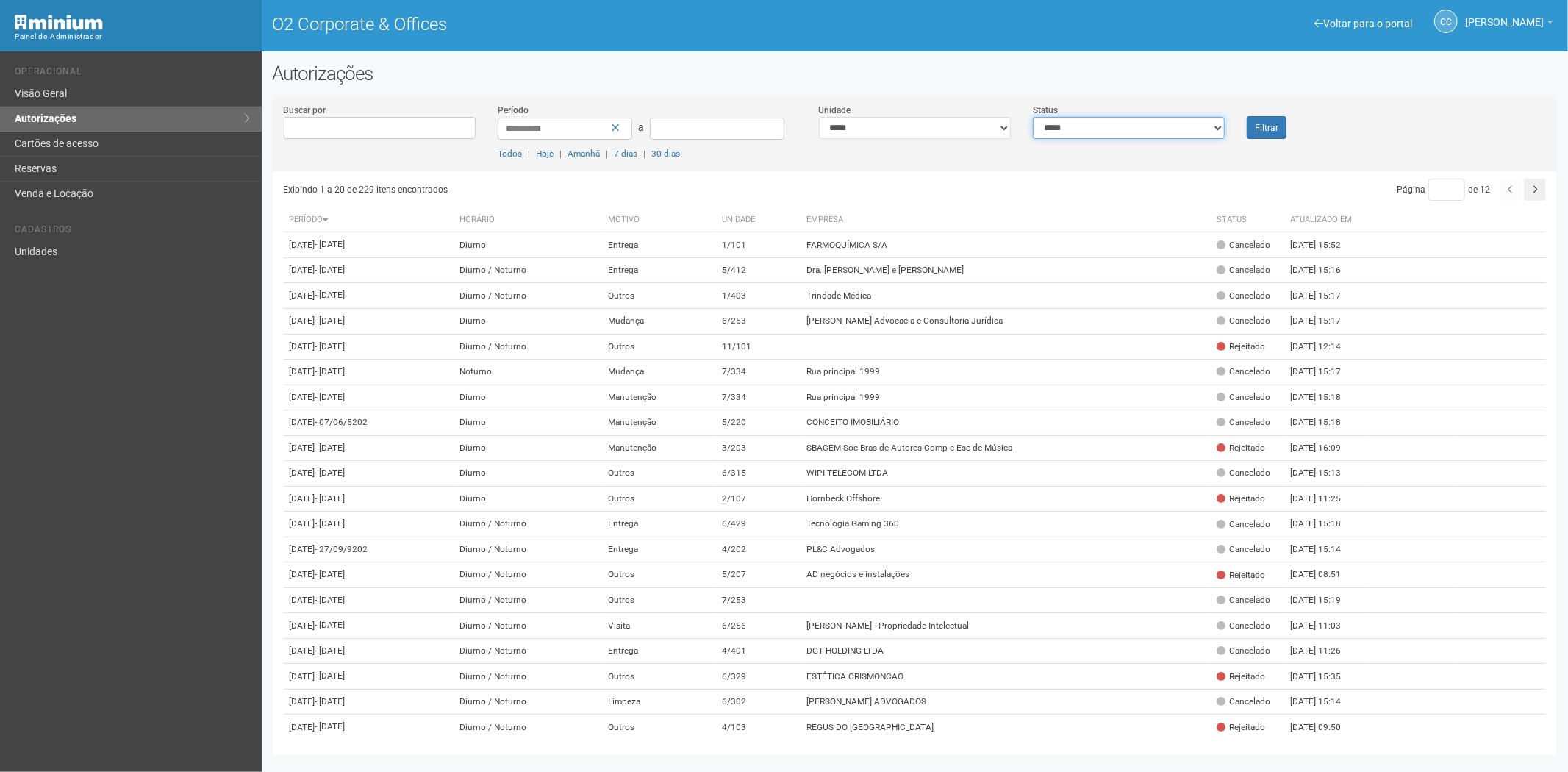
click at [1072, 128] on select "**********" at bounding box center [1129, 128] width 192 height 22
select select "*"
click at [1033, 117] on select "**********" at bounding box center [1129, 128] width 192 height 22
click at [1268, 126] on font "Filtrar" at bounding box center [1267, 128] width 23 height 11
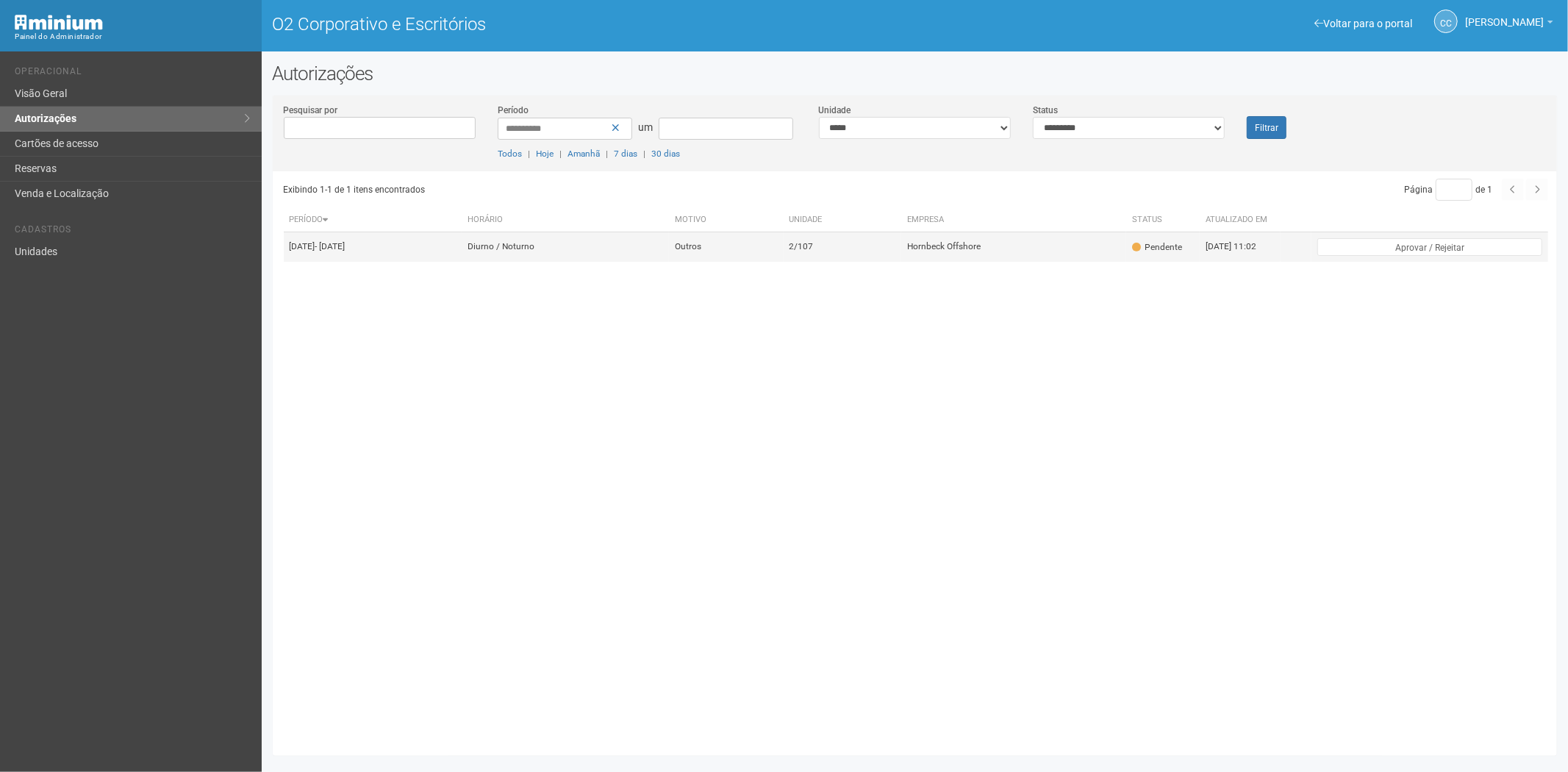
click at [974, 259] on td "Hornbeck Offshore" at bounding box center [1013, 246] width 225 height 29
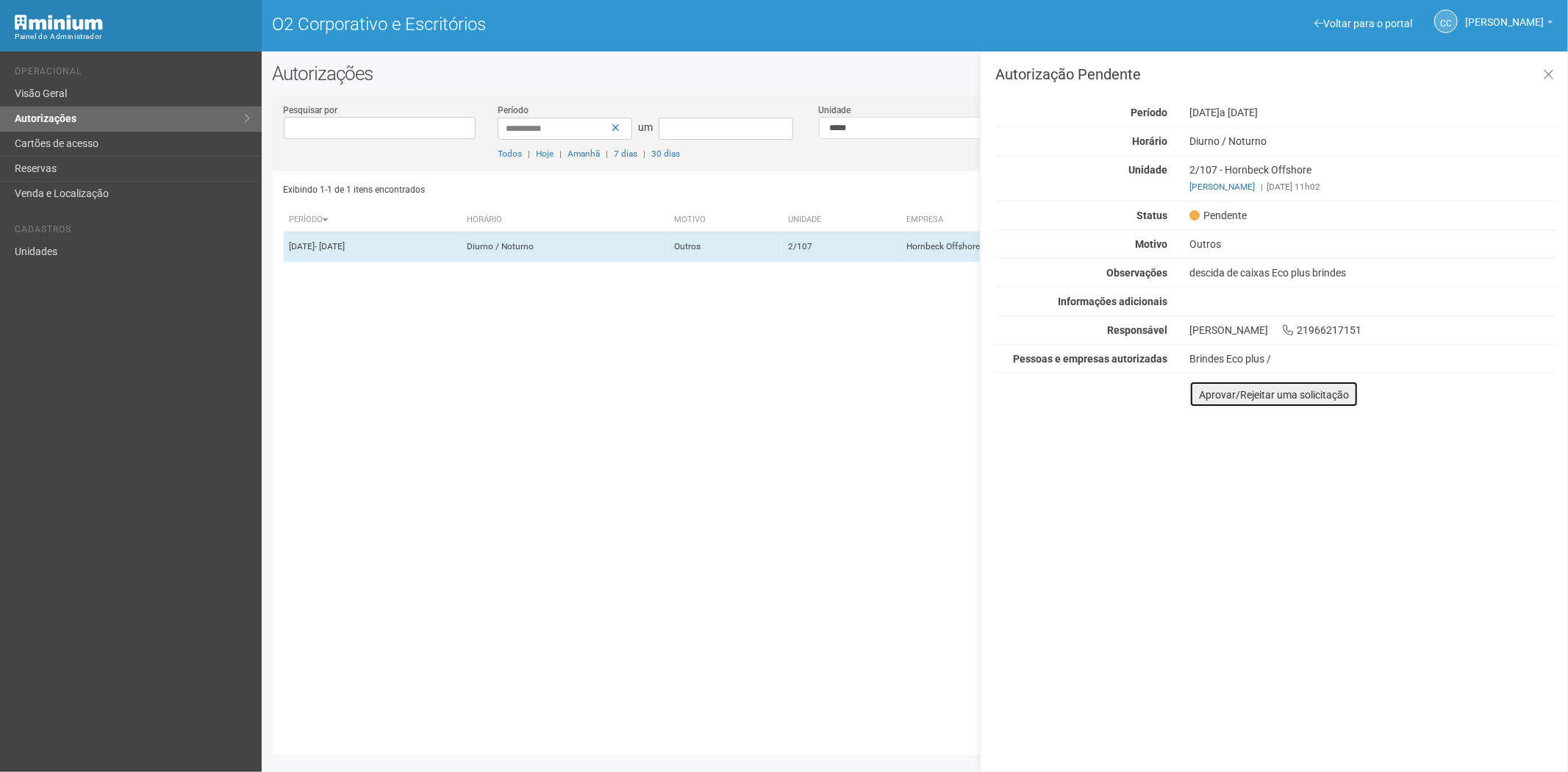
click at [1210, 406] on button "Aprovar/Rejeitar uma solicitação" at bounding box center [1274, 394] width 169 height 27
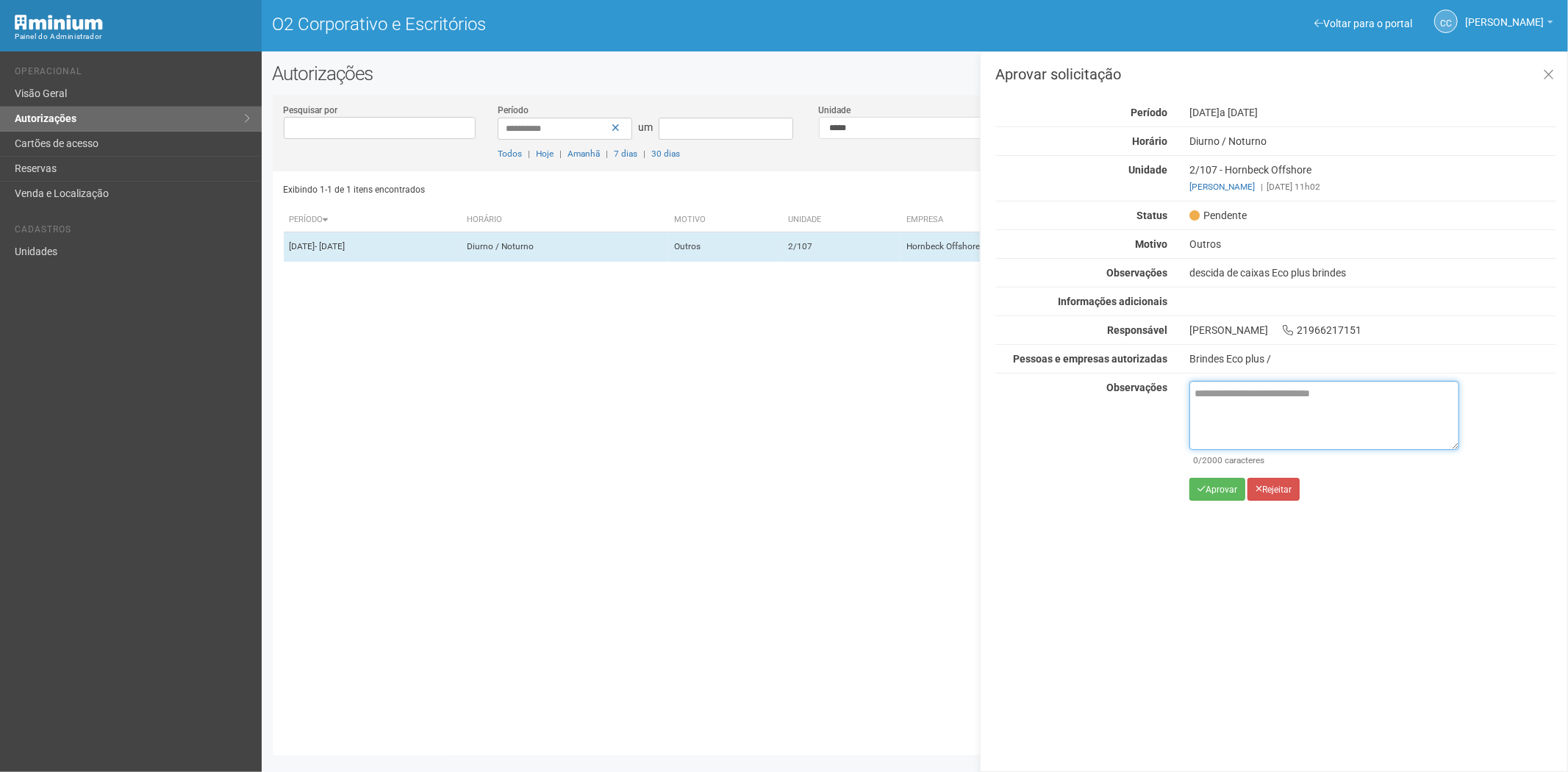
click at [1216, 422] on textarea at bounding box center [1324, 415] width 270 height 69
paste textarea "**********"
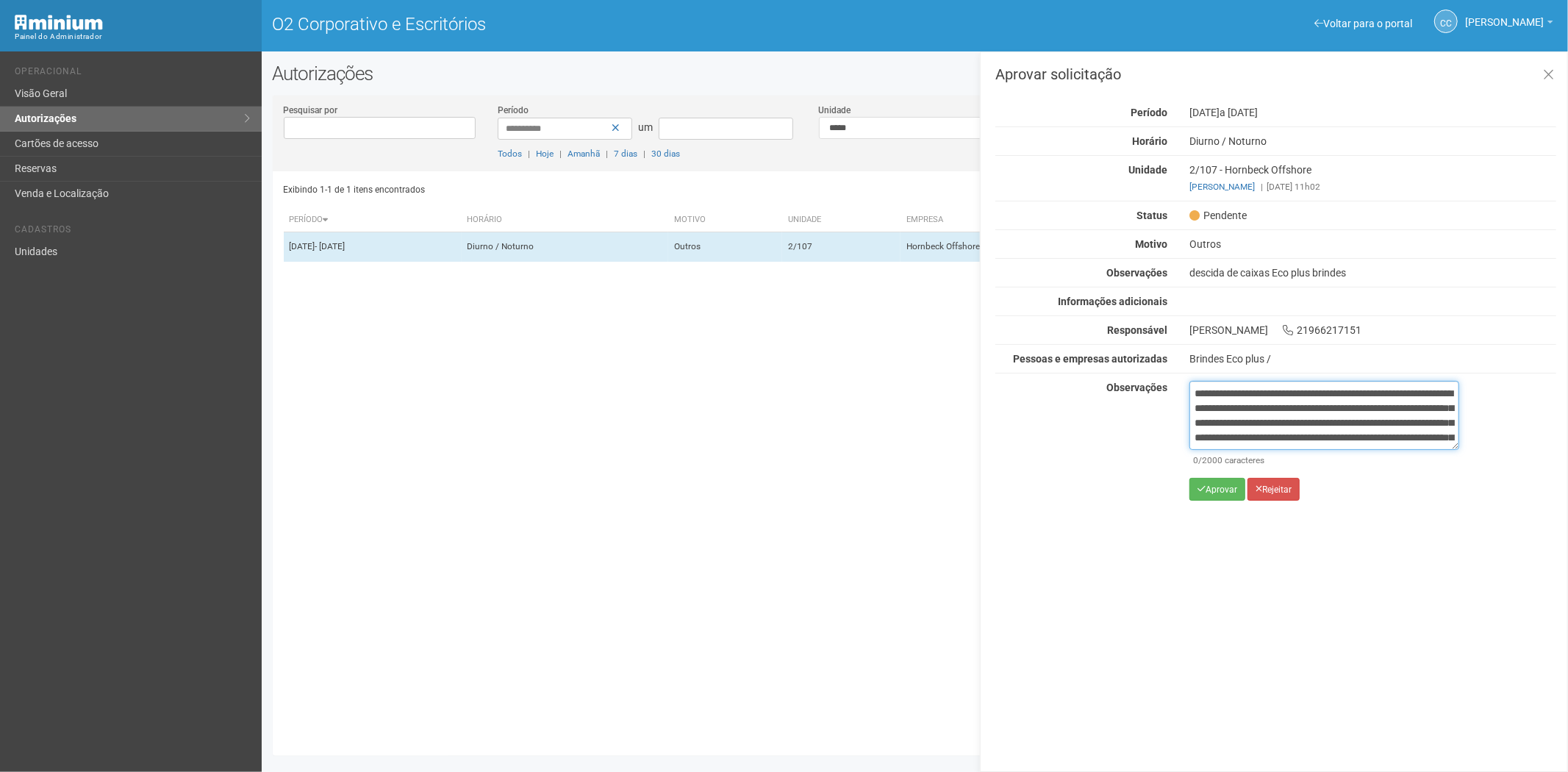
scroll to position [83, 0]
type textarea "**********"
click at [1210, 500] on button "Aprovar" at bounding box center [1217, 490] width 56 height 23
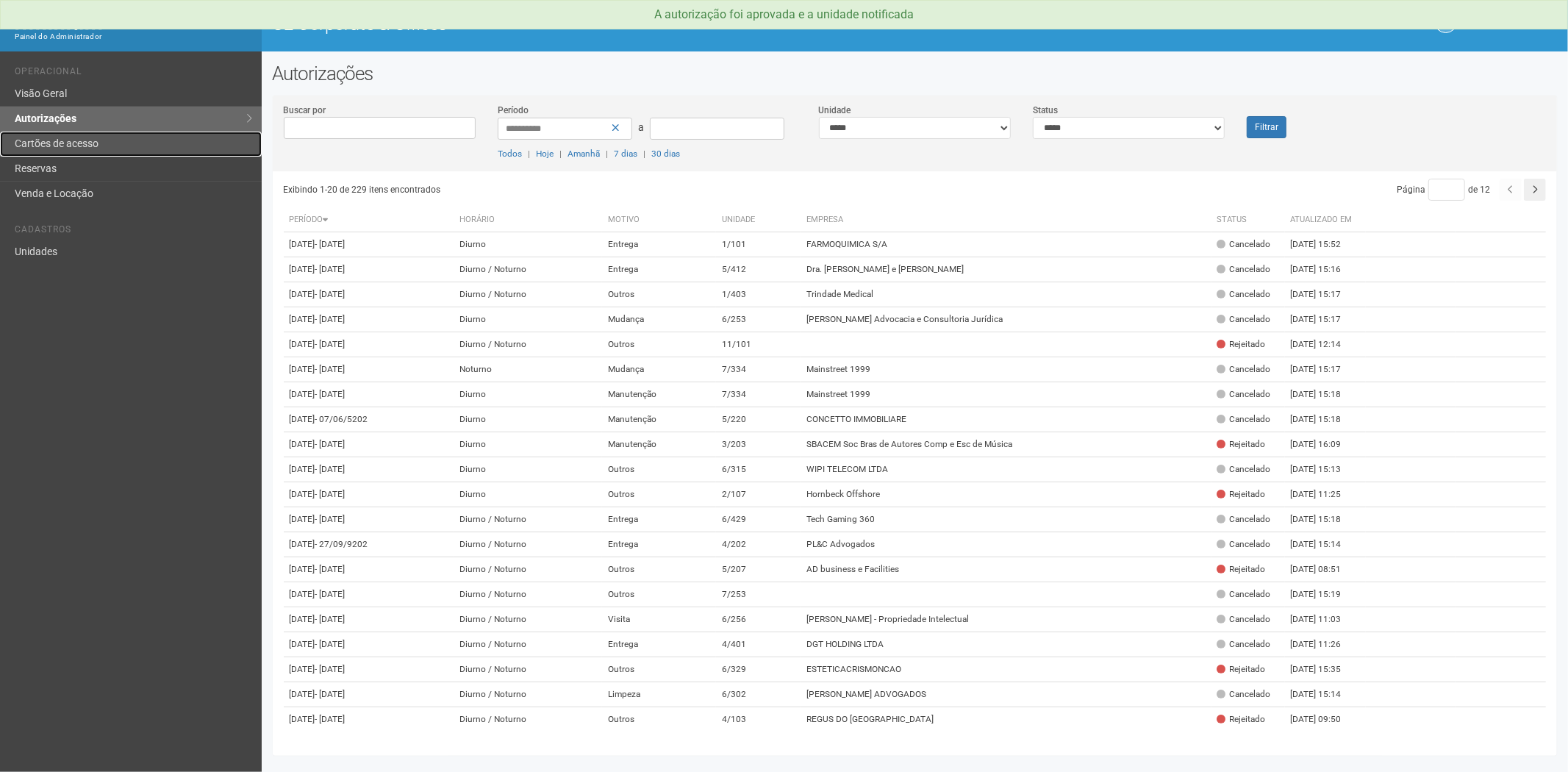
click at [87, 146] on link "Cartões de acesso" at bounding box center [131, 144] width 261 height 25
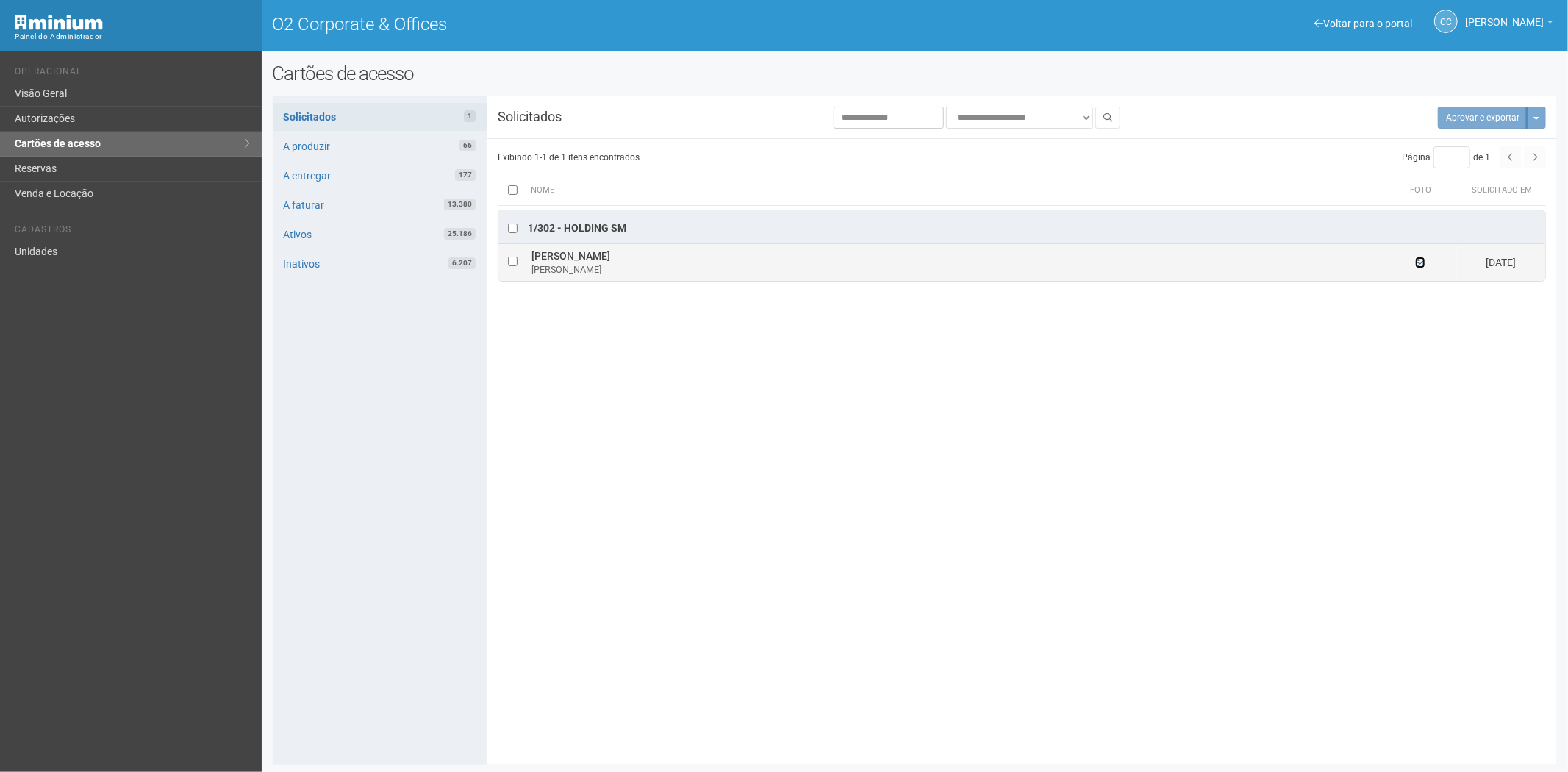
click at [1420, 266] on icon at bounding box center [1420, 262] width 11 height 11
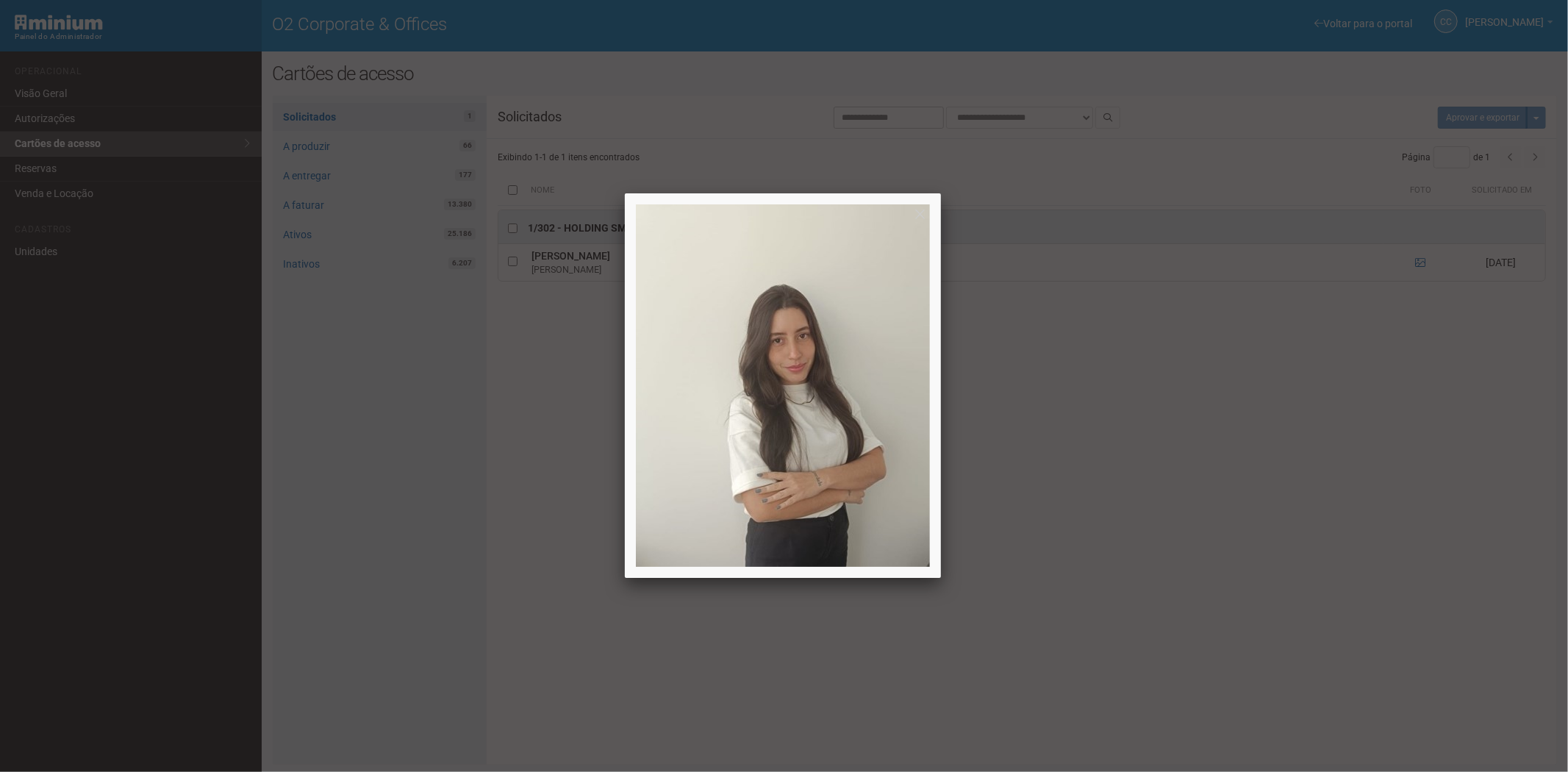
click at [1254, 393] on div at bounding box center [784, 386] width 1568 height 772
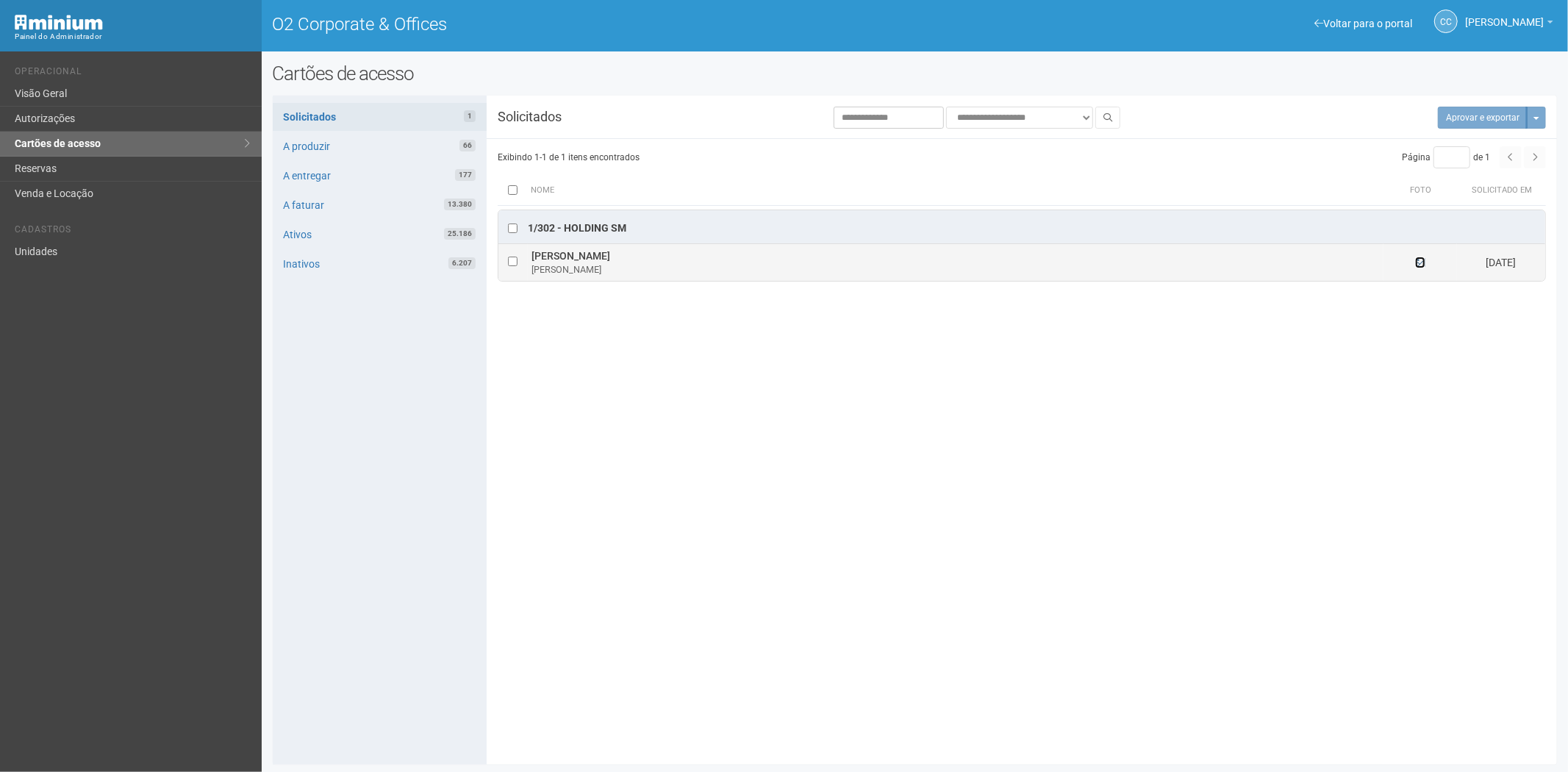
click at [1420, 268] on icon at bounding box center [1420, 262] width 11 height 11
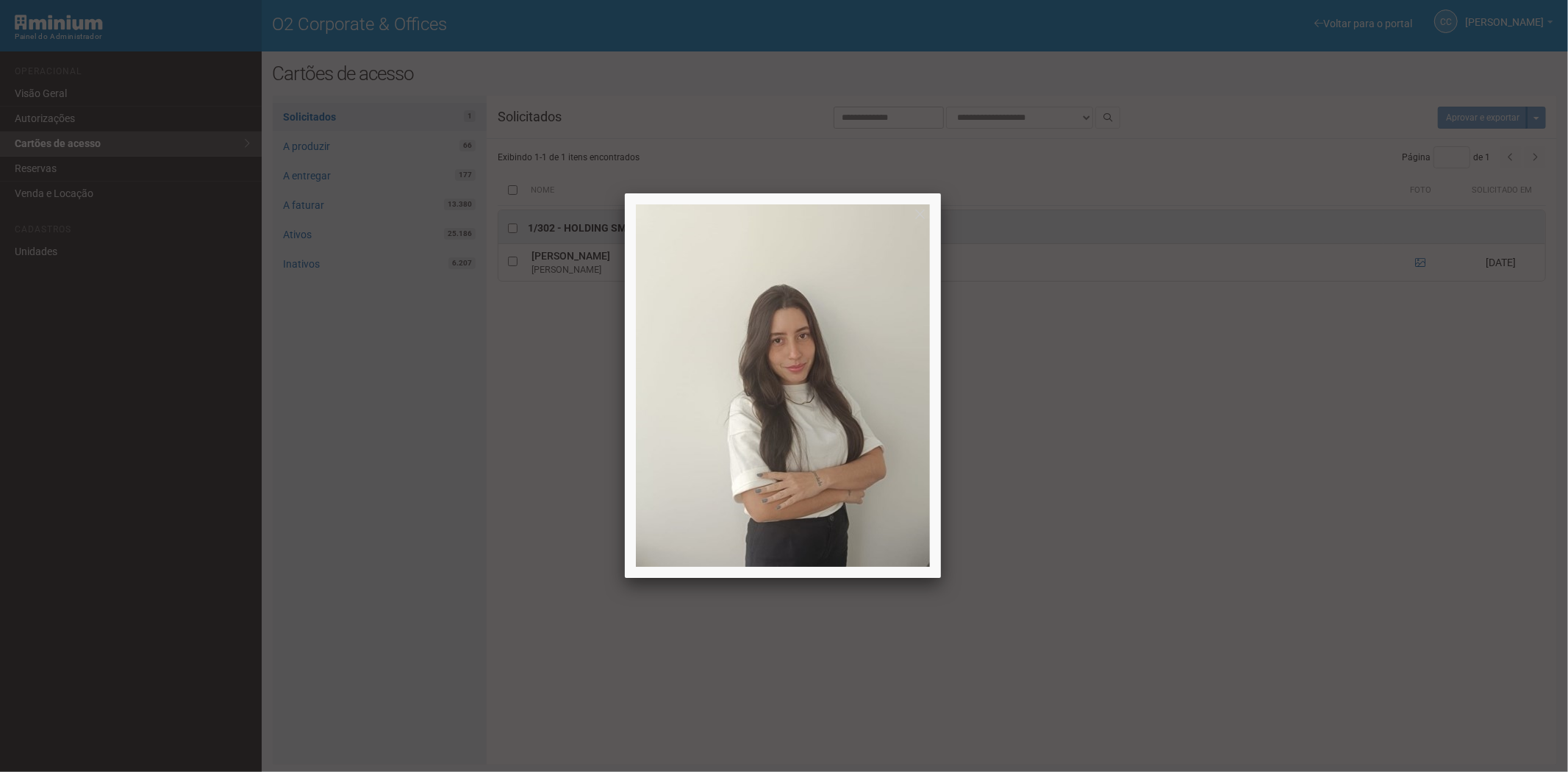
click at [1135, 465] on div at bounding box center [784, 386] width 1568 height 772
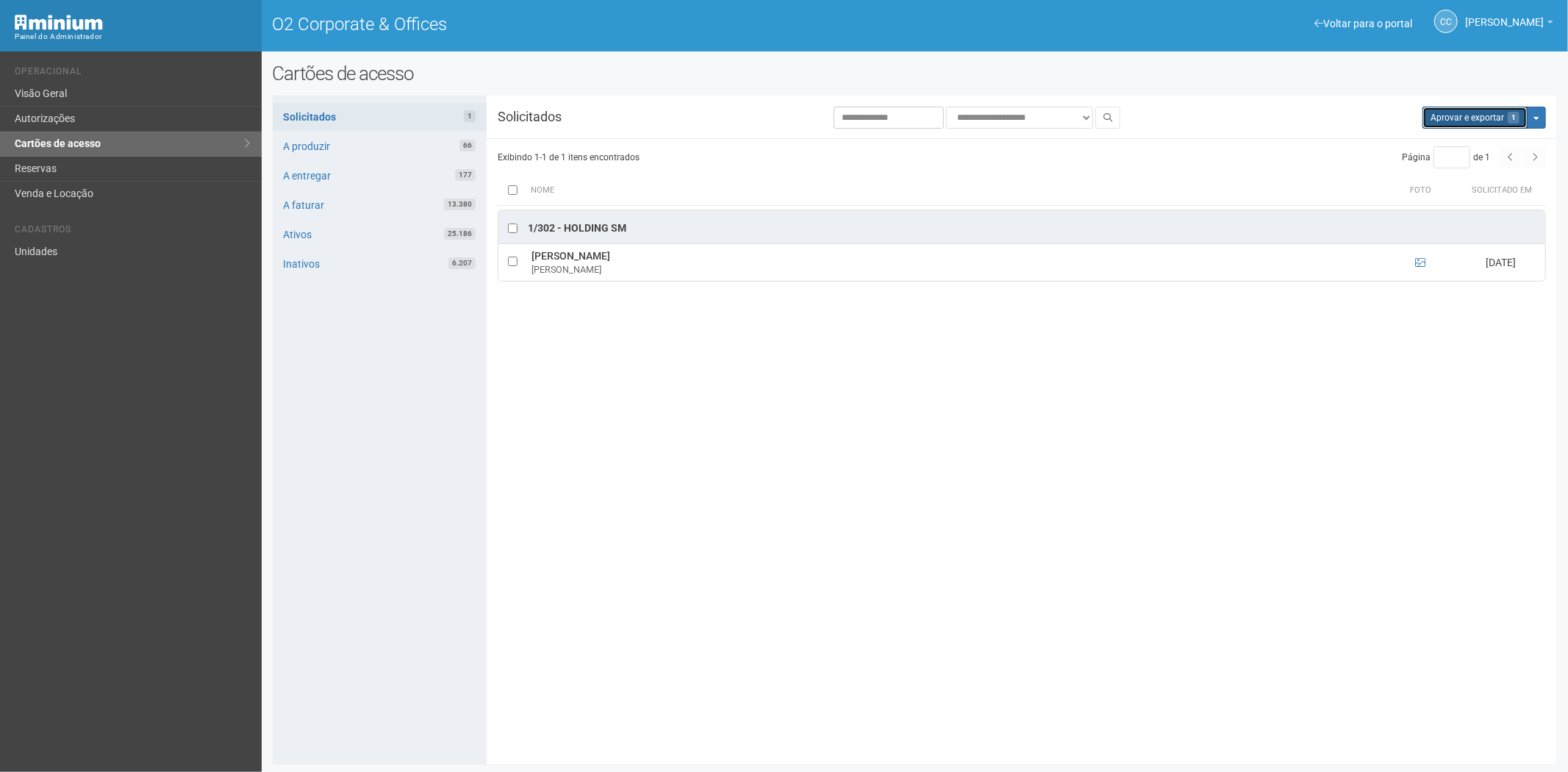
click at [1456, 121] on button "Aprovar e exportar 1" at bounding box center [1475, 117] width 105 height 22
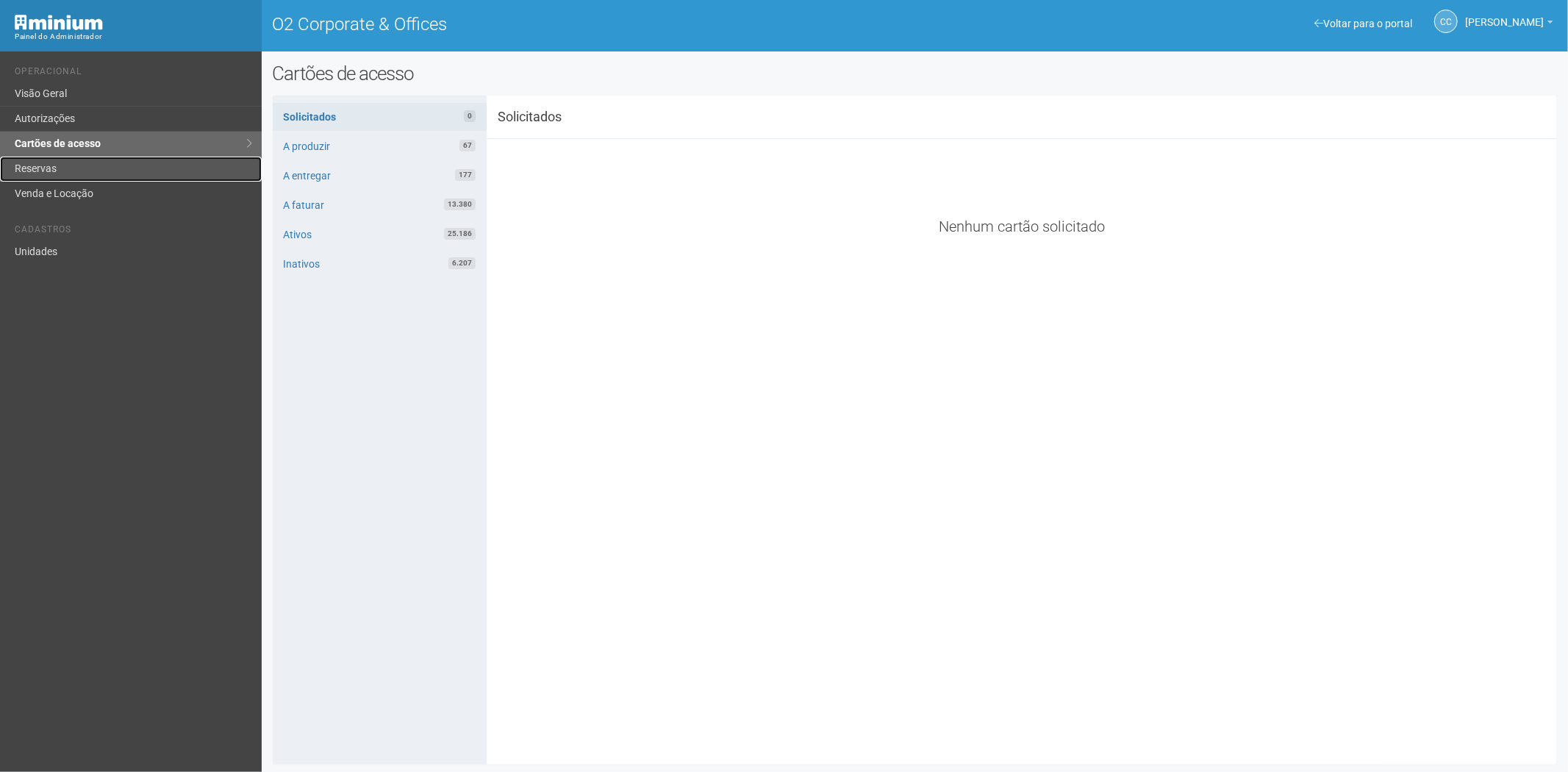
click at [52, 167] on link "Reservas" at bounding box center [131, 169] width 261 height 25
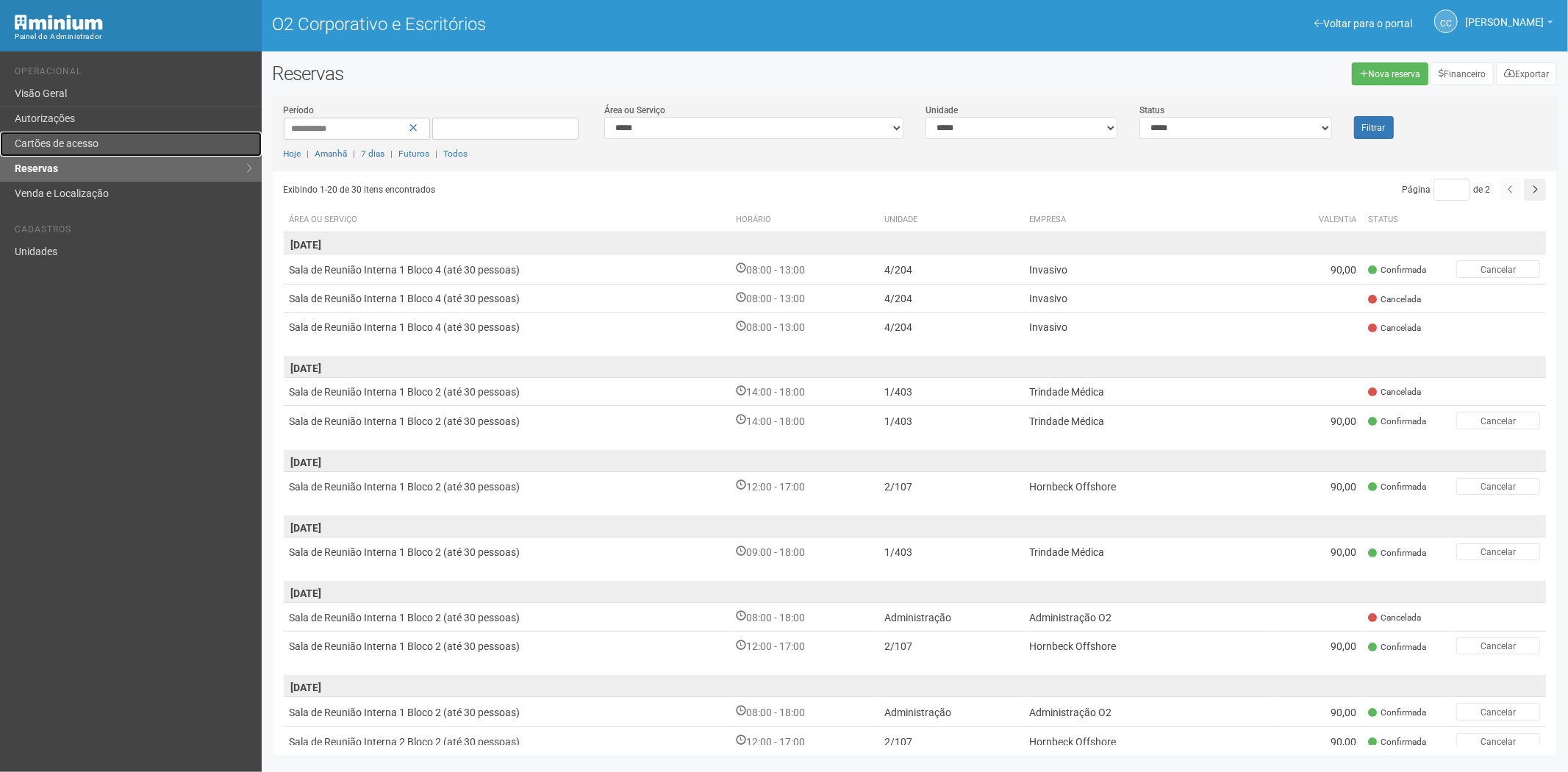
click at [66, 138] on font "Cartões de acesso" at bounding box center [57, 143] width 84 height 12
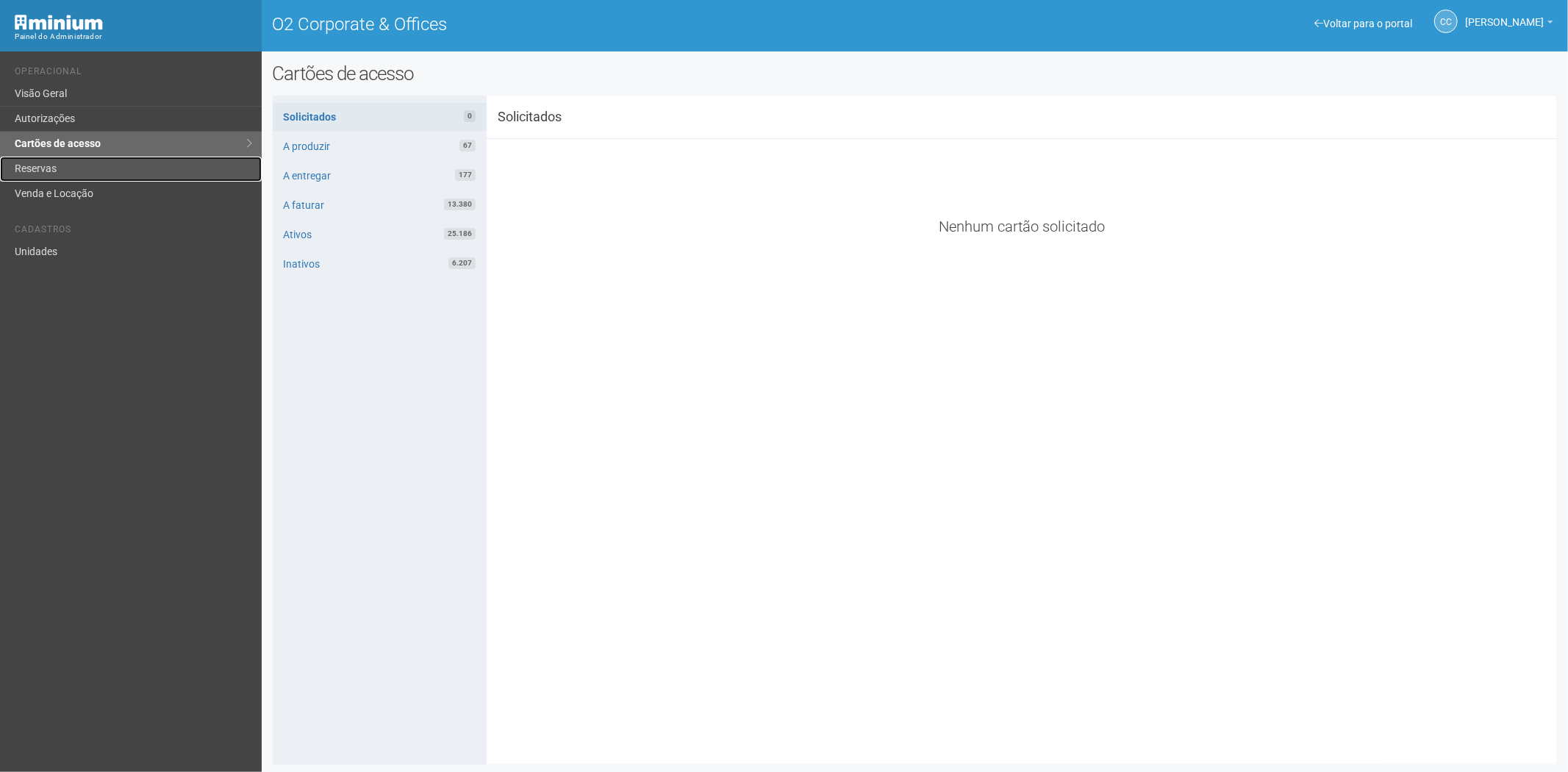
click at [68, 167] on link "Reservas" at bounding box center [131, 169] width 261 height 25
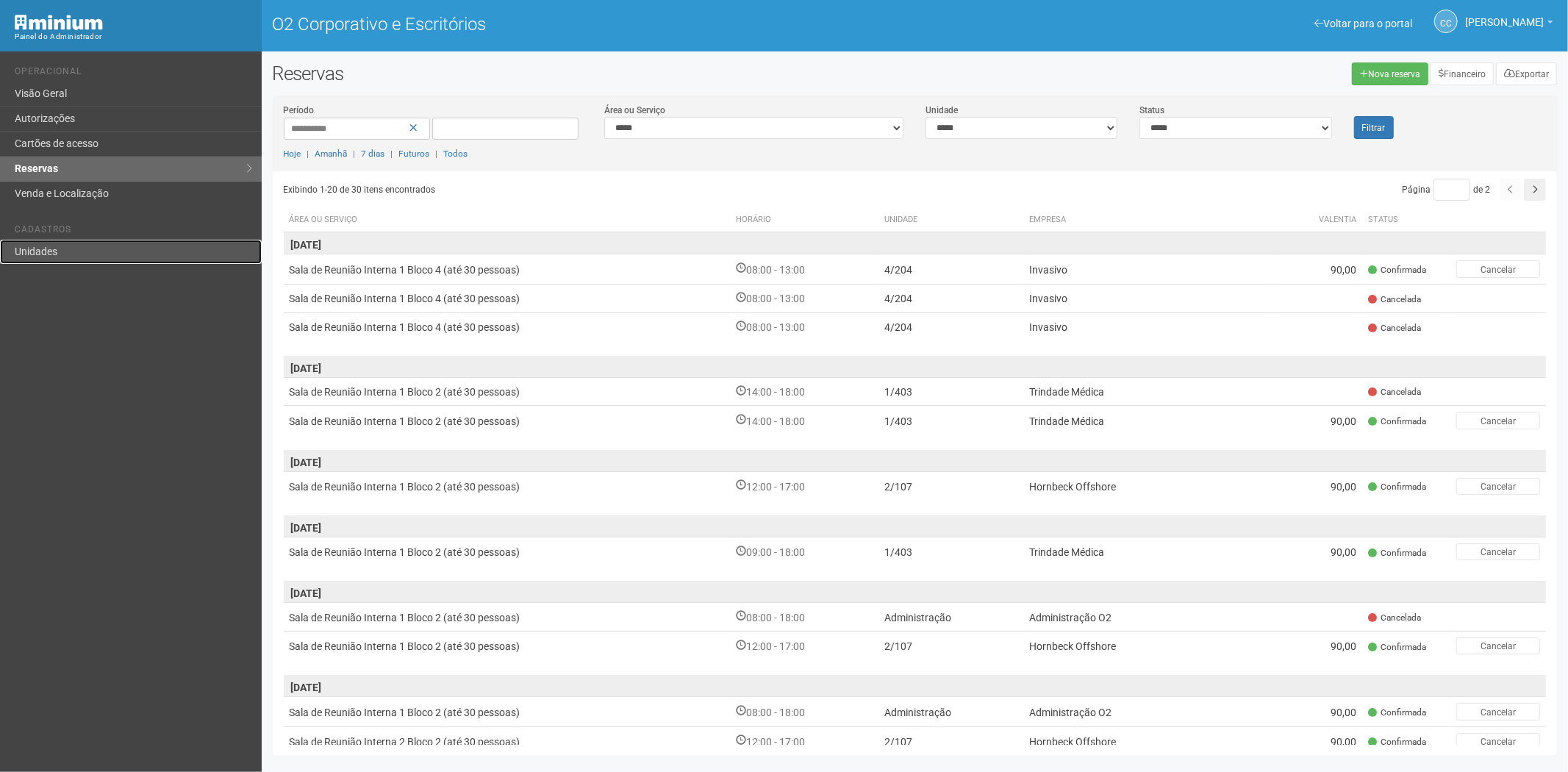
click at [70, 257] on link "Unidades" at bounding box center [131, 252] width 261 height 24
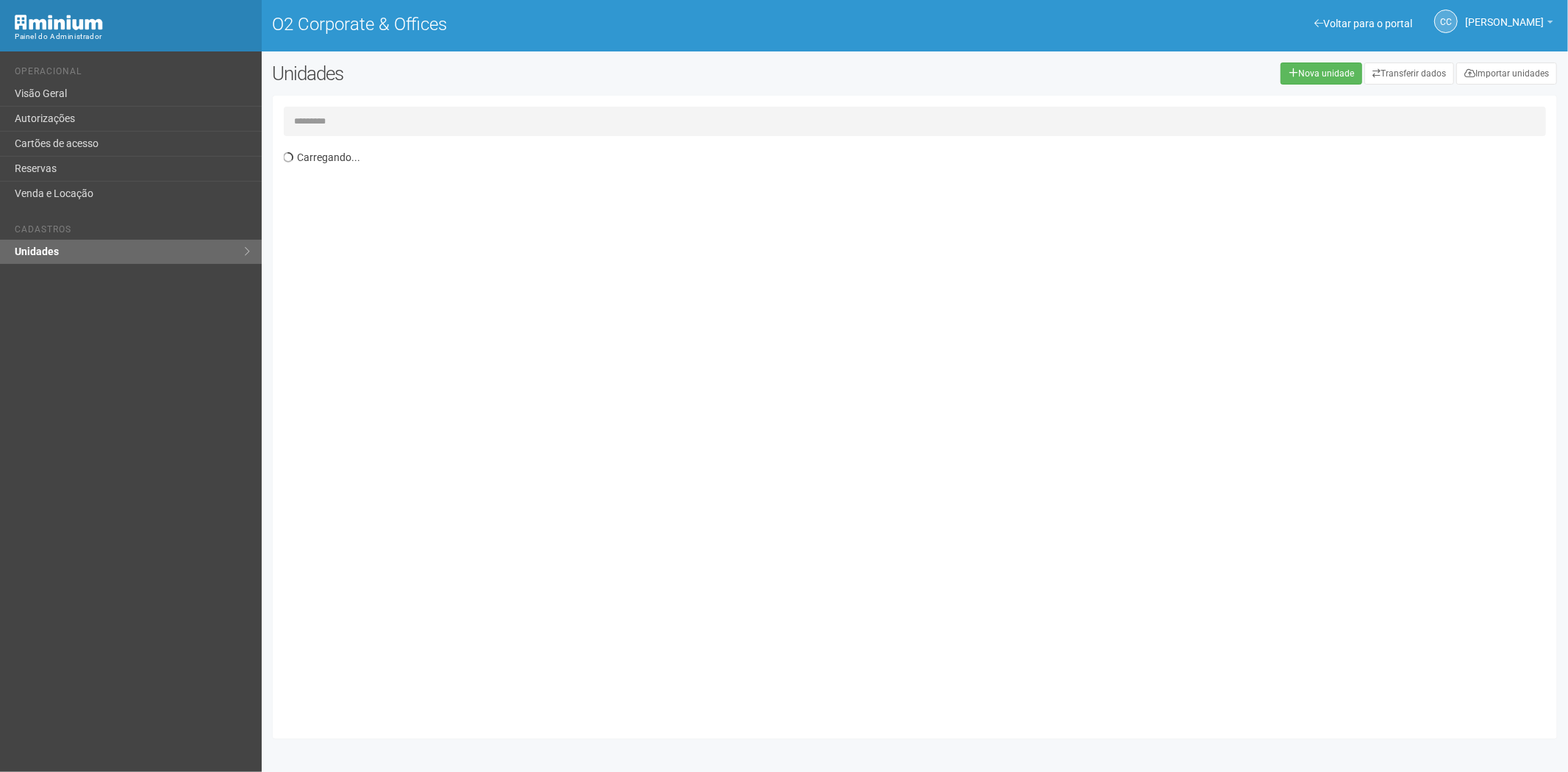
click at [317, 113] on input "text" at bounding box center [915, 121] width 1263 height 29
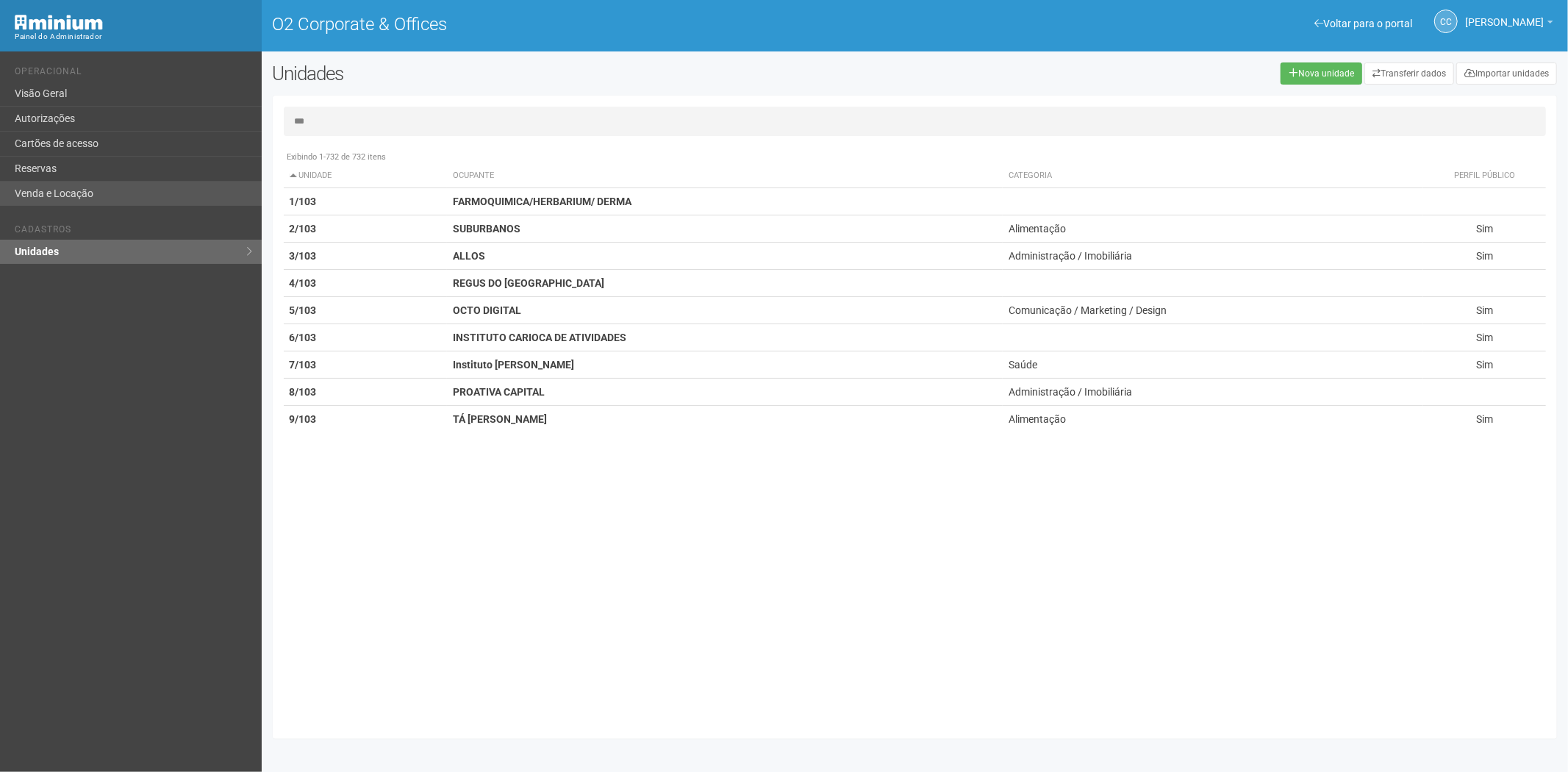
type input "***"
click at [104, 189] on link "Venda e Locação" at bounding box center [131, 193] width 261 height 24
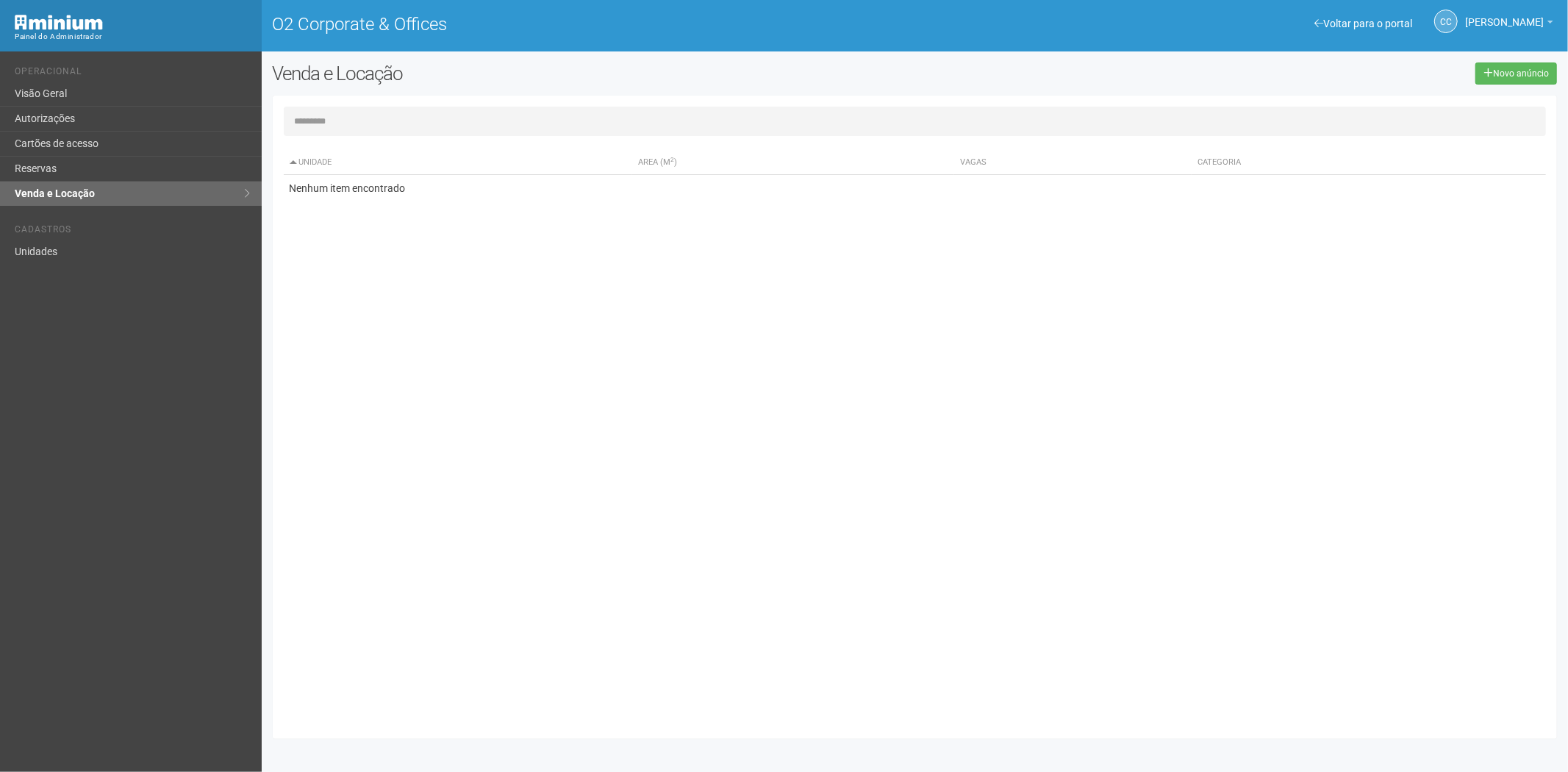
click at [96, 129] on link "Autorizações" at bounding box center [131, 119] width 261 height 25
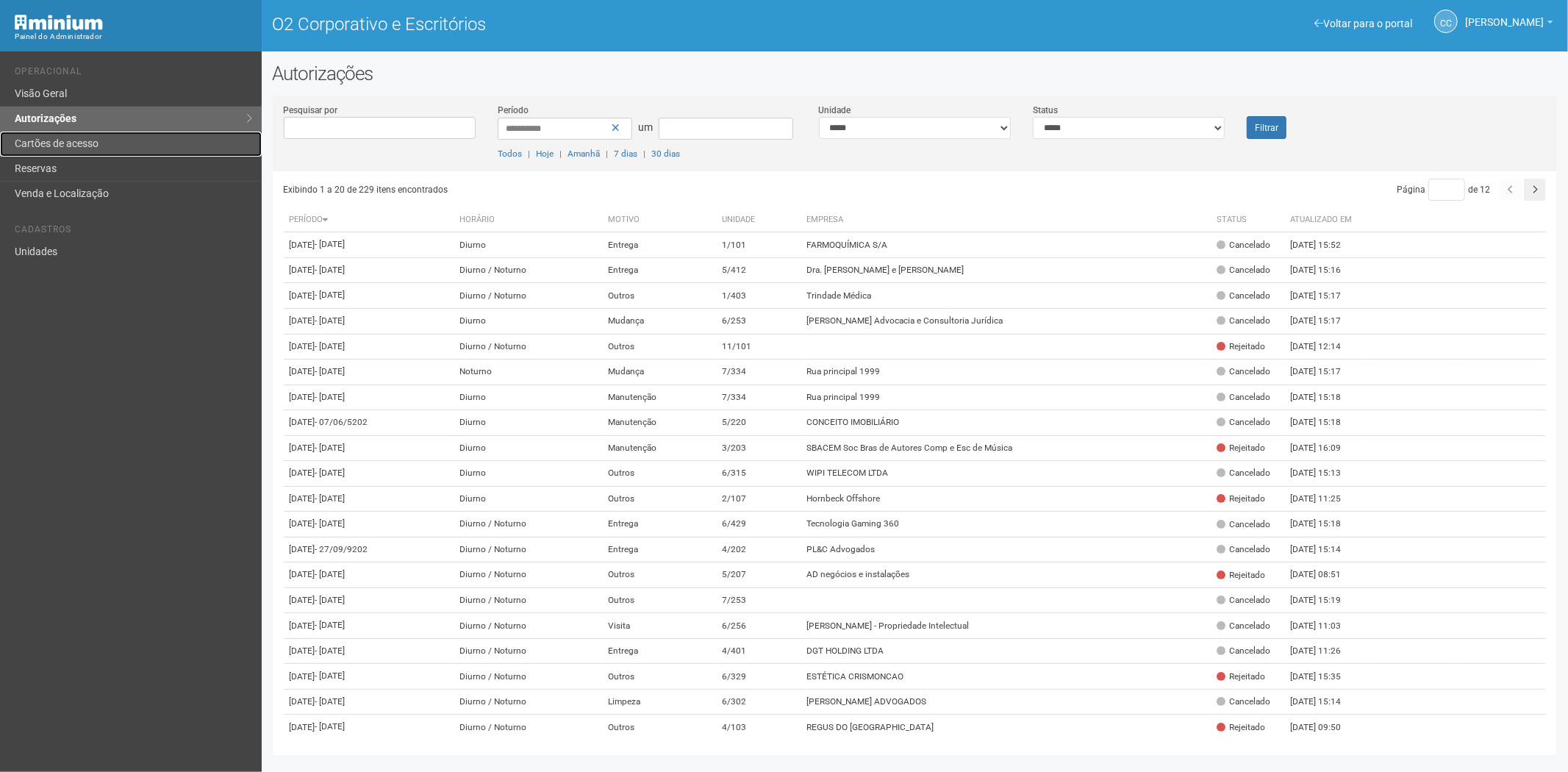
click at [69, 149] on font "Cartões de acesso" at bounding box center [57, 143] width 84 height 12
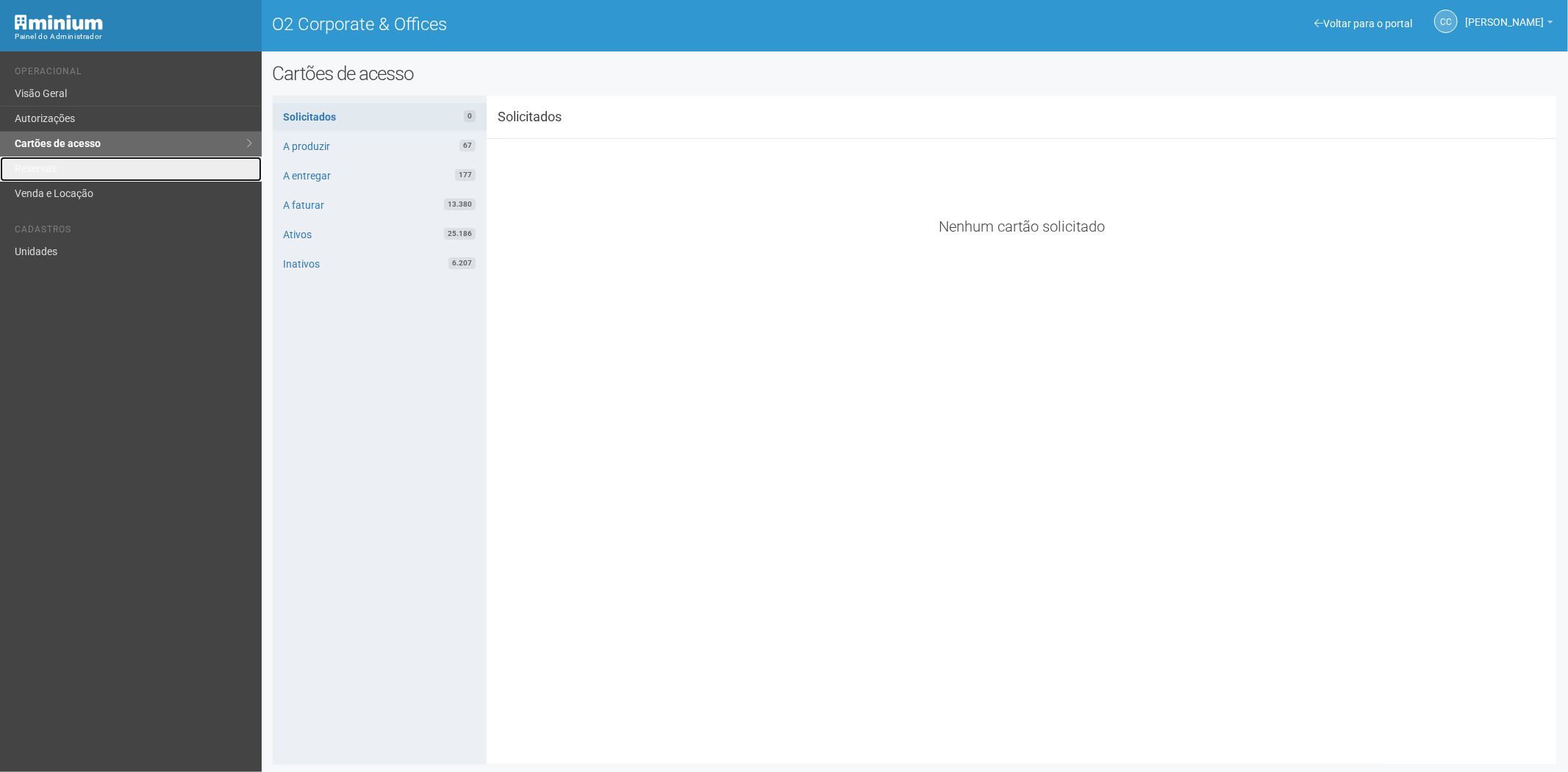
drag, startPoint x: 78, startPoint y: 164, endPoint x: 88, endPoint y: 151, distance: 16.4
click at [78, 164] on link "Reservas" at bounding box center [131, 169] width 261 height 25
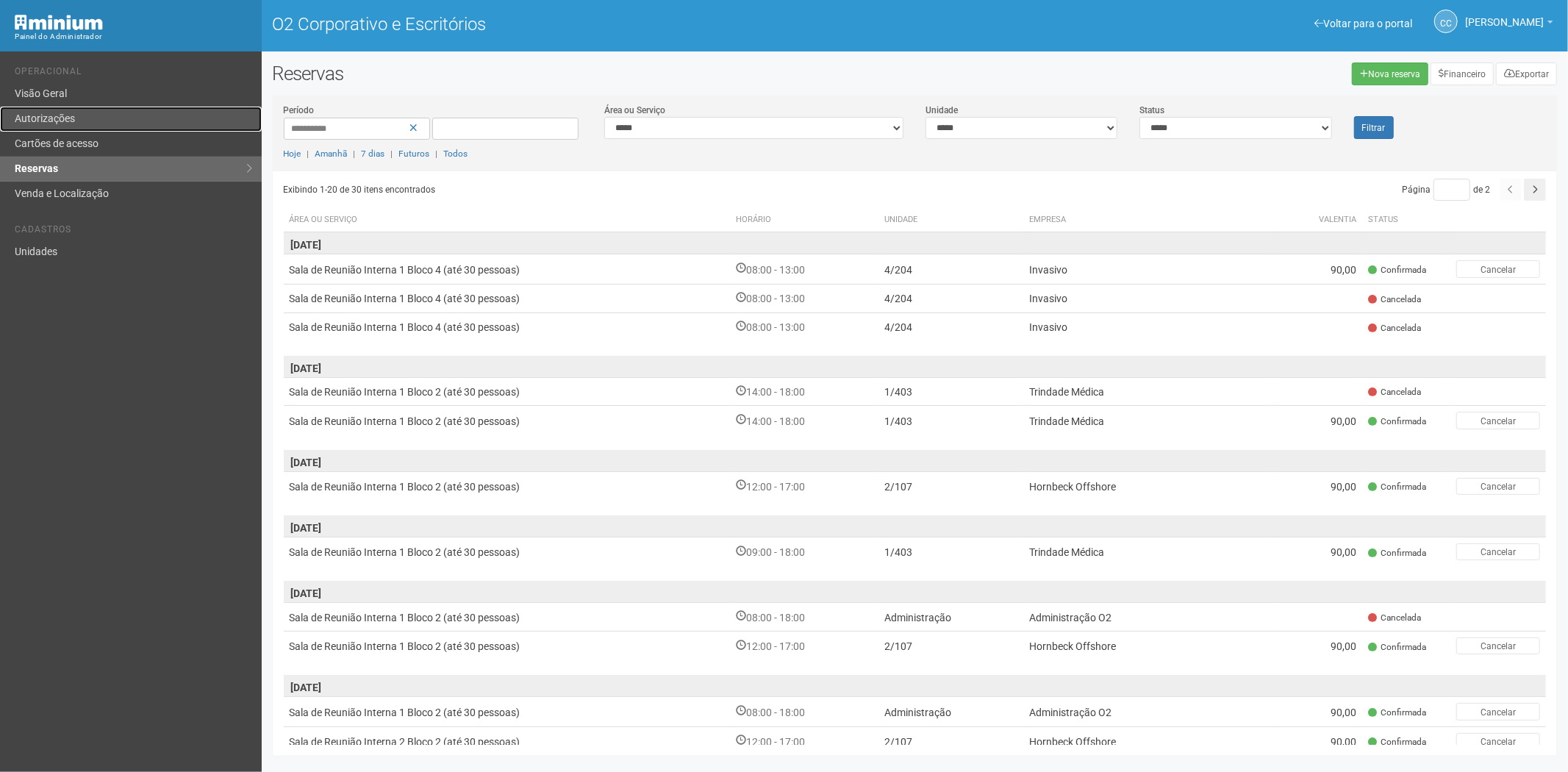
click at [60, 109] on link "Autorizações" at bounding box center [131, 119] width 261 height 25
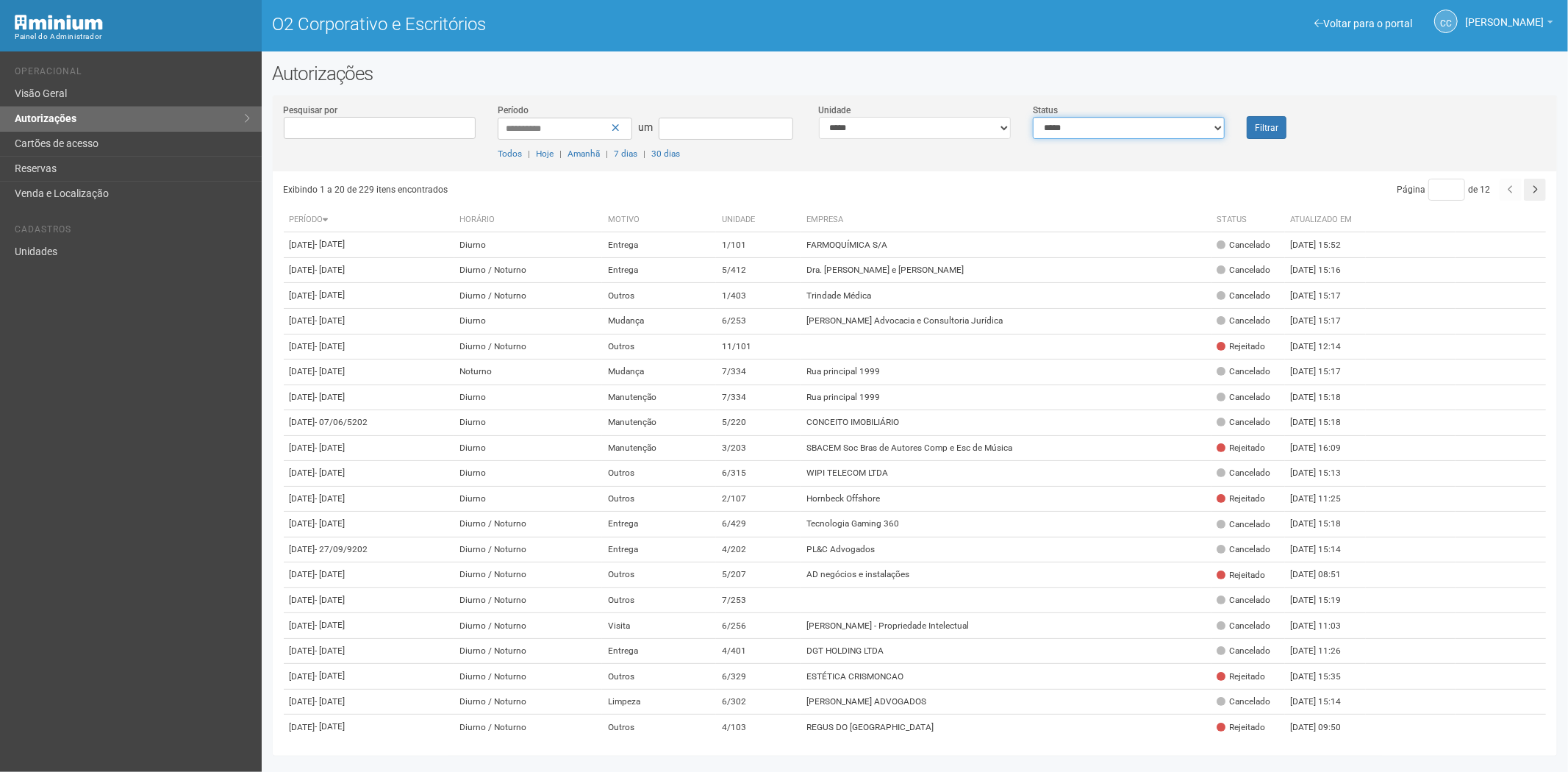
drag, startPoint x: 1079, startPoint y: 122, endPoint x: 1075, endPoint y: 138, distance: 16.5
click at [1079, 127] on select "**********" at bounding box center [1129, 128] width 192 height 22
select select "*"
click at [1033, 117] on select "**********" at bounding box center [1129, 128] width 192 height 22
click at [1266, 127] on font "Filtrar" at bounding box center [1267, 128] width 23 height 11
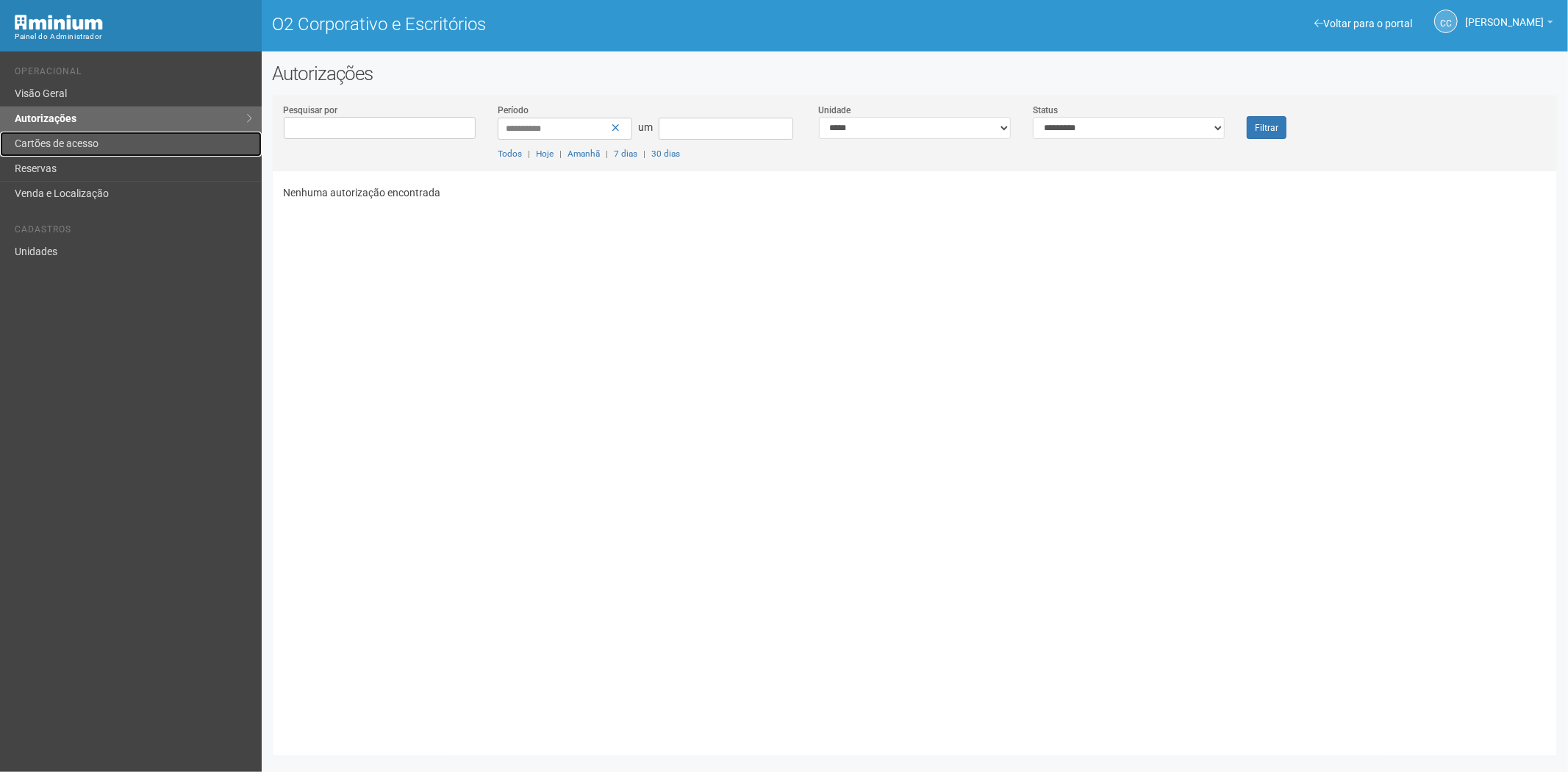
click at [68, 153] on link "Cartões de acesso" at bounding box center [131, 144] width 261 height 25
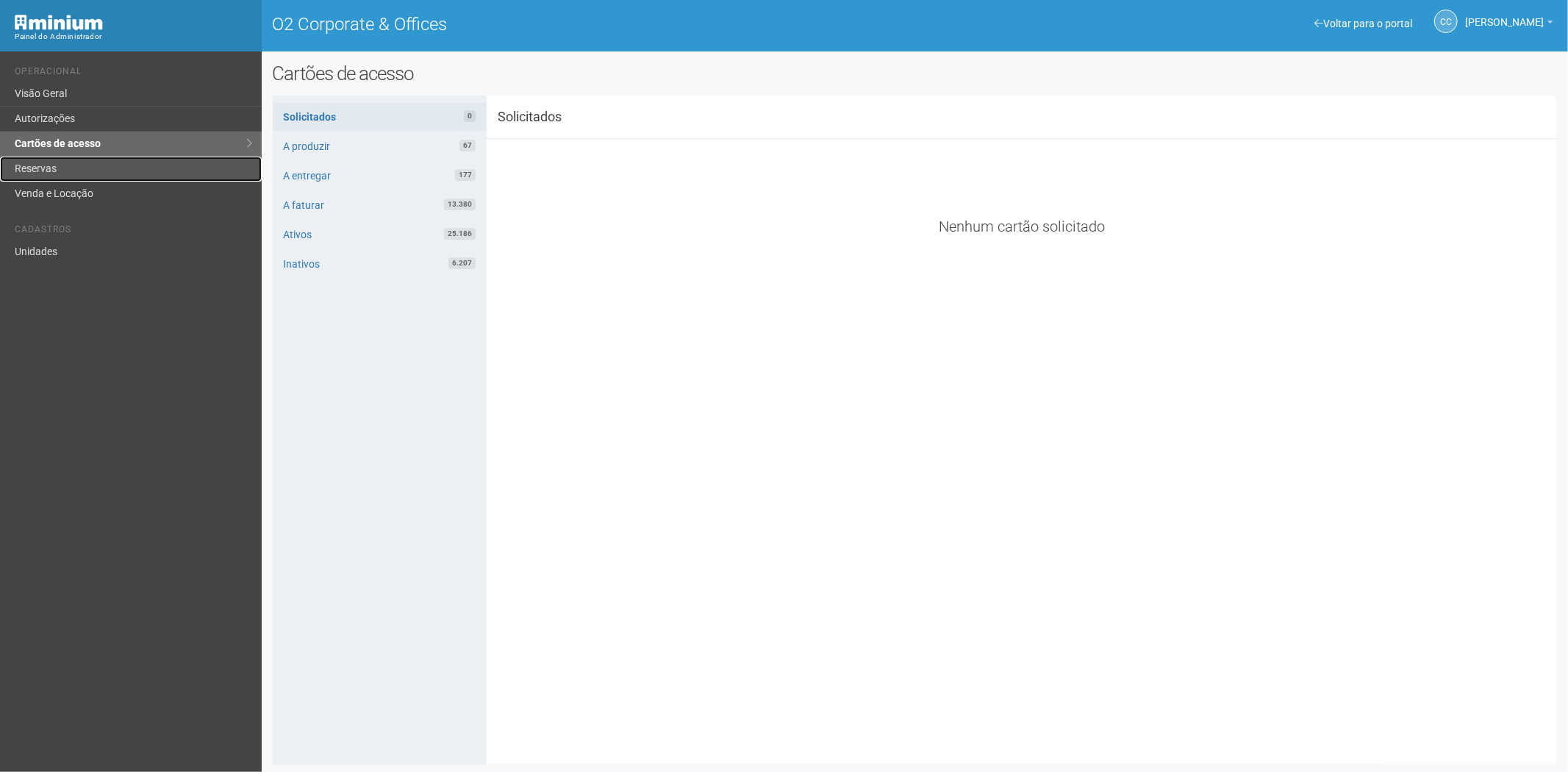
click at [56, 160] on link "Reservas" at bounding box center [131, 169] width 261 height 25
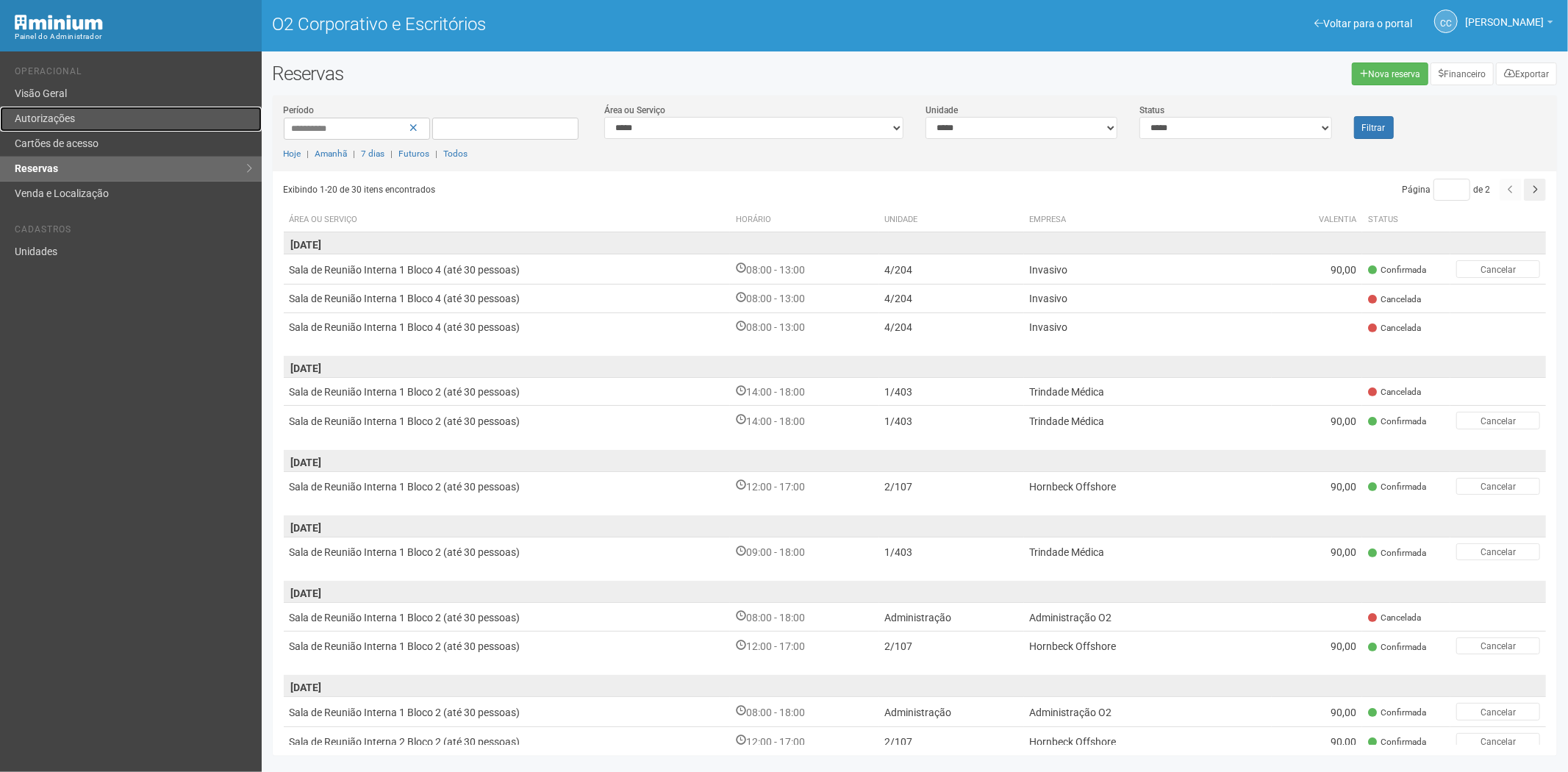
click at [121, 130] on link "Autorizações" at bounding box center [131, 119] width 261 height 25
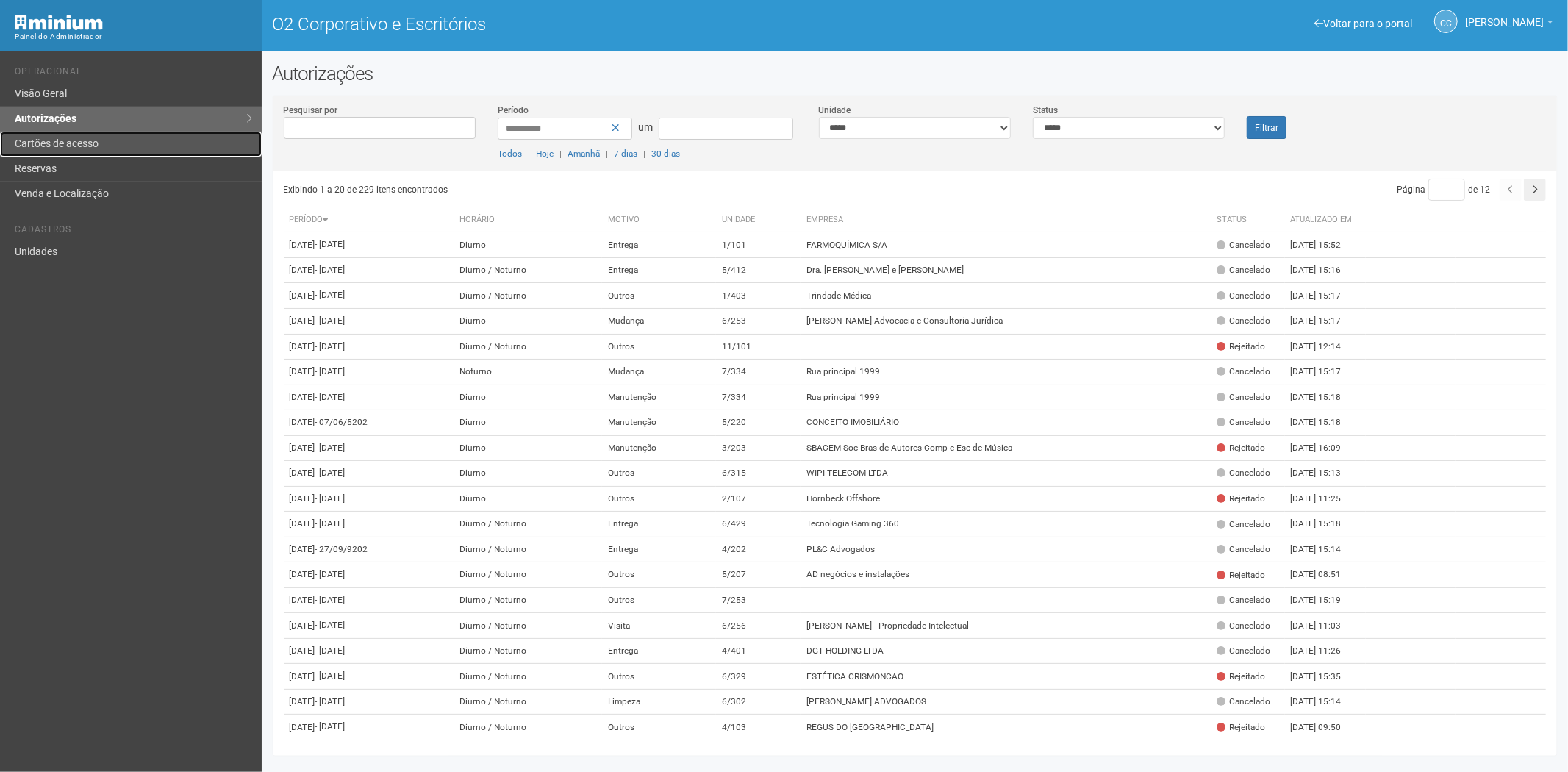
click at [91, 138] on font "Cartões de acesso" at bounding box center [57, 143] width 84 height 12
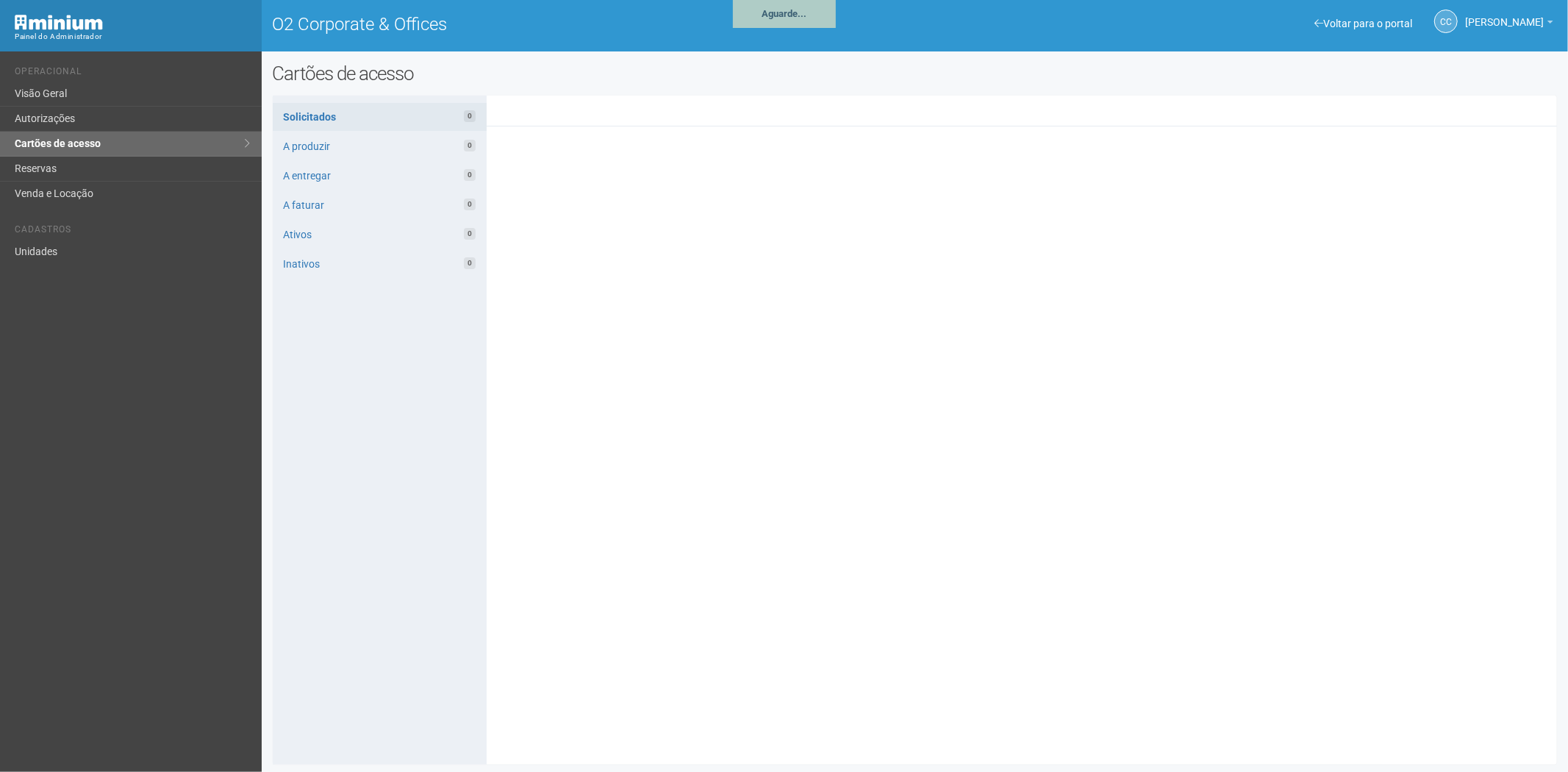
click at [83, 173] on link "Reservas" at bounding box center [131, 169] width 261 height 25
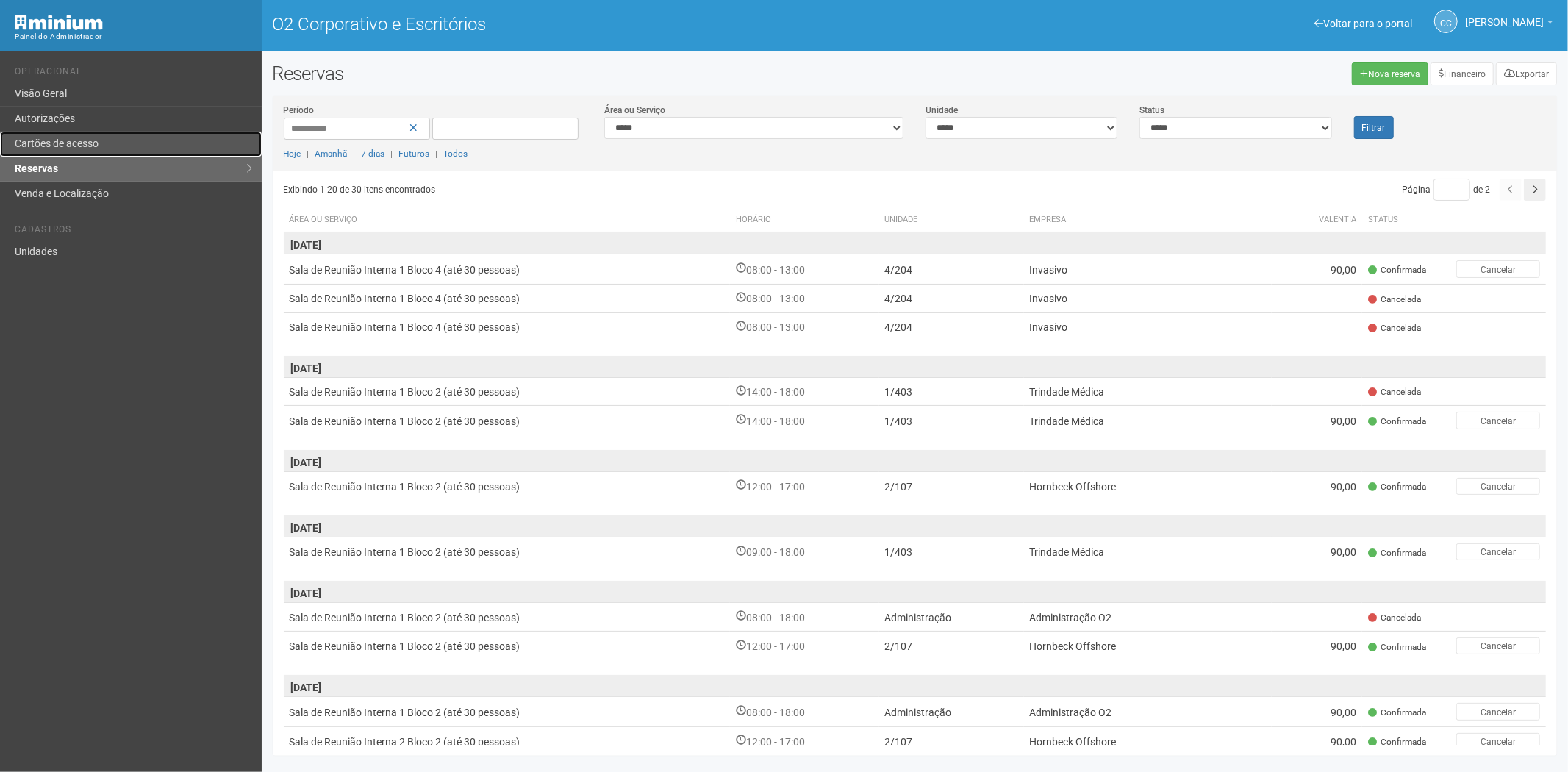
click at [118, 141] on link "Cartões de acesso" at bounding box center [131, 144] width 261 height 25
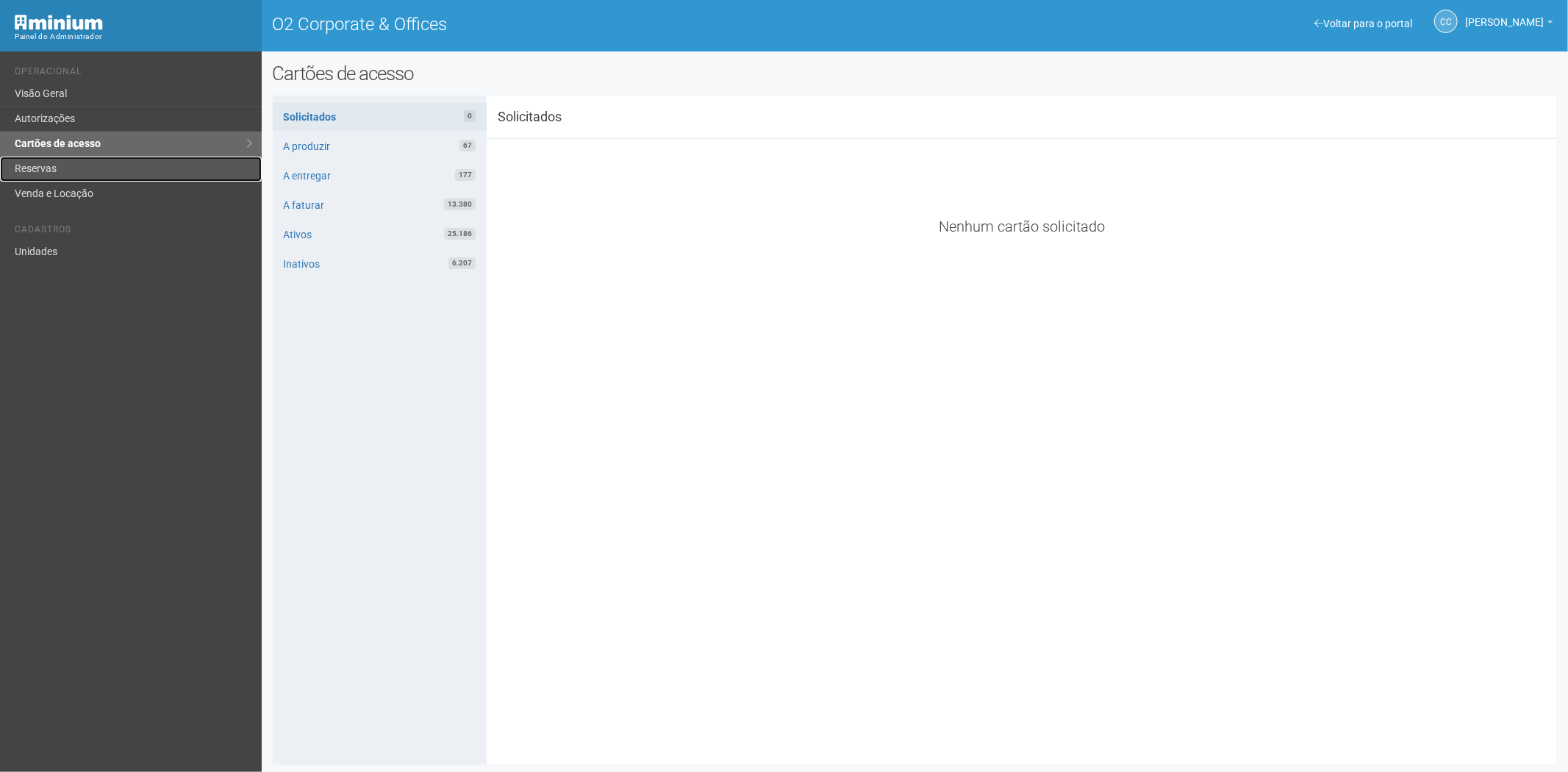
click at [70, 172] on link "Reservas" at bounding box center [131, 169] width 261 height 25
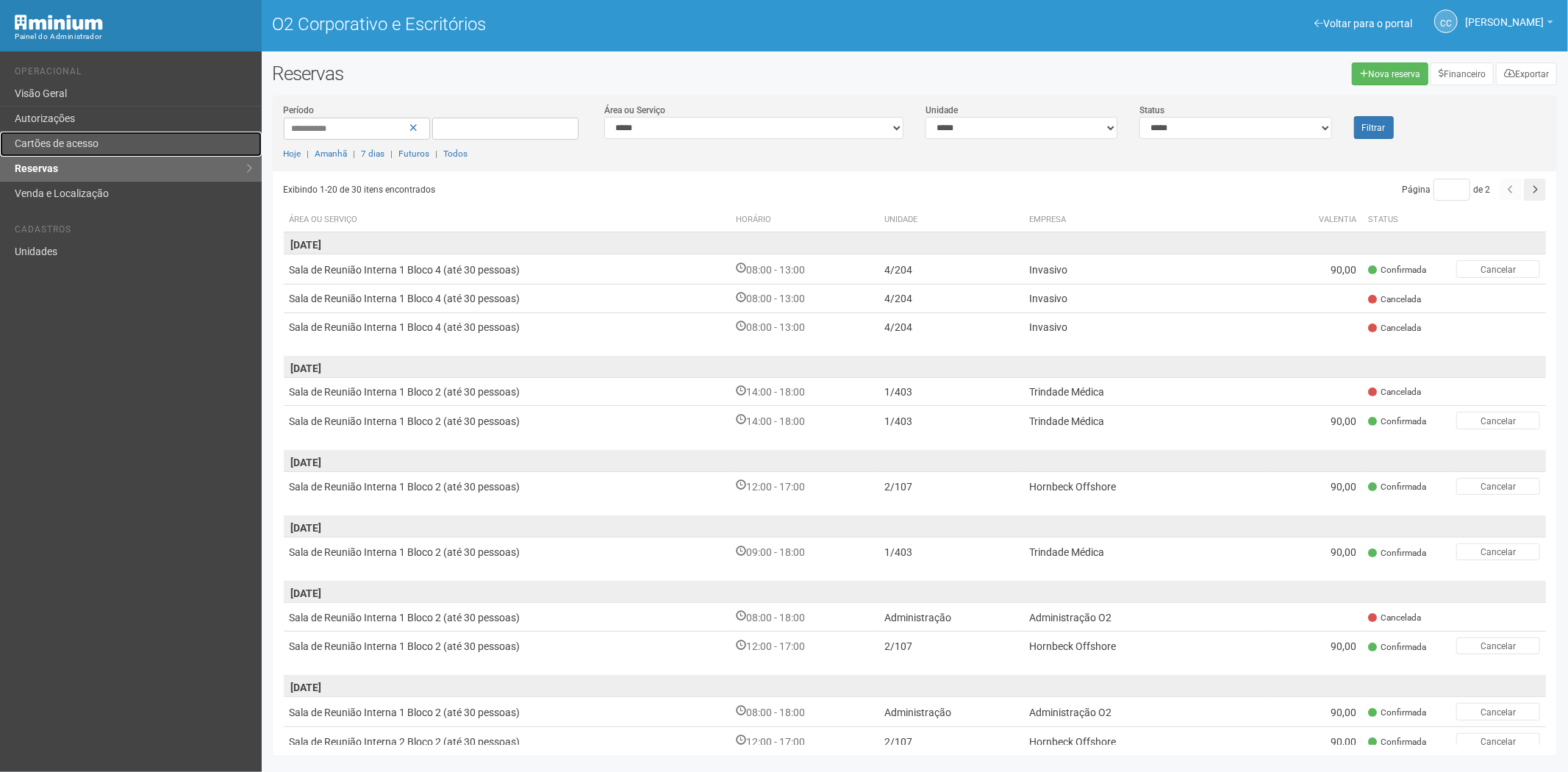
click at [62, 142] on font "Cartões de acesso" at bounding box center [57, 143] width 84 height 12
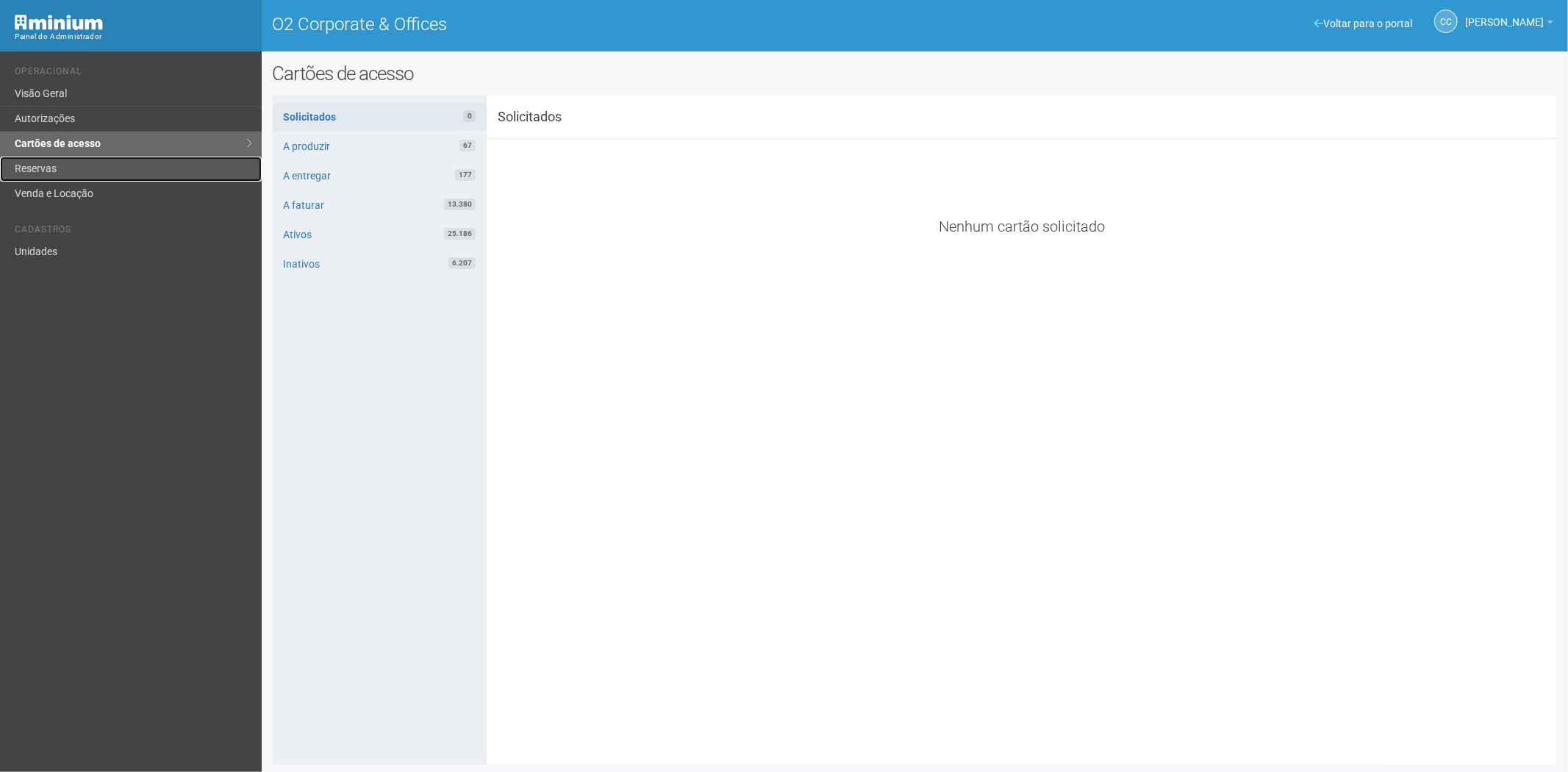
click at [38, 160] on link "Reservas" at bounding box center [131, 169] width 261 height 25
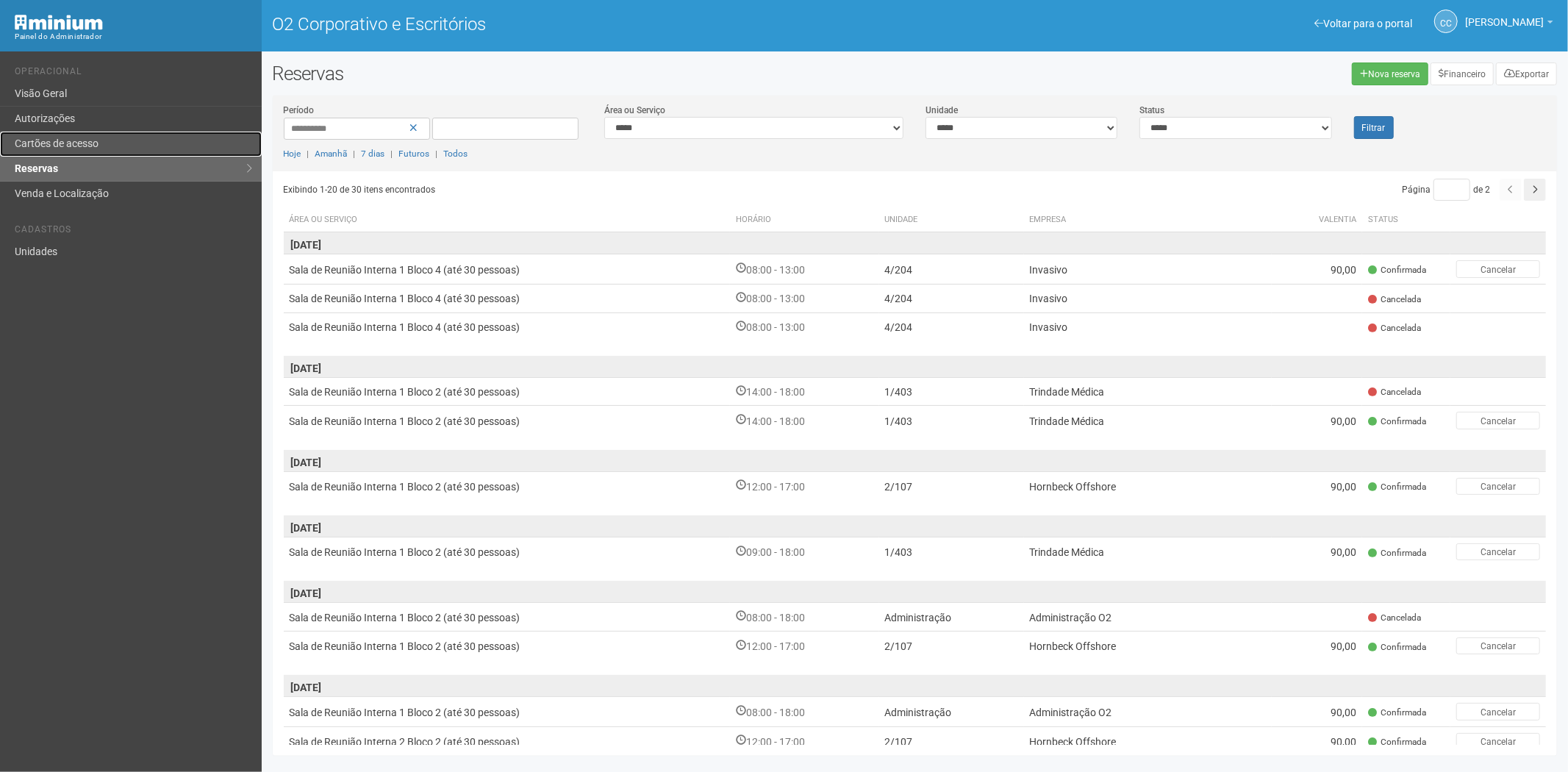
click at [60, 148] on font "Cartões de acesso" at bounding box center [57, 143] width 84 height 12
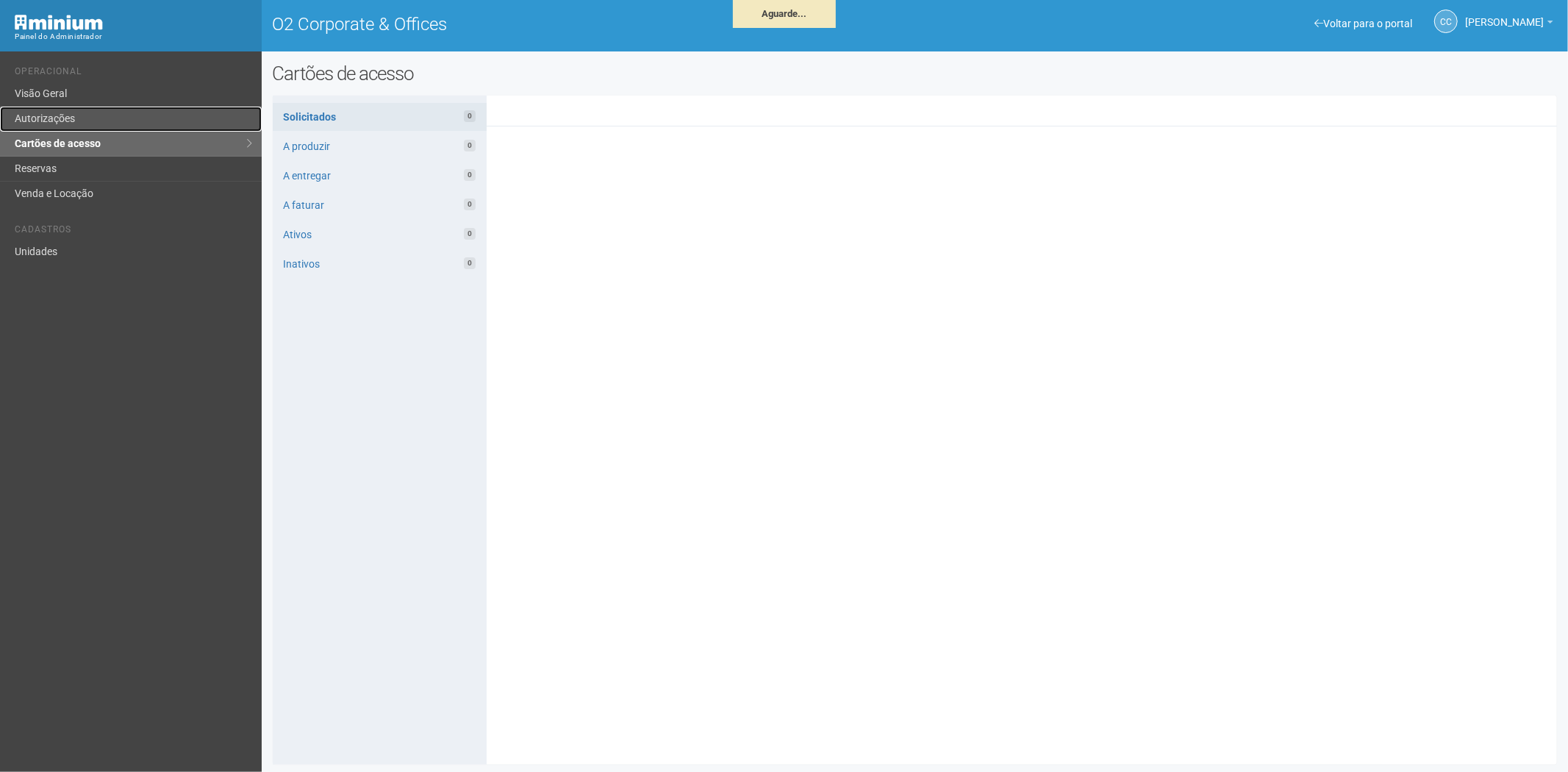
click at [74, 118] on link "Autorizações" at bounding box center [131, 119] width 261 height 25
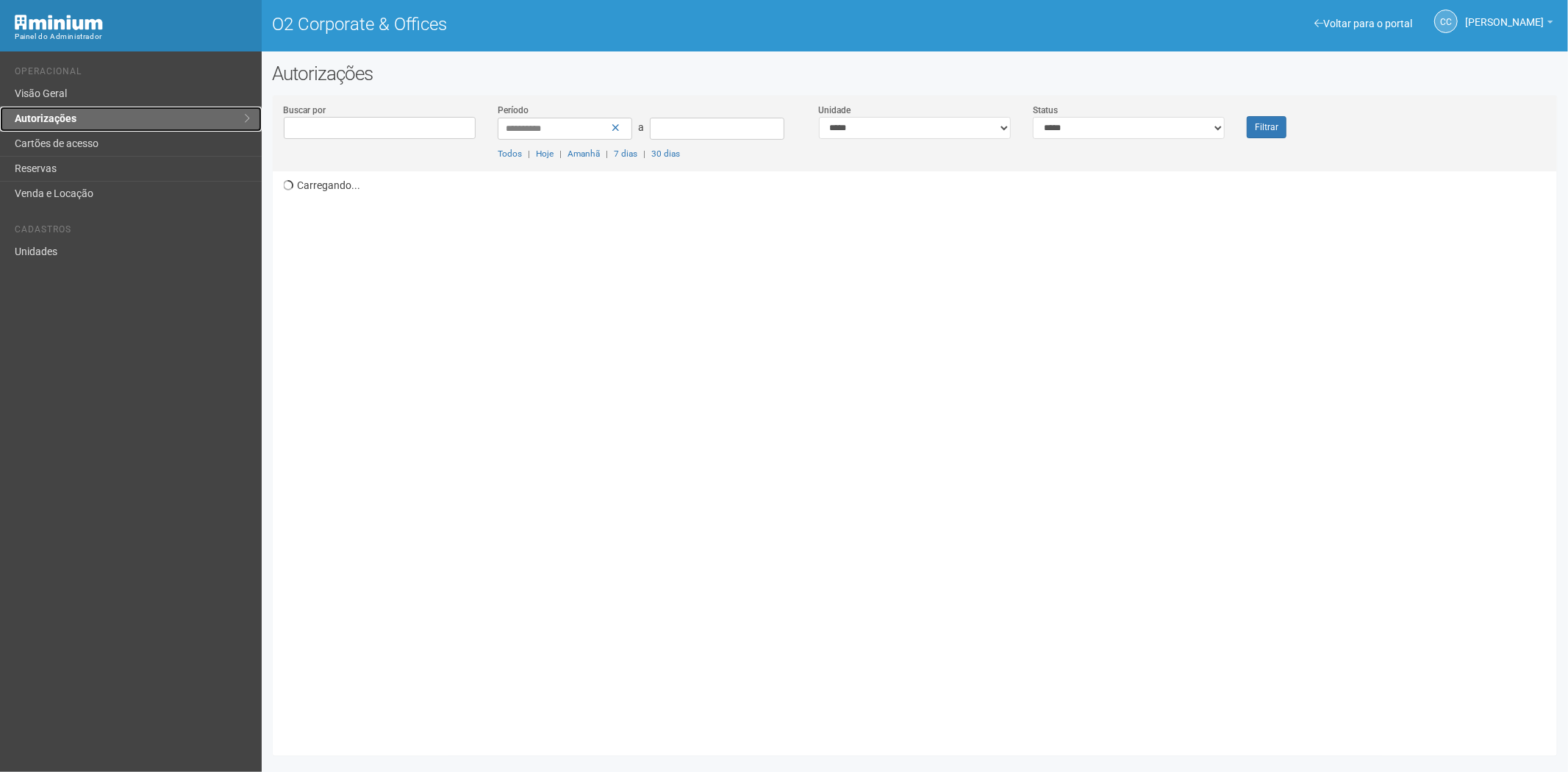
click at [82, 113] on link "Autorizações" at bounding box center [131, 119] width 261 height 25
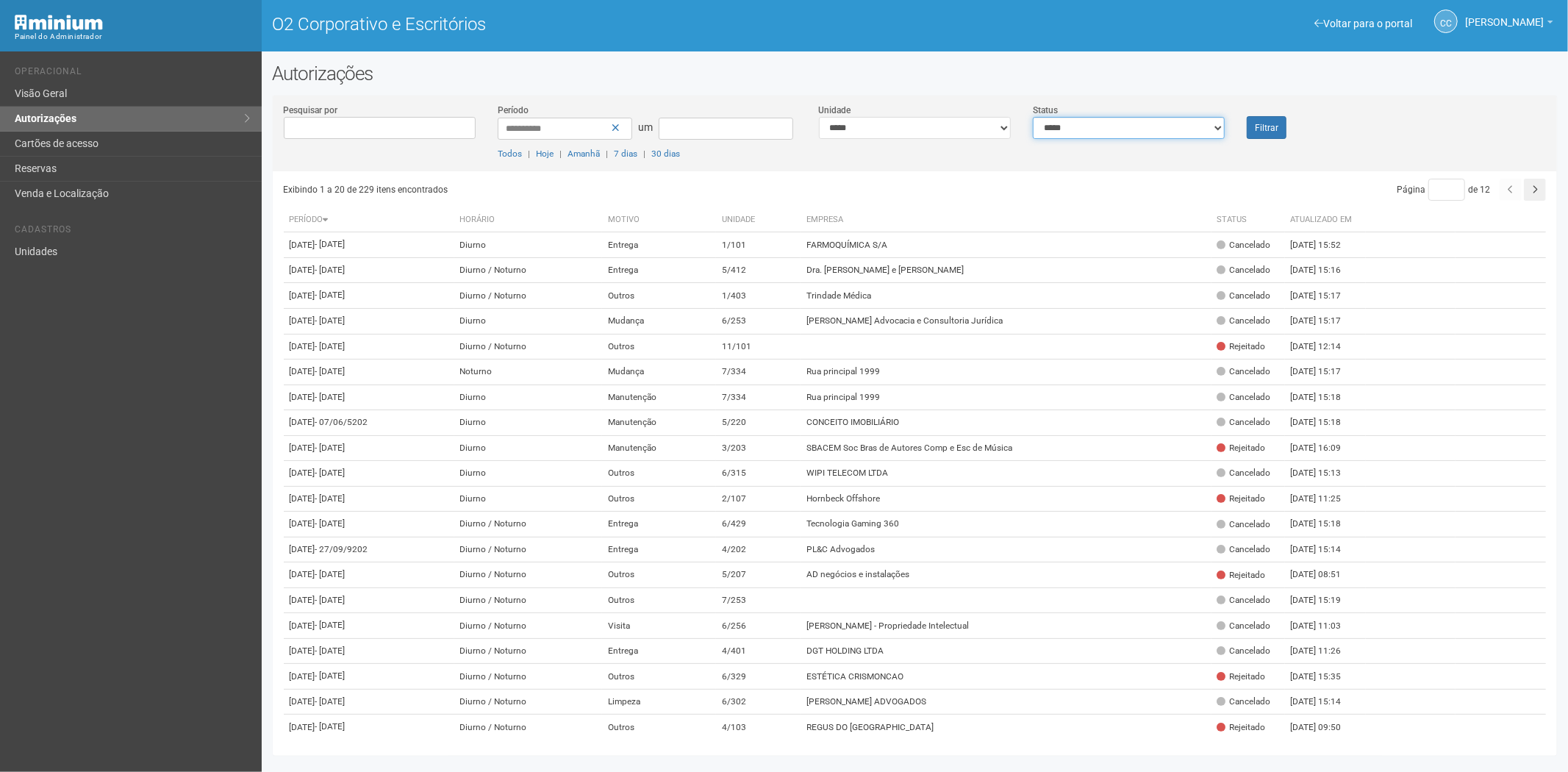
click at [1075, 125] on select "**********" at bounding box center [1129, 128] width 192 height 22
select select "*"
click at [1033, 117] on select "**********" at bounding box center [1129, 128] width 192 height 22
click at [1119, 125] on select "**********" at bounding box center [1129, 128] width 192 height 22
select select "*"
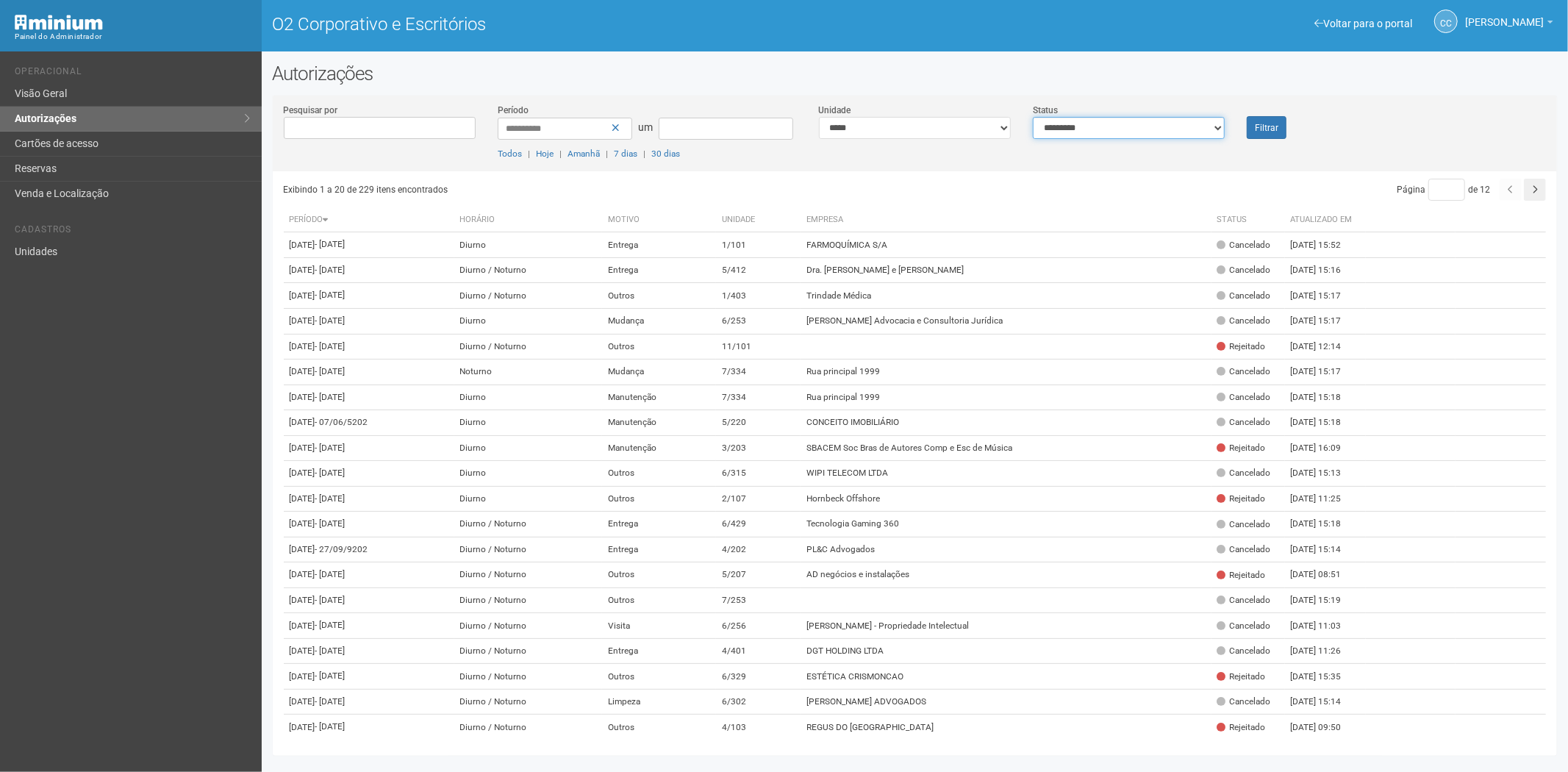
click at [1033, 117] on select "**********" at bounding box center [1129, 128] width 192 height 22
click at [1261, 125] on font "Filtrar" at bounding box center [1267, 128] width 23 height 11
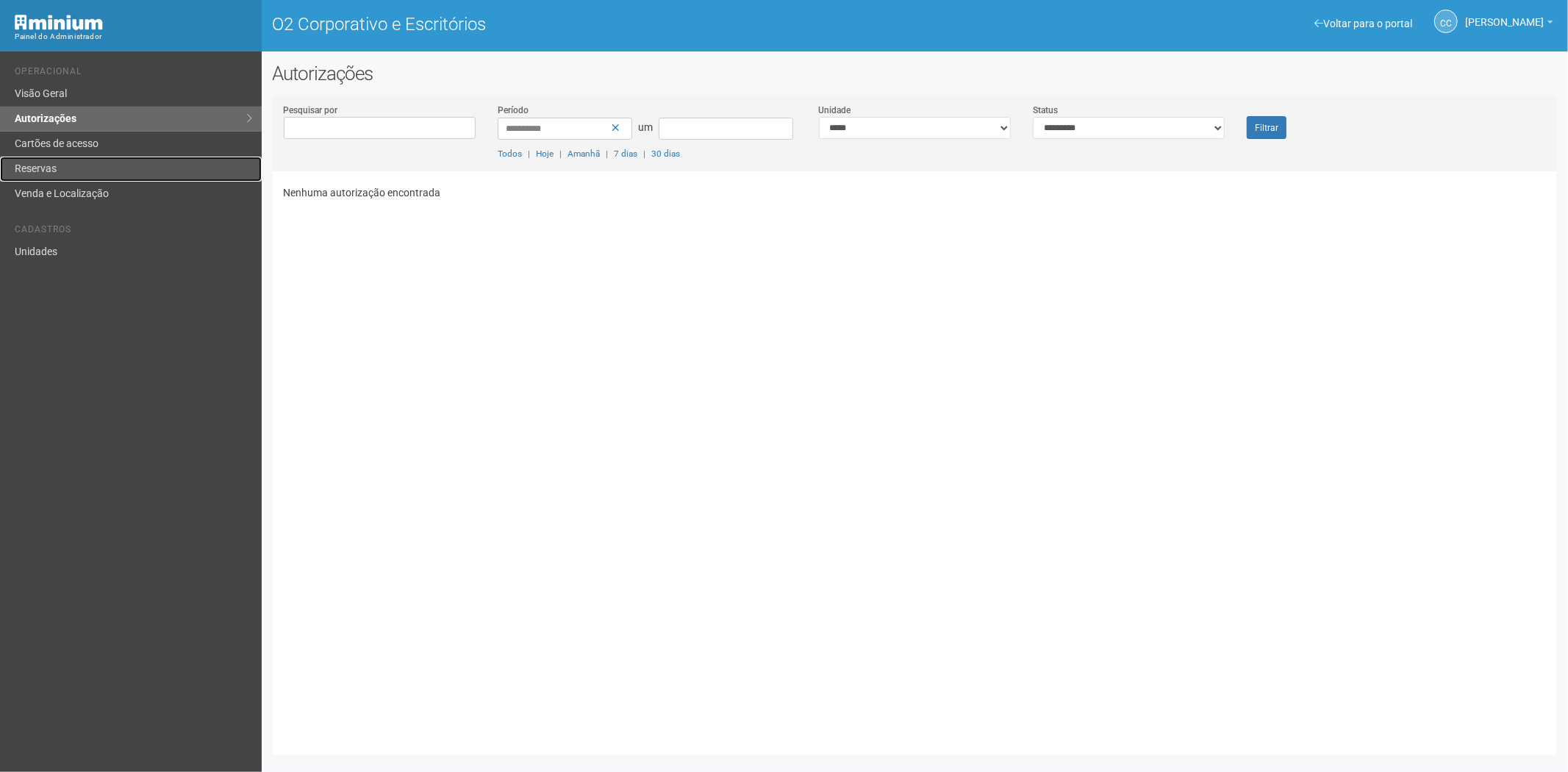
click at [65, 173] on link "Reservas" at bounding box center [131, 169] width 261 height 25
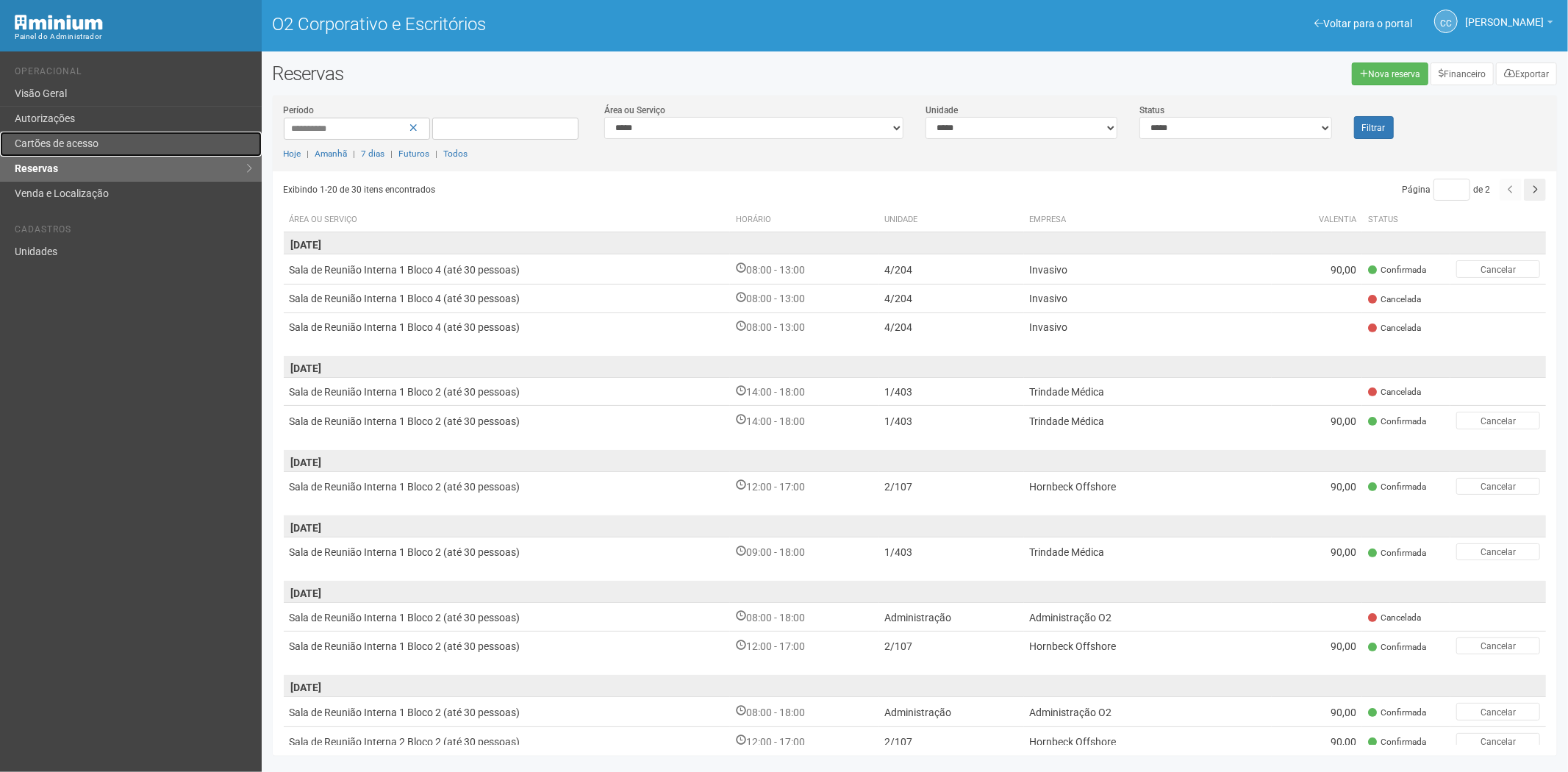
click at [94, 133] on link "Cartões de acesso" at bounding box center [131, 144] width 261 height 25
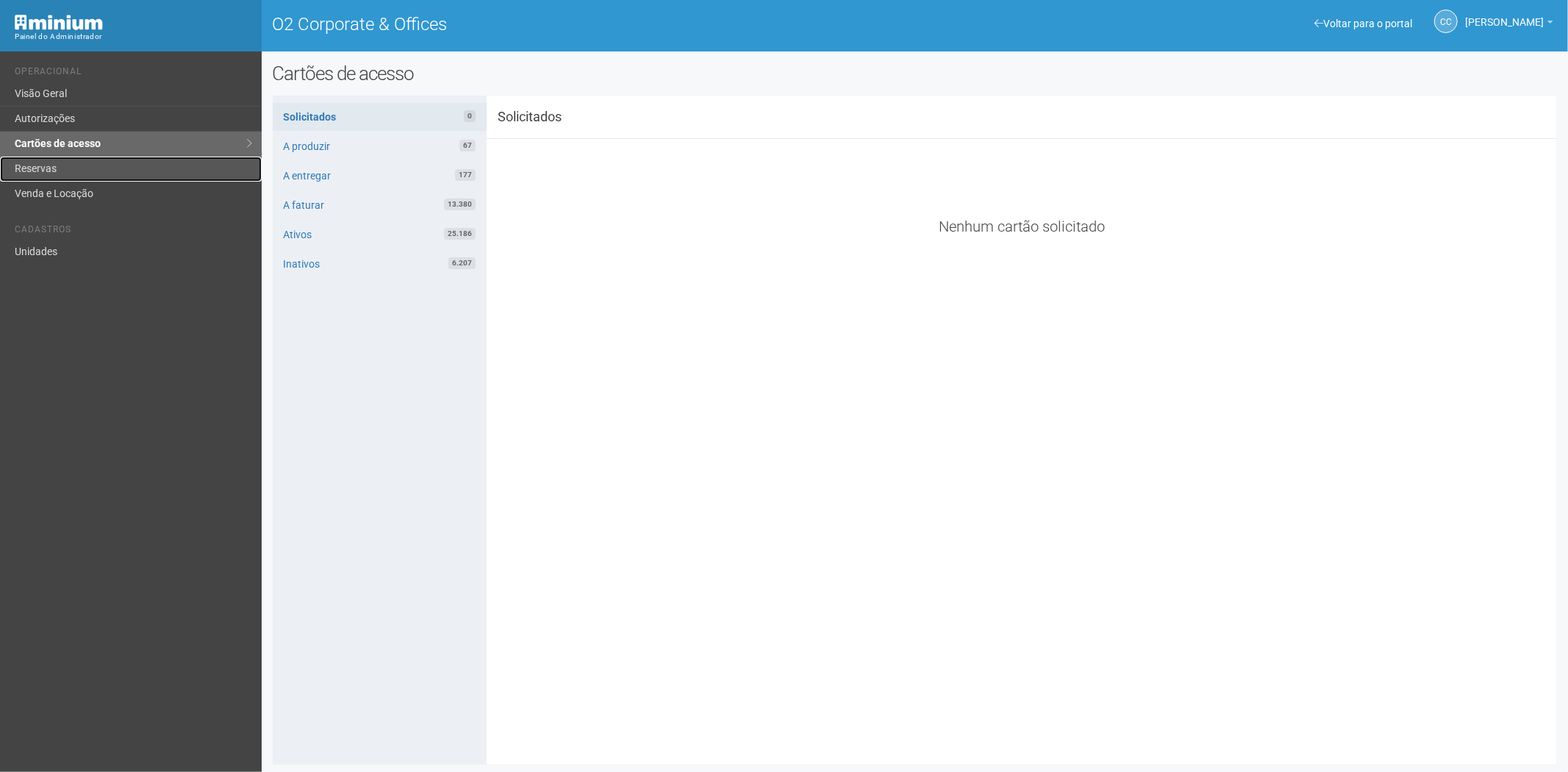
click at [11, 168] on link "Reservas" at bounding box center [131, 169] width 261 height 25
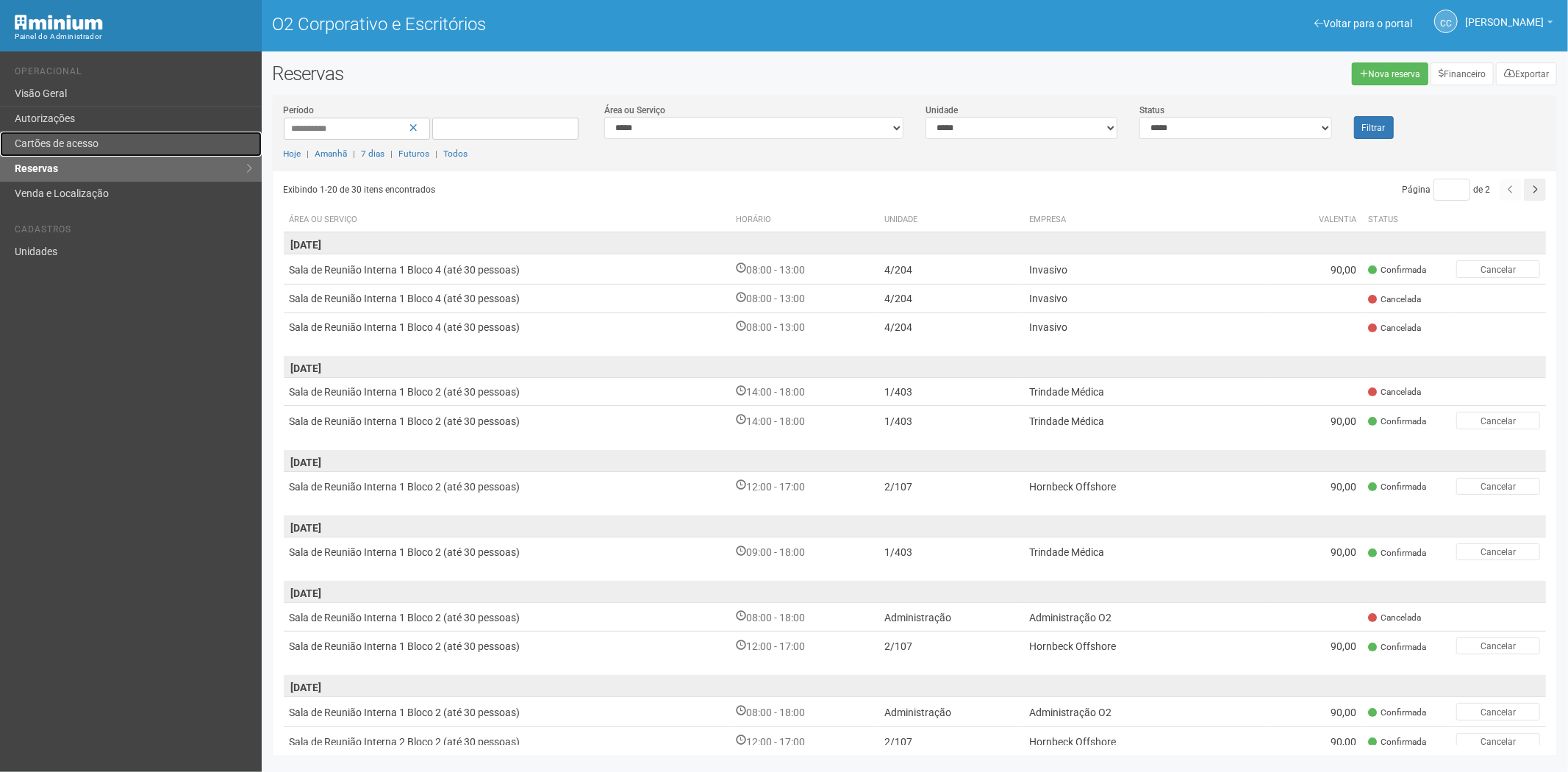
click at [100, 143] on link "Cartões de acesso" at bounding box center [131, 144] width 261 height 25
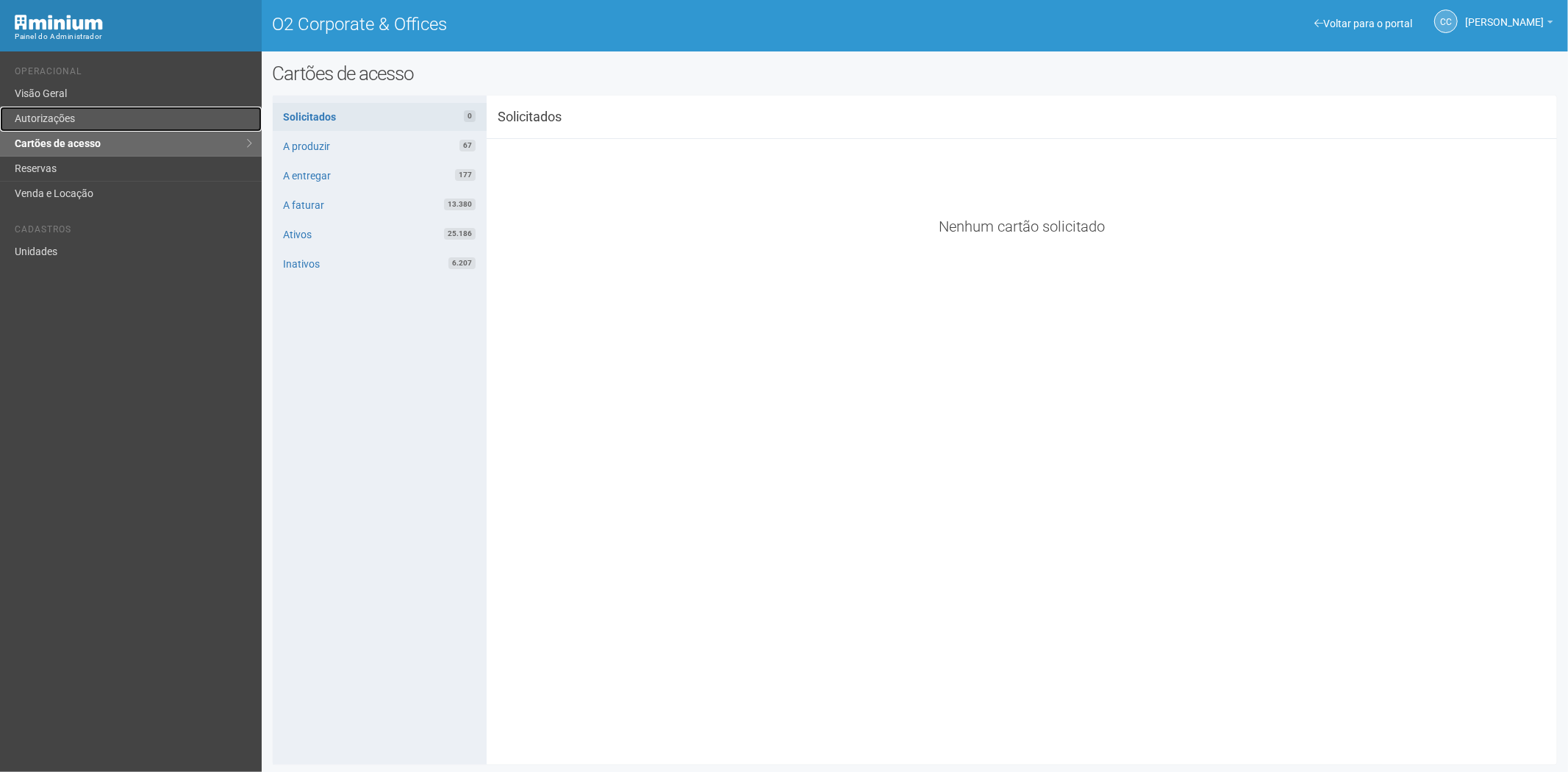
click at [86, 122] on link "Autorizações" at bounding box center [131, 119] width 261 height 25
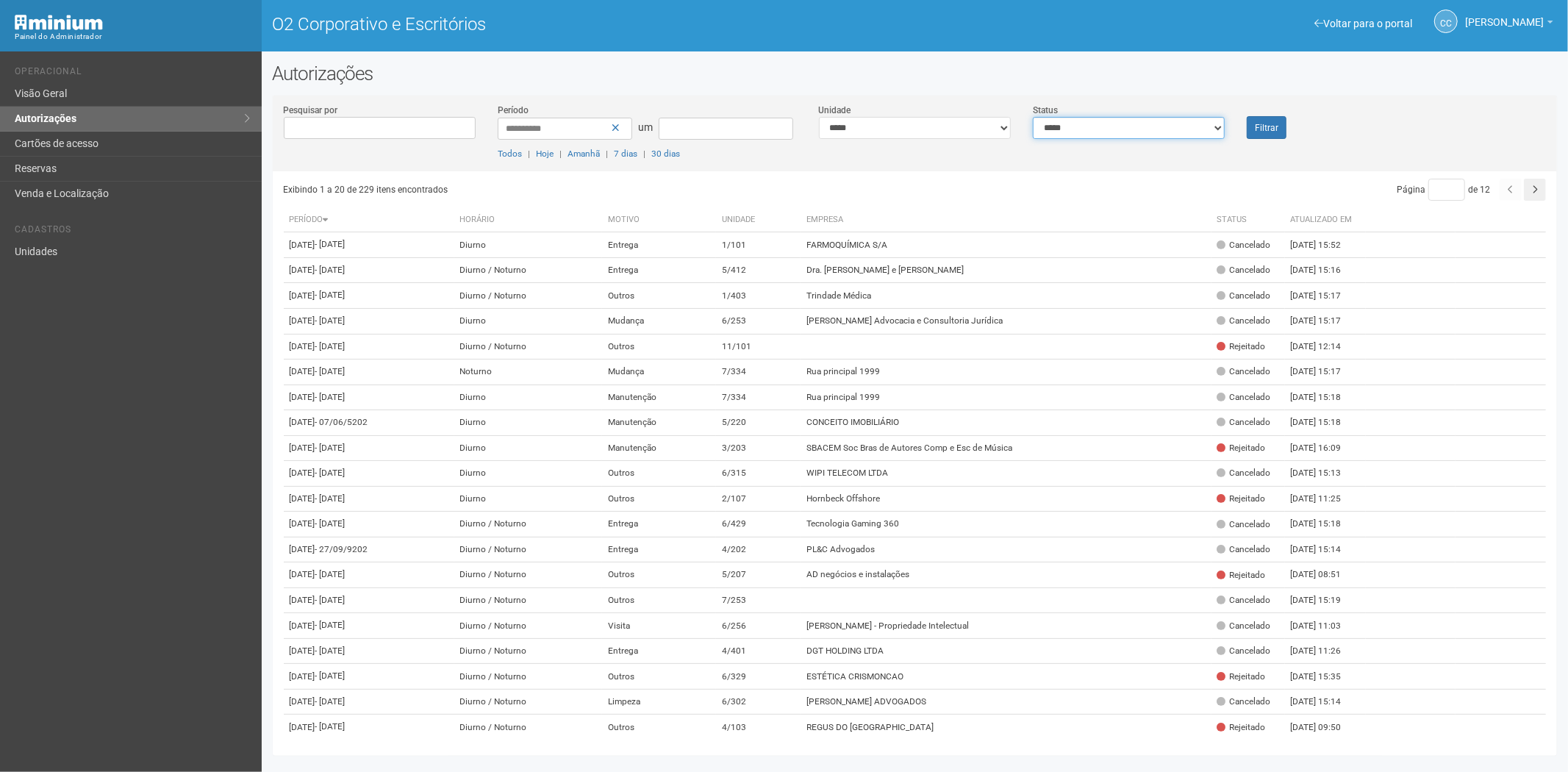
click at [1060, 135] on select "**********" at bounding box center [1129, 128] width 192 height 22
select select "*"
click at [1033, 117] on select "**********" at bounding box center [1129, 128] width 192 height 22
click at [1261, 133] on button "Filtrar" at bounding box center [1267, 128] width 40 height 23
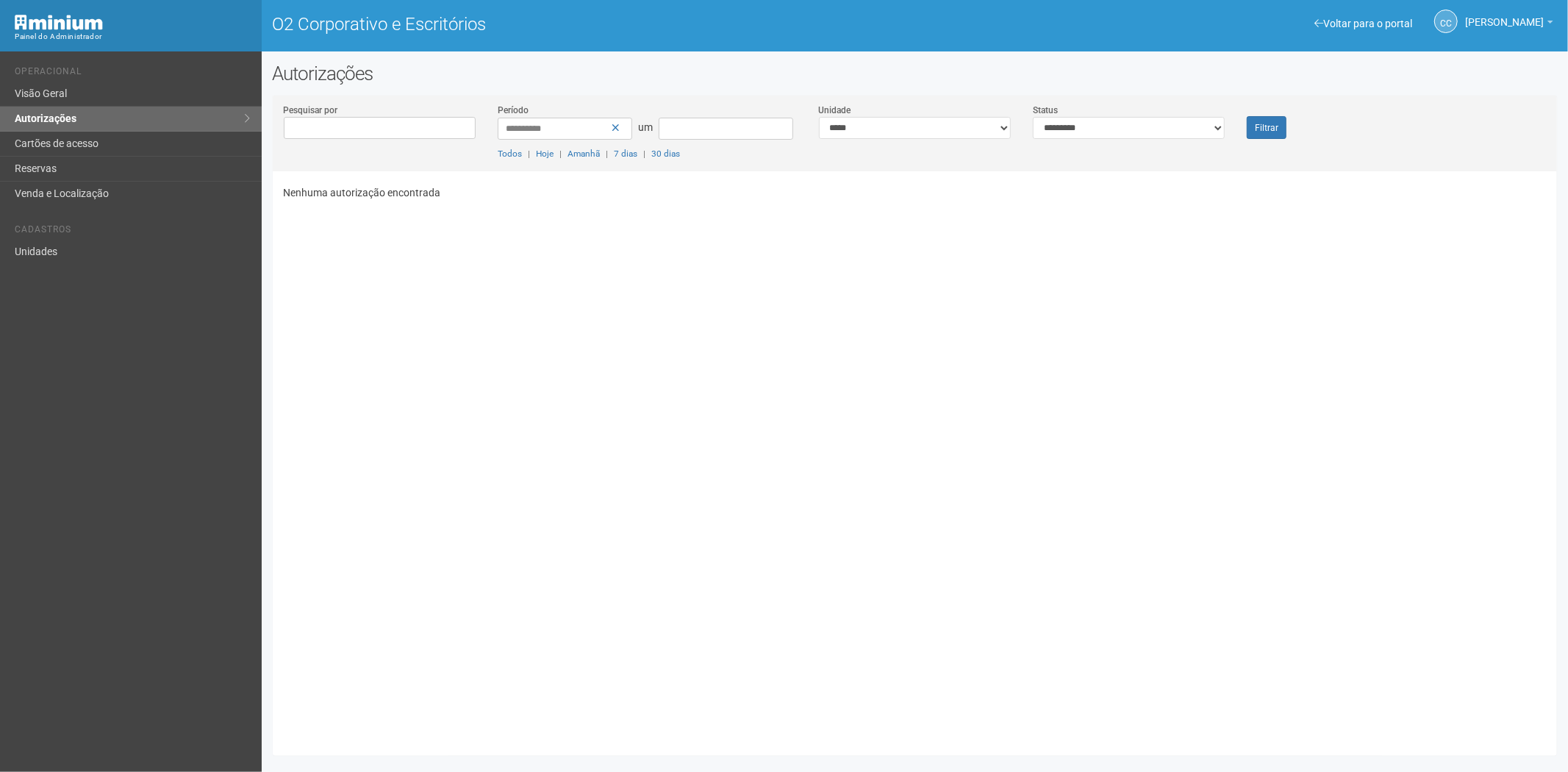
click at [950, 454] on div "Nenhuma autorização encontrada" at bounding box center [920, 458] width 1274 height 574
click at [116, 172] on link "Reservas" at bounding box center [131, 169] width 261 height 25
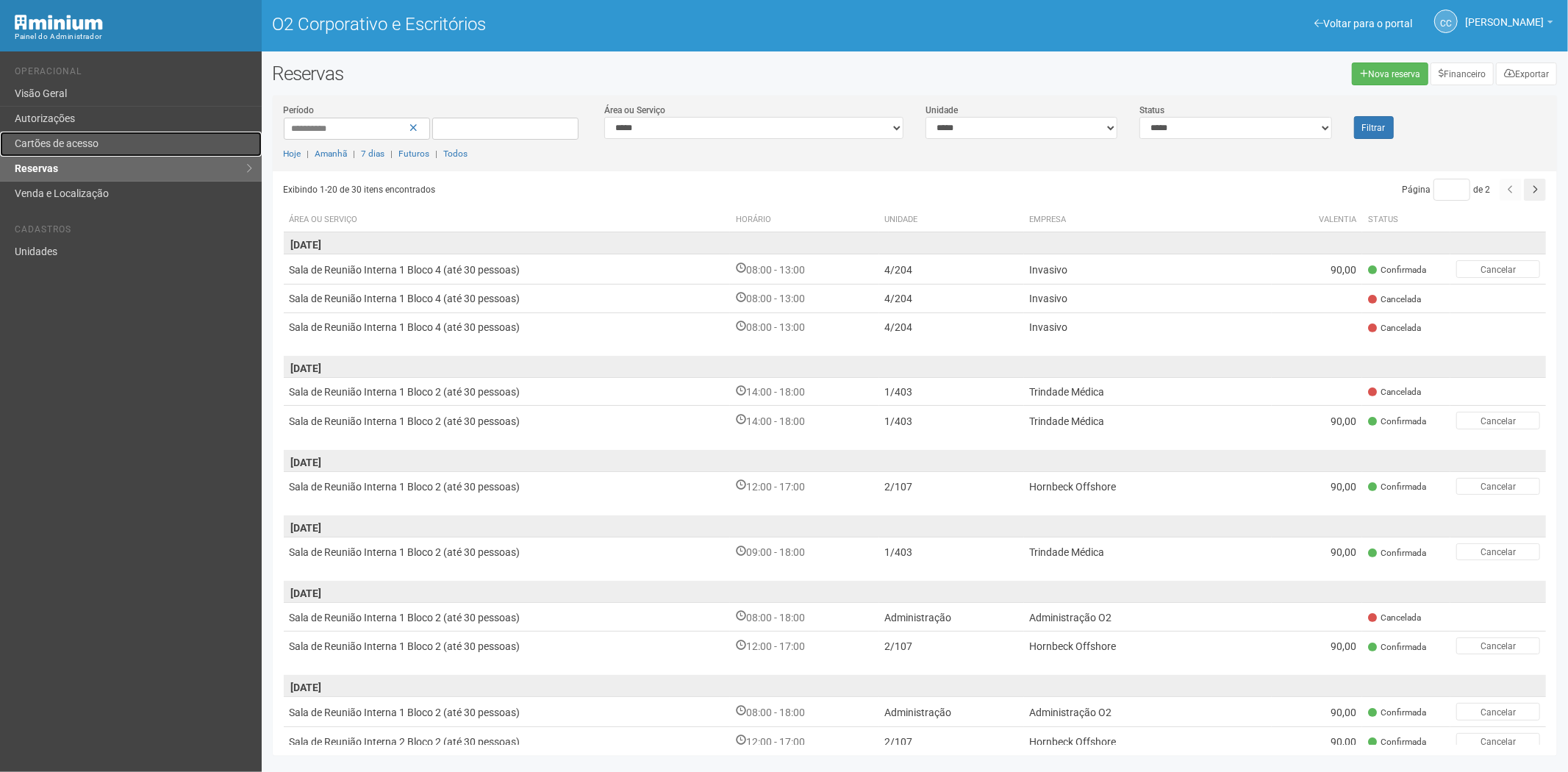
click at [56, 141] on font "Cartões de acesso" at bounding box center [57, 143] width 84 height 12
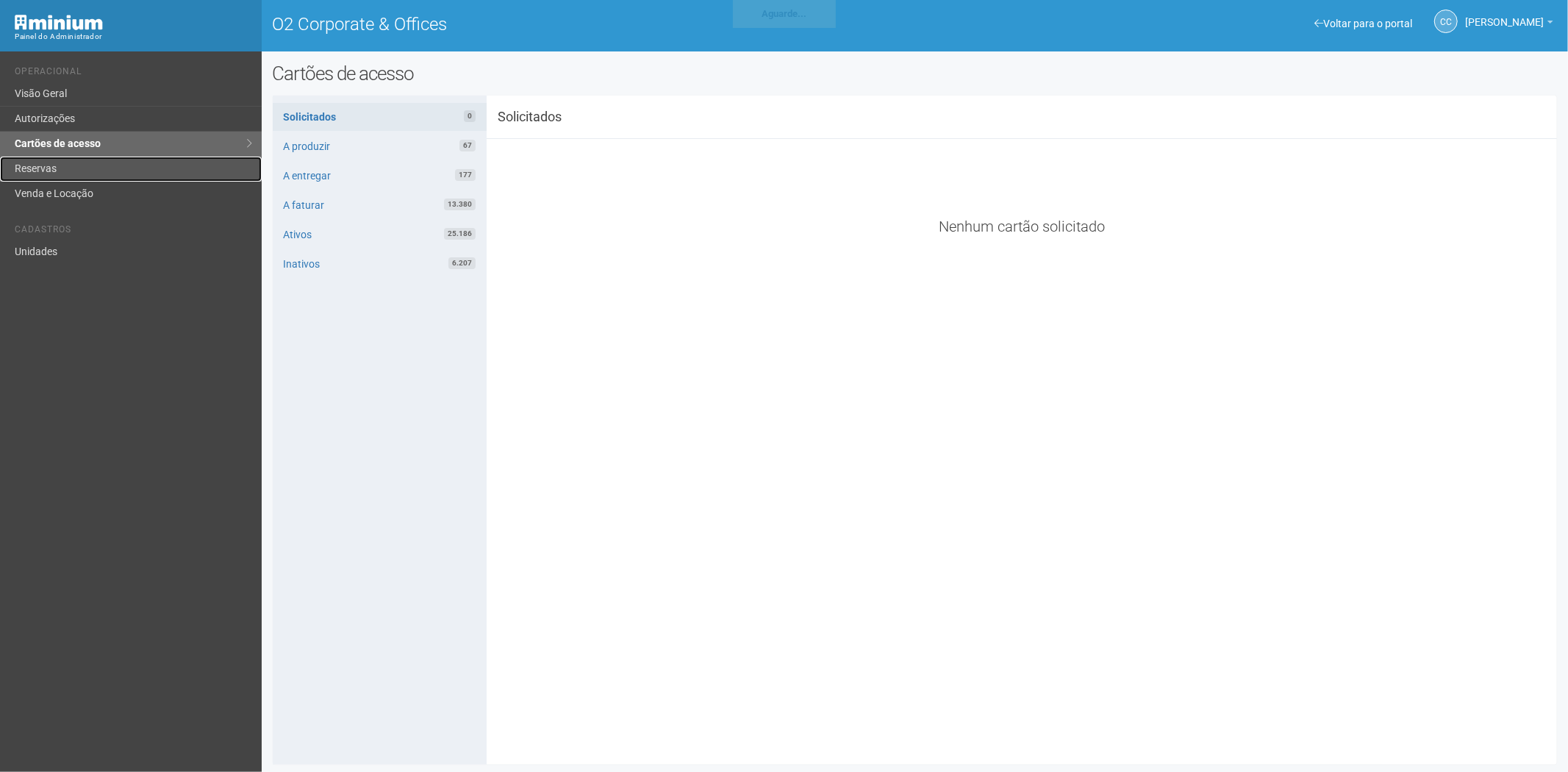
click at [46, 174] on link "Reservas" at bounding box center [131, 169] width 261 height 25
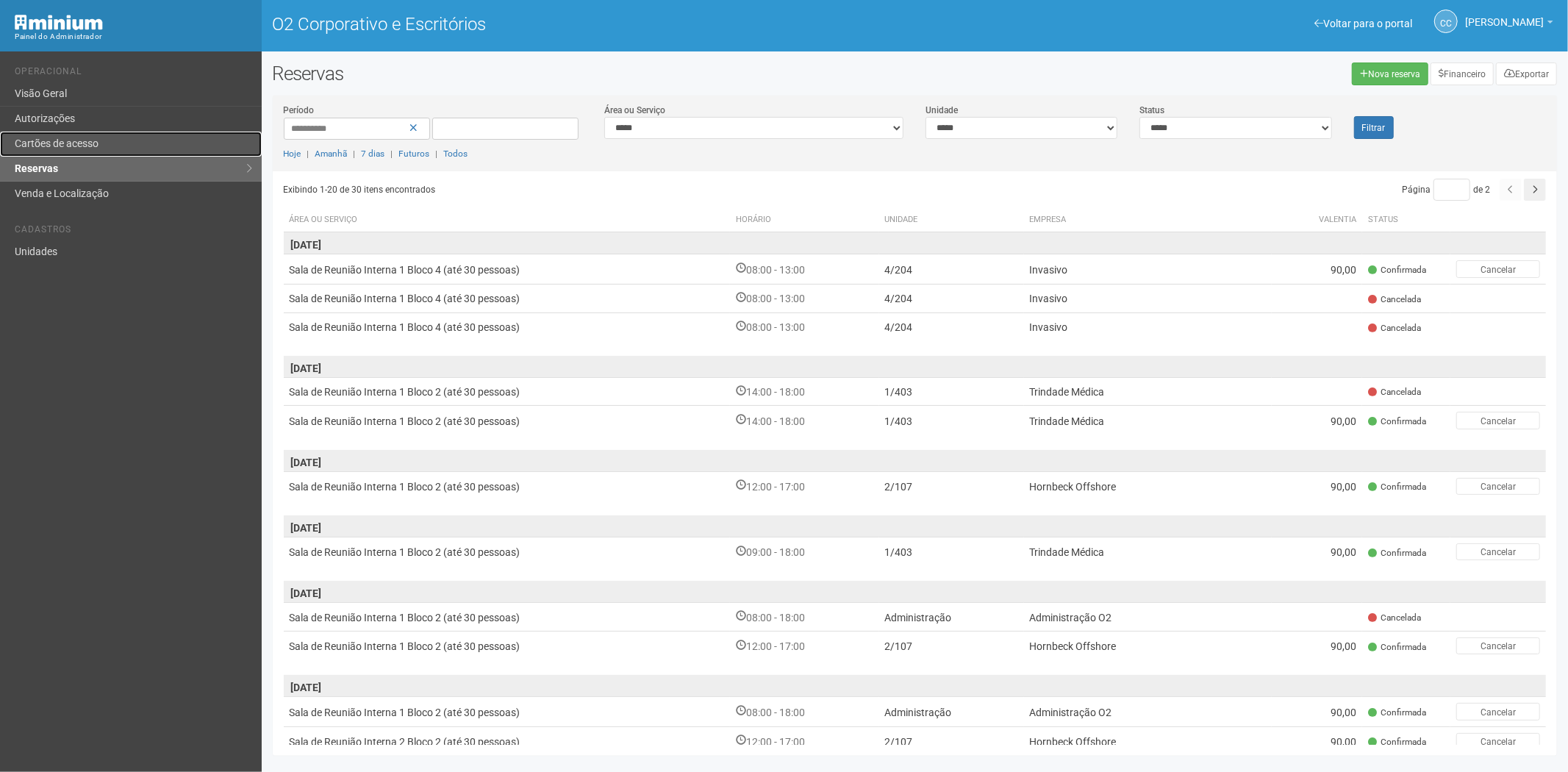
click at [110, 156] on link "Cartões de acesso" at bounding box center [131, 144] width 261 height 25
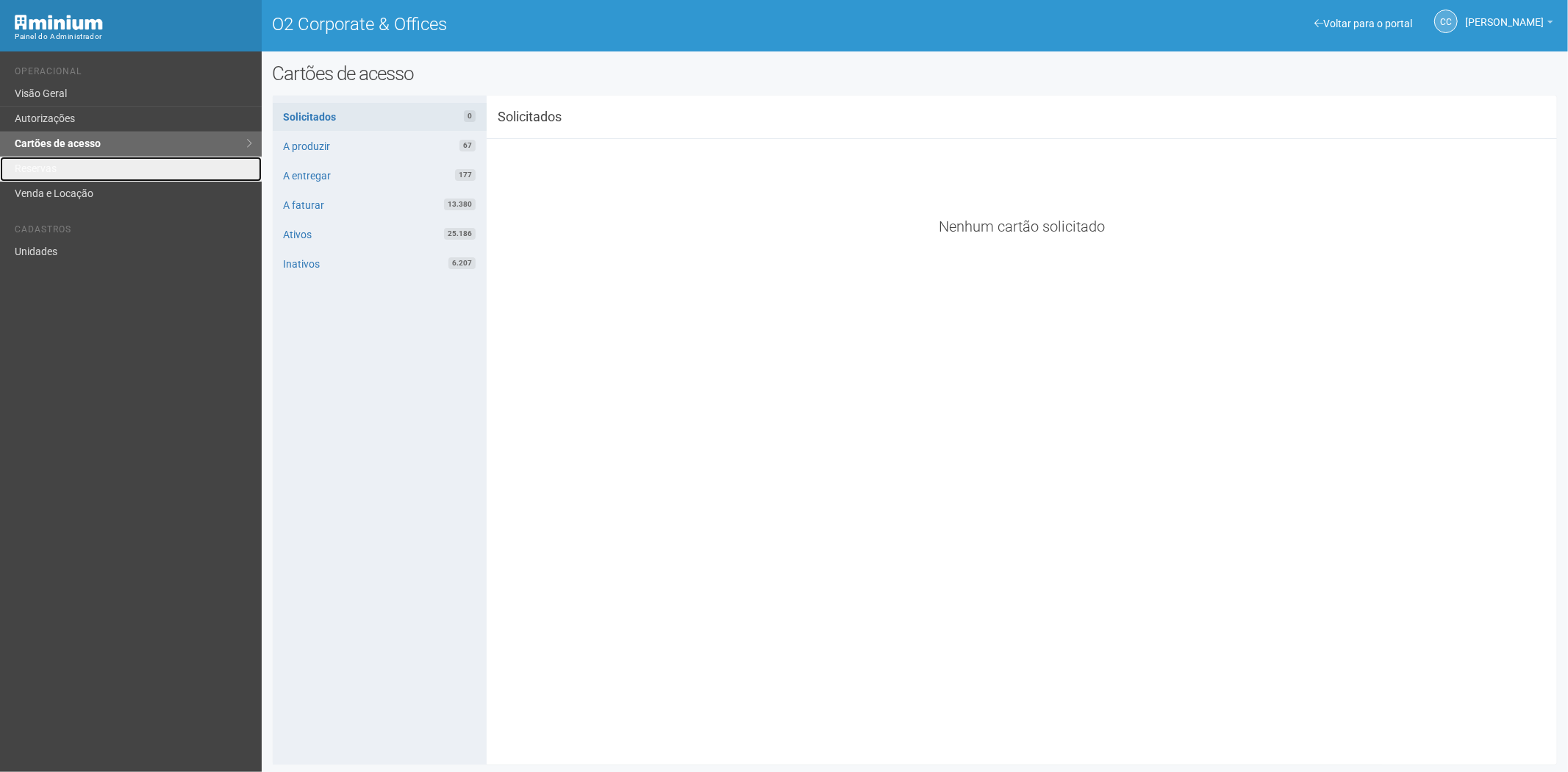
drag, startPoint x: 83, startPoint y: 170, endPoint x: 131, endPoint y: 236, distance: 81.6
click at [83, 170] on link "Reservas" at bounding box center [131, 169] width 261 height 25
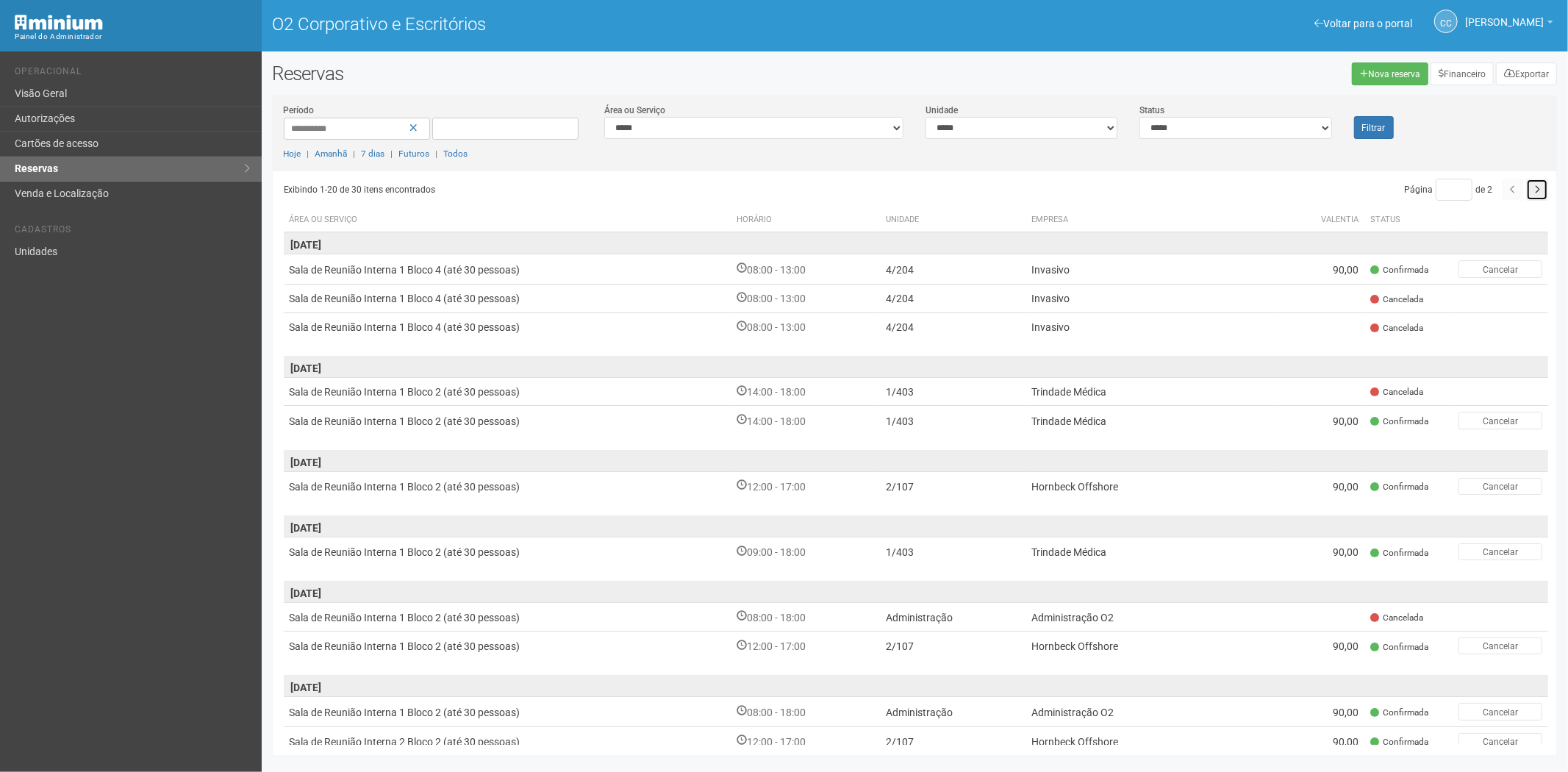
click at [1526, 189] on button "button" at bounding box center [1537, 189] width 22 height 22
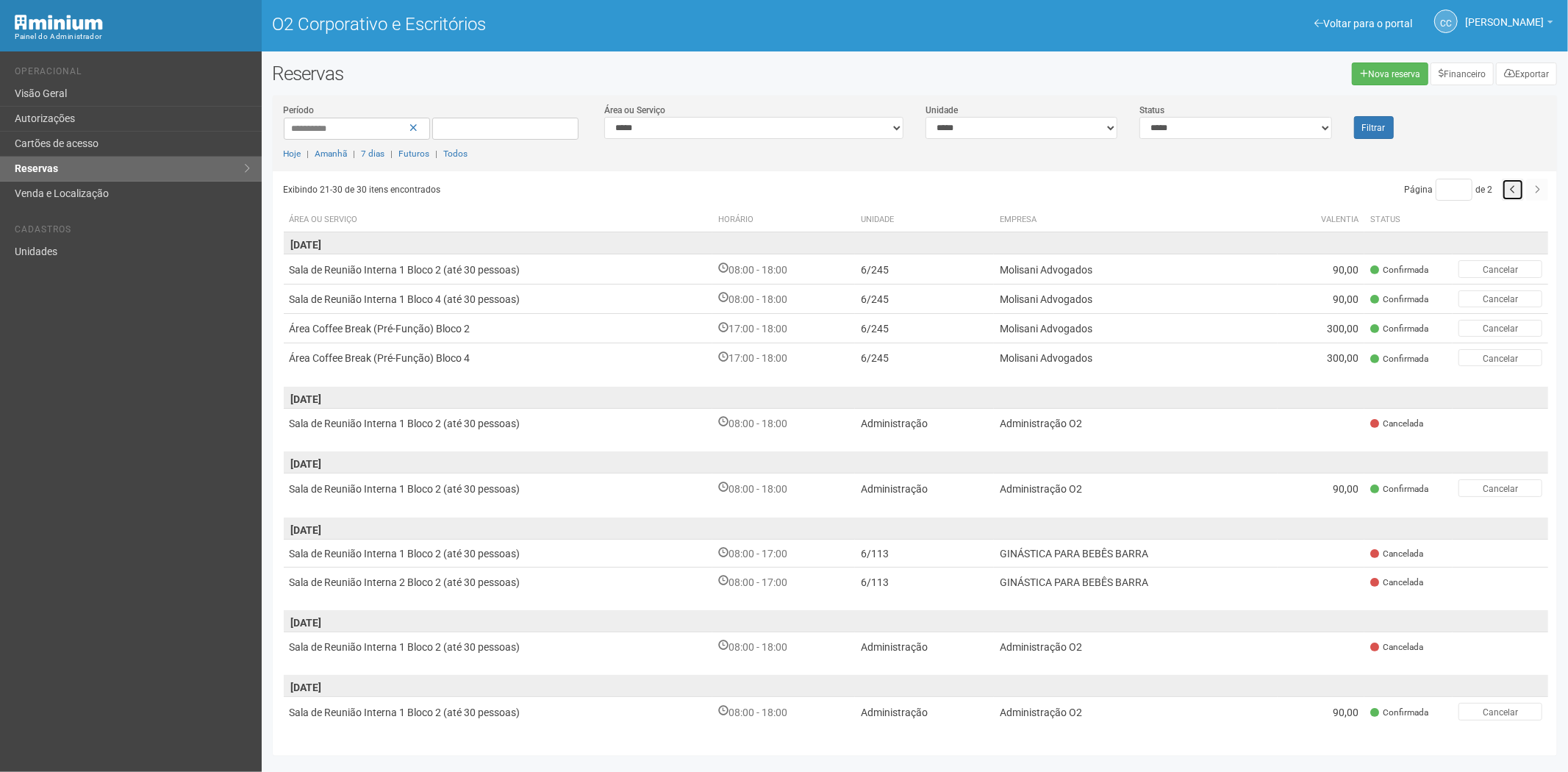
click at [1516, 194] on button "button" at bounding box center [1513, 189] width 22 height 22
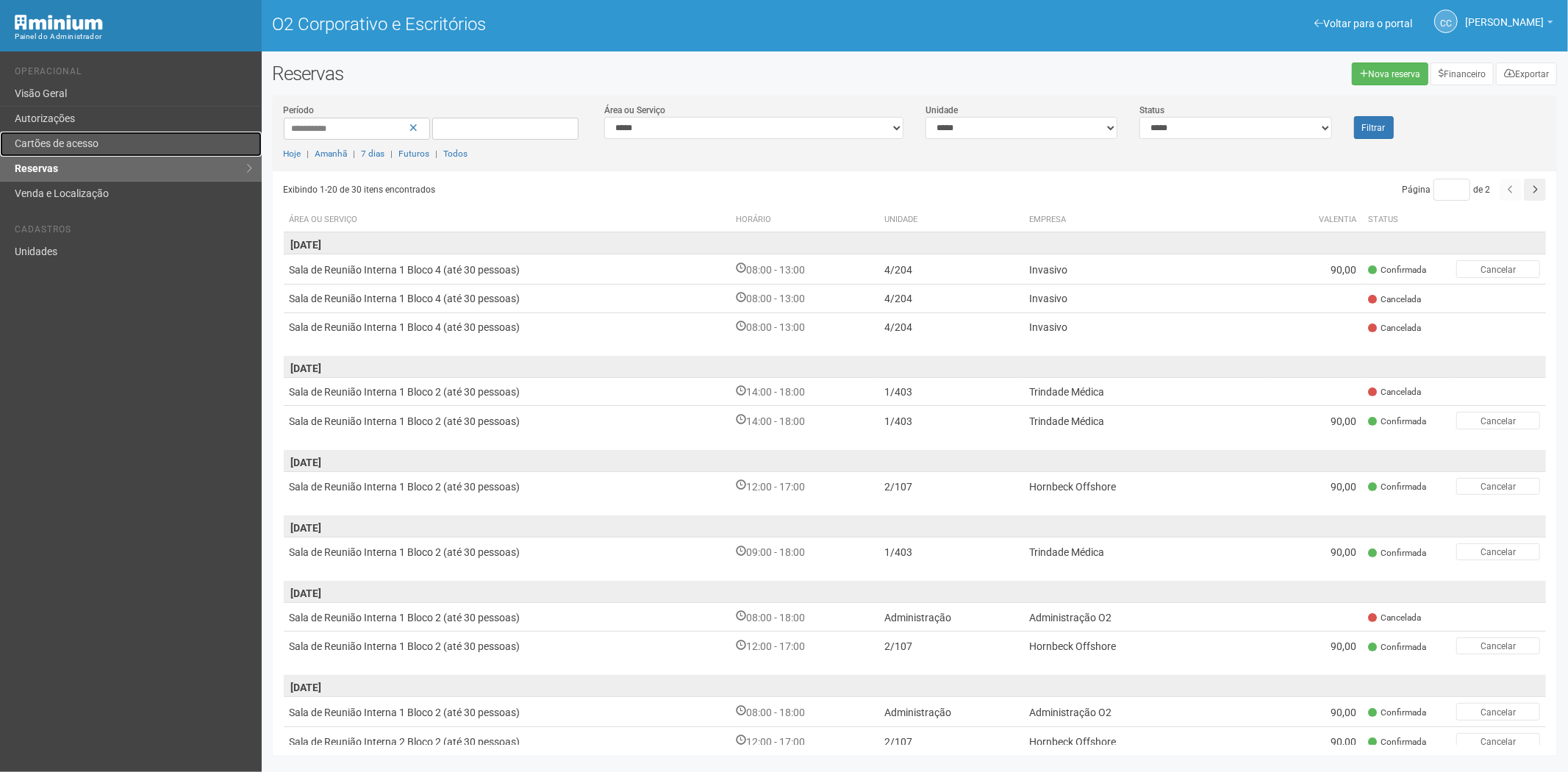
click at [53, 136] on link "Cartões de acesso" at bounding box center [131, 144] width 261 height 25
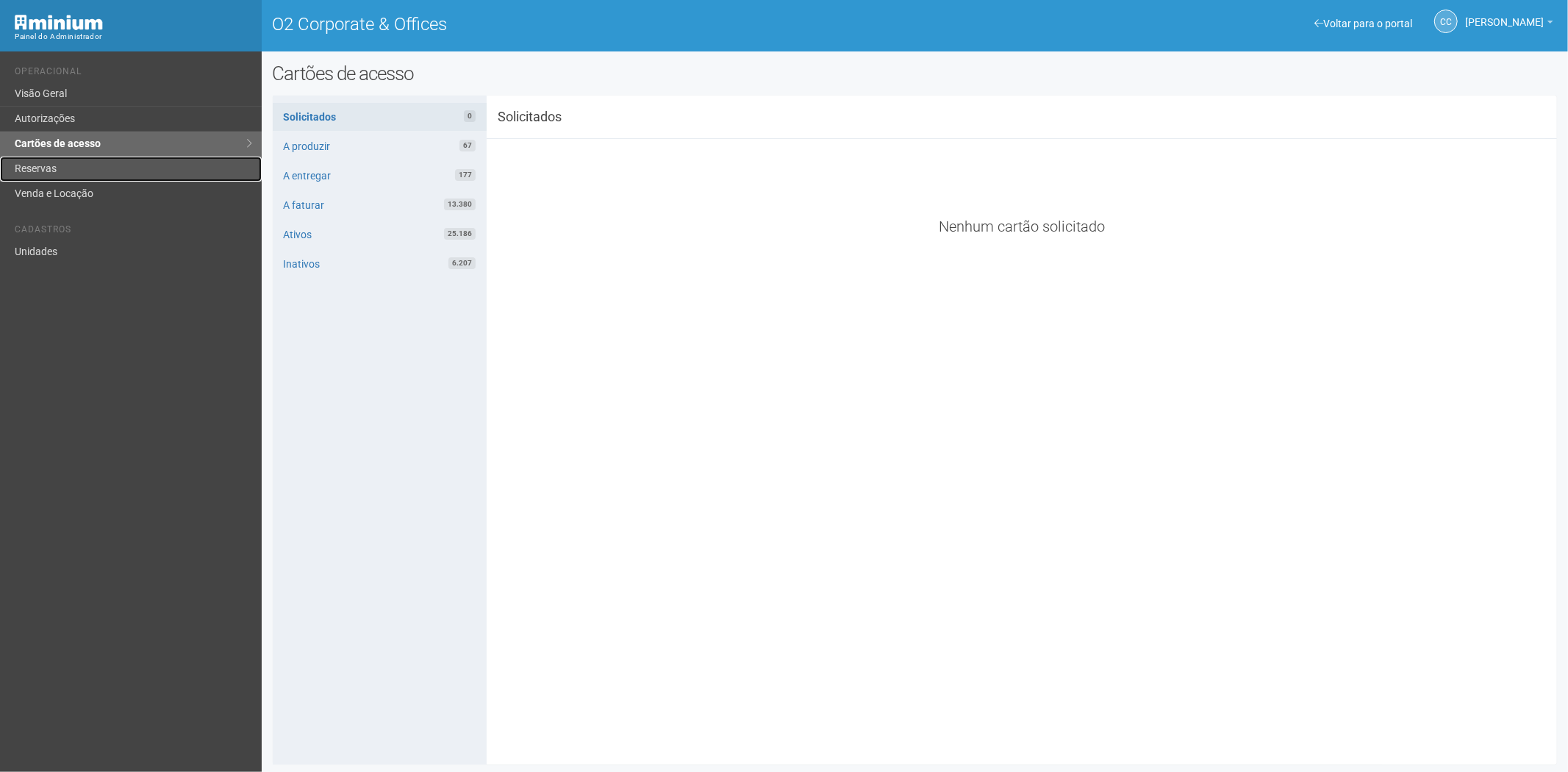
click at [111, 168] on link "Reservas" at bounding box center [131, 169] width 261 height 25
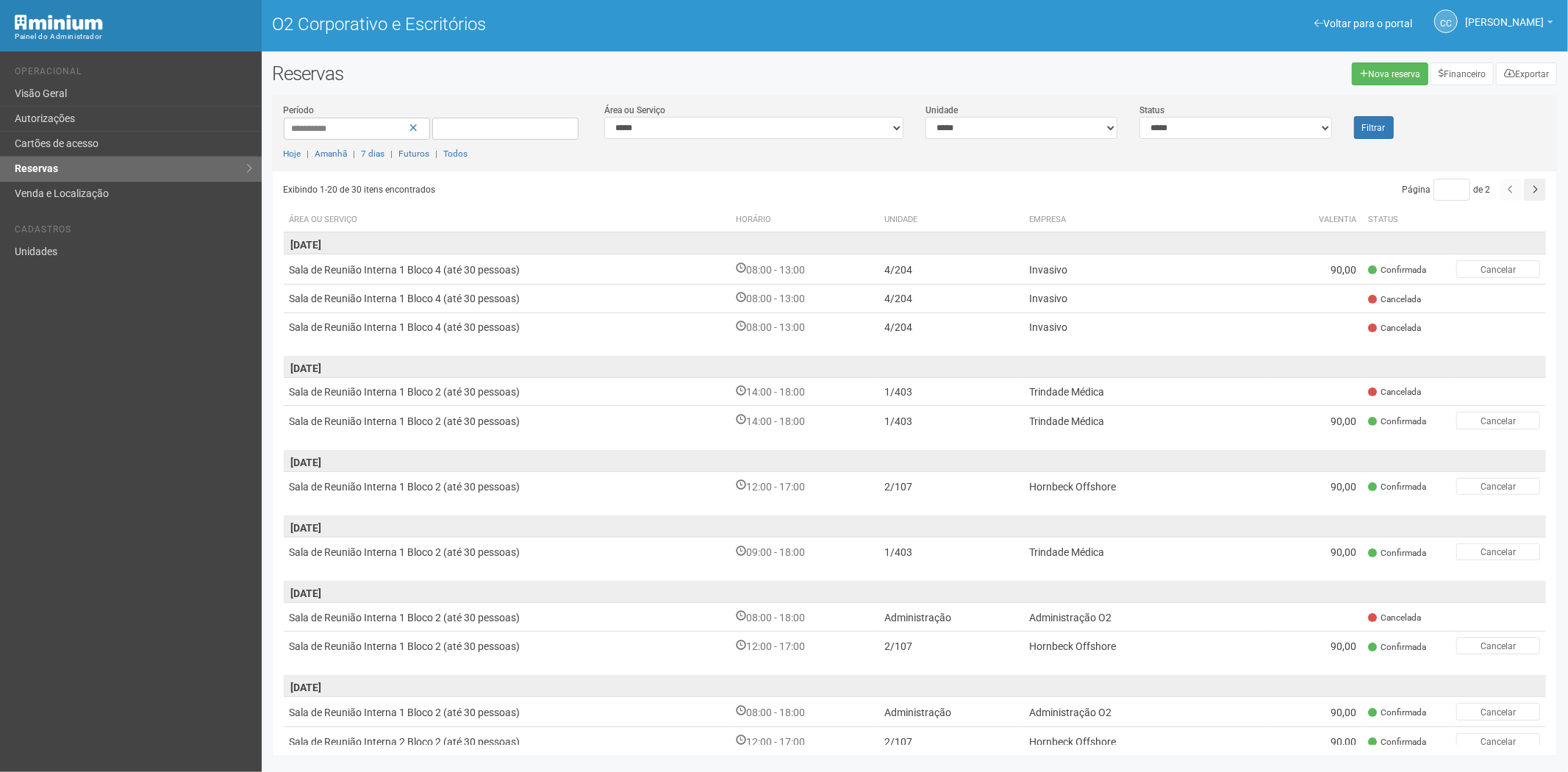
click at [31, 326] on div "Voltar para o portal Operacional Visão Geral Autorizações Cartões de acesso Res…" at bounding box center [131, 412] width 261 height 721
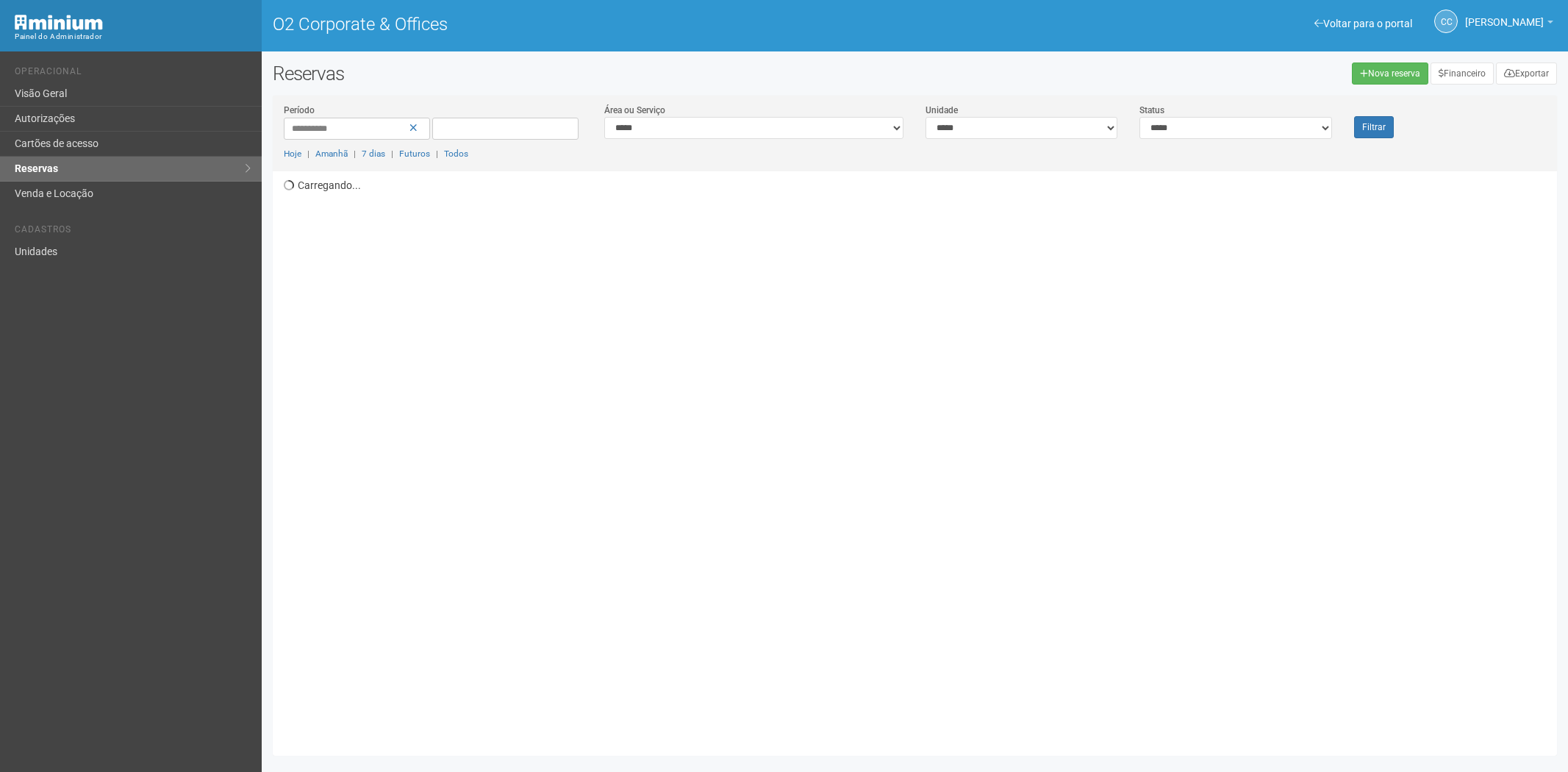
click at [142, 156] on link "Cartões de acesso" at bounding box center [131, 144] width 261 height 25
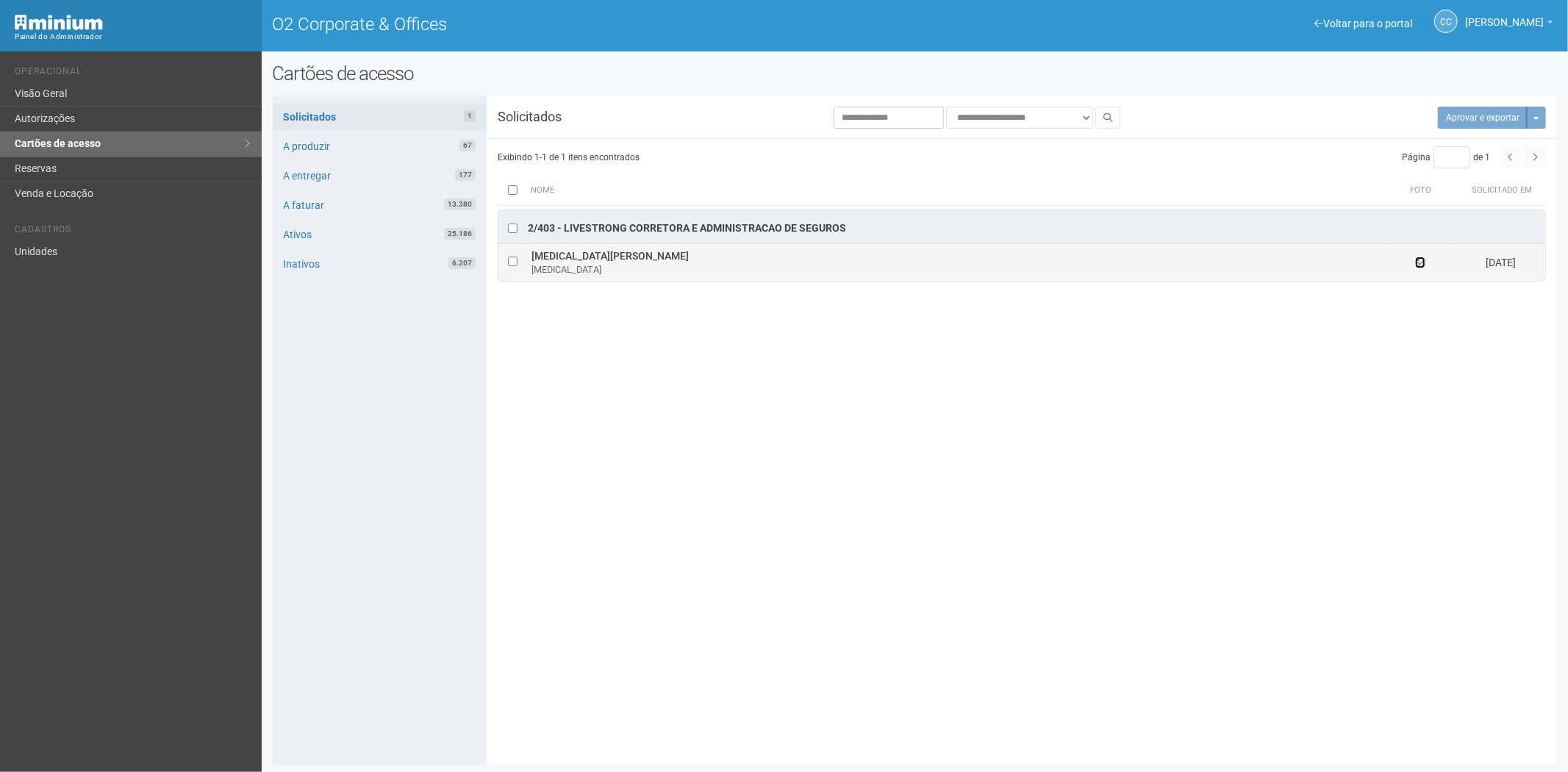
click at [1420, 266] on icon at bounding box center [1420, 262] width 11 height 11
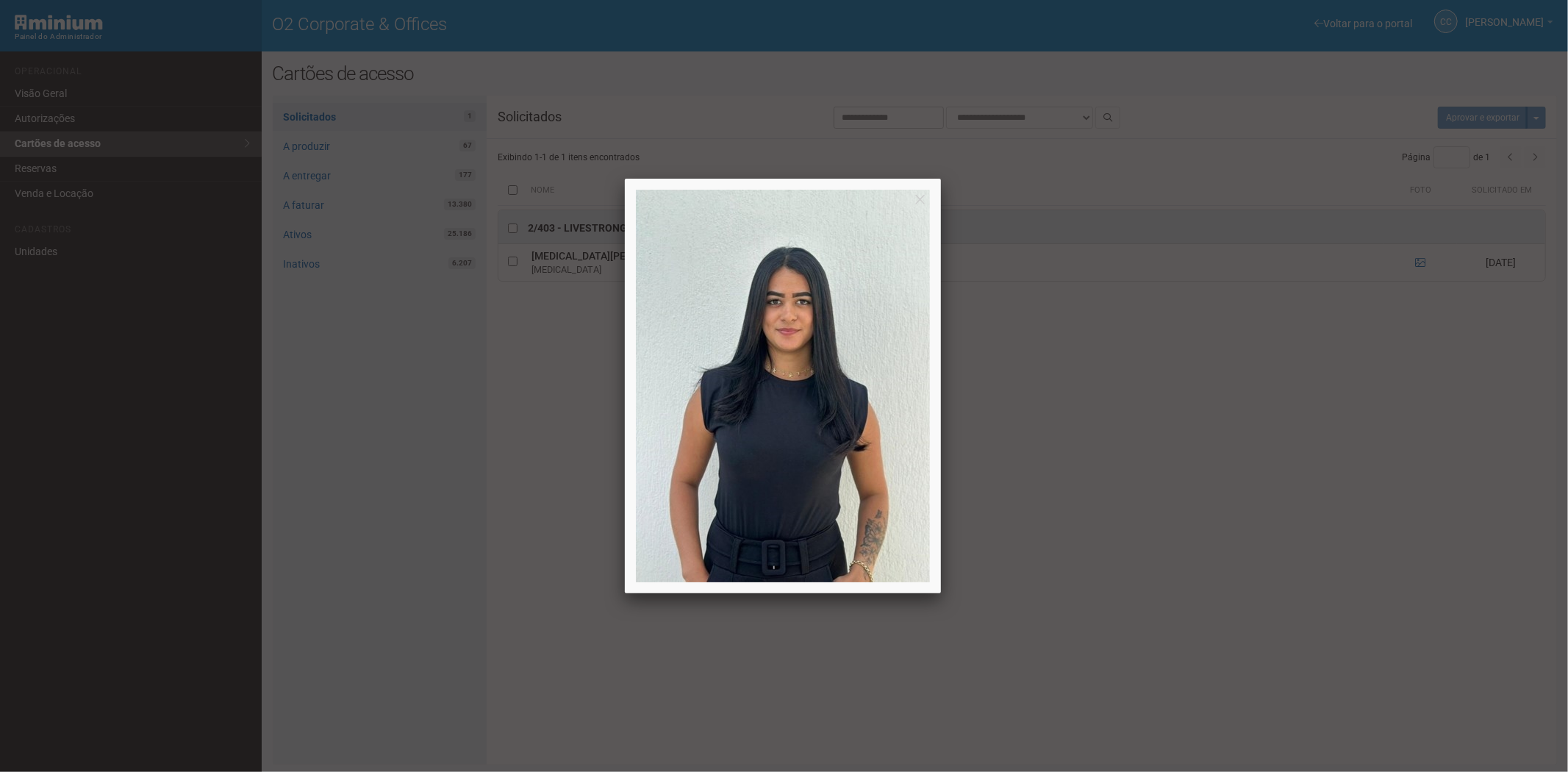
click at [1310, 535] on div at bounding box center [784, 386] width 1568 height 772
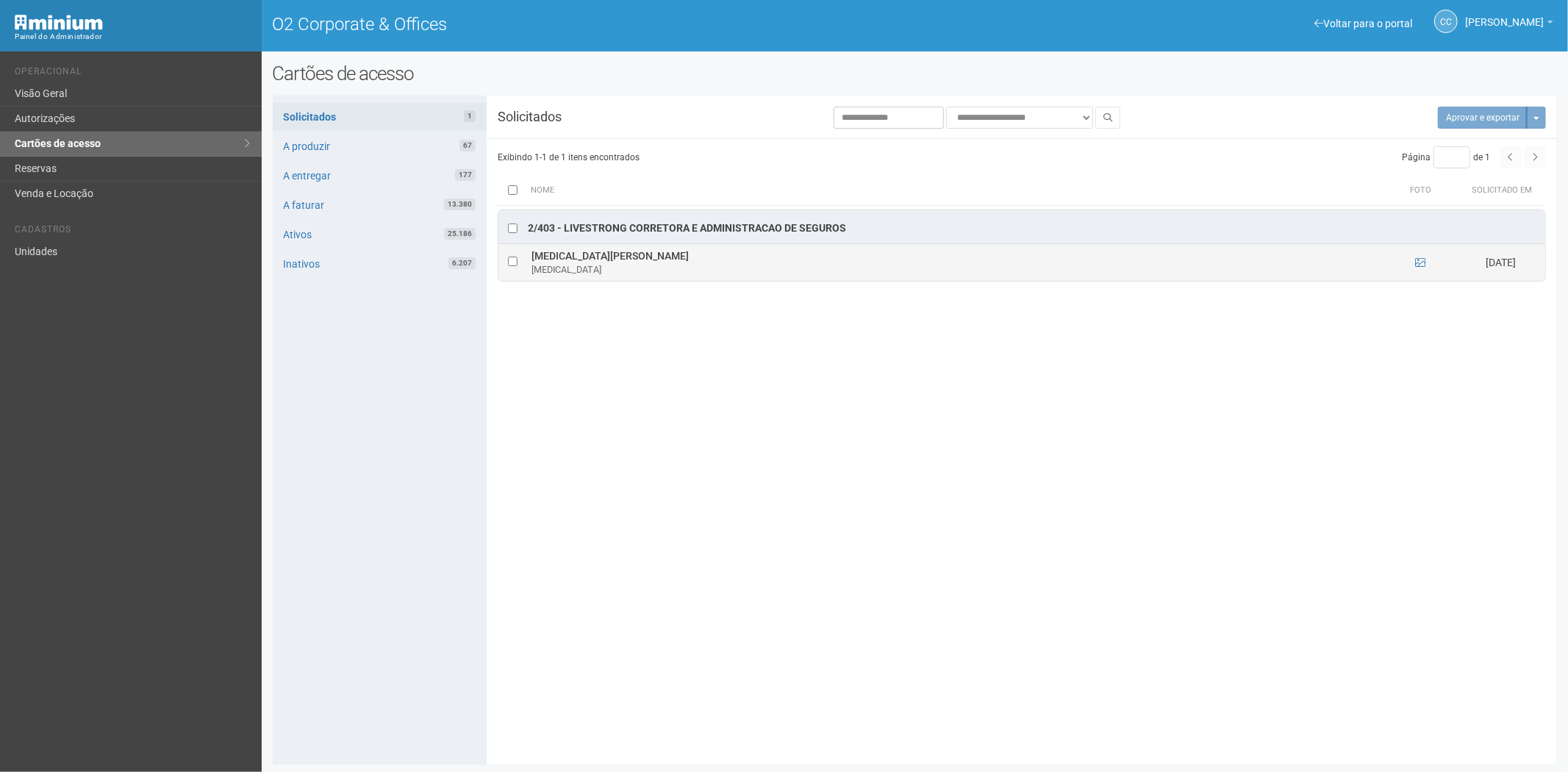
click at [1427, 261] on td at bounding box center [1420, 262] width 74 height 36
click at [1422, 261] on icon at bounding box center [1420, 262] width 11 height 11
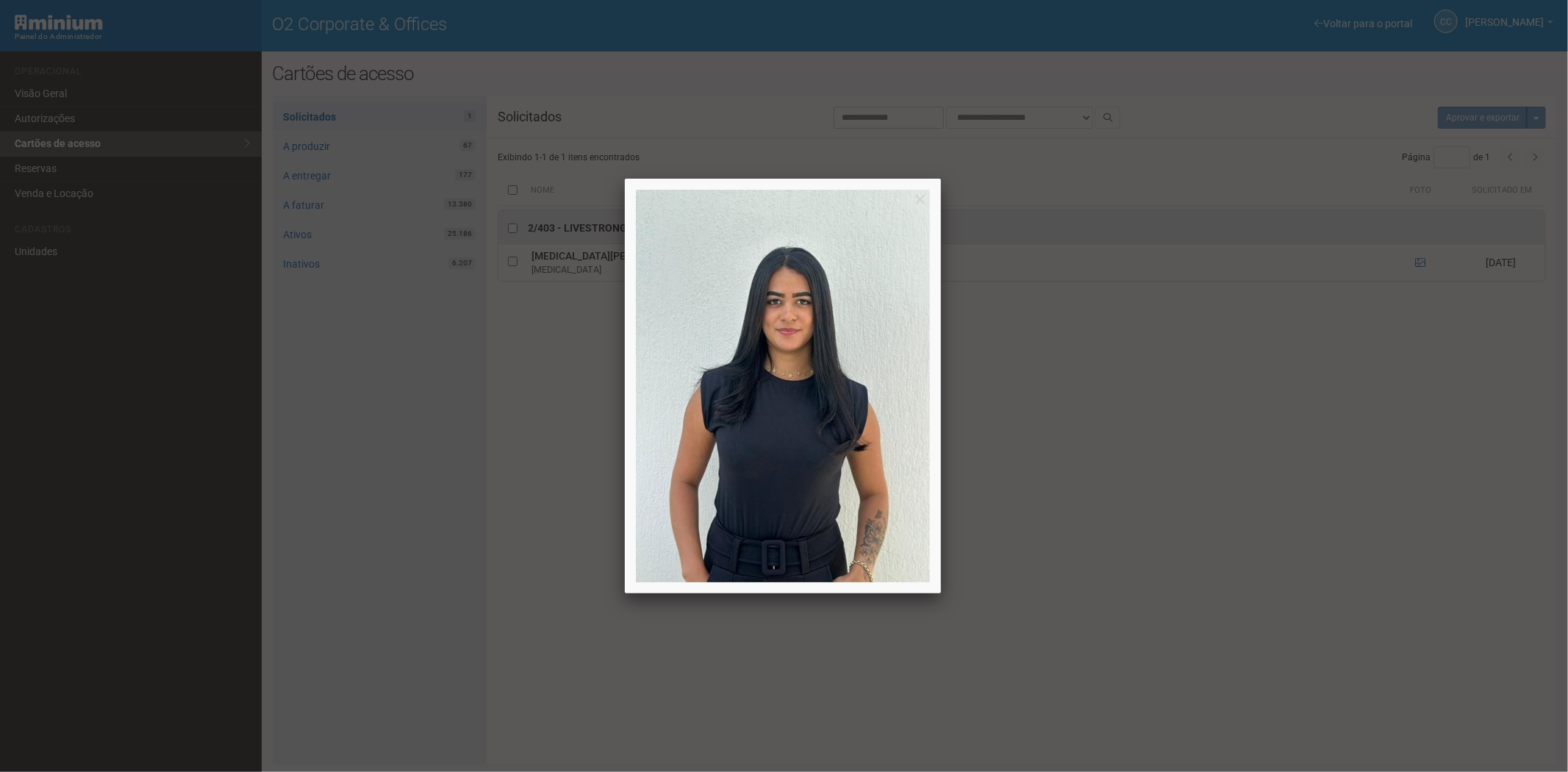
click at [1158, 598] on div at bounding box center [784, 386] width 1568 height 772
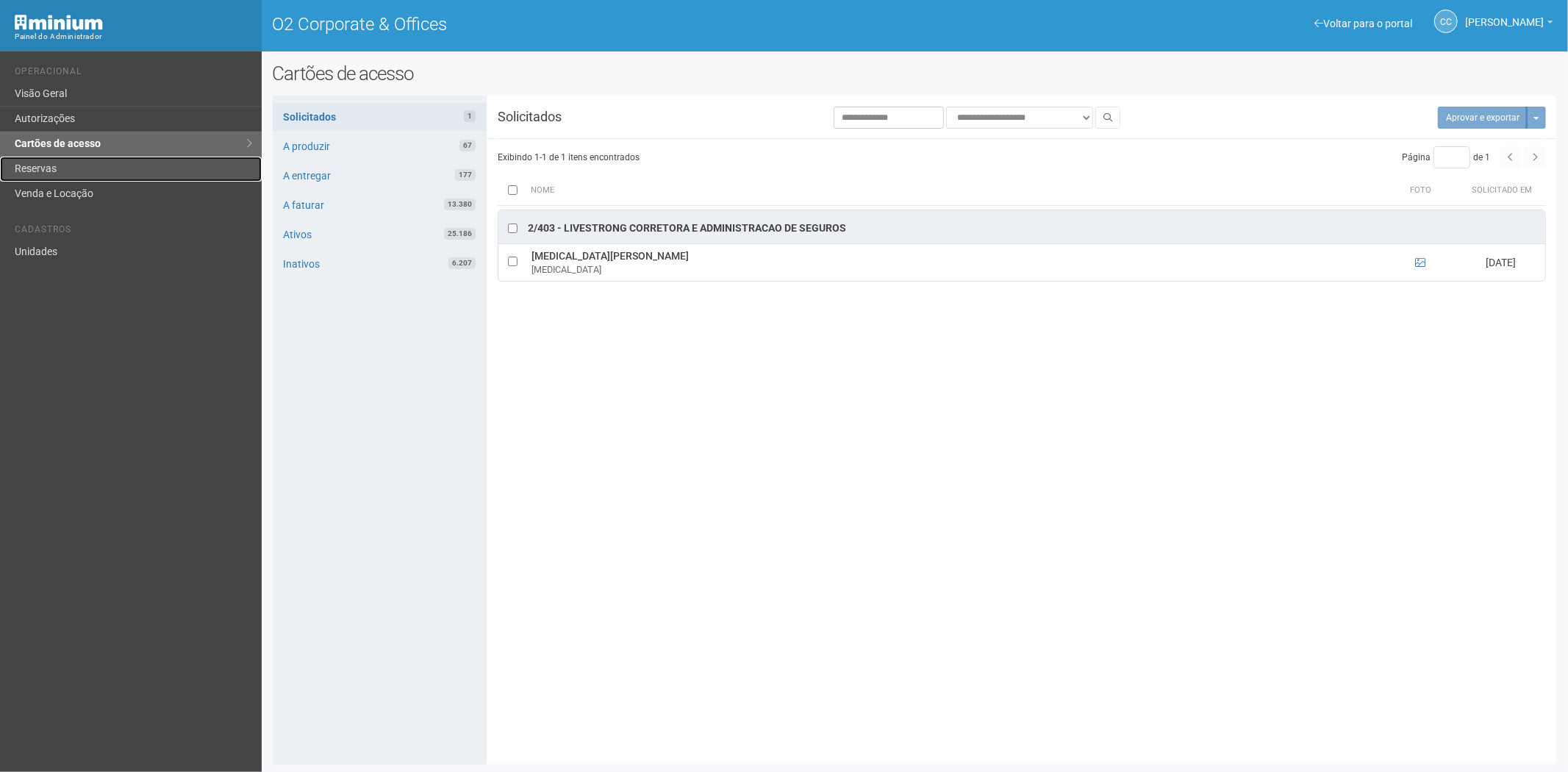
click at [18, 167] on link "Reservas" at bounding box center [131, 169] width 261 height 25
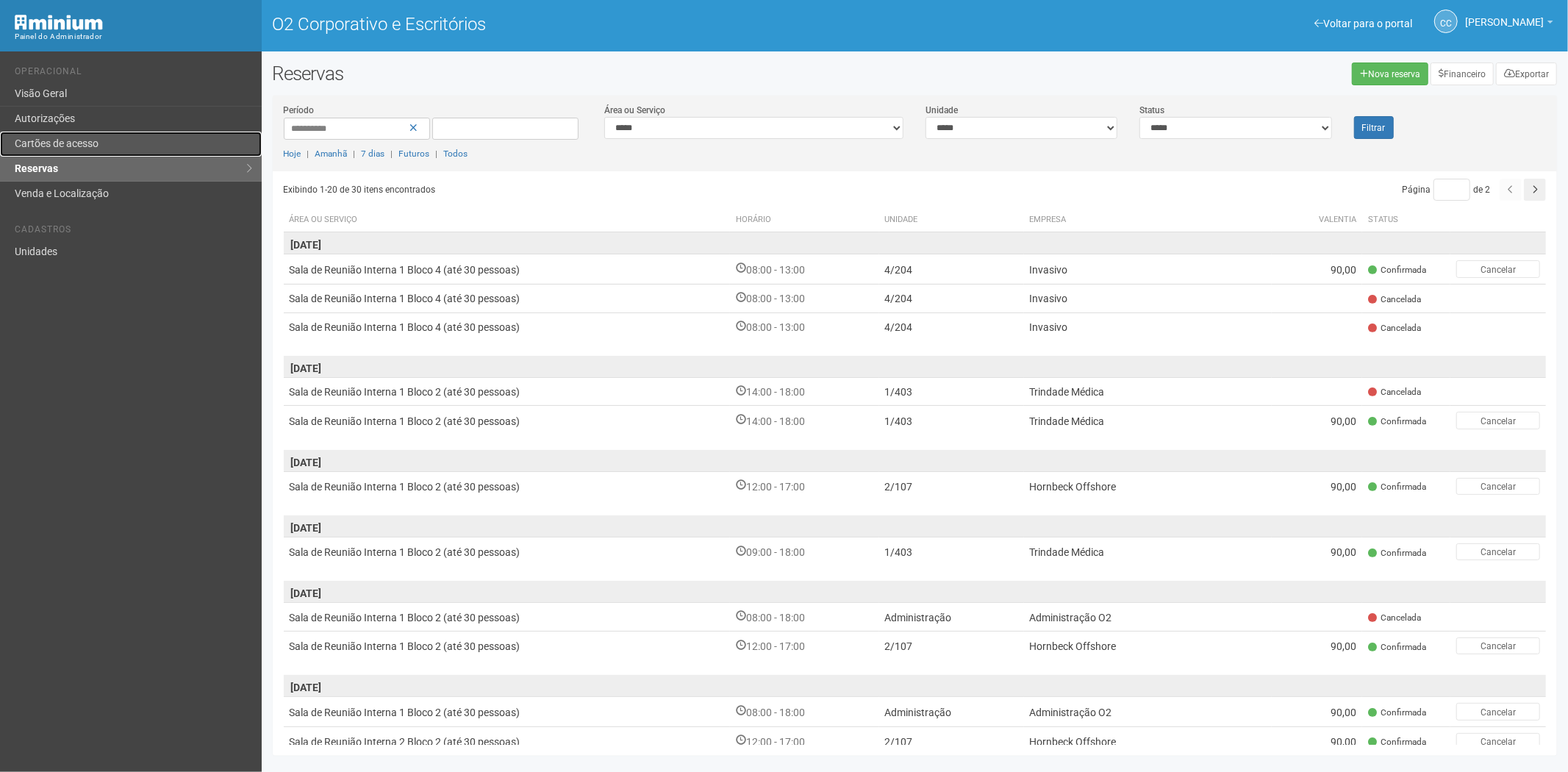
click at [76, 143] on font "Cartões de acesso" at bounding box center [57, 143] width 84 height 12
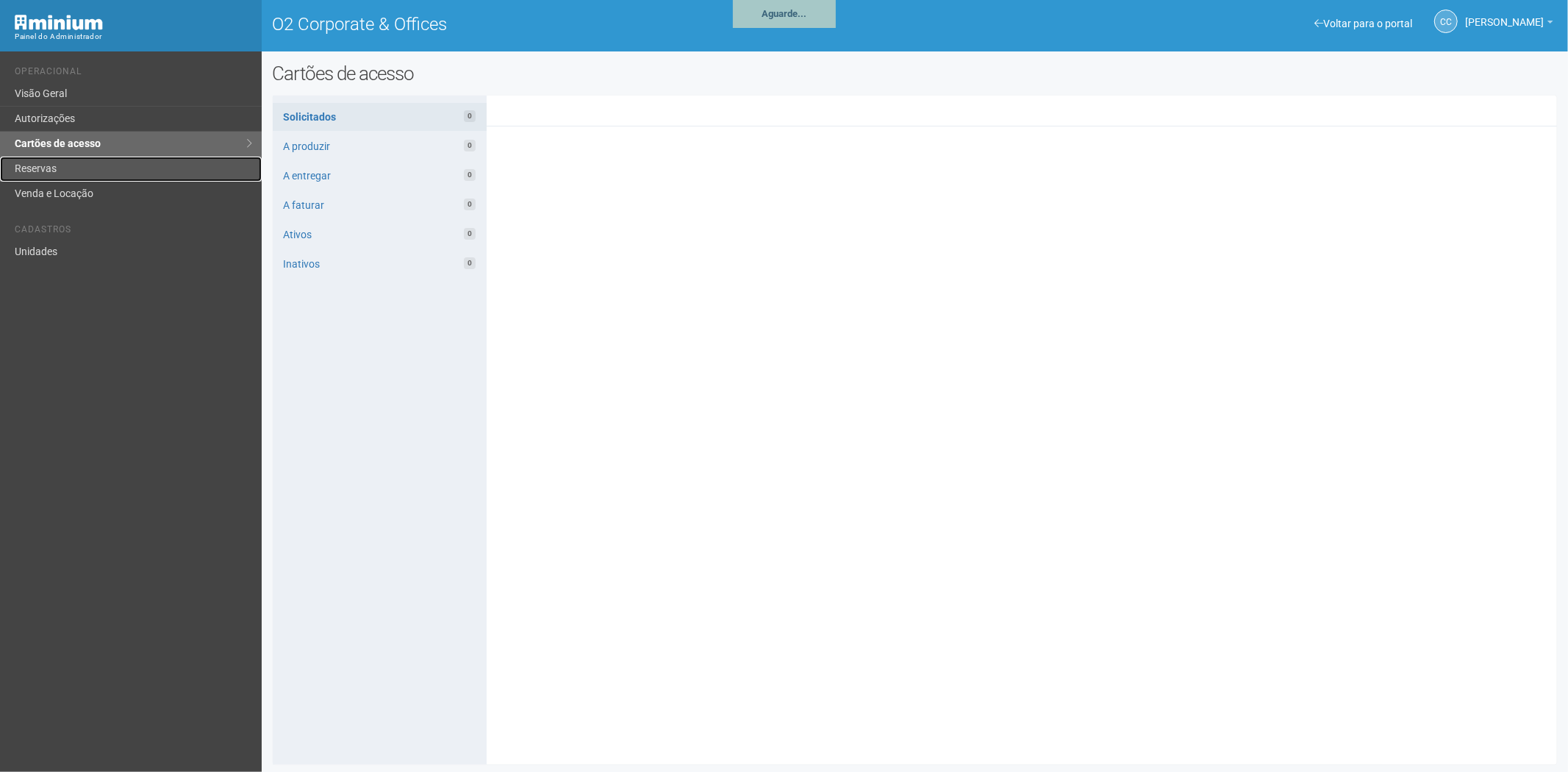
drag, startPoint x: 0, startPoint y: 0, endPoint x: 33, endPoint y: 157, distance: 160.4
click at [33, 157] on link "Reservas" at bounding box center [131, 169] width 261 height 25
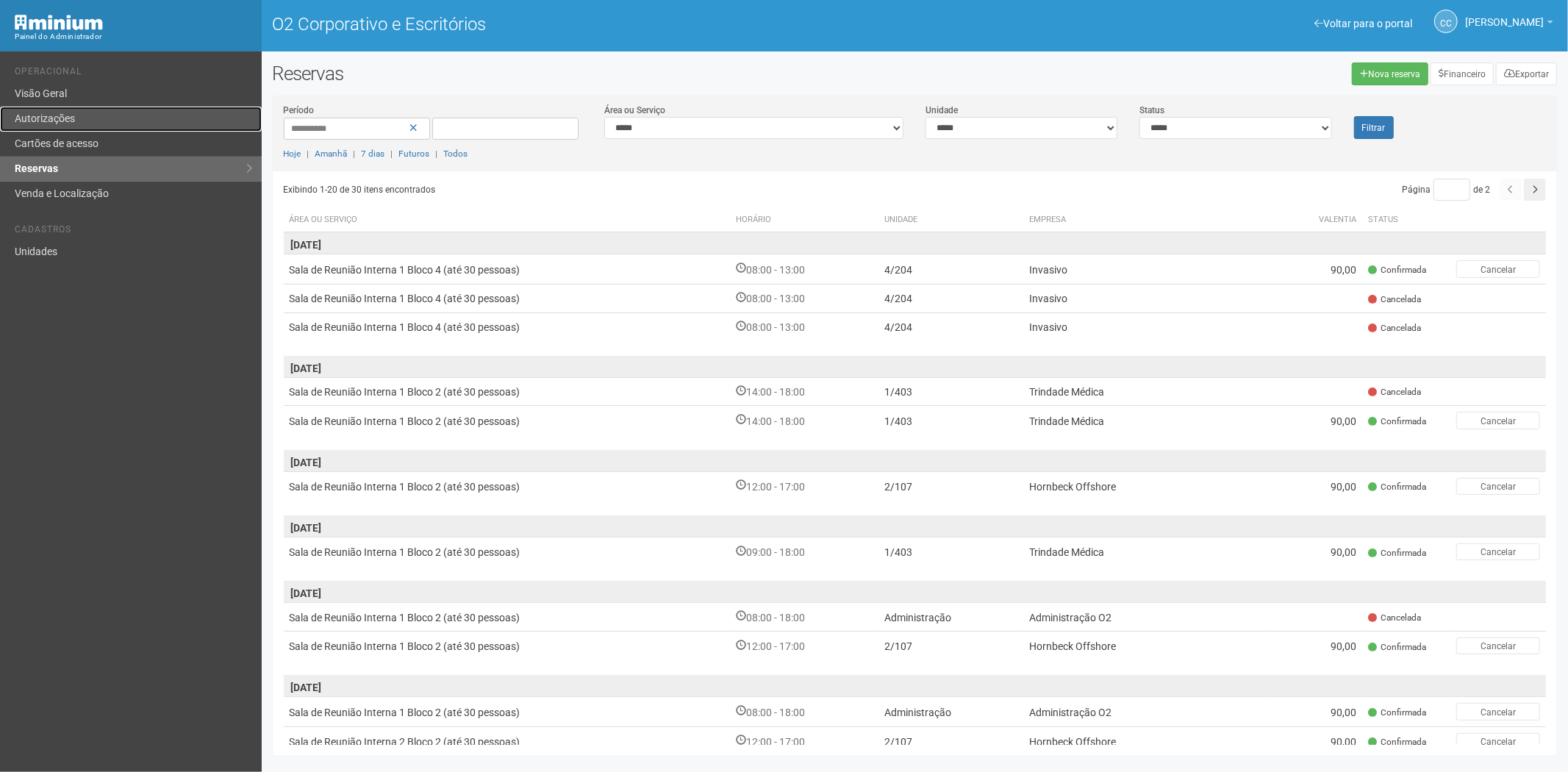
click at [70, 113] on font "Autorizações" at bounding box center [45, 118] width 60 height 12
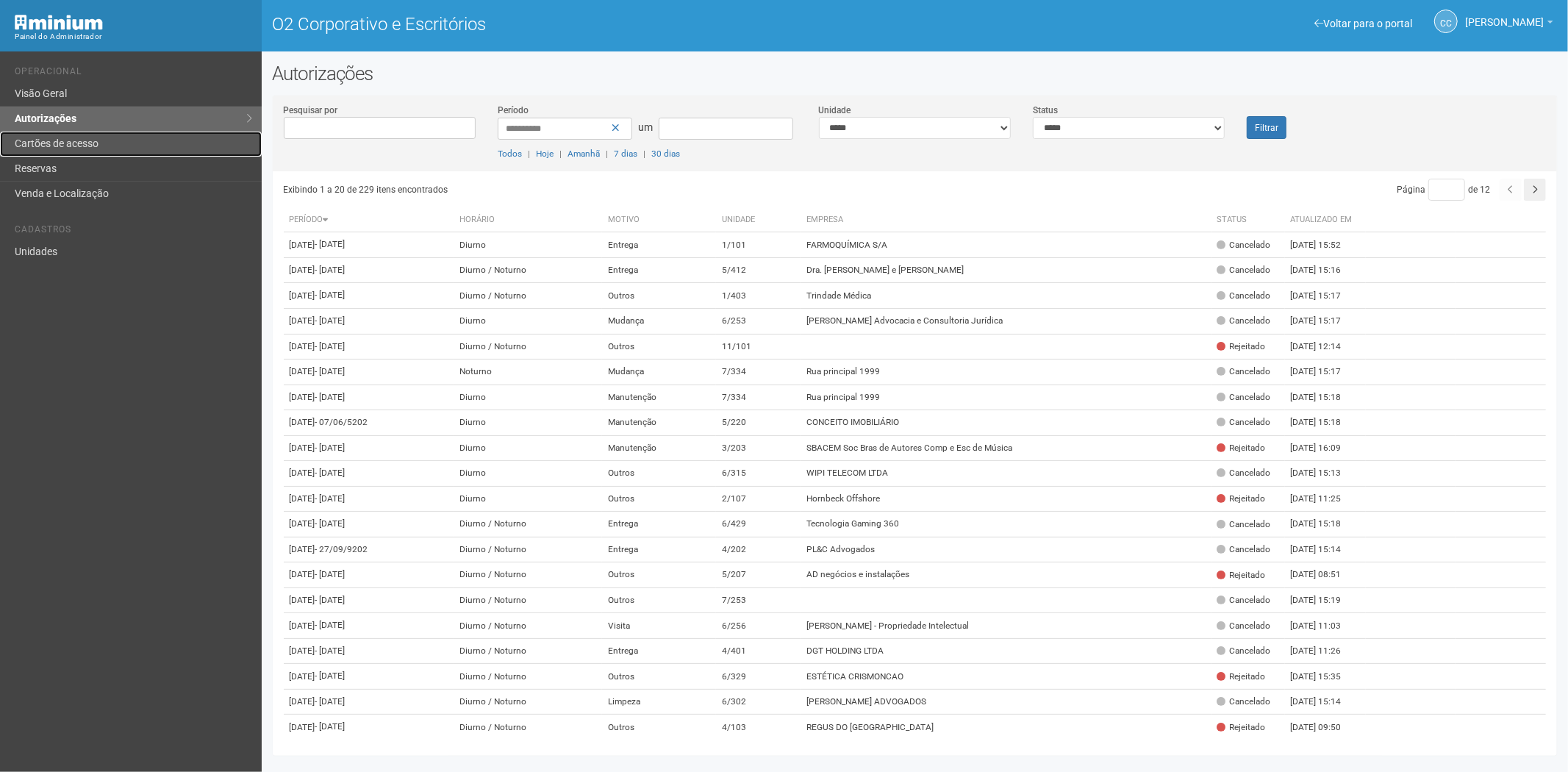
click at [97, 145] on font "Cartões de acesso" at bounding box center [57, 143] width 84 height 12
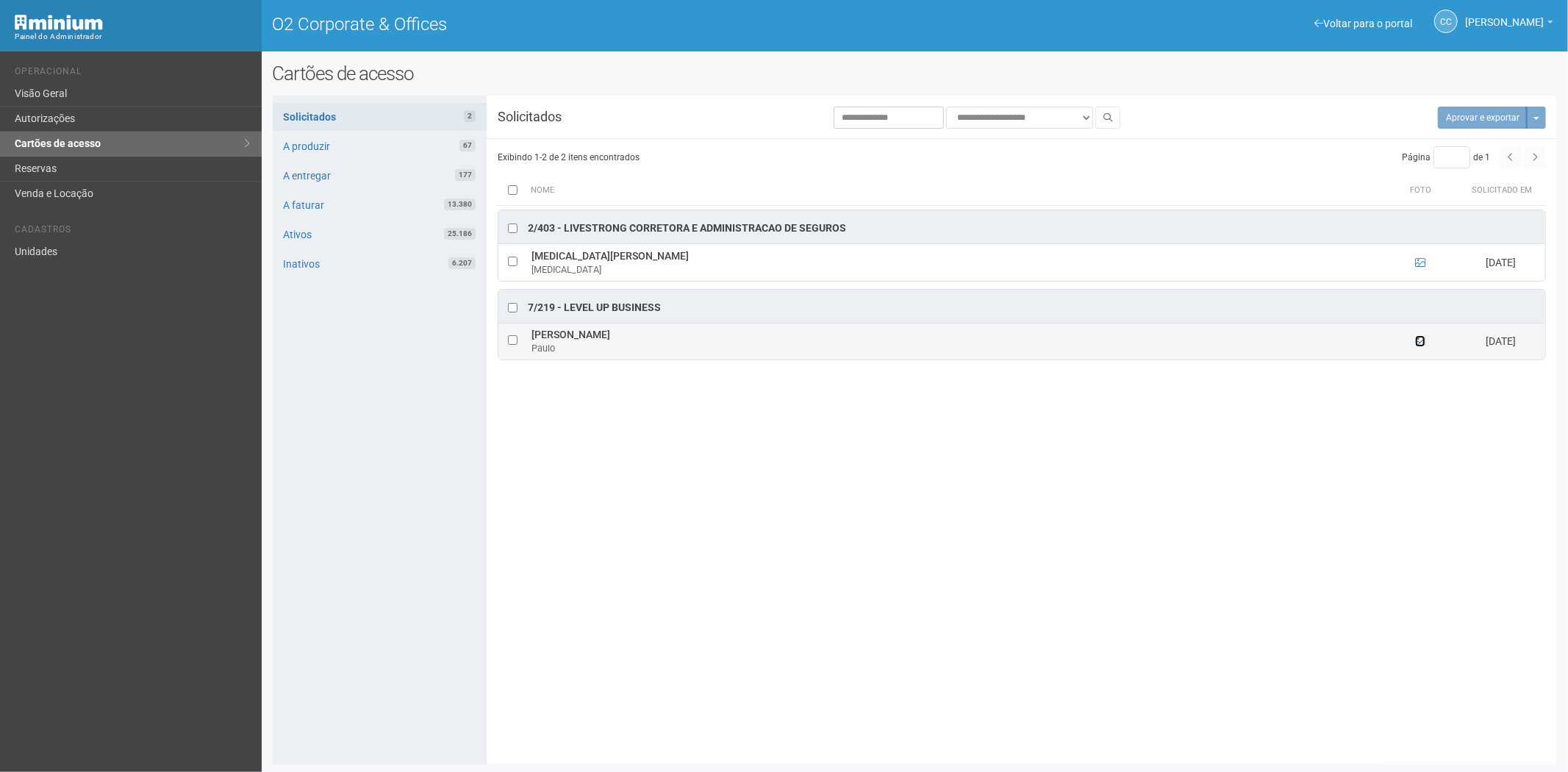
click at [1421, 342] on icon at bounding box center [1420, 342] width 11 height 11
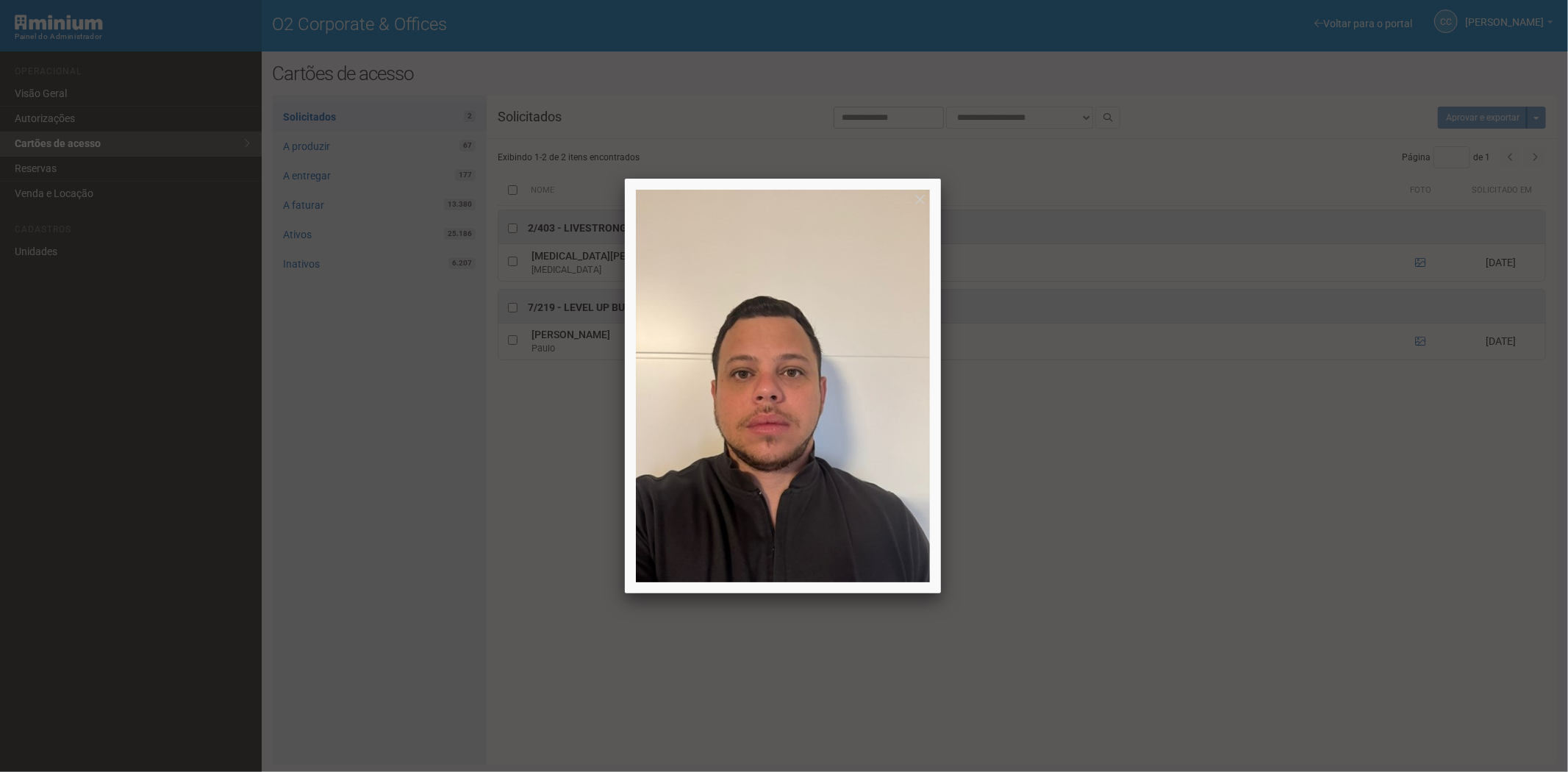
click at [1114, 587] on div at bounding box center [784, 386] width 1568 height 772
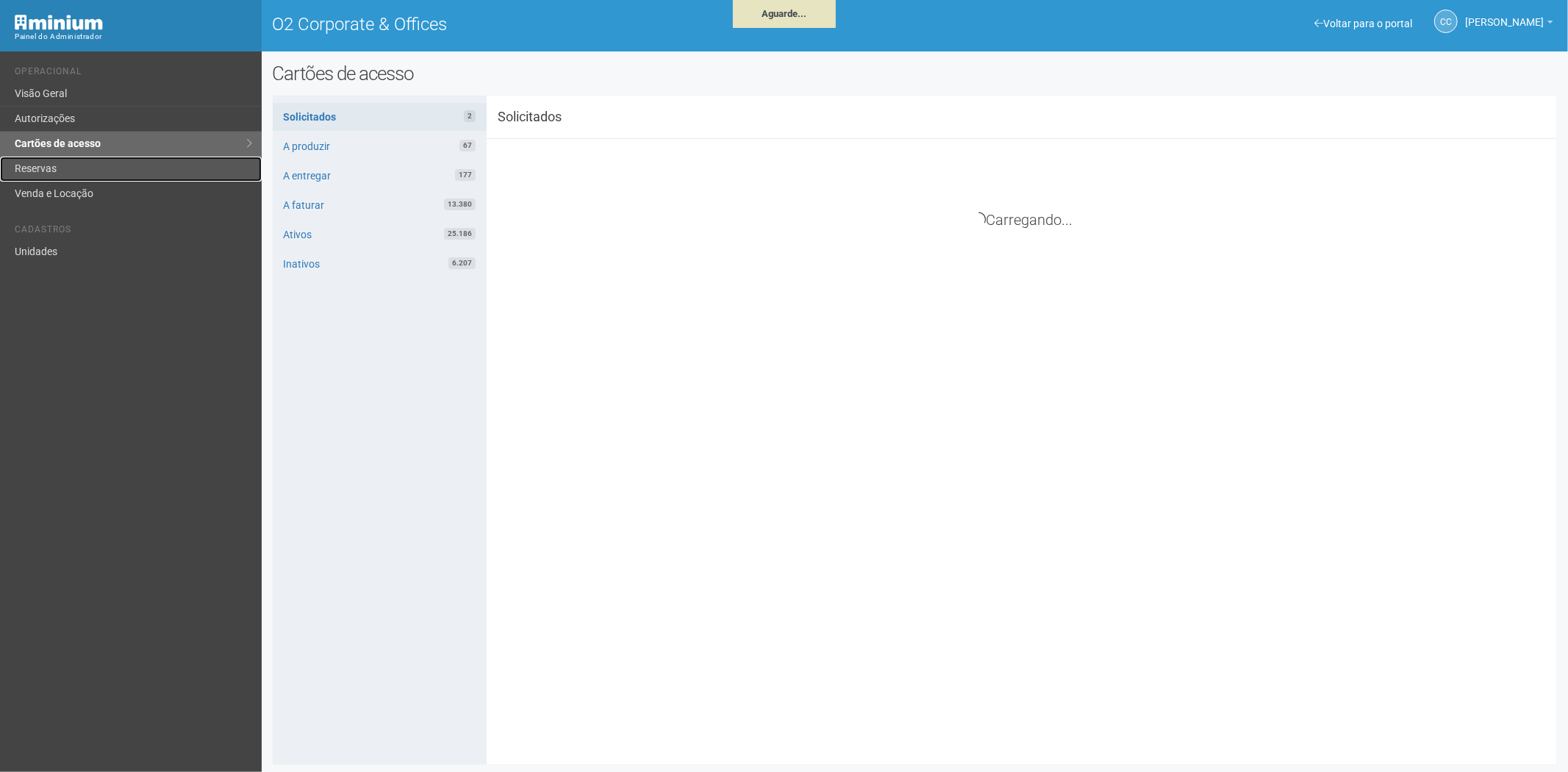
click at [91, 171] on link "Reservas" at bounding box center [131, 169] width 261 height 25
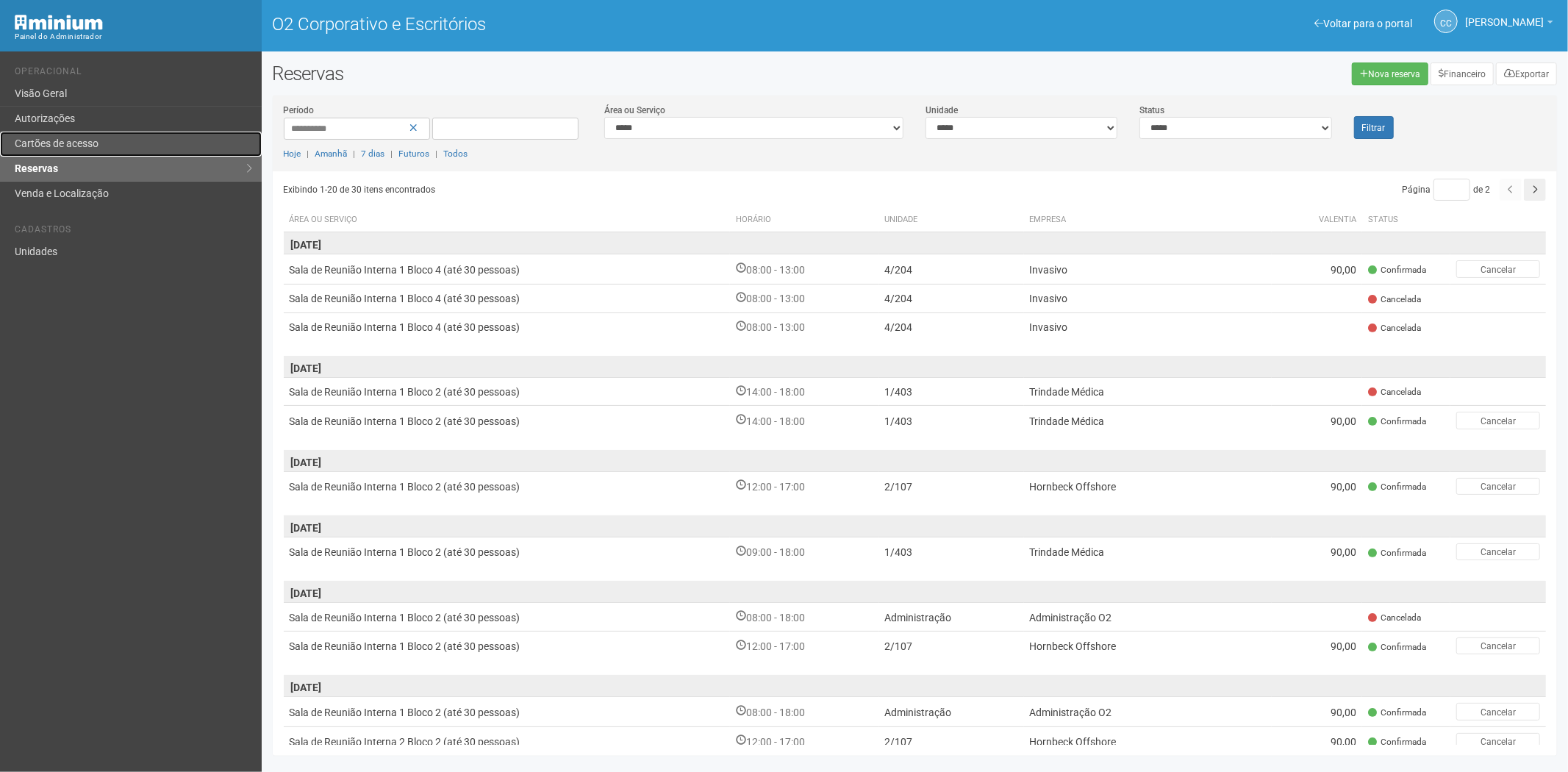
click at [92, 150] on link "Cartões de acesso" at bounding box center [131, 144] width 261 height 25
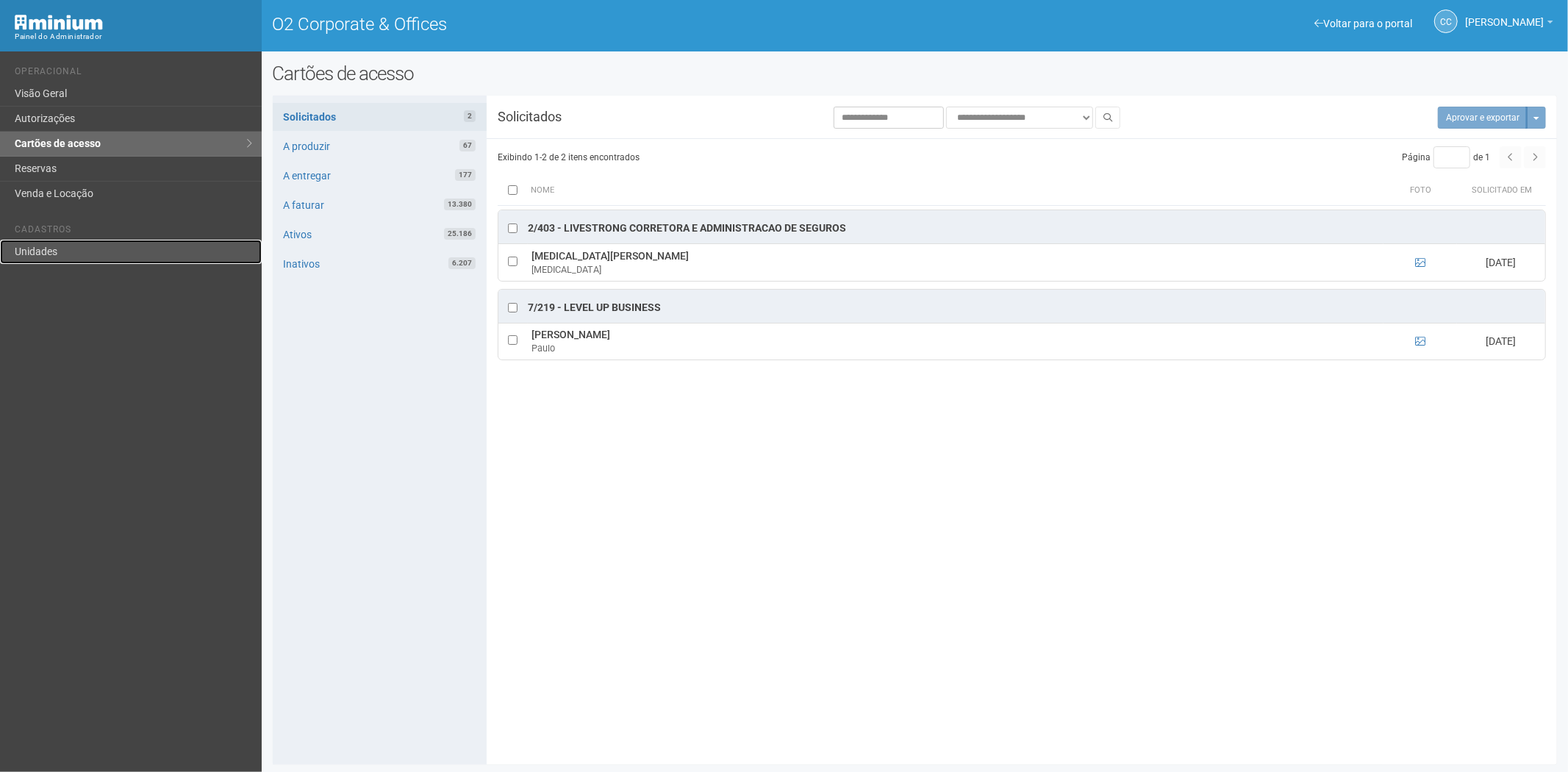
click at [44, 258] on link "Unidades" at bounding box center [131, 252] width 261 height 24
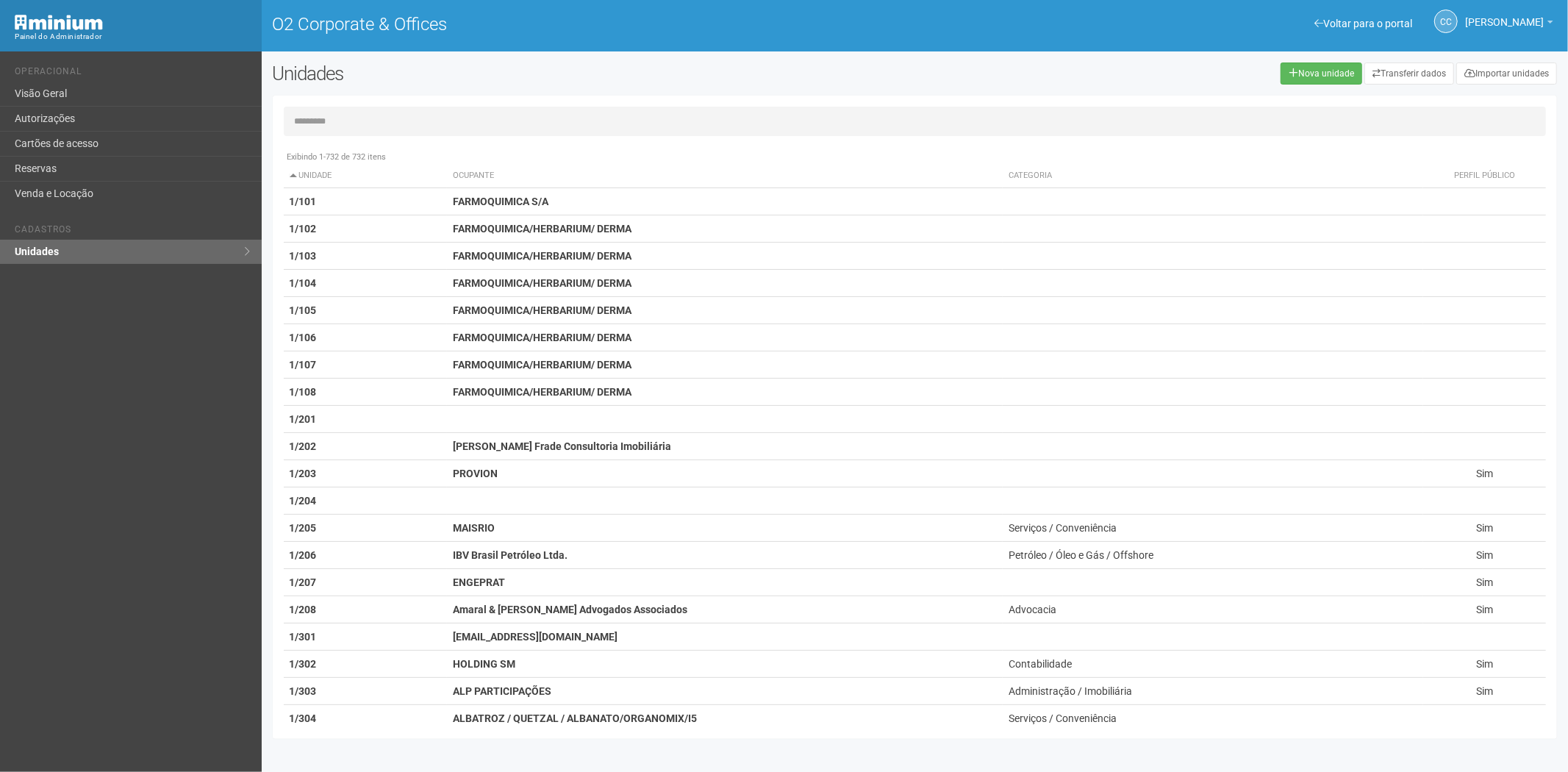
click at [347, 114] on input "text" at bounding box center [915, 121] width 1263 height 29
click at [341, 117] on input "text" at bounding box center [915, 121] width 1263 height 29
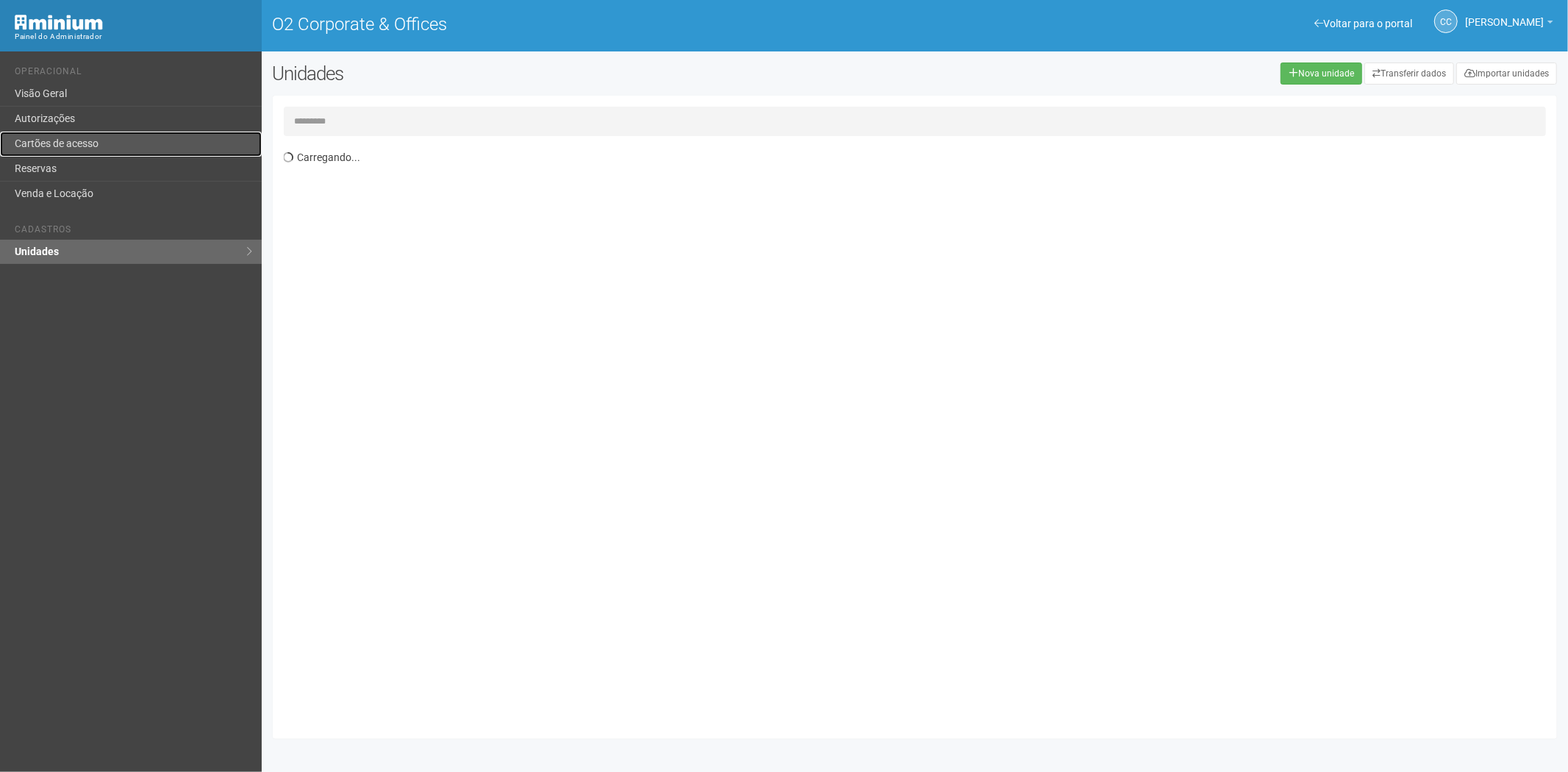
click at [120, 143] on link "Cartões de acesso" at bounding box center [131, 144] width 261 height 25
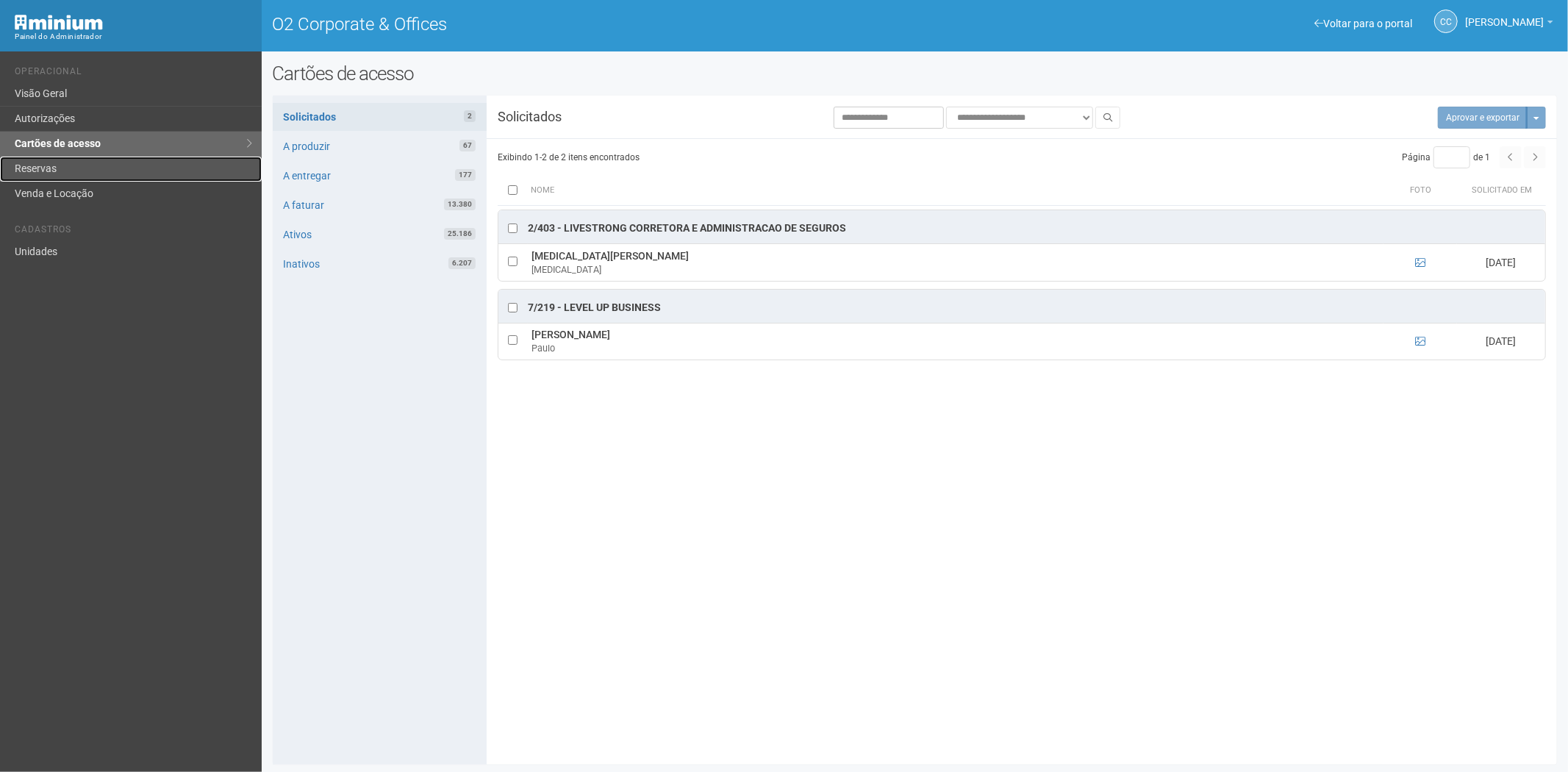
click at [59, 172] on link "Reservas" at bounding box center [131, 169] width 261 height 25
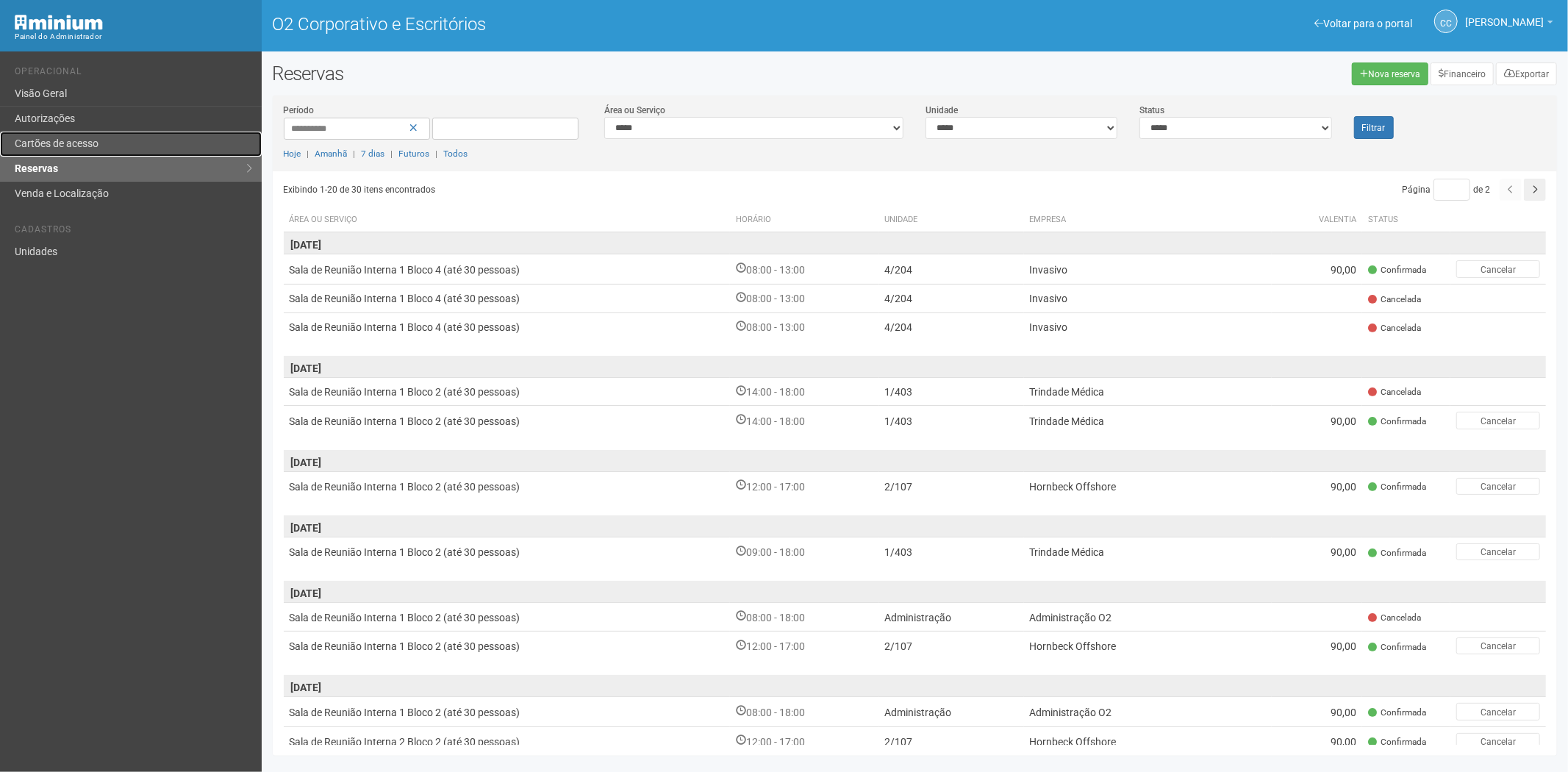
click at [64, 151] on link "Cartões de acesso" at bounding box center [131, 144] width 261 height 25
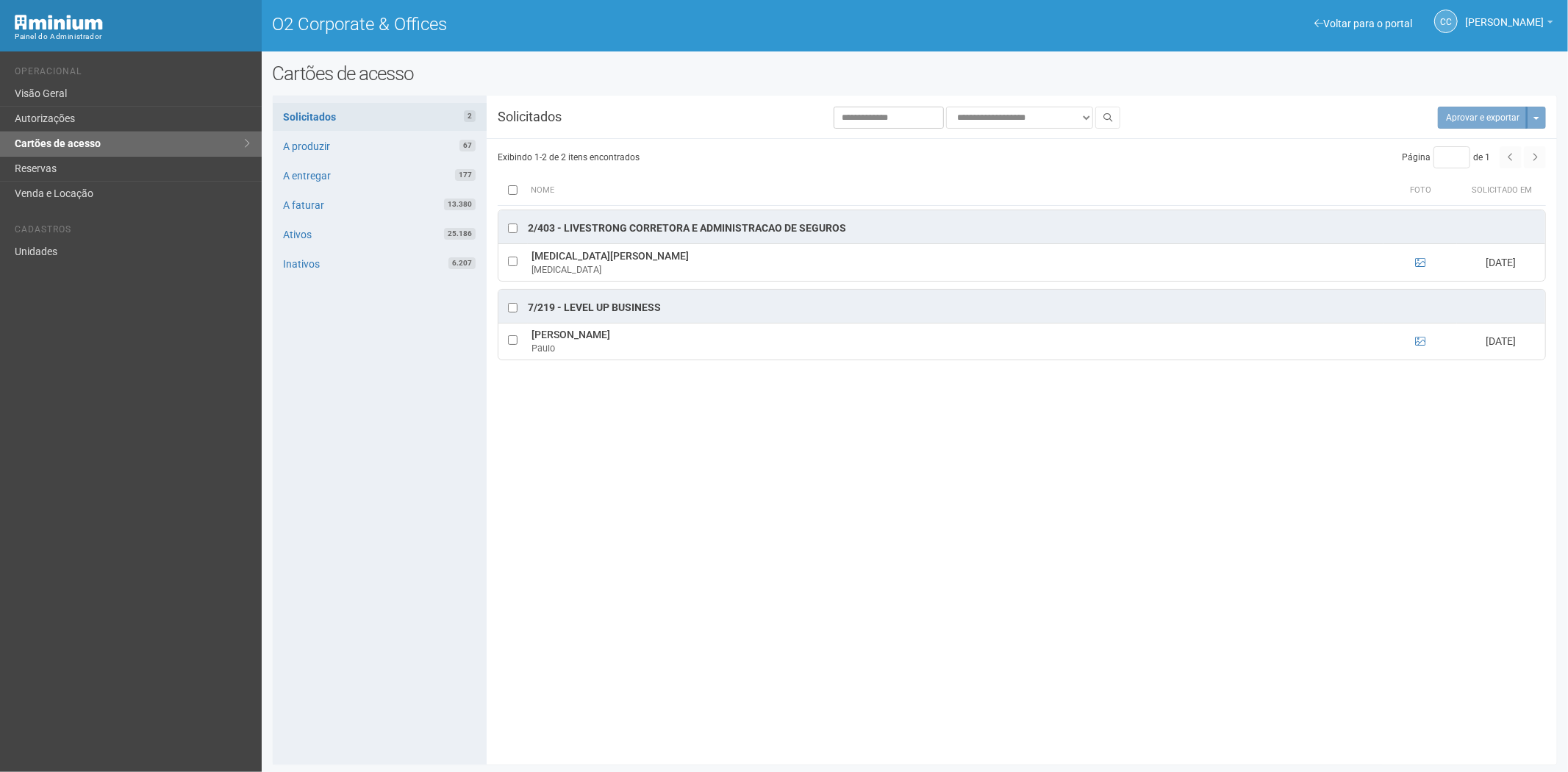
drag, startPoint x: 566, startPoint y: 621, endPoint x: 414, endPoint y: 721, distance: 181.9
click at [564, 622] on div "**********" at bounding box center [916, 430] width 1285 height 647
click at [108, 157] on link "Reservas" at bounding box center [131, 169] width 261 height 25
